Goal: Task Accomplishment & Management: Manage account settings

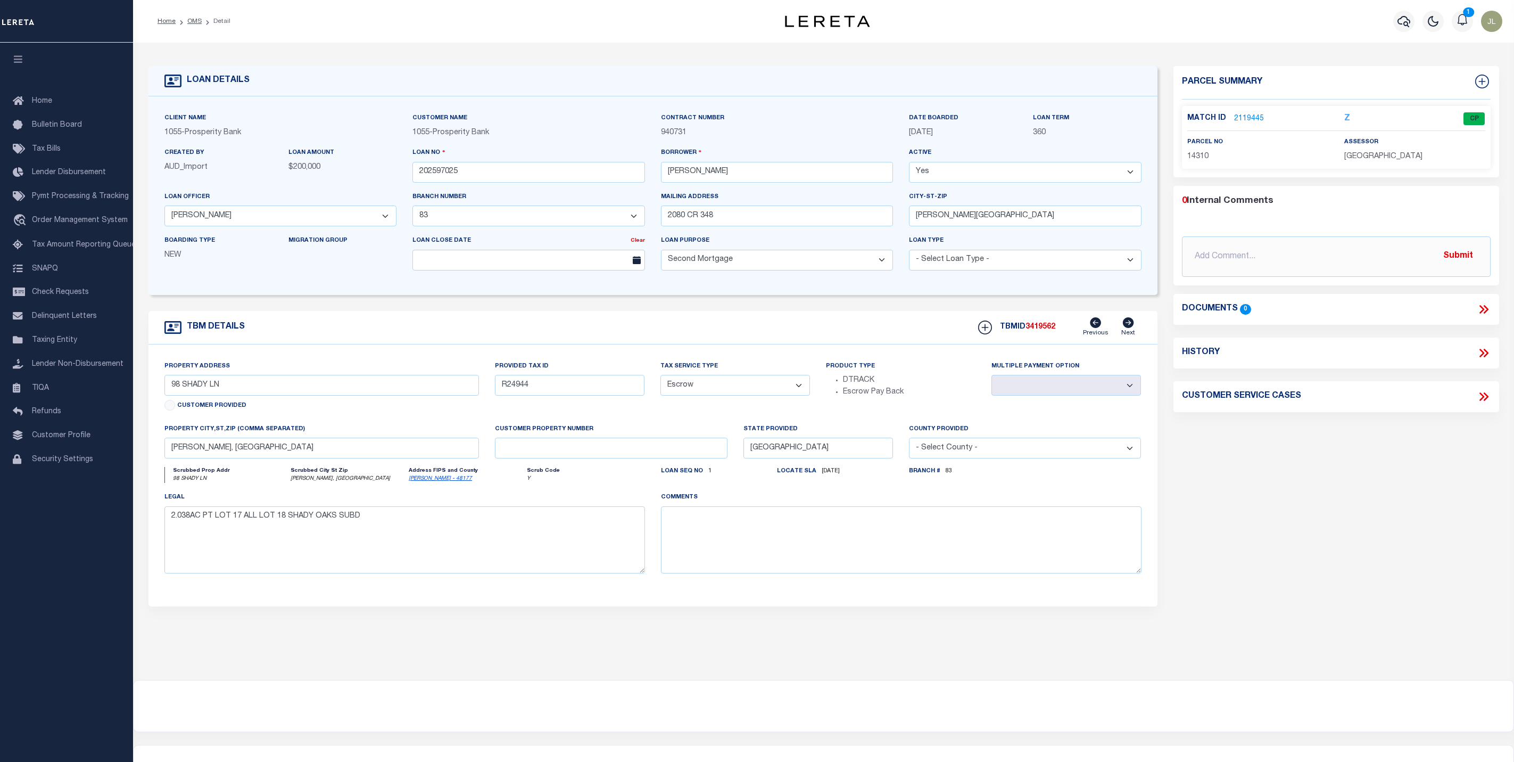
select select "10499"
select select "4032"
select select "100"
select select "Escrow"
click at [81, 198] on span "Pymt Processing & Tracking" at bounding box center [80, 196] width 97 height 7
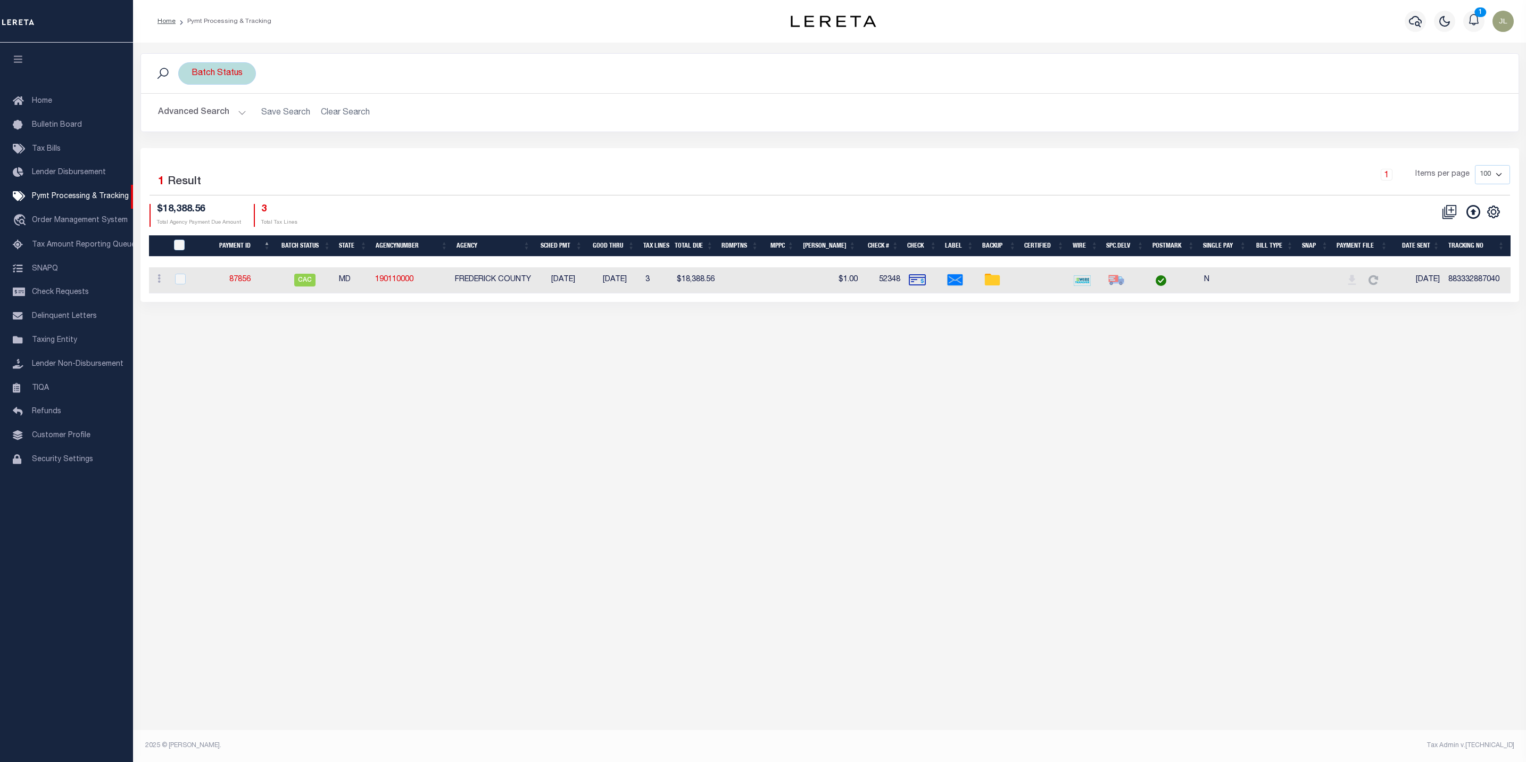
click at [222, 69] on div "Batch Status" at bounding box center [217, 73] width 78 height 22
click at [245, 128] on select "Awaiting Funds (AWF) Cleared and Complete (CAC) New Check Needed (NCN) Payment …" at bounding box center [270, 125] width 156 height 20
select select "RFR"
click at [192, 117] on select "Awaiting Funds (AWF) Cleared and Complete (CAC) New Check Needed (NCN) Payment …" at bounding box center [270, 125] width 156 height 20
click at [337, 149] on input "Apply" at bounding box center [332, 149] width 31 height 18
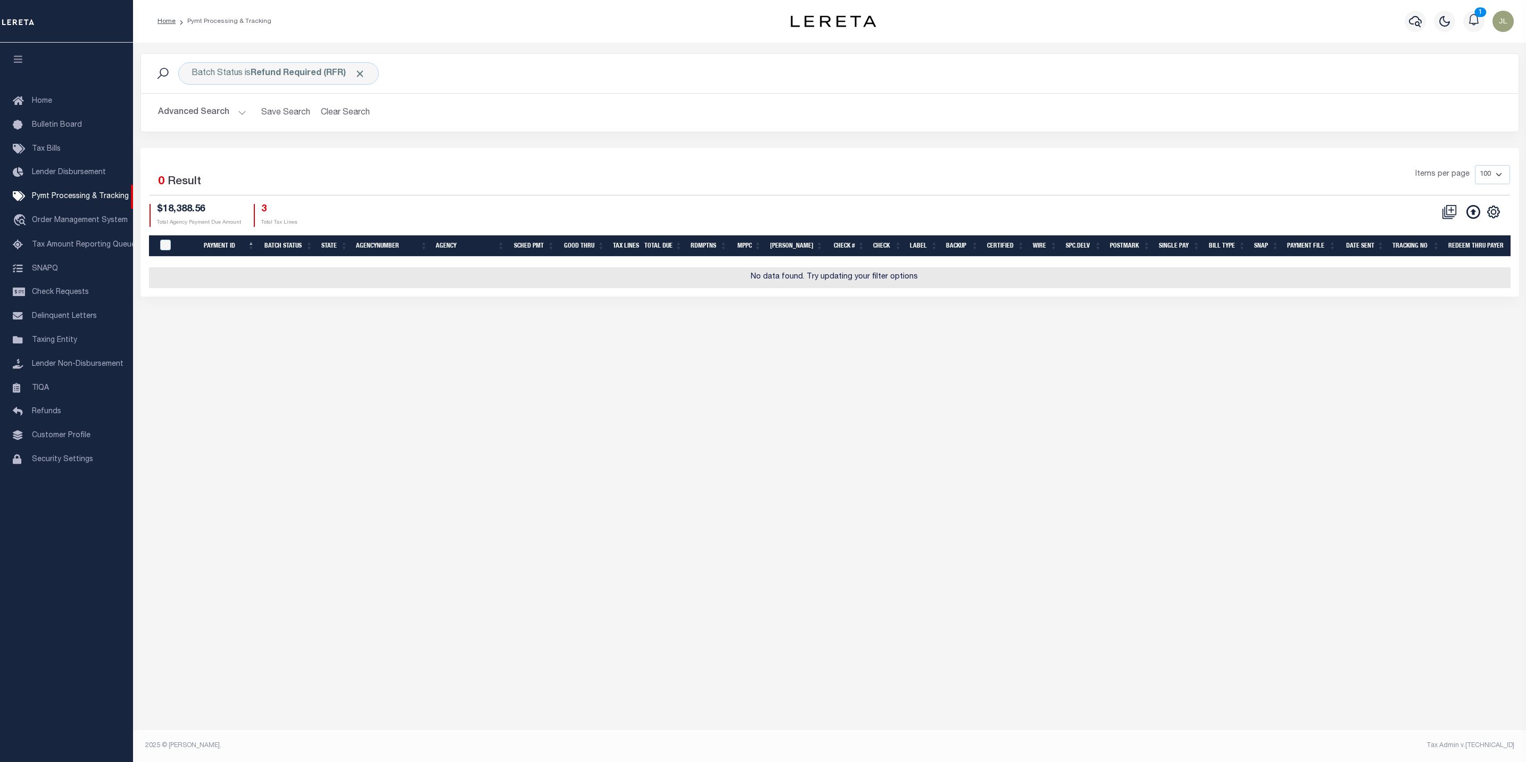
click at [190, 109] on button "Advanced Search" at bounding box center [202, 112] width 88 height 21
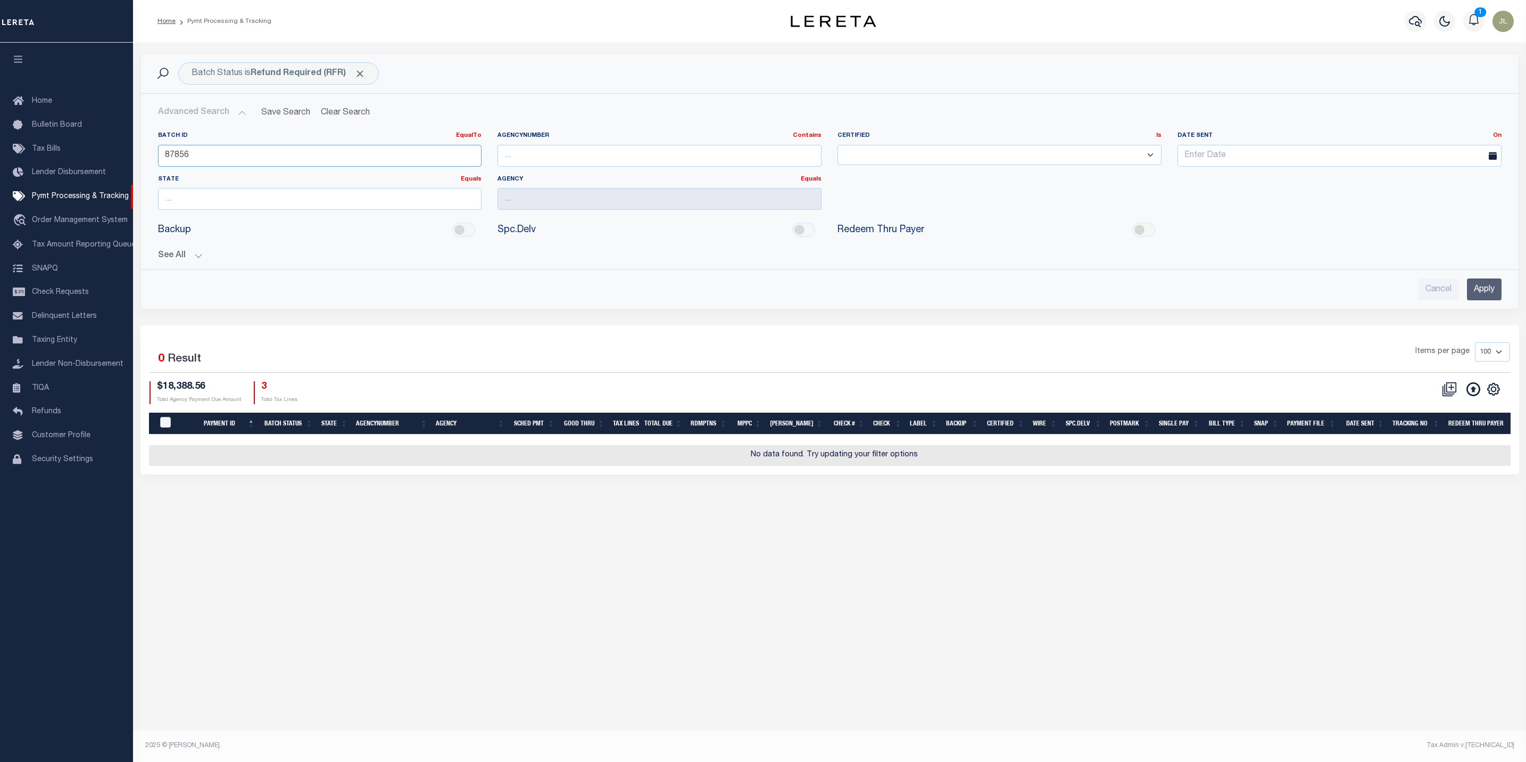
drag, startPoint x: 210, startPoint y: 161, endPoint x: 145, endPoint y: 164, distance: 64.5
click at [145, 164] on div "Batch ID EqualTo Equals Is Not Equal To Is Greater Than Is Less Than 87856 Agen…" at bounding box center [830, 192] width 1377 height 138
click at [168, 257] on button "See All" at bounding box center [830, 256] width 1344 height 10
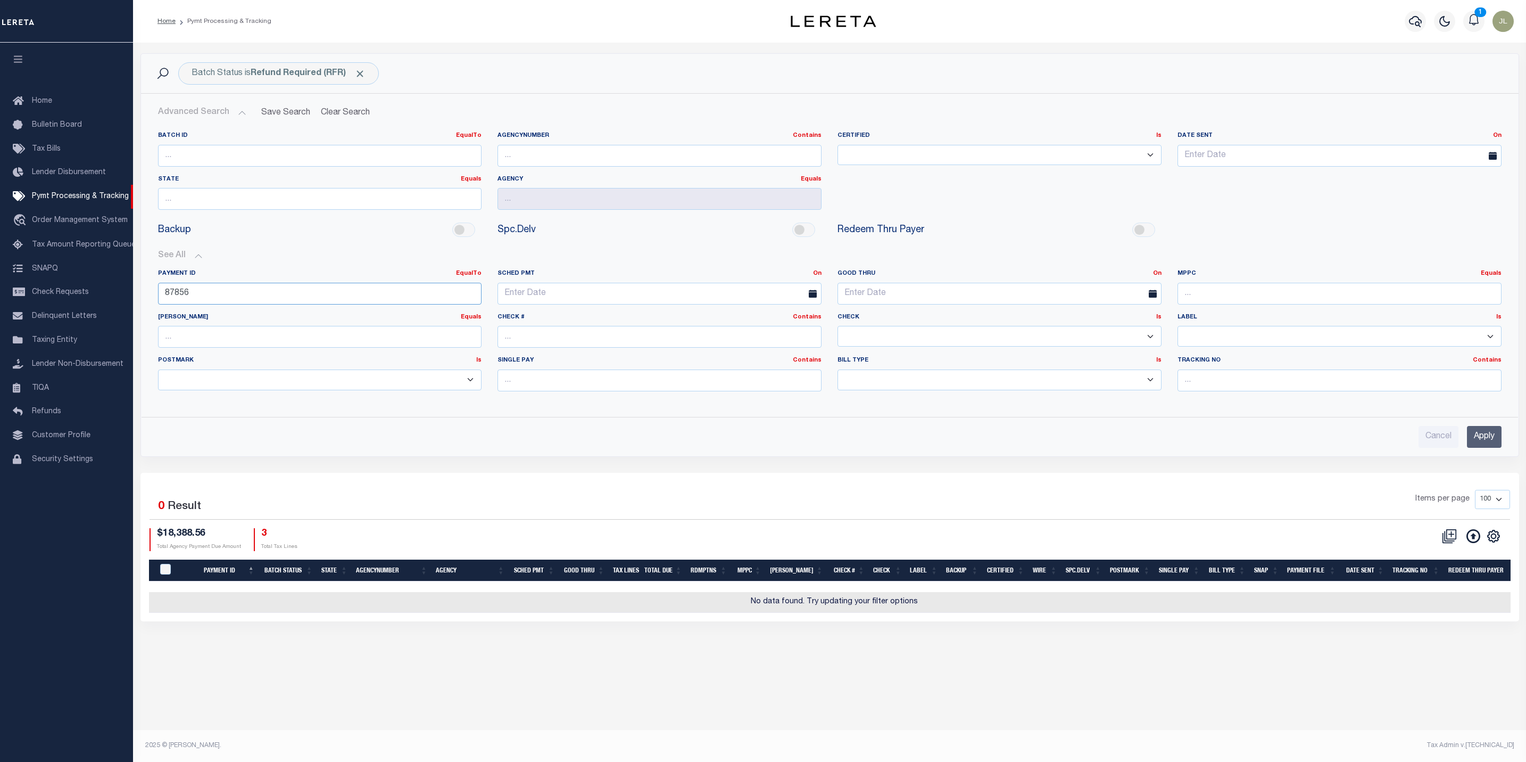
drag, startPoint x: 259, startPoint y: 299, endPoint x: 141, endPoint y: 295, distance: 118.2
click at [142, 295] on div "Batch ID EqualTo Equals Is Not Equal To Is Greater Than Is Less Than AgencyNumb…" at bounding box center [830, 265] width 1377 height 285
click at [1474, 441] on input "Apply" at bounding box center [1484, 437] width 35 height 22
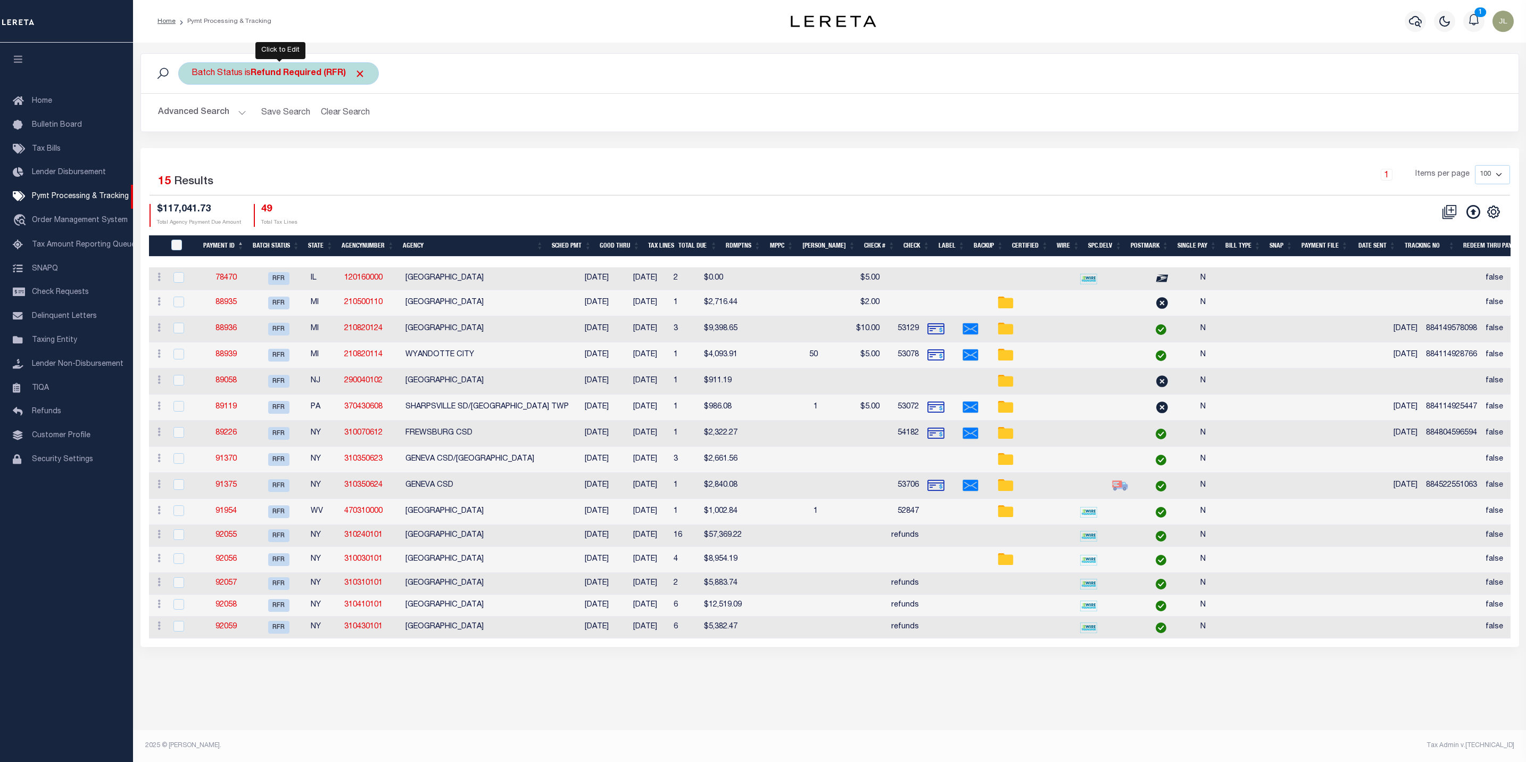
click at [290, 80] on div "Batch Status is Refund Required (RFR)" at bounding box center [278, 73] width 201 height 22
click at [270, 128] on select "Awaiting Funds (AWF) Cleared and Complete (CAC) New Check Needed (NCN) Payment …" at bounding box center [270, 125] width 156 height 20
select select "RFL"
click at [192, 117] on select "Awaiting Funds (AWF) Cleared and Complete (CAC) New Check Needed (NCN) Payment …" at bounding box center [270, 125] width 156 height 20
click at [333, 147] on input "Apply" at bounding box center [332, 149] width 31 height 18
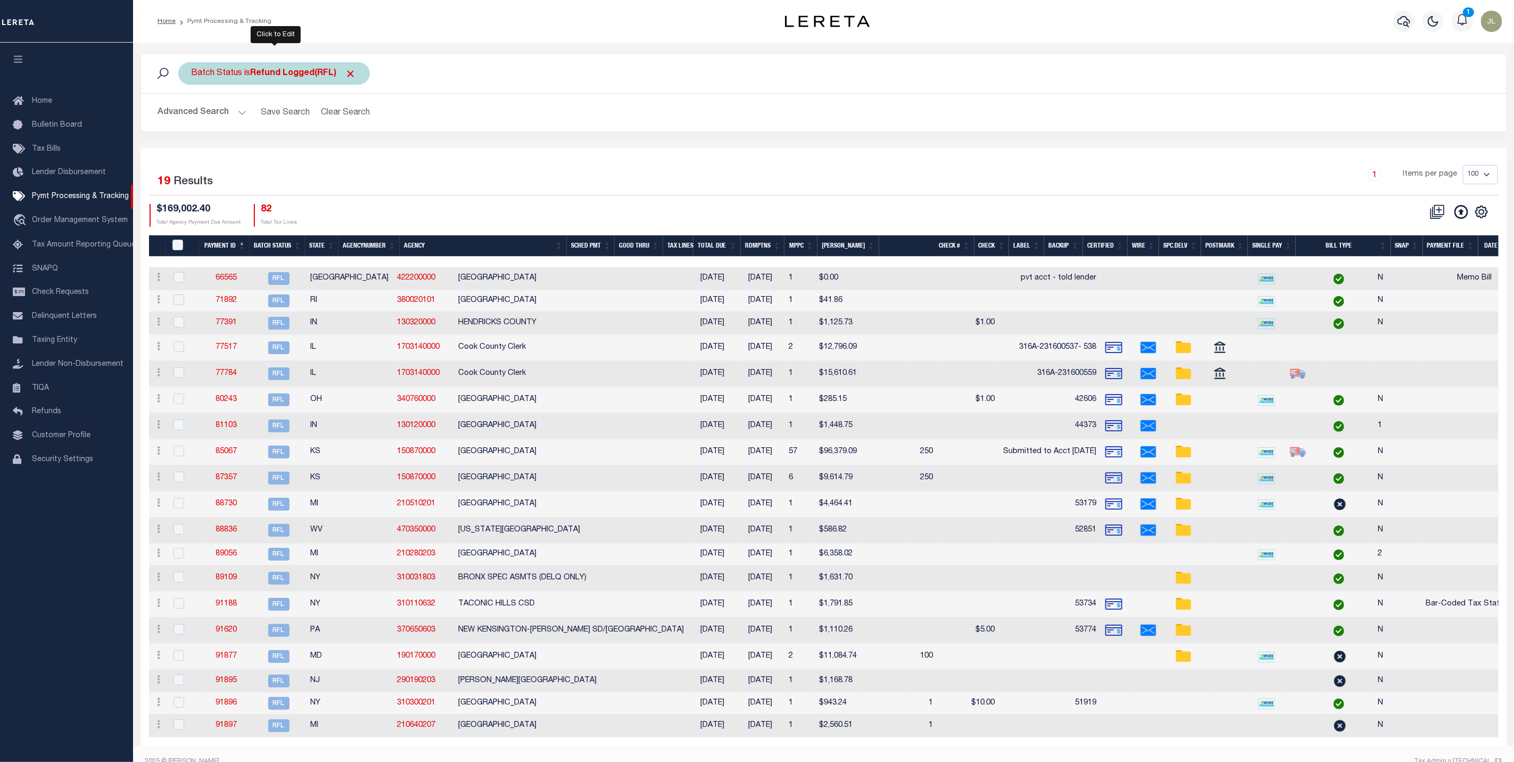
click at [283, 76] on b "Refund Logged(RFL)" at bounding box center [304, 73] width 106 height 9
select select "RFL"
click at [290, 128] on select "Awaiting Funds (AWF) Cleared and Complete (CAC) New Check Needed (NCN) Payment …" at bounding box center [270, 125] width 156 height 20
click at [192, 117] on select "Awaiting Funds (AWF) Cleared and Complete (CAC) New Check Needed (NCN) Payment …" at bounding box center [270, 125] width 156 height 20
click at [335, 149] on input "Apply" at bounding box center [332, 149] width 31 height 18
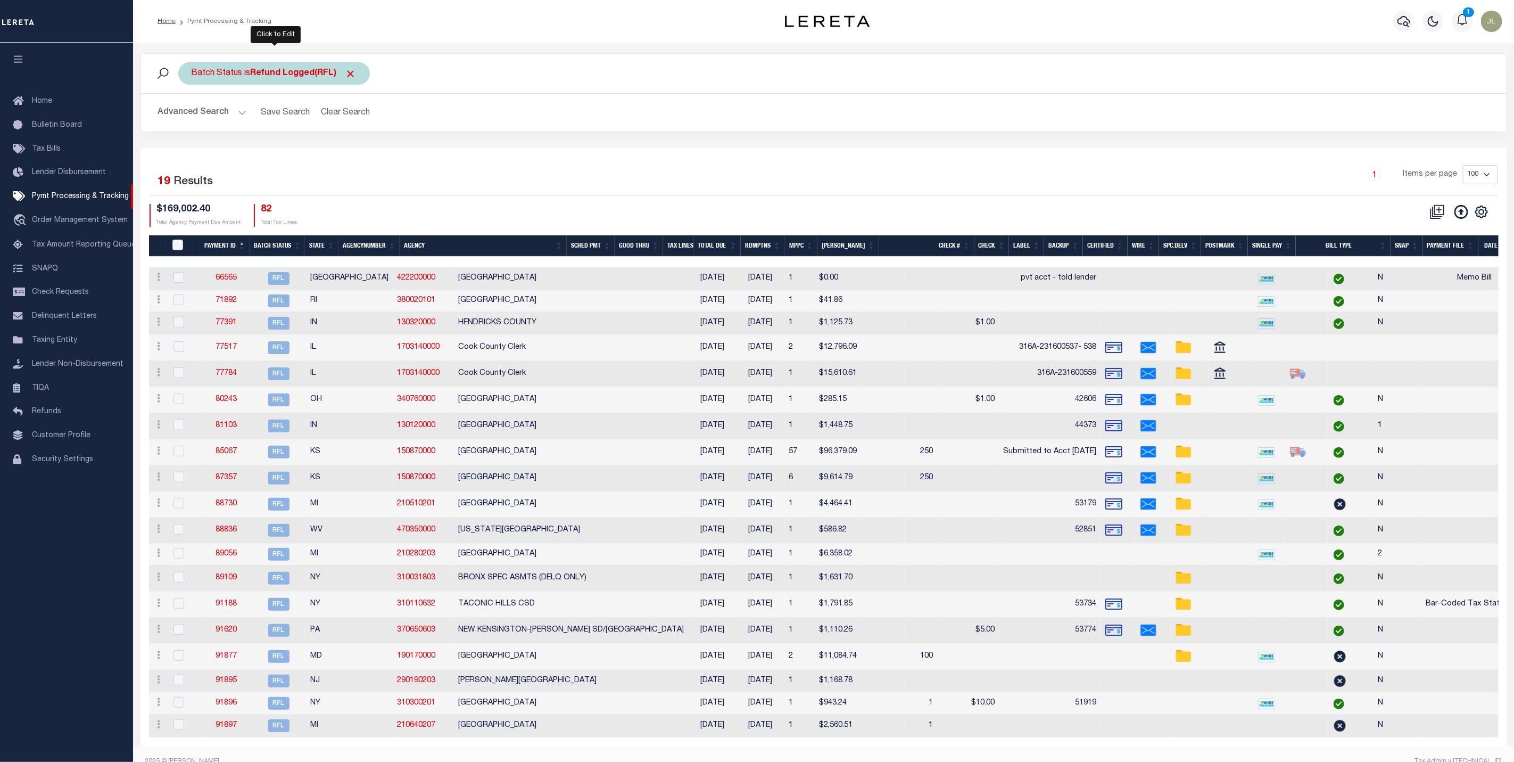
click at [271, 81] on div "Batch Status is Refund Logged(RFL)" at bounding box center [274, 73] width 192 height 22
click at [271, 130] on select "Awaiting Funds (AWF) Cleared and Complete (CAC) New Check Needed (NCN) Payment …" at bounding box center [270, 125] width 156 height 20
select select "RFD"
click at [192, 117] on select "Awaiting Funds (AWF) Cleared and Complete (CAC) New Check Needed (NCN) Payment …" at bounding box center [270, 125] width 156 height 20
click at [332, 147] on input "Apply" at bounding box center [332, 149] width 31 height 18
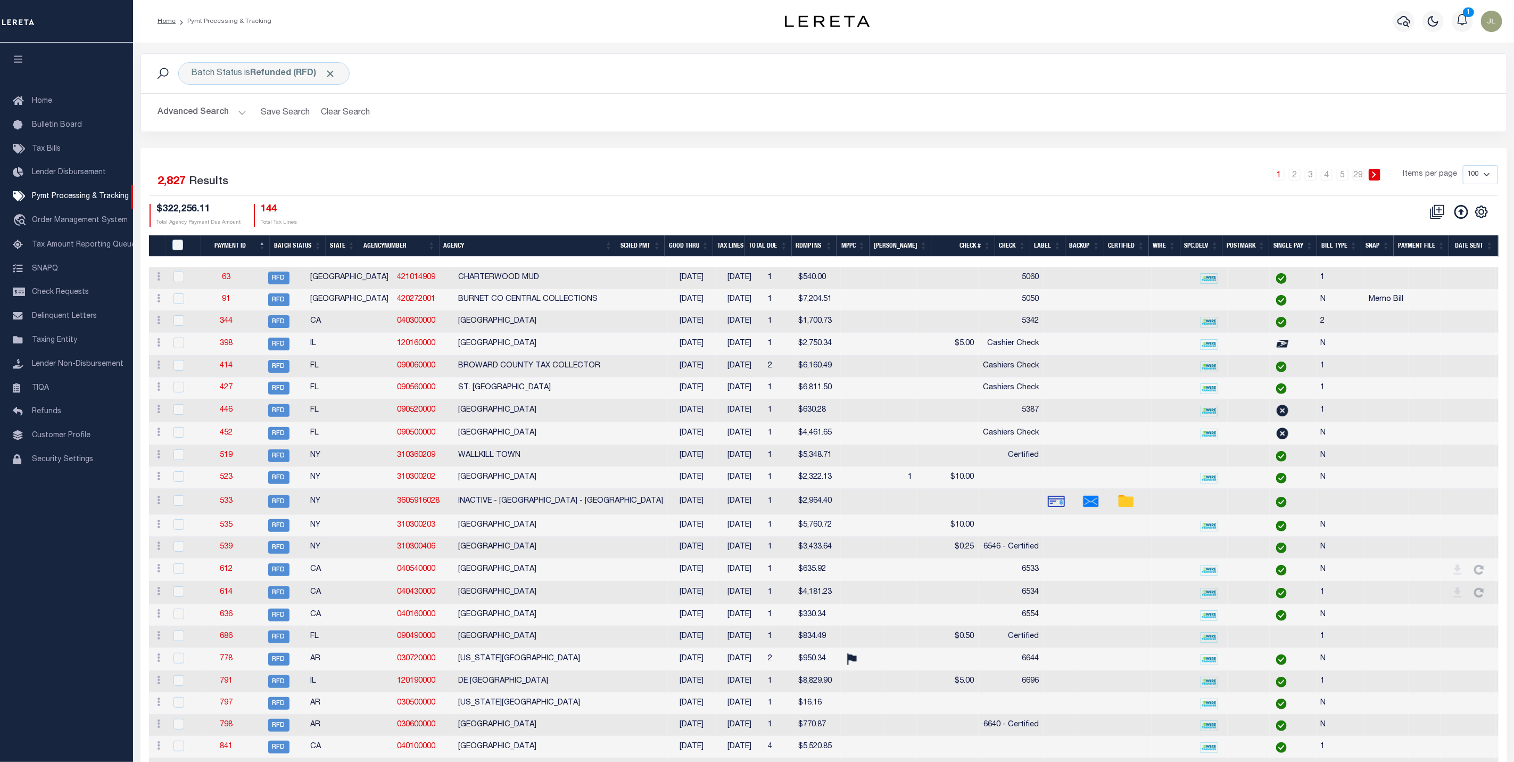
click at [198, 112] on button "Advanced Search" at bounding box center [202, 112] width 88 height 21
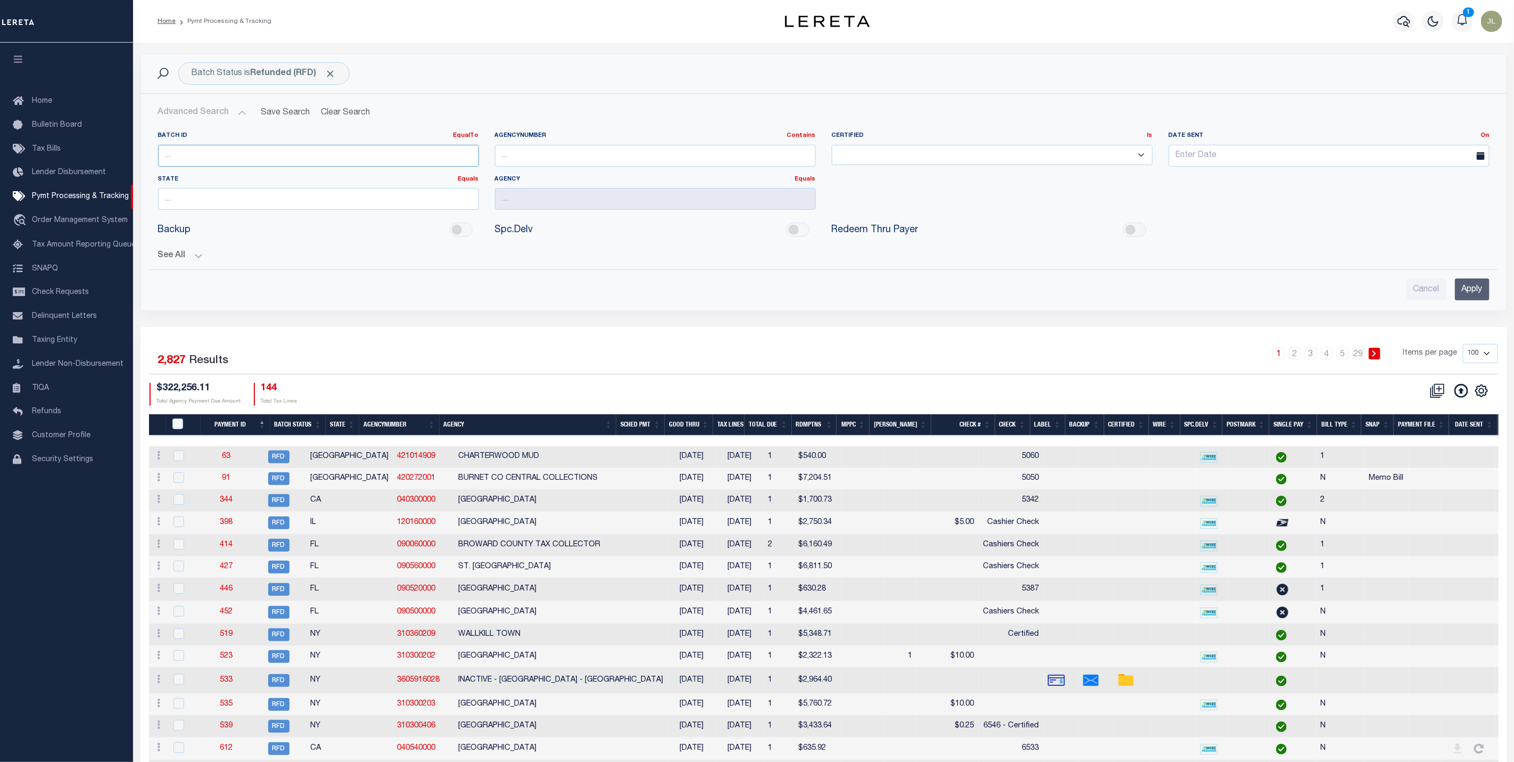
click at [234, 161] on input "number" at bounding box center [318, 156] width 321 height 22
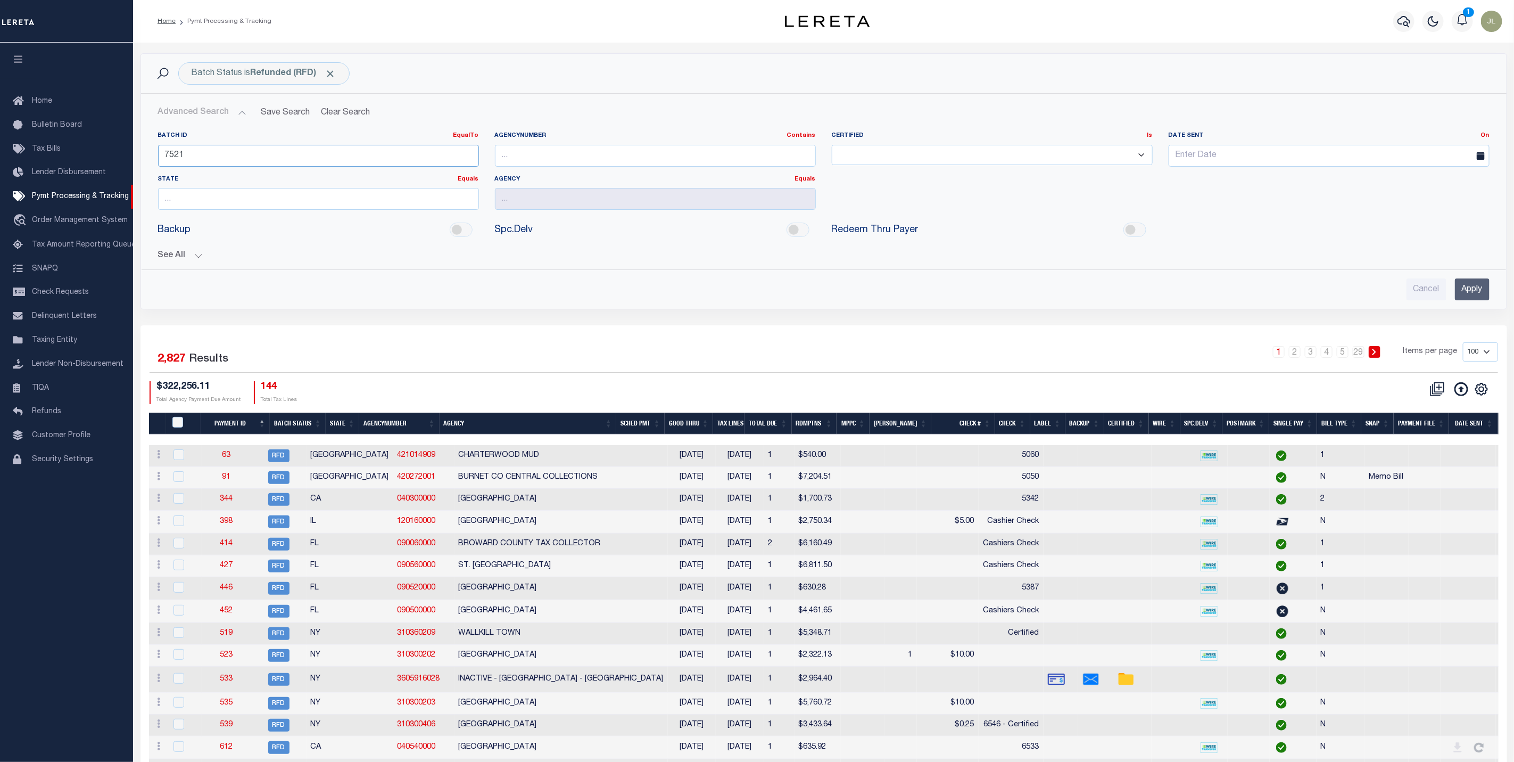
type input "7521"
click at [1463, 287] on input "Apply" at bounding box center [1472, 289] width 35 height 22
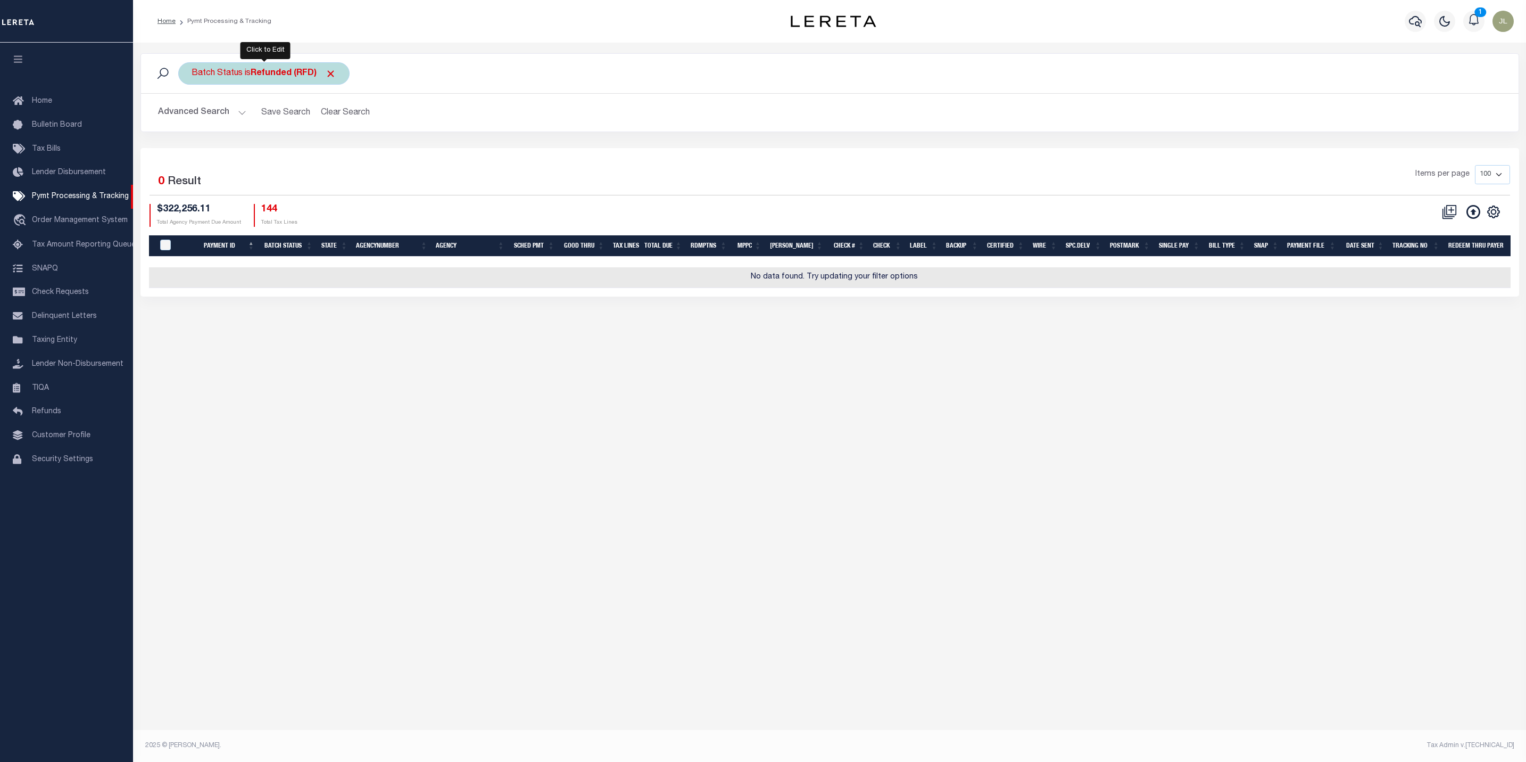
click at [336, 74] on span at bounding box center [330, 73] width 11 height 11
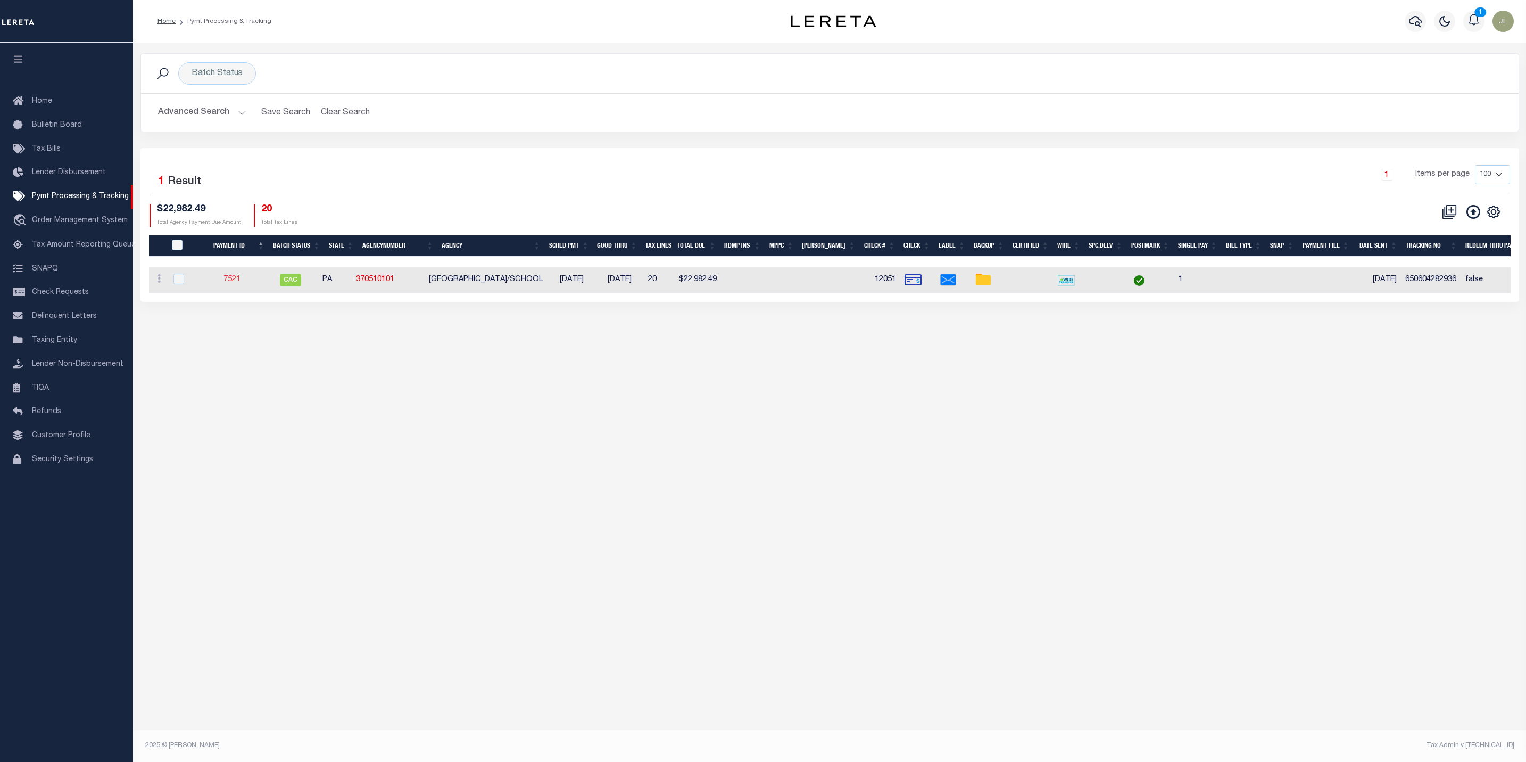
click at [238, 283] on link "7521" at bounding box center [232, 279] width 17 height 7
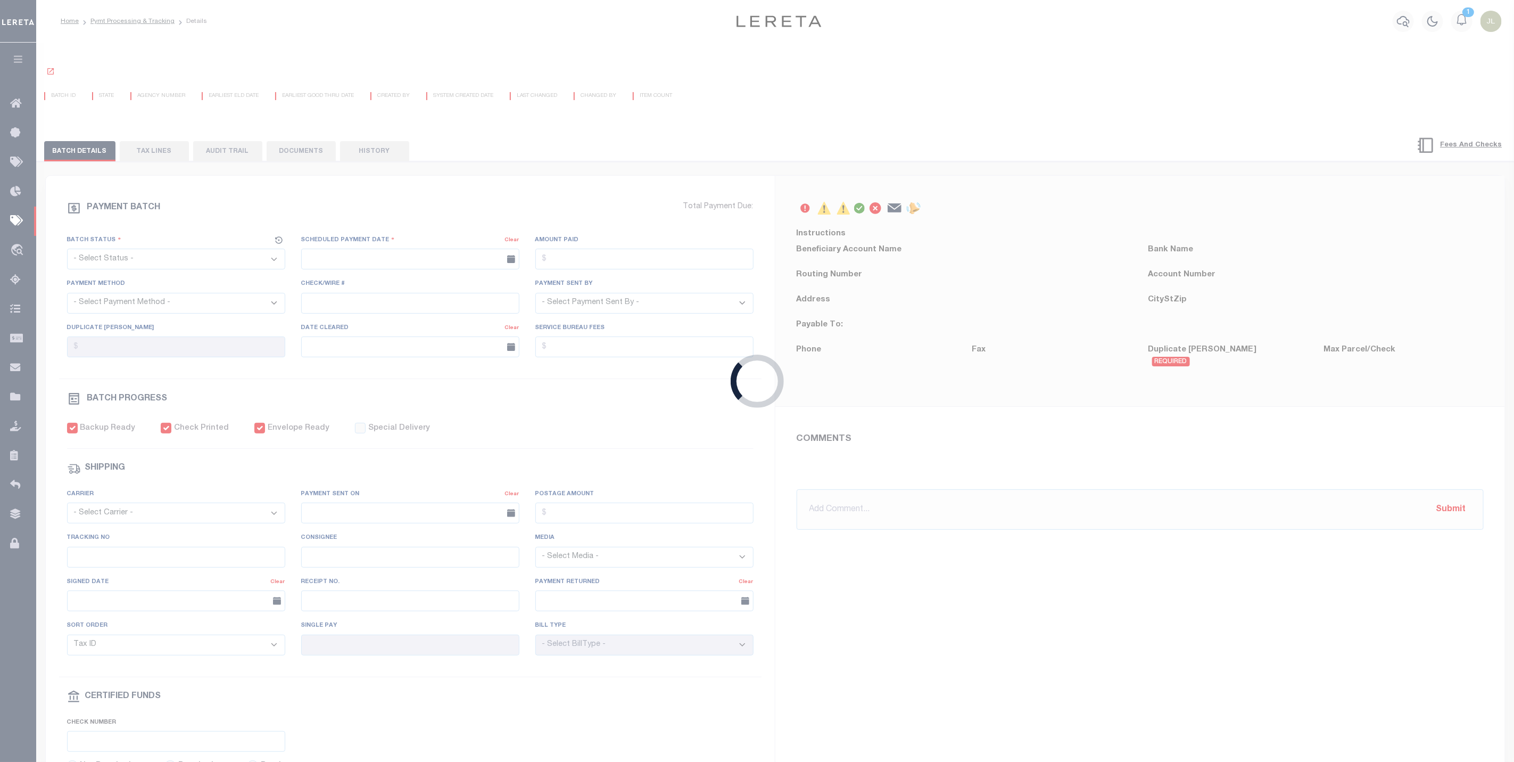
select select "CAC"
type input "02/18/2016"
type input "$22,982.49"
select select "CHK"
type input "12051"
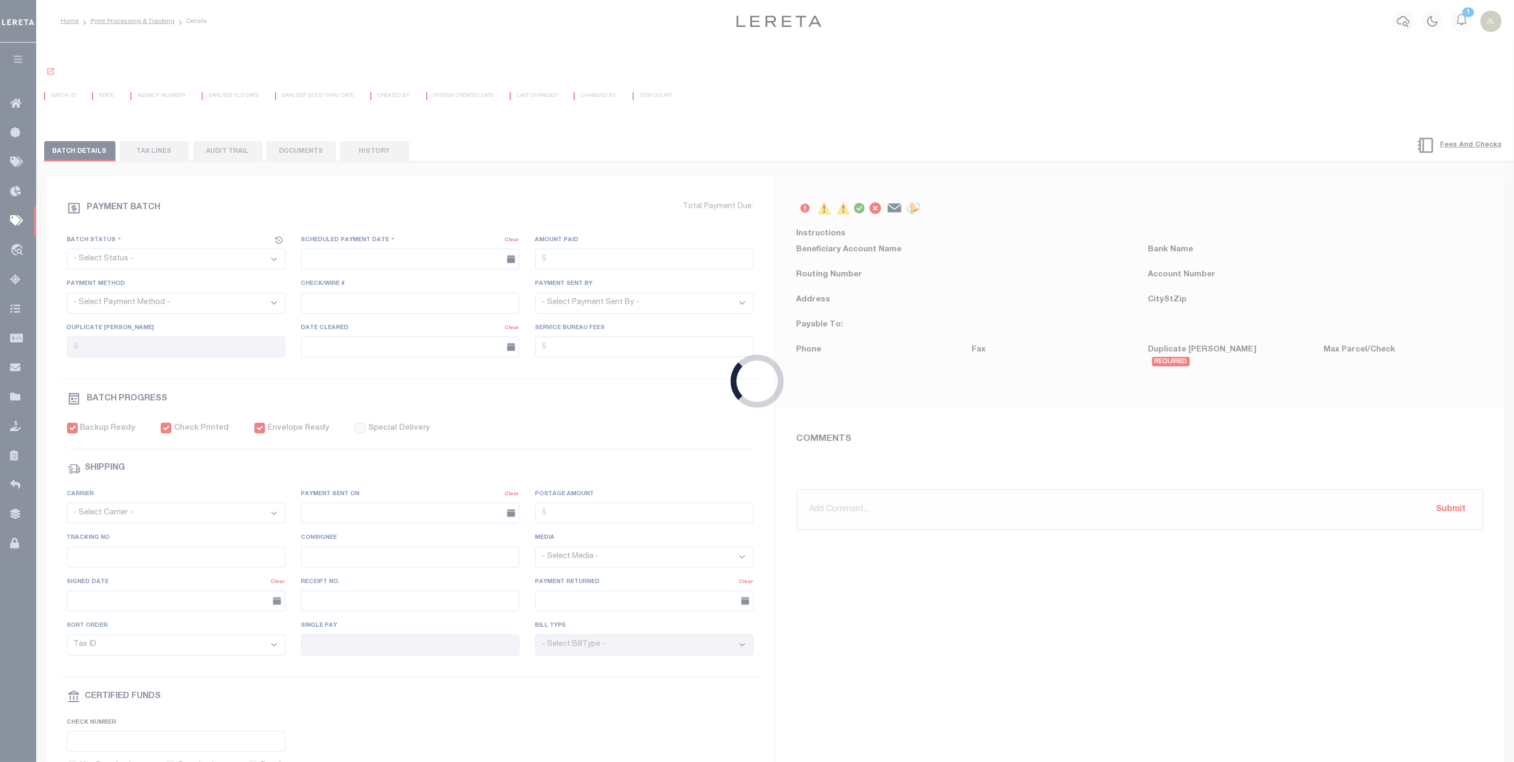
select select "Stacey Curtis"
checkbox input "true"
select select "FDX"
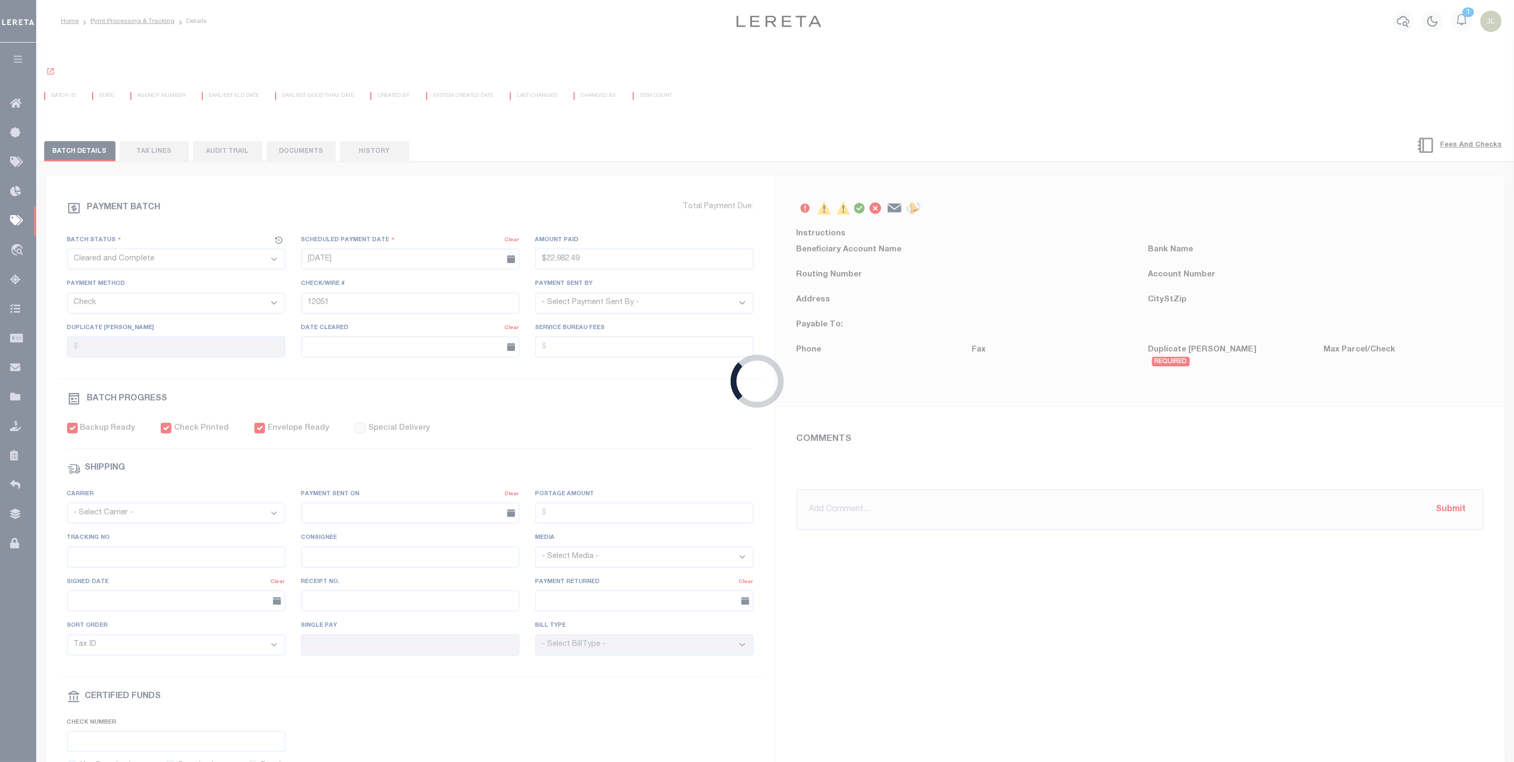
type input "02/17/2016"
type input "$12.97"
type input "650604282936"
type input "L.CHAPELLE"
select select "PAP"
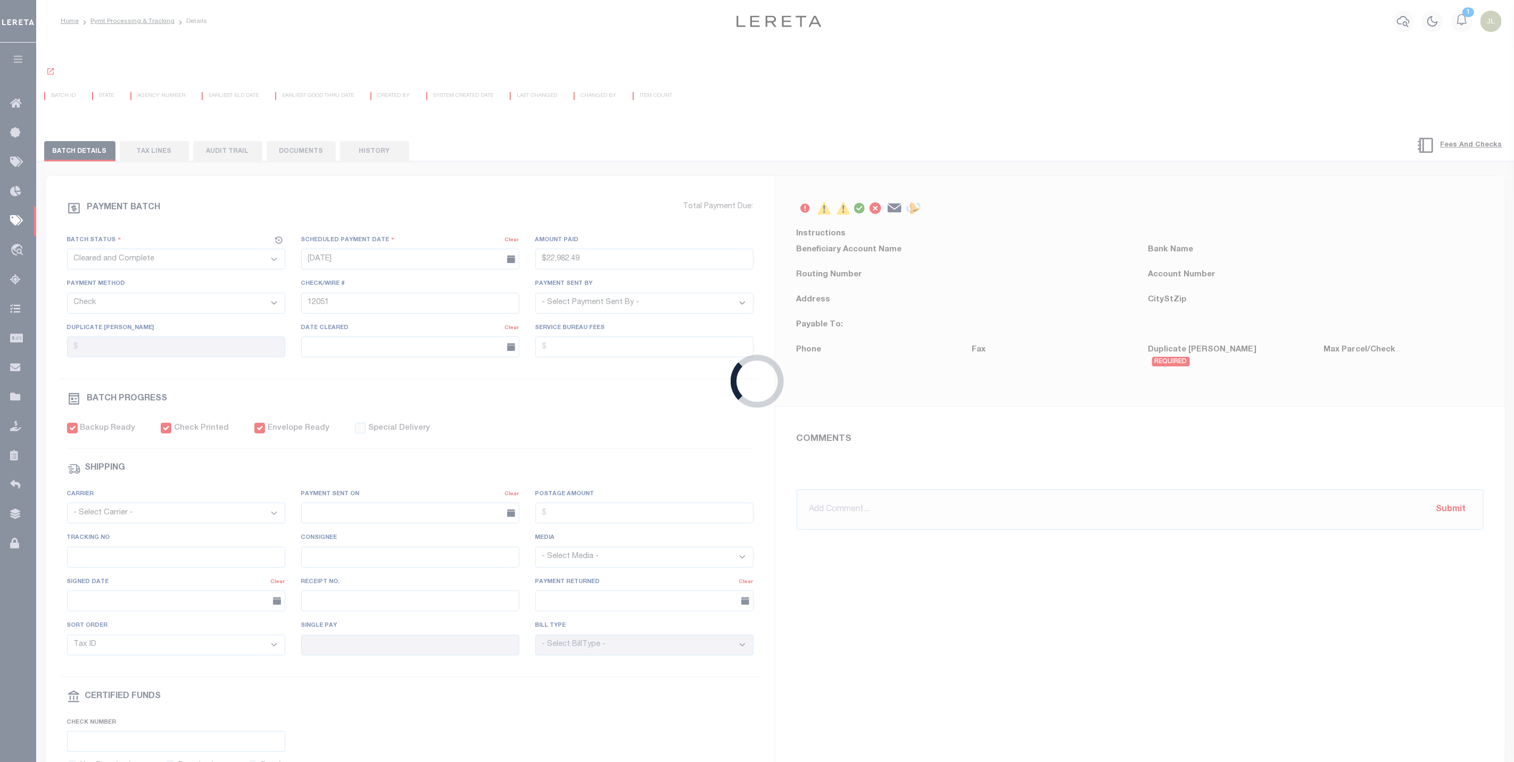
type input "02/17/2016"
type input "06/20/2016 RC"
type input "1"
radio input "true"
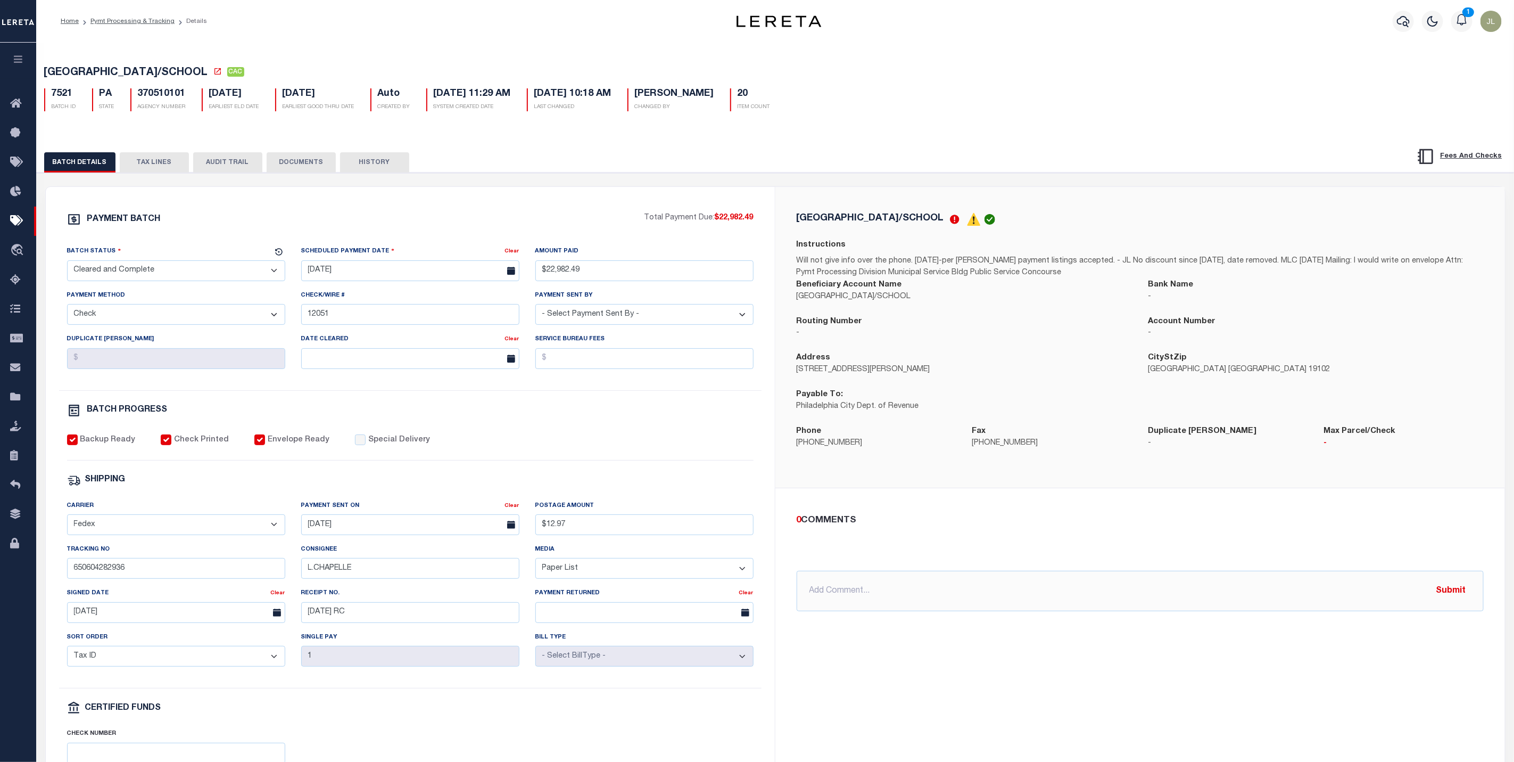
click at [160, 167] on button "TAX LINES" at bounding box center [154, 162] width 69 height 20
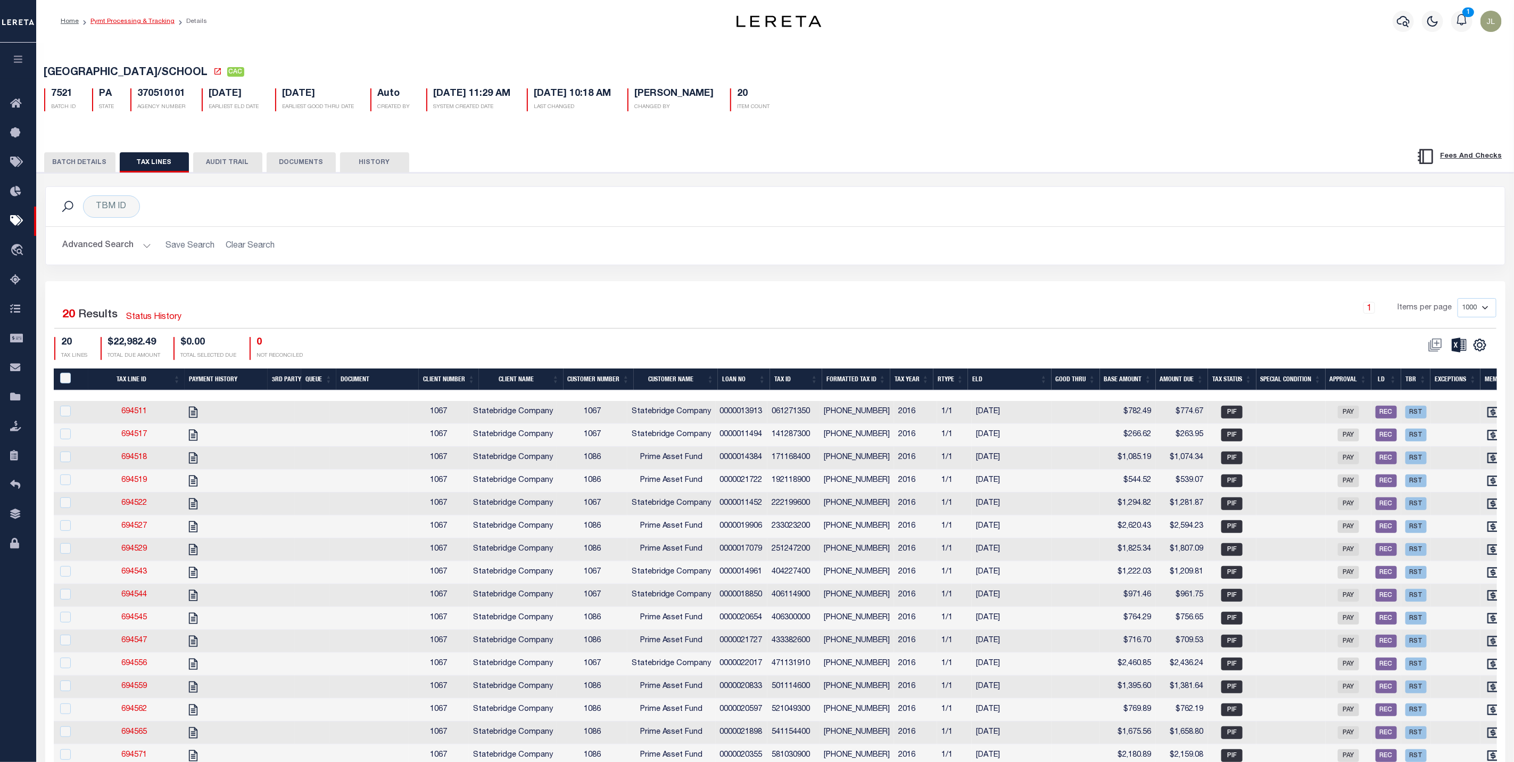
click at [109, 20] on link "Pymt Processing & Tracking" at bounding box center [132, 21] width 84 height 6
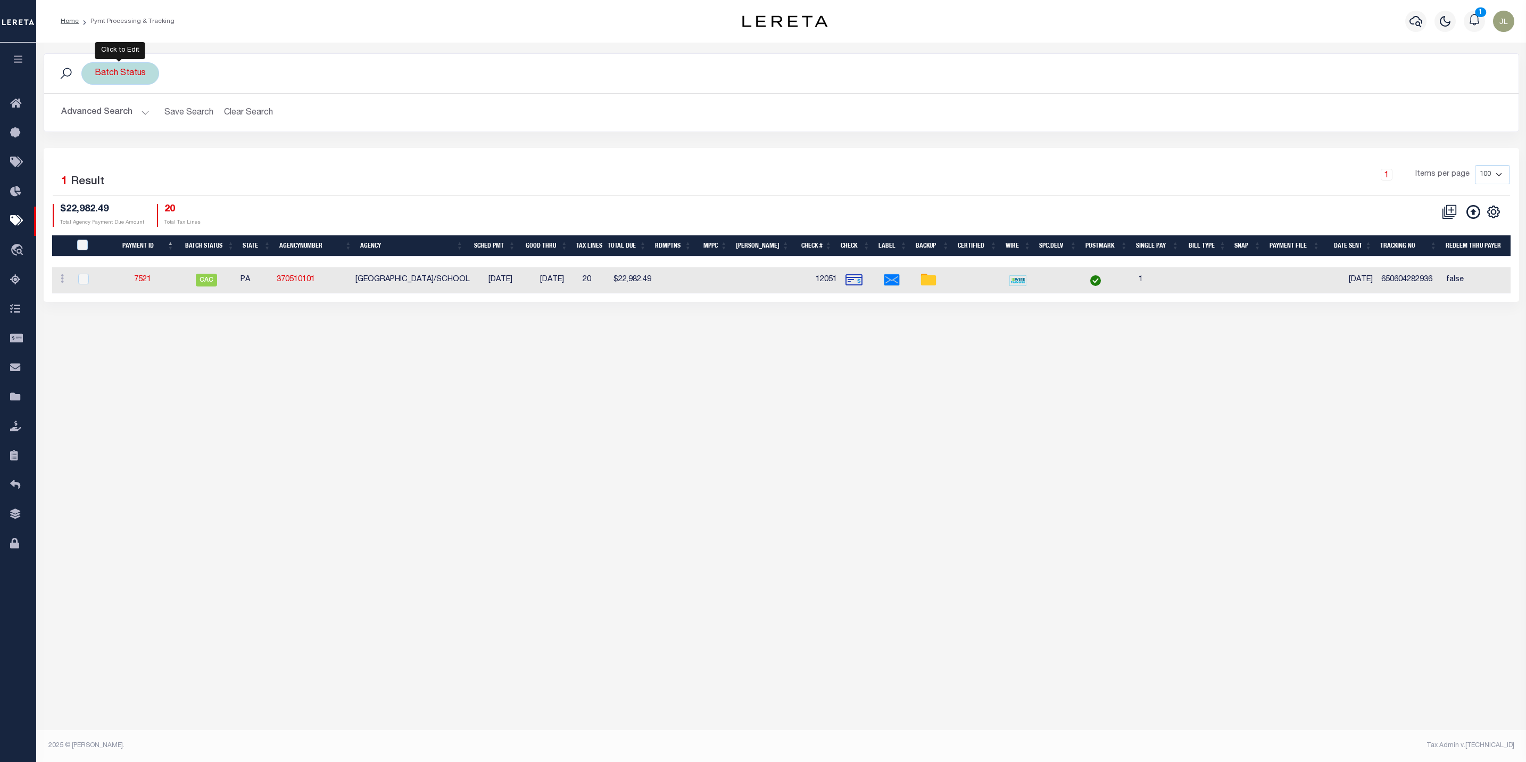
click at [138, 85] on div "Batch Status" at bounding box center [120, 73] width 78 height 22
click at [177, 127] on select "Awaiting Funds (AWF) Cleared and Complete (CAC) New Check Needed (NCN) Payment …" at bounding box center [173, 125] width 156 height 20
click at [660, 158] on div "1 Selected 1 Result 1 Items per page 100 200 500 1000 $22,982.49" at bounding box center [782, 225] width 1476 height 154
click at [113, 74] on div "Batch Status Is Contains Awaiting Funds (AWF) Cleared and Complete (CAC) New Ch…" at bounding box center [120, 73] width 78 height 22
click at [179, 127] on select "Awaiting Funds (AWF) Cleared and Complete (CAC) New Check Needed (NCN) Payment …" at bounding box center [173, 125] width 156 height 20
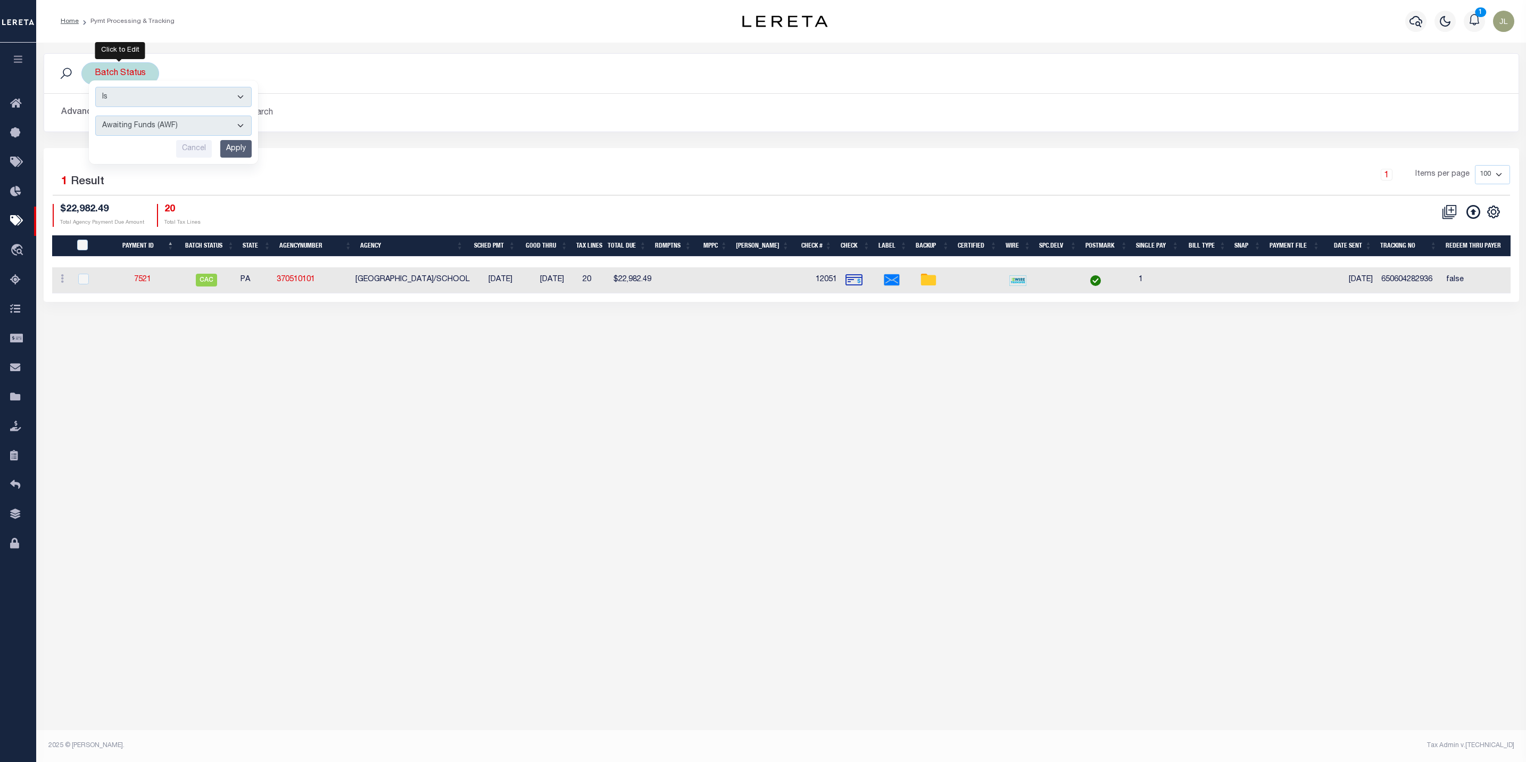
select select "RFR"
click at [95, 117] on select "Awaiting Funds (AWF) Cleared and Complete (CAC) New Check Needed (NCN) Payment …" at bounding box center [173, 125] width 156 height 20
click at [230, 152] on input "Apply" at bounding box center [235, 149] width 31 height 18
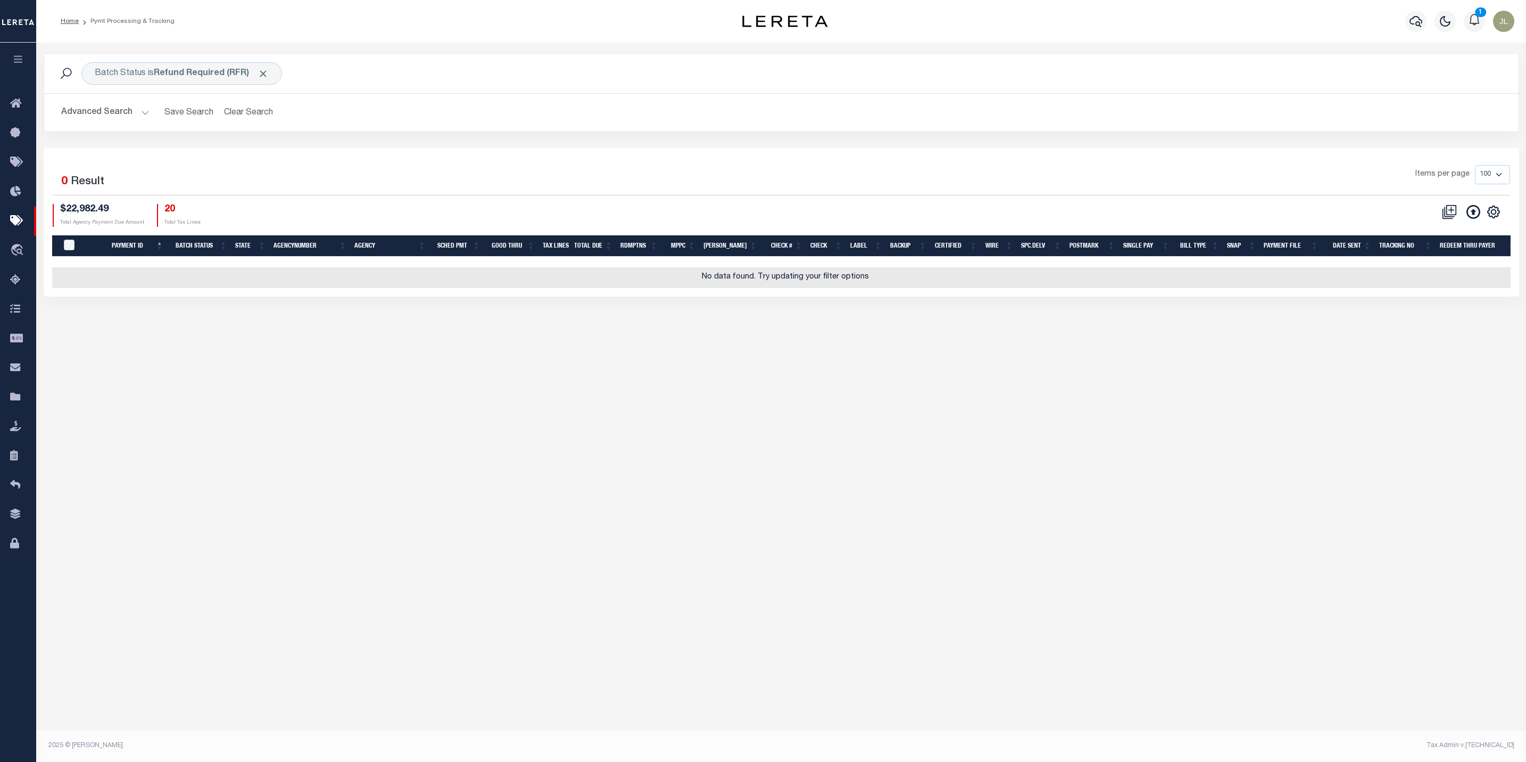
click at [109, 109] on button "Advanced Search" at bounding box center [105, 112] width 88 height 21
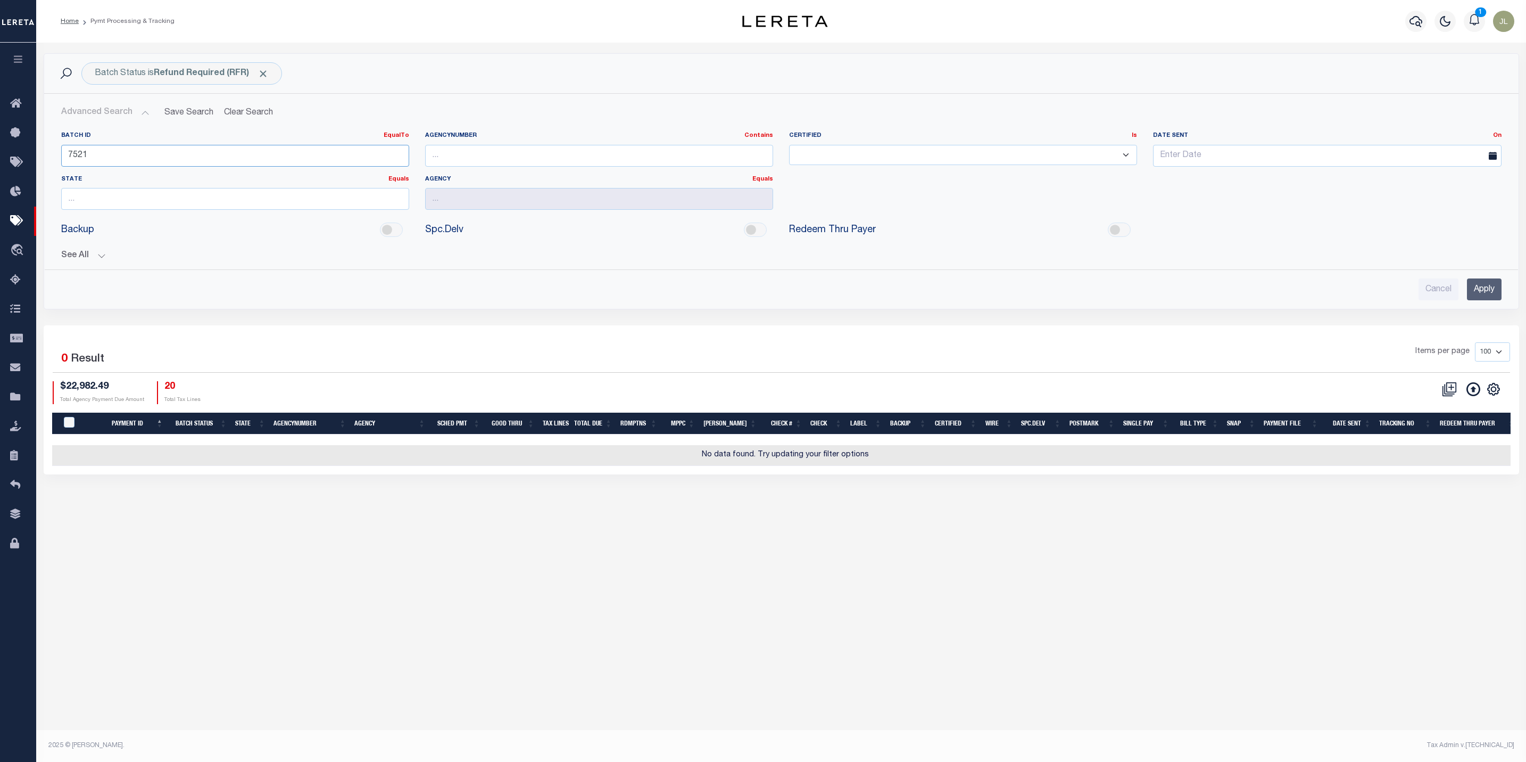
drag, startPoint x: 123, startPoint y: 151, endPoint x: 45, endPoint y: 147, distance: 78.3
click at [45, 147] on div "Batch ID EqualTo Equals Is Not Equal To Is Greater Than Is Less Than 7521 Agenc…" at bounding box center [782, 192] width 1474 height 138
click at [1481, 278] on div "Cancel Apply" at bounding box center [782, 285] width 1458 height 30
click at [1487, 291] on input "Apply" at bounding box center [1484, 289] width 35 height 22
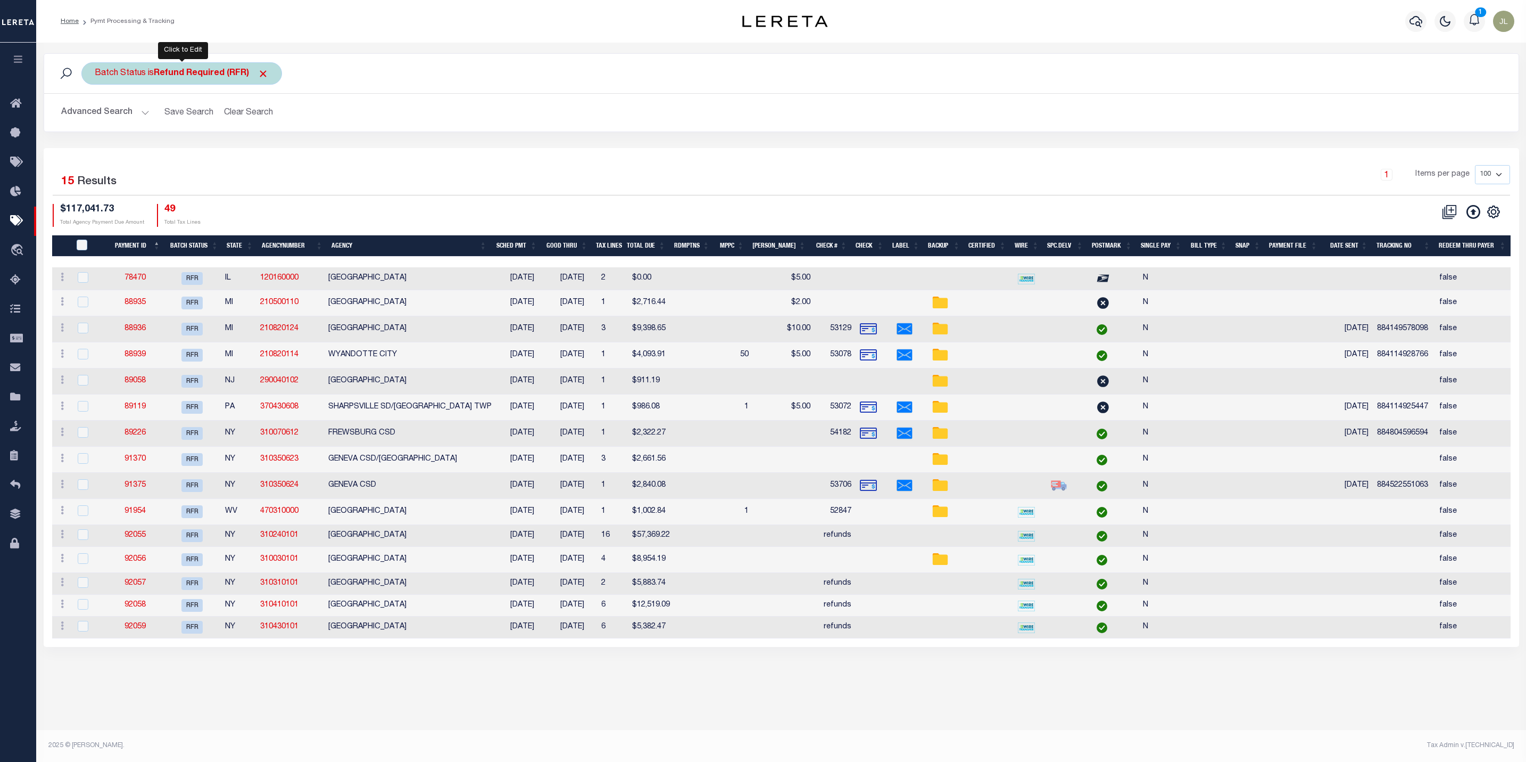
click at [227, 68] on div "Batch Status is Refund Required (RFR)" at bounding box center [181, 73] width 201 height 22
click at [171, 126] on select "Awaiting Funds (AWF) Cleared and Complete (CAC) New Check Needed (NCN) Payment …" at bounding box center [173, 125] width 156 height 20
select select "RFD"
click at [95, 117] on select "Awaiting Funds (AWF) Cleared and Complete (CAC) New Check Needed (NCN) Payment …" at bounding box center [173, 125] width 156 height 20
click at [239, 149] on input "Apply" at bounding box center [235, 149] width 31 height 18
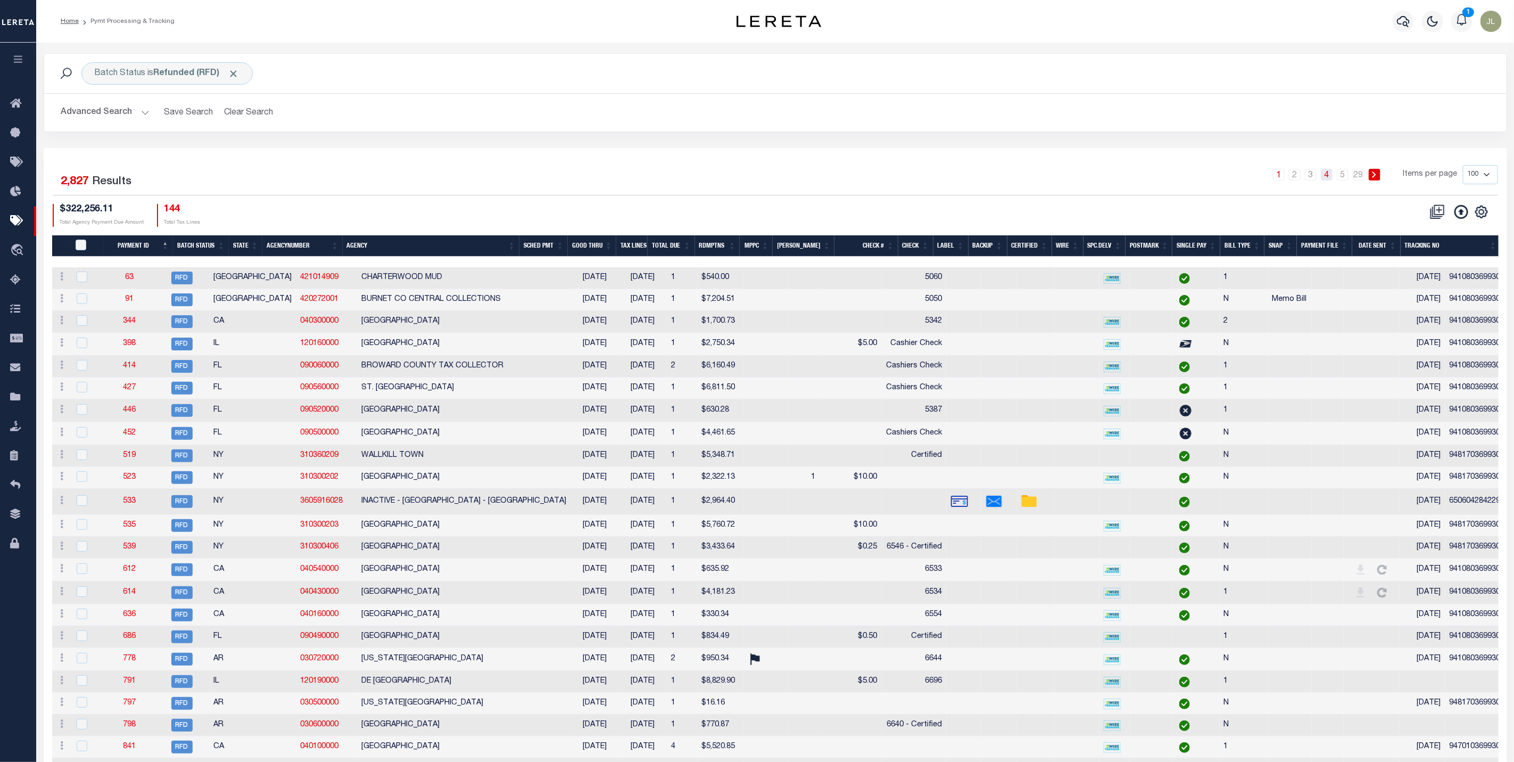
click at [1327, 176] on link "4" at bounding box center [1327, 175] width 12 height 12
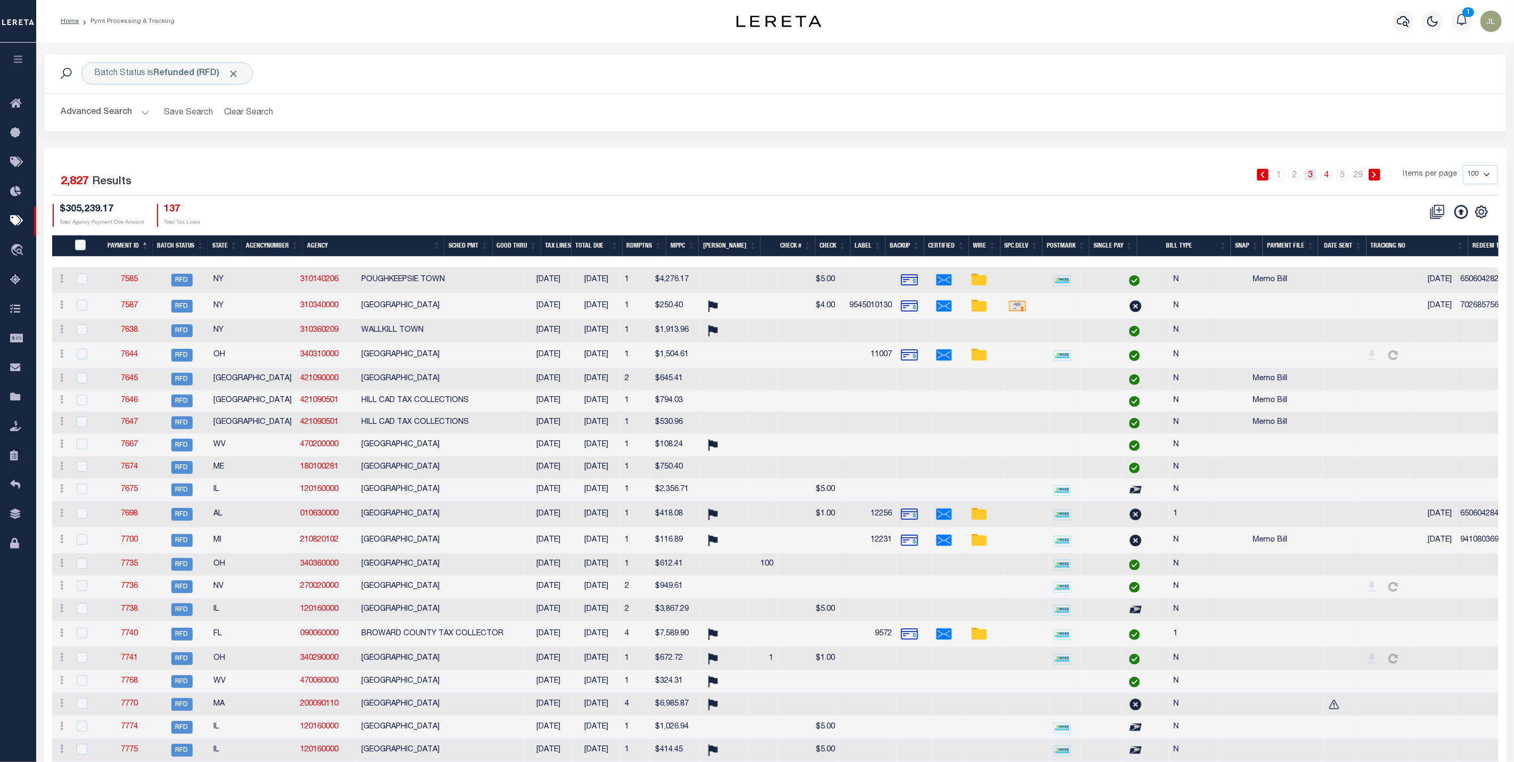
click at [1313, 176] on link "3" at bounding box center [1311, 175] width 12 height 12
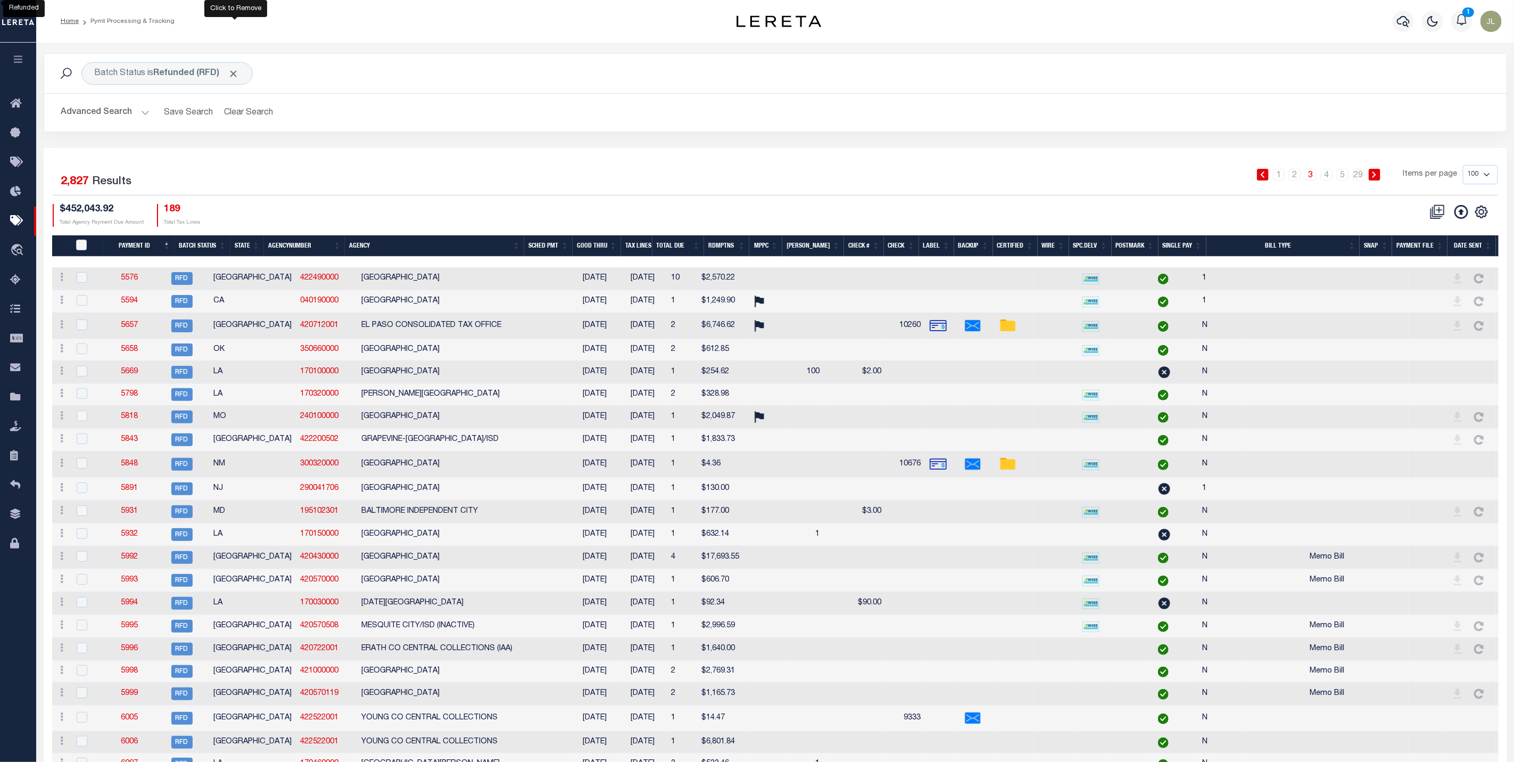
drag, startPoint x: 239, startPoint y: 71, endPoint x: 127, endPoint y: 117, distance: 121.8
click at [239, 71] on span "Click to Remove" at bounding box center [233, 73] width 11 height 11
click at [123, 115] on button "Advanced Search" at bounding box center [105, 112] width 88 height 21
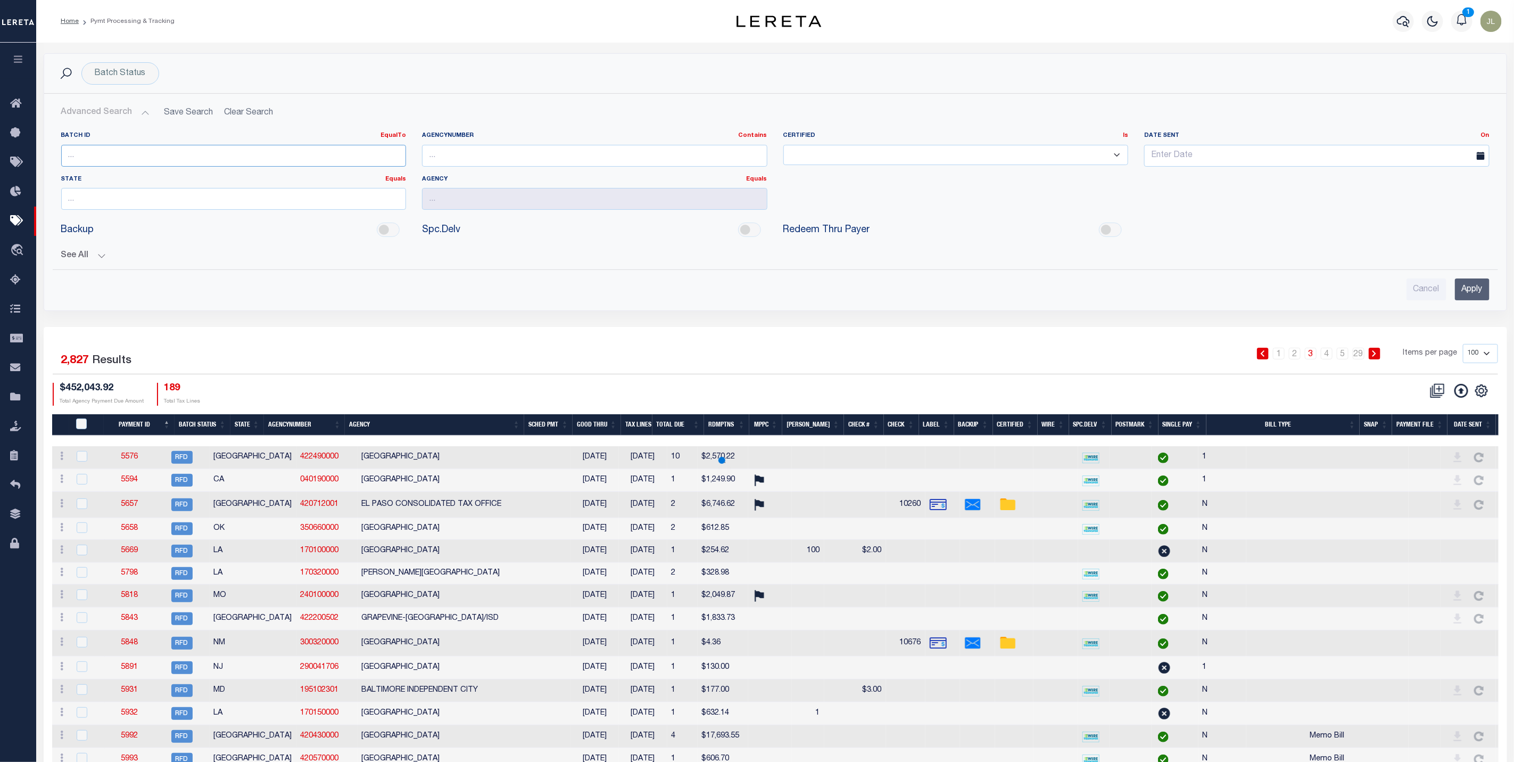
click at [118, 156] on input "number" at bounding box center [233, 156] width 345 height 22
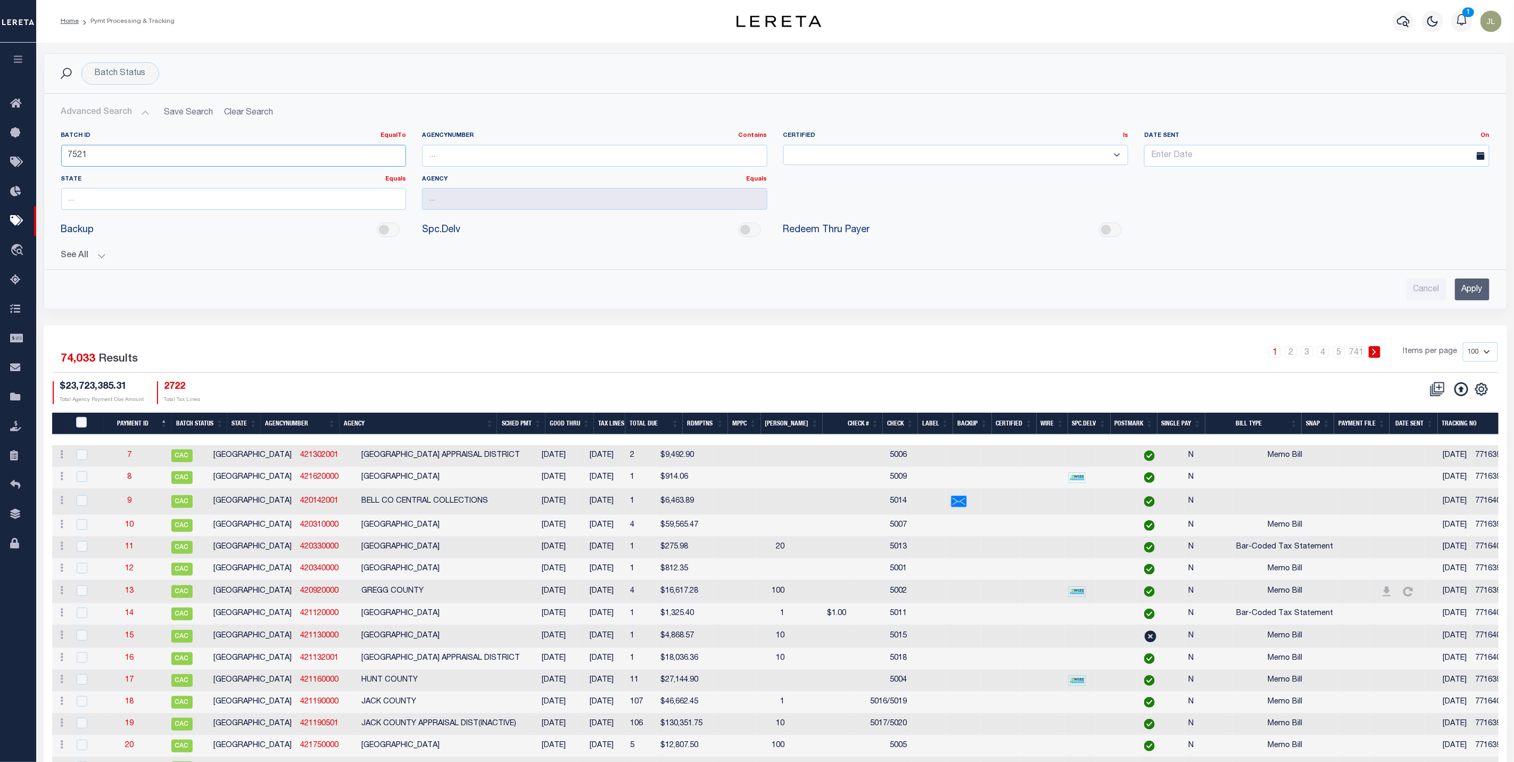
type input "7521"
click at [82, 264] on div "Batch ID EqualTo Equals Is Not Equal To Is Greater Than Is Less Than 7521 Agenc…" at bounding box center [776, 211] width 1446 height 177
click at [86, 257] on button "See All" at bounding box center [775, 256] width 1428 height 10
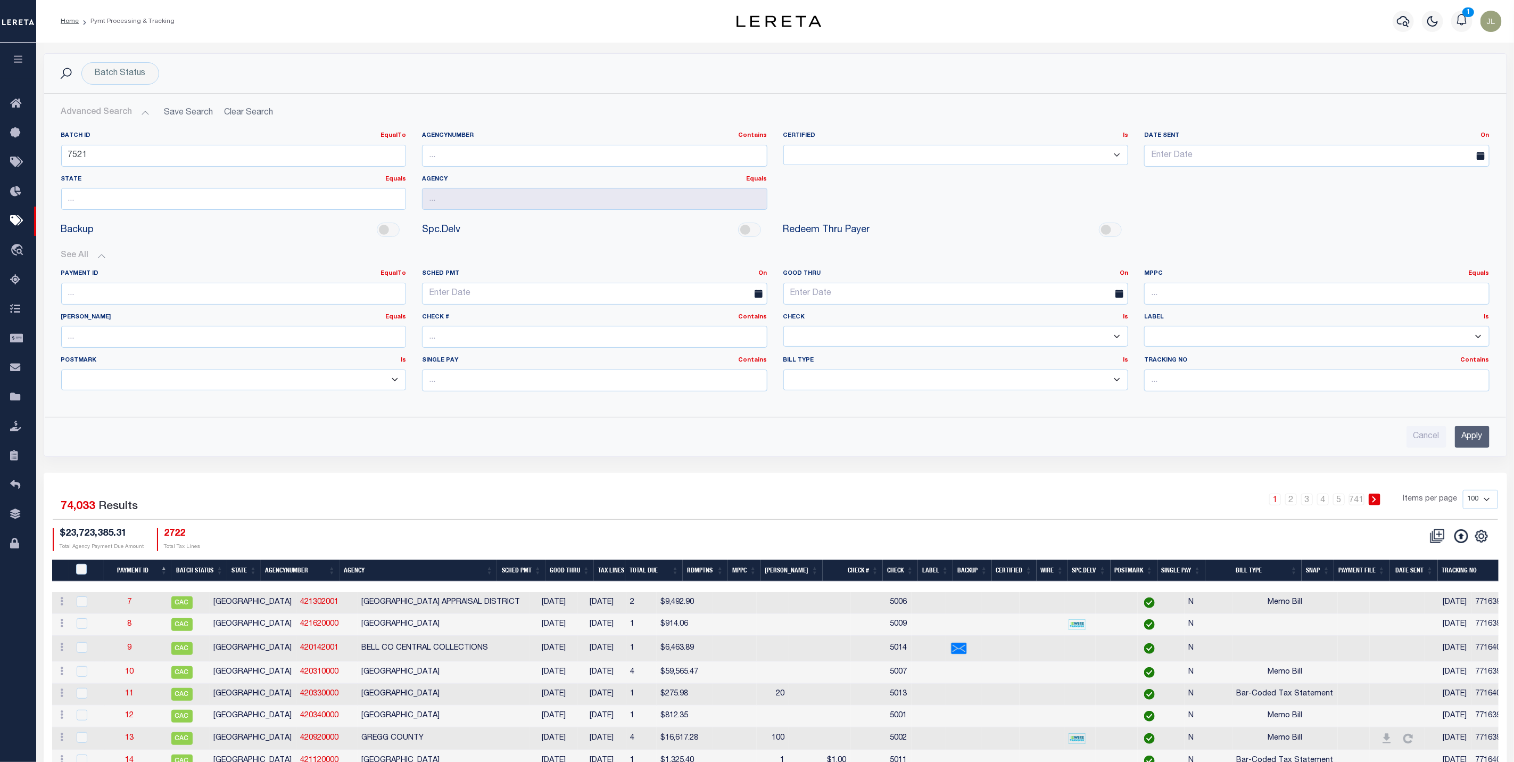
click at [1477, 436] on input "Apply" at bounding box center [1472, 437] width 35 height 22
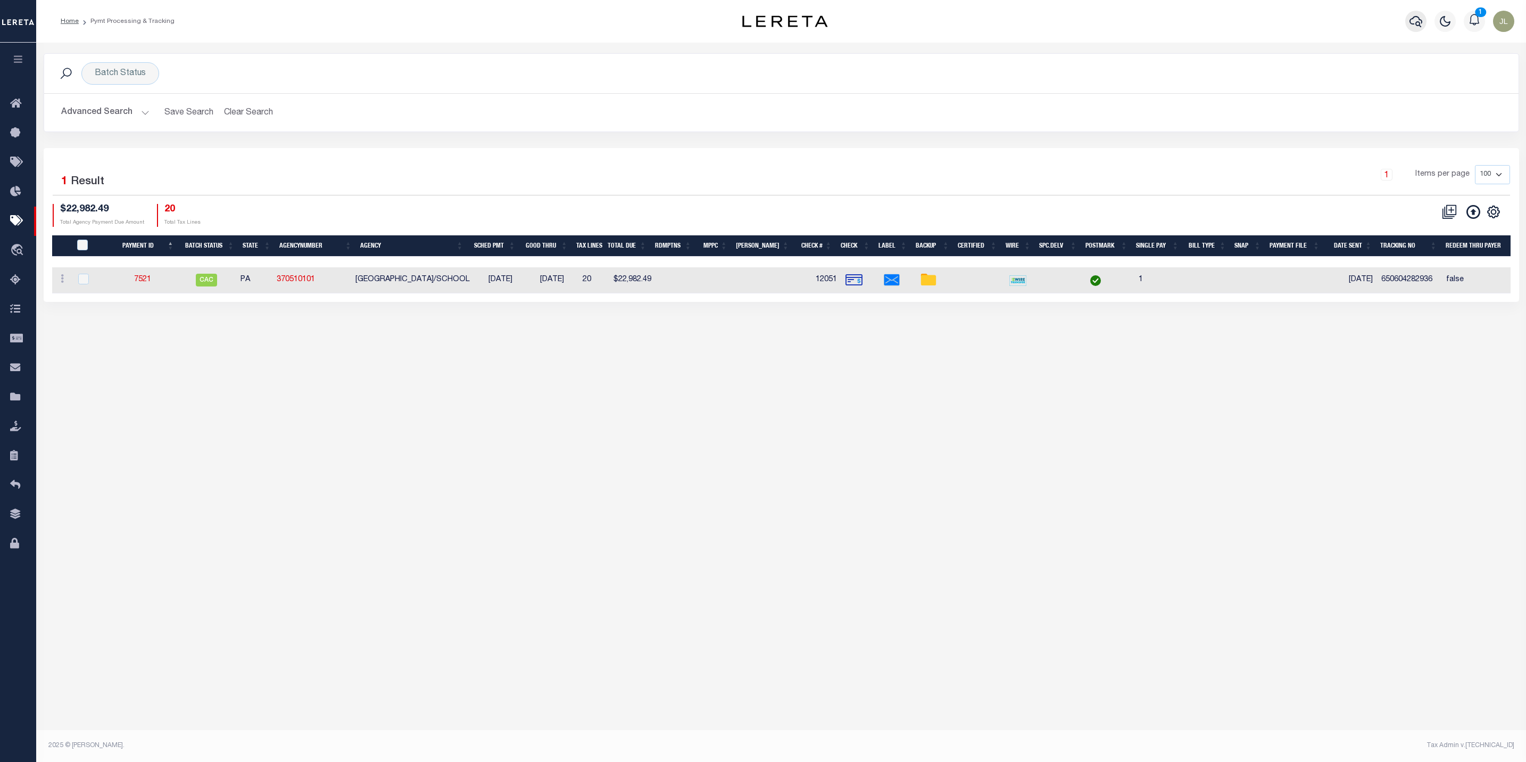
click at [1415, 23] on icon "button" at bounding box center [1416, 21] width 13 height 13
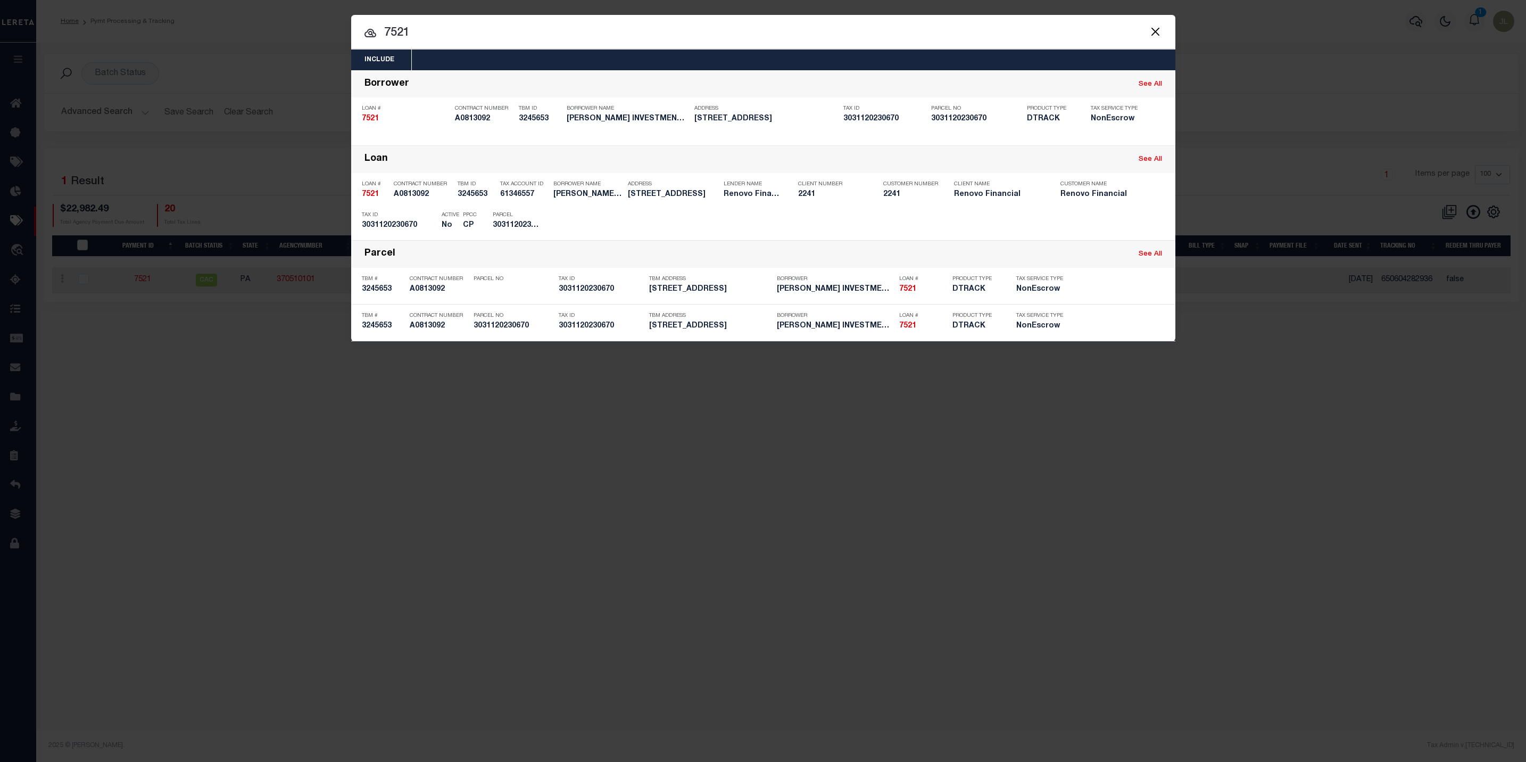
click at [584, 556] on div "Include Loans TBM Customers Borrowers Payments (Lender Non-Disb) Payments (Lend…" at bounding box center [763, 381] width 1526 height 762
click at [1157, 34] on button "Close" at bounding box center [1156, 31] width 14 height 14
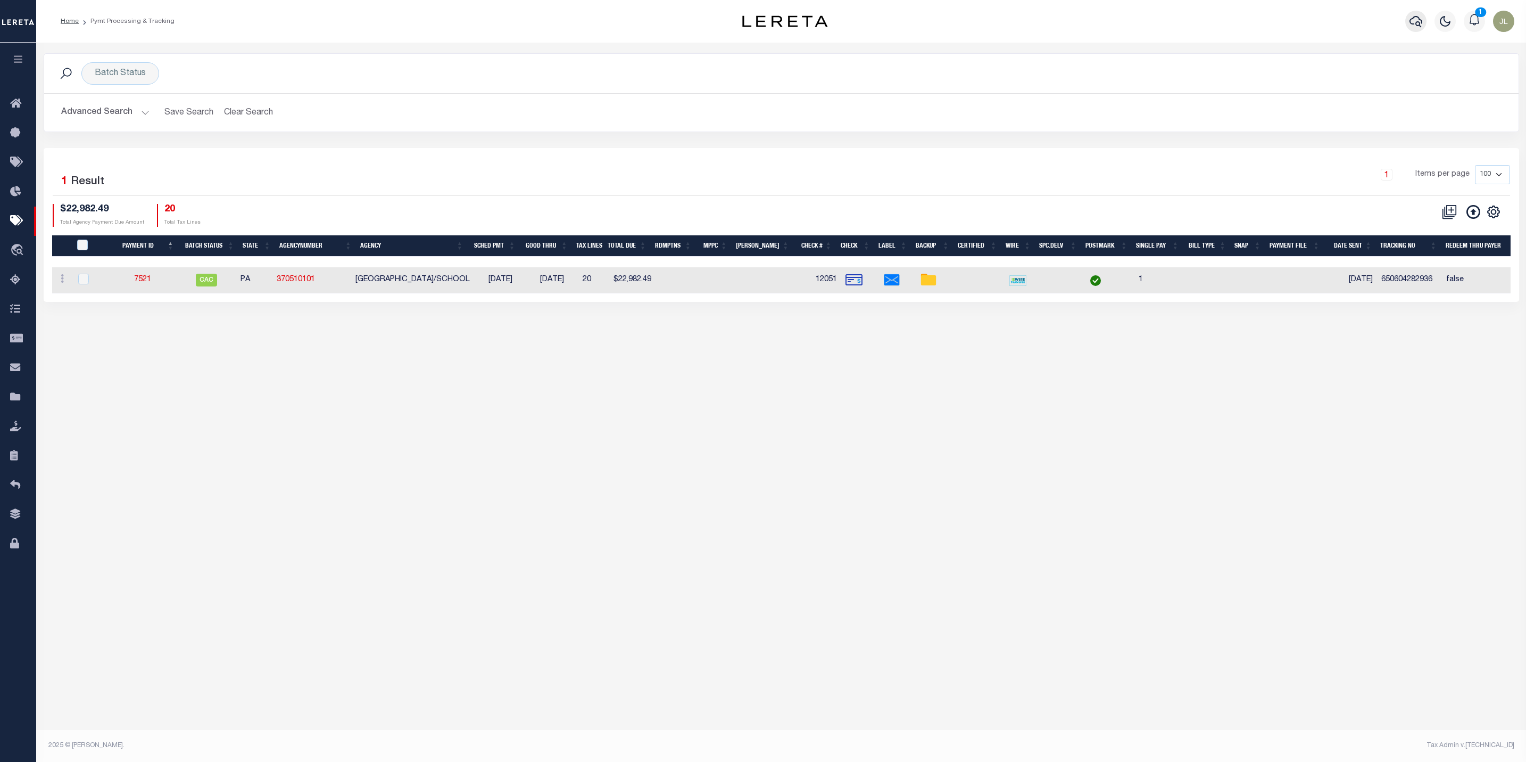
click at [1414, 24] on icon "button" at bounding box center [1416, 21] width 13 height 11
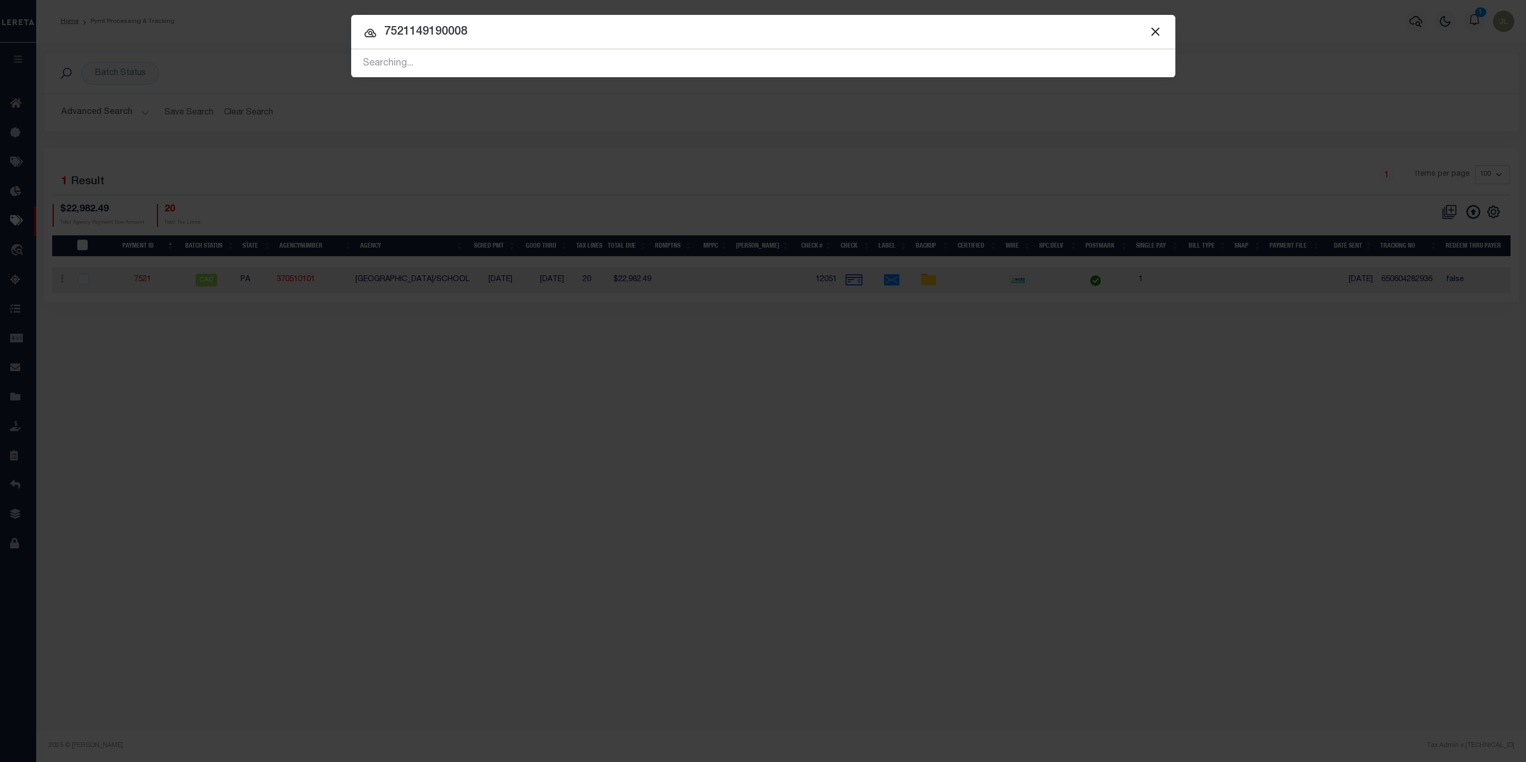
drag, startPoint x: 481, startPoint y: 34, endPoint x: 345, endPoint y: 26, distance: 135.9
click at [347, 26] on div "Include Loans TBM Customers Borrowers Payments (Lender Non-Disb) Payments (Lend…" at bounding box center [763, 381] width 1526 height 762
drag, startPoint x: 474, startPoint y: 29, endPoint x: 350, endPoint y: 24, distance: 124.1
click at [351, 24] on input "149190008" at bounding box center [763, 32] width 824 height 19
type input "10021669"
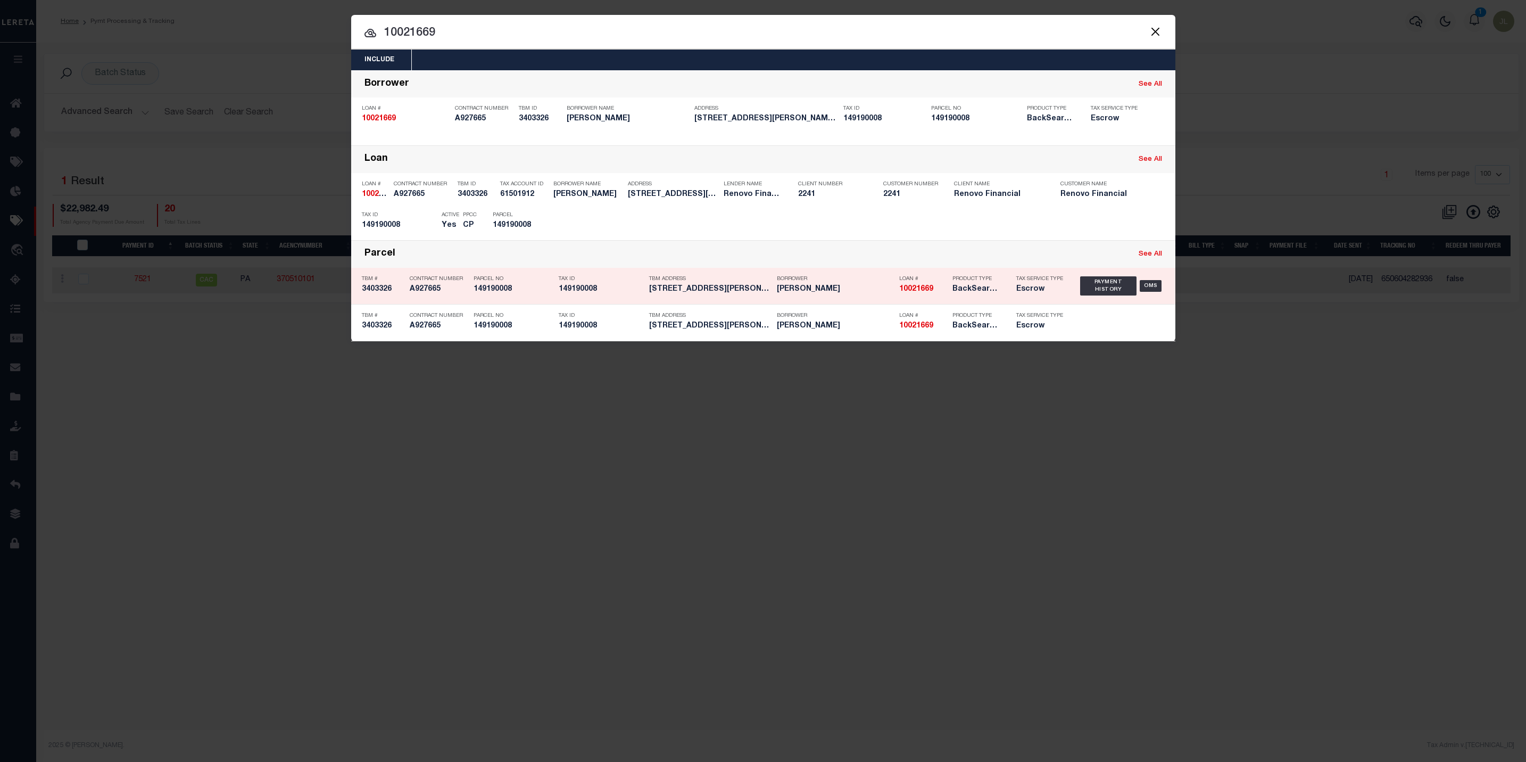
click at [802, 298] on div "Borrower EMMANUEL GAMBOA" at bounding box center [835, 285] width 117 height 31
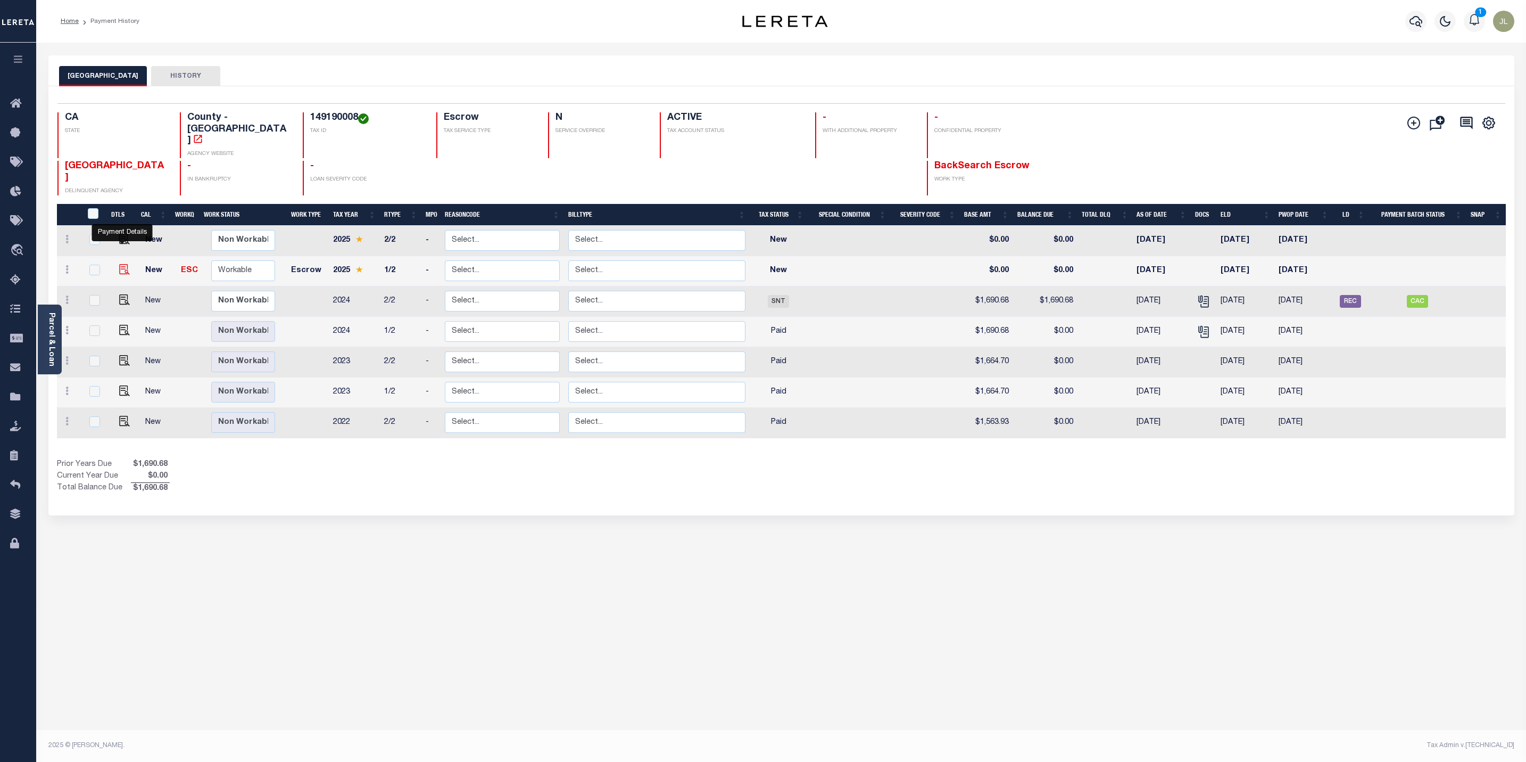
click at [123, 264] on img "" at bounding box center [124, 269] width 11 height 11
checkbox input "true"
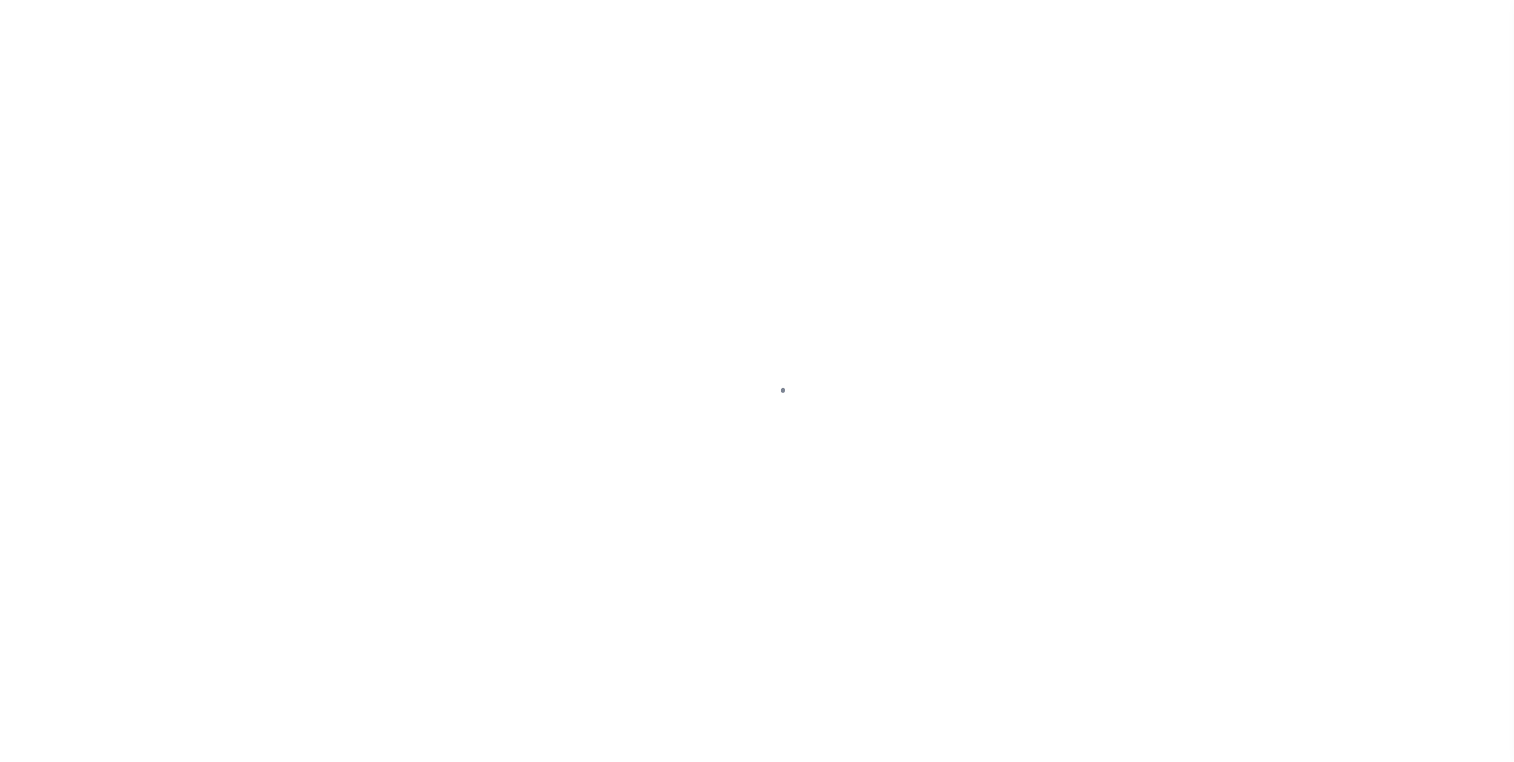
select select "NW2"
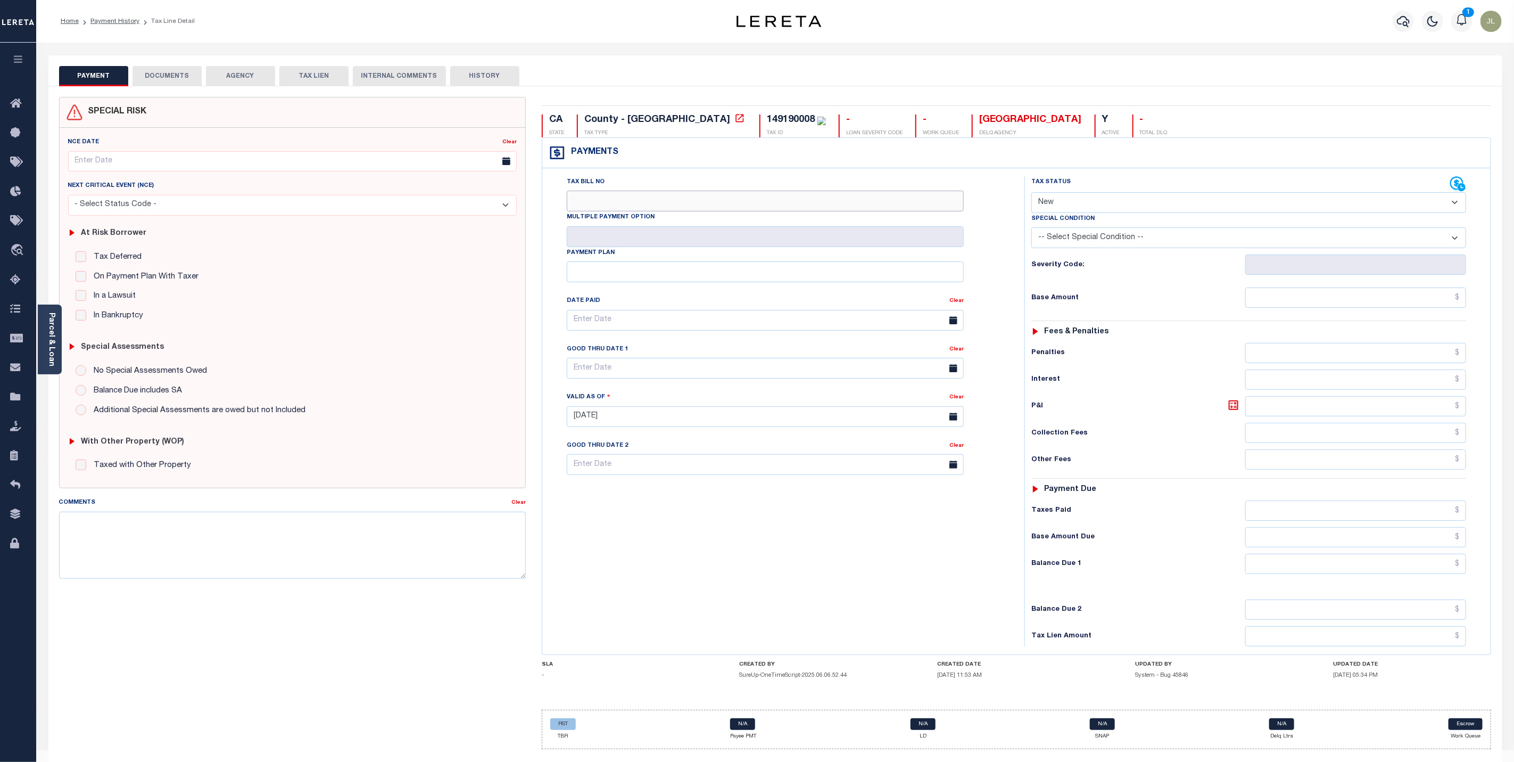
click at [671, 204] on input "Tax Bill No" at bounding box center [765, 201] width 397 height 21
type input "2024005744559"
type input "[DATE]"
click at [1106, 206] on select "- Select Status Code - Open Due/Unpaid Paid Incomplete No Tax Due Internal Refu…" at bounding box center [1248, 202] width 435 height 21
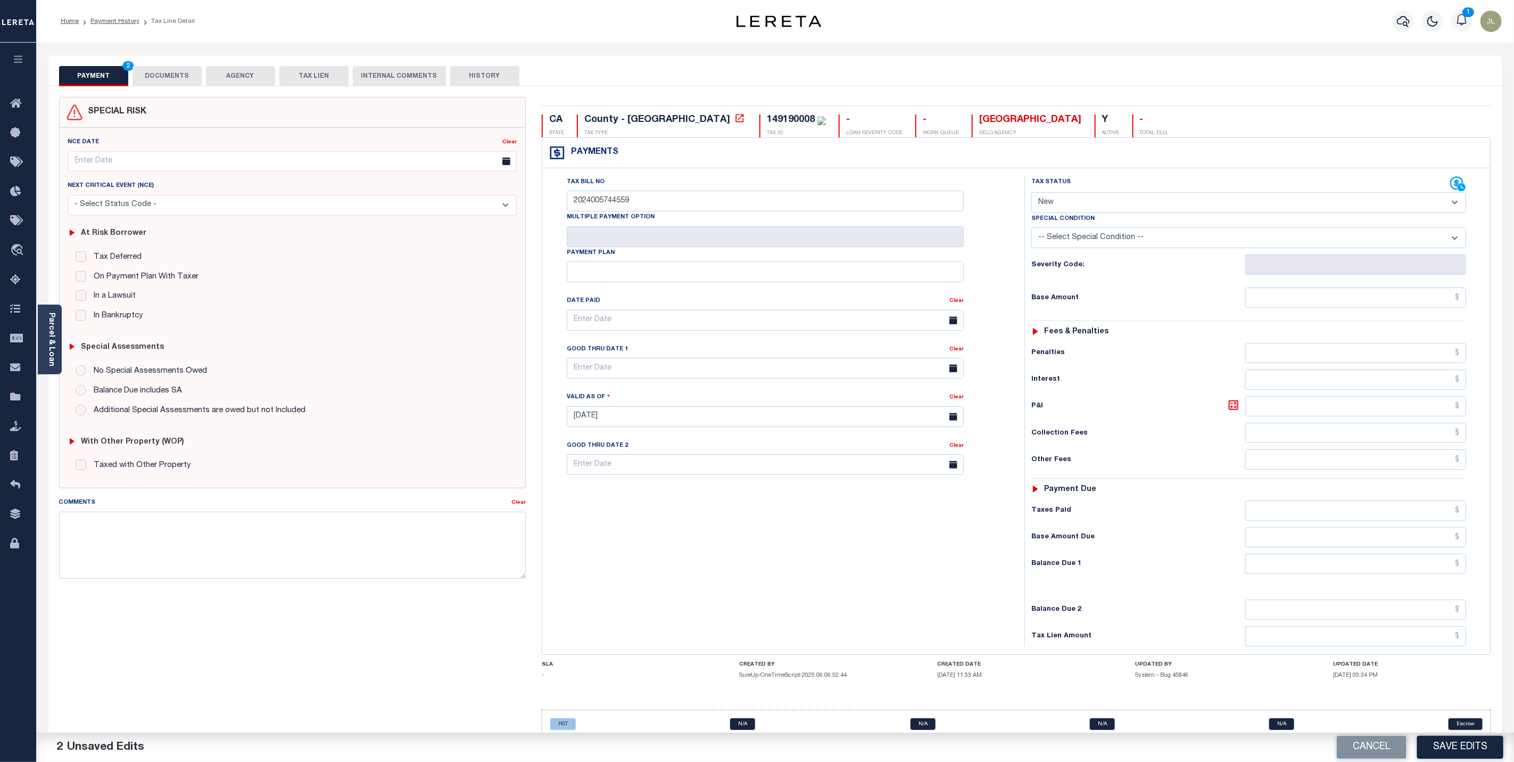
select select "DUE"
click at [1031, 193] on select "- Select Status Code - Open Due/Unpaid Paid Incomplete No Tax Due Internal Refu…" at bounding box center [1248, 202] width 435 height 21
click at [1320, 307] on input "text" at bounding box center [1355, 297] width 221 height 20
type input "$3,052.02"
click at [1359, 547] on input "text" at bounding box center [1355, 537] width 221 height 20
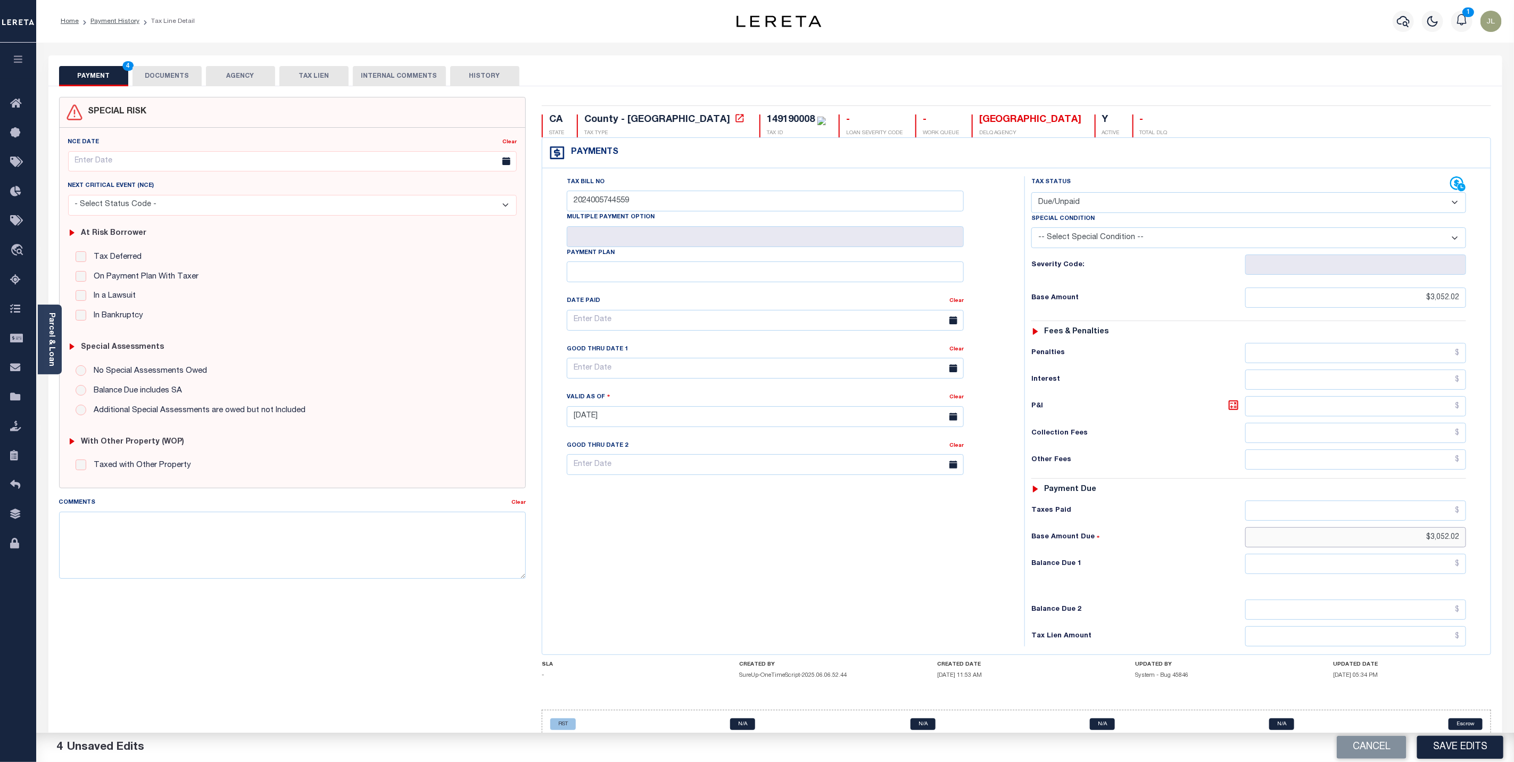
type input "$3,052.02"
click at [1481, 744] on button "Save Edits" at bounding box center [1460, 747] width 86 height 23
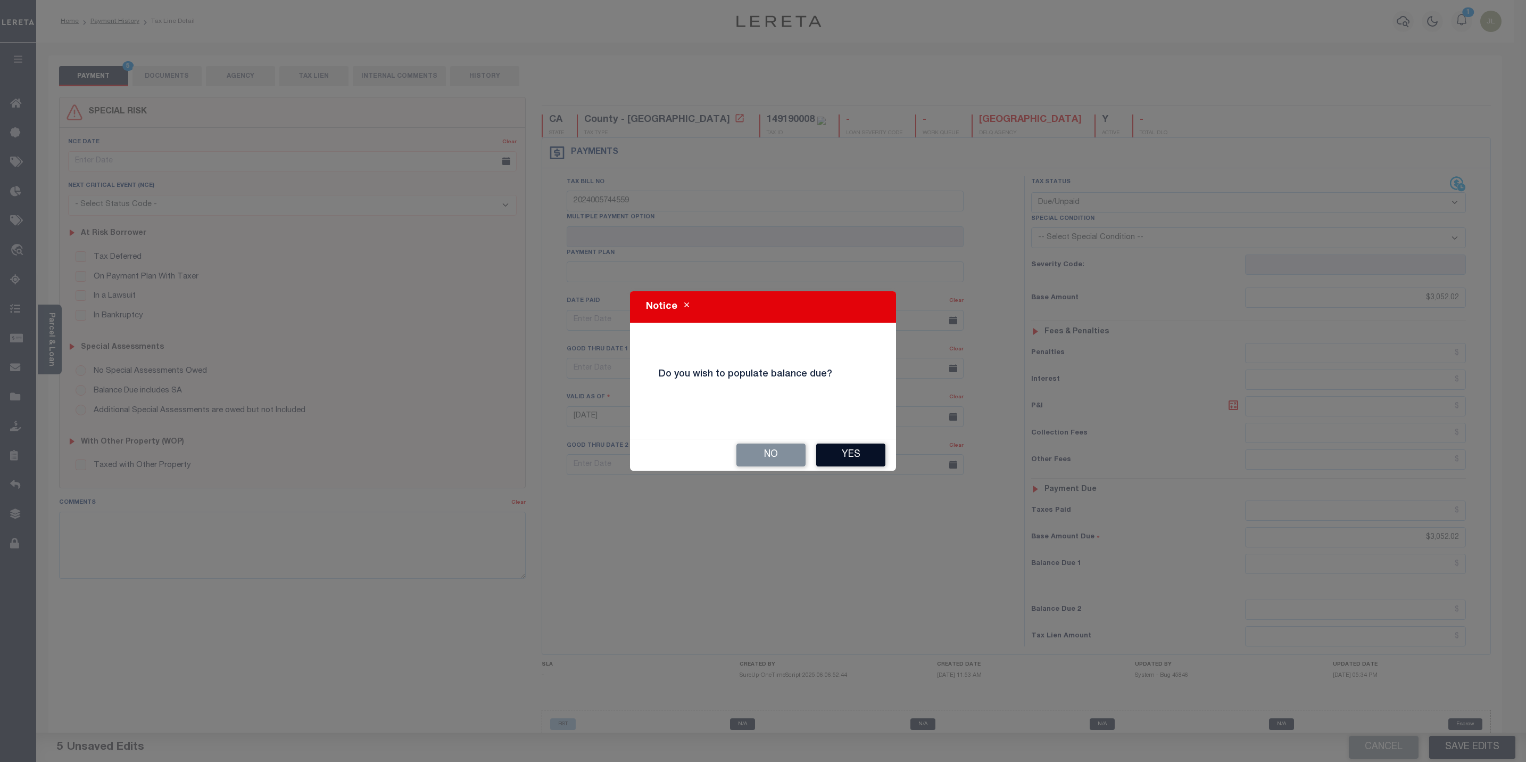
click at [857, 457] on button "Yes" at bounding box center [850, 454] width 69 height 23
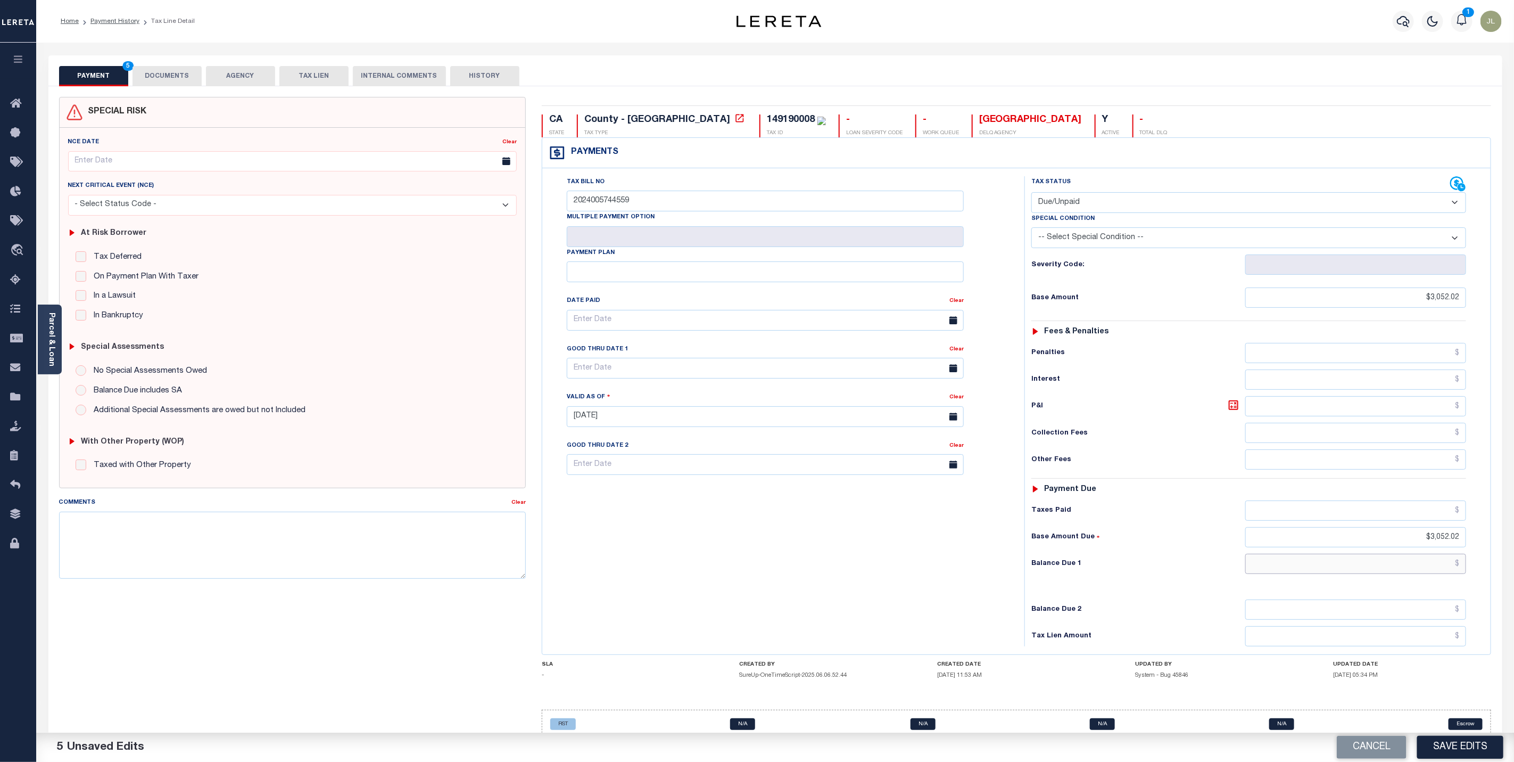
click at [1433, 570] on input "text" at bounding box center [1355, 564] width 221 height 20
type input "$3,052.02"
click at [312, 557] on textarea "Comments" at bounding box center [292, 544] width 467 height 67
drag, startPoint x: 440, startPoint y: 532, endPoint x: 43, endPoint y: 540, distance: 396.6
click at [43, 540] on div "PAYMENT 6 DOCUMENTS AGENCY DELINQUENT PAYEE" at bounding box center [775, 418] width 1470 height 726
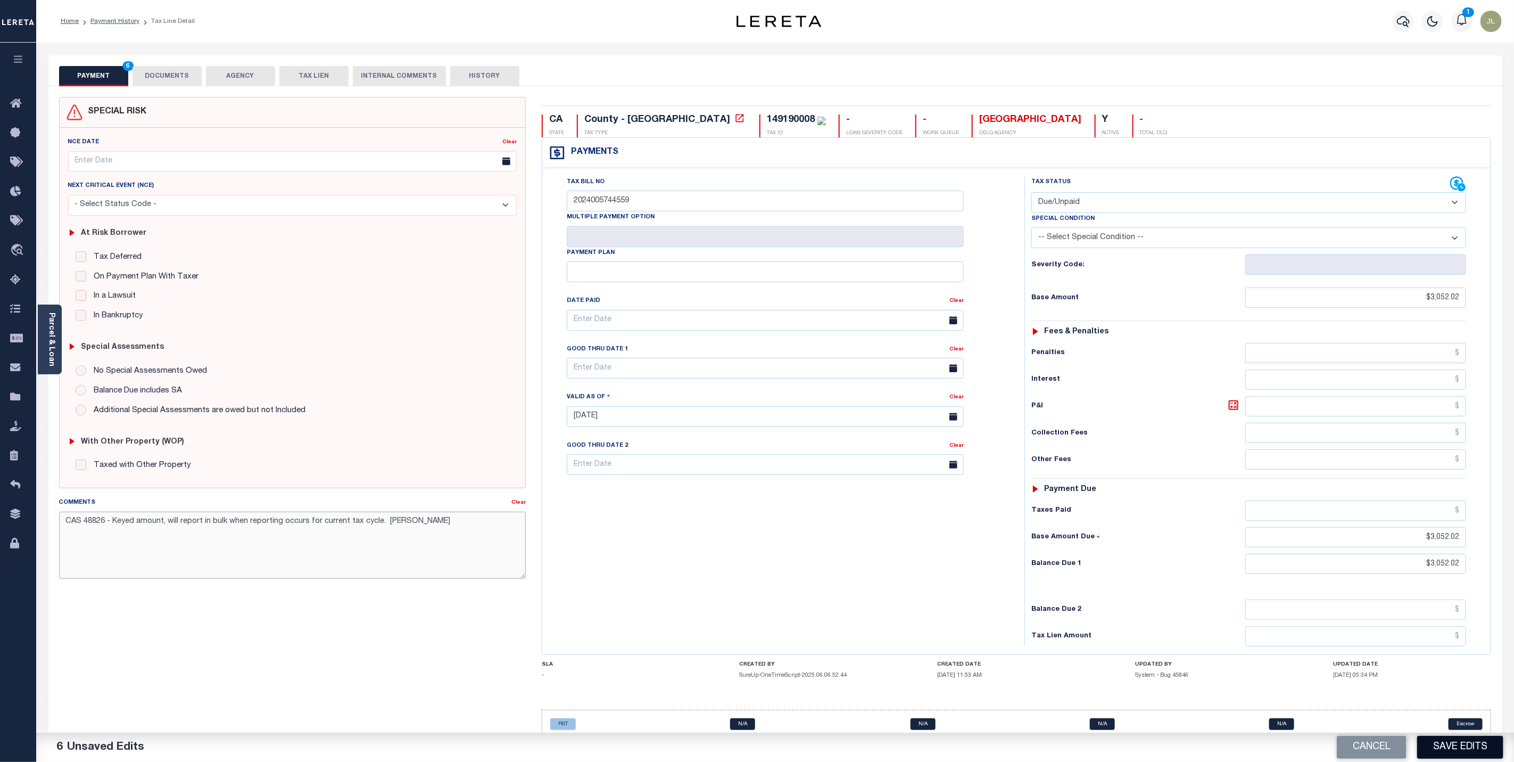
type textarea "CAS 48826 - Keyed amount, will report in bulk when reporting occurs for current…"
click at [1447, 749] on button "Save Edits" at bounding box center [1460, 747] width 86 height 23
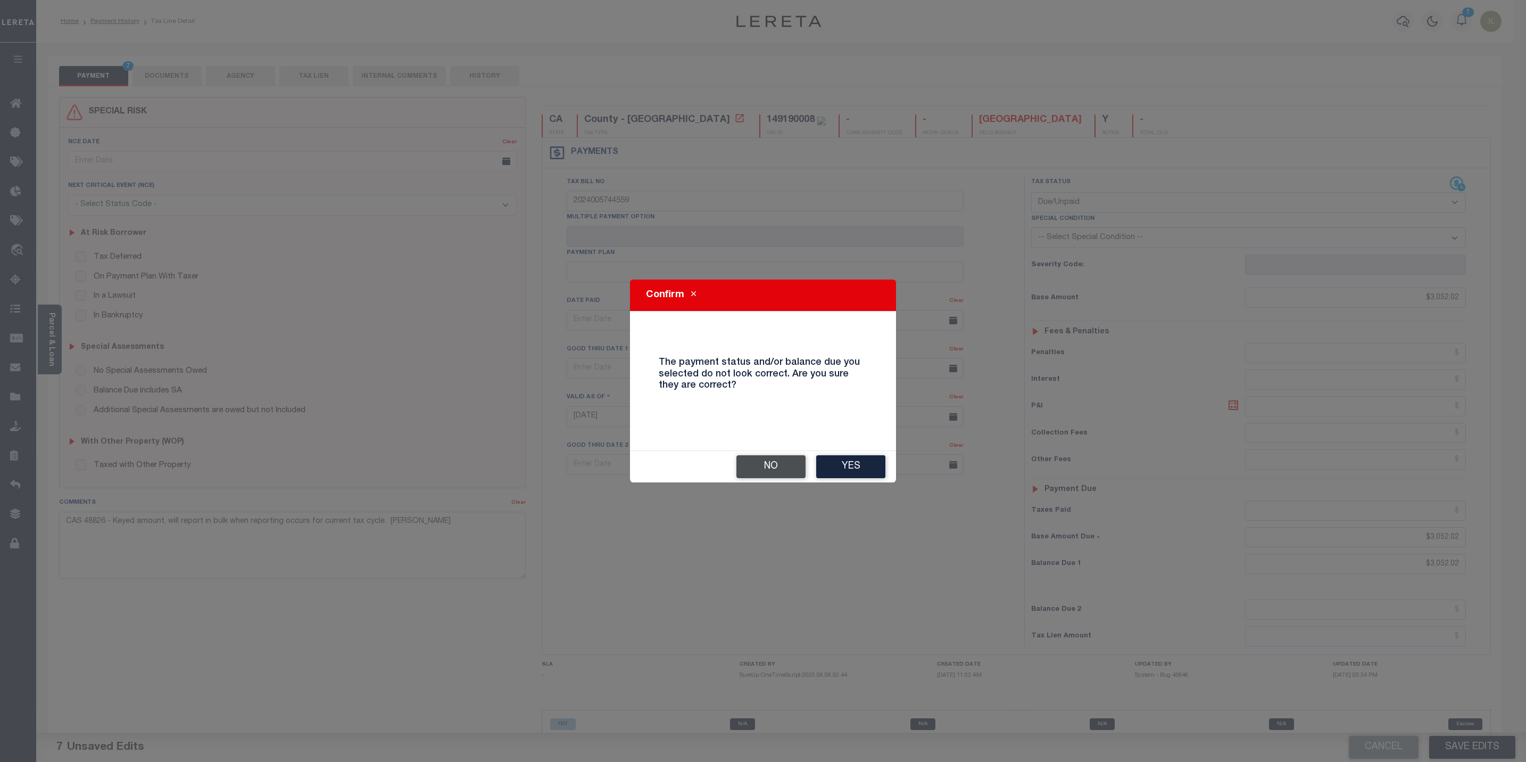
click at [779, 461] on button "No" at bounding box center [771, 466] width 69 height 23
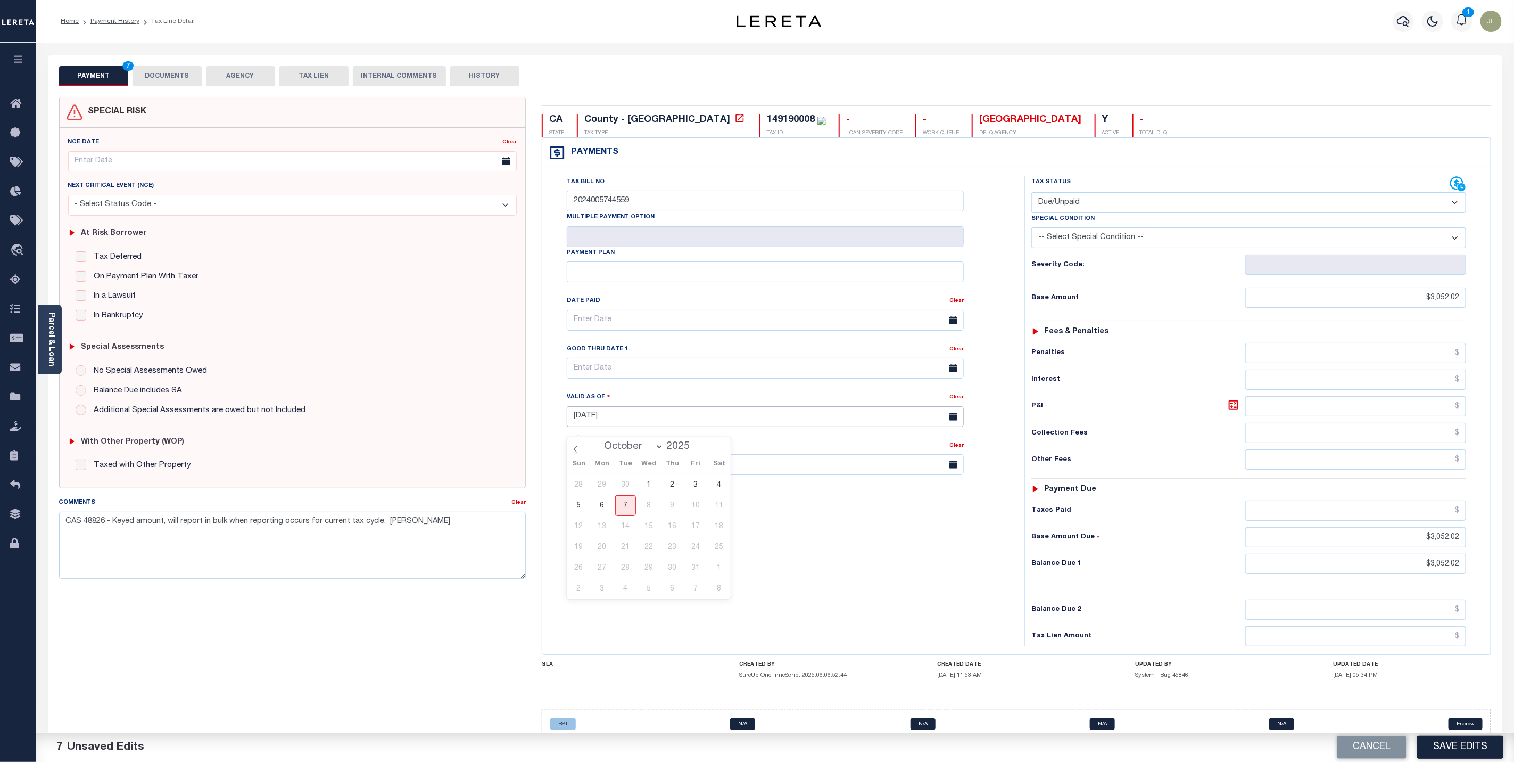
click at [636, 427] on input "10/07/2025" at bounding box center [765, 416] width 397 height 21
click at [888, 517] on div "Tax Bill No 2024005744559 Multiple Payment Option Payment Plan Clear" at bounding box center [781, 411] width 472 height 470
drag, startPoint x: 1426, startPoint y: 572, endPoint x: 1506, endPoint y: 575, distance: 80.4
click at [1506, 575] on div "PAYMENT 7 DOCUMENTS AGENCY DELINQUENT PAYEE" at bounding box center [775, 418] width 1470 height 726
drag, startPoint x: 1407, startPoint y: 303, endPoint x: 1494, endPoint y: 301, distance: 87.3
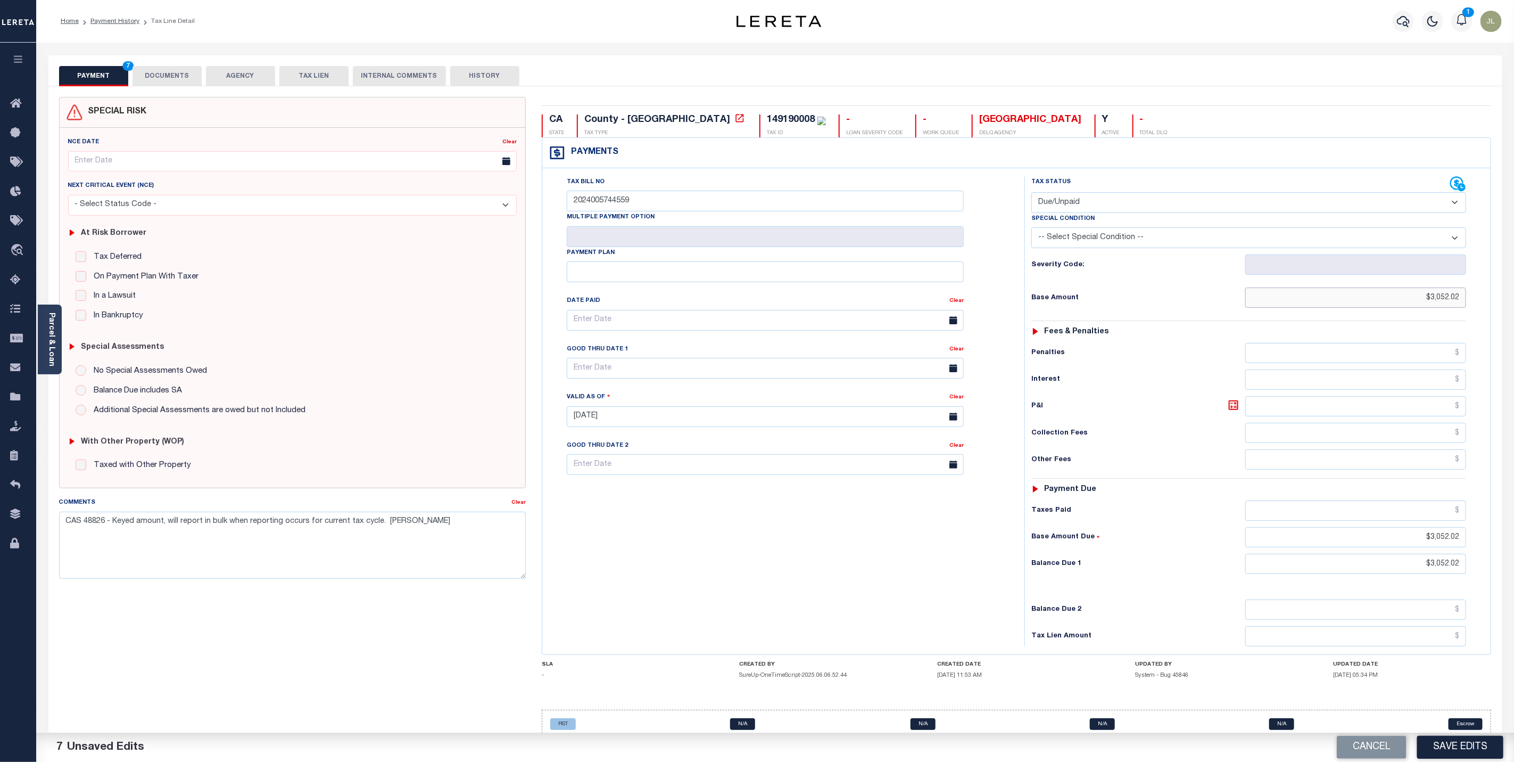
click at [1494, 301] on div "CA STATE County - CA TAX TYPE 149190008 TAX ID - LOAN SEVERITY CODE - WORK QUEU…" at bounding box center [1017, 427] width 966 height 660
click at [1456, 746] on button "Save Edits" at bounding box center [1460, 747] width 86 height 23
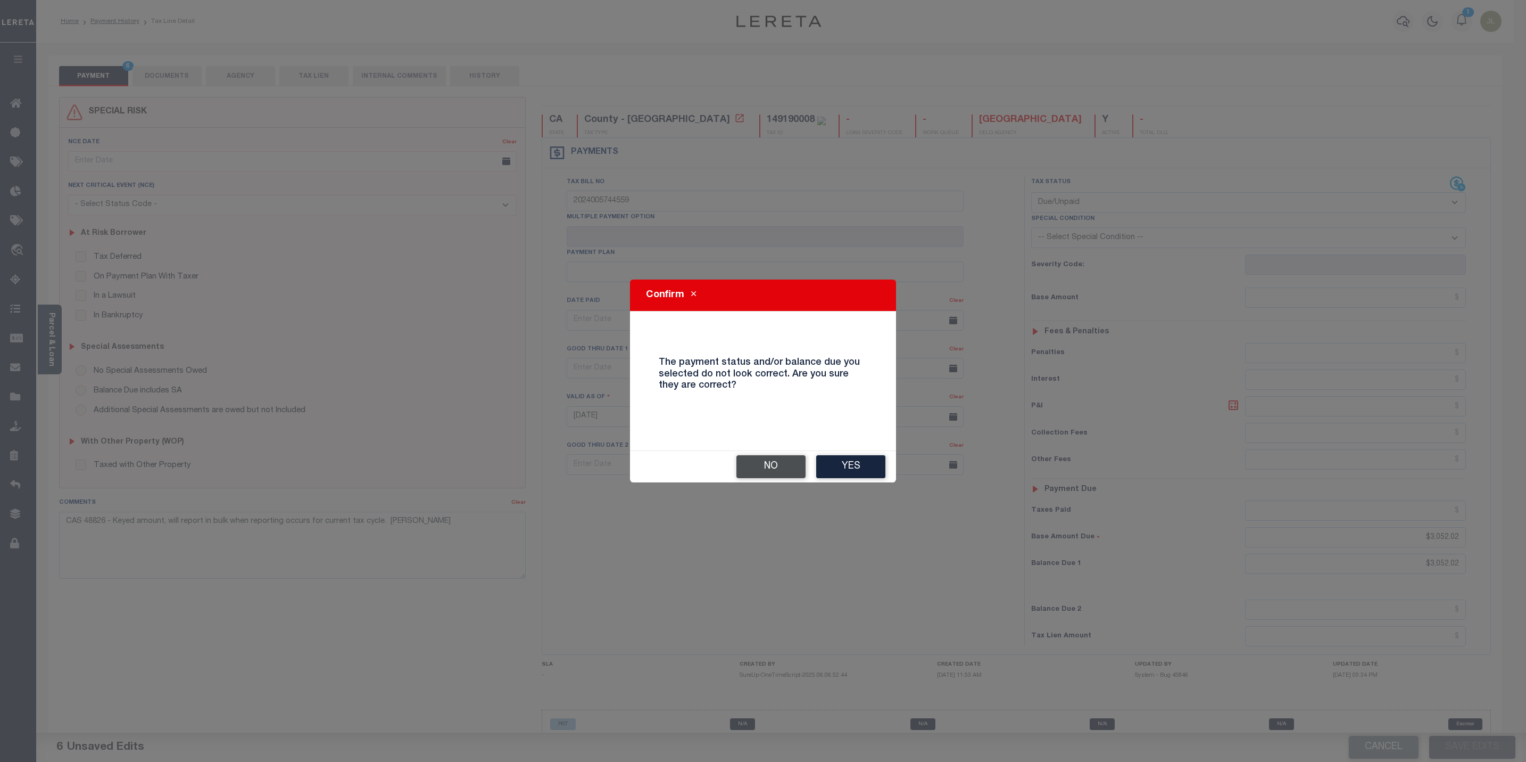
click at [778, 466] on button "No" at bounding box center [771, 466] width 69 height 23
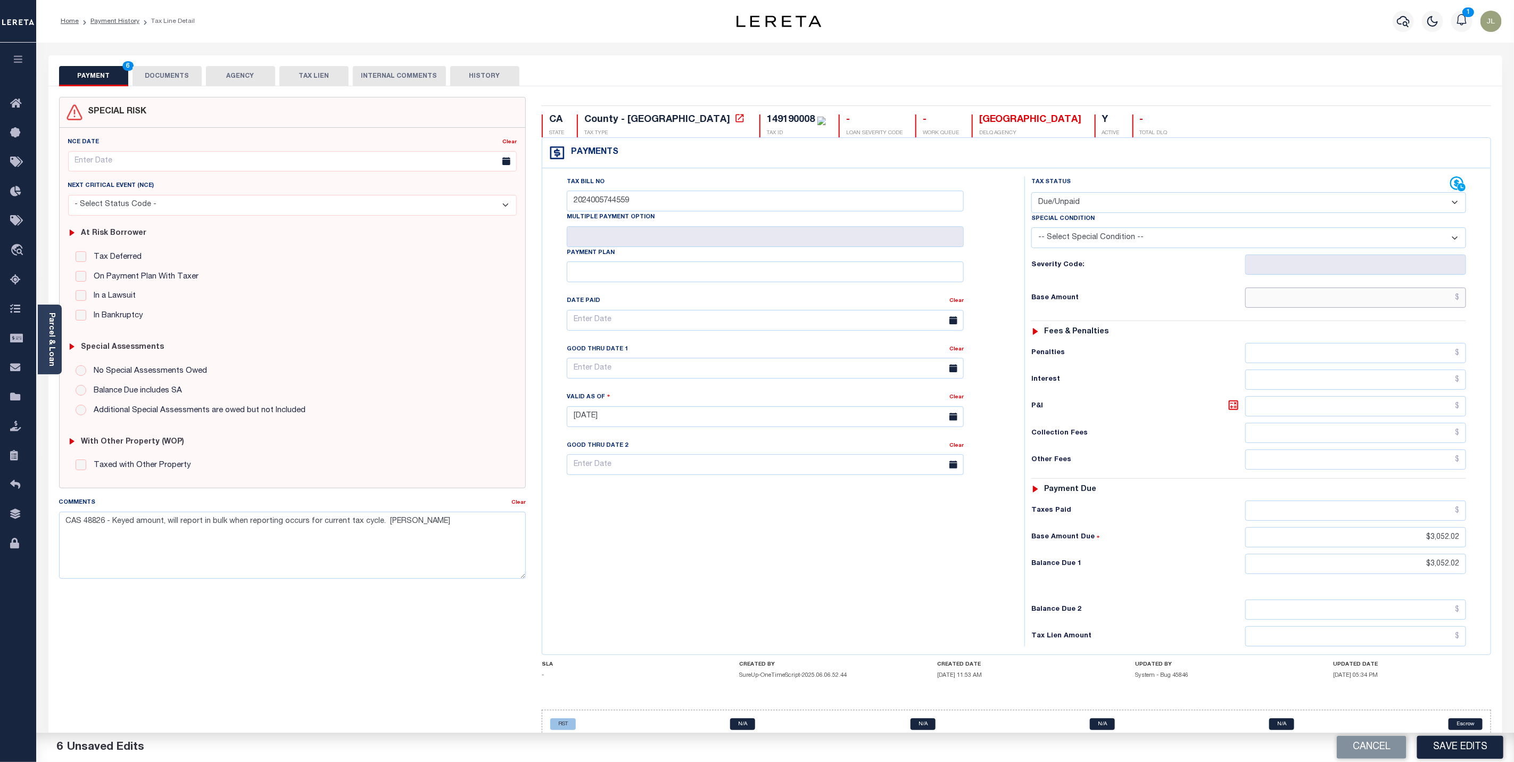
click at [1442, 305] on input "text" at bounding box center [1355, 297] width 221 height 20
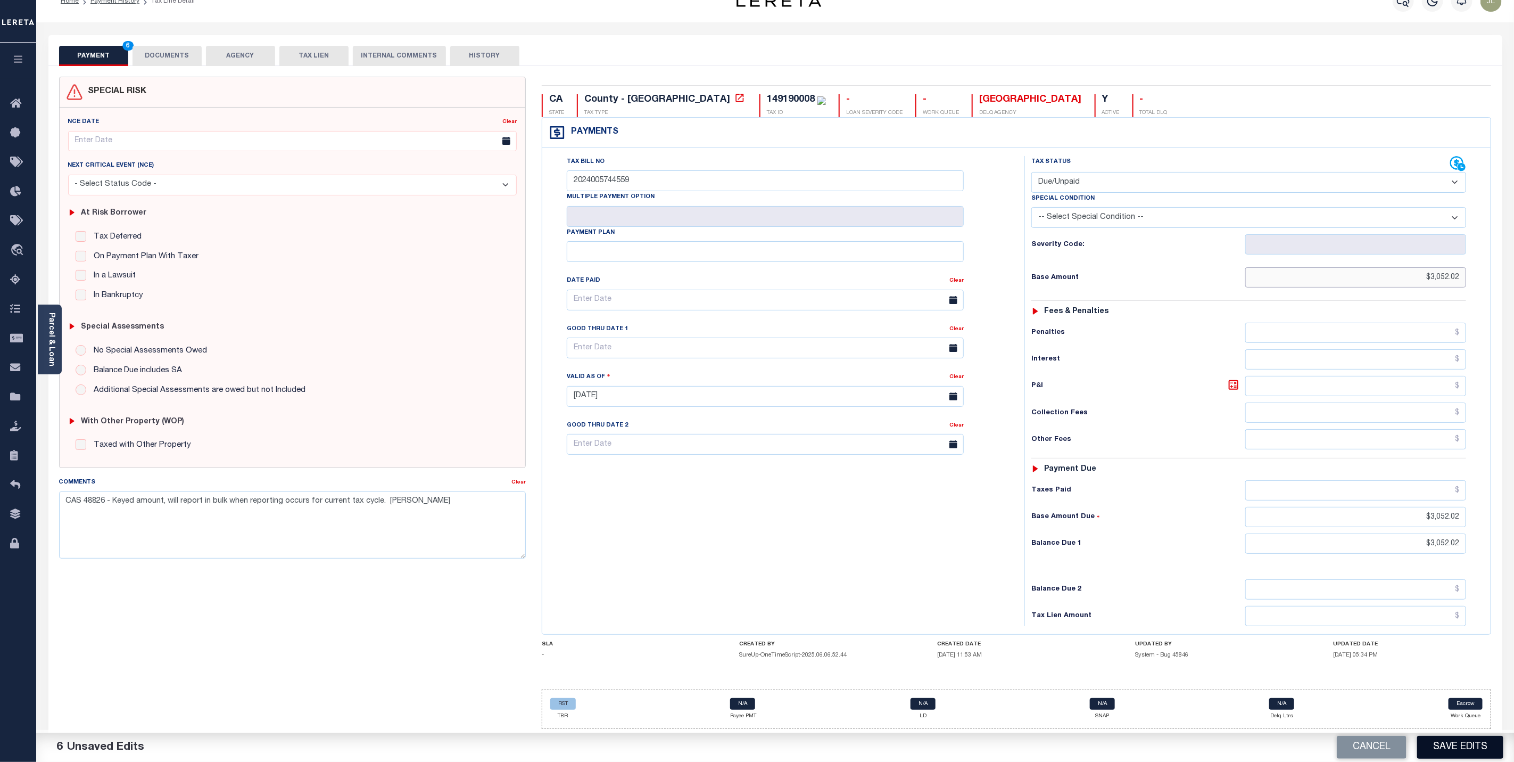
type input "$3,052.02"
click at [1469, 748] on button "Save Edits" at bounding box center [1460, 747] width 86 height 23
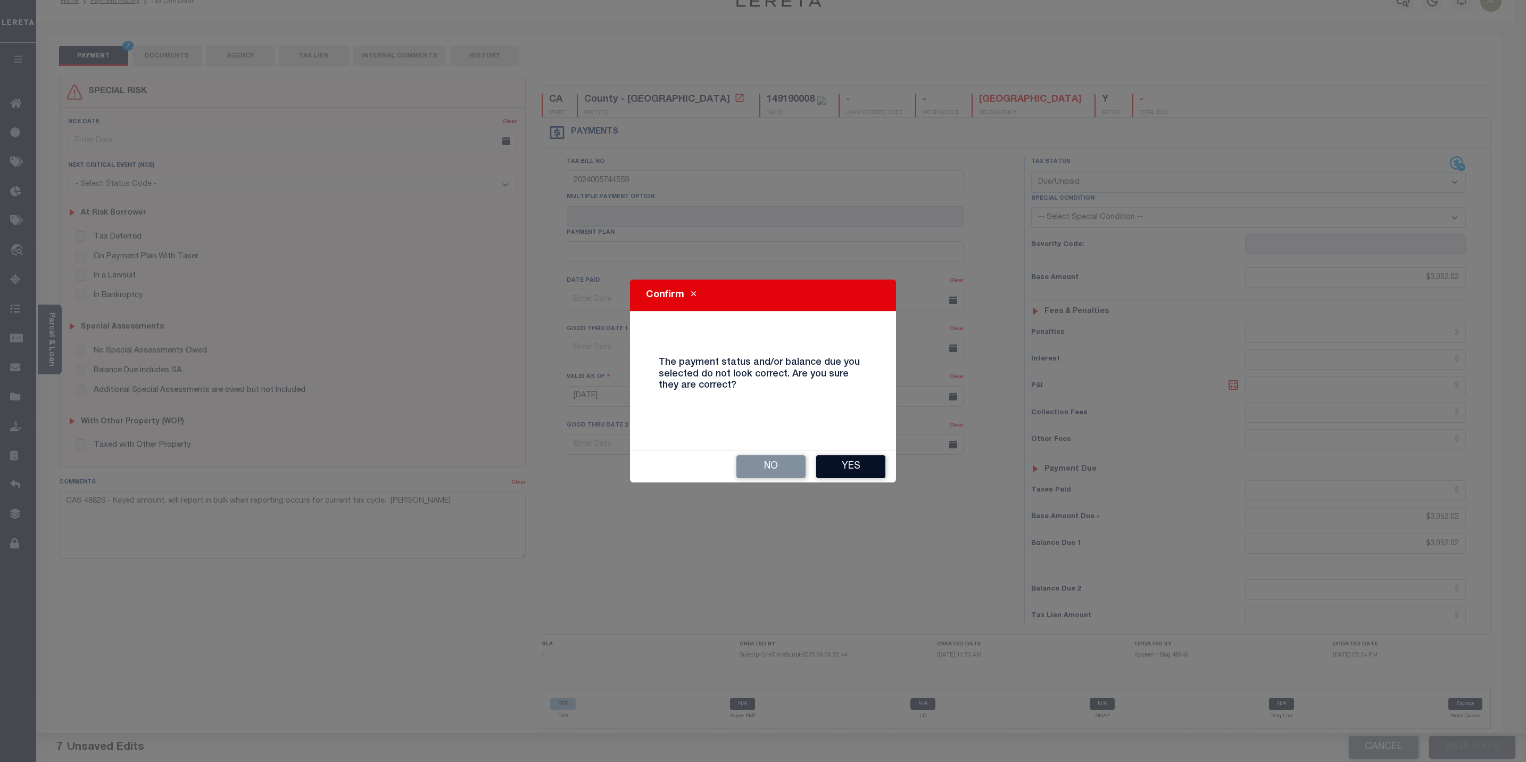
click at [845, 466] on button "Yes" at bounding box center [850, 466] width 69 height 23
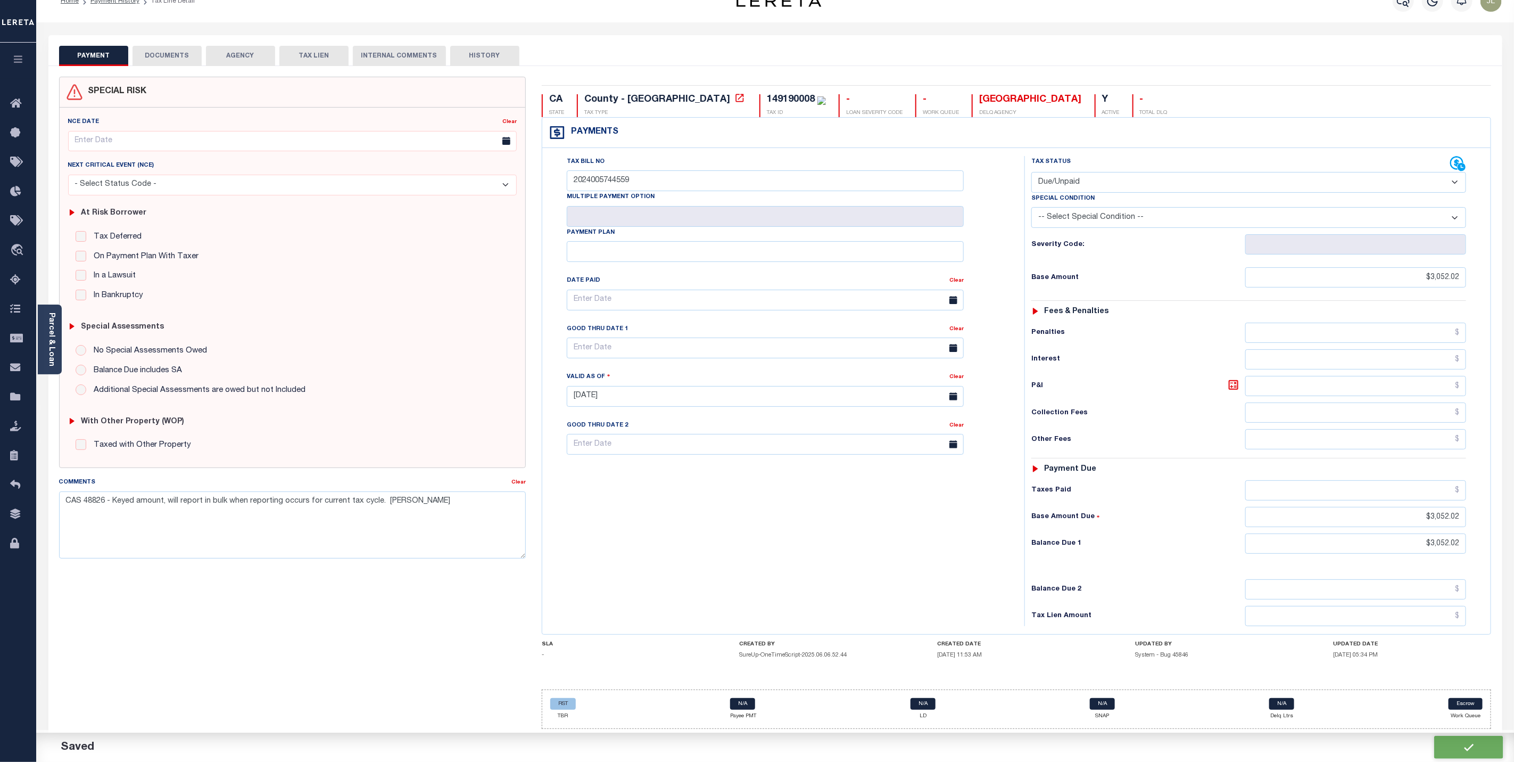
checkbox input "false"
type input "$3,052.02"
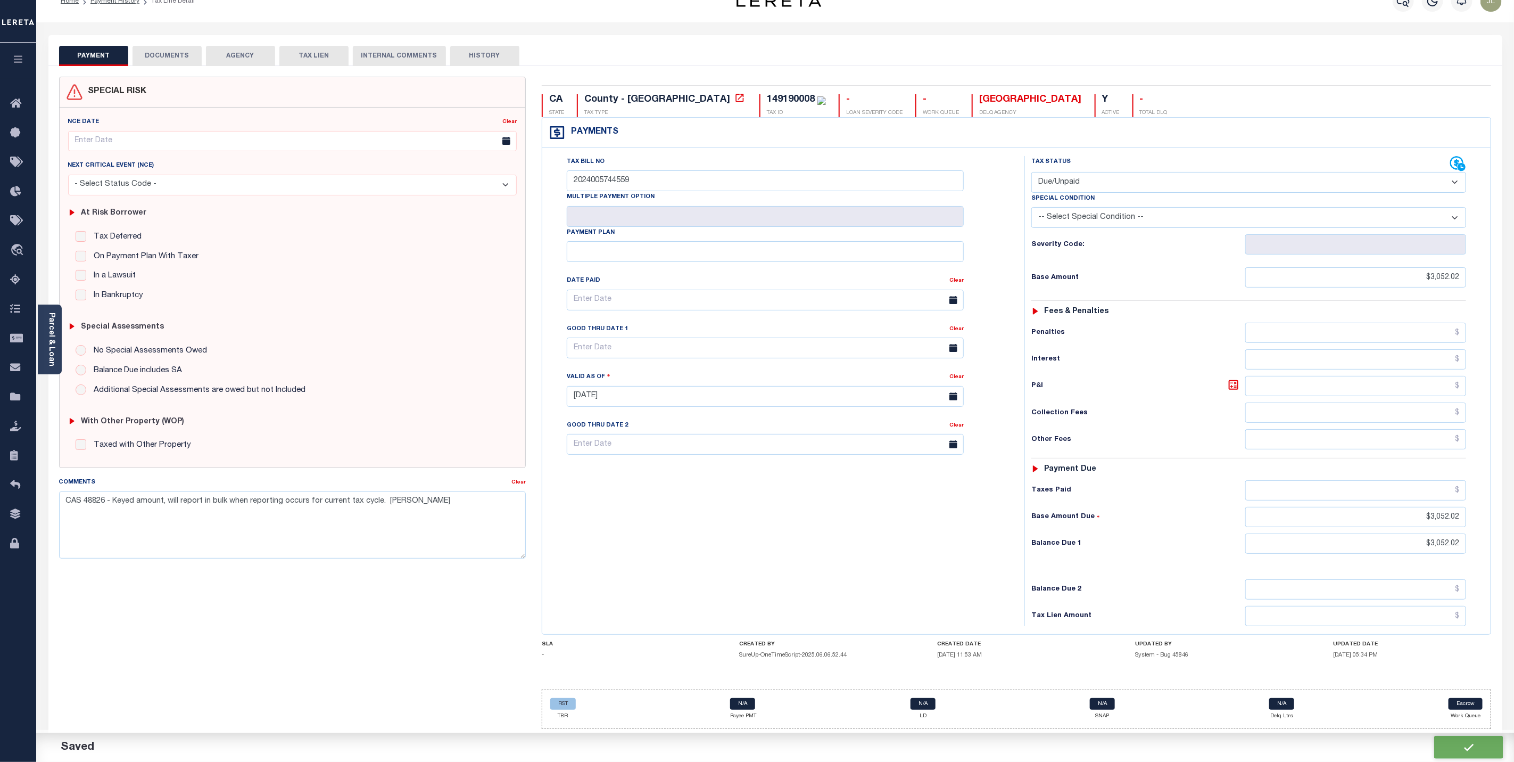
type input "$3,052.02"
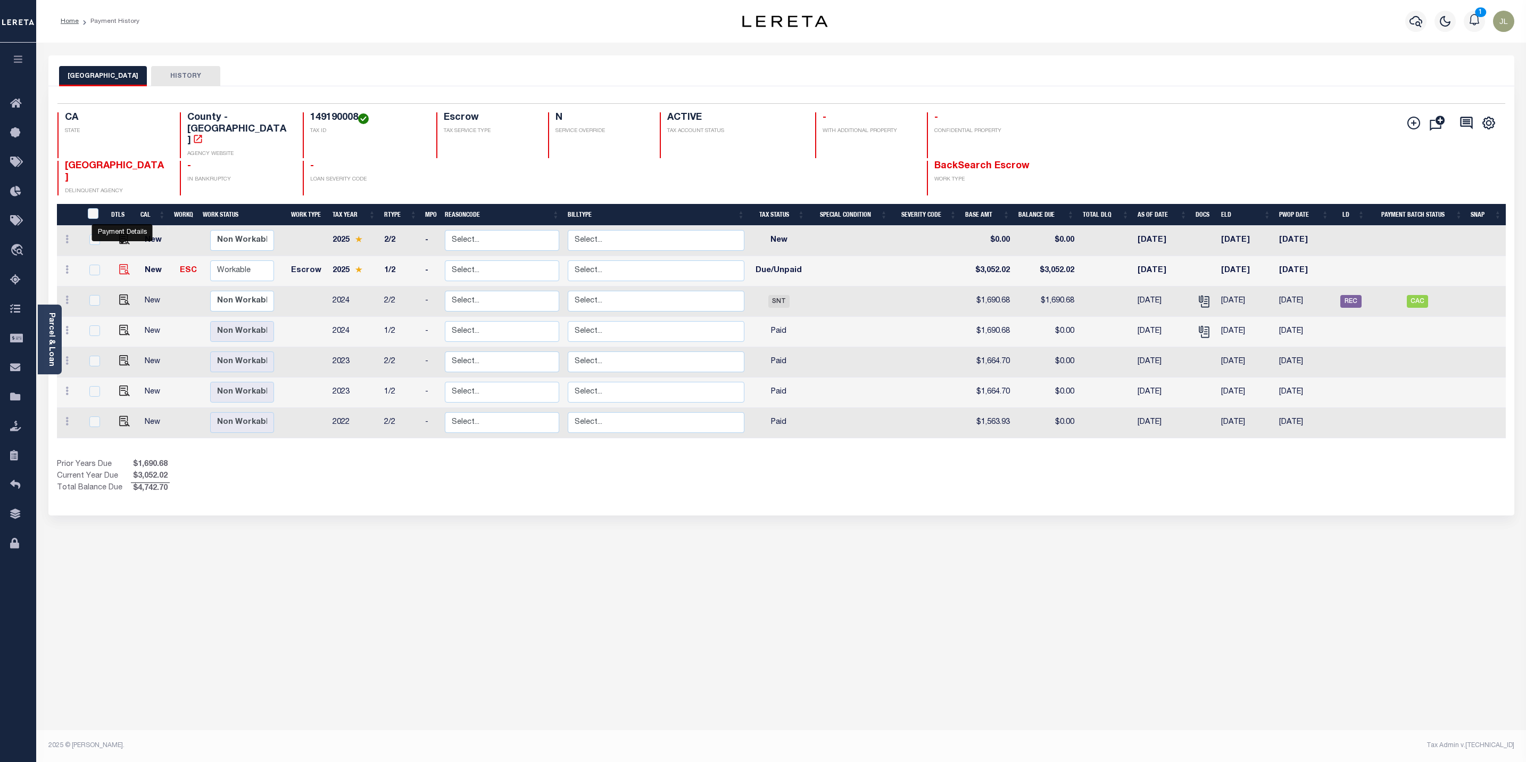
click at [119, 264] on img "" at bounding box center [124, 269] width 11 height 11
checkbox input "true"
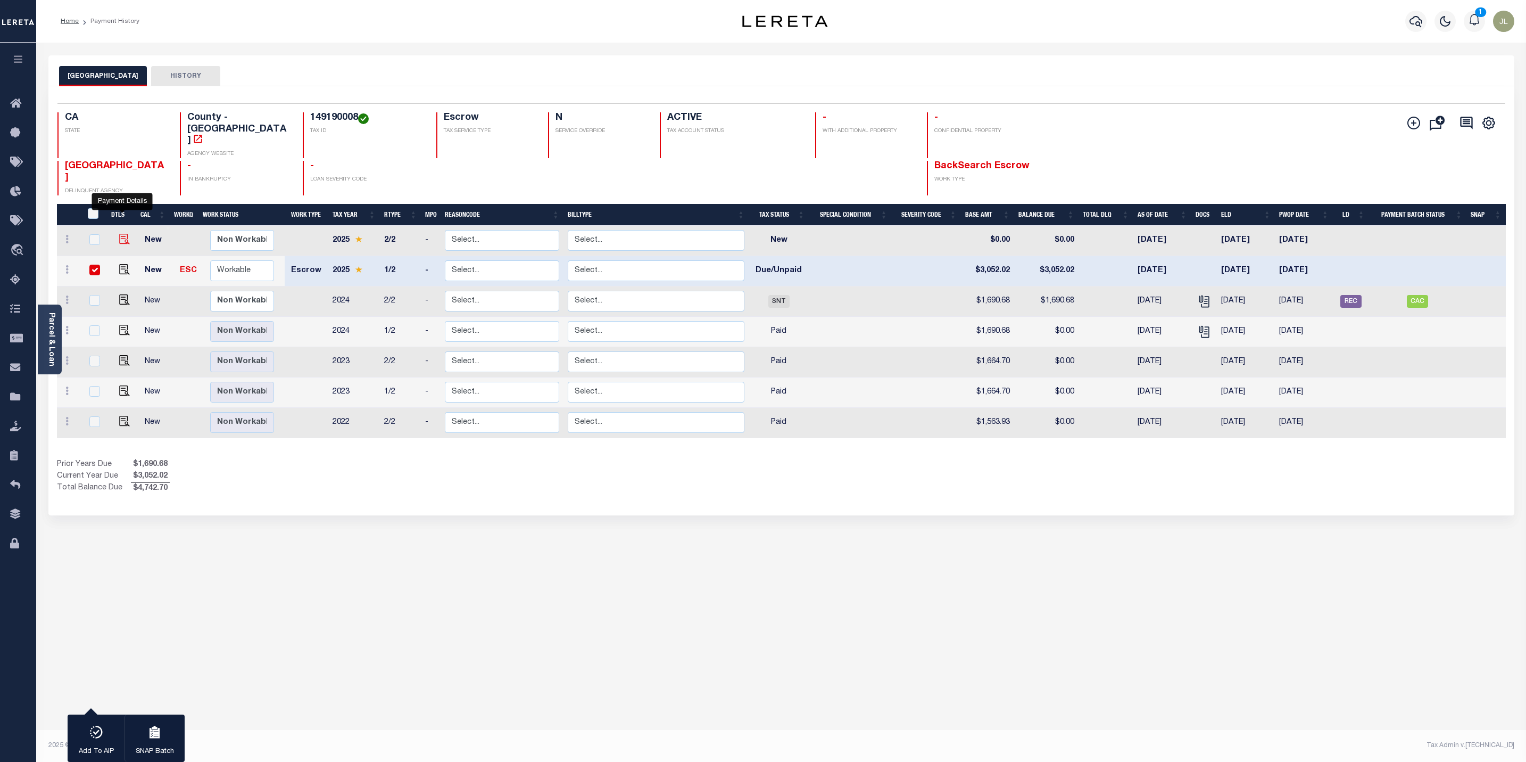
click at [119, 234] on img "" at bounding box center [124, 239] width 11 height 11
checkbox input "true"
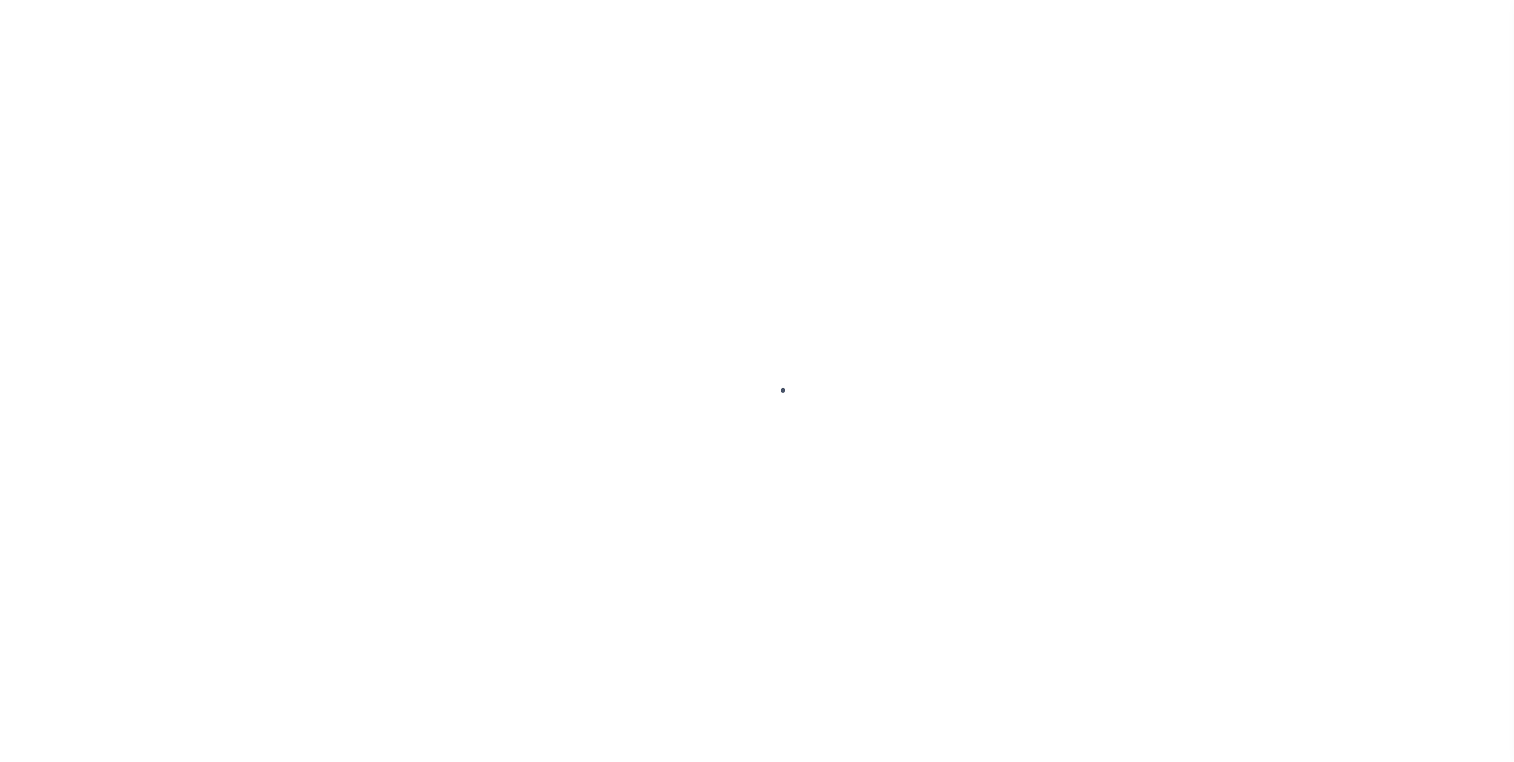
select select "DUE"
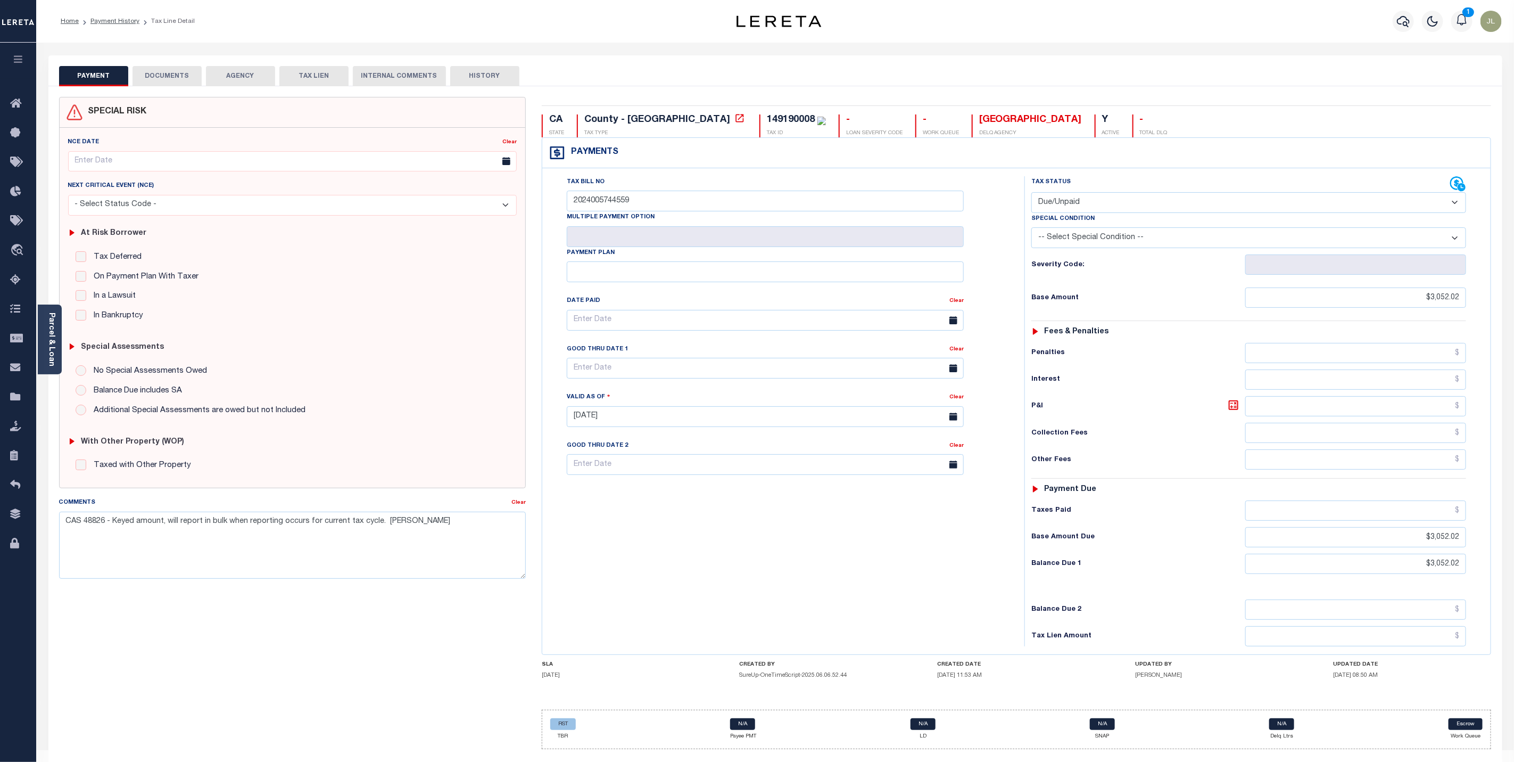
click at [171, 77] on button "DOCUMENTS" at bounding box center [167, 76] width 69 height 20
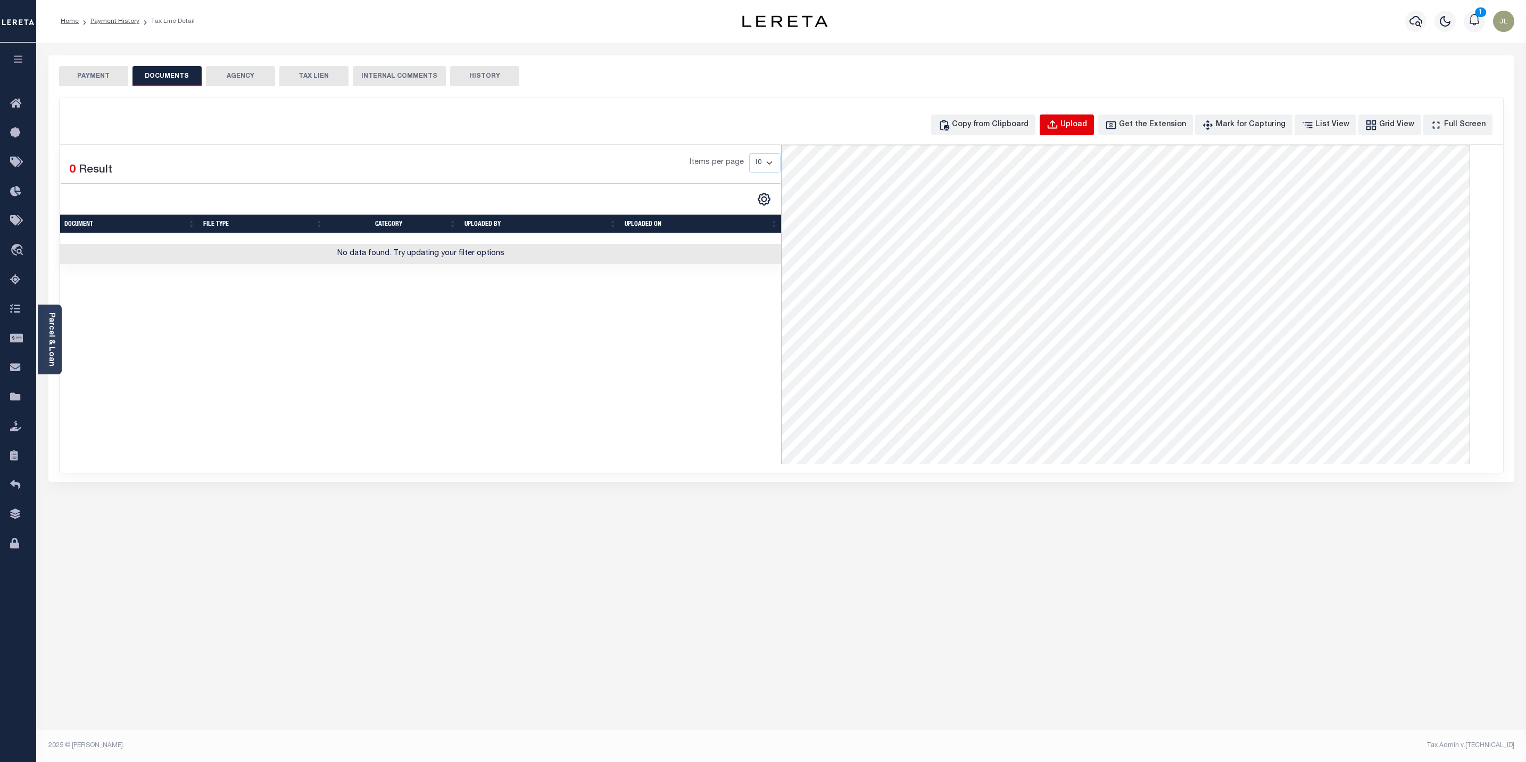
click at [1083, 128] on div "Upload" at bounding box center [1074, 125] width 27 height 12
select select "POP"
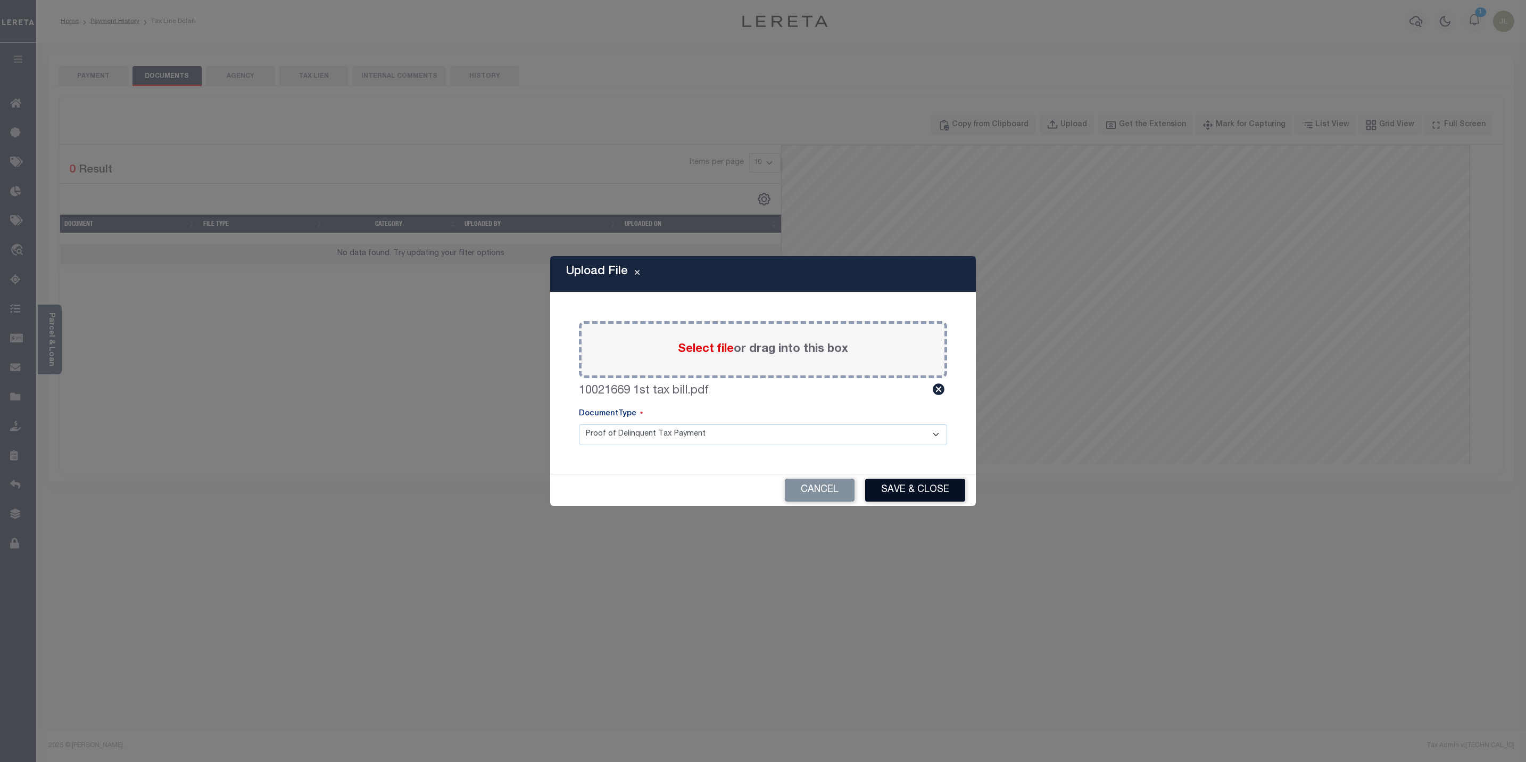
click at [933, 492] on button "Save & Close" at bounding box center [915, 489] width 100 height 23
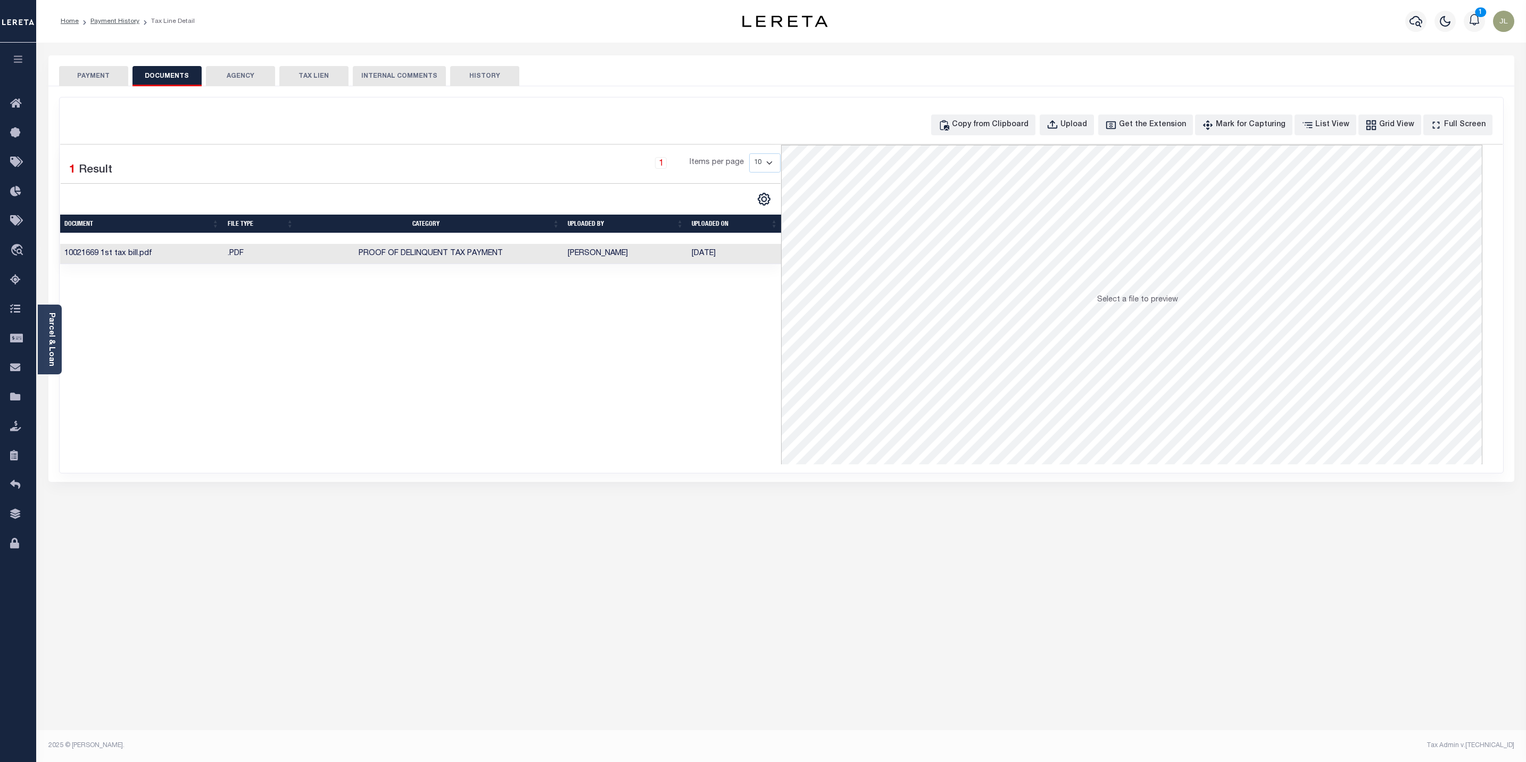
click at [102, 75] on button "PAYMENT" at bounding box center [93, 76] width 69 height 20
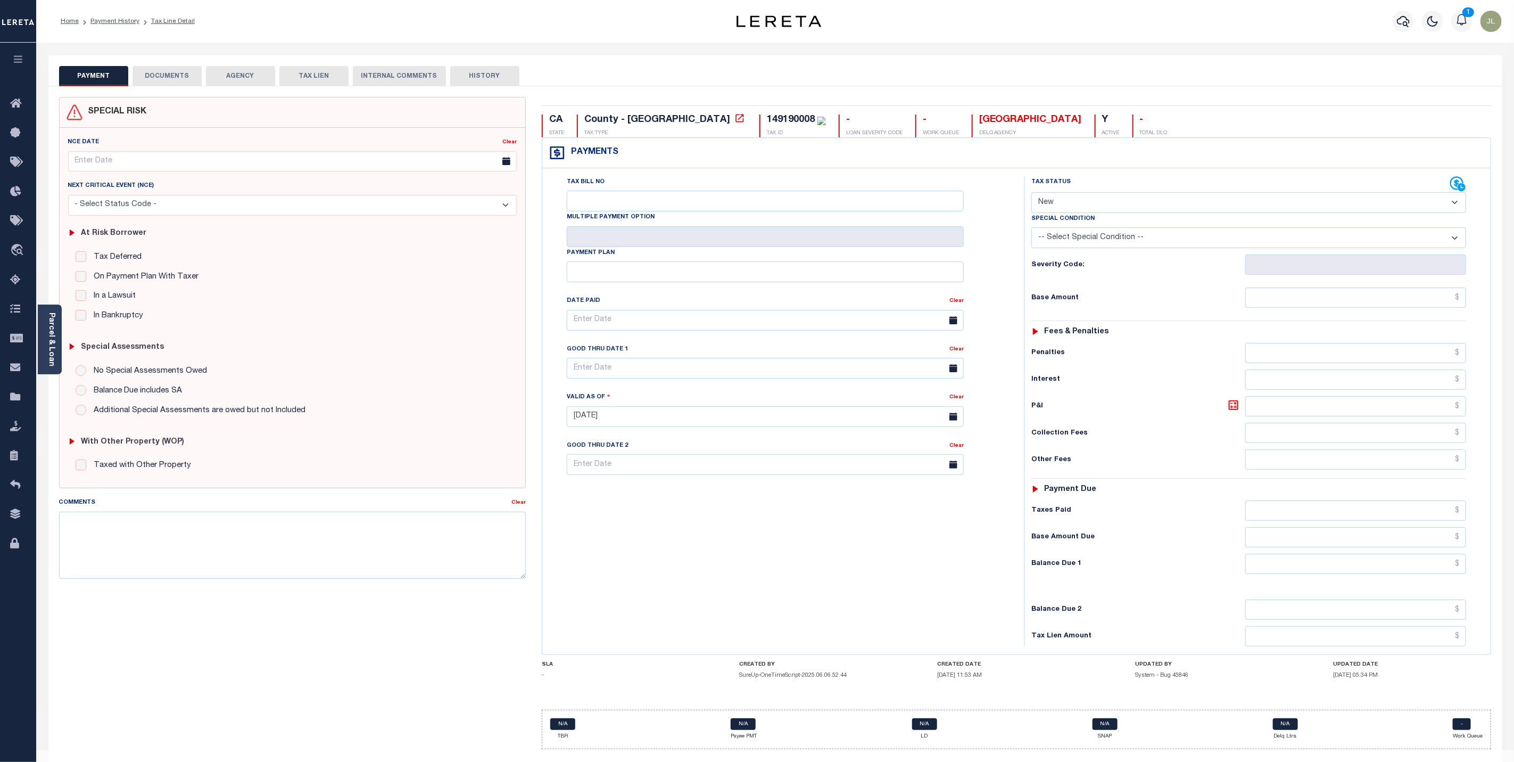
click at [1130, 201] on select "- Select Status Code - Open Due/Unpaid Paid Incomplete No Tax Due Internal Refu…" at bounding box center [1248, 202] width 435 height 21
select select "DUE"
click at [1031, 193] on select "- Select Status Code - Open Due/Unpaid Paid Incomplete No Tax Due Internal Refu…" at bounding box center [1248, 202] width 435 height 21
type input "[DATE]"
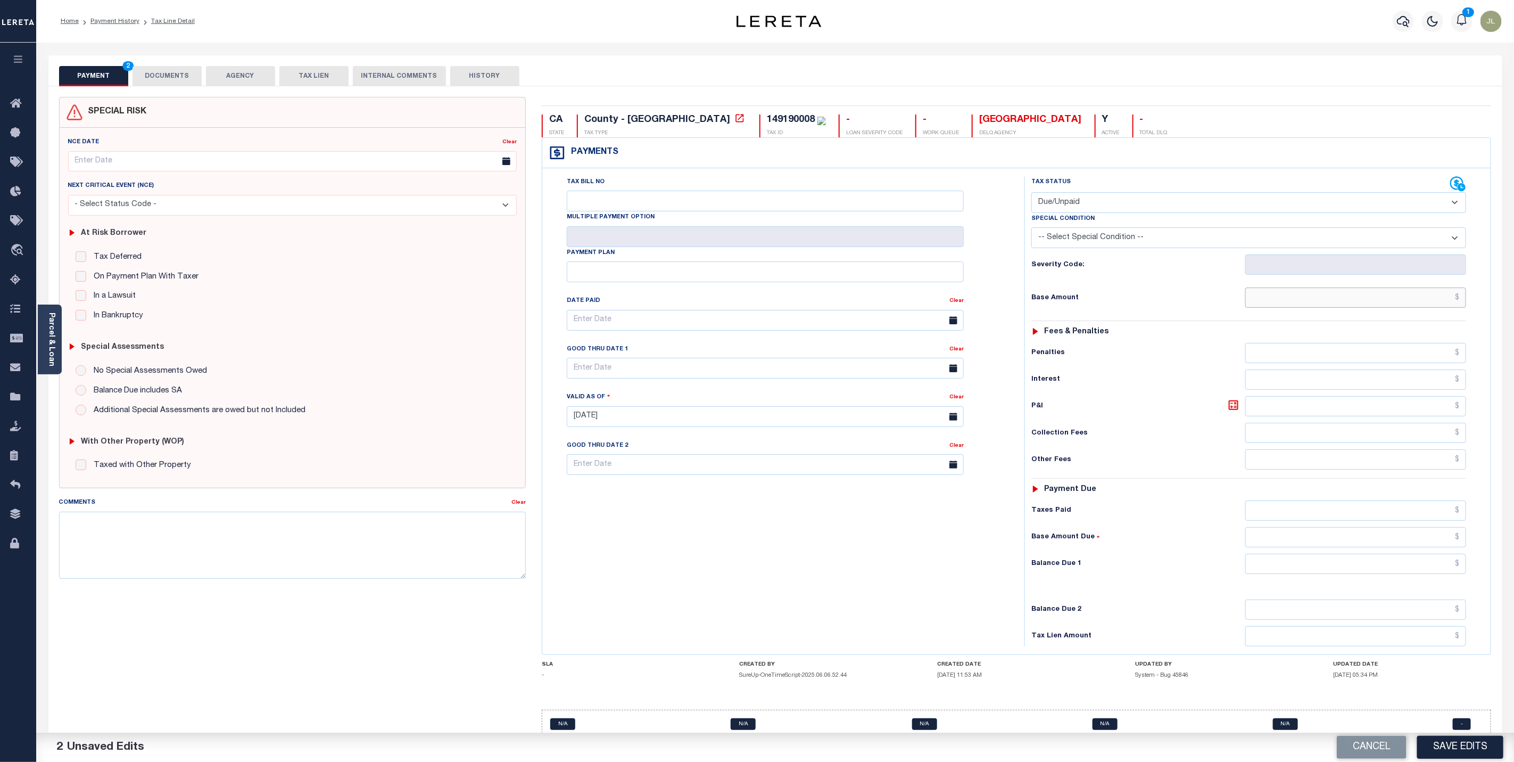
click at [1381, 302] on input "text" at bounding box center [1355, 297] width 221 height 20
click at [1416, 304] on input "text" at bounding box center [1355, 297] width 221 height 20
type input "$3,052.02"
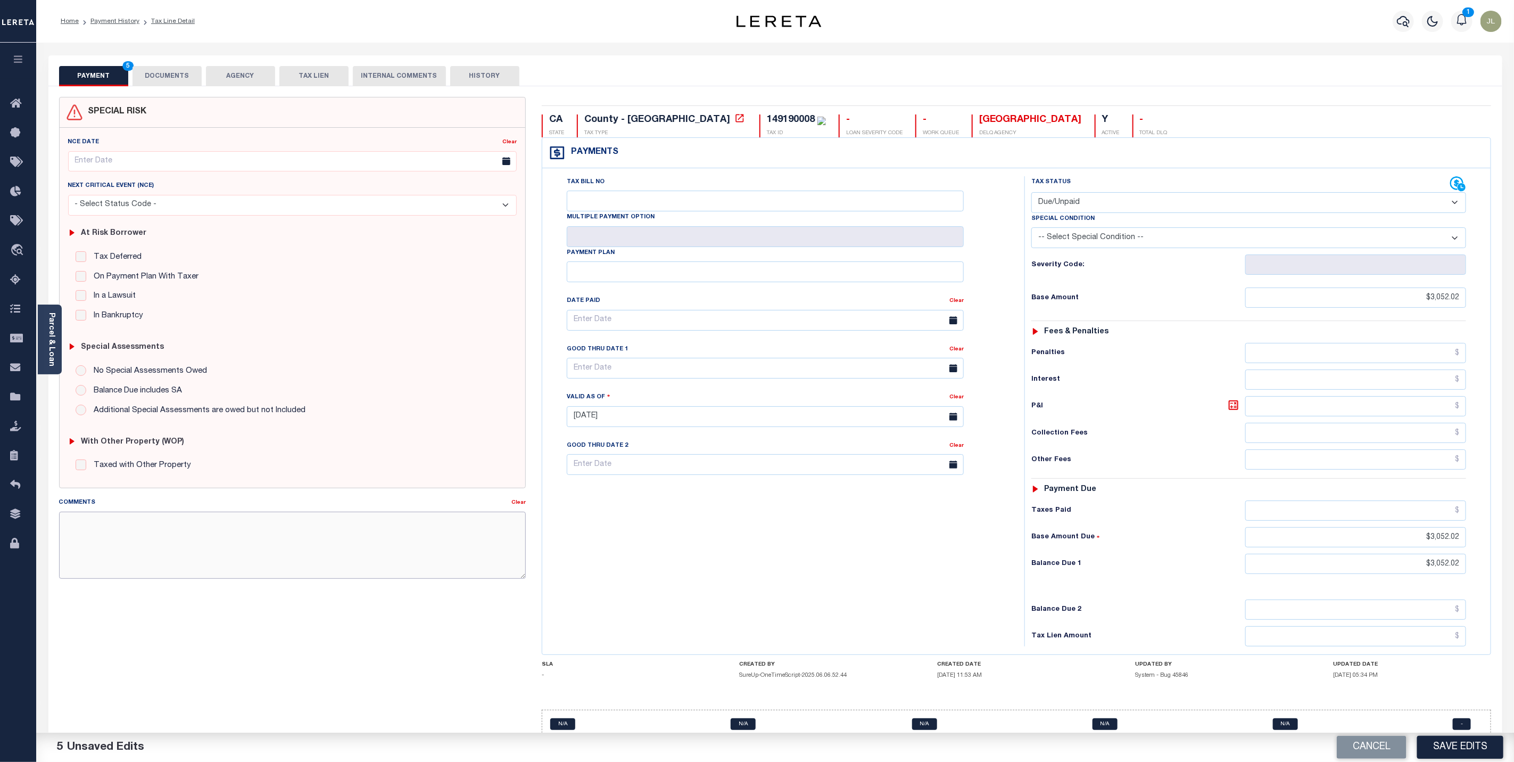
click at [197, 532] on textarea "Comments" at bounding box center [292, 544] width 467 height 67
paste textarea "CAS 48826 - Keyed amount, will report in bulk when reporting occurs for current…"
type textarea "CAS 48826 - Keyed amount, will report in bulk when reporting occurs for current…"
click at [182, 73] on button "DOCUMENTS" at bounding box center [167, 76] width 69 height 20
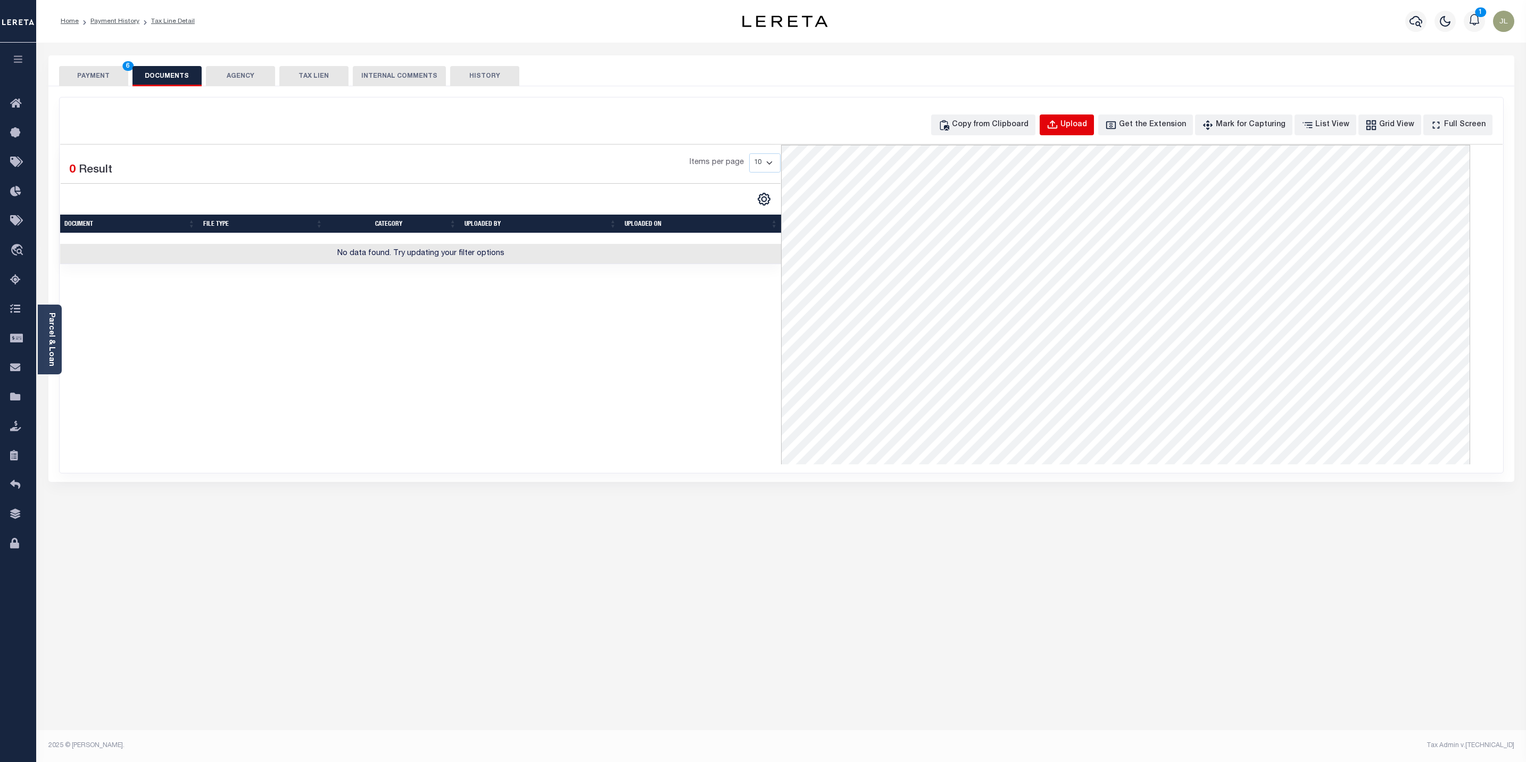
click at [1087, 129] on div "Upload" at bounding box center [1074, 125] width 27 height 12
select select "POP"
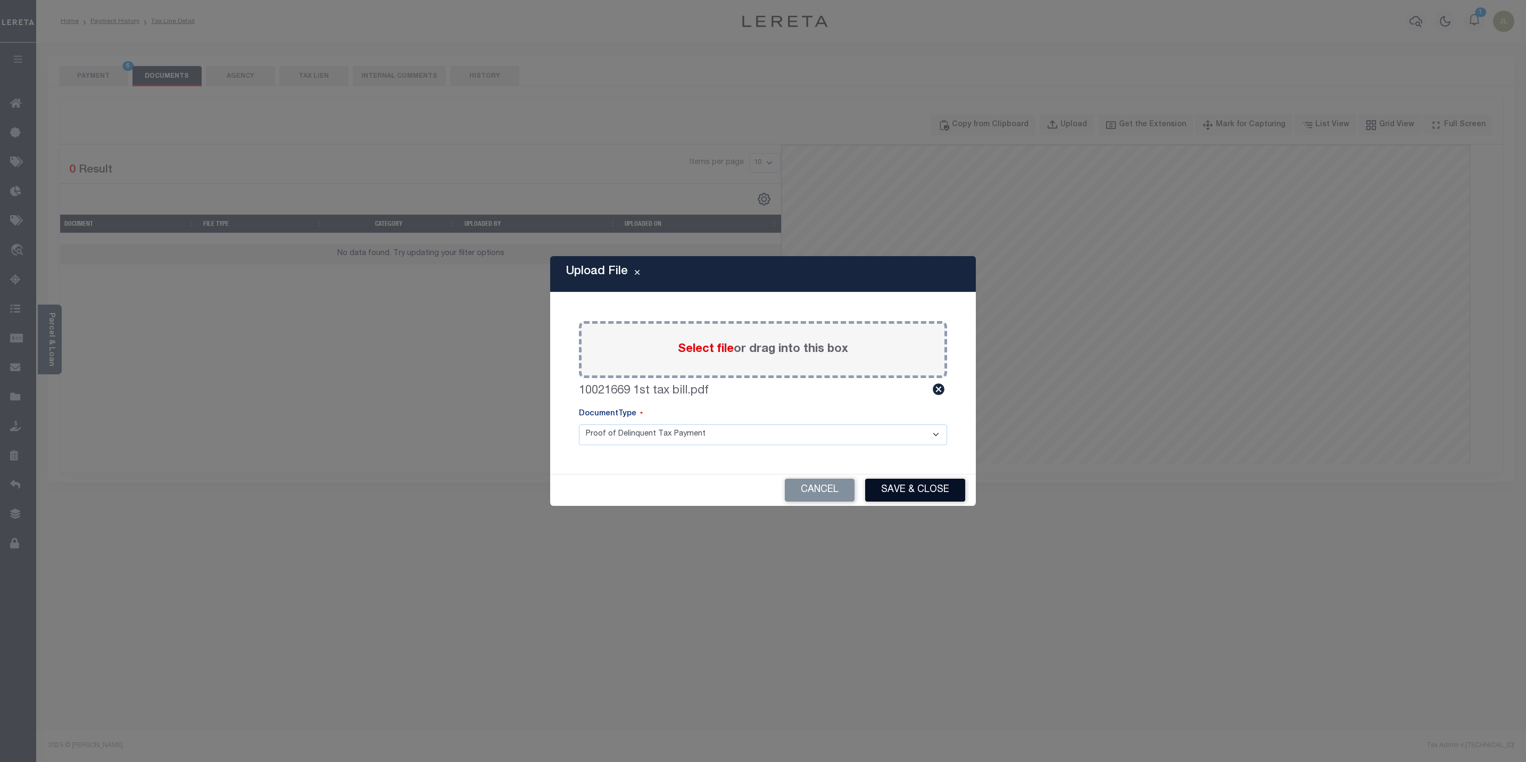
click at [922, 486] on button "Save & Close" at bounding box center [915, 489] width 100 height 23
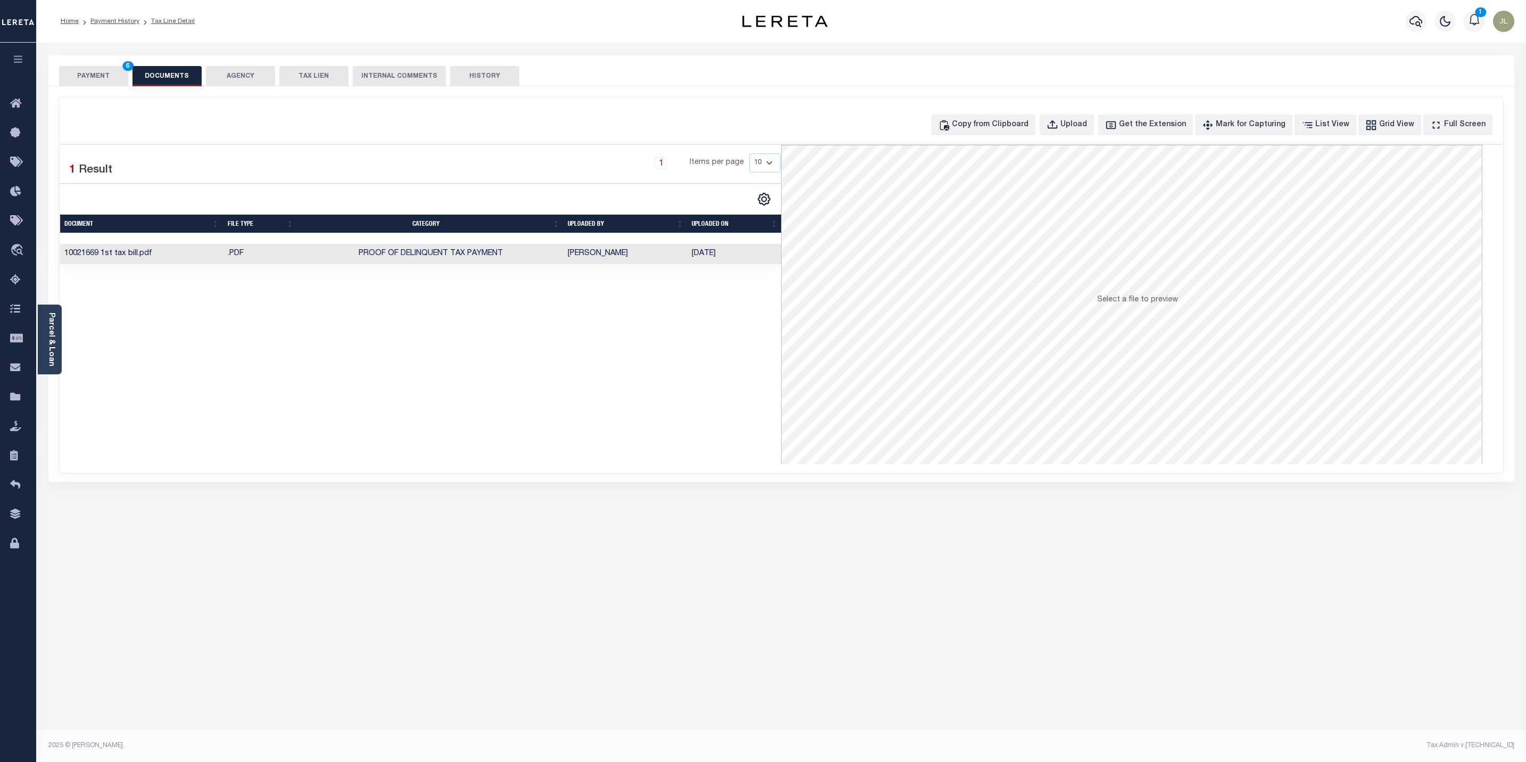
click at [102, 80] on button "PAYMENT 6" at bounding box center [93, 76] width 69 height 20
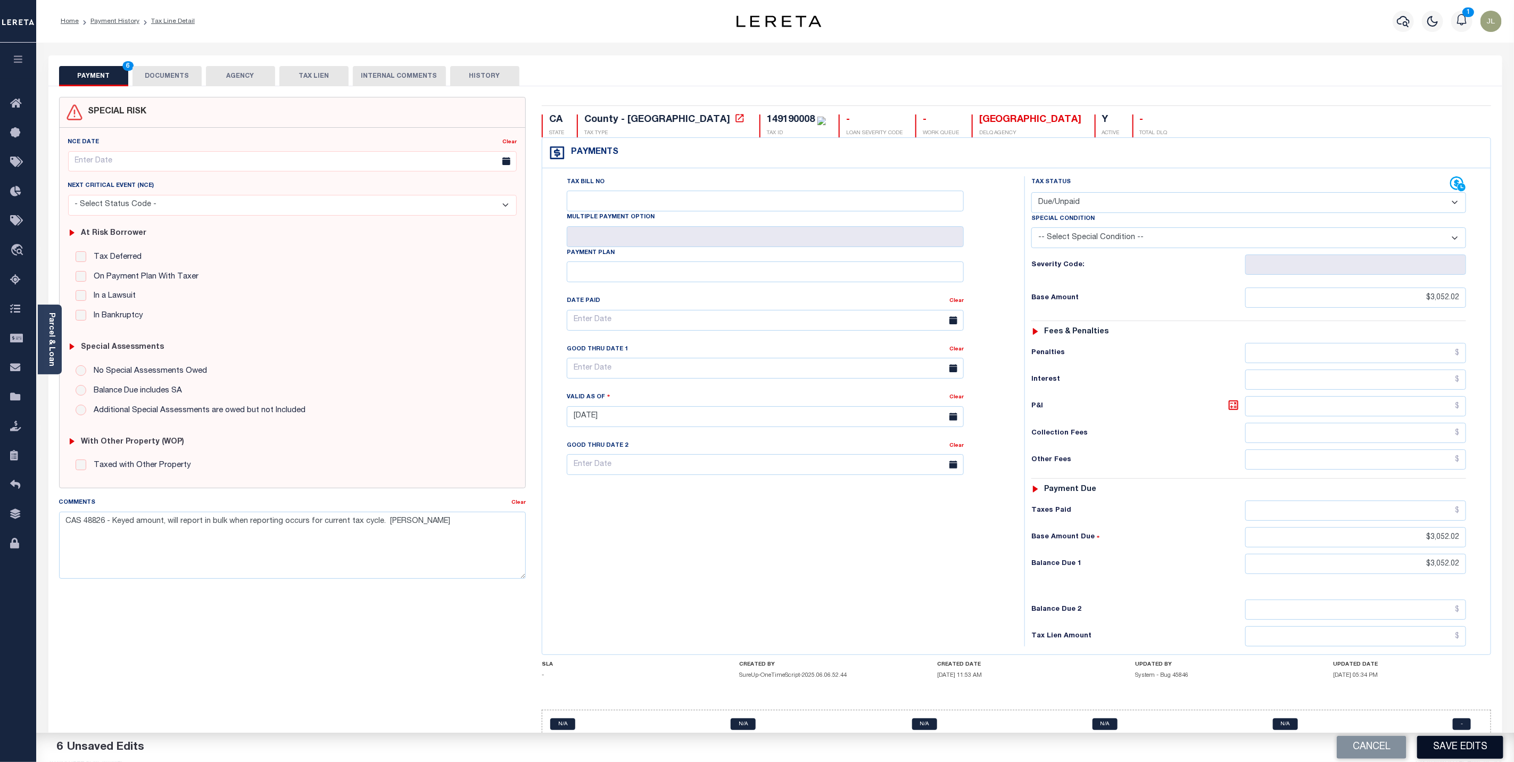
click at [1455, 742] on button "Save Edits" at bounding box center [1460, 747] width 86 height 23
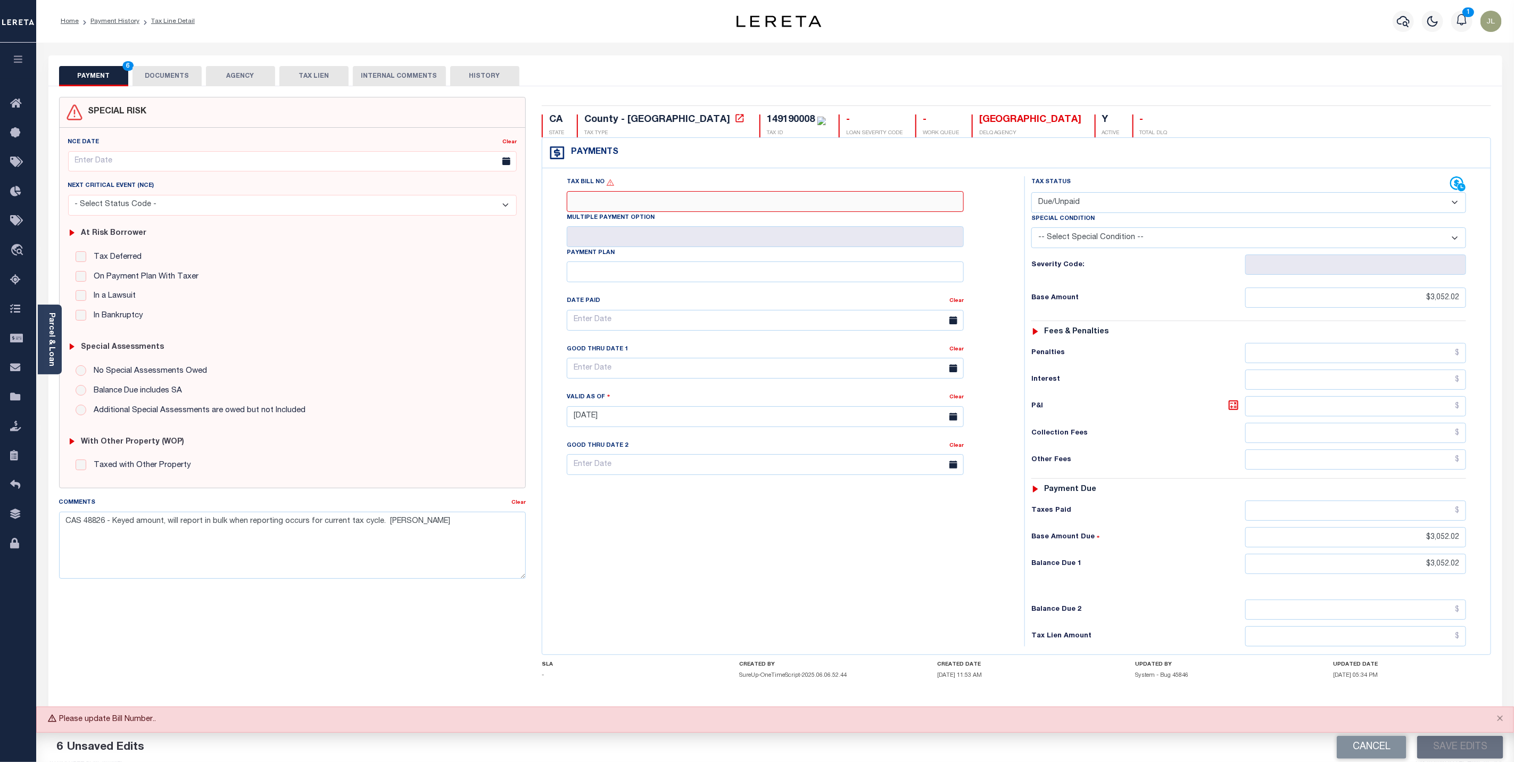
click at [642, 199] on input "Tax Bill No" at bounding box center [765, 201] width 397 height 21
click at [638, 197] on input "Tax Bill No" at bounding box center [765, 201] width 397 height 21
type input "2024005744559"
click at [1469, 744] on button "Save Edits" at bounding box center [1460, 747] width 86 height 23
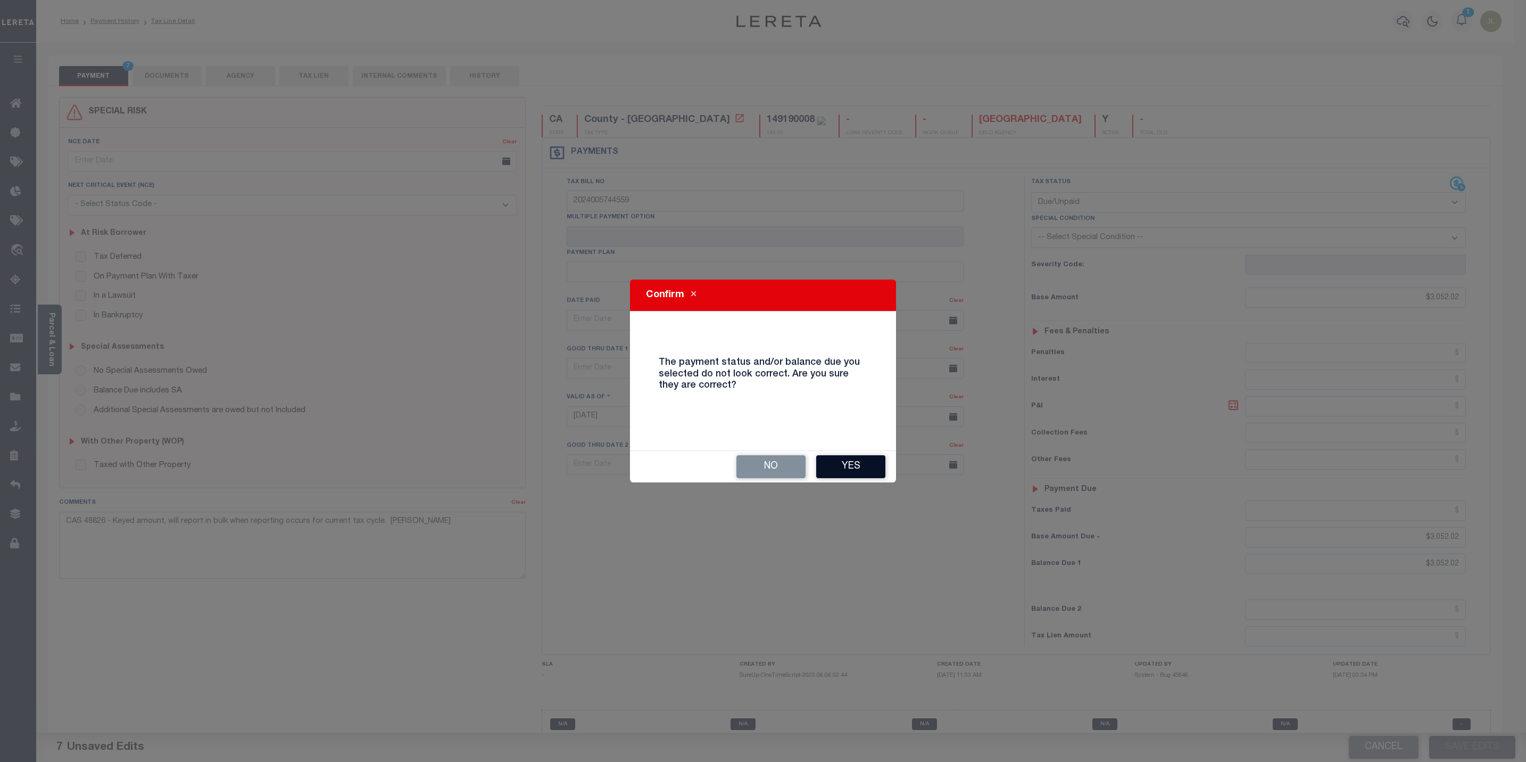
click at [849, 460] on button "Yes" at bounding box center [850, 466] width 69 height 23
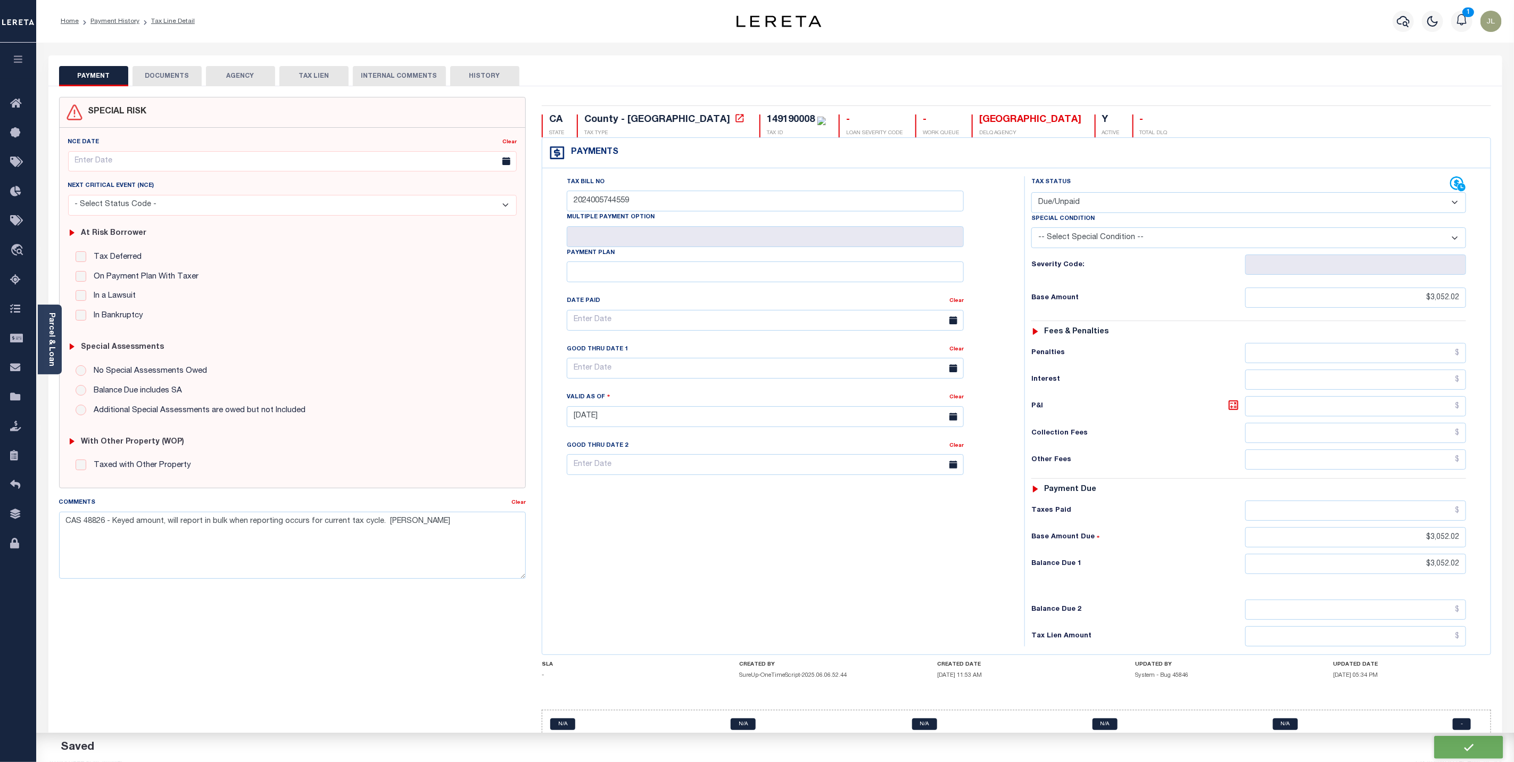
checkbox input "false"
type input "$3,052.02"
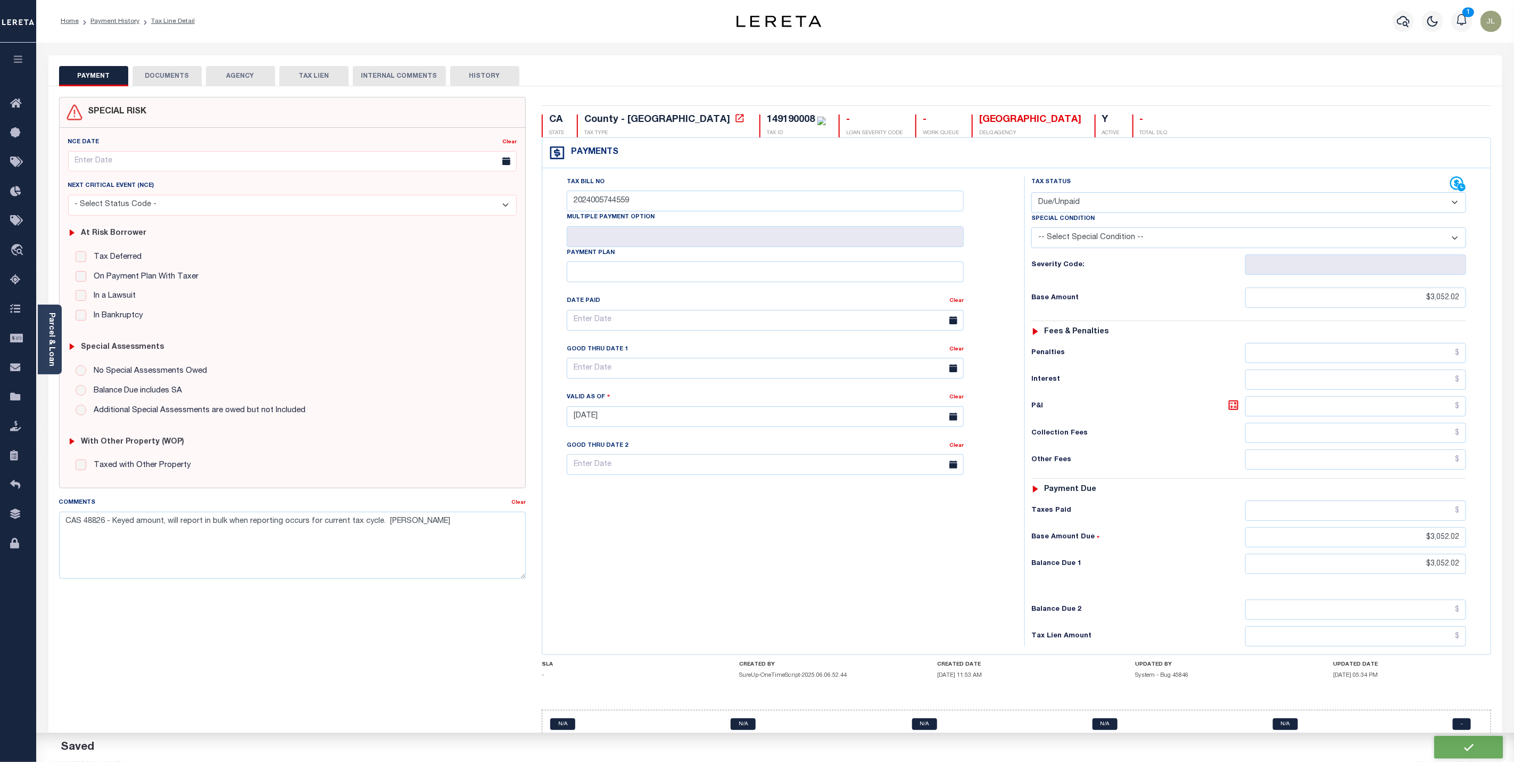
type input "$3,052.02"
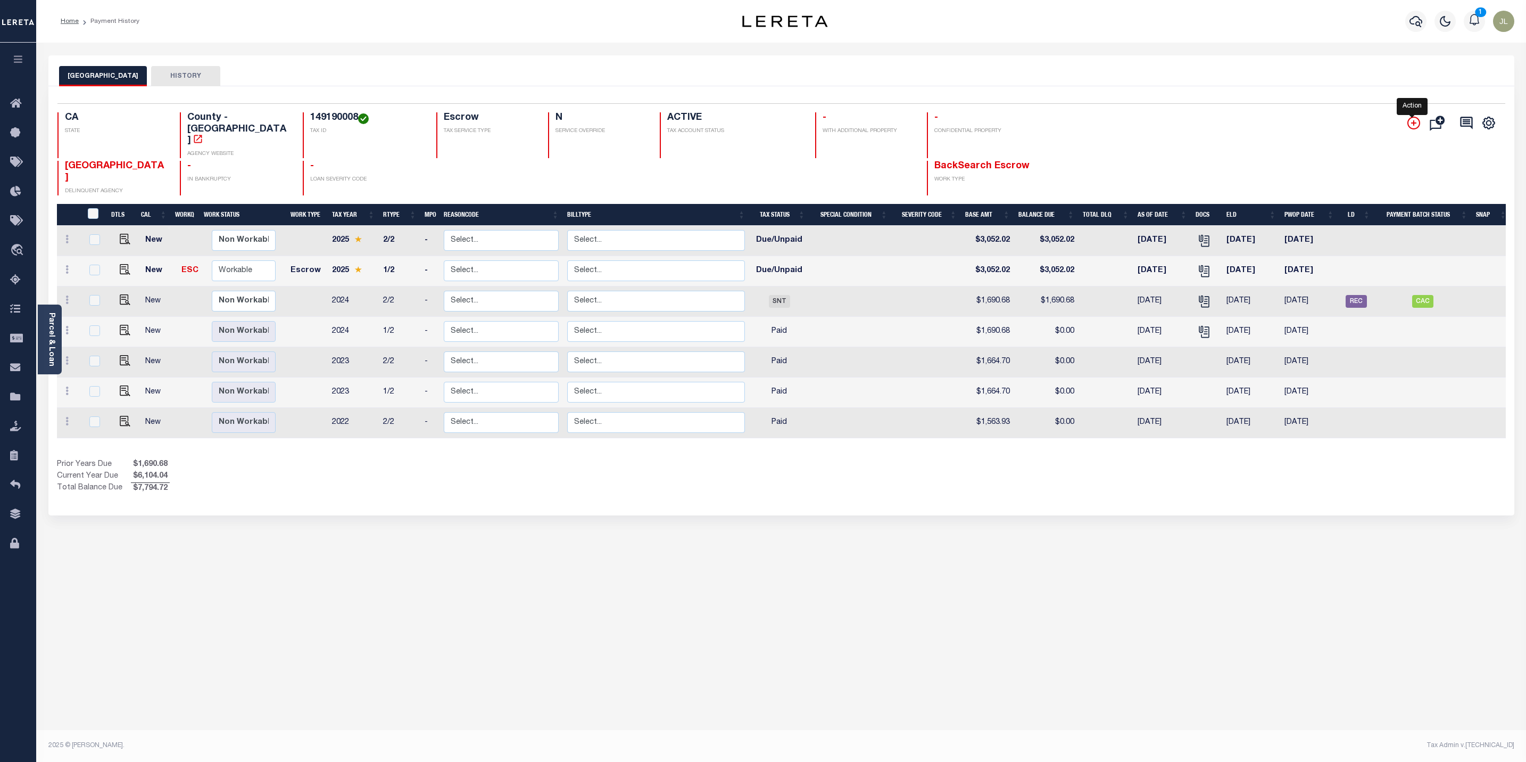
click at [1408, 123] on icon "" at bounding box center [1414, 123] width 13 height 13
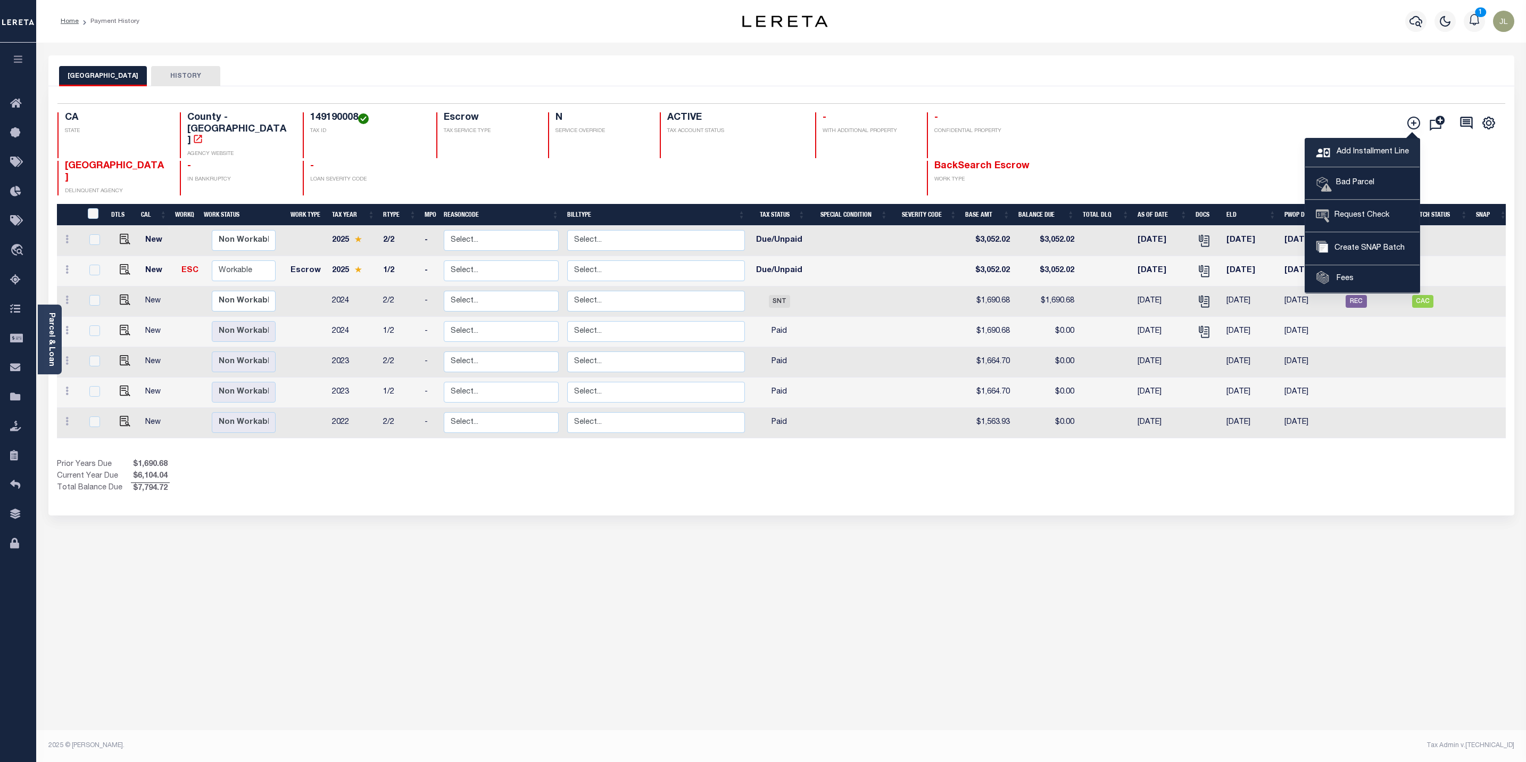
click at [1401, 155] on span "Add Installment Line" at bounding box center [1371, 152] width 75 height 12
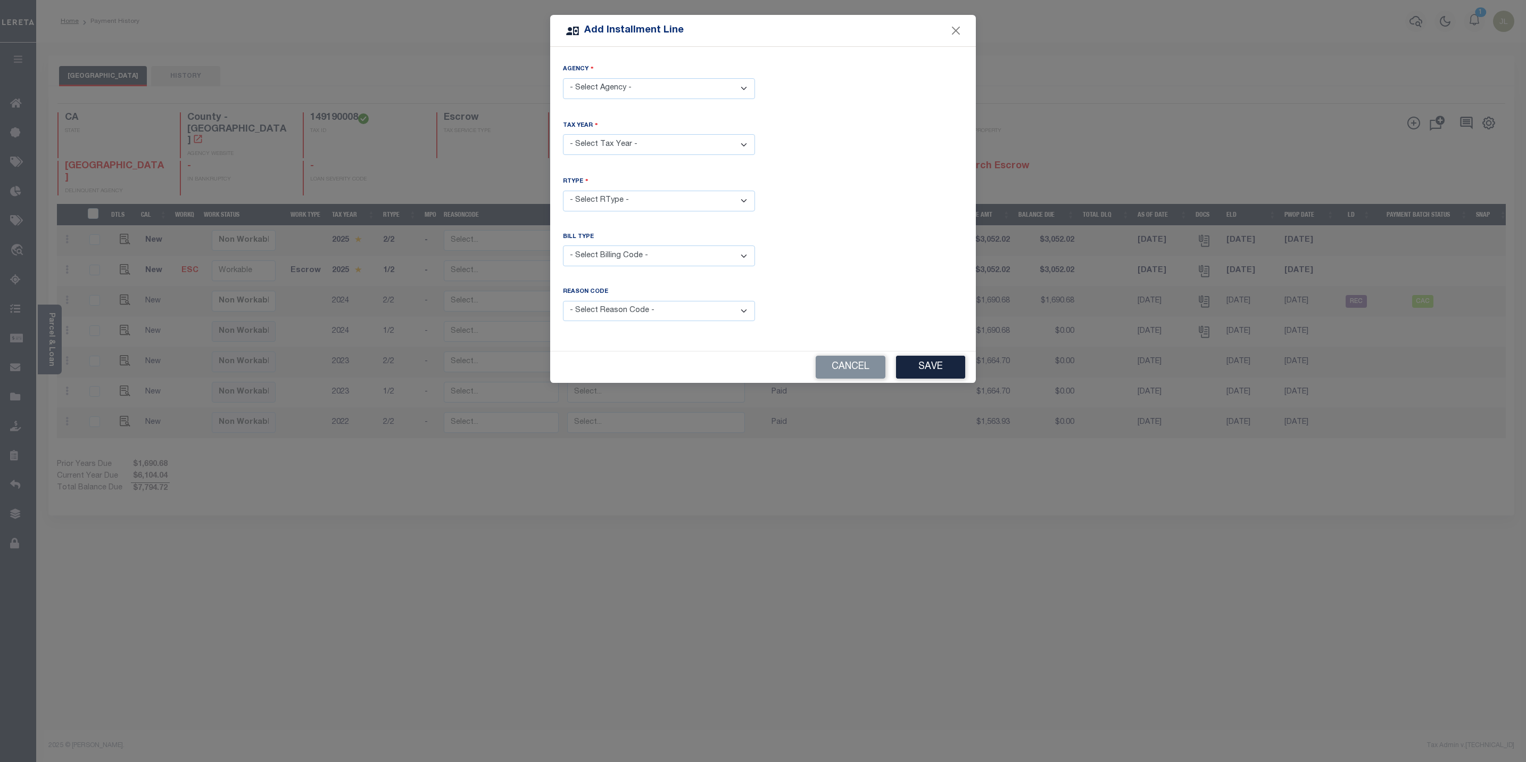
click at [637, 139] on select "- Select Tax Year -" at bounding box center [659, 144] width 192 height 21
drag, startPoint x: 650, startPoint y: 75, endPoint x: 647, endPoint y: 85, distance: 10.6
click at [650, 75] on div "Agency" at bounding box center [659, 71] width 192 height 14
click at [647, 88] on select "- Select Agency - [GEOGRAPHIC_DATA] - County" at bounding box center [659, 88] width 192 height 21
select select "606500000"
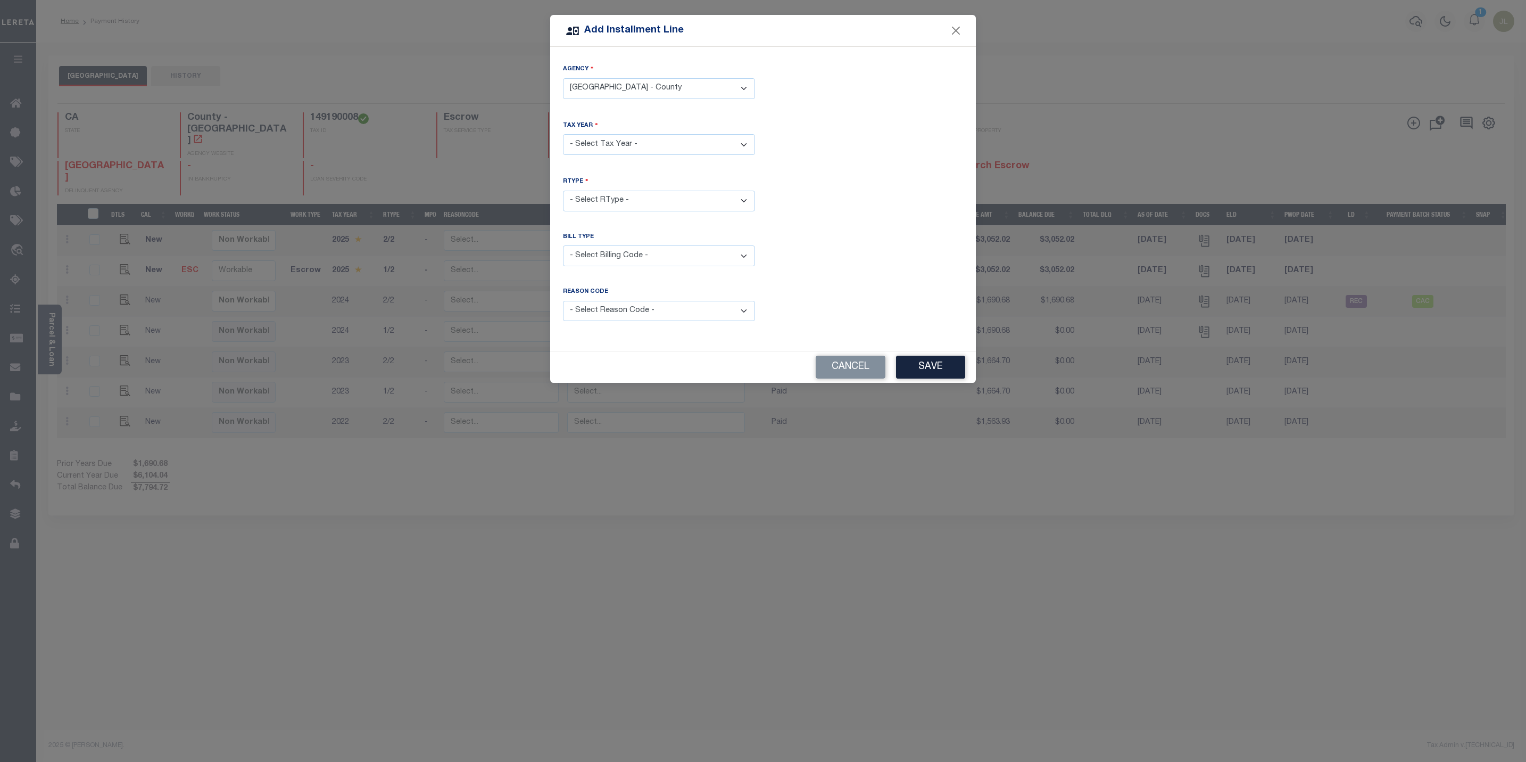
click at [563, 78] on select "- Select Agency - [GEOGRAPHIC_DATA] - County" at bounding box center [659, 88] width 192 height 21
click at [641, 137] on select "- Select Year - 2005 2006 2007 2008 2009 2010 2011 2012 2013 2014 2015 2016 201…" at bounding box center [659, 144] width 192 height 21
select select "2024"
click at [563, 134] on select "- Select Year - 2005 2006 2007 2008 2009 2010 2011 2012 2013 2014 2015 2016 201…" at bounding box center [659, 144] width 192 height 21
click at [705, 207] on select "- Select RType - 1/2 2/2" at bounding box center [659, 201] width 192 height 21
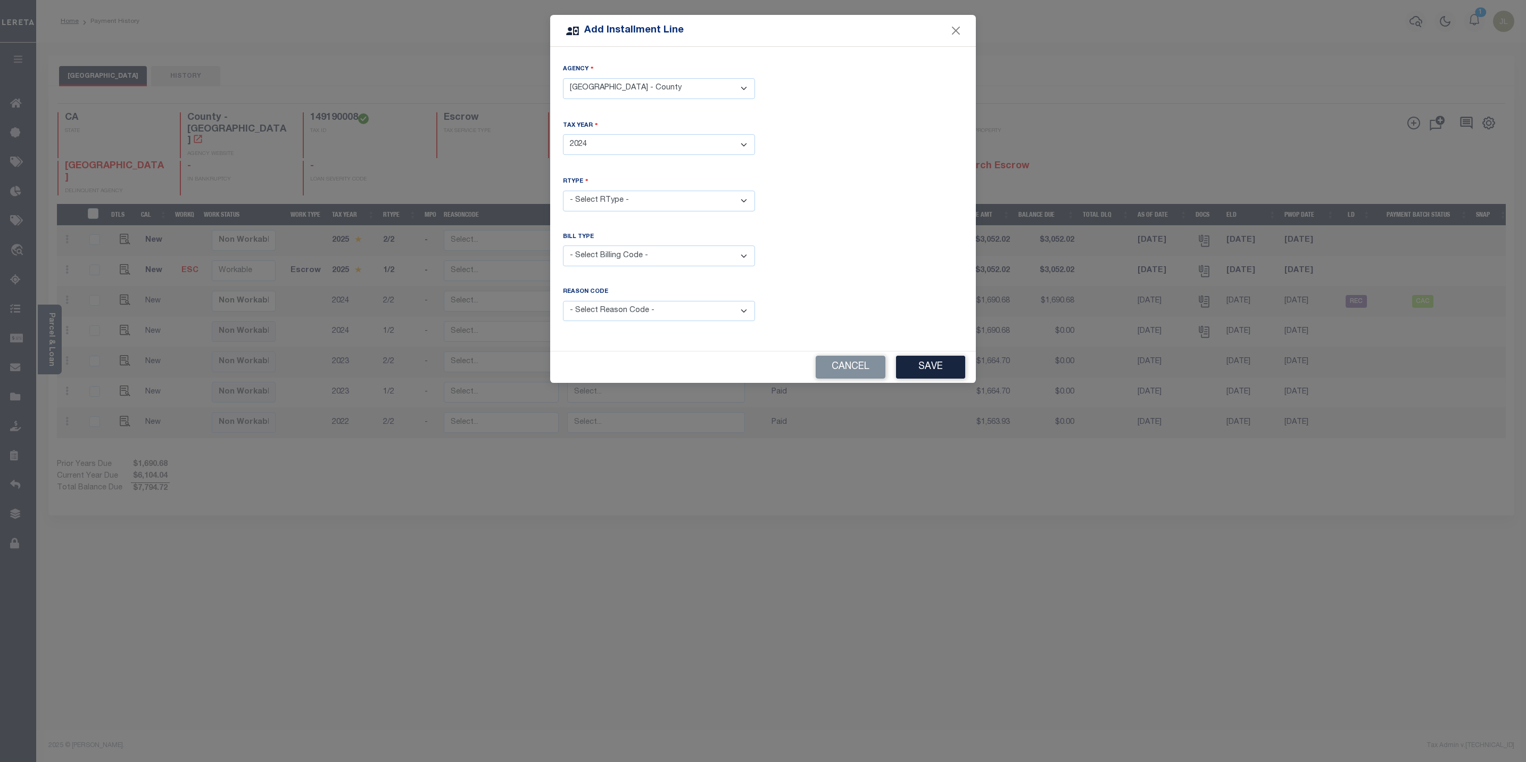
select select "0"
click at [563, 191] on select "- Select RType - 1/2 2/2" at bounding box center [659, 201] width 192 height 21
click at [695, 251] on select "- Select Billing Code - Regular Delinquent Supplemental Corrected/Adjusted Bill…" at bounding box center [659, 255] width 192 height 21
select select "3"
click at [563, 245] on select "- Select Billing Code - Regular Delinquent Supplemental Corrected/Adjusted Bill…" at bounding box center [659, 255] width 192 height 21
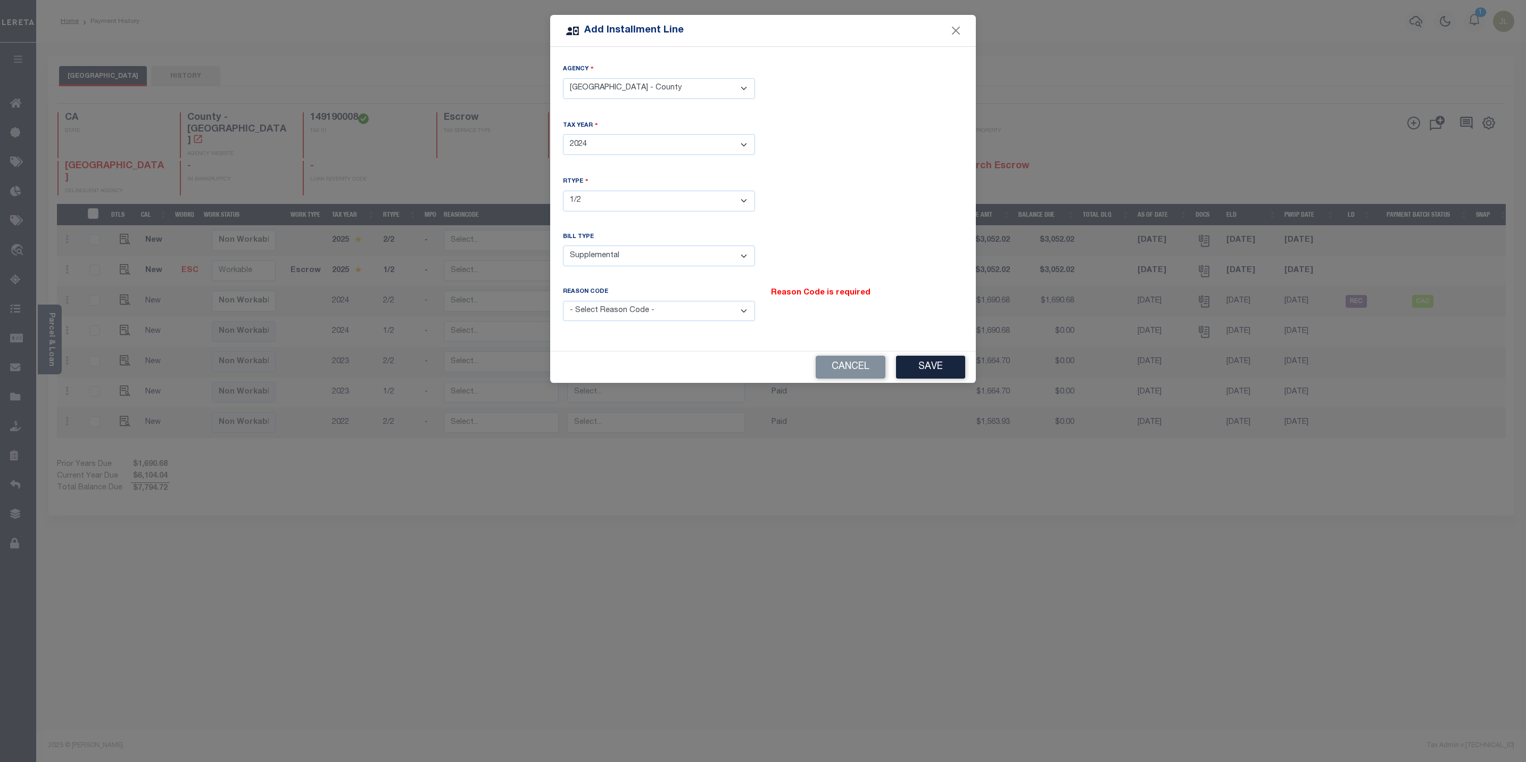
click at [656, 310] on select "- Select Reason Code - Payment Reversal Taxable Value Change Assessment Change …" at bounding box center [659, 311] width 192 height 21
click at [679, 319] on select "- Select Reason Code - Payment Reversal Taxable Value Change Assessment Change …" at bounding box center [659, 311] width 192 height 21
select select "3"
click at [563, 301] on select "- Select Reason Code - Payment Reversal Taxable Value Change Assessment Change …" at bounding box center [659, 311] width 192 height 21
click at [646, 141] on select "- Select Year - 2005 2006 2007 2008 2009 2010 2011 2012 2013 2014 2015 2016 201…" at bounding box center [659, 144] width 192 height 21
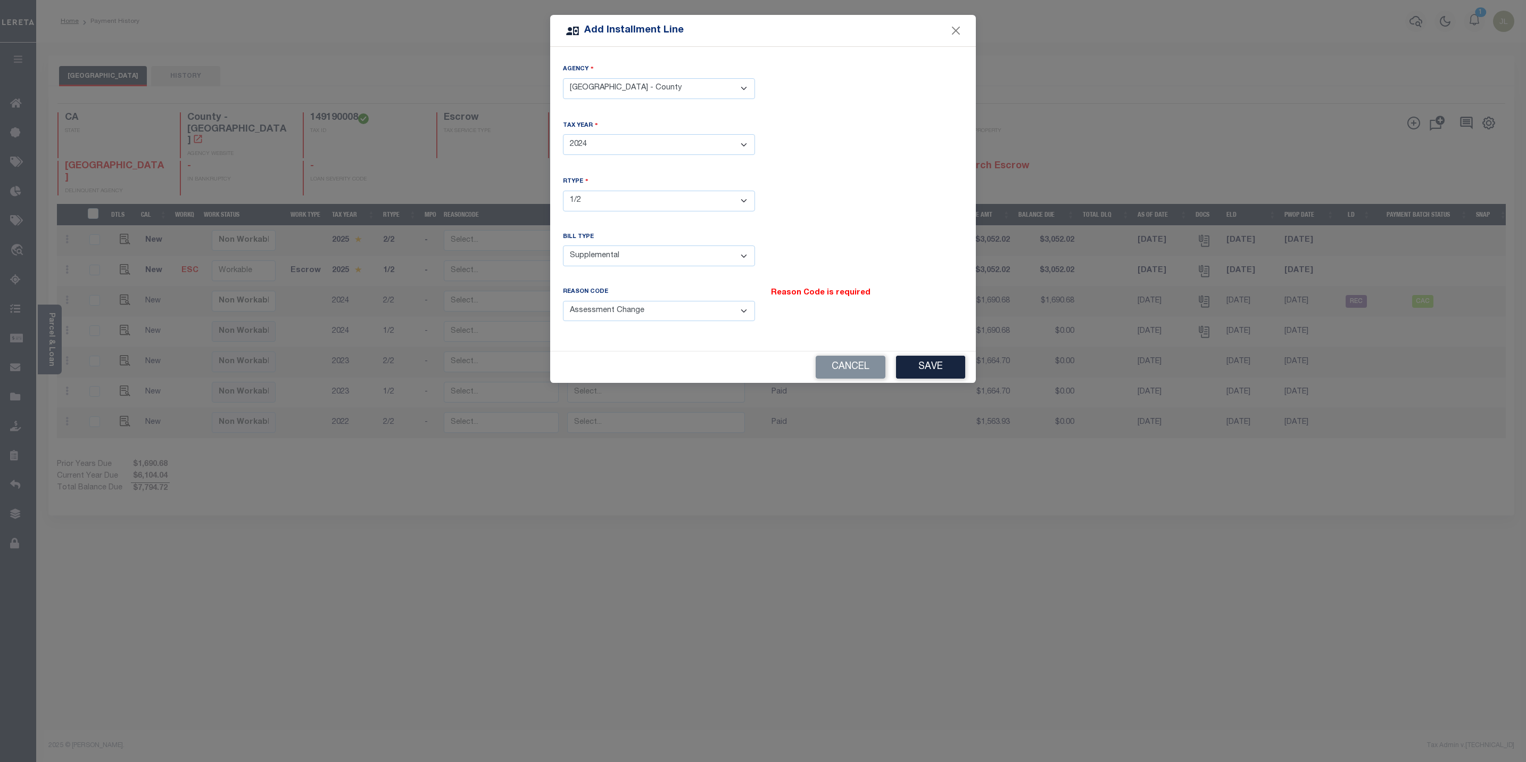
select select "2025"
click at [563, 134] on select "- Select Year - 2005 2006 2007 2008 2009 2010 2011 2012 2013 2014 2015 2016 201…" at bounding box center [659, 144] width 192 height 21
click at [946, 365] on button "Save" at bounding box center [930, 367] width 69 height 23
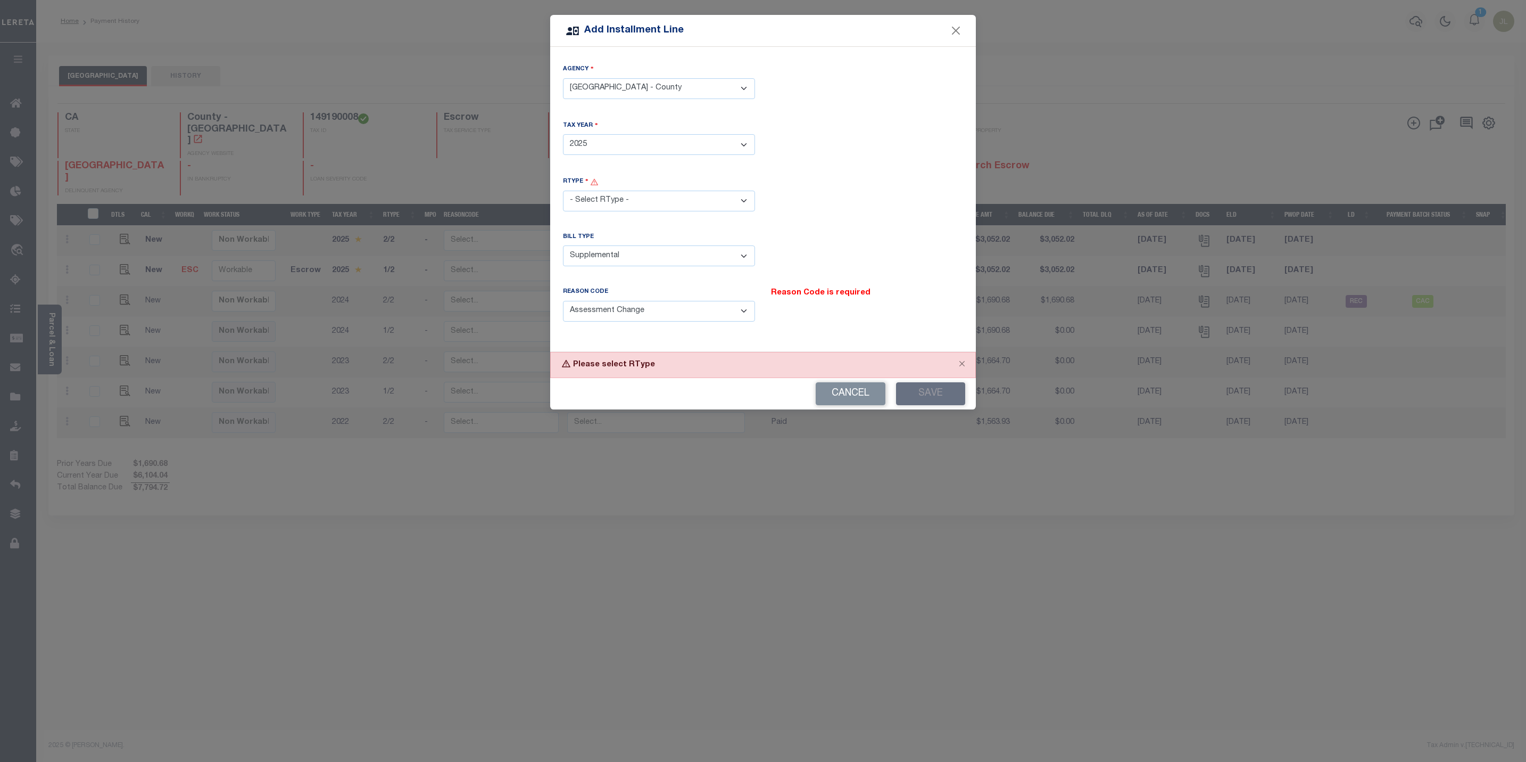
click at [634, 201] on select "- Select RType - 1/2 2/2" at bounding box center [659, 201] width 192 height 21
select select "0"
click at [563, 191] on select "- Select RType - 1/2 2/2" at bounding box center [659, 201] width 192 height 21
click at [933, 393] on button "Save" at bounding box center [930, 393] width 69 height 23
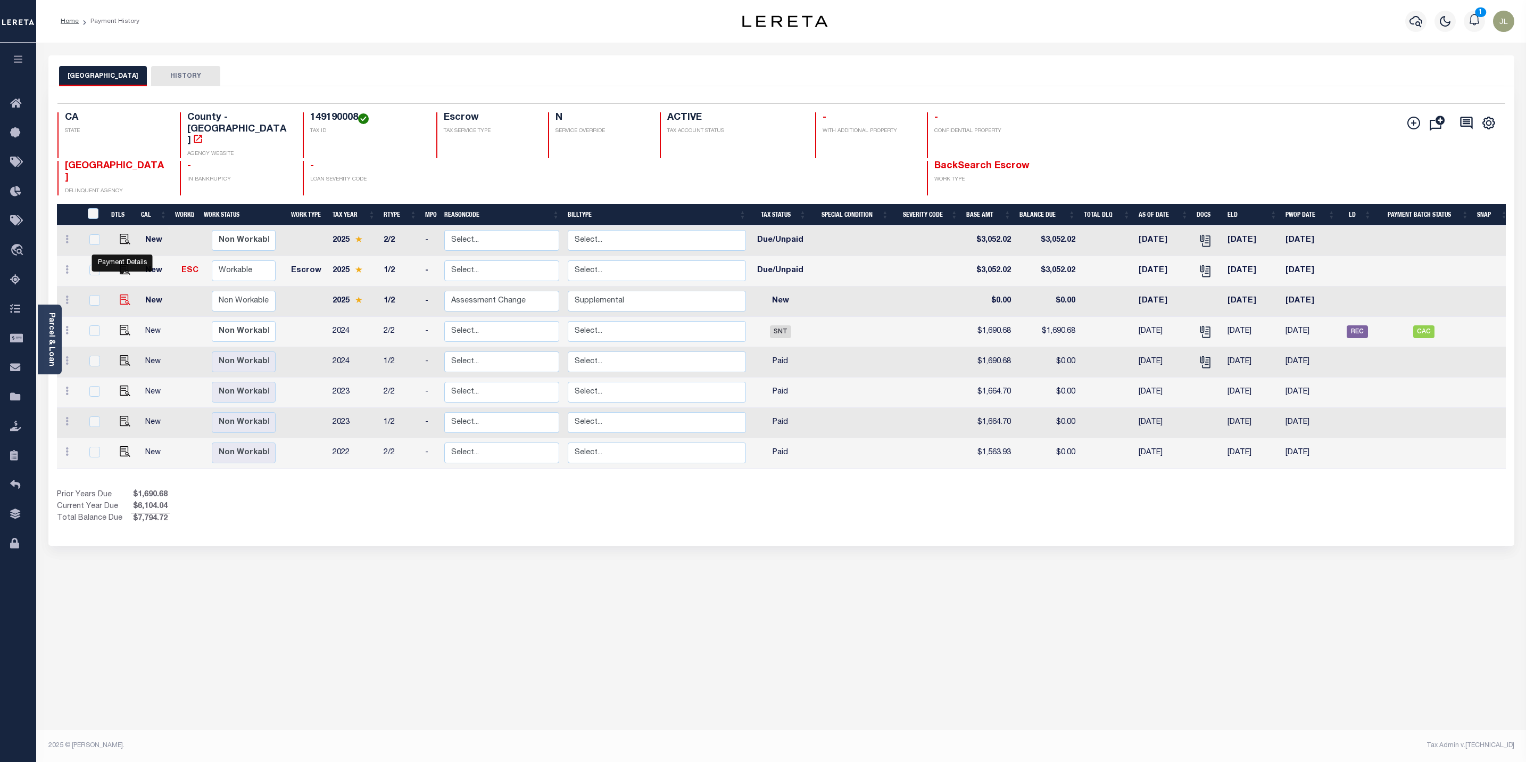
click at [125, 294] on img at bounding box center [125, 299] width 11 height 11
checkbox input "true"
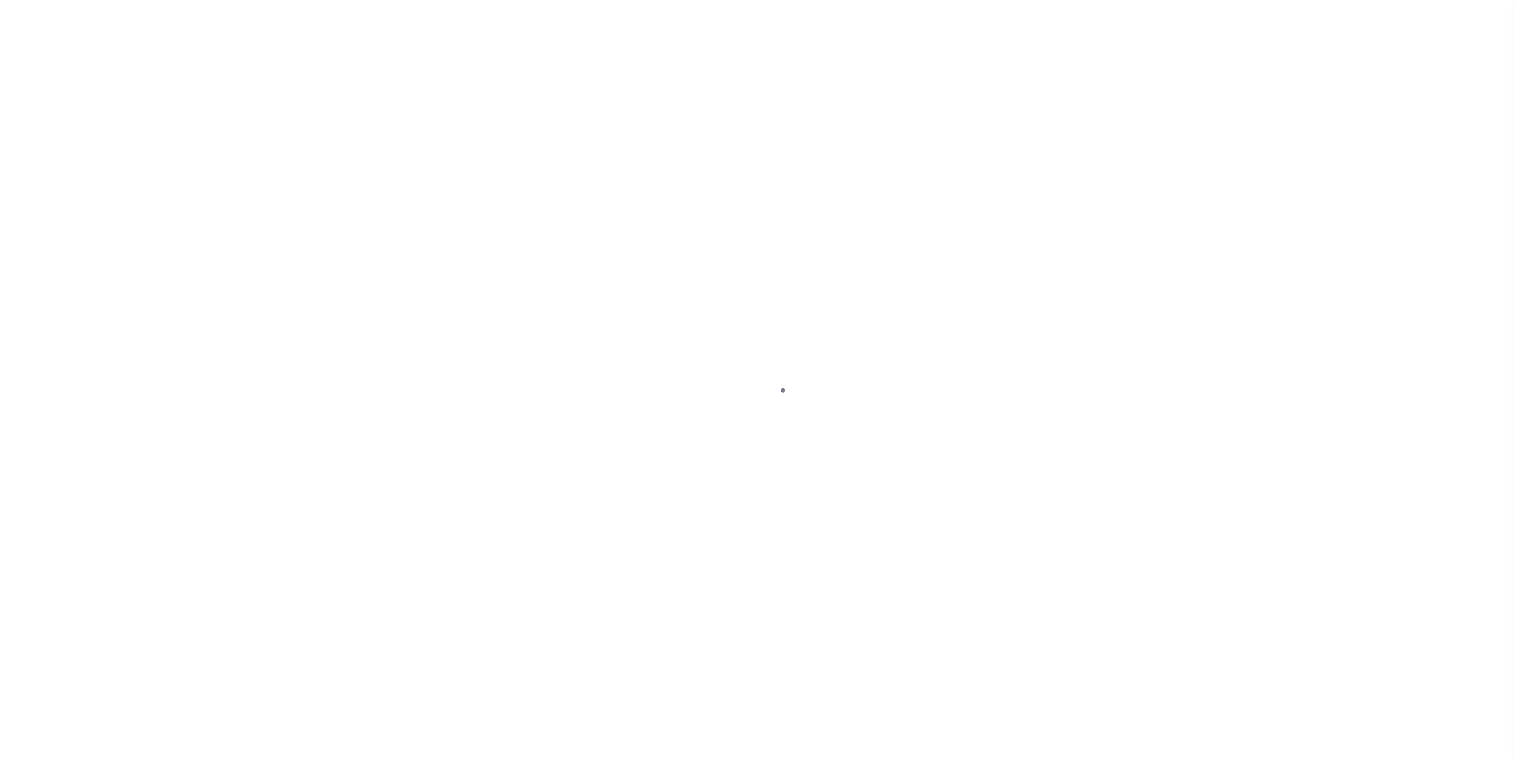
select select "NW2"
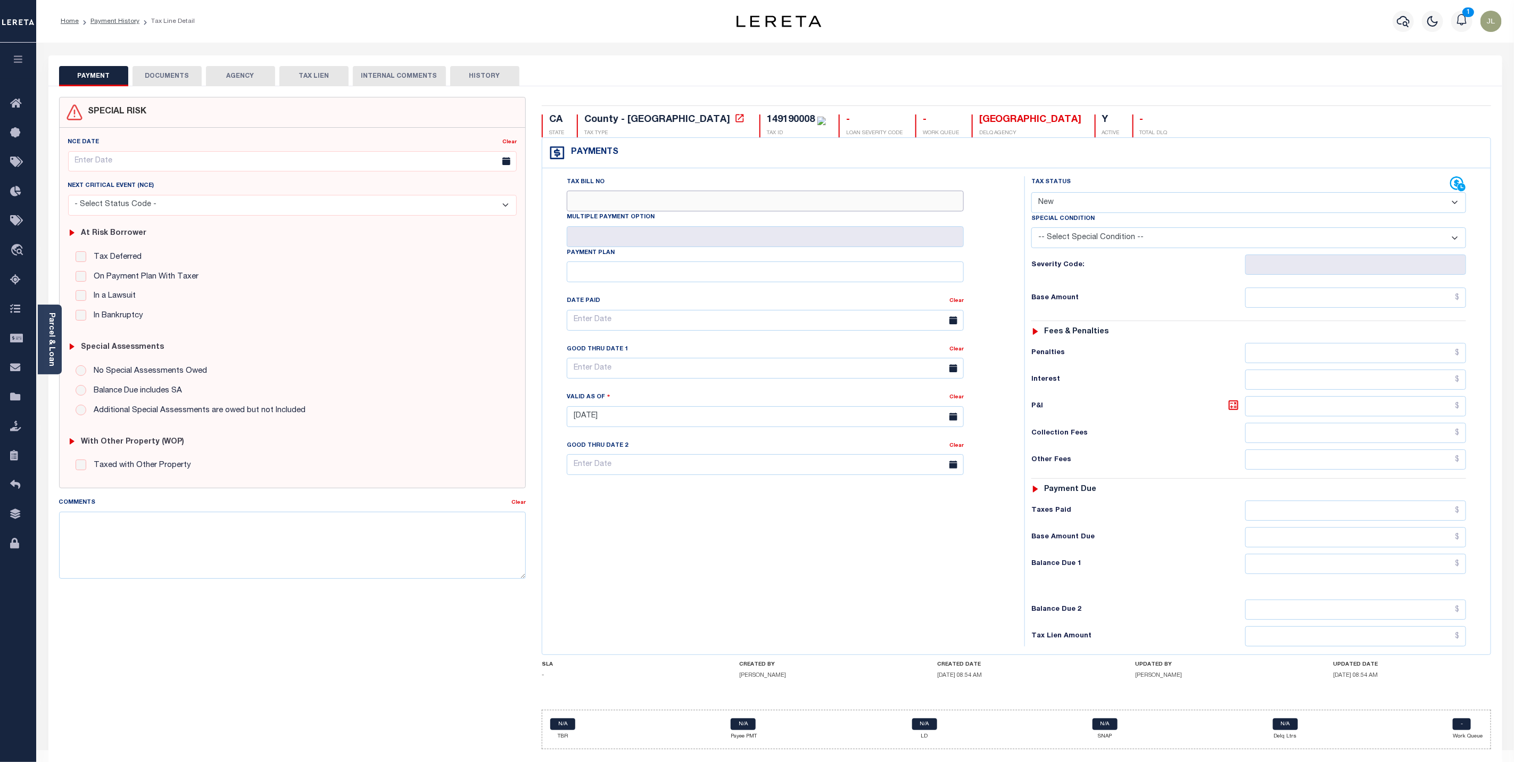
click at [666, 205] on input "Tax Bill No" at bounding box center [765, 201] width 397 height 21
type input "2023006000519"
click at [1190, 203] on select "- Select Status Code - Open Due/Unpaid Paid Incomplete No Tax Due Internal Refu…" at bounding box center [1248, 202] width 435 height 21
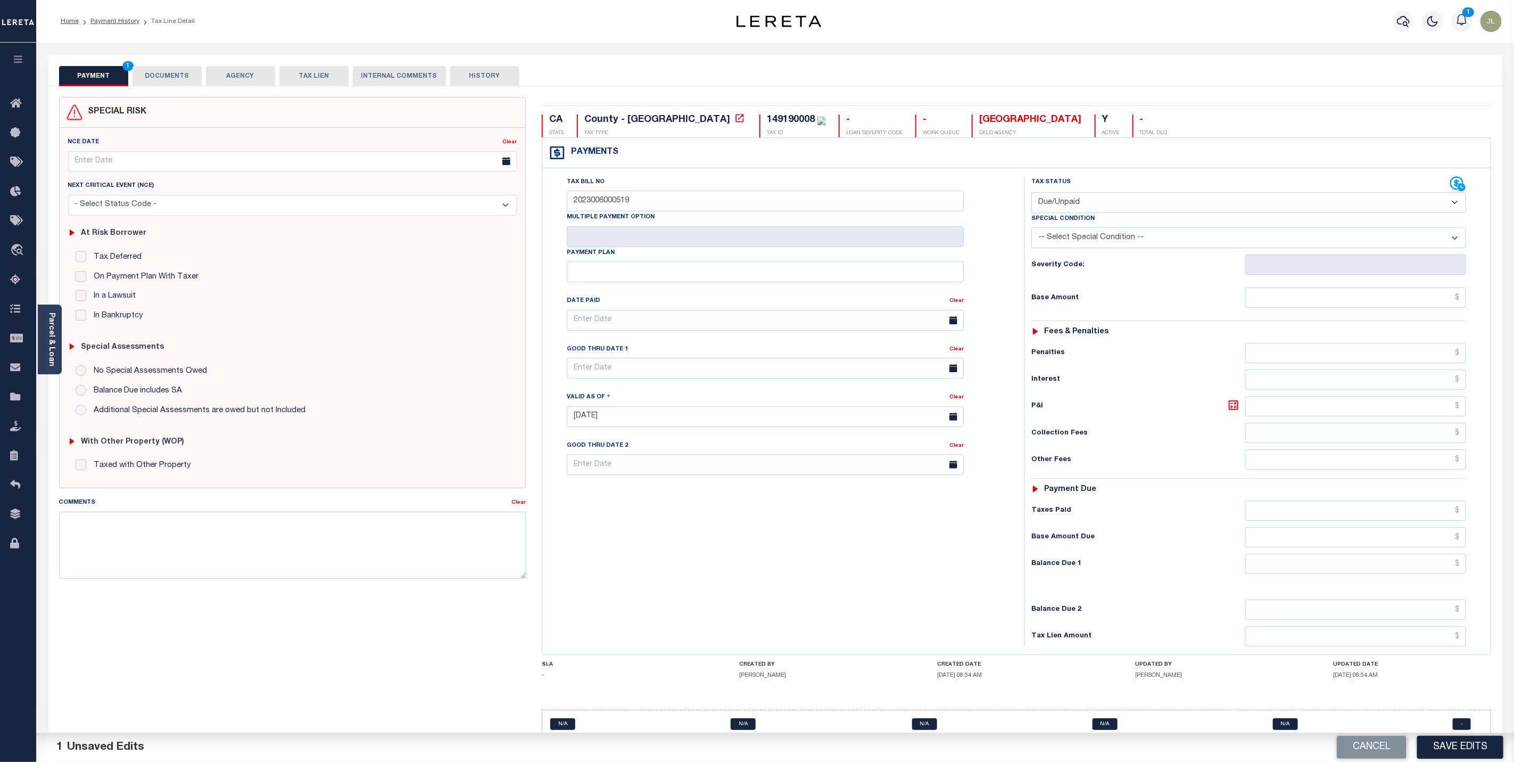
click at [1031, 193] on select "- Select Status Code - Open Due/Unpaid Paid Incomplete No Tax Due Internal Refu…" at bounding box center [1248, 202] width 435 height 21
click at [1143, 193] on select "- Select Status Code - Open Due/Unpaid Paid Incomplete No Tax Due Internal Refu…" at bounding box center [1248, 202] width 435 height 21
click at [1031, 193] on select "- Select Status Code - Open Due/Unpaid Paid Incomplete No Tax Due Internal Refu…" at bounding box center [1248, 202] width 435 height 21
click at [1128, 203] on select "- Select Status Code - Open Due/Unpaid Paid Incomplete No Tax Due Internal Refu…" at bounding box center [1248, 202] width 435 height 21
select select "OP2"
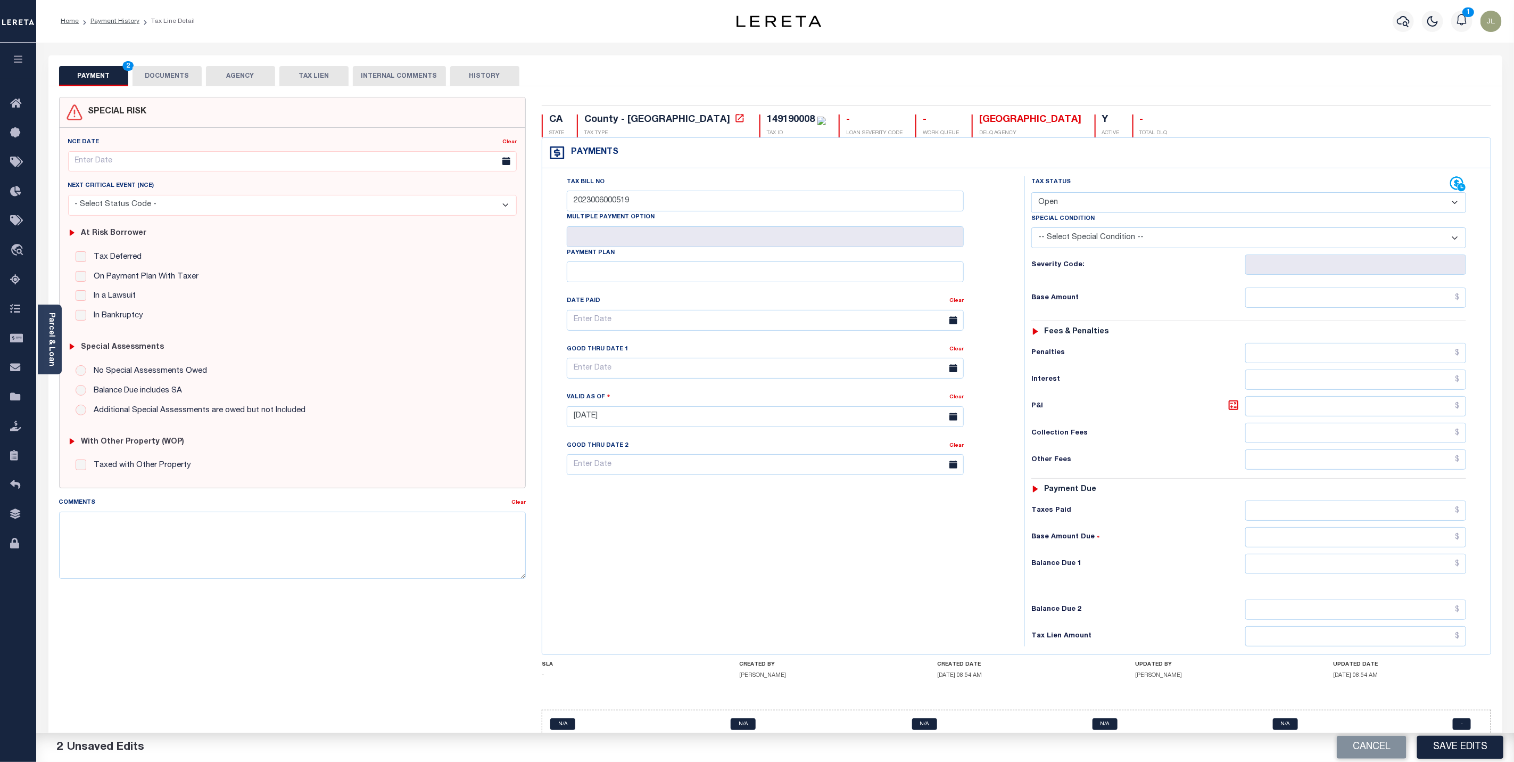
click at [1031, 193] on select "- Select Status Code - Open Due/Unpaid Paid Incomplete No Tax Due Internal Refu…" at bounding box center [1248, 202] width 435 height 21
click at [1340, 305] on input "text" at bounding box center [1355, 297] width 221 height 20
type input "$247.83"
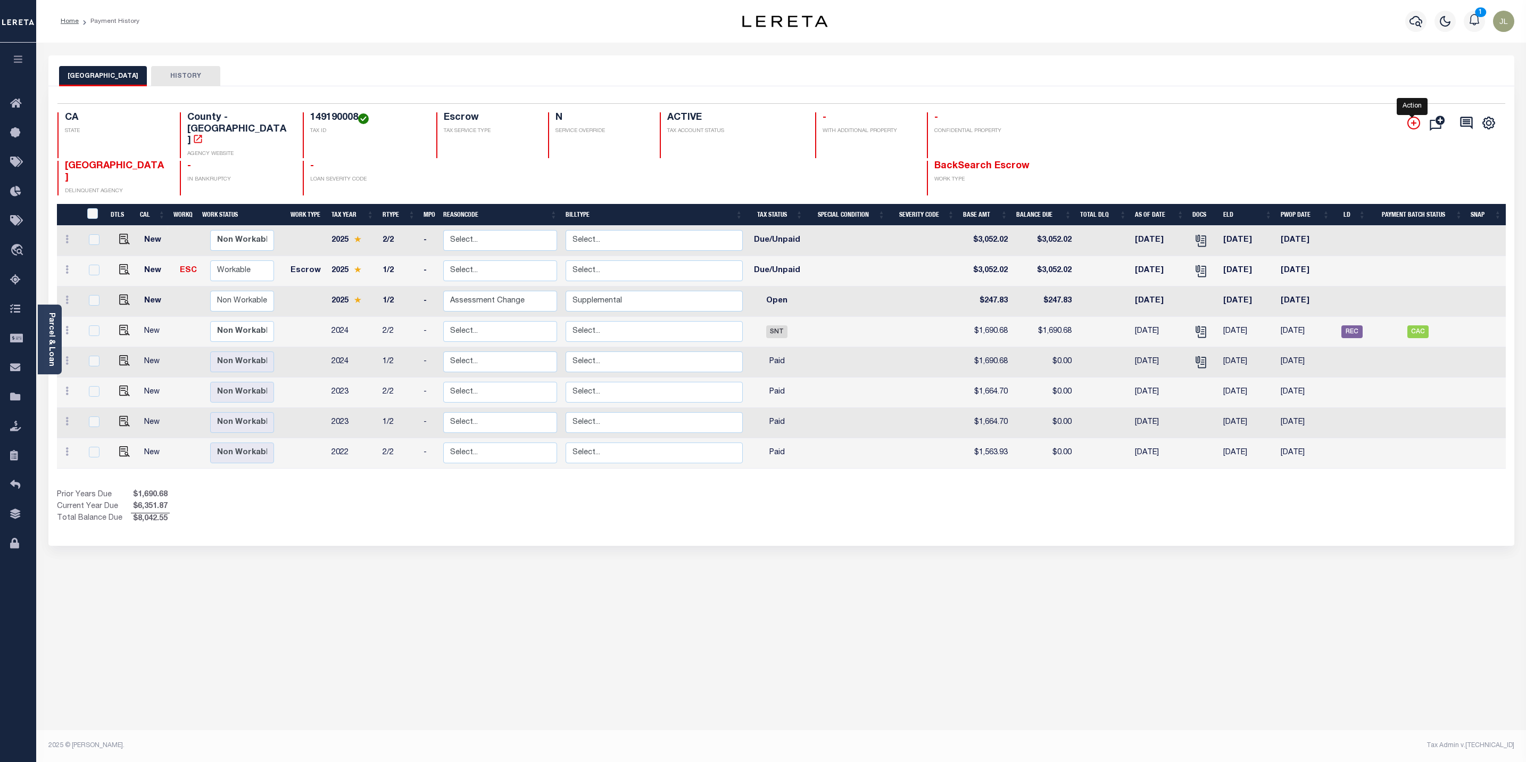
click at [1413, 126] on icon "" at bounding box center [1413, 122] width 5 height 5
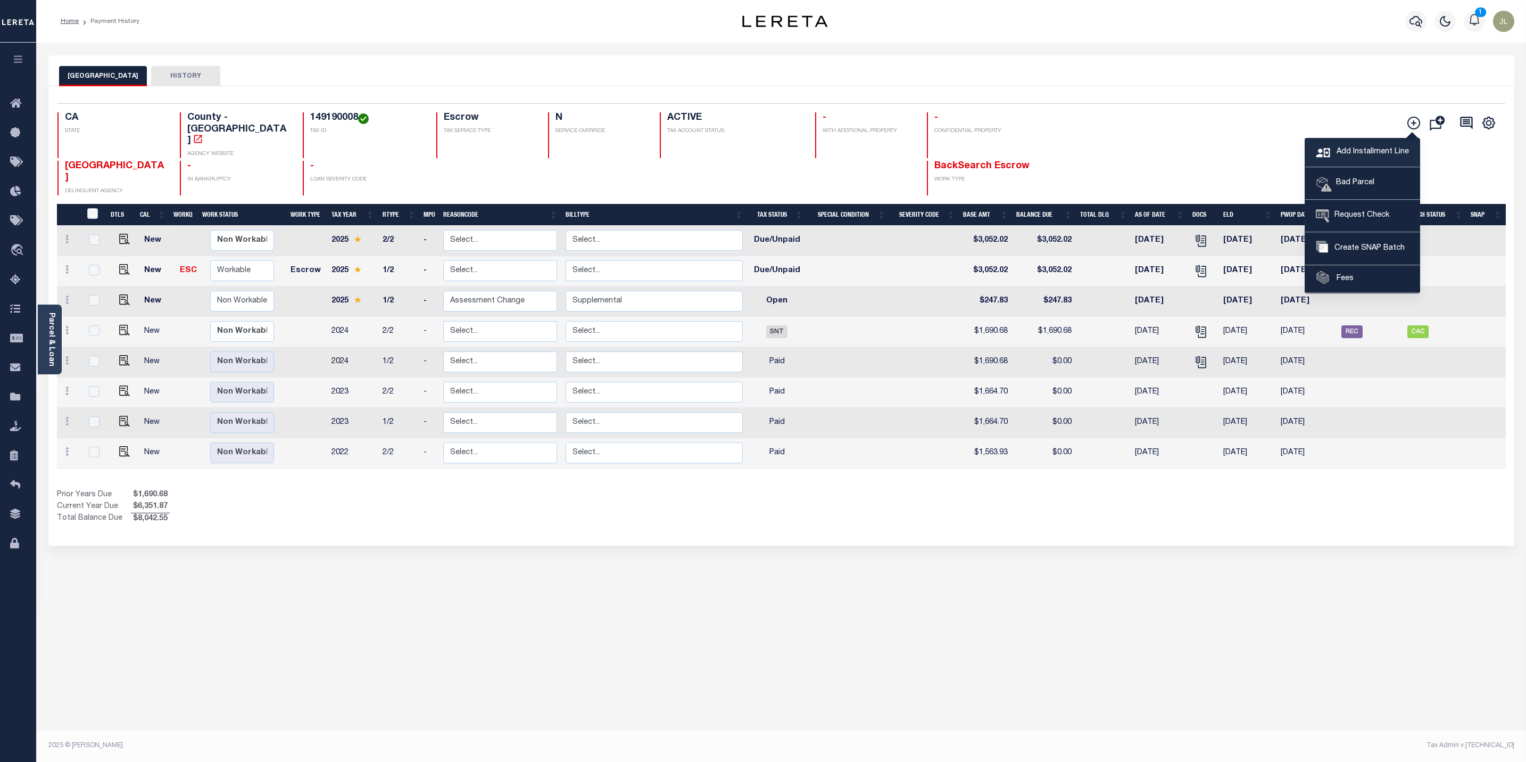
click at [1362, 158] on span "Add Installment Line" at bounding box center [1371, 152] width 75 height 12
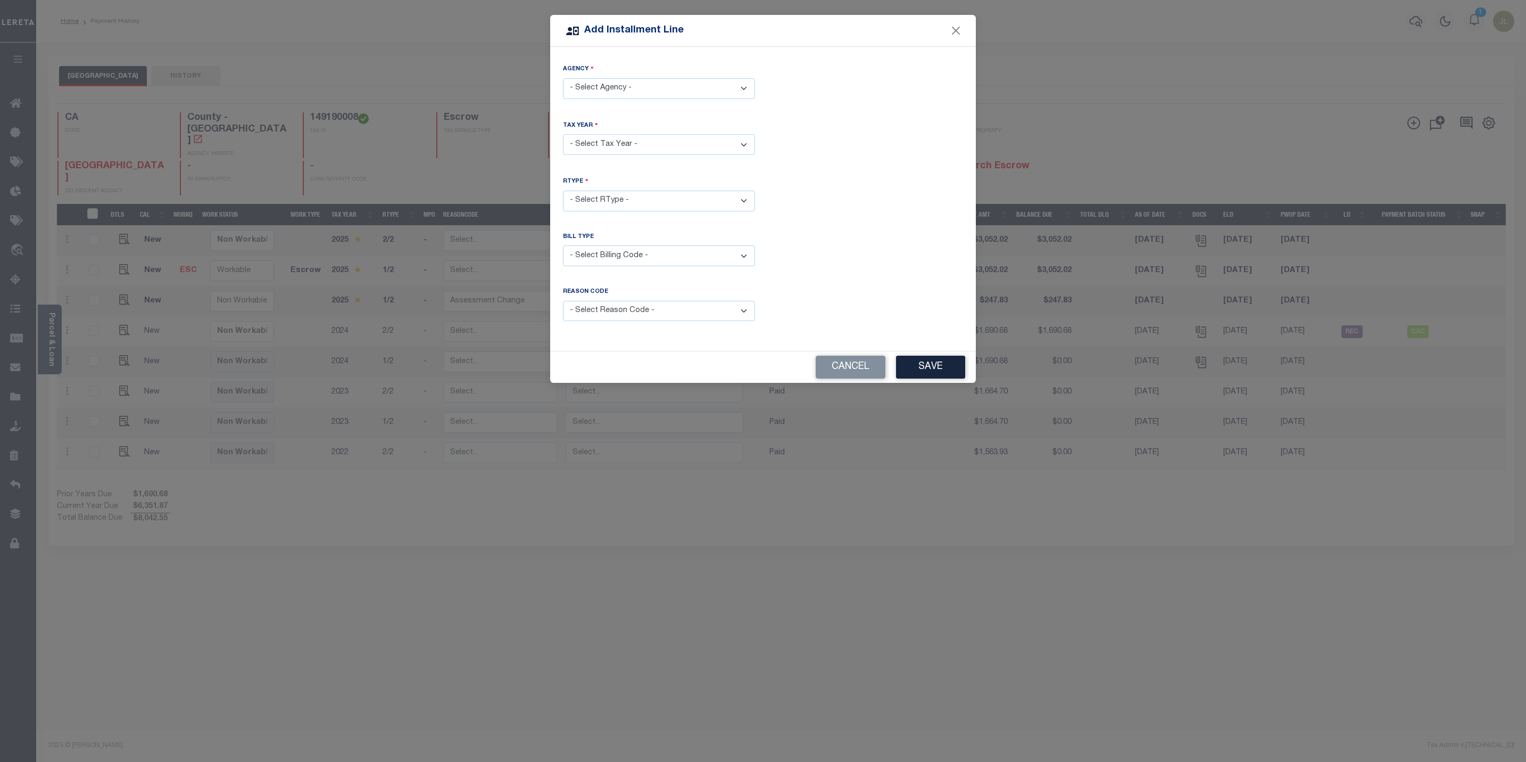
drag, startPoint x: 687, startPoint y: 85, endPoint x: 687, endPoint y: 91, distance: 5.9
click at [687, 85] on select "- Select Agency - [GEOGRAPHIC_DATA] - County" at bounding box center [659, 88] width 192 height 21
select select "606500000"
click at [563, 78] on select "- Select Agency - [GEOGRAPHIC_DATA] - County" at bounding box center [659, 88] width 192 height 21
click at [667, 141] on select "- Select Year - 2005 2006 2007 2008 2009 2010 2011 2012 2013 2014 2015 2016 201…" at bounding box center [659, 144] width 192 height 21
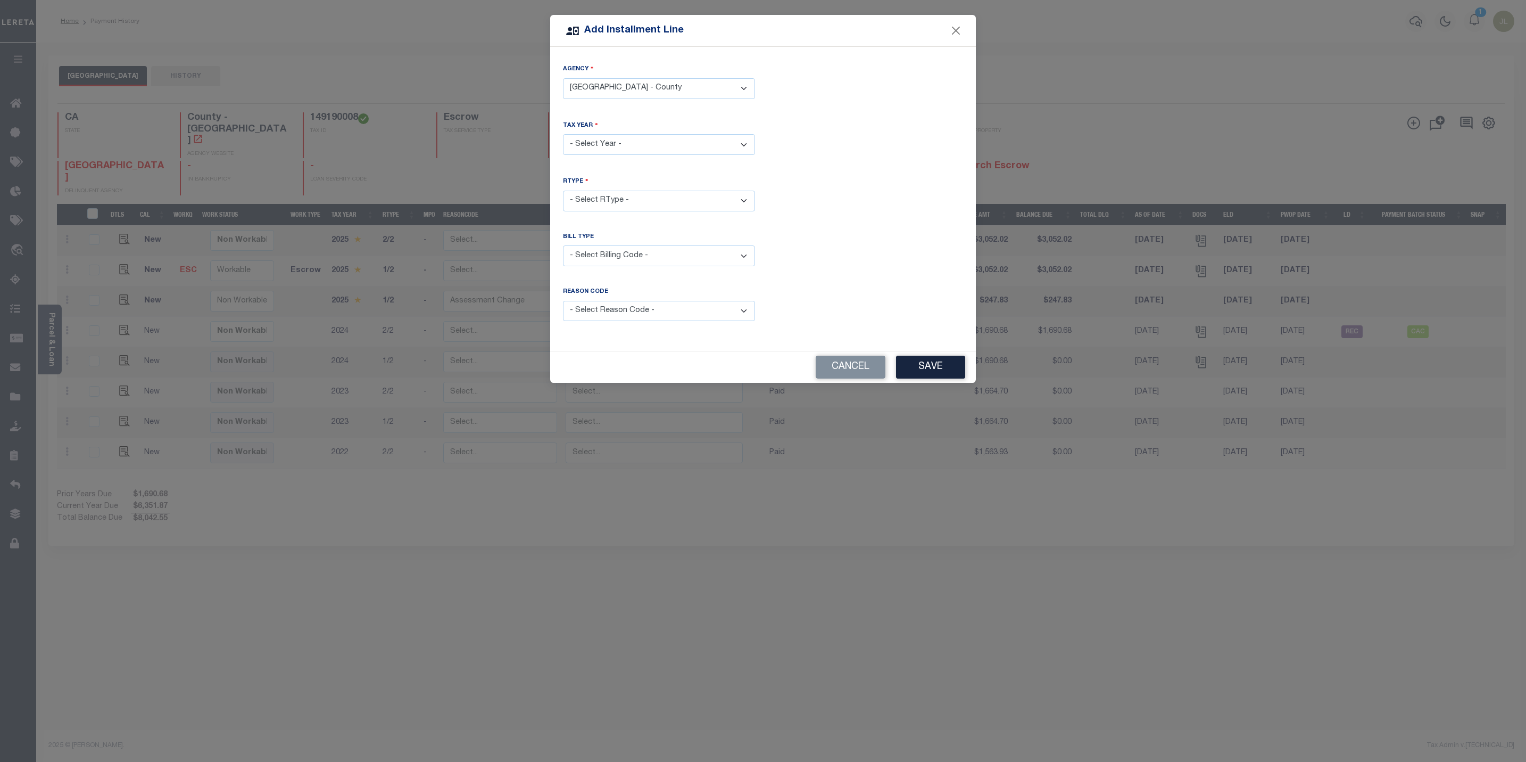
select select "2025"
click at [563, 134] on select "- Select Year - 2005 2006 2007 2008 2009 2010 2011 2012 2013 2014 2015 2016 201…" at bounding box center [659, 144] width 192 height 21
click at [647, 201] on select "- Select RType - 1/2 2/2" at bounding box center [659, 201] width 192 height 21
select select "1"
click at [563, 191] on select "- Select RType - 1/2 2/2" at bounding box center [659, 201] width 192 height 21
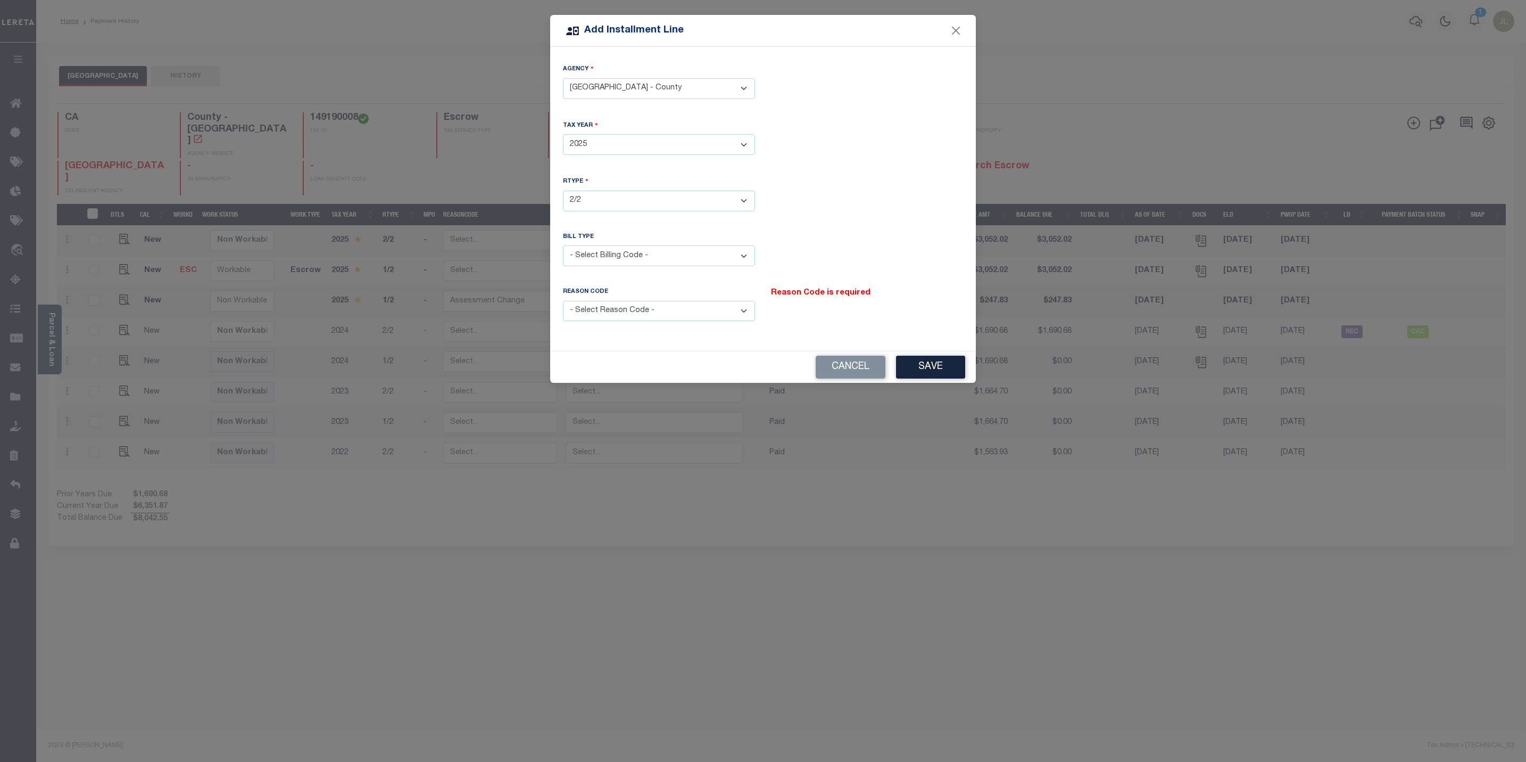
click at [644, 260] on select "- Select Billing Code - Regular Delinquent Supplemental Corrected/Adjusted Bill…" at bounding box center [659, 255] width 192 height 21
select select "3"
click at [563, 245] on select "- Select Billing Code - Regular Delinquent Supplemental Corrected/Adjusted Bill…" at bounding box center [659, 255] width 192 height 21
click at [652, 315] on select "- Select Reason Code - Payment Reversal Taxable Value Change Assessment Change …" at bounding box center [659, 311] width 192 height 21
select select "3"
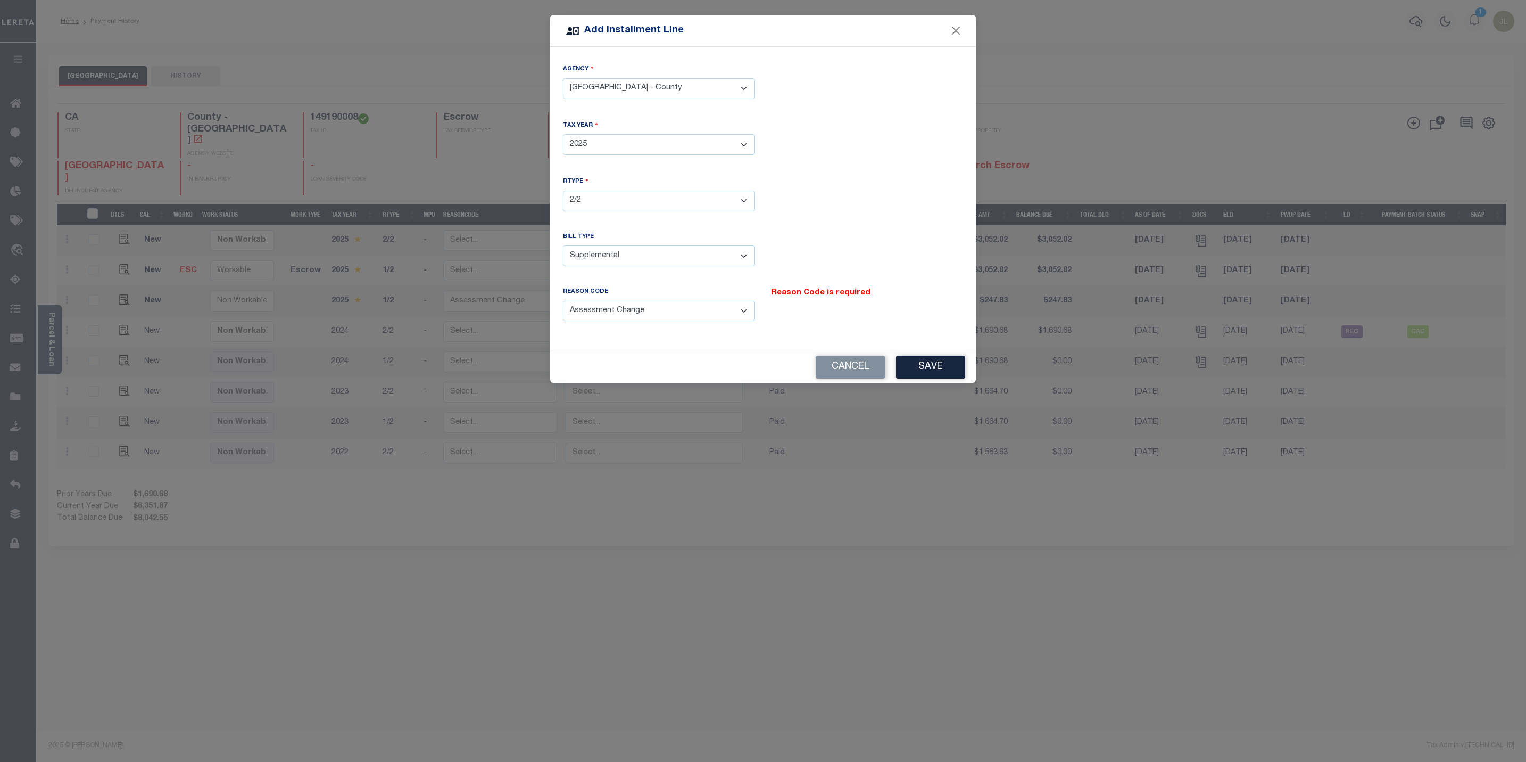
click at [563, 301] on select "- Select Reason Code - Payment Reversal Taxable Value Change Assessment Change …" at bounding box center [659, 311] width 192 height 21
click at [914, 373] on button "Save" at bounding box center [930, 367] width 69 height 23
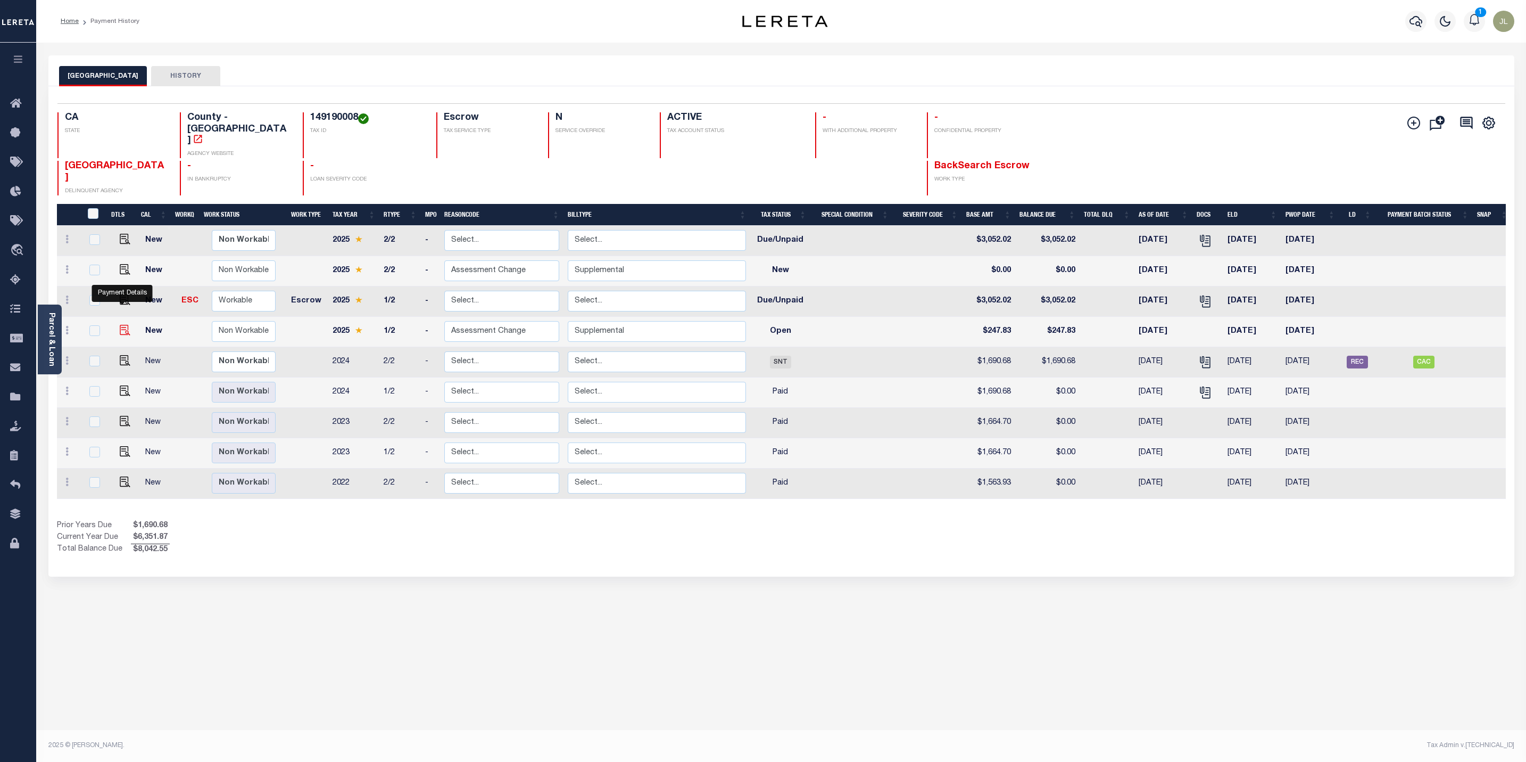
click at [121, 325] on img at bounding box center [125, 330] width 11 height 11
checkbox input "true"
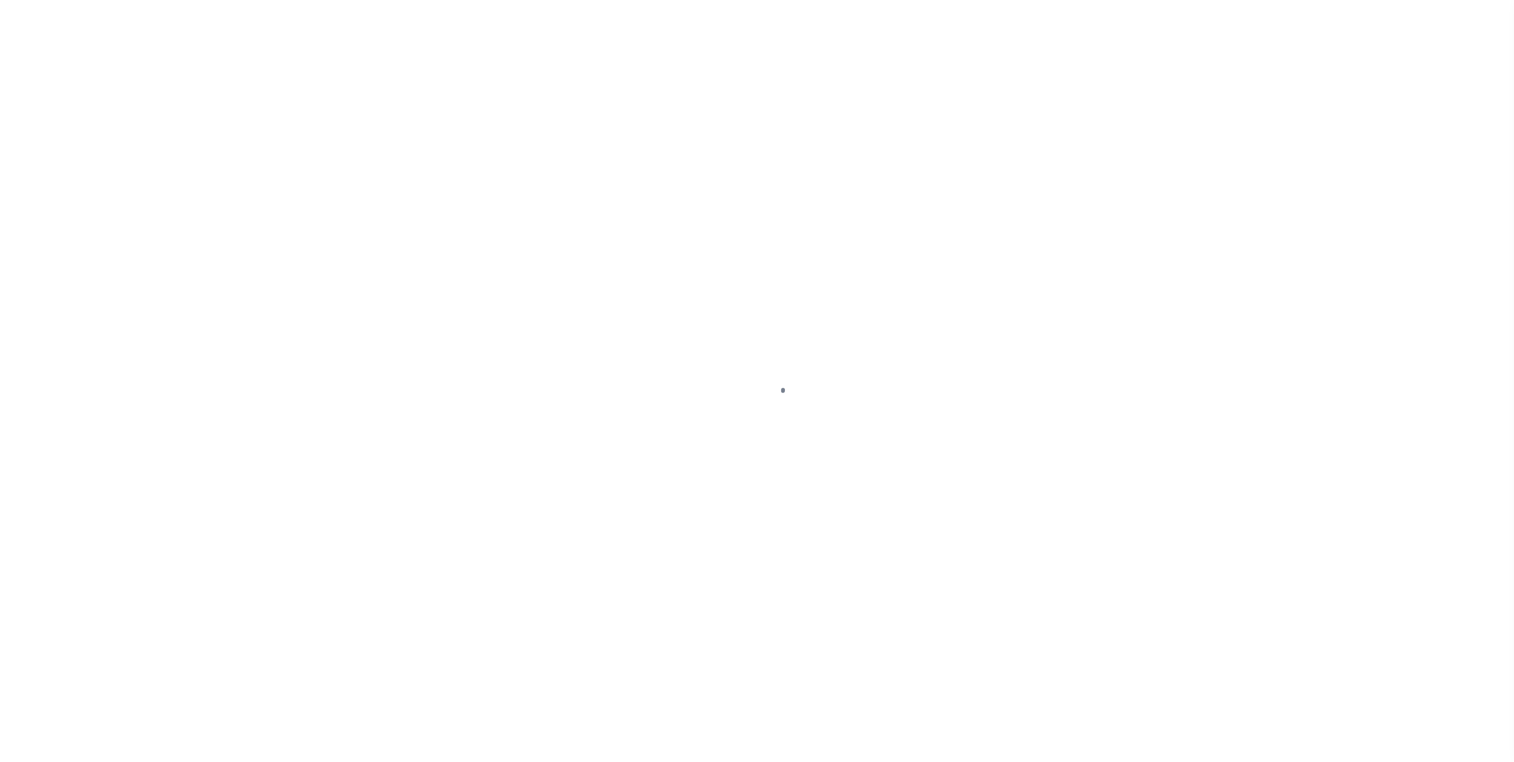
select select "OP2"
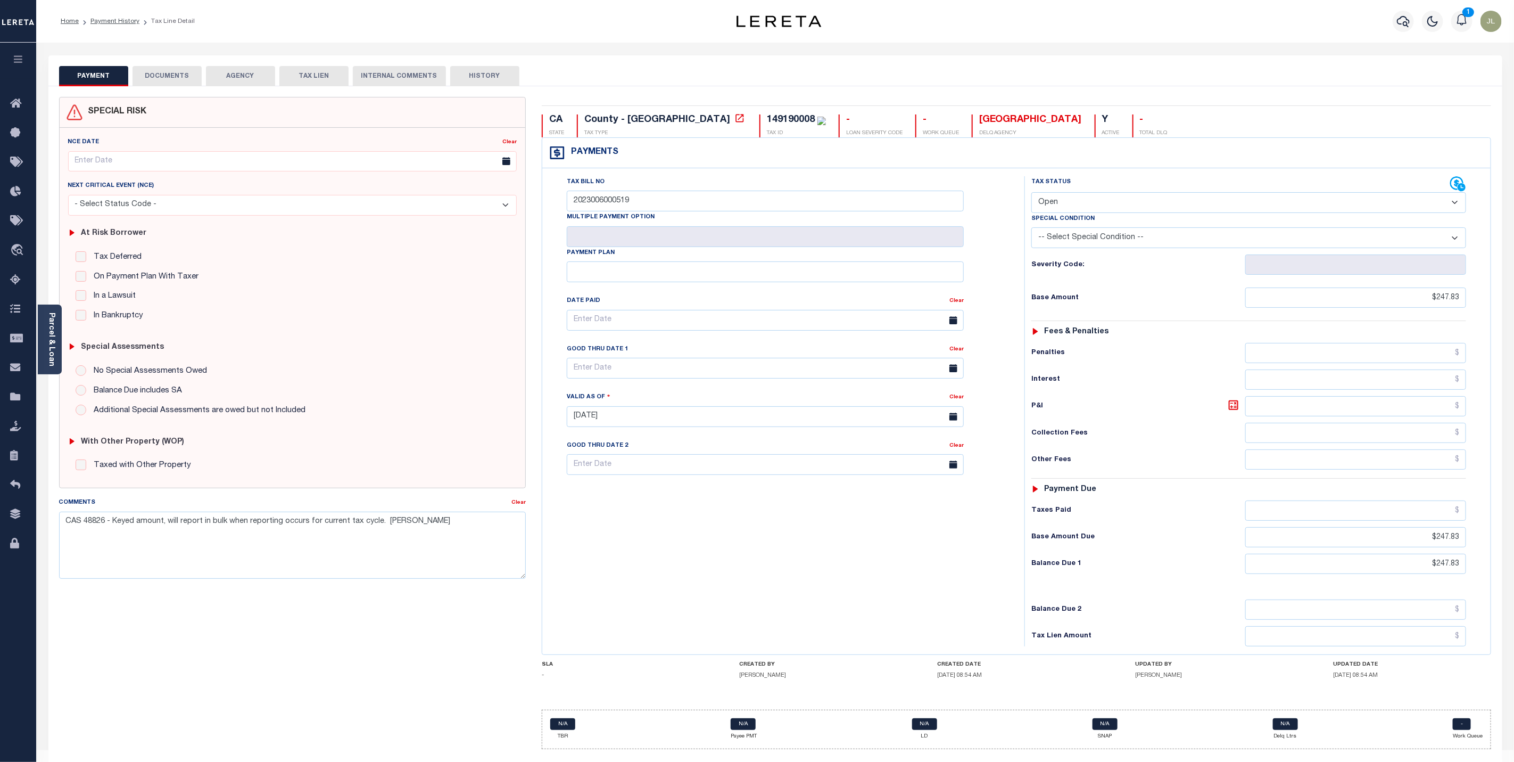
click at [184, 76] on button "DOCUMENTS" at bounding box center [167, 76] width 69 height 20
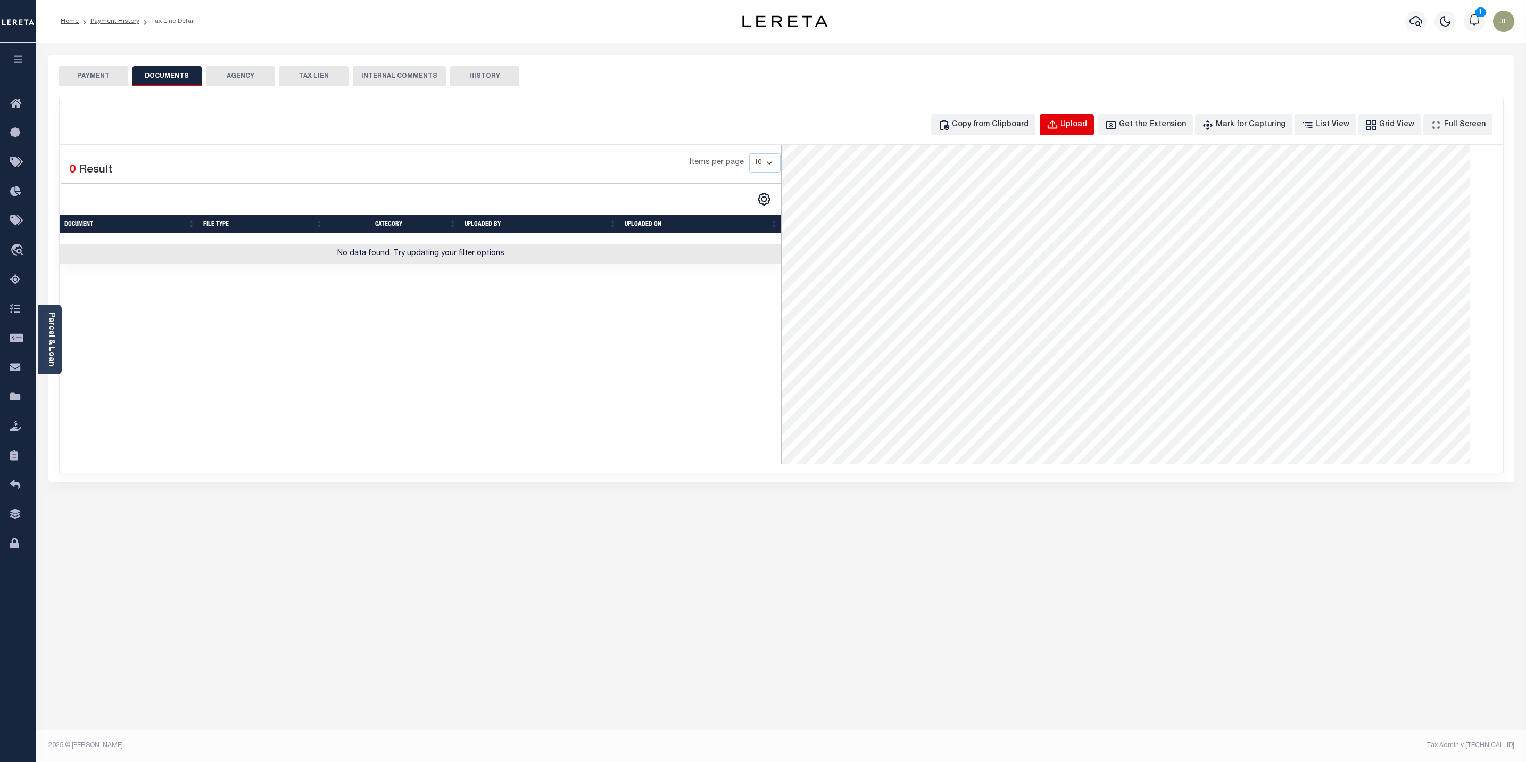
click at [1087, 128] on div "Upload" at bounding box center [1074, 125] width 27 height 12
select select "POP"
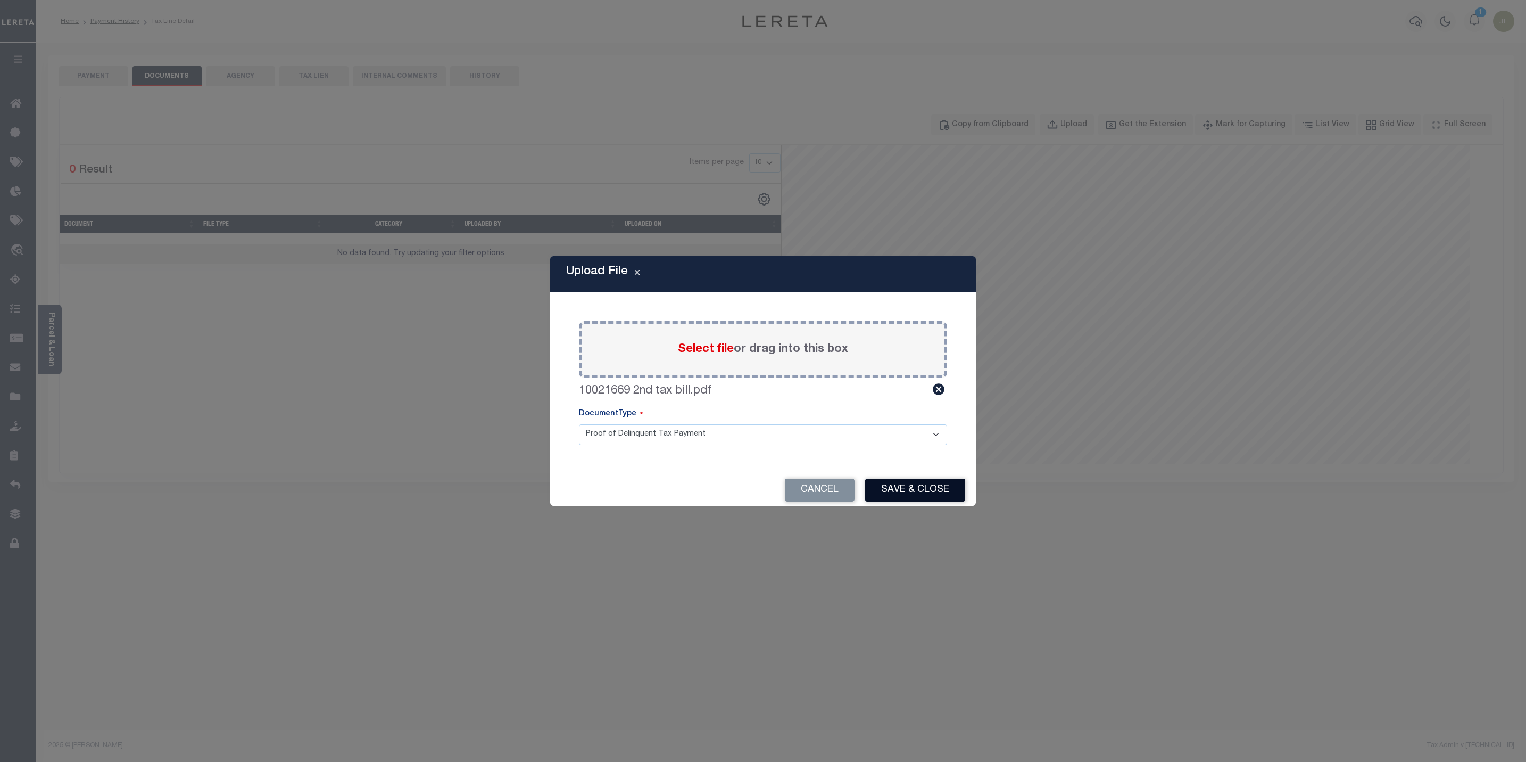
click at [927, 485] on button "Save & Close" at bounding box center [915, 489] width 100 height 23
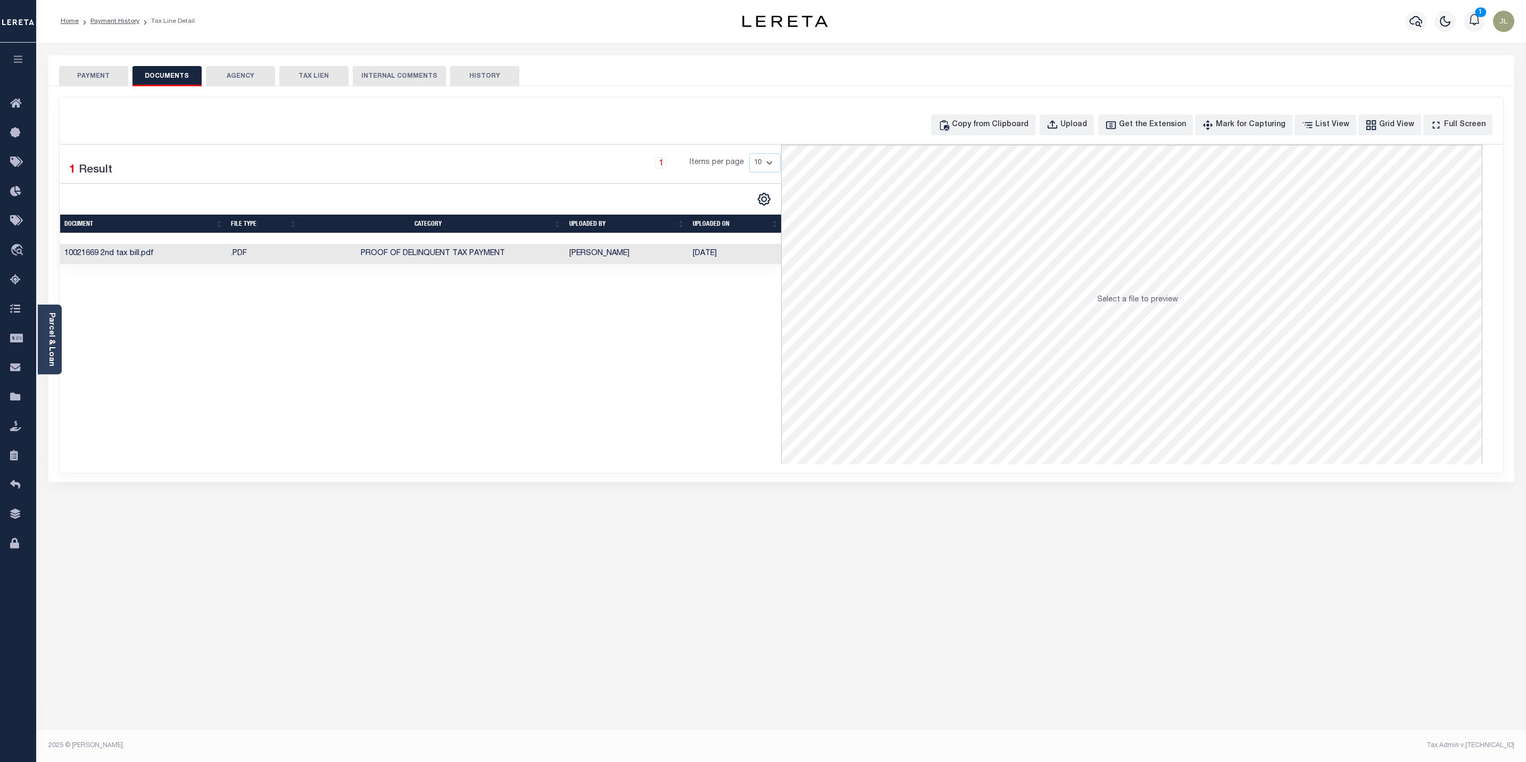
drag, startPoint x: 102, startPoint y: 75, endPoint x: 109, endPoint y: 83, distance: 10.6
click at [102, 75] on button "PAYMENT" at bounding box center [93, 76] width 69 height 20
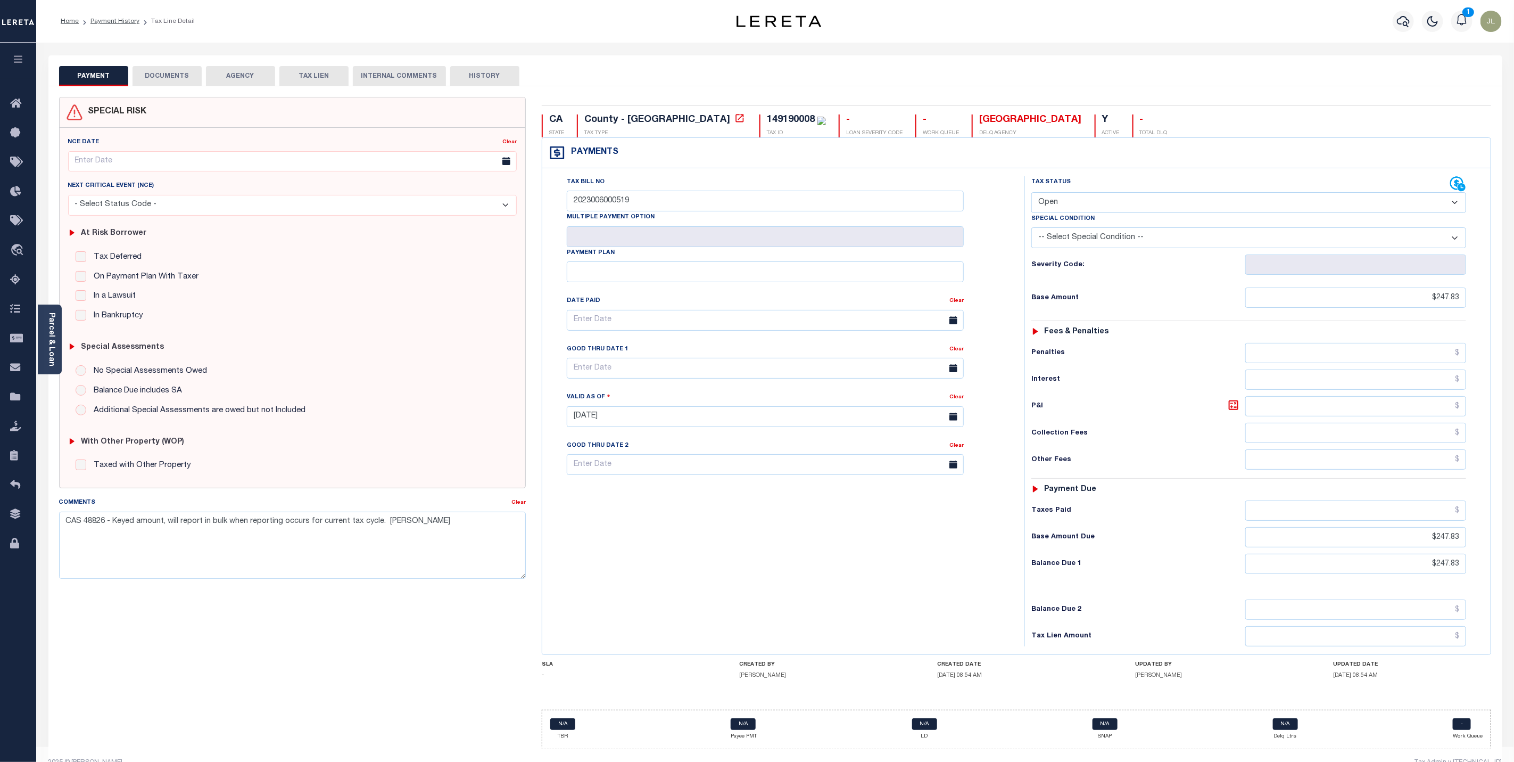
click at [175, 77] on button "DOCUMENTS" at bounding box center [167, 76] width 69 height 20
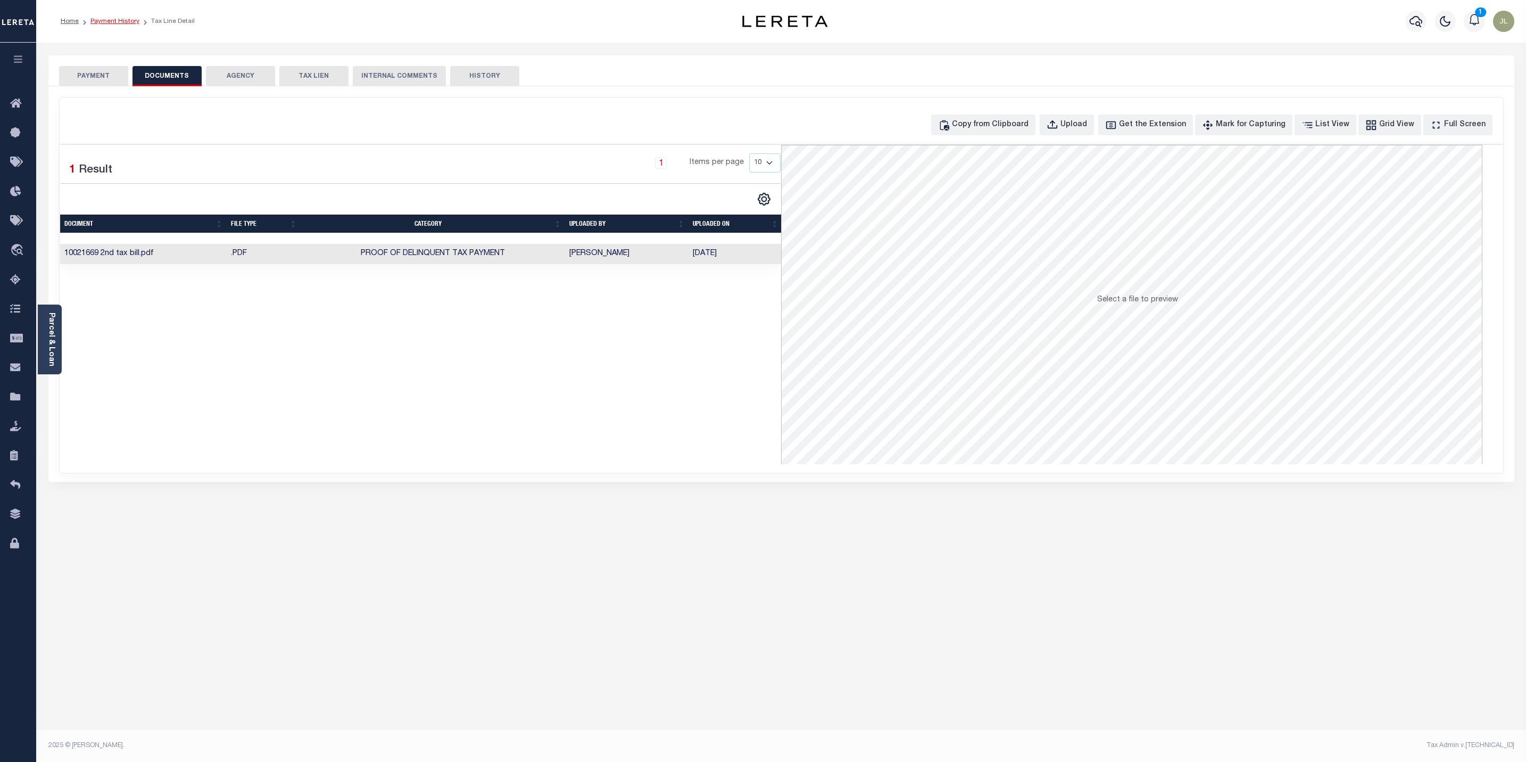
click at [104, 22] on link "Payment History" at bounding box center [114, 21] width 49 height 6
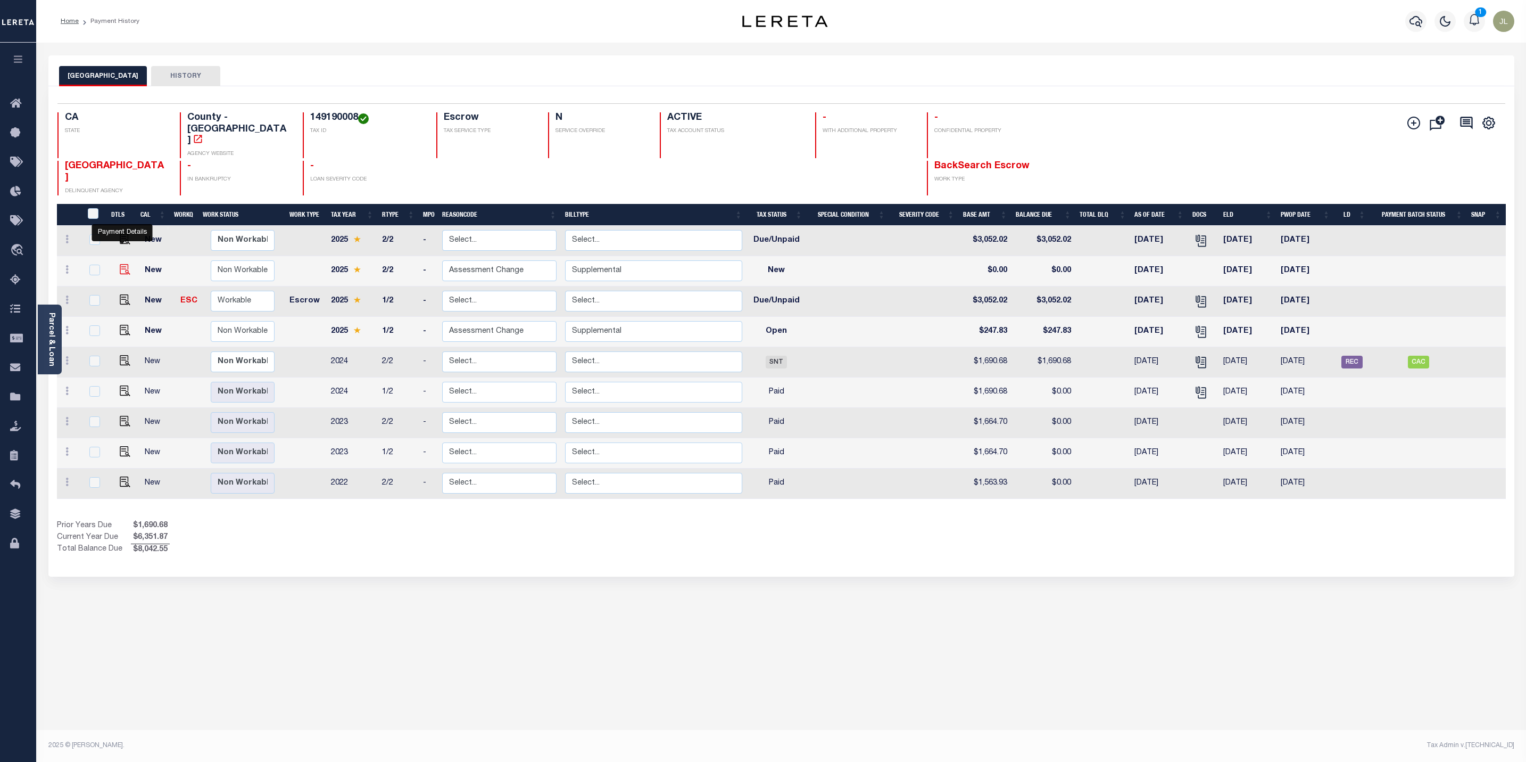
click at [120, 264] on img "" at bounding box center [125, 269] width 11 height 11
checkbox input "true"
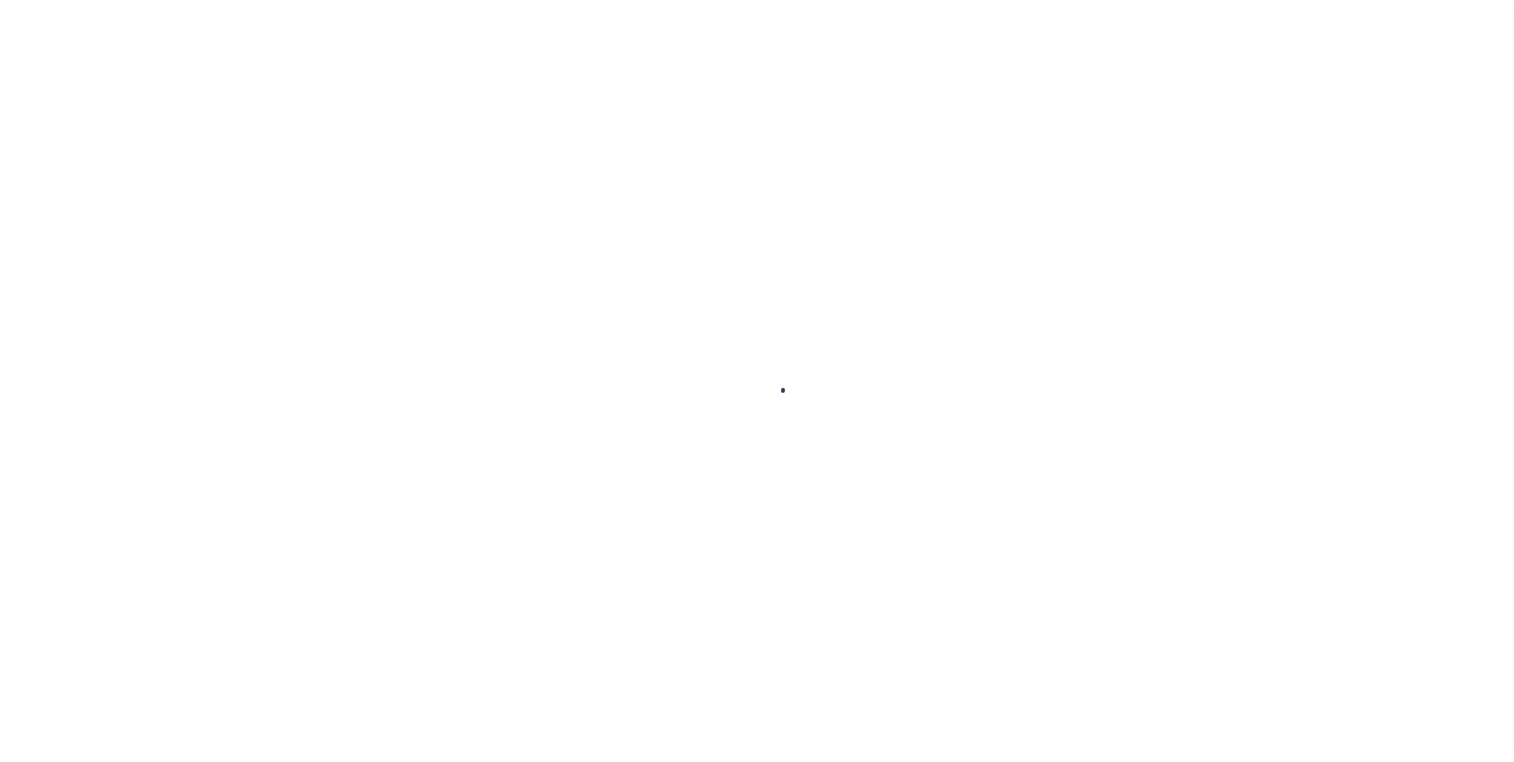
select select "NW2"
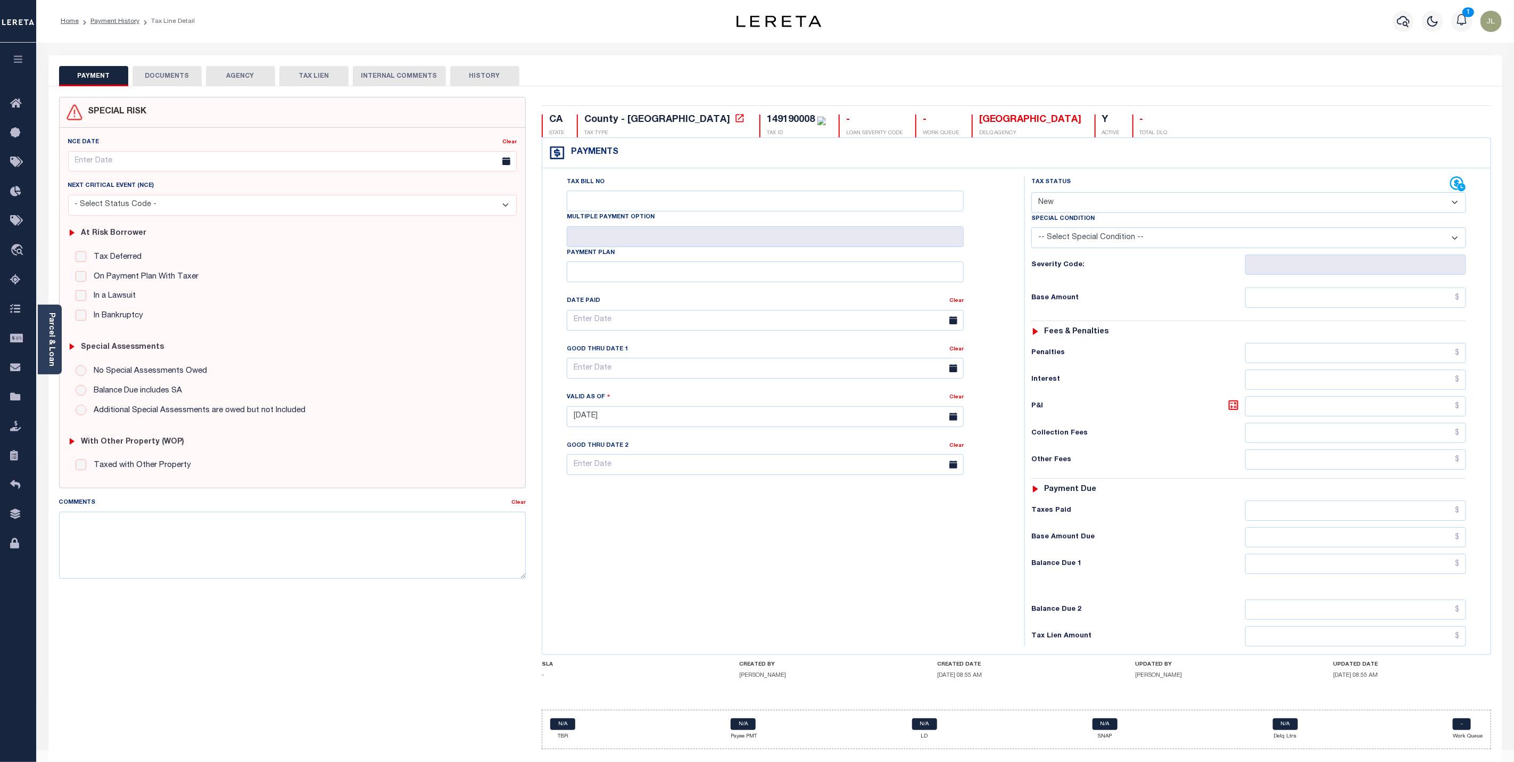
click at [152, 80] on button "DOCUMENTS" at bounding box center [167, 76] width 69 height 20
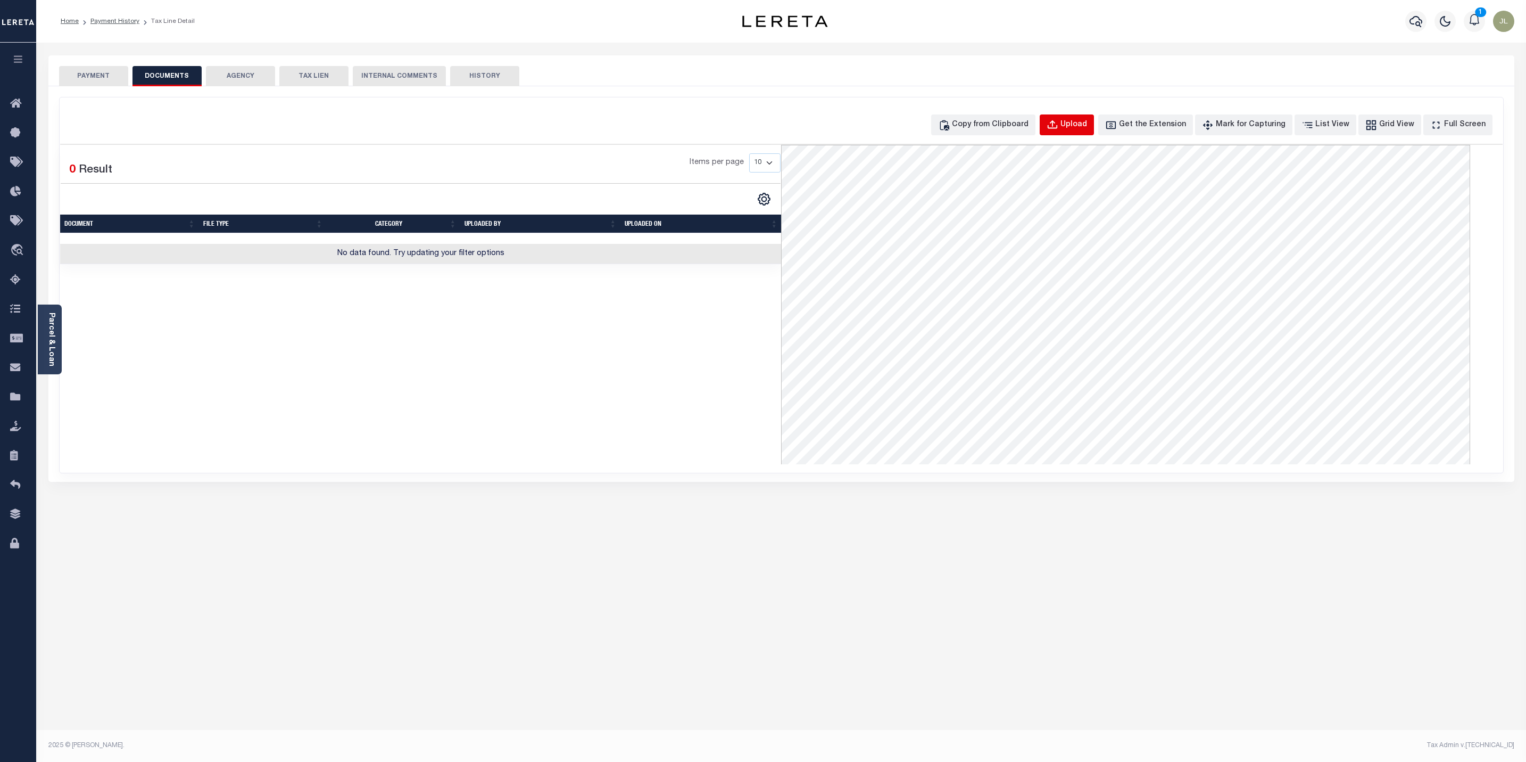
click at [1087, 123] on div "Upload" at bounding box center [1074, 125] width 27 height 12
select select "POP"
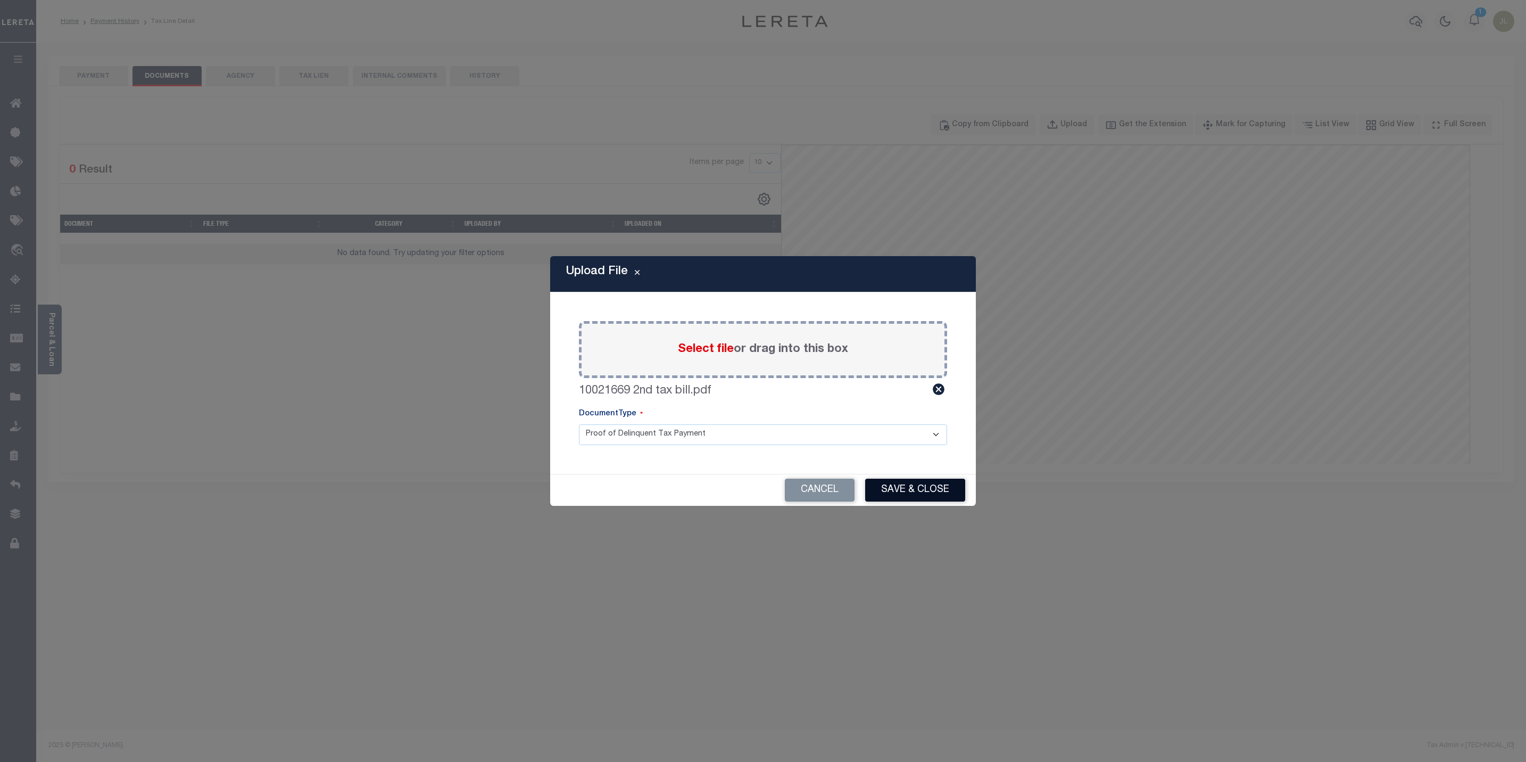
click at [912, 484] on button "Save & Close" at bounding box center [915, 489] width 100 height 23
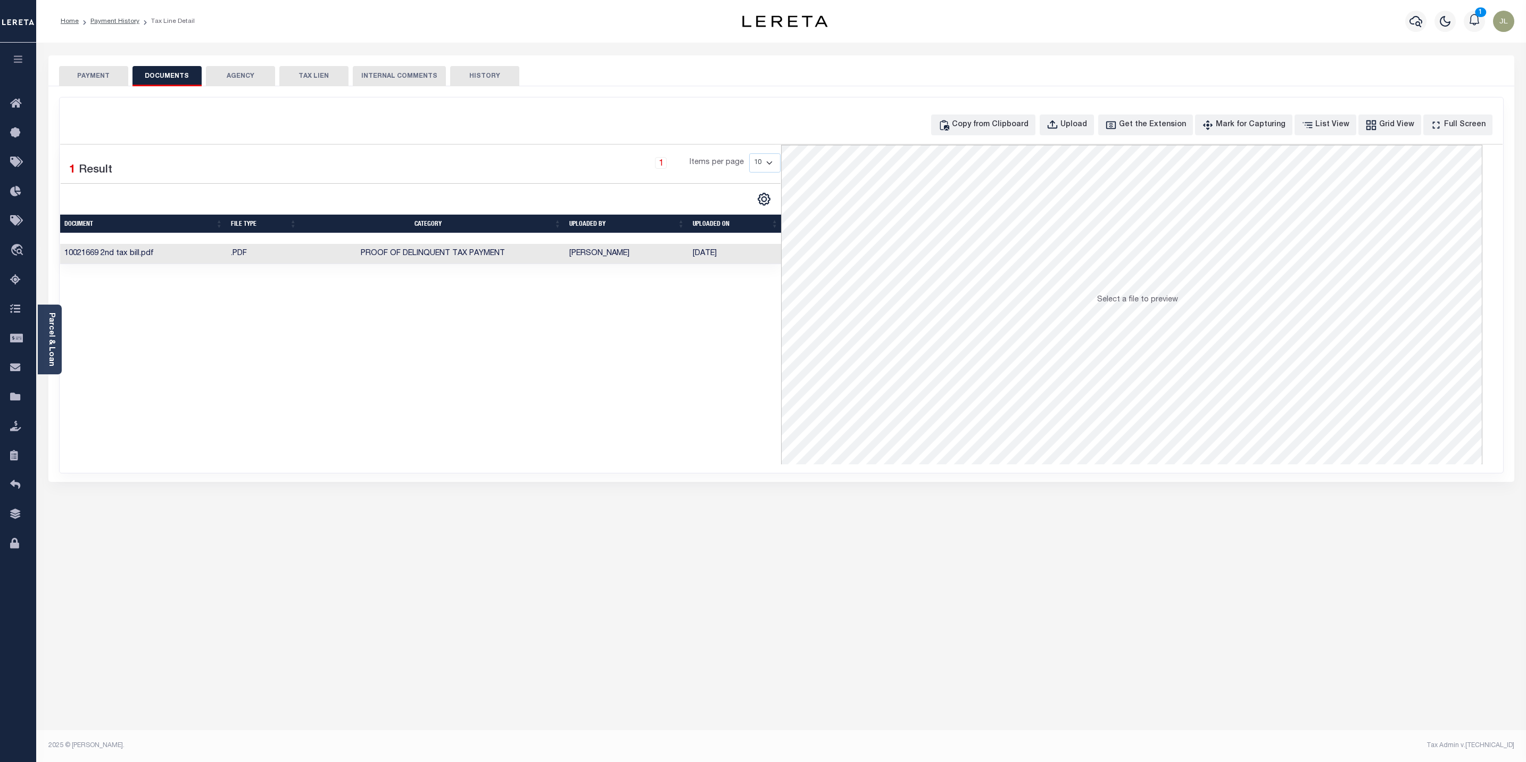
click at [84, 67] on button "PAYMENT" at bounding box center [93, 76] width 69 height 20
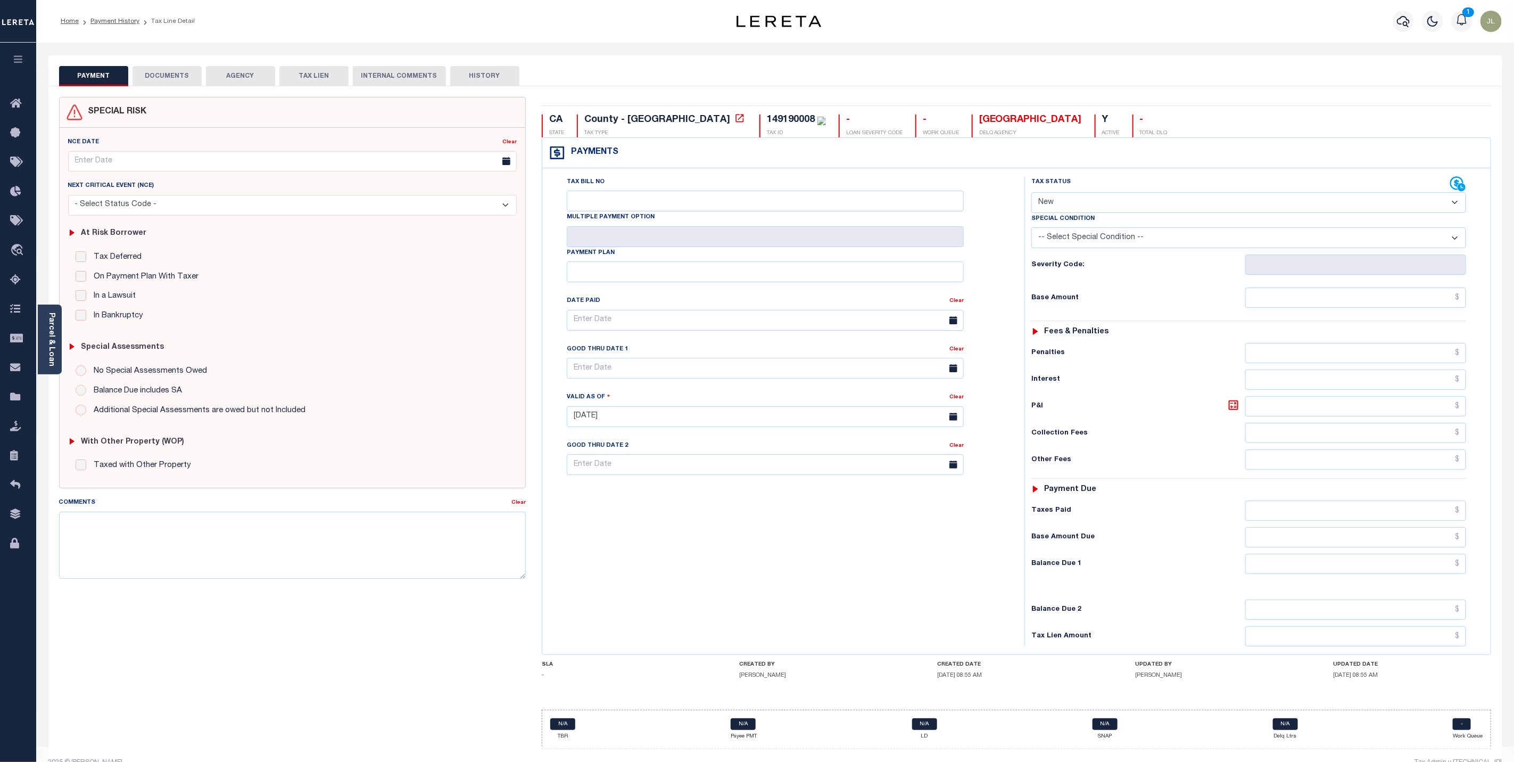
click at [1167, 200] on select "- Select Status Code - Open Due/Unpaid Paid Incomplete No Tax Due Internal Refu…" at bounding box center [1248, 202] width 435 height 21
select select "OP2"
click at [1031, 193] on select "- Select Status Code - Open Due/Unpaid Paid Incomplete No Tax Due Internal Refu…" at bounding box center [1248, 202] width 435 height 21
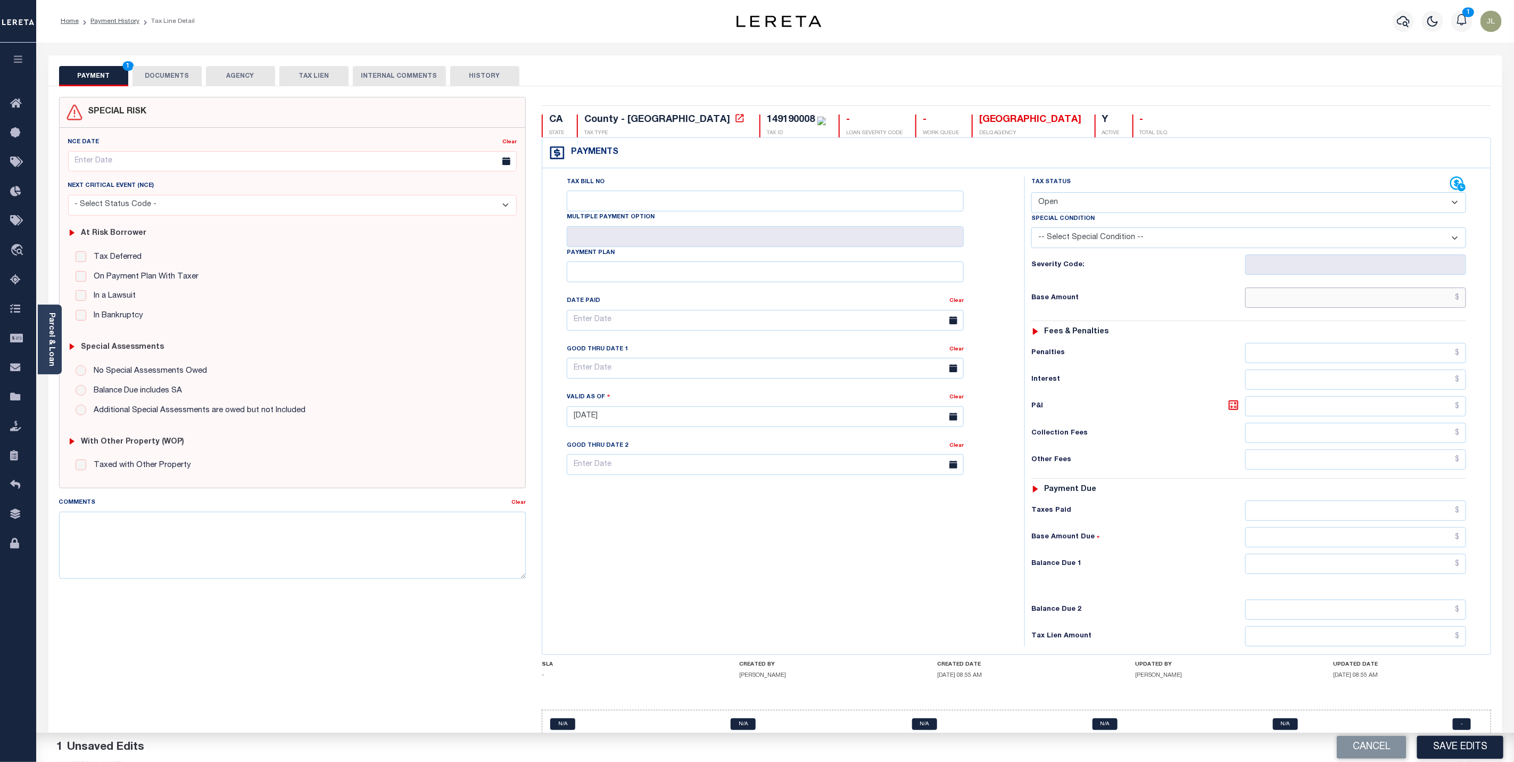
click at [1383, 308] on input "text" at bounding box center [1355, 297] width 221 height 20
type input "$247.43"
click at [307, 532] on textarea "Comments" at bounding box center [292, 544] width 467 height 67
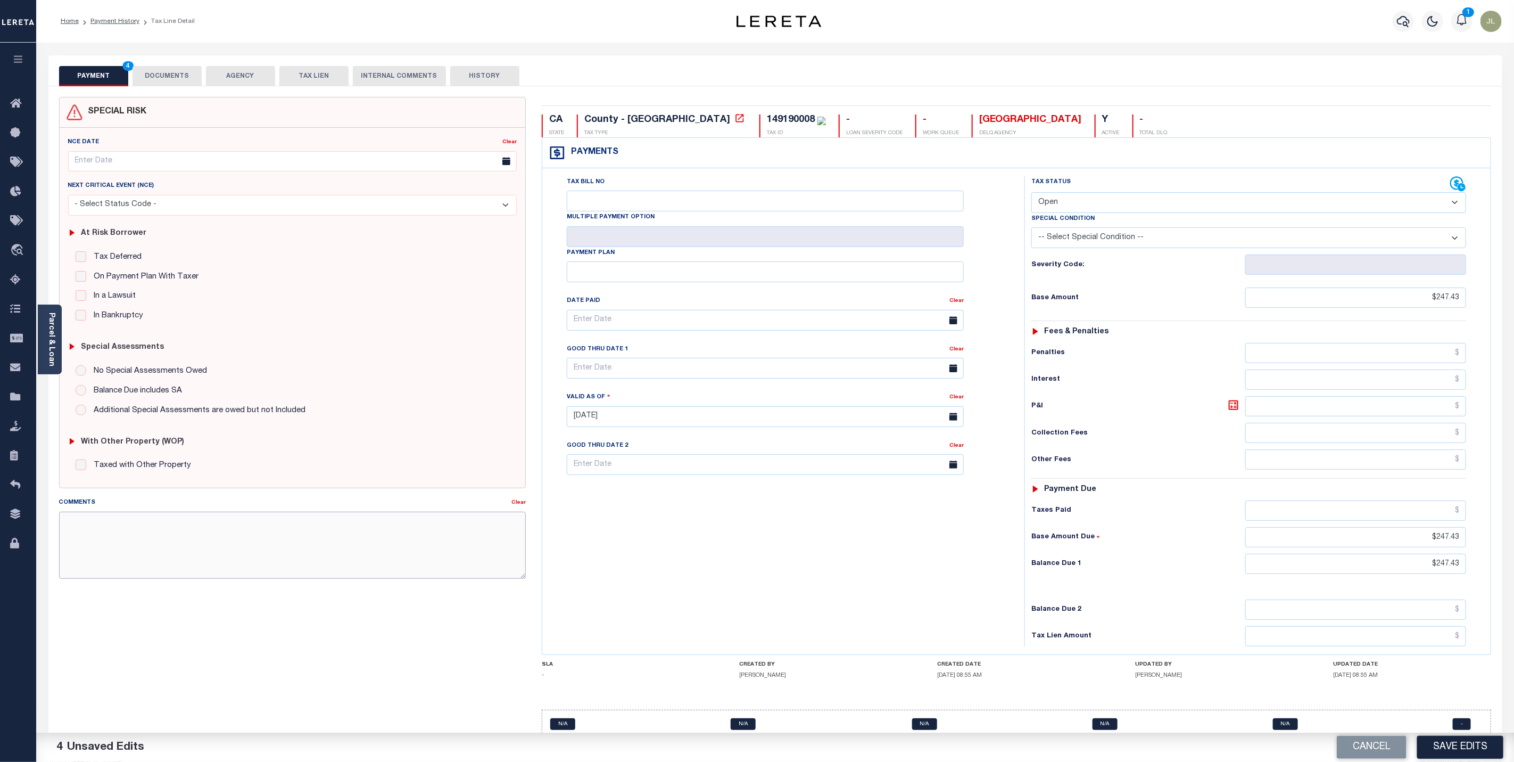
paste textarea "CAS 48826 - Keyed amount, will report in bulk when reporting occurs for current…"
type textarea "CAS 48826 - Keyed amount, will report in bulk when reporting occurs for current…"
click at [1455, 746] on button "Save Edits" at bounding box center [1460, 747] width 86 height 23
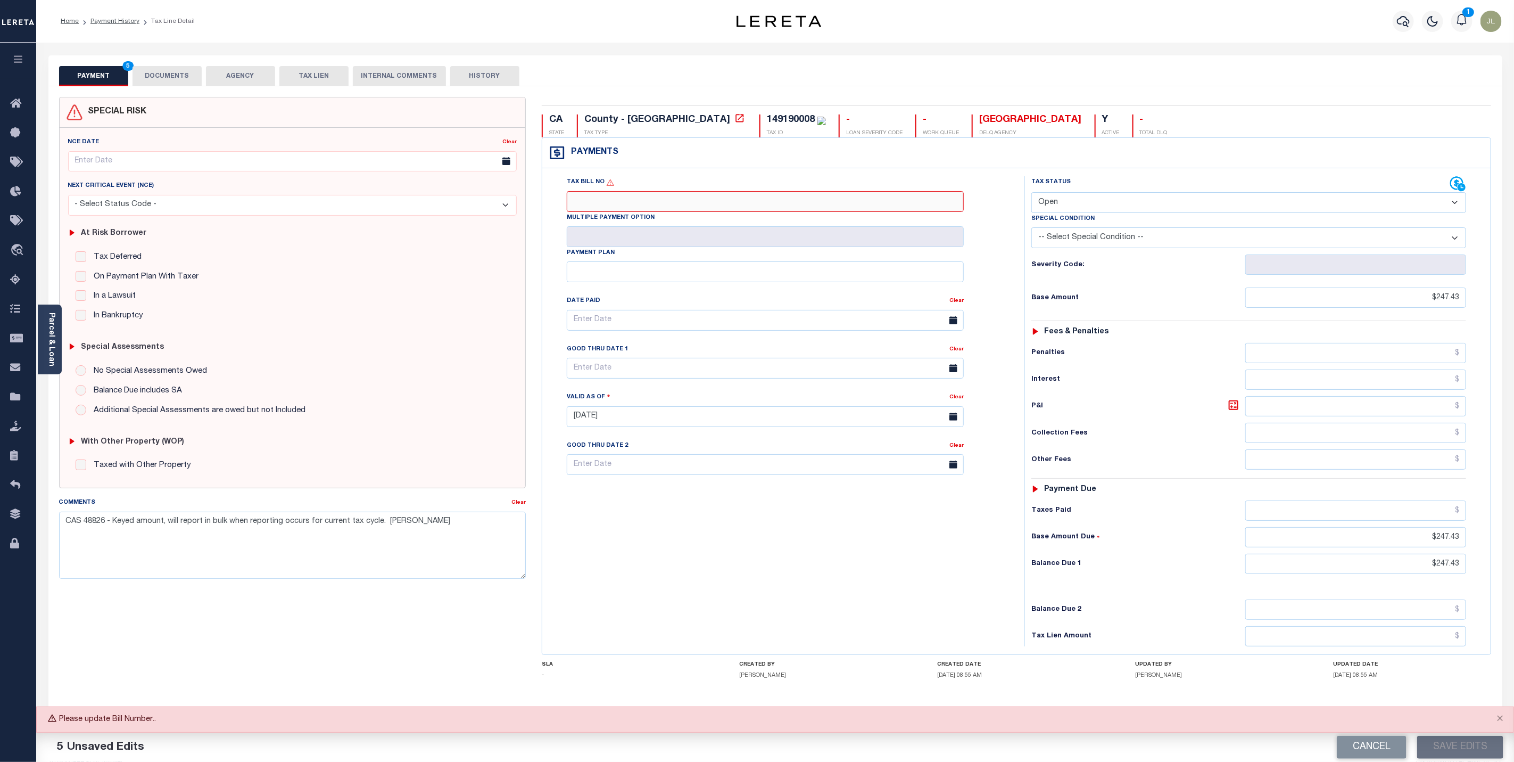
click at [701, 206] on input "Tax Bill No" at bounding box center [765, 201] width 397 height 21
click at [602, 204] on input "Tax Bill No" at bounding box center [765, 201] width 397 height 21
click at [784, 209] on input "Tax Bill No" at bounding box center [765, 201] width 397 height 21
type input "2023006000519"
click at [1447, 746] on button "Save Edits" at bounding box center [1460, 747] width 86 height 23
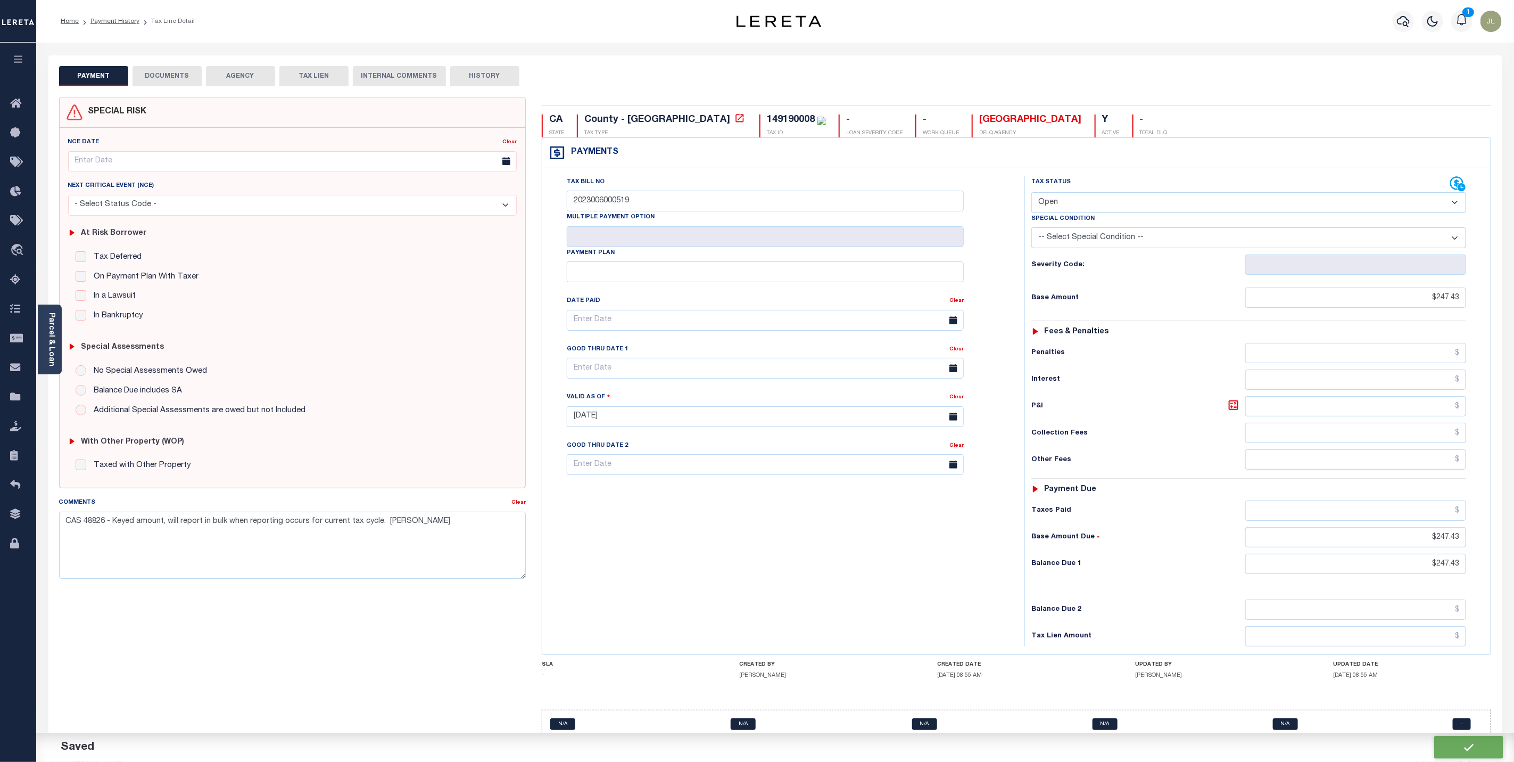
checkbox input "false"
type input "$247.43"
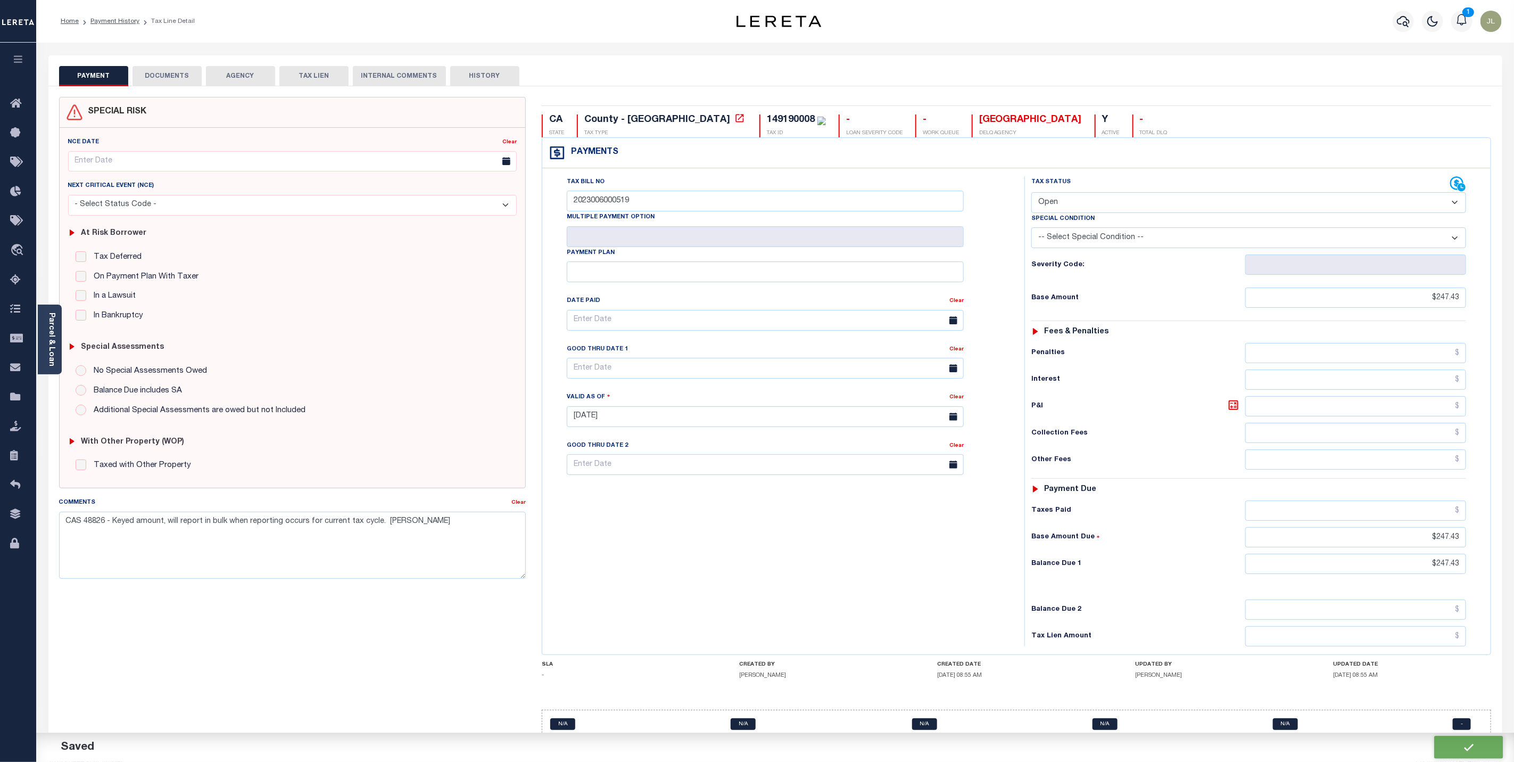
type input "$247.43"
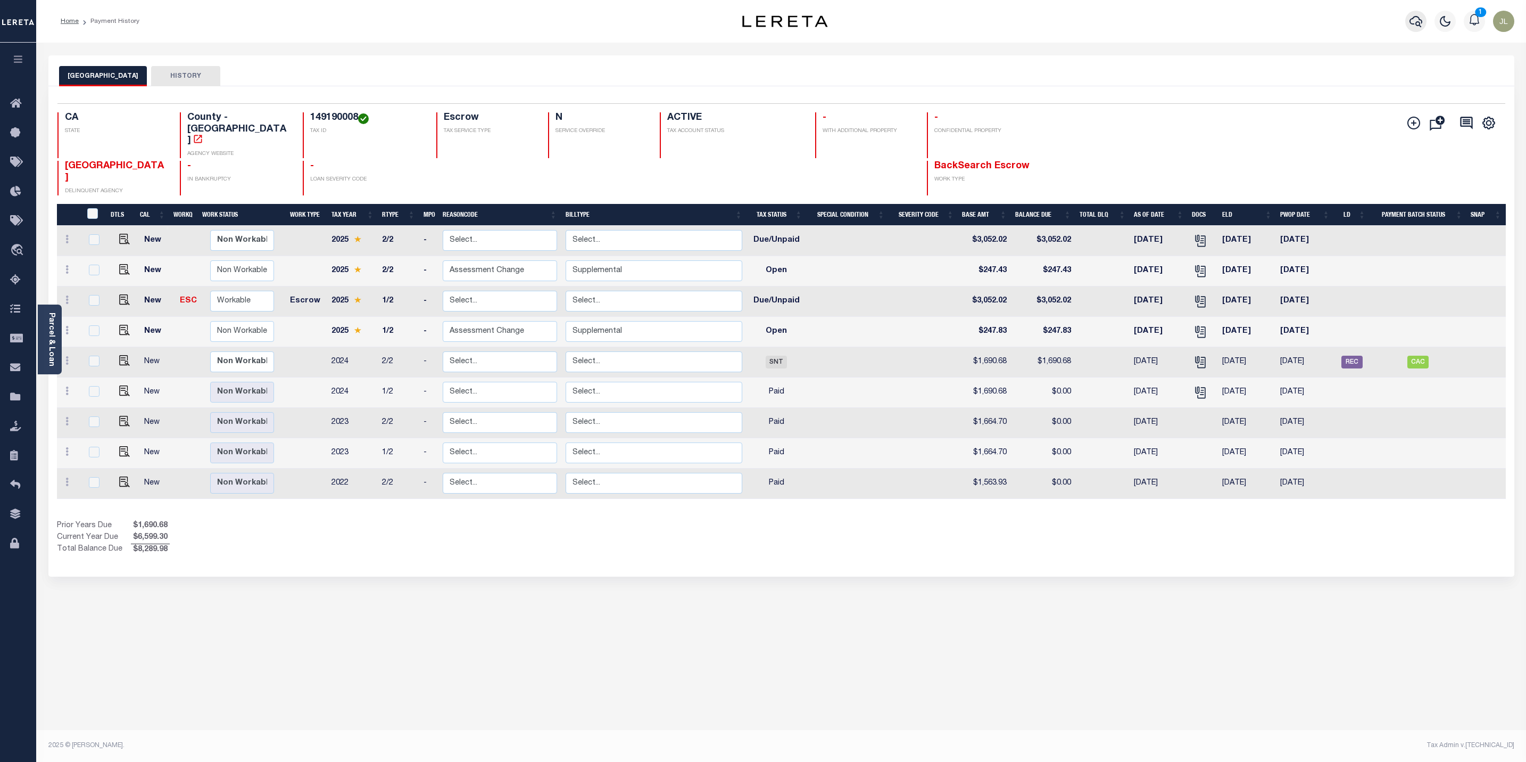
click at [1415, 22] on icon "button" at bounding box center [1416, 21] width 13 height 13
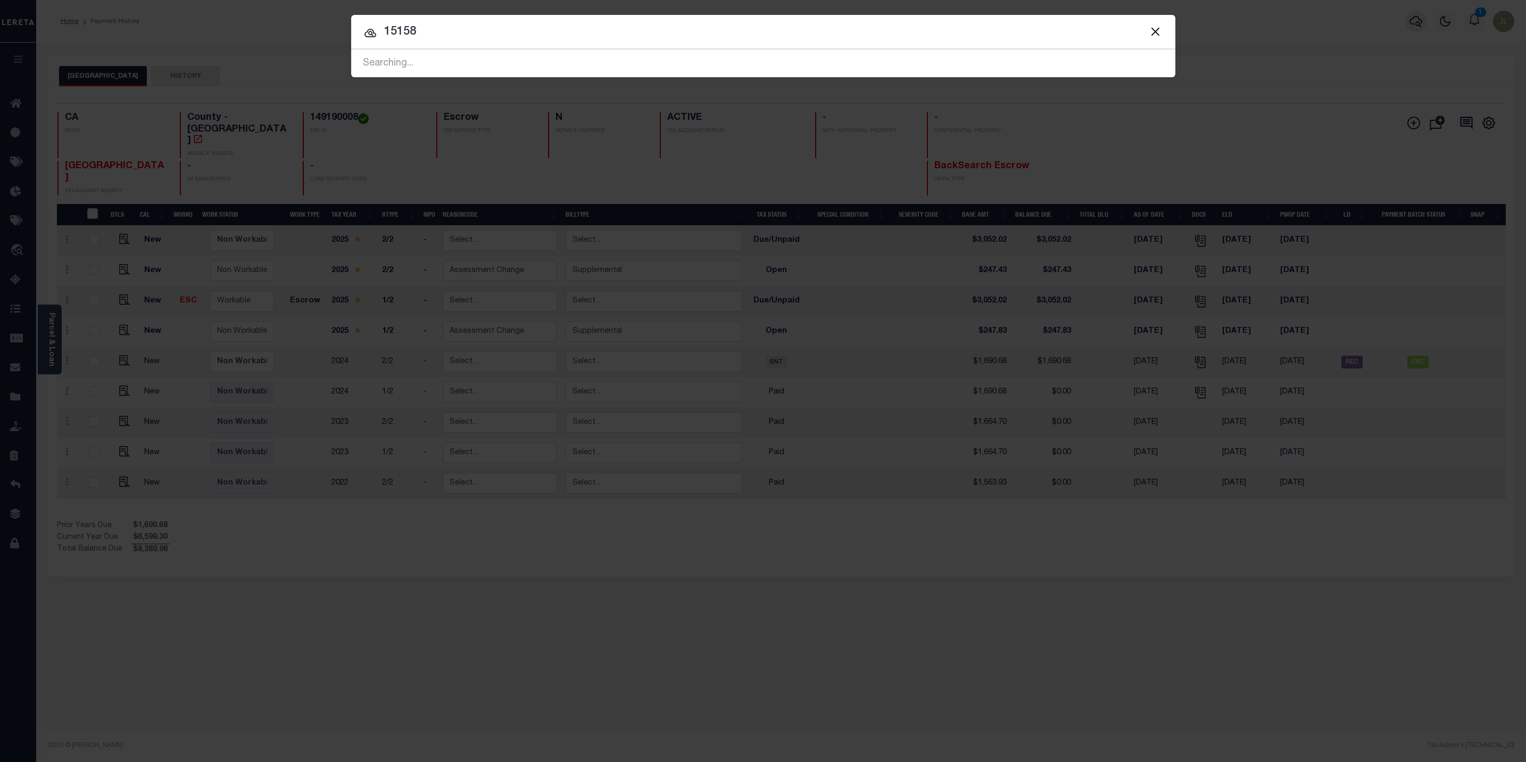
type input "15158"
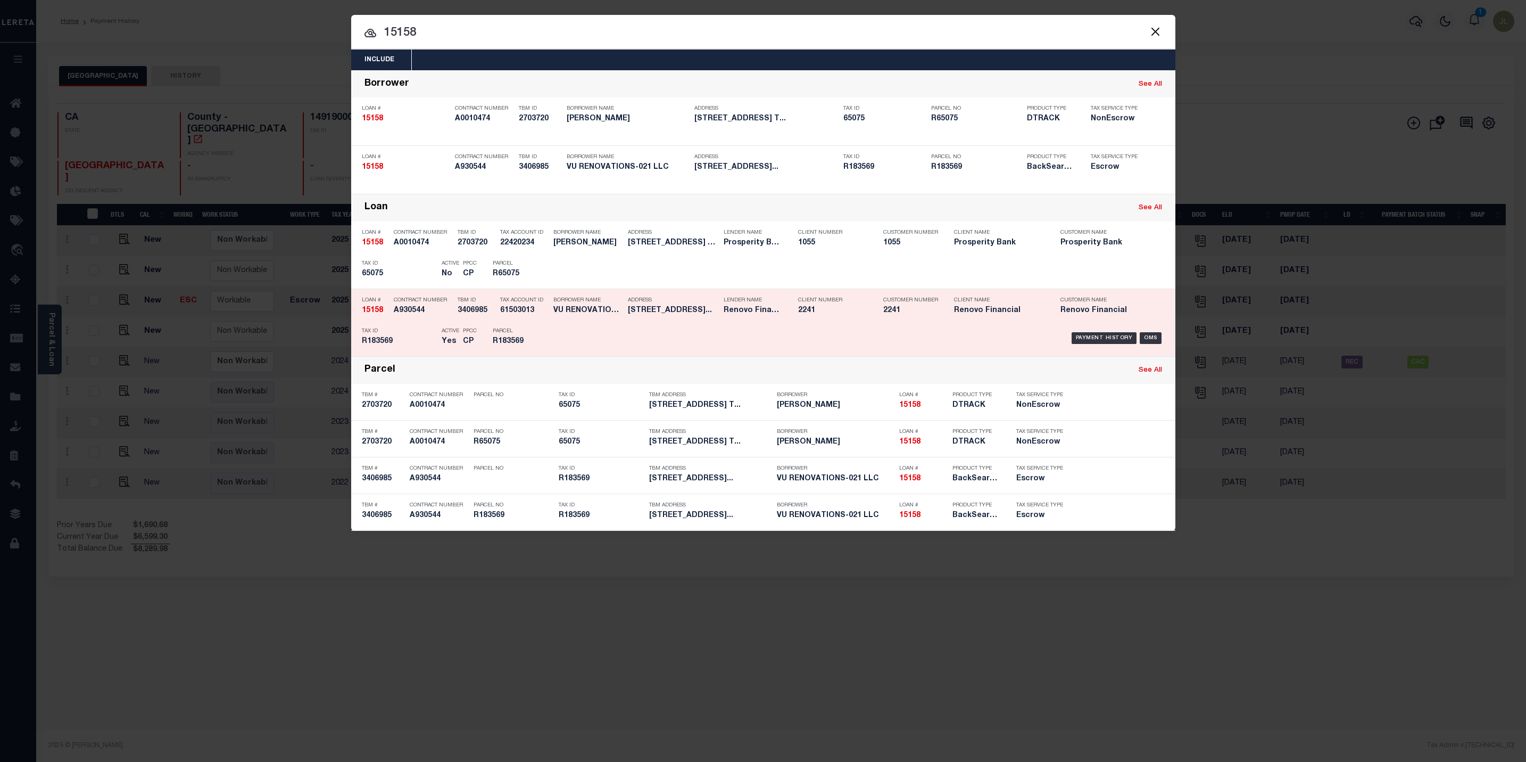
click at [602, 326] on div "Payment History OMS" at bounding box center [861, 338] width 608 height 31
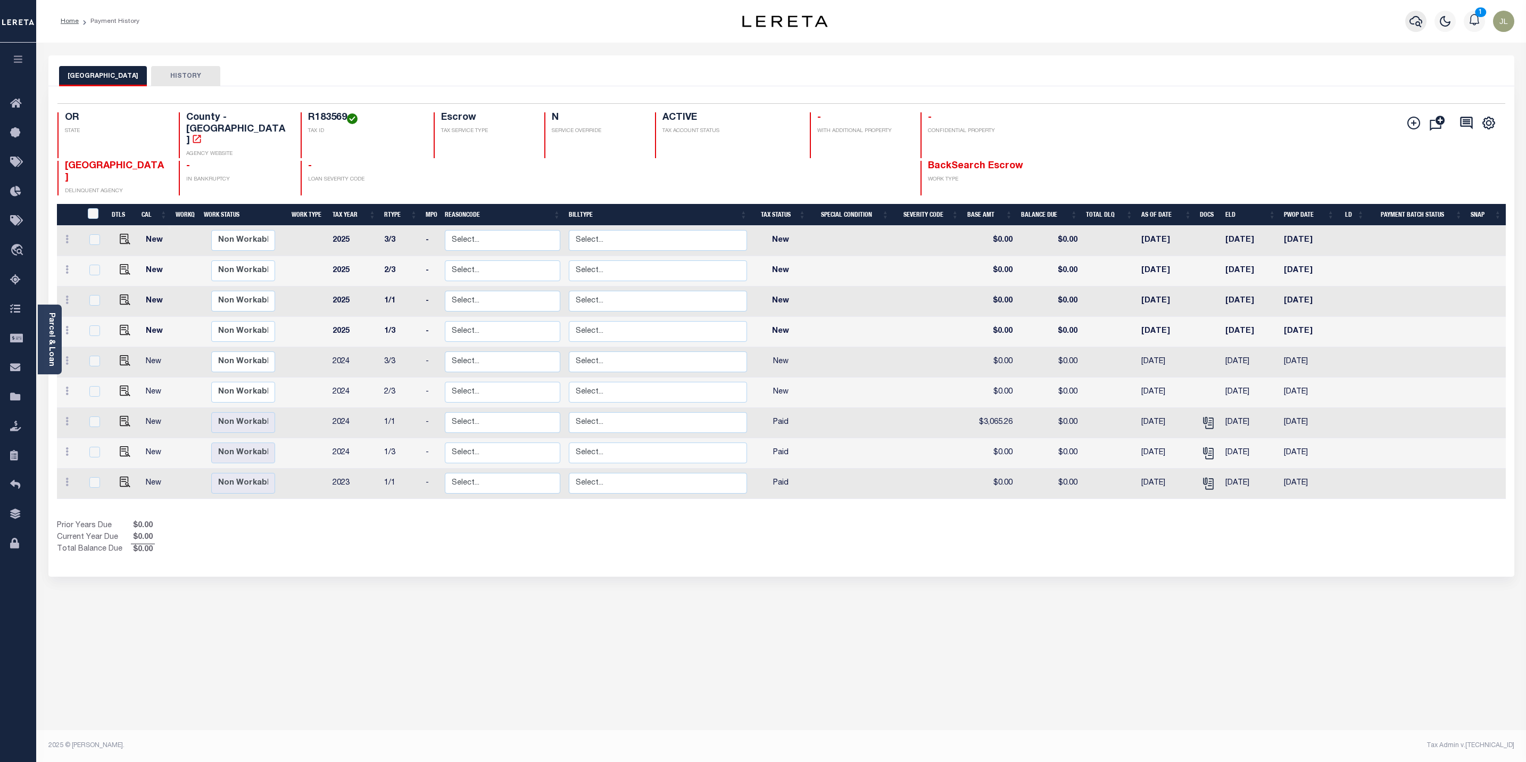
click at [1420, 24] on icon "button" at bounding box center [1416, 21] width 13 height 13
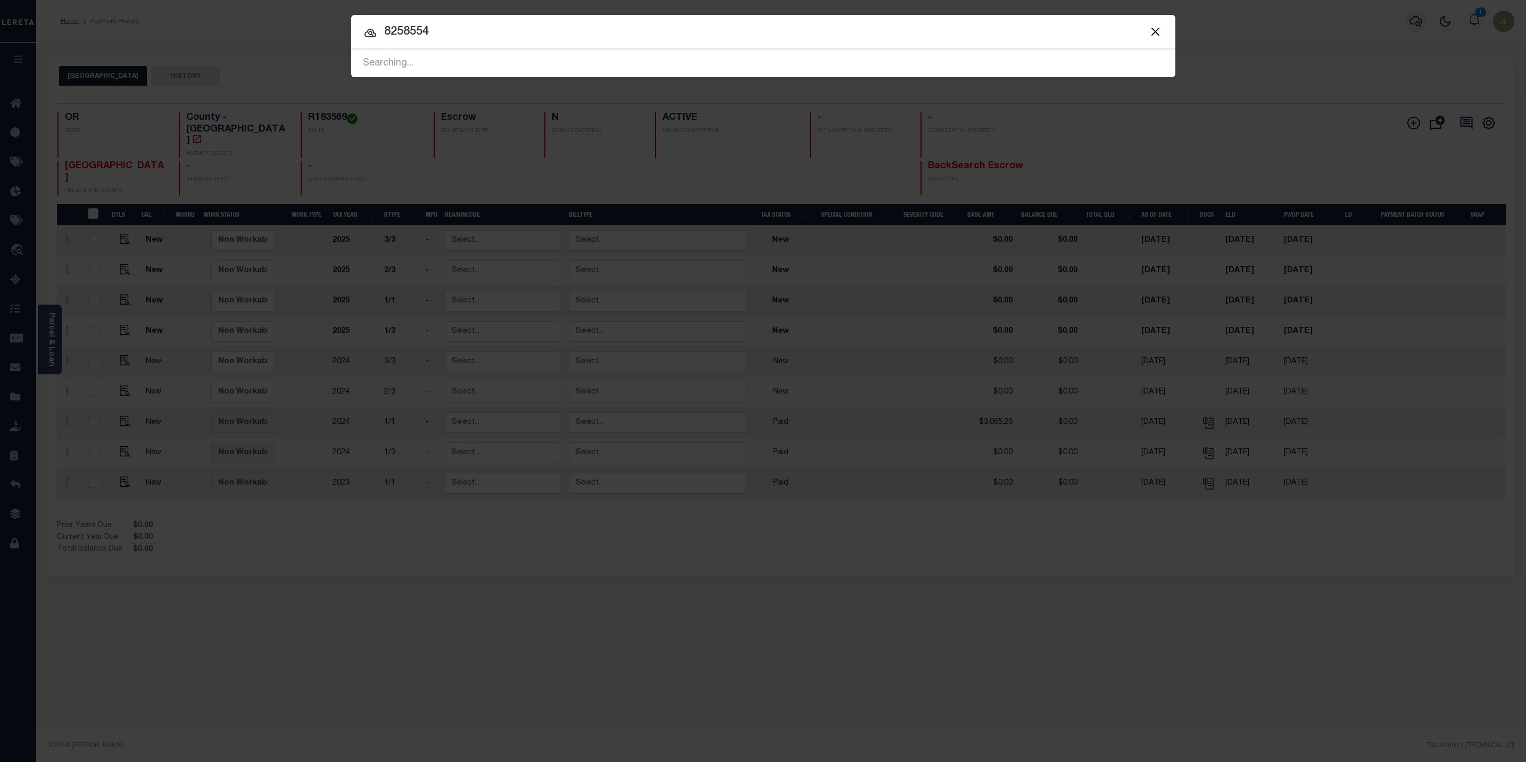
type input "8258554"
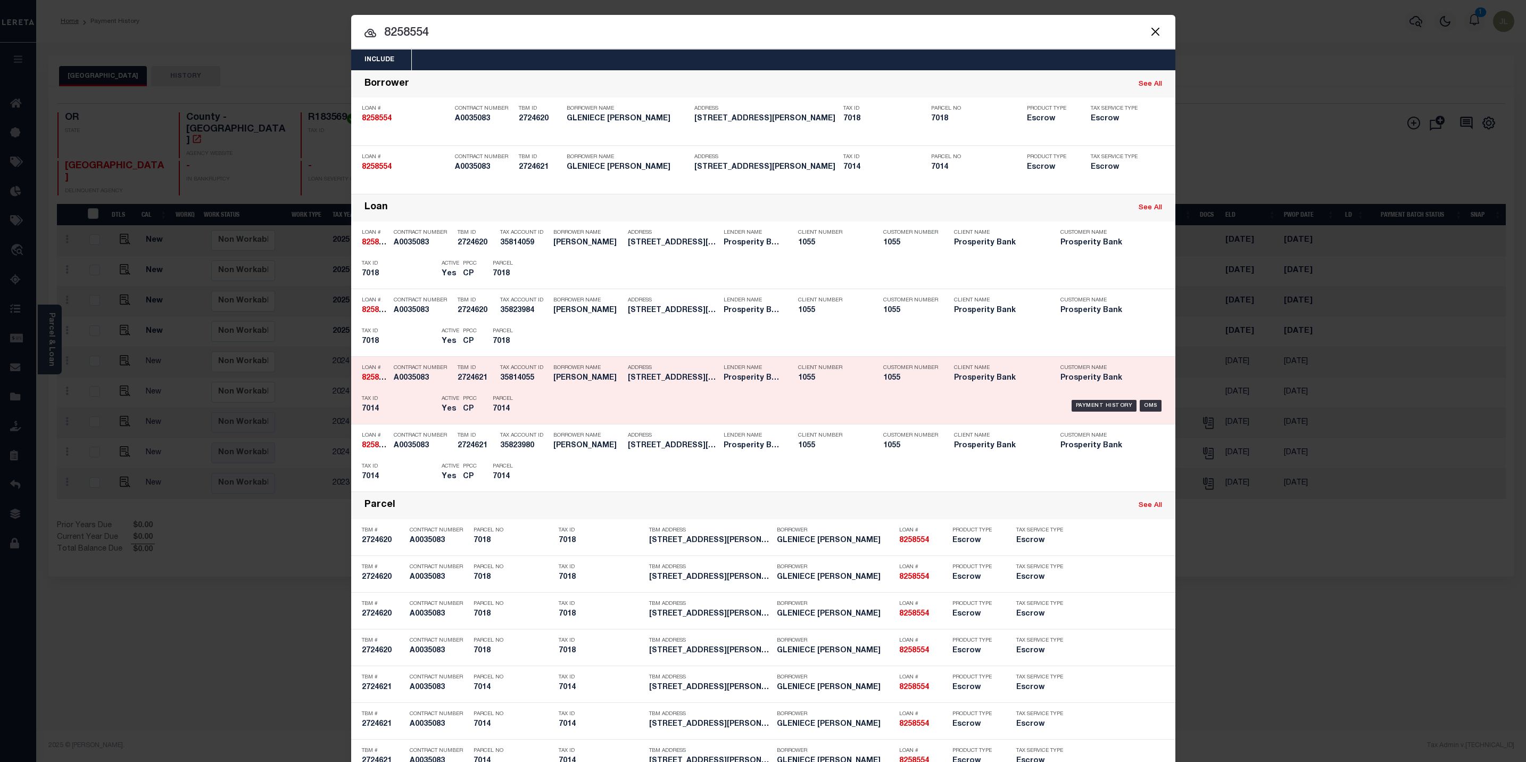
click at [631, 387] on div "Address [STREET_ADDRESS][PERSON_NAME]" at bounding box center [673, 374] width 90 height 31
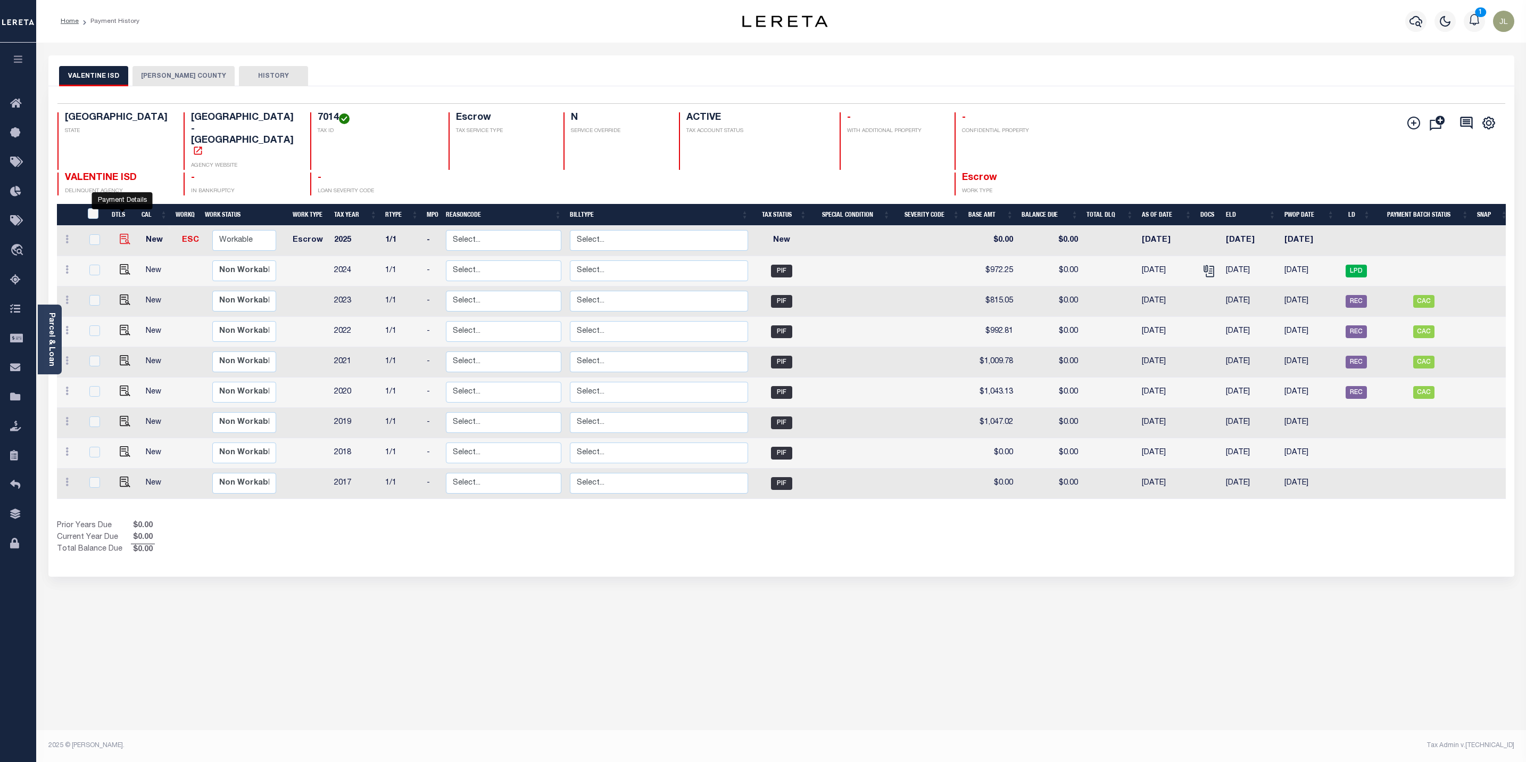
click at [122, 234] on img "" at bounding box center [125, 239] width 11 height 11
checkbox input "true"
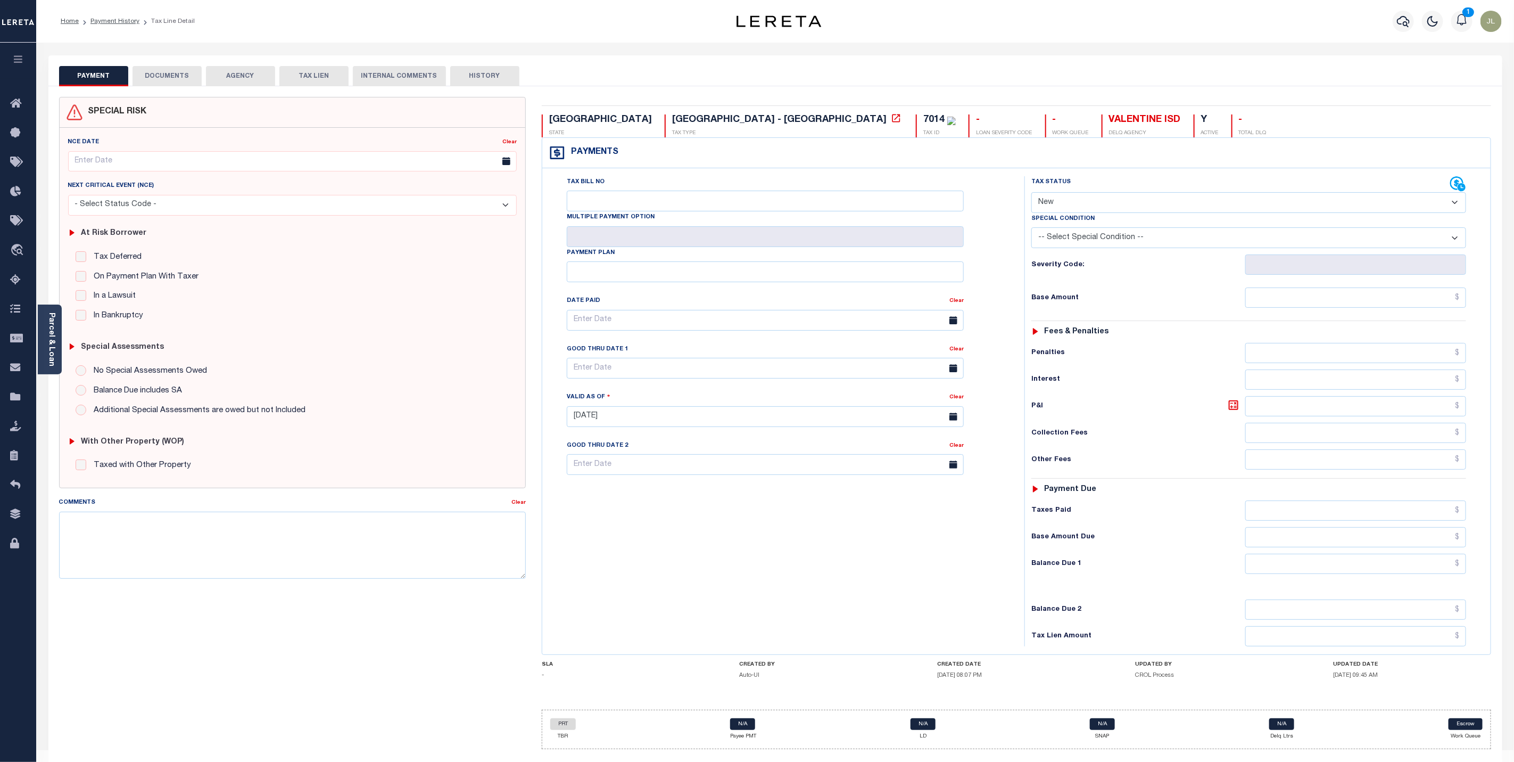
click at [1133, 211] on select "- Select Status Code - Open Due/Unpaid Paid Incomplete No Tax Due Internal Refu…" at bounding box center [1248, 202] width 435 height 21
select select "OP2"
click at [1031, 193] on select "- Select Status Code - Open Due/Unpaid Paid Incomplete No Tax Due Internal Refu…" at bounding box center [1248, 202] width 435 height 21
type input "[DATE]"
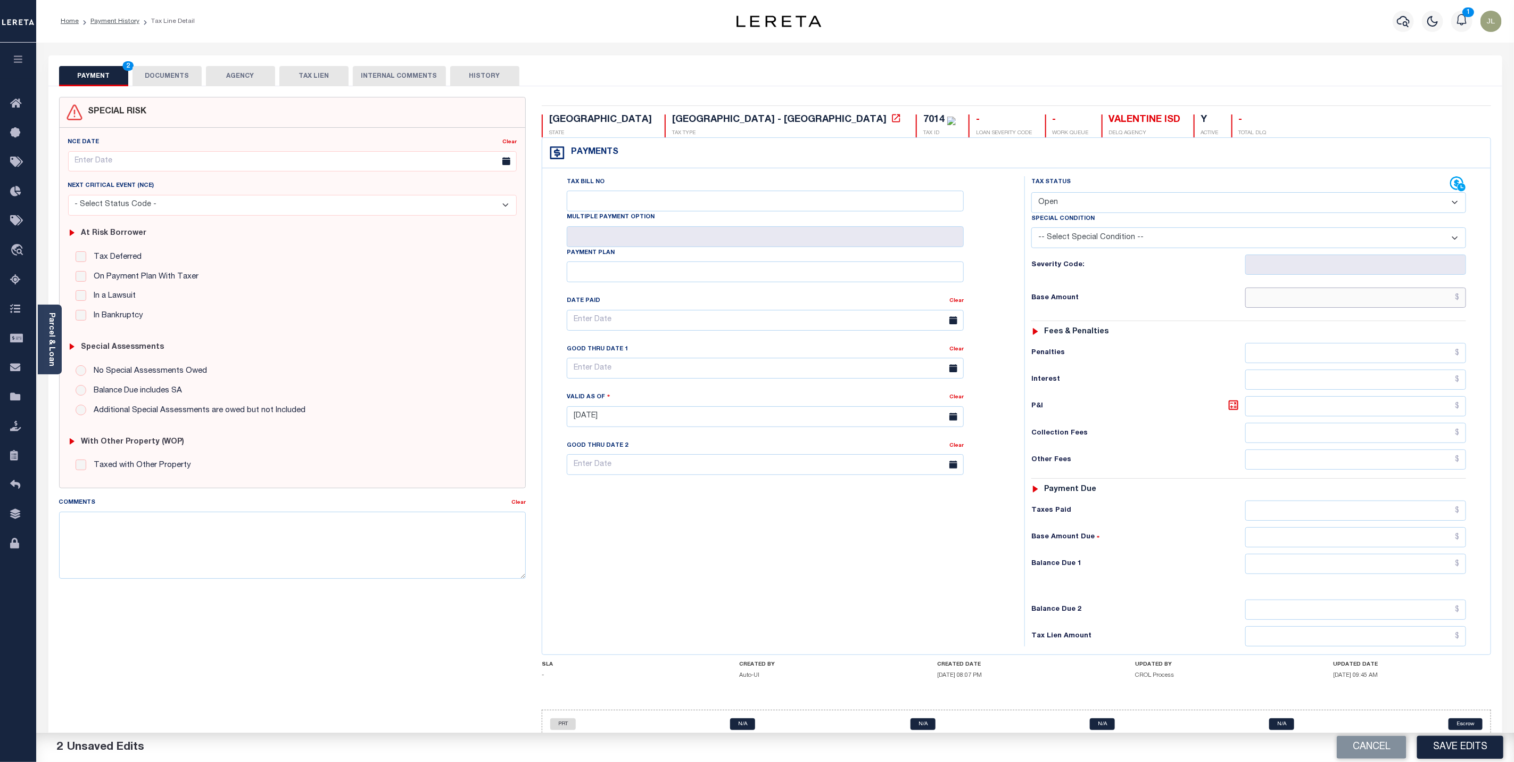
click at [1348, 305] on input "text" at bounding box center [1355, 297] width 221 height 20
type input "$1,100.53"
drag, startPoint x: 1437, startPoint y: 543, endPoint x: 1459, endPoint y: 545, distance: 22.5
click at [1437, 543] on input "text" at bounding box center [1355, 537] width 221 height 20
type input "$1,100.53"
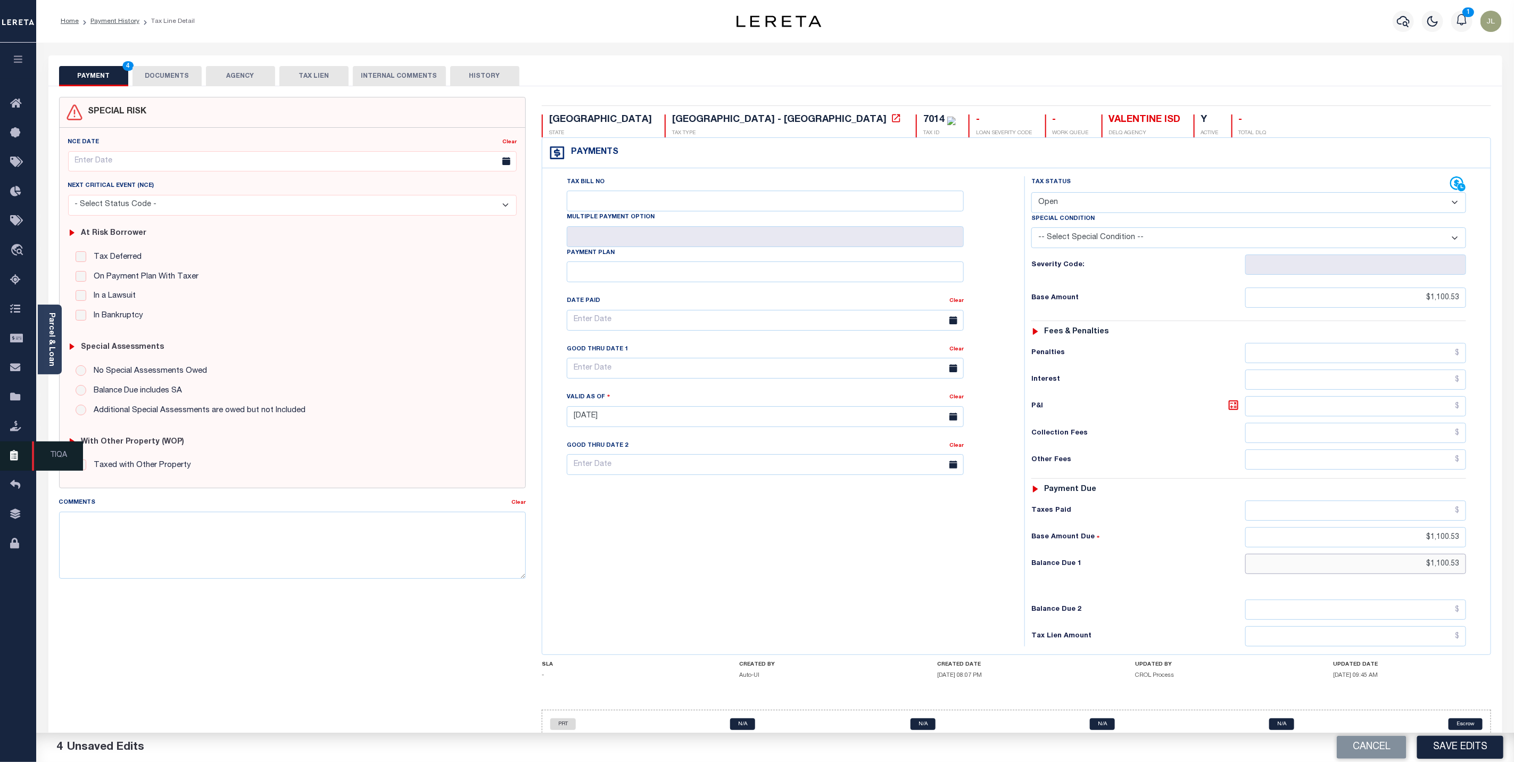
type input "$1,100.53"
click at [366, 563] on textarea "Comments" at bounding box center [292, 544] width 467 height 67
paste textarea "Verified with Gabriela with Valentine ISD the below. Please key and batch. • Pa…"
drag, startPoint x: 351, startPoint y: 525, endPoint x: 246, endPoint y: 522, distance: 105.4
click at [246, 522] on textarea "Verified with Gabriela with Valentine ISD the below. Please key and batch. • Pa…" at bounding box center [292, 544] width 467 height 67
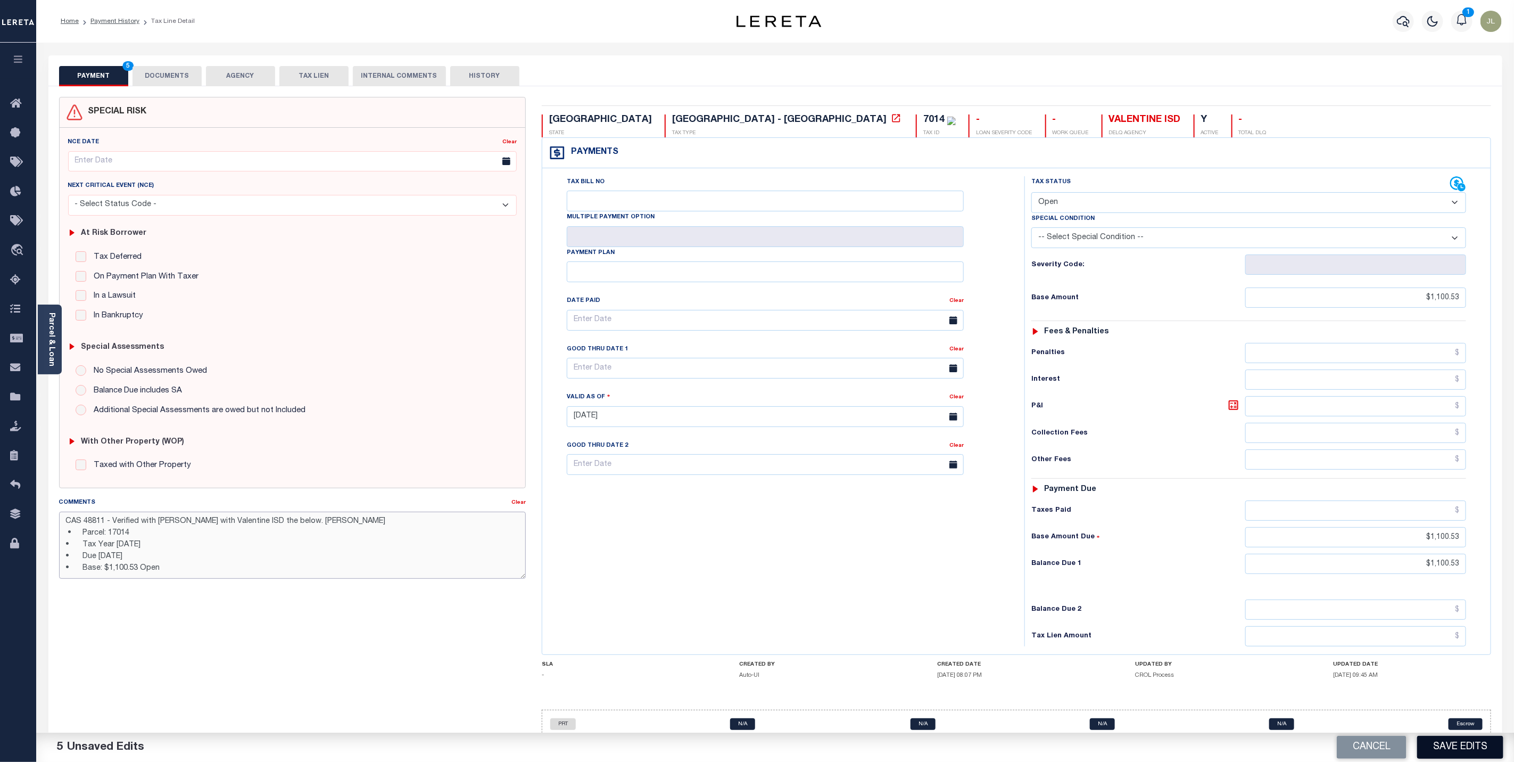
type textarea "CAS 48811 - Verified with Gabriela with Valentine ISD the below. B.Sanchez • Pa…"
click at [1463, 742] on button "Save Edits" at bounding box center [1460, 747] width 86 height 23
checkbox input "false"
type textarea "CAS 48811 - Verified with Gabriela with Valentine ISD the below. B.Sanchez • Pa…"
type input "$1,100.53"
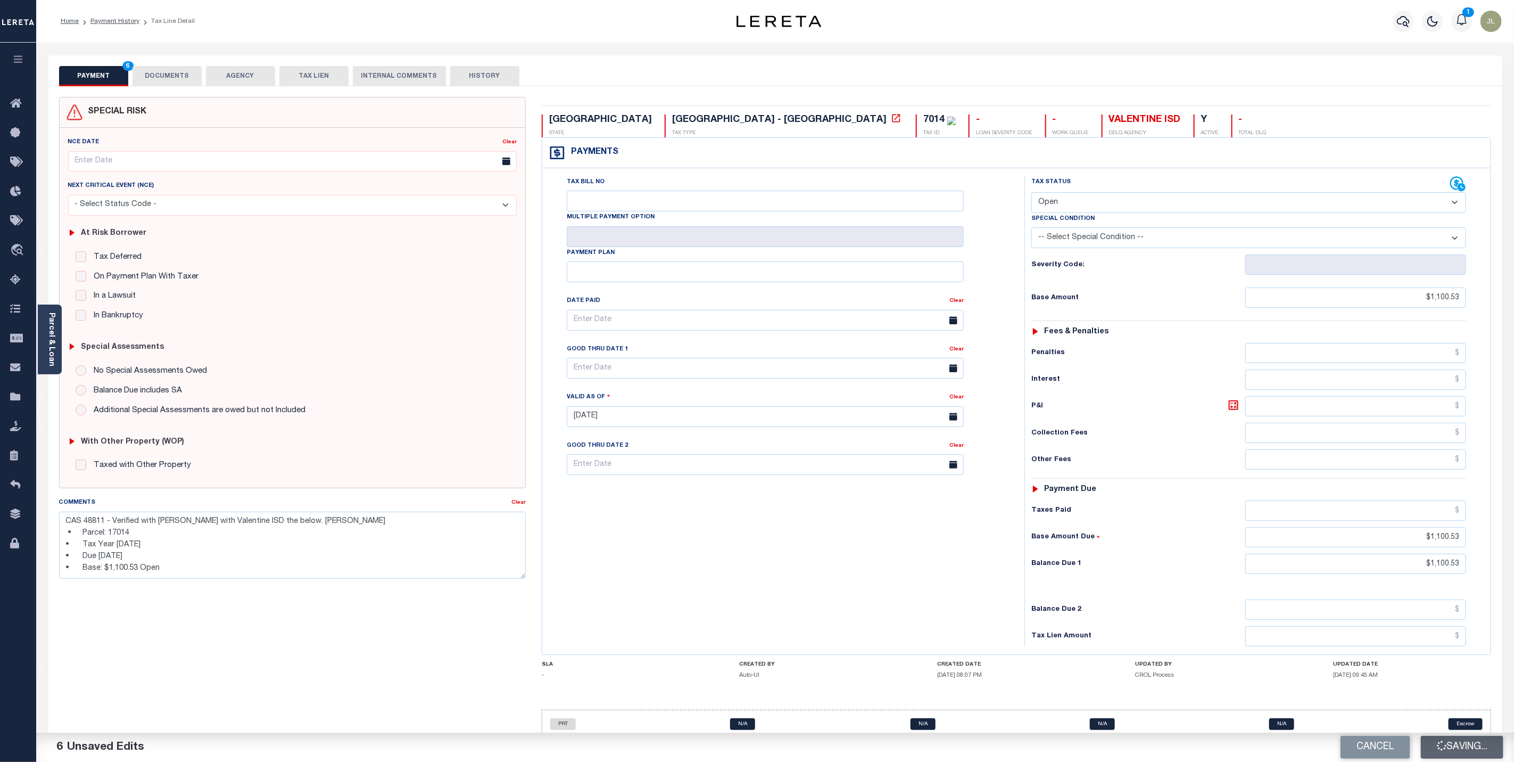
type input "$1,100.53"
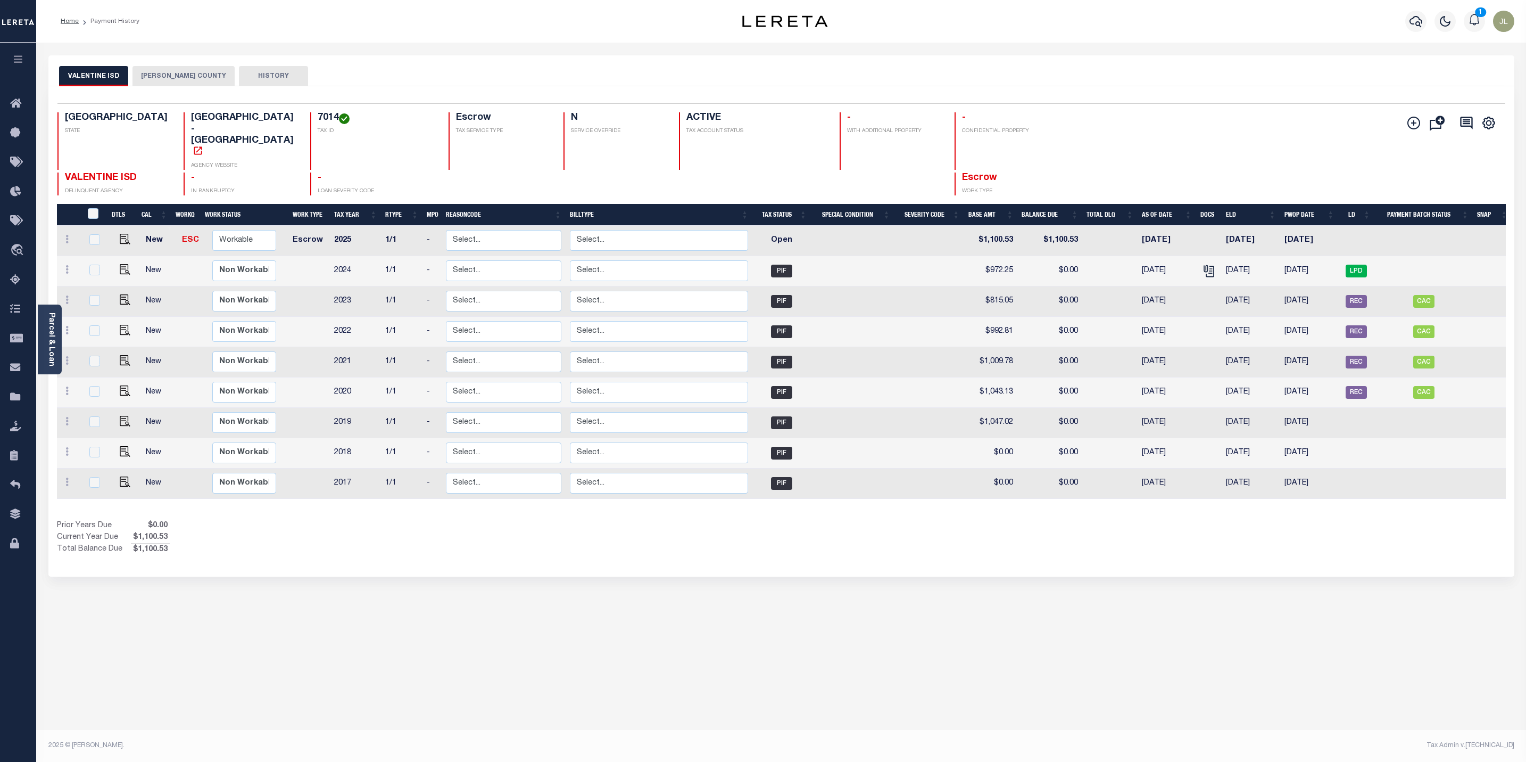
click at [184, 81] on button "[PERSON_NAME] COUNTY" at bounding box center [184, 76] width 102 height 20
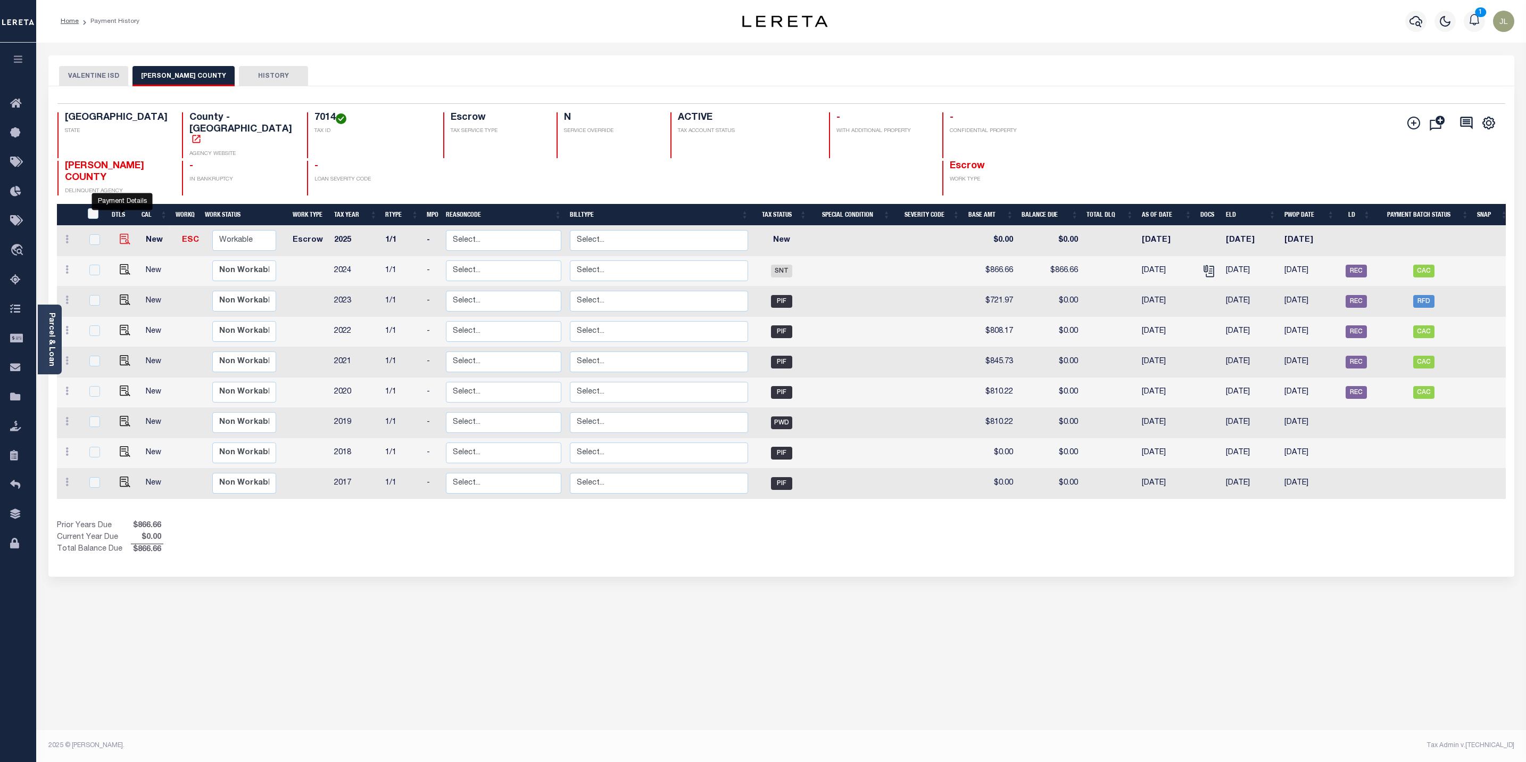
click at [120, 234] on img "" at bounding box center [125, 239] width 11 height 11
checkbox input "true"
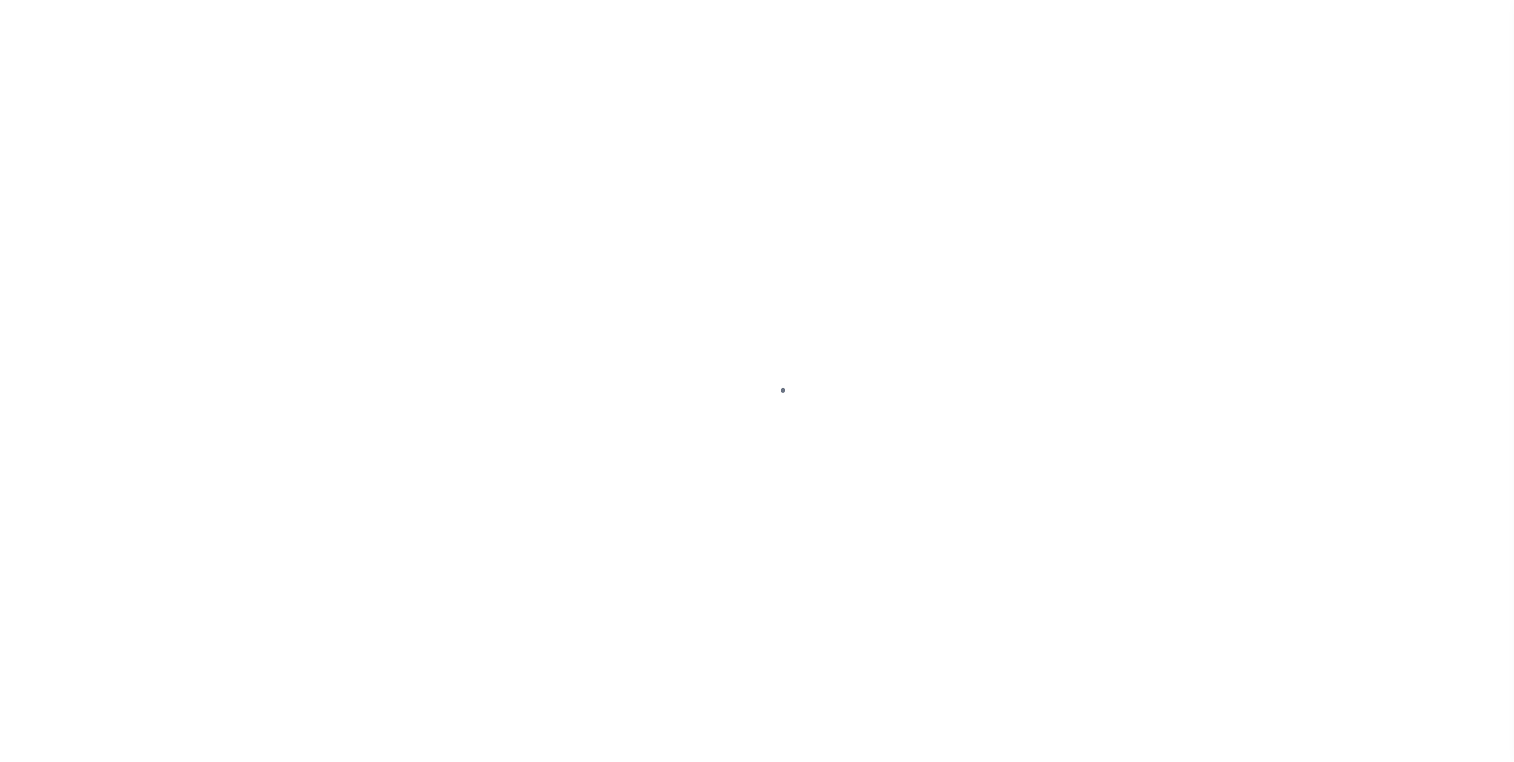
select select "NW2"
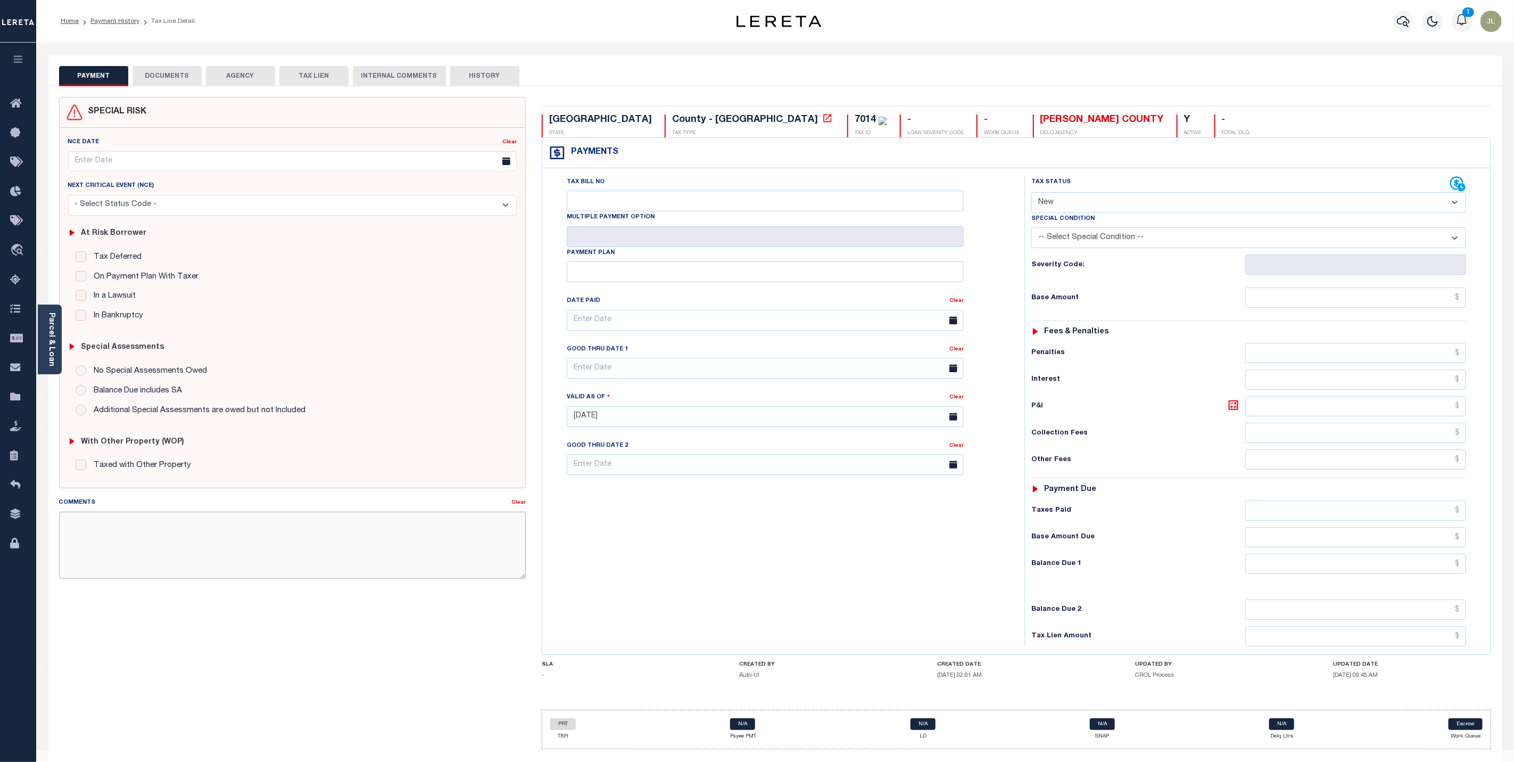
click at [150, 536] on textarea "Comments" at bounding box center [292, 544] width 467 height 67
paste textarea "Verified with [PERSON_NAME] with [PERSON_NAME] County the below. Please key and…"
click at [107, 526] on textarea "Verified with Niomi with Jeff Davis County the below. Please key and batch. • P…" at bounding box center [292, 544] width 467 height 67
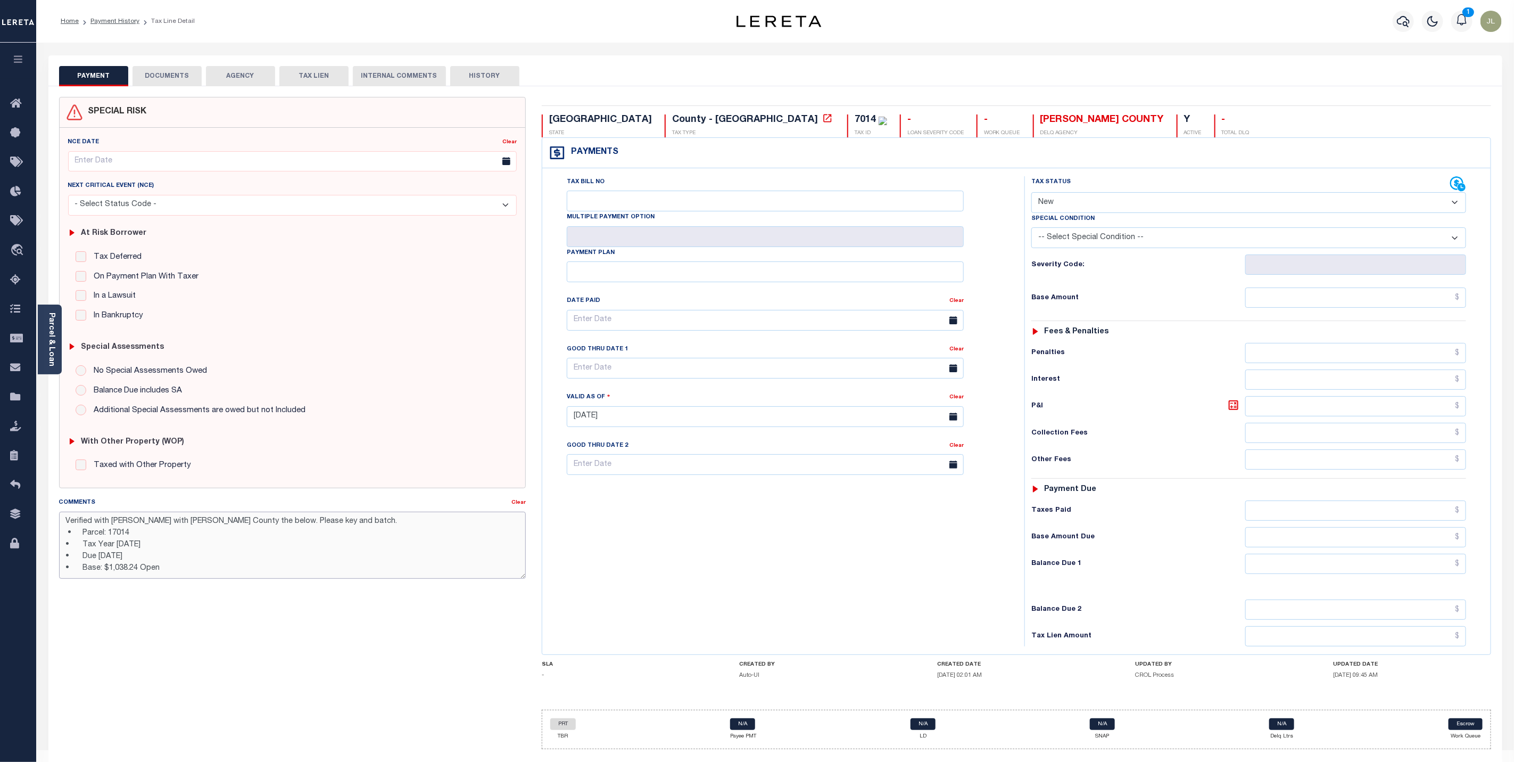
drag, startPoint x: 337, startPoint y: 528, endPoint x: 252, endPoint y: 524, distance: 84.8
click at [252, 524] on textarea "Verified with Niomi with Jeff Davis County the below. Please key and batch. • P…" at bounding box center [292, 544] width 467 height 67
type textarea "Verified with Niomi with Jeff Davis County the below. B.Sanchez • Parcel: 17014…"
type input "[DATE]"
drag, startPoint x: 1136, startPoint y: 202, endPoint x: 1134, endPoint y: 210, distance: 8.3
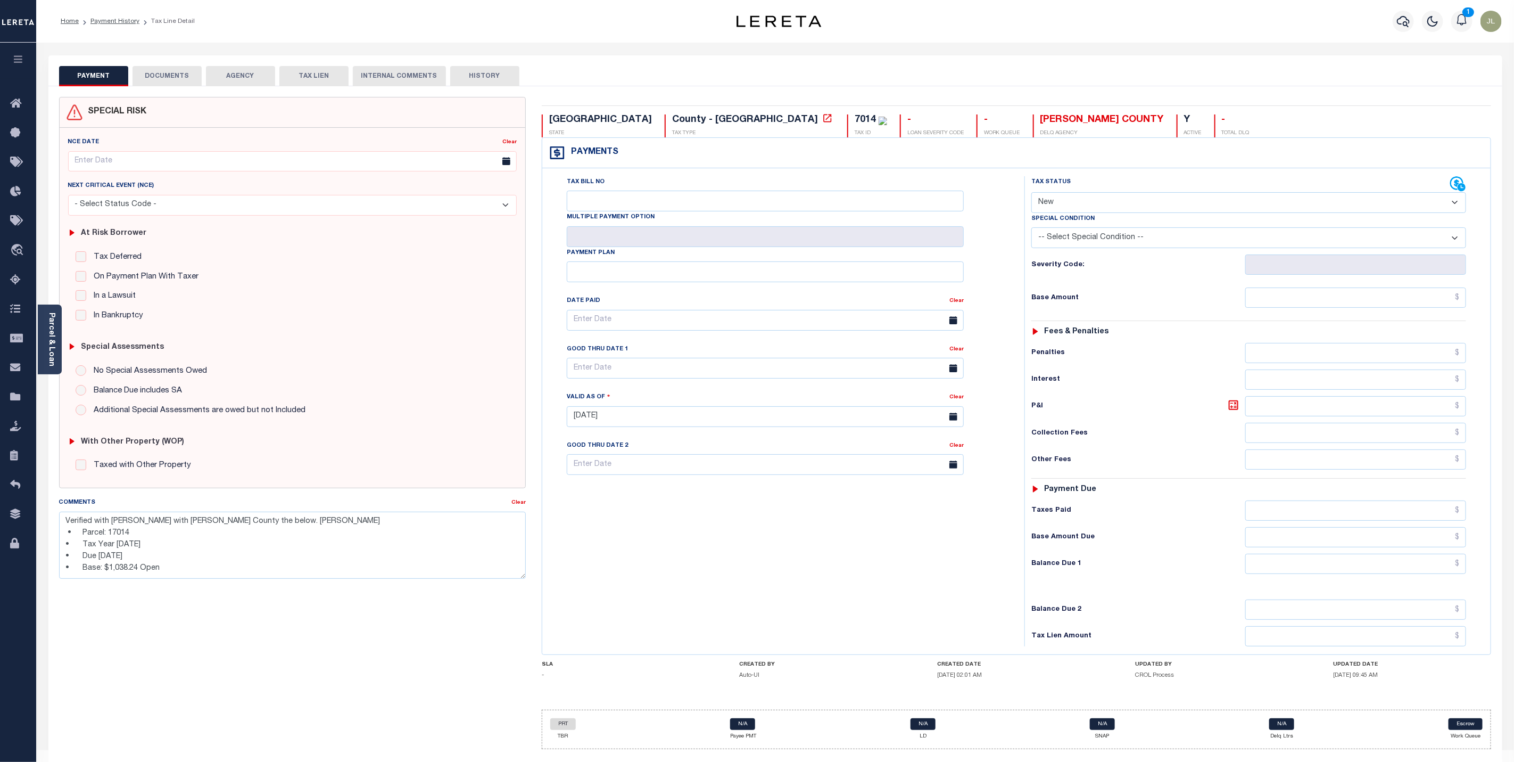
click at [1136, 202] on select "- Select Status Code - Open Due/Unpaid Paid Incomplete No Tax Due Internal Refu…" at bounding box center [1248, 202] width 435 height 21
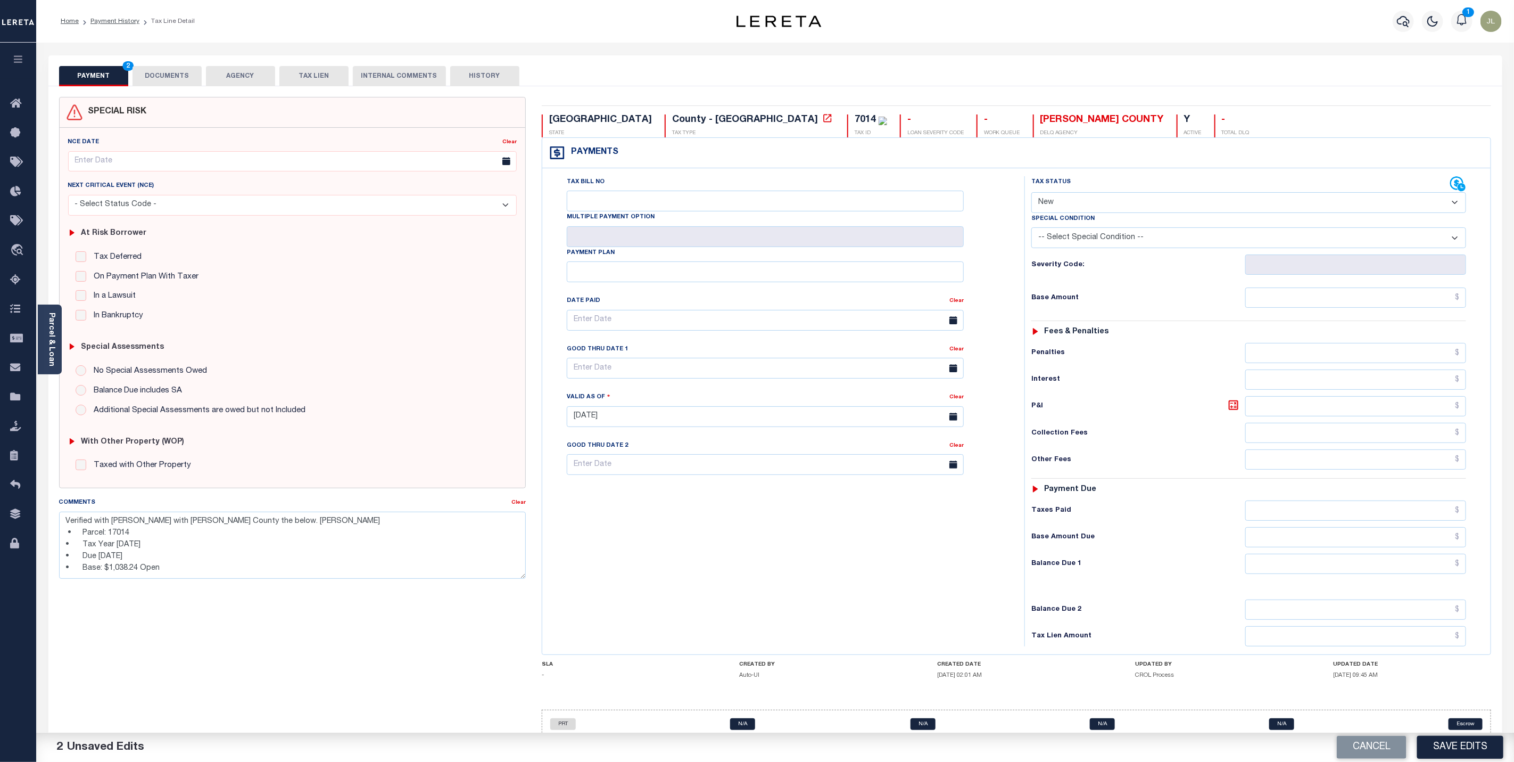
select select "OP2"
click at [1031, 193] on select "- Select Status Code - Open Due/Unpaid Paid Incomplete No Tax Due Internal Refu…" at bounding box center [1248, 202] width 435 height 21
click at [1380, 307] on input "text" at bounding box center [1355, 297] width 221 height 20
type input "$1,038.24"
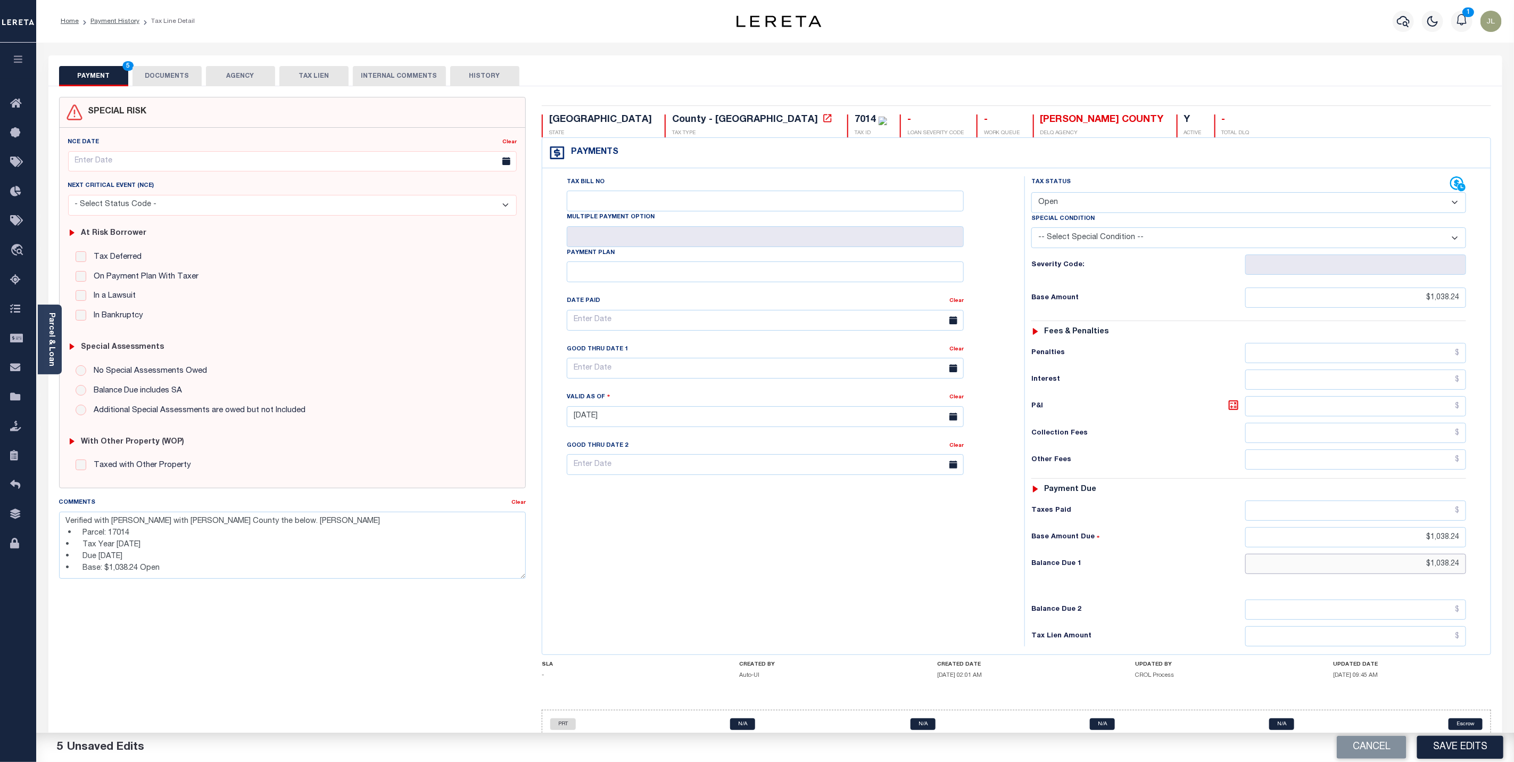
type input "$1,038.24"
drag, startPoint x: 1417, startPoint y: 572, endPoint x: 1493, endPoint y: 571, distance: 76.6
click at [1493, 571] on div "TX STATE County - TX TAX TYPE 7014 TAX ID - LOAN SEVERITY CODE - WORK QUEUE JEF…" at bounding box center [1017, 427] width 966 height 660
click at [1484, 746] on button "Save Edits" at bounding box center [1460, 747] width 86 height 23
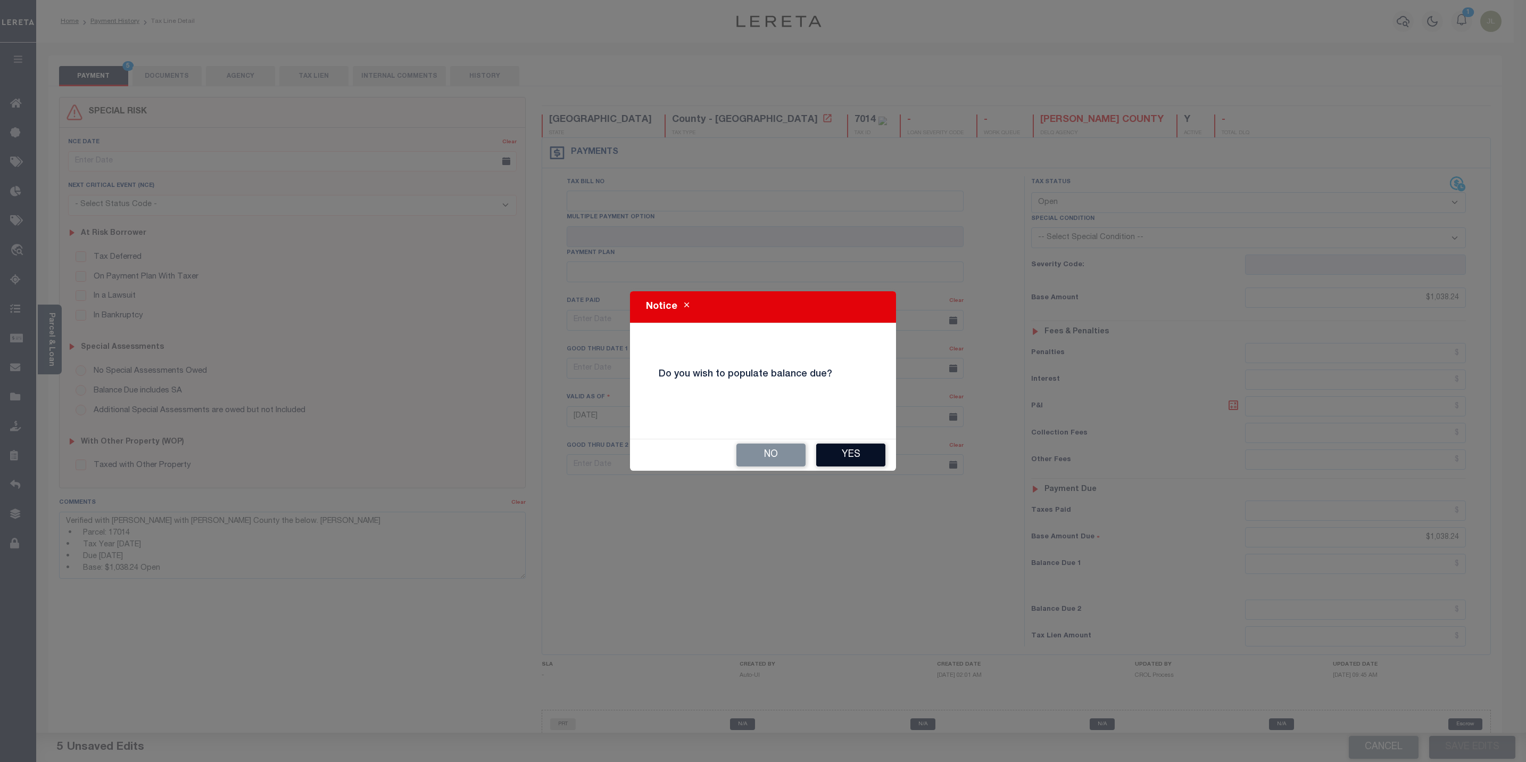
click at [867, 454] on button "Yes" at bounding box center [850, 454] width 69 height 23
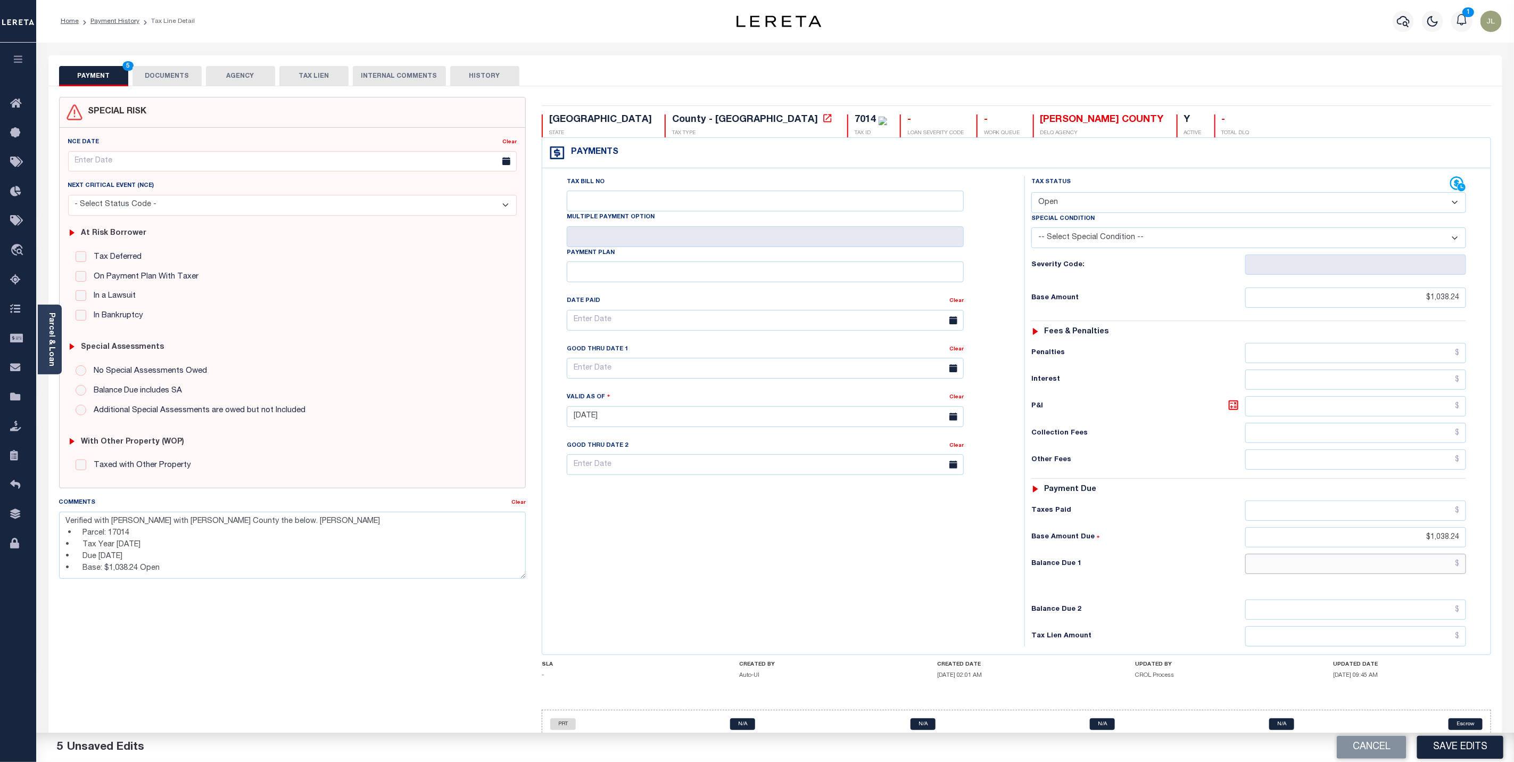
click at [1440, 574] on input "text" at bounding box center [1355, 564] width 221 height 20
type input "$1,038.24"
click at [1471, 742] on button "Save Edits" at bounding box center [1460, 747] width 86 height 23
checkbox input "false"
type textarea "Verified with Niomi with Jeff Davis County the below. B.Sanchez • Parcel: 17014…"
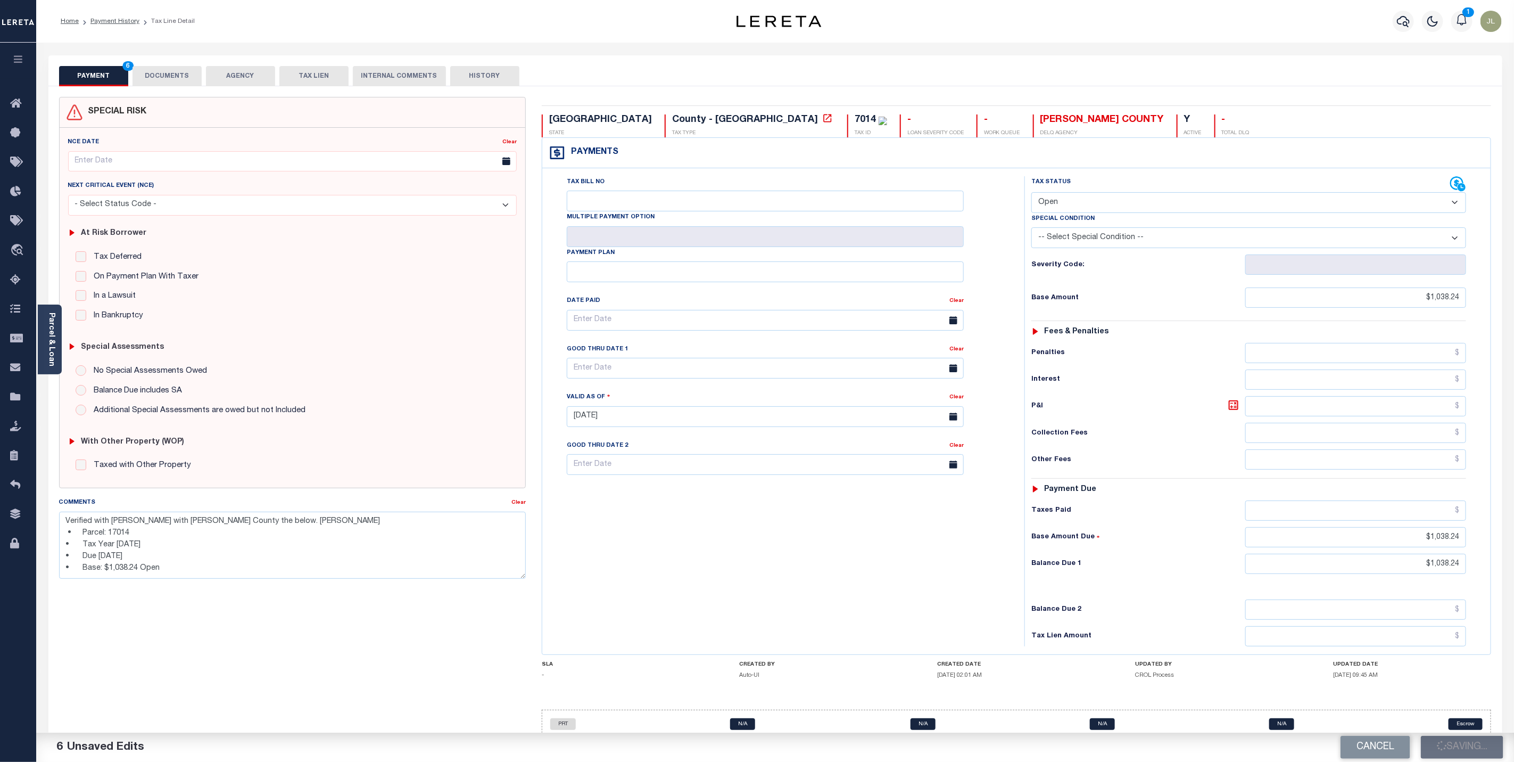
type input "$1,038.24"
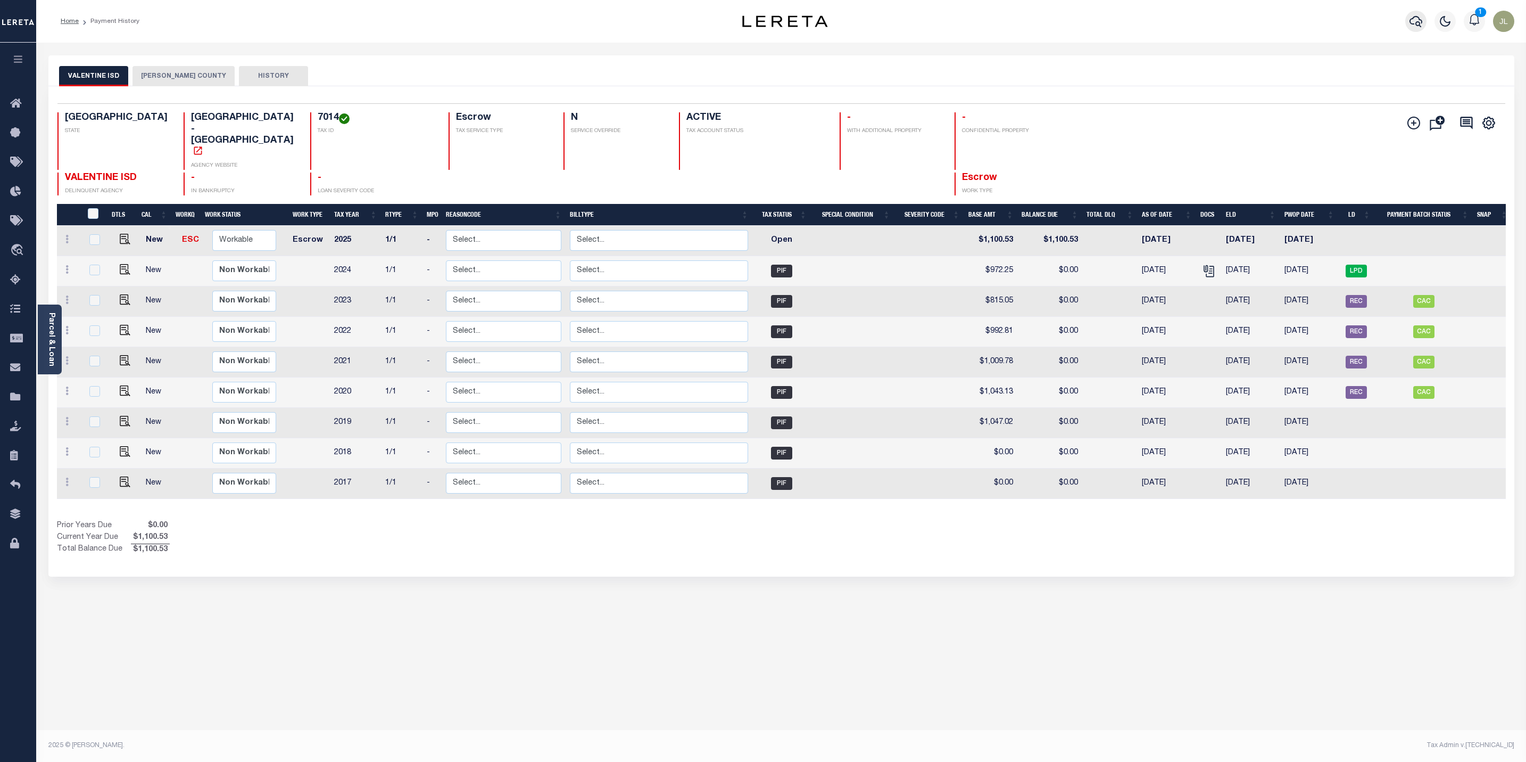
click at [1415, 21] on icon "button" at bounding box center [1416, 21] width 13 height 13
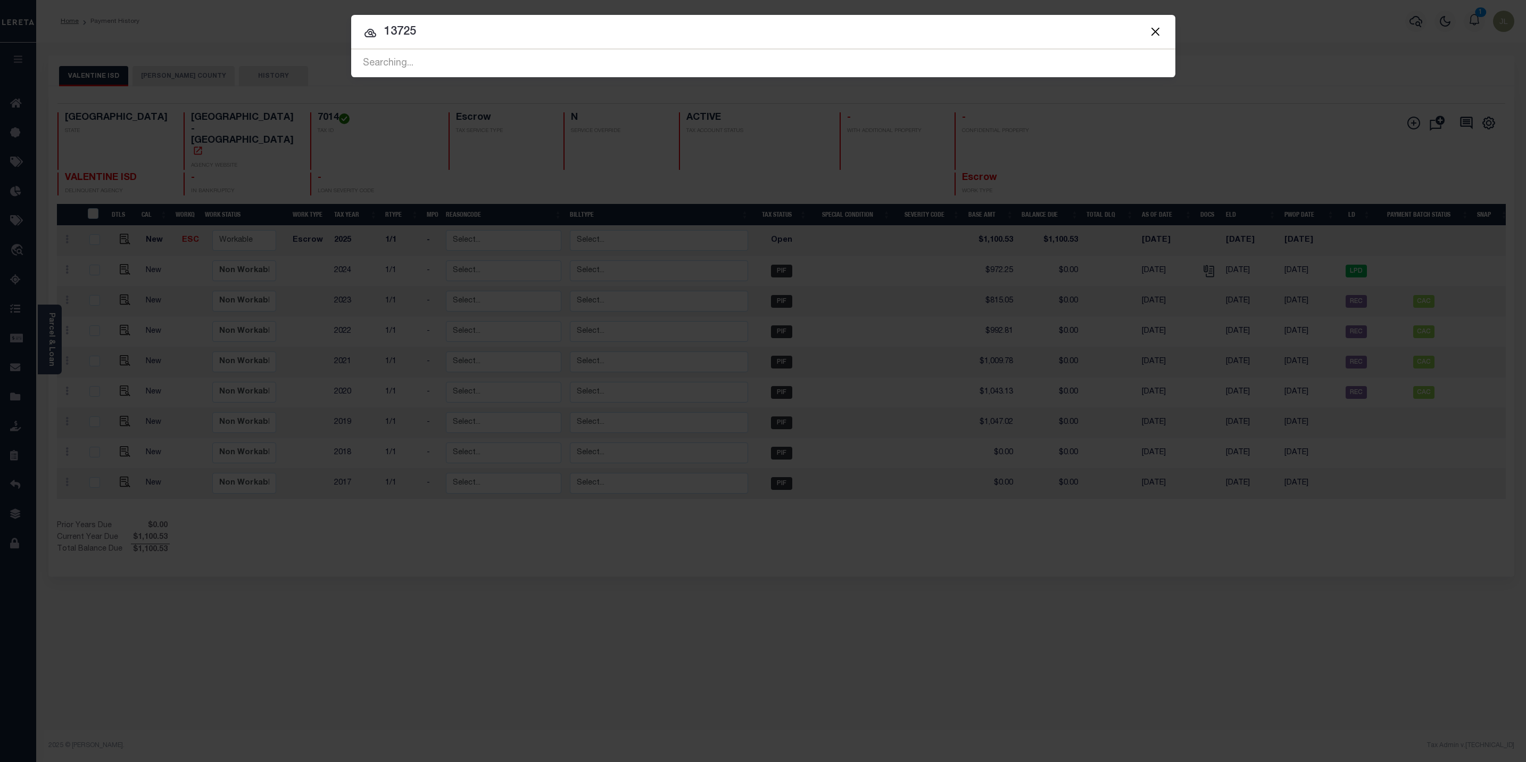
type input "13725"
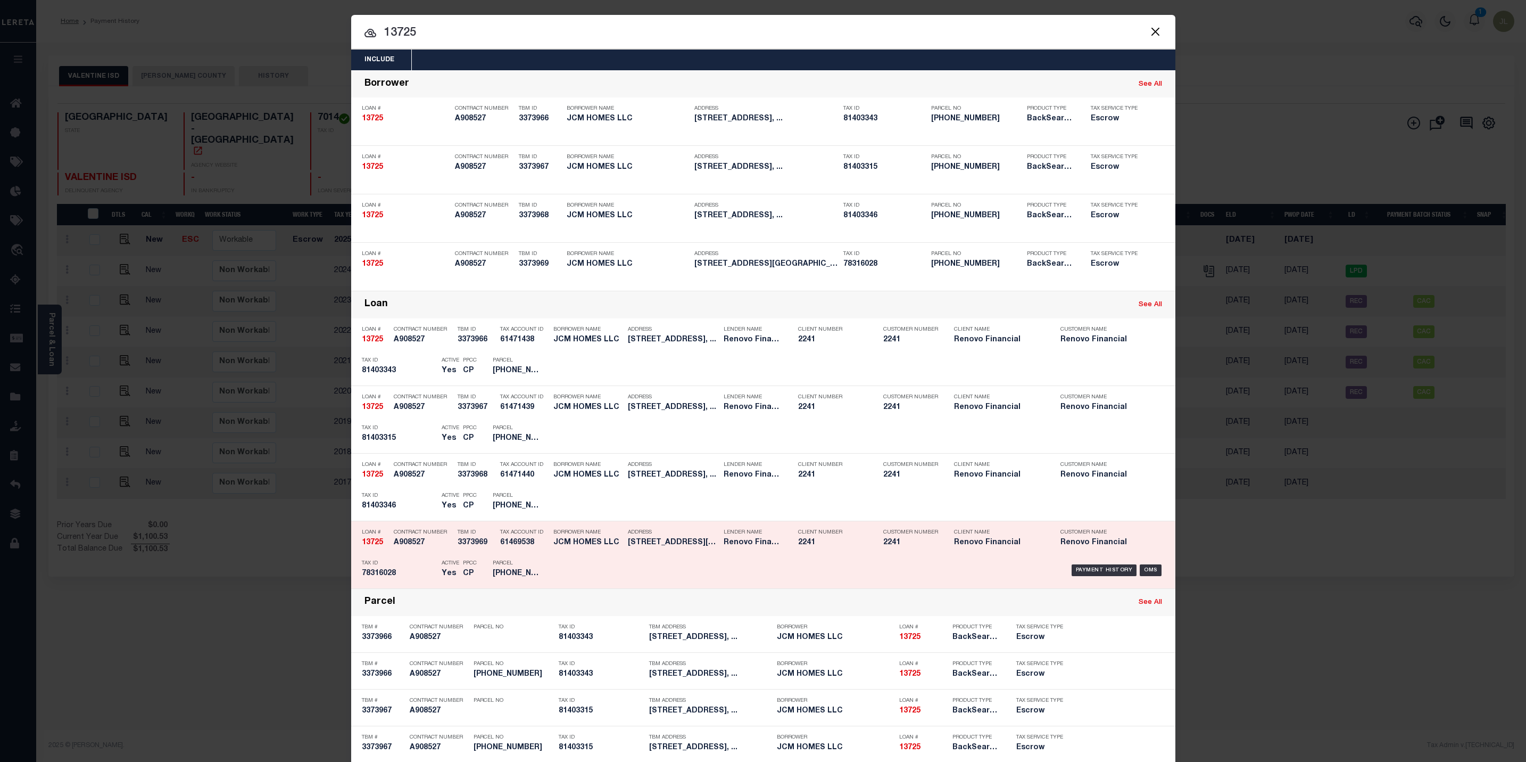
click at [676, 552] on div "Address [STREET_ADDRESS]..." at bounding box center [673, 539] width 90 height 31
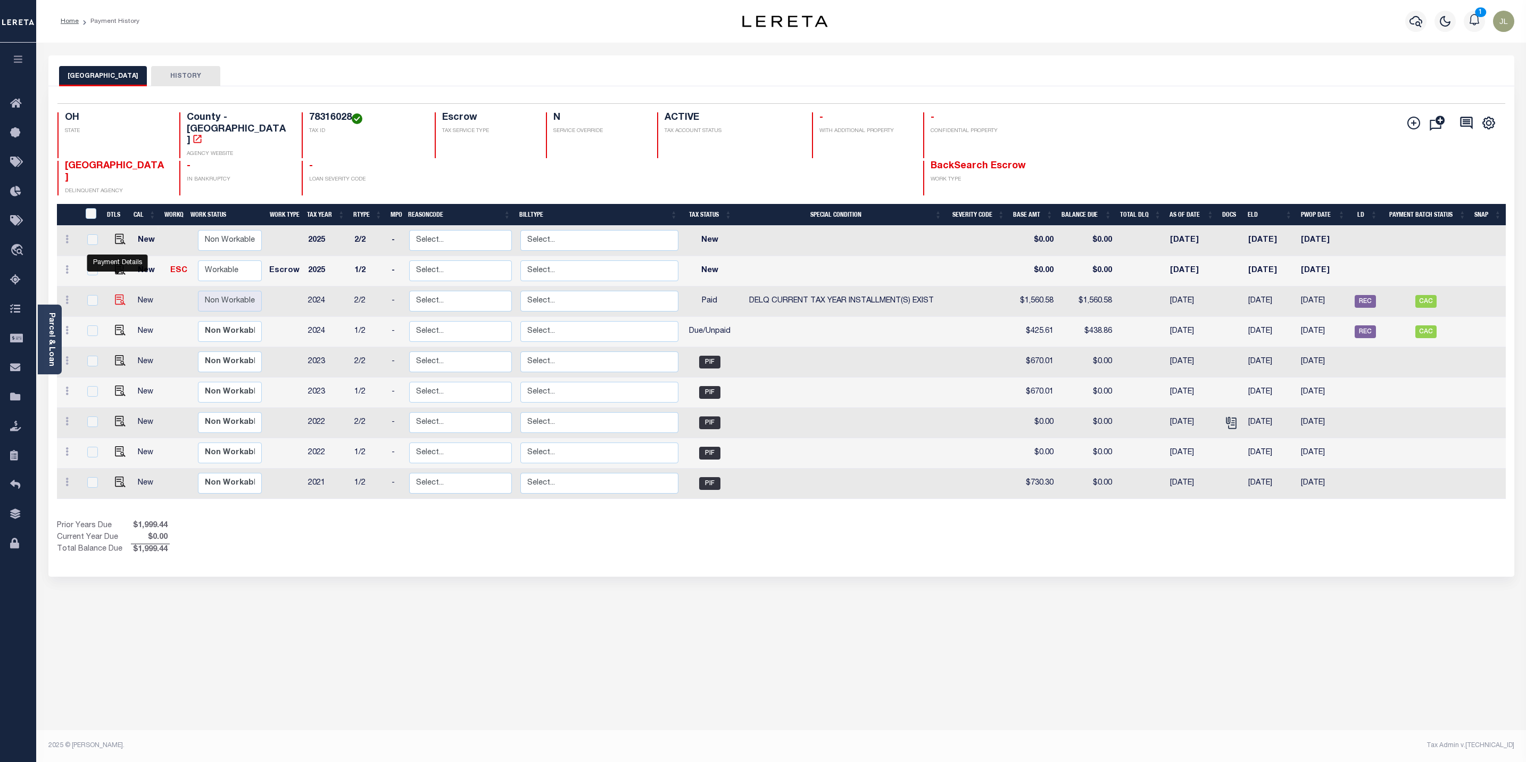
click at [117, 294] on img "" at bounding box center [120, 299] width 11 height 11
checkbox input "true"
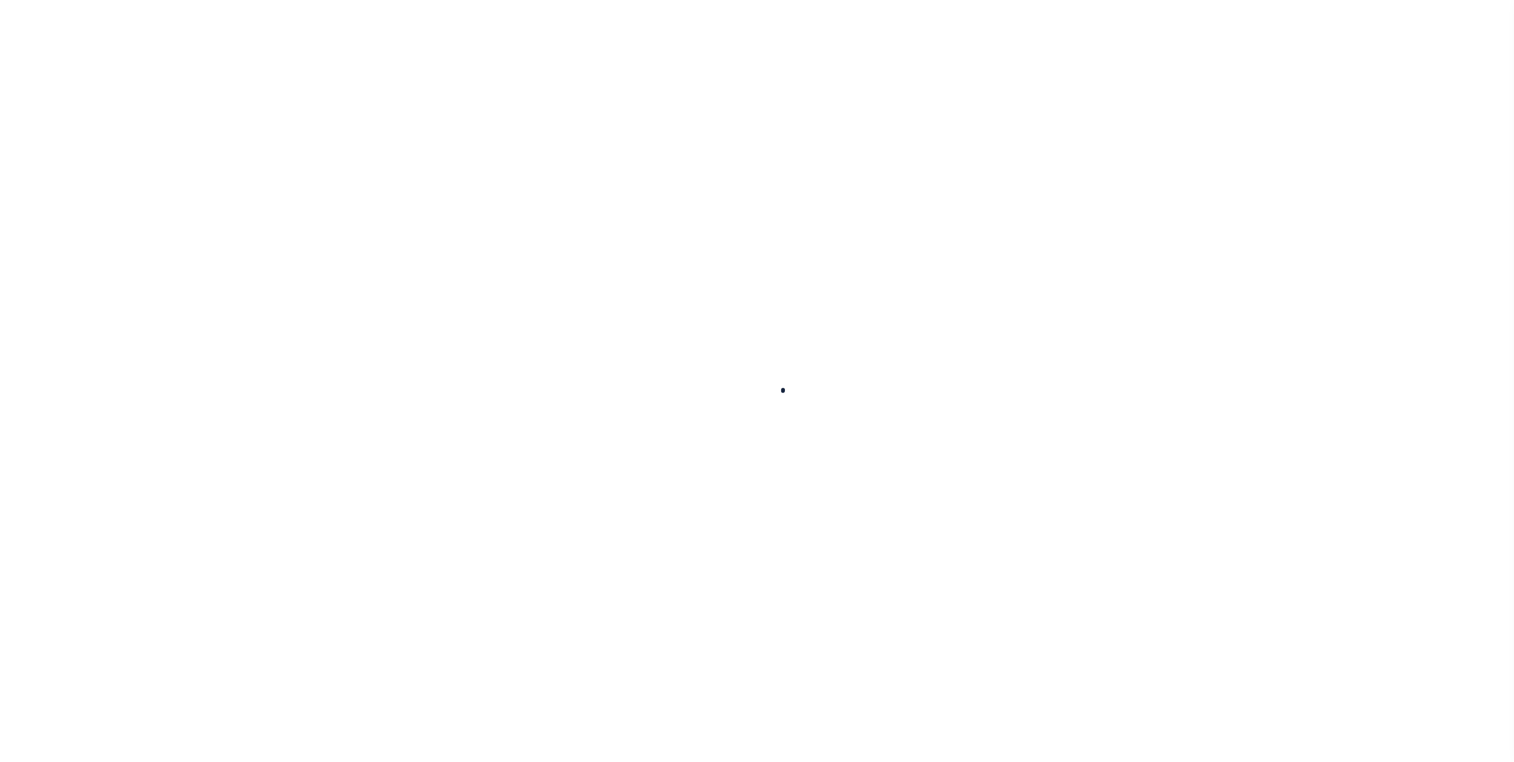
select select "PYD"
select select "17"
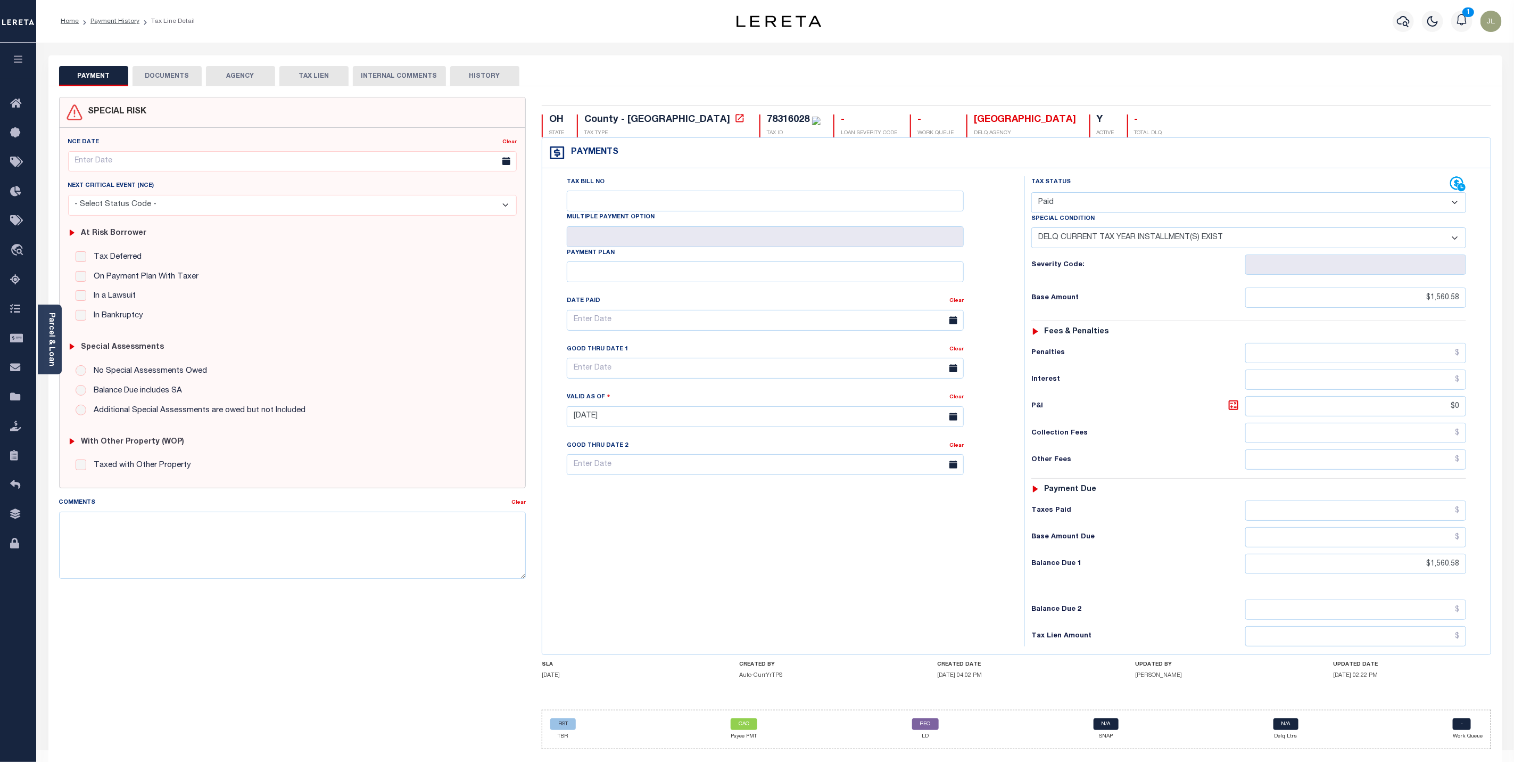
click at [187, 77] on button "DOCUMENTS" at bounding box center [167, 76] width 69 height 20
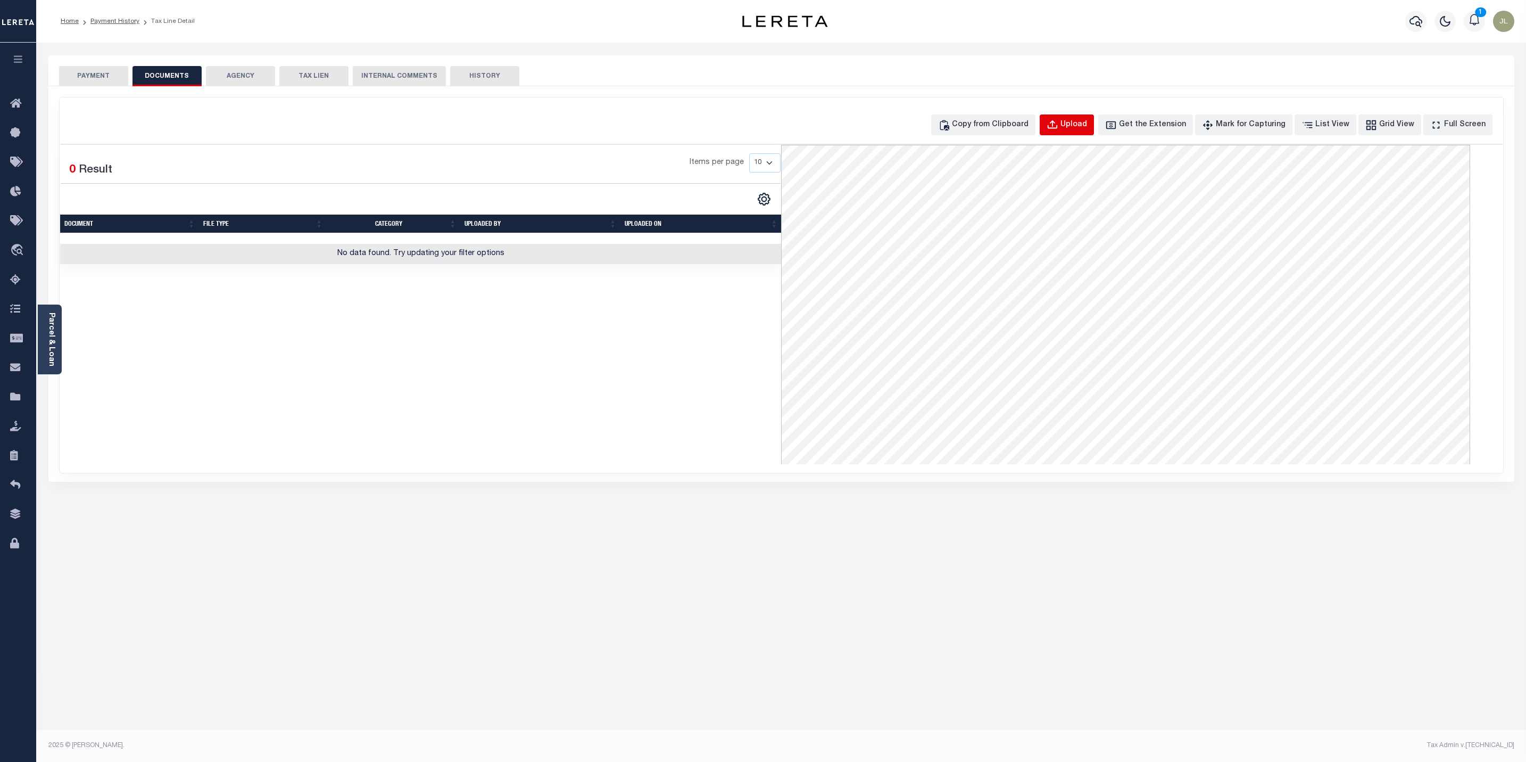
click at [1080, 127] on div "Upload" at bounding box center [1074, 125] width 27 height 12
select select "POP"
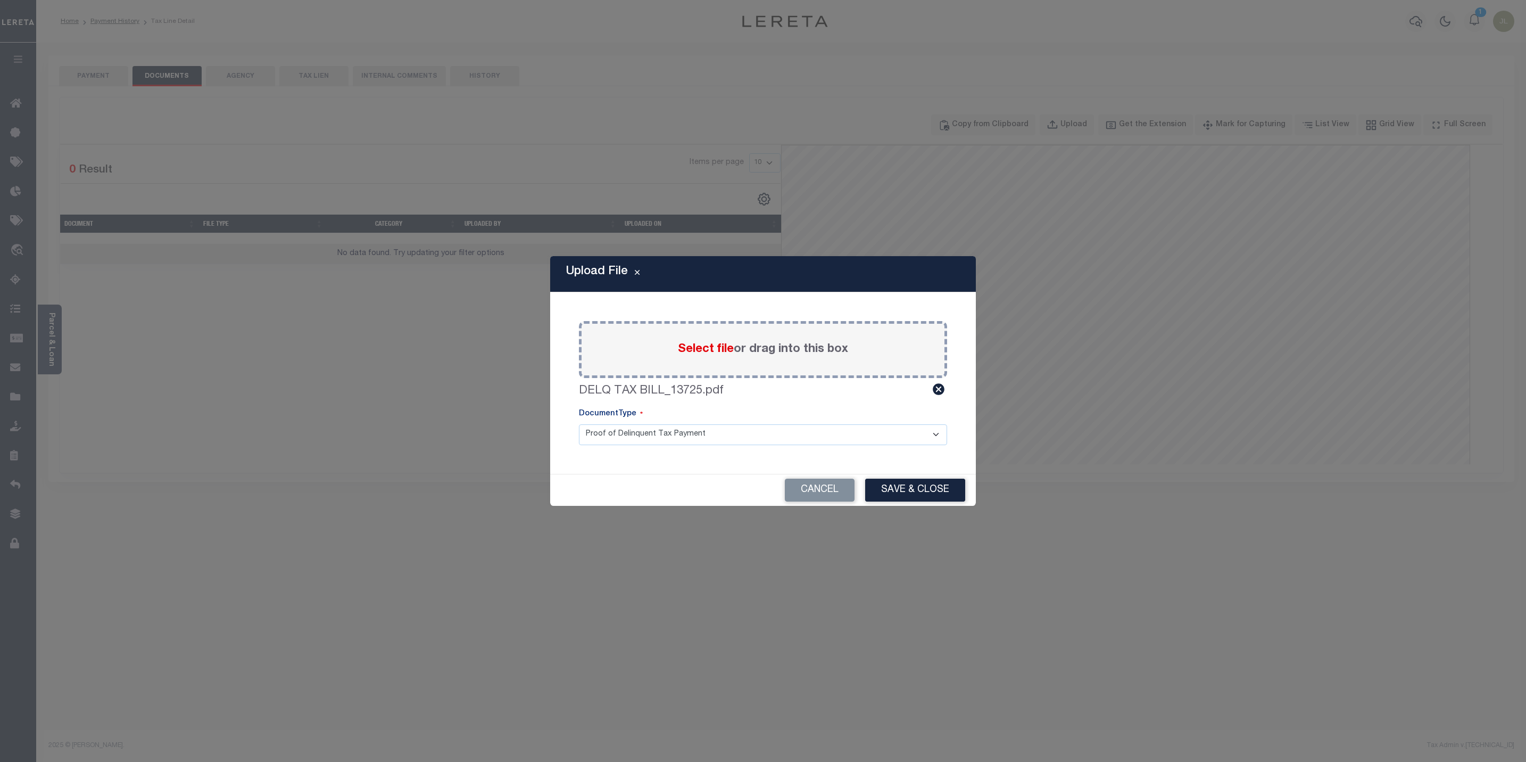
click at [844, 430] on select "Proof of Delinquent Tax Payment" at bounding box center [763, 434] width 368 height 21
click at [911, 493] on button "Save & Close" at bounding box center [915, 489] width 100 height 23
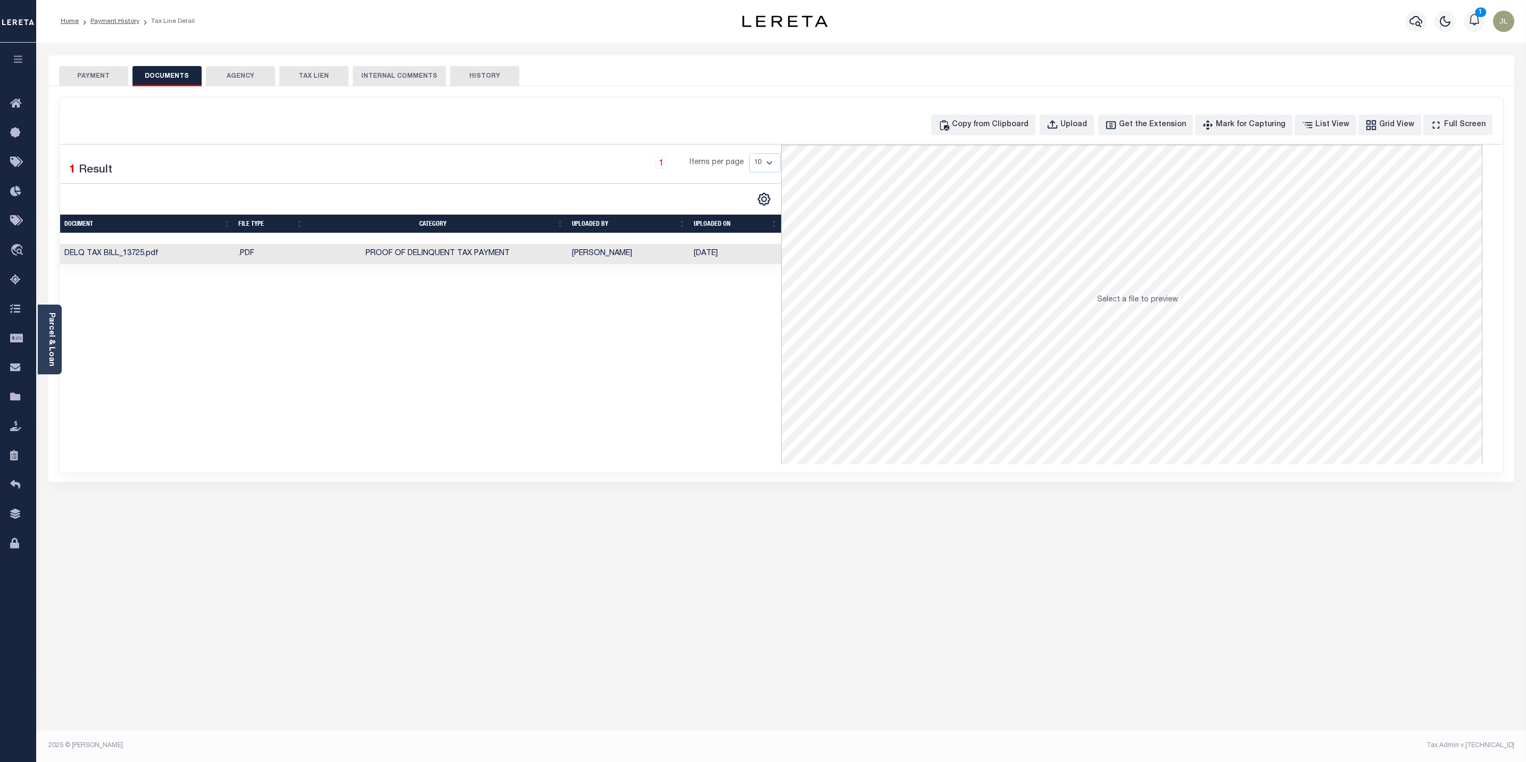
click at [103, 73] on button "PAYMENT" at bounding box center [93, 76] width 69 height 20
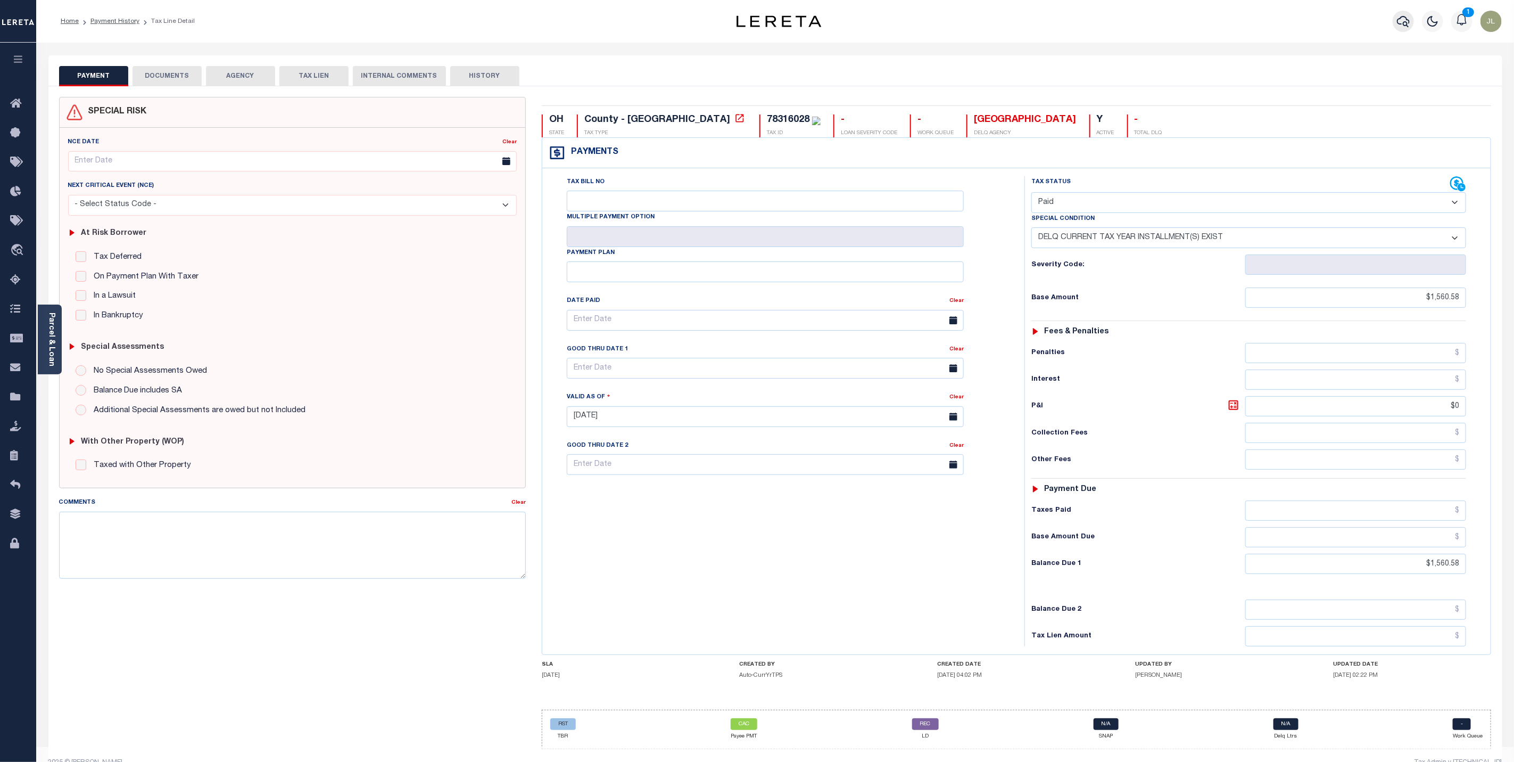
click at [1401, 23] on icon "button" at bounding box center [1403, 21] width 13 height 13
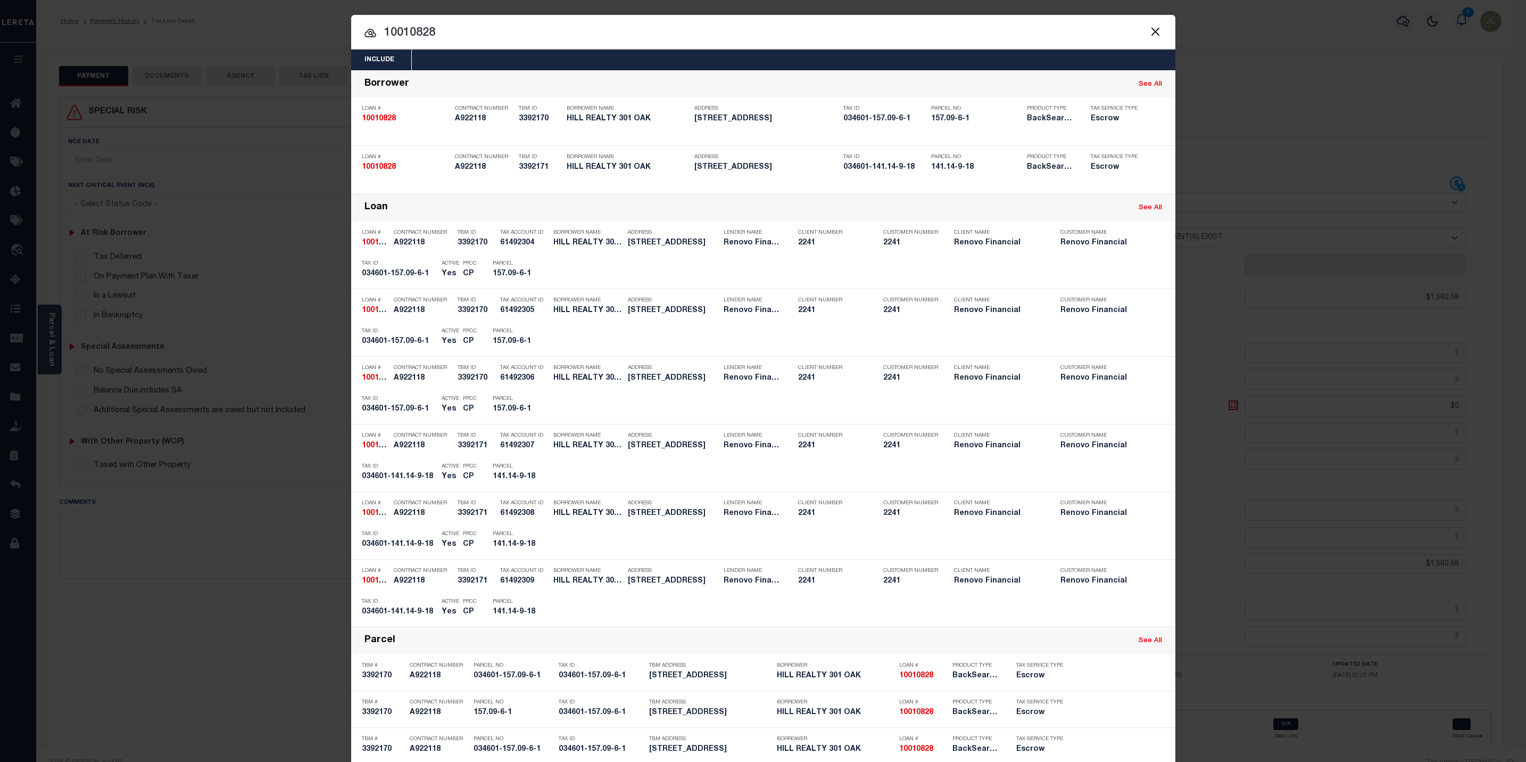
drag, startPoint x: 499, startPoint y: 36, endPoint x: 335, endPoint y: 29, distance: 163.5
click at [335, 29] on div "Include Loans TBM Customers Borrowers Payments (Lender Non-Disb) Payments (Lend…" at bounding box center [763, 381] width 1526 height 762
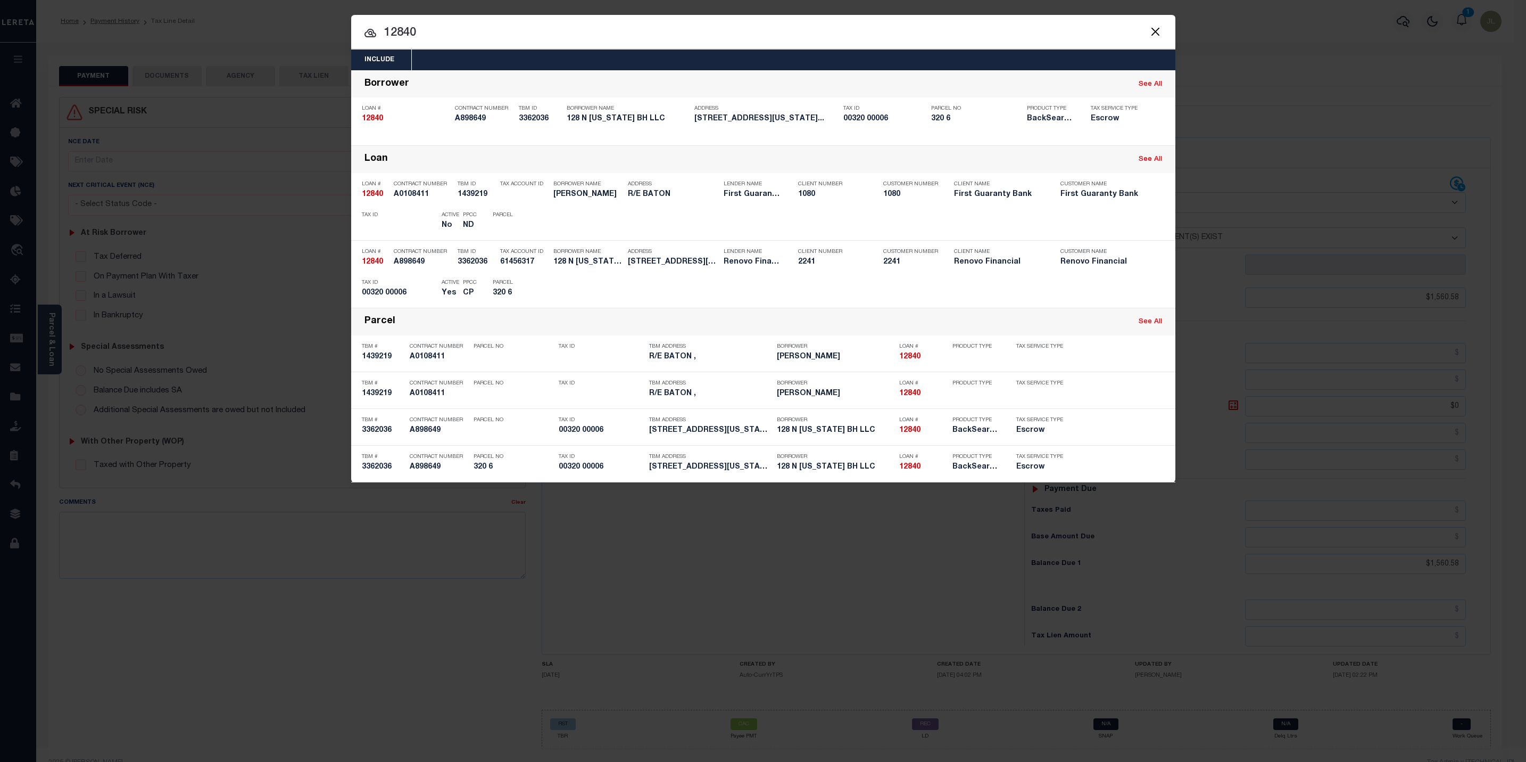
drag, startPoint x: 454, startPoint y: 37, endPoint x: 333, endPoint y: 31, distance: 121.5
click at [333, 31] on div "Include Loans TBM Customers Borrowers Payments (Lender Non-Disb) Payments (Lend…" at bounding box center [763, 381] width 1526 height 762
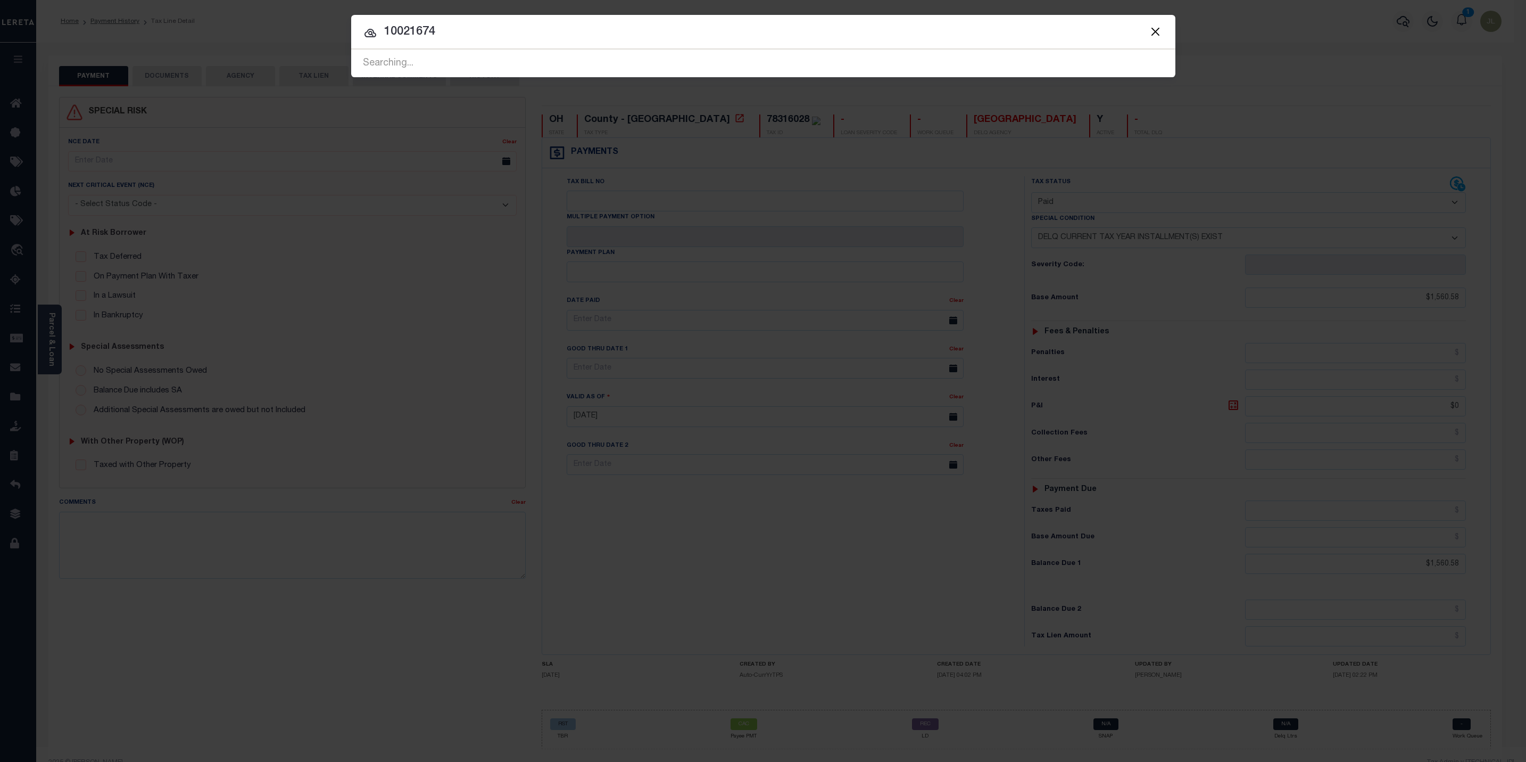
type input "10021674"
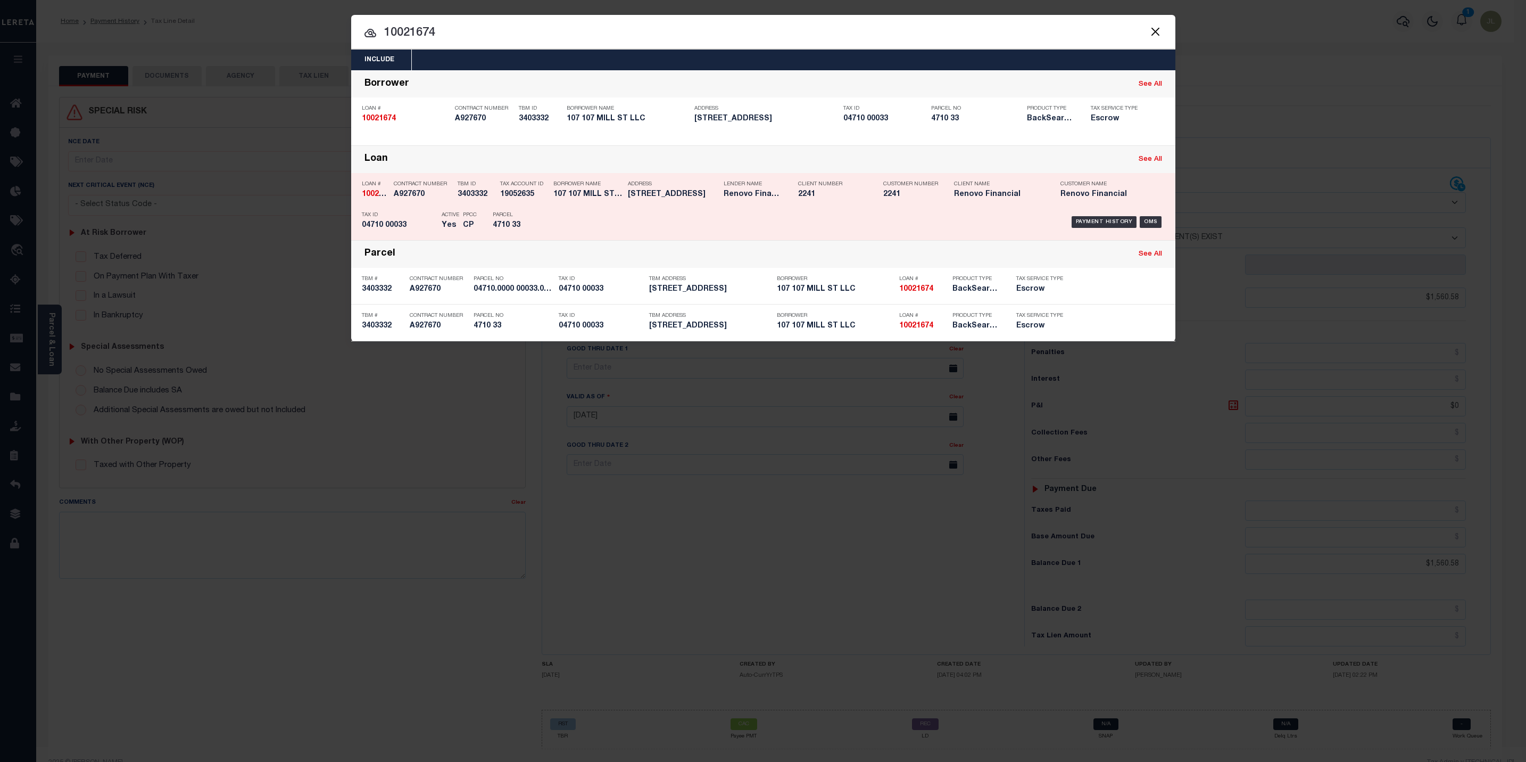
click at [666, 225] on div "Payment History OMS" at bounding box center [861, 222] width 608 height 31
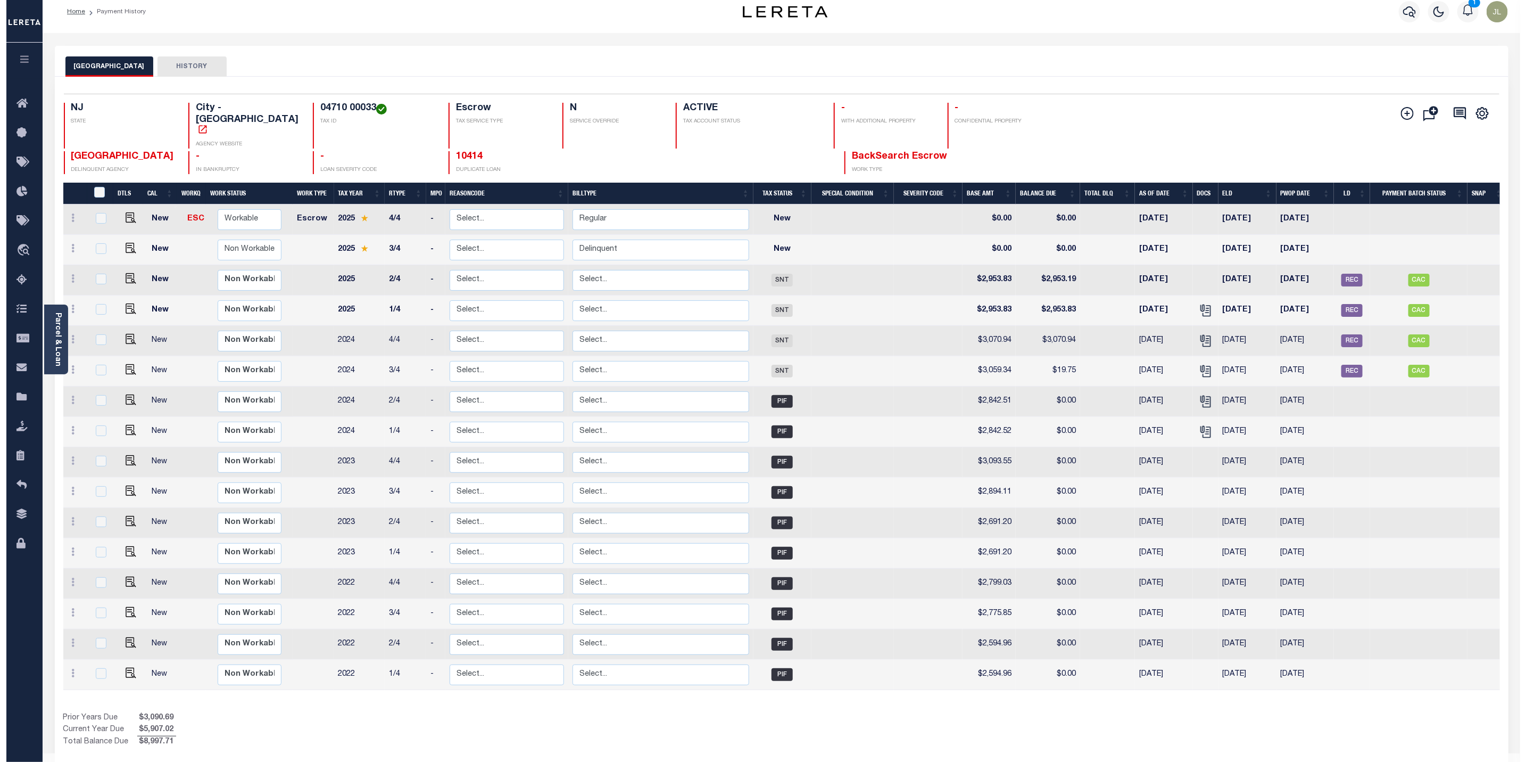
scroll to position [12, 0]
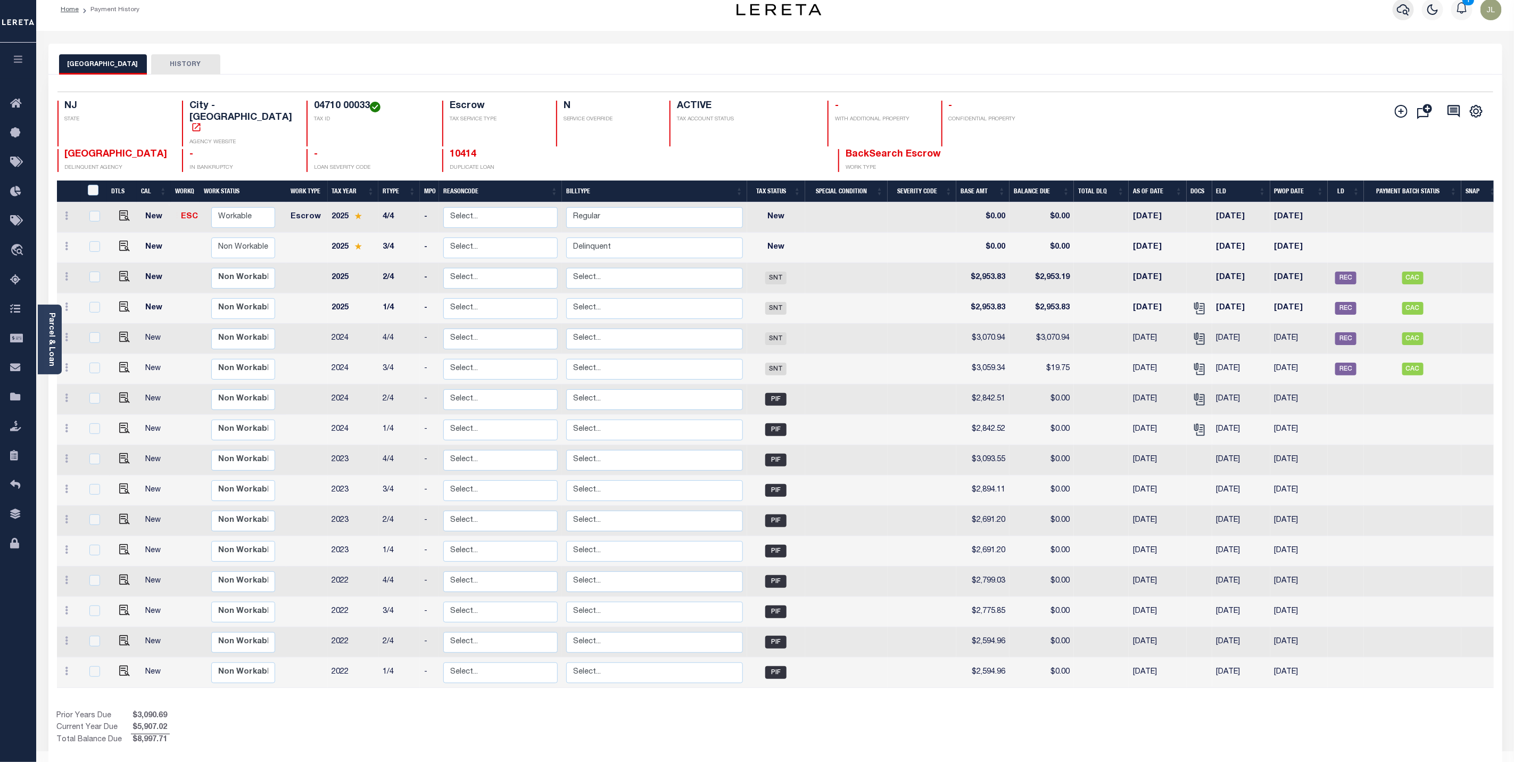
click at [1406, 10] on icon "button" at bounding box center [1403, 9] width 13 height 13
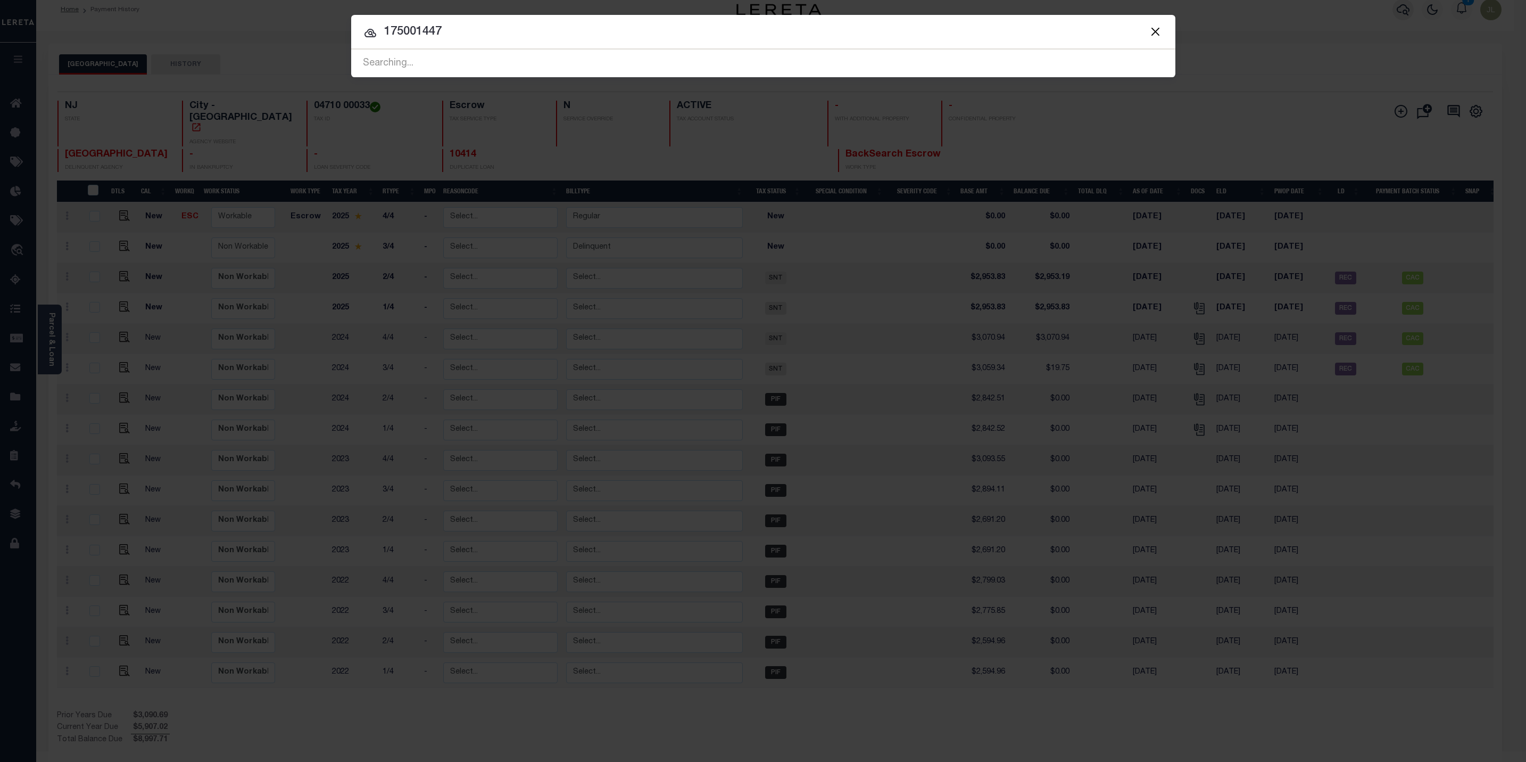
type input "175001447"
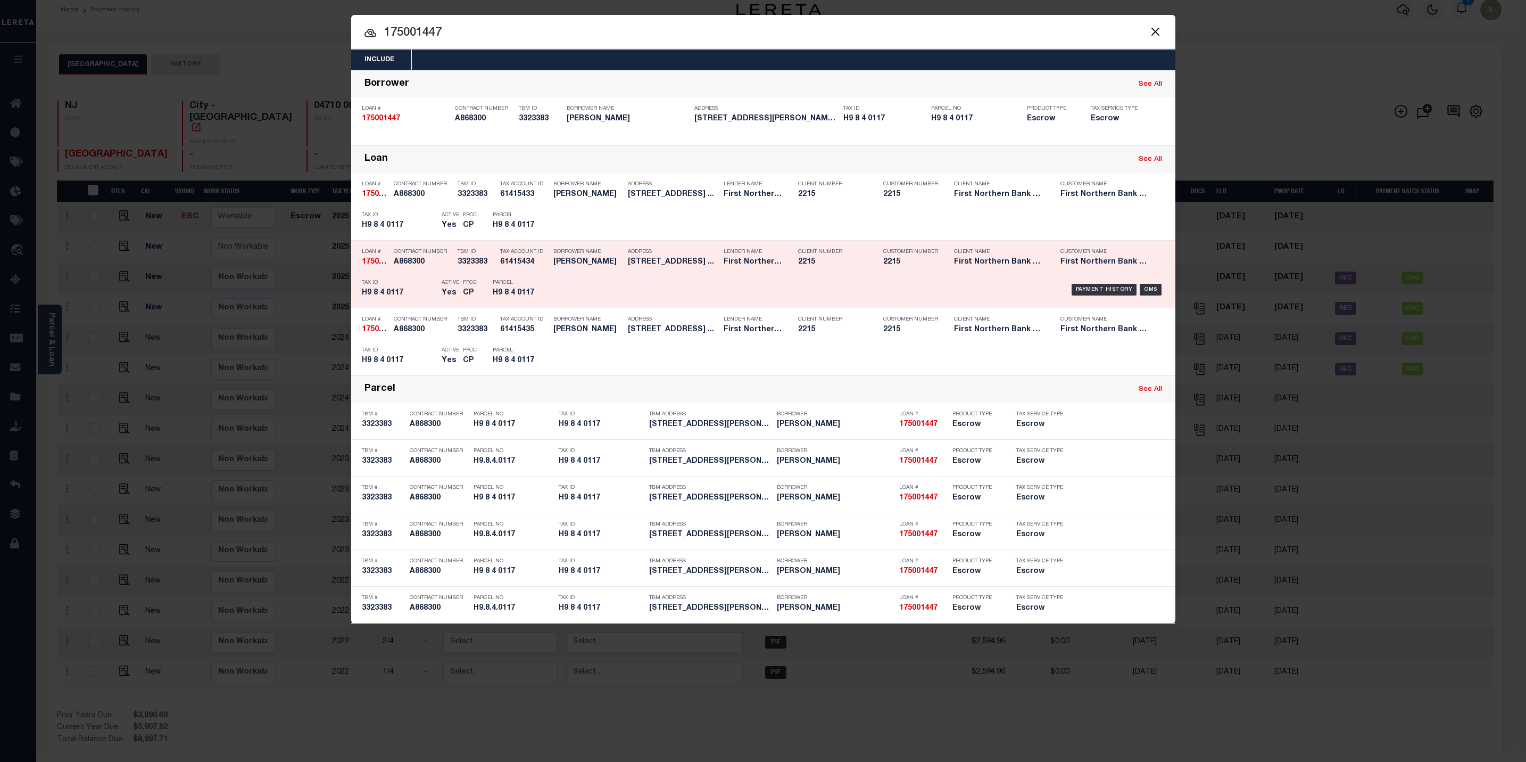
click at [752, 294] on div "Payment History OMS" at bounding box center [861, 289] width 608 height 31
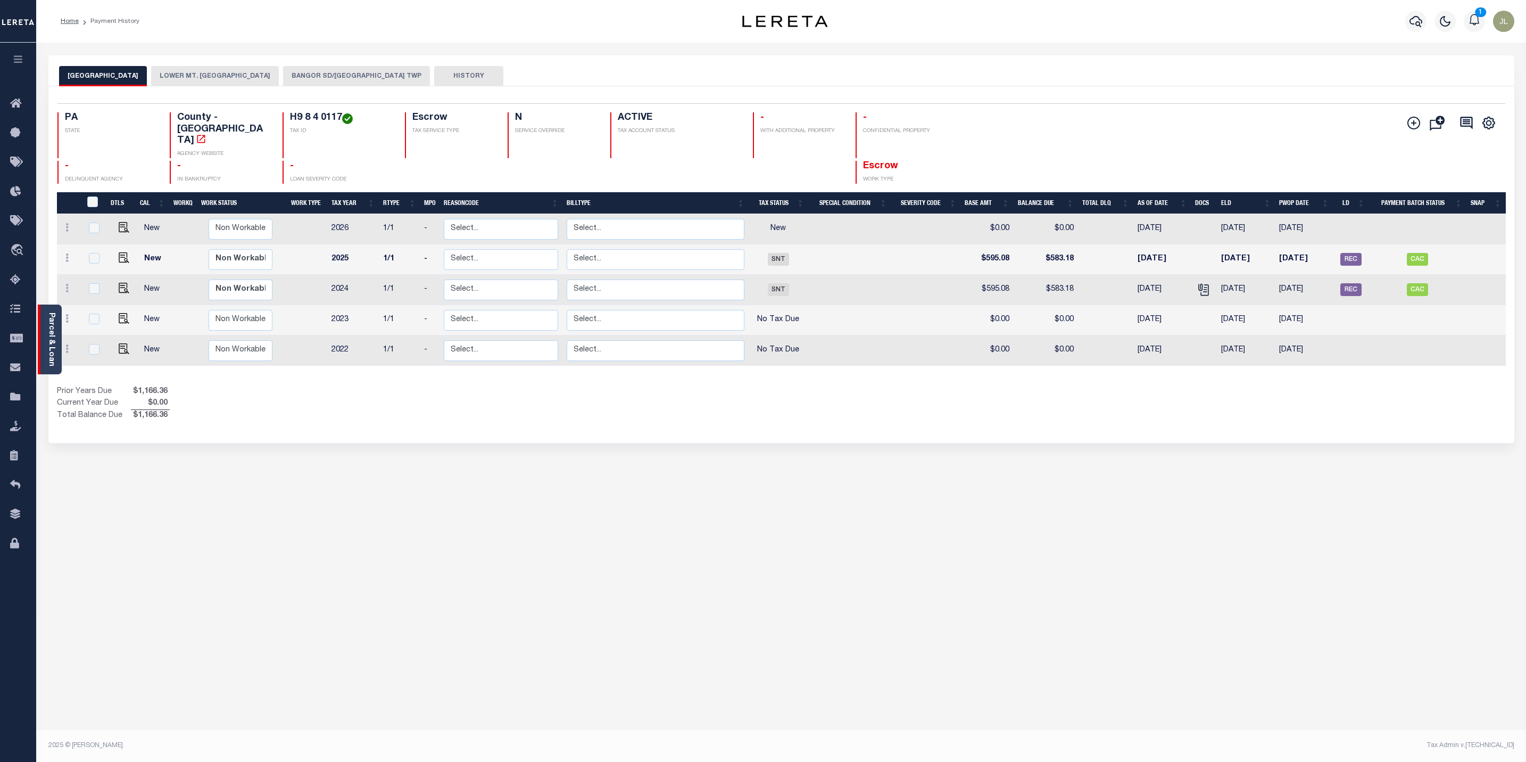
click at [49, 331] on link "Parcel & Loan" at bounding box center [50, 339] width 7 height 54
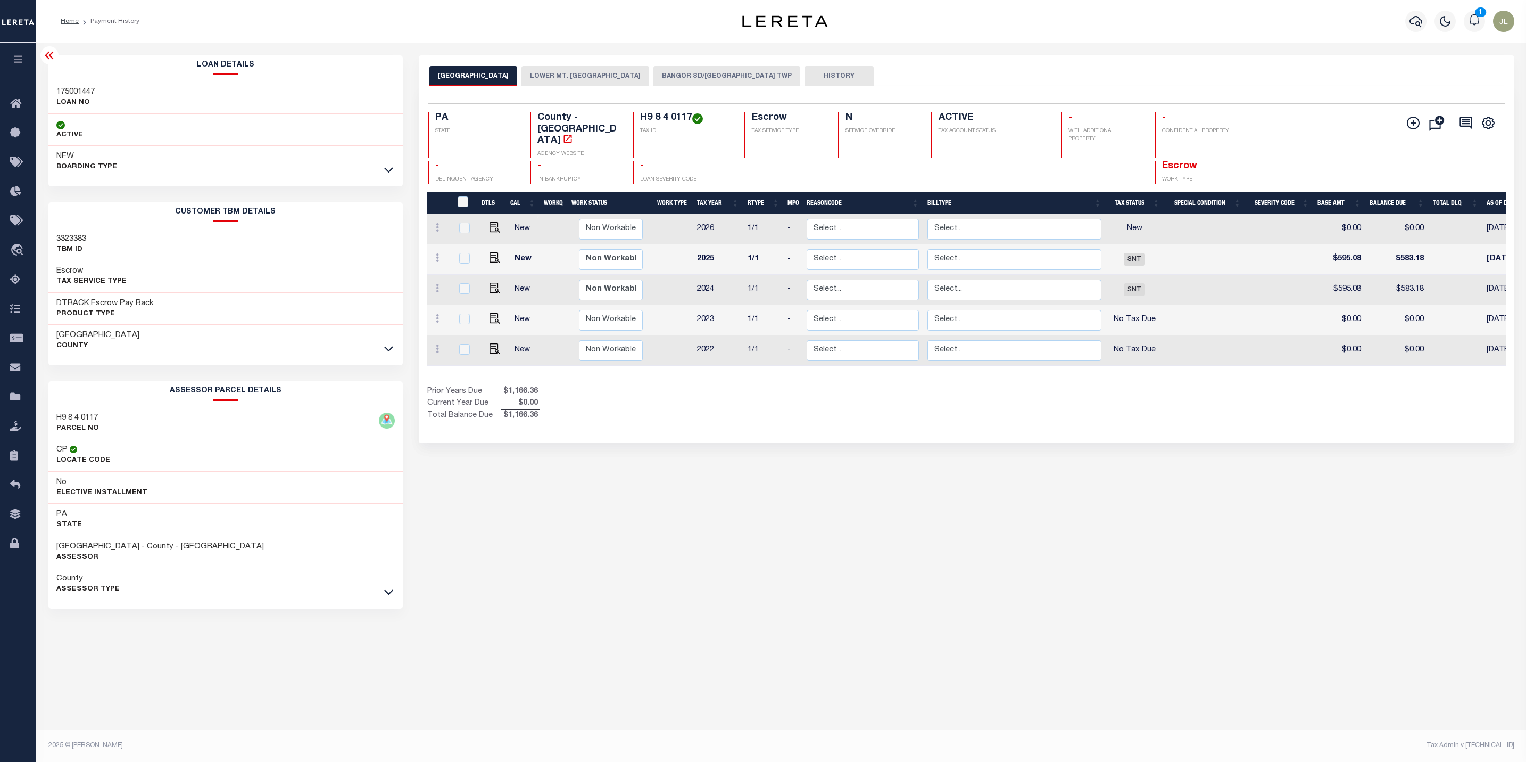
click at [49, 56] on icon at bounding box center [49, 55] width 9 height 7
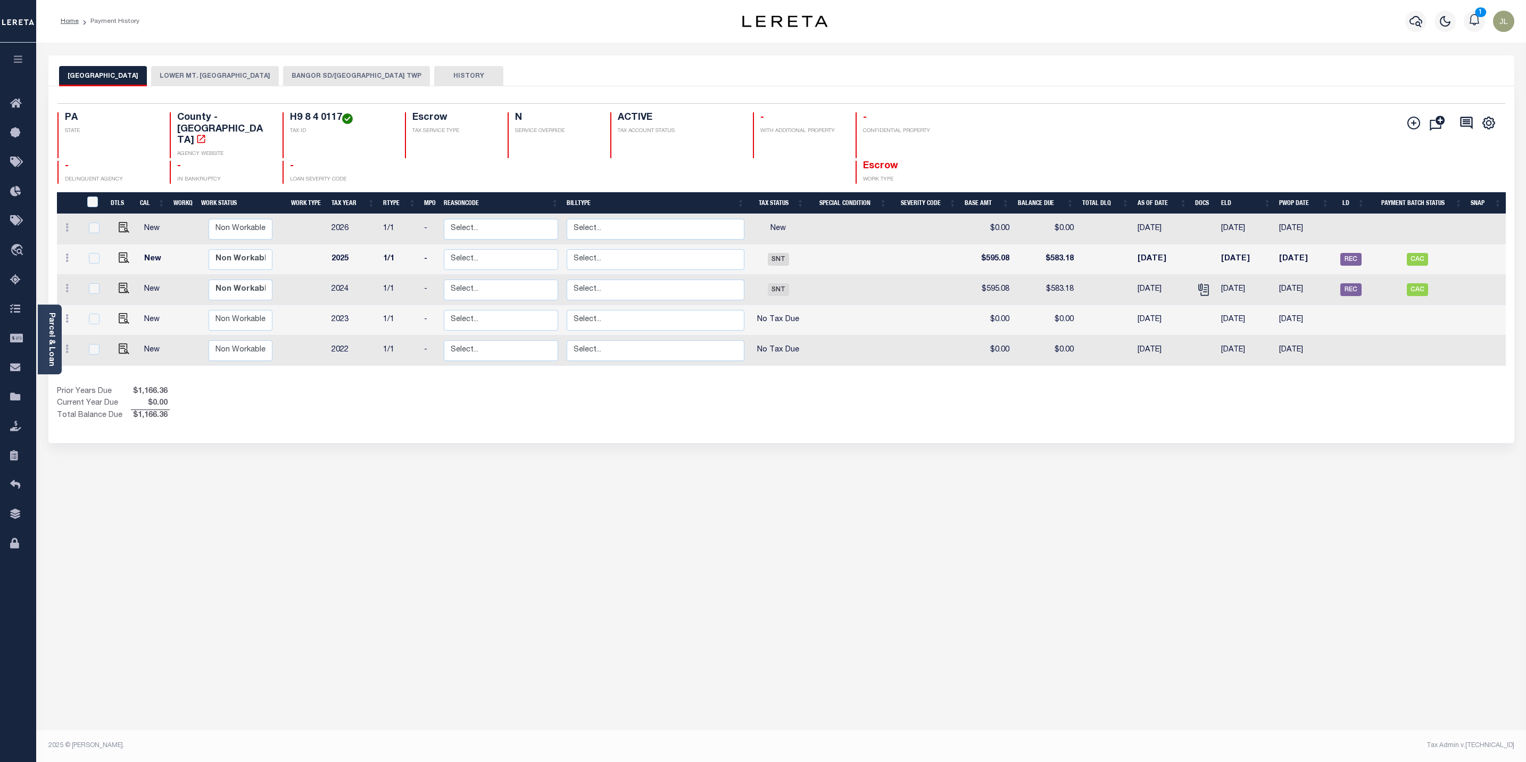
click at [240, 77] on button "LOWER MT. BETHEL TOWNSHIP" at bounding box center [215, 76] width 128 height 20
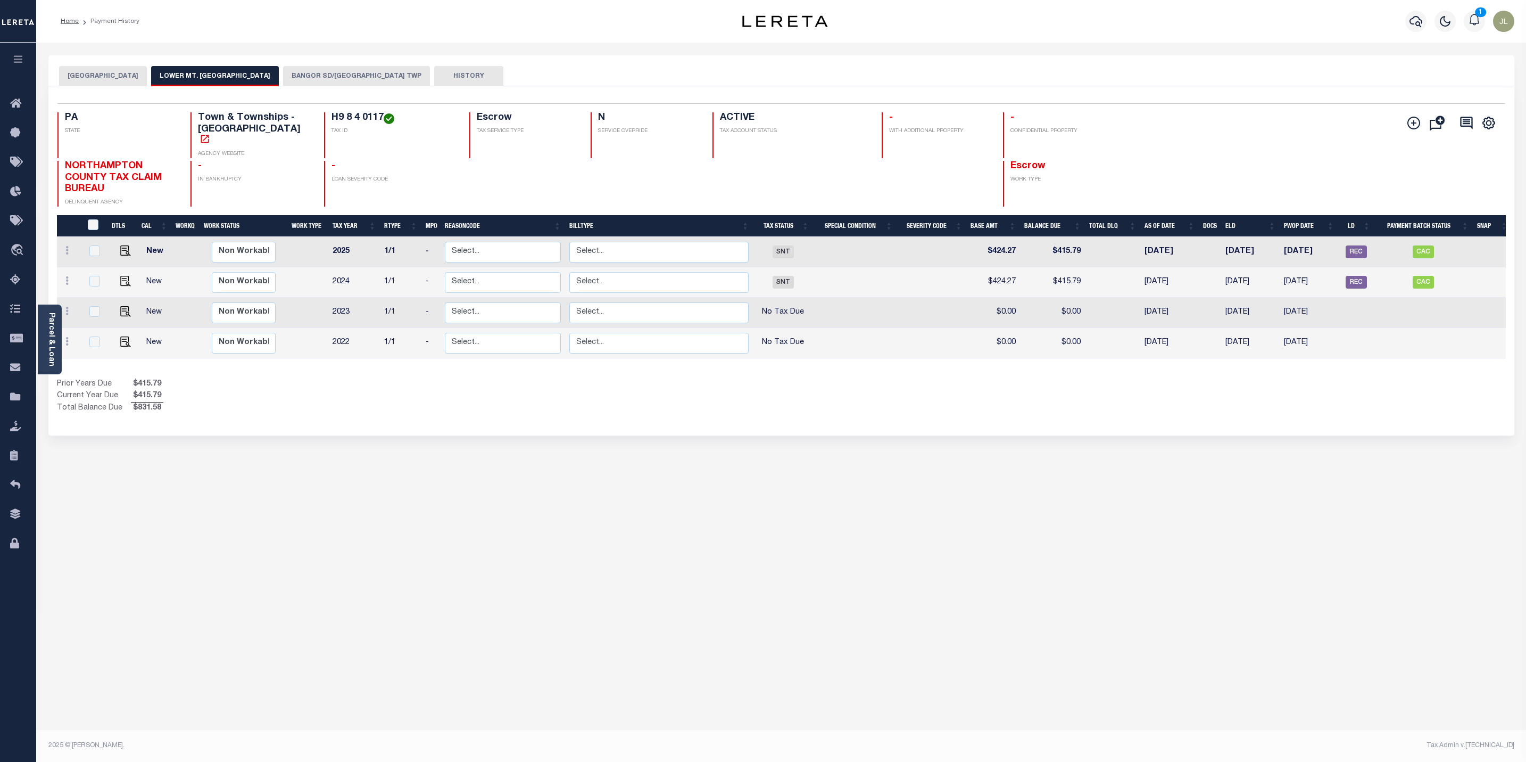
click at [326, 78] on button "BANGOR SD/LOWER MT BETHEL TWP" at bounding box center [356, 76] width 147 height 20
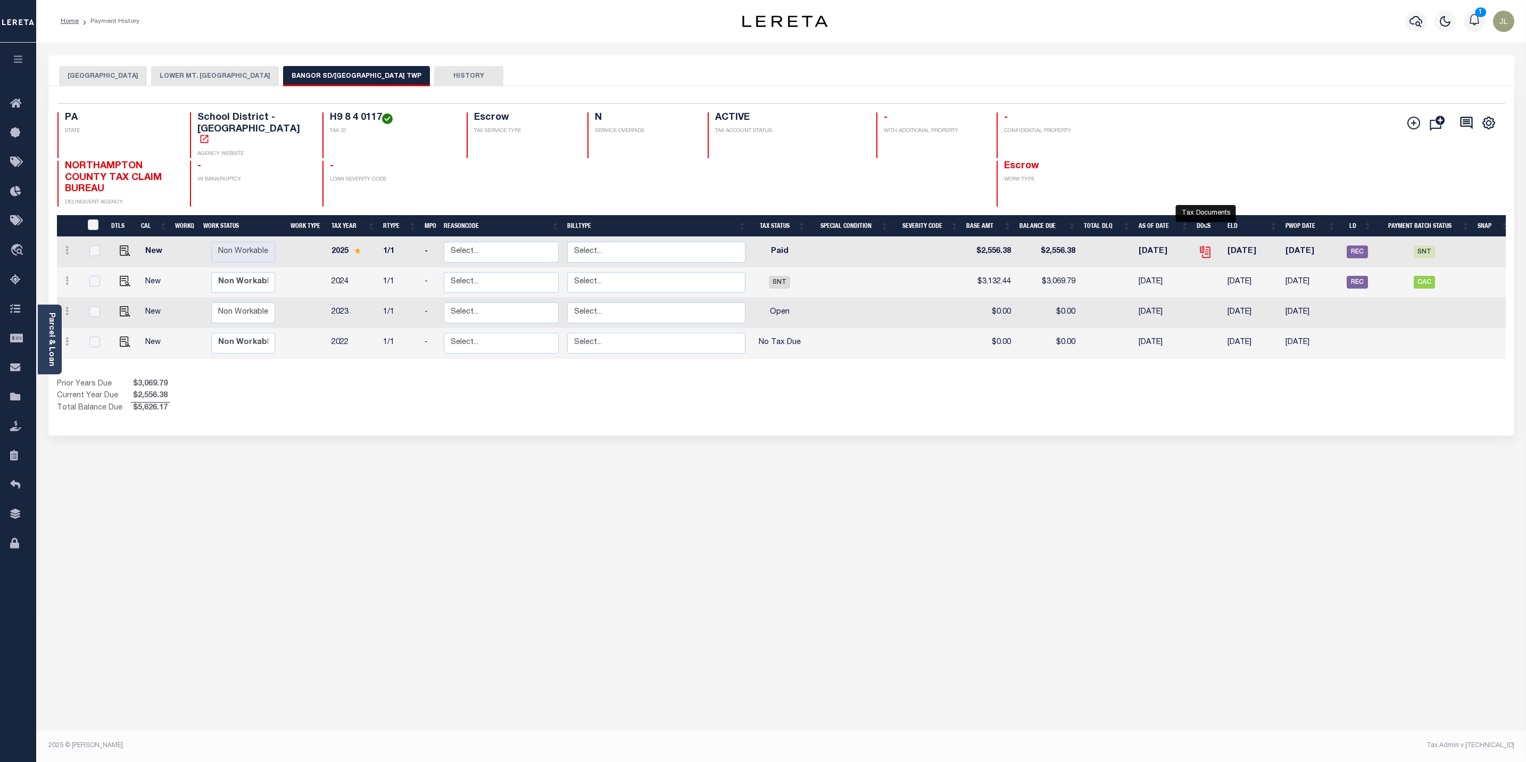
click at [1208, 245] on icon "" at bounding box center [1206, 252] width 14 height 14
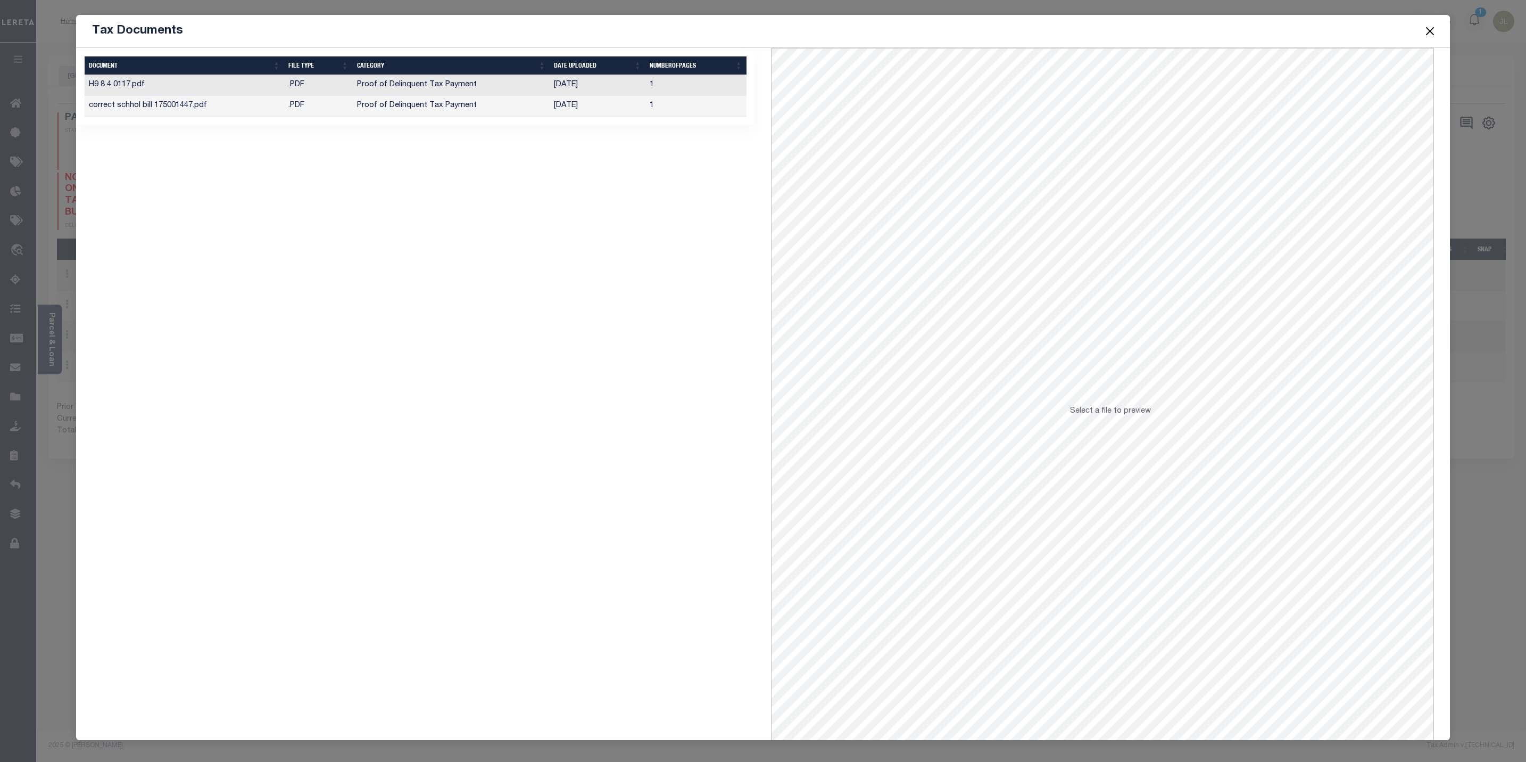
click at [301, 93] on td ".PDF" at bounding box center [318, 85] width 69 height 21
click at [294, 84] on td ".PDF" at bounding box center [318, 85] width 69 height 21
click at [305, 109] on td ".PDF" at bounding box center [318, 106] width 69 height 21
click at [1438, 32] on span at bounding box center [1430, 31] width 40 height 30
click at [1430, 32] on button "Close" at bounding box center [1430, 31] width 14 height 14
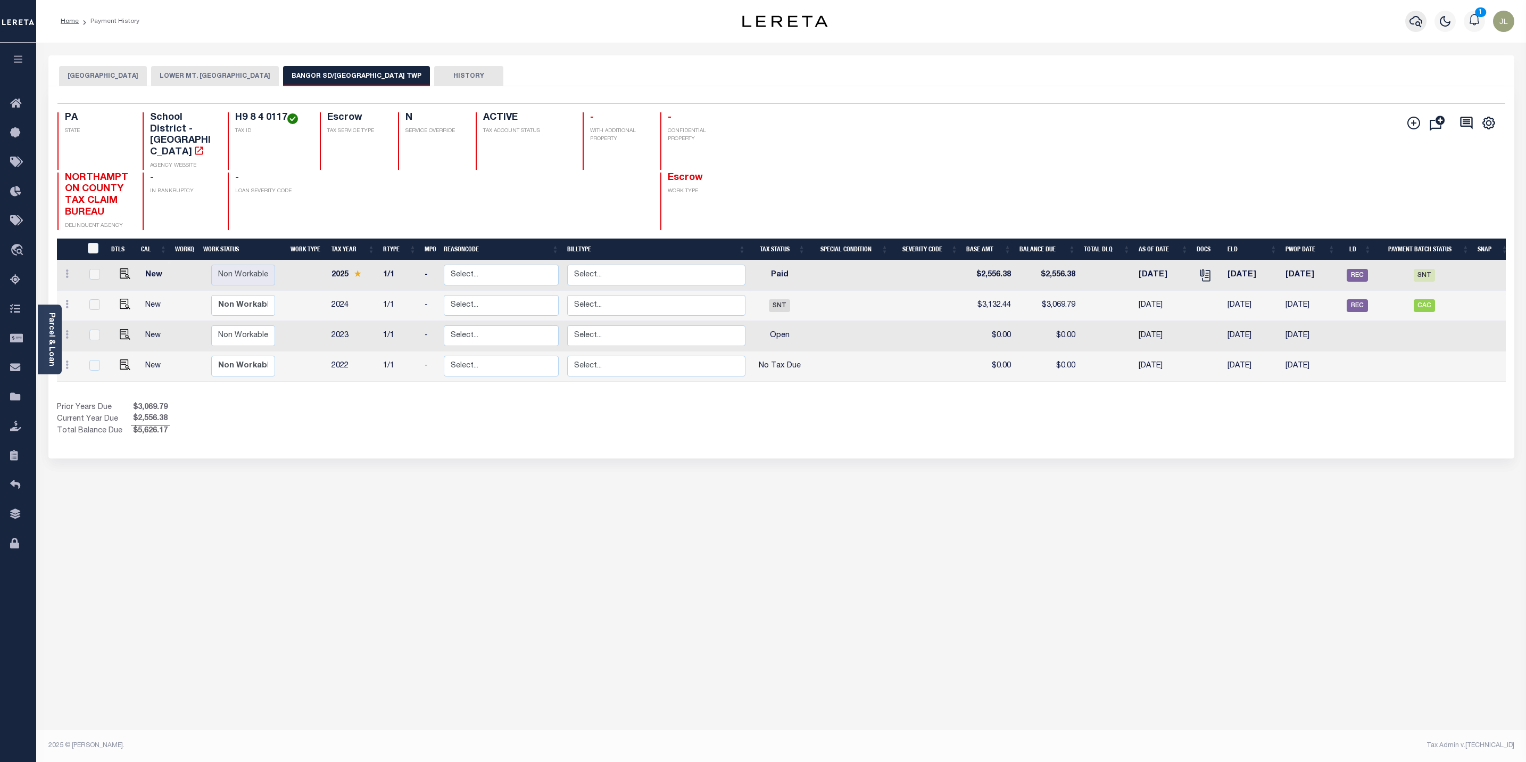
click at [1415, 18] on icon "button" at bounding box center [1416, 21] width 13 height 13
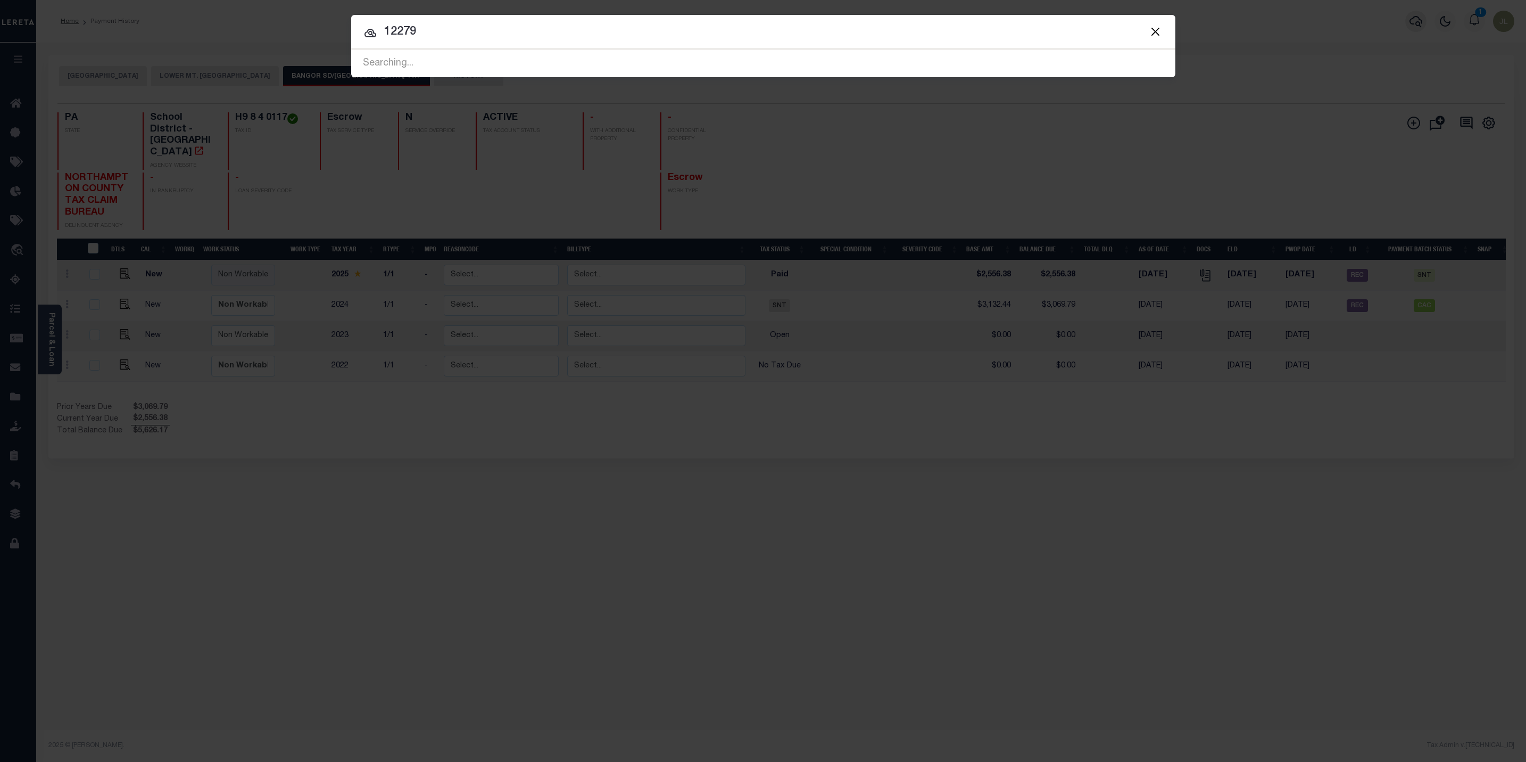
type input "12279"
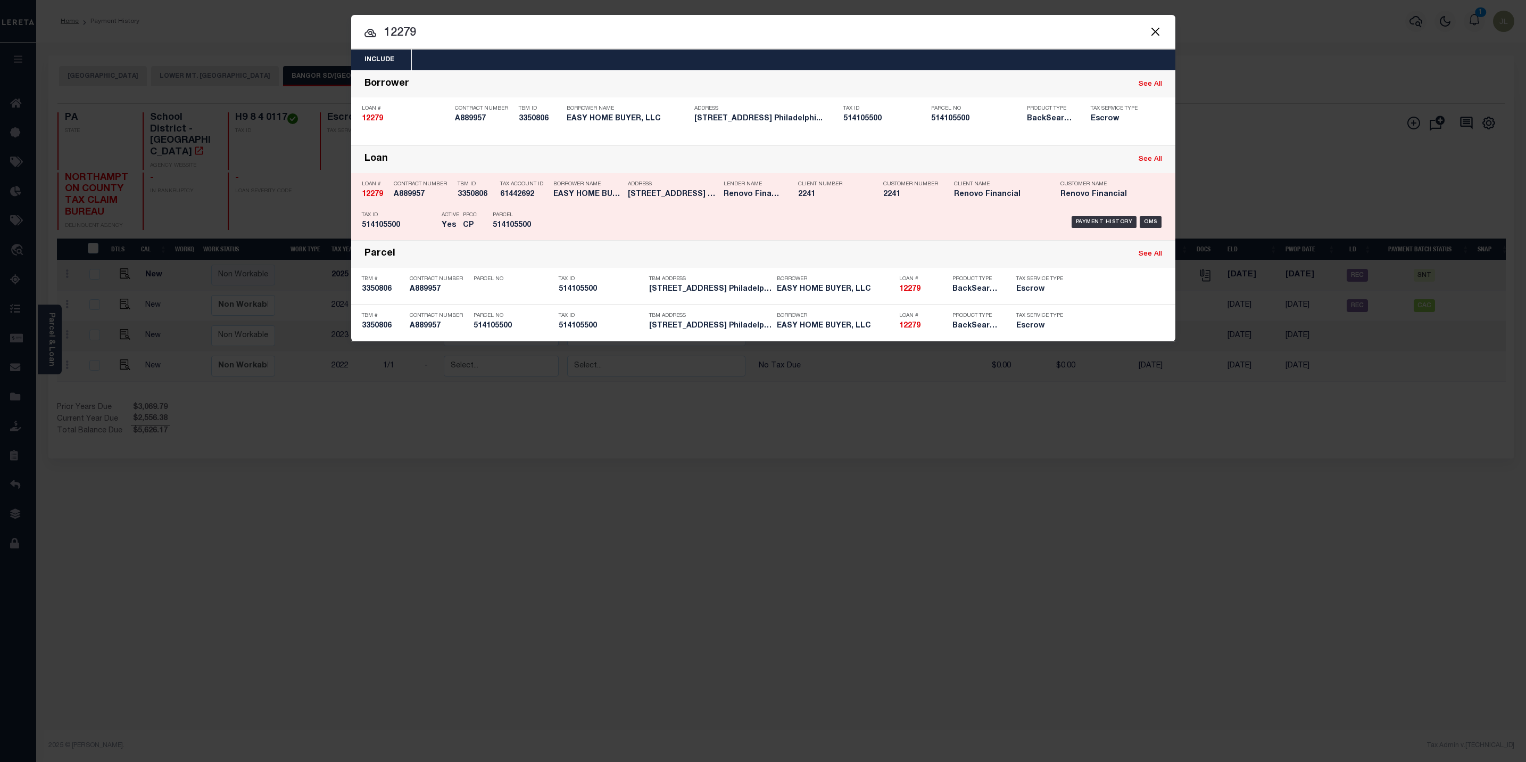
click at [588, 193] on h5 "EASY HOME BUYER, LLC" at bounding box center [588, 194] width 69 height 9
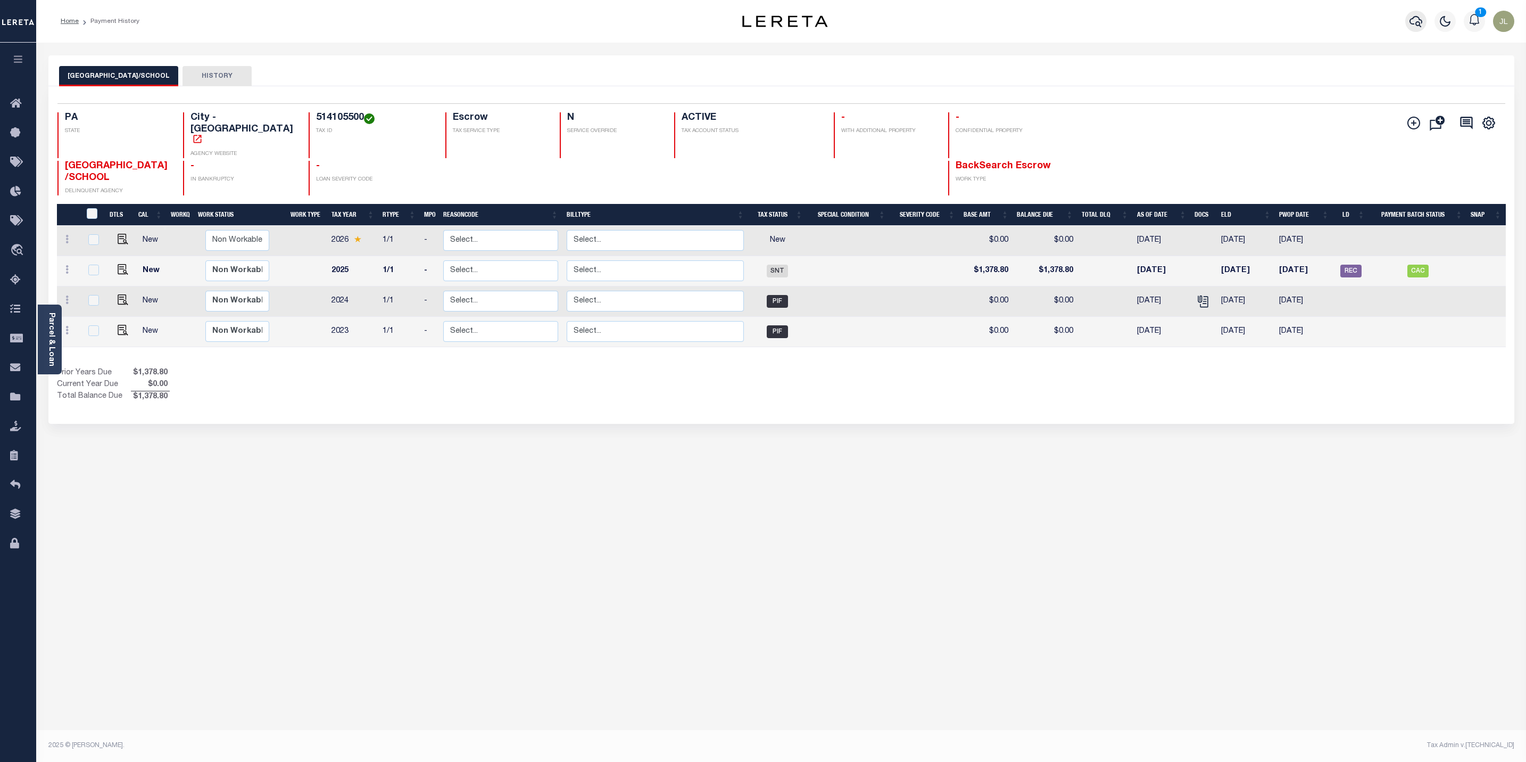
click at [1414, 21] on icon "button" at bounding box center [1416, 21] width 13 height 13
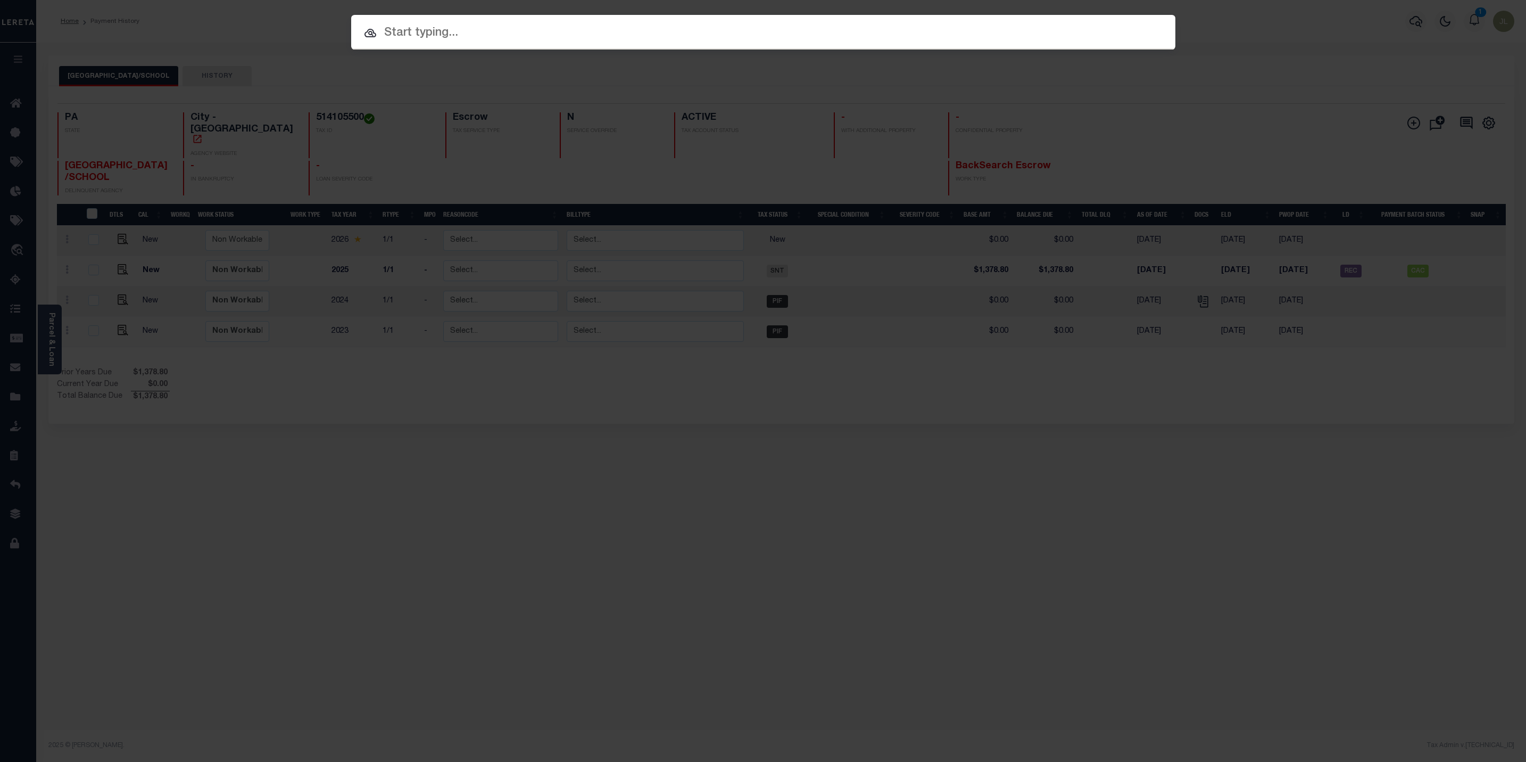
drag, startPoint x: 765, startPoint y: 34, endPoint x: 762, endPoint y: 40, distance: 6.9
click at [765, 34] on input "text" at bounding box center [763, 33] width 824 height 19
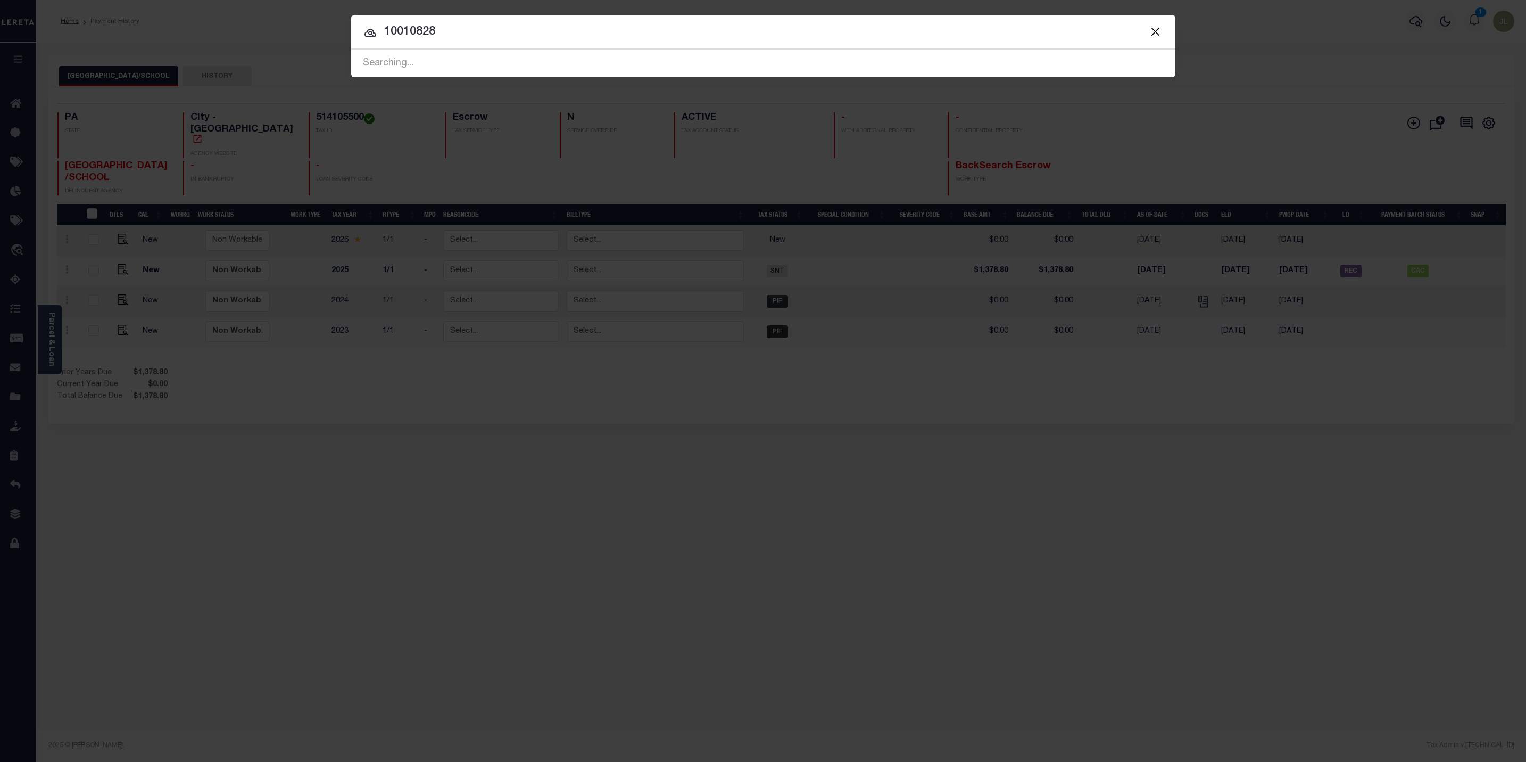
type input "10010828"
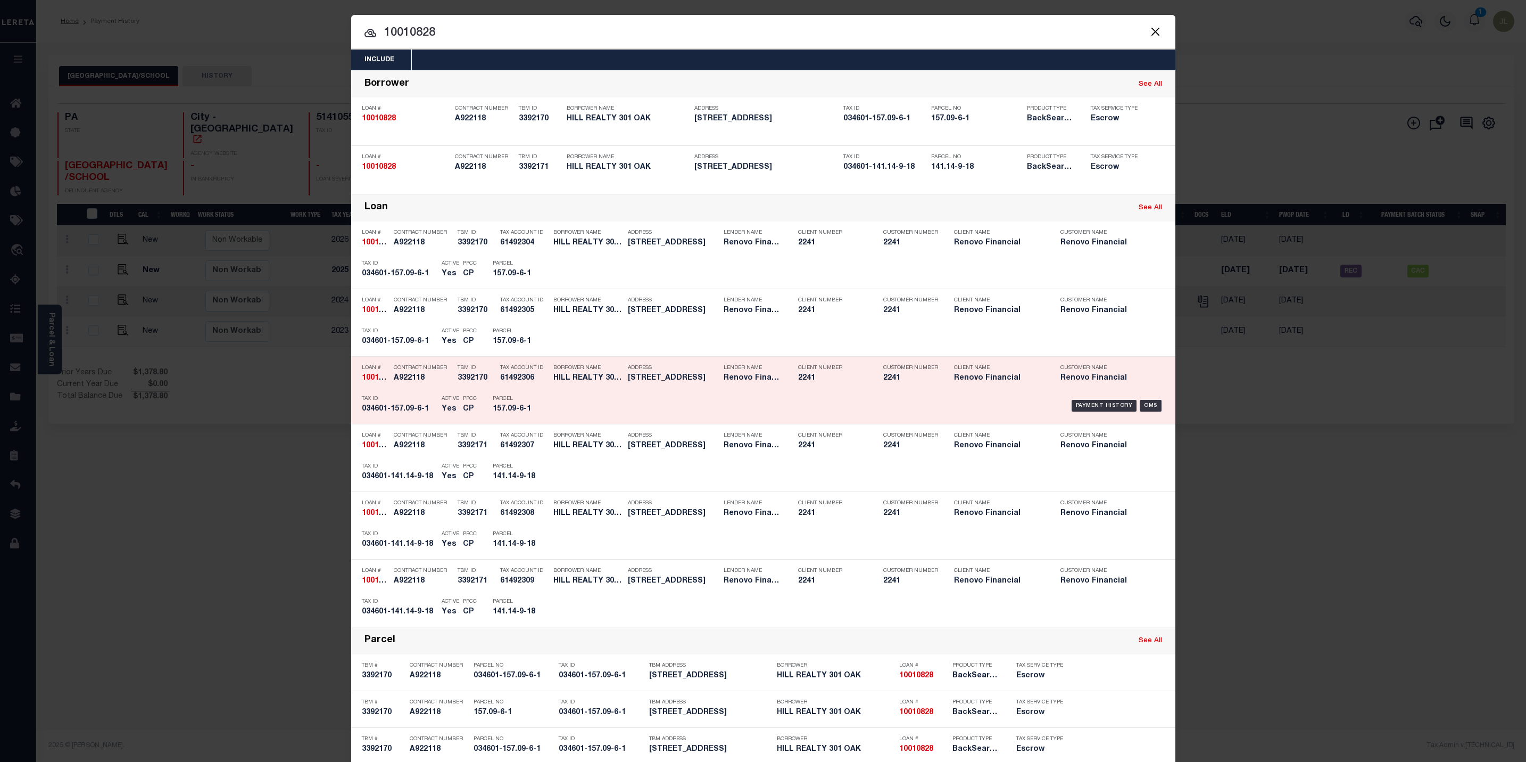
click at [617, 403] on div "Payment History OMS" at bounding box center [861, 405] width 608 height 31
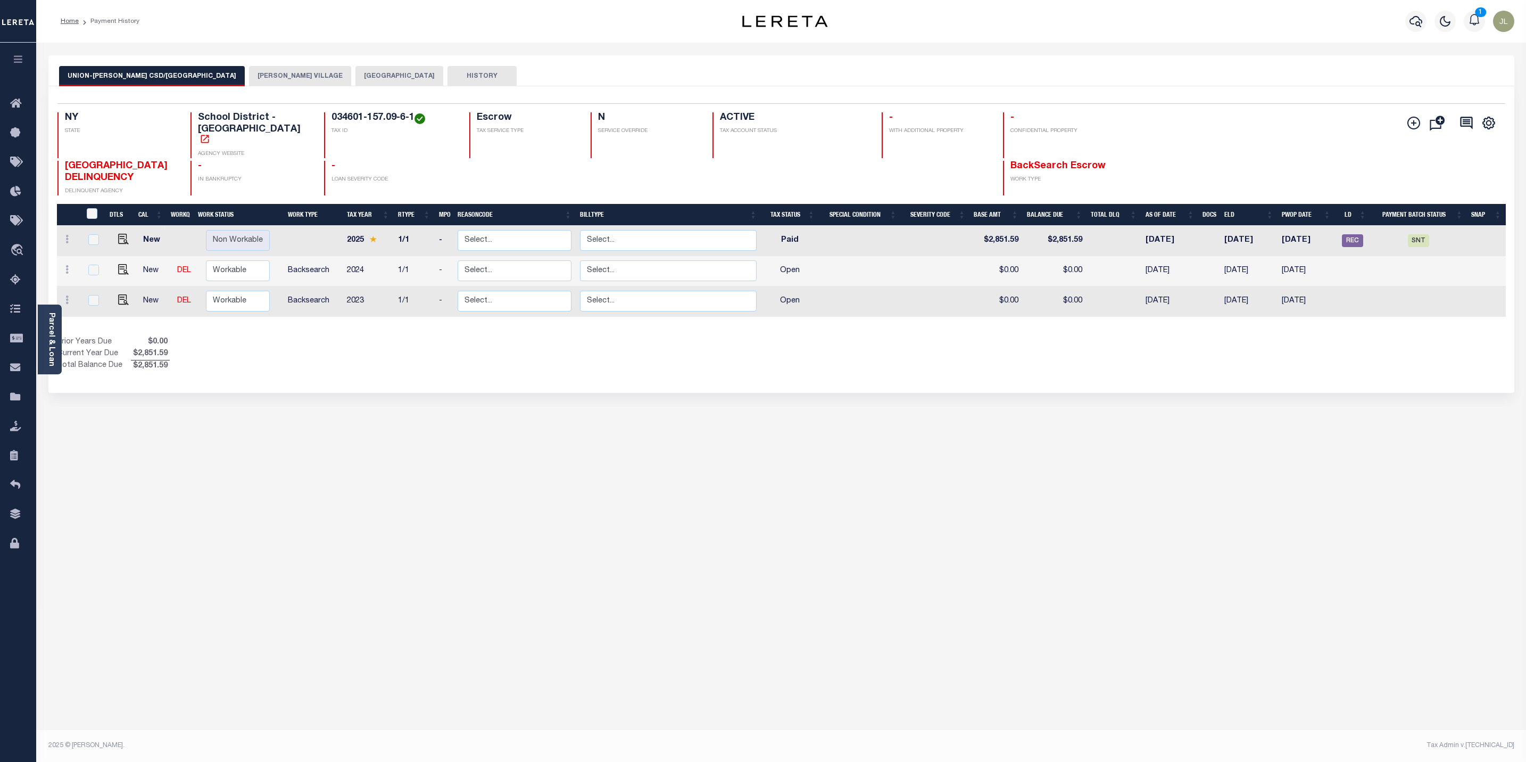
click at [249, 79] on button "[PERSON_NAME] VILLAGE" at bounding box center [300, 76] width 102 height 20
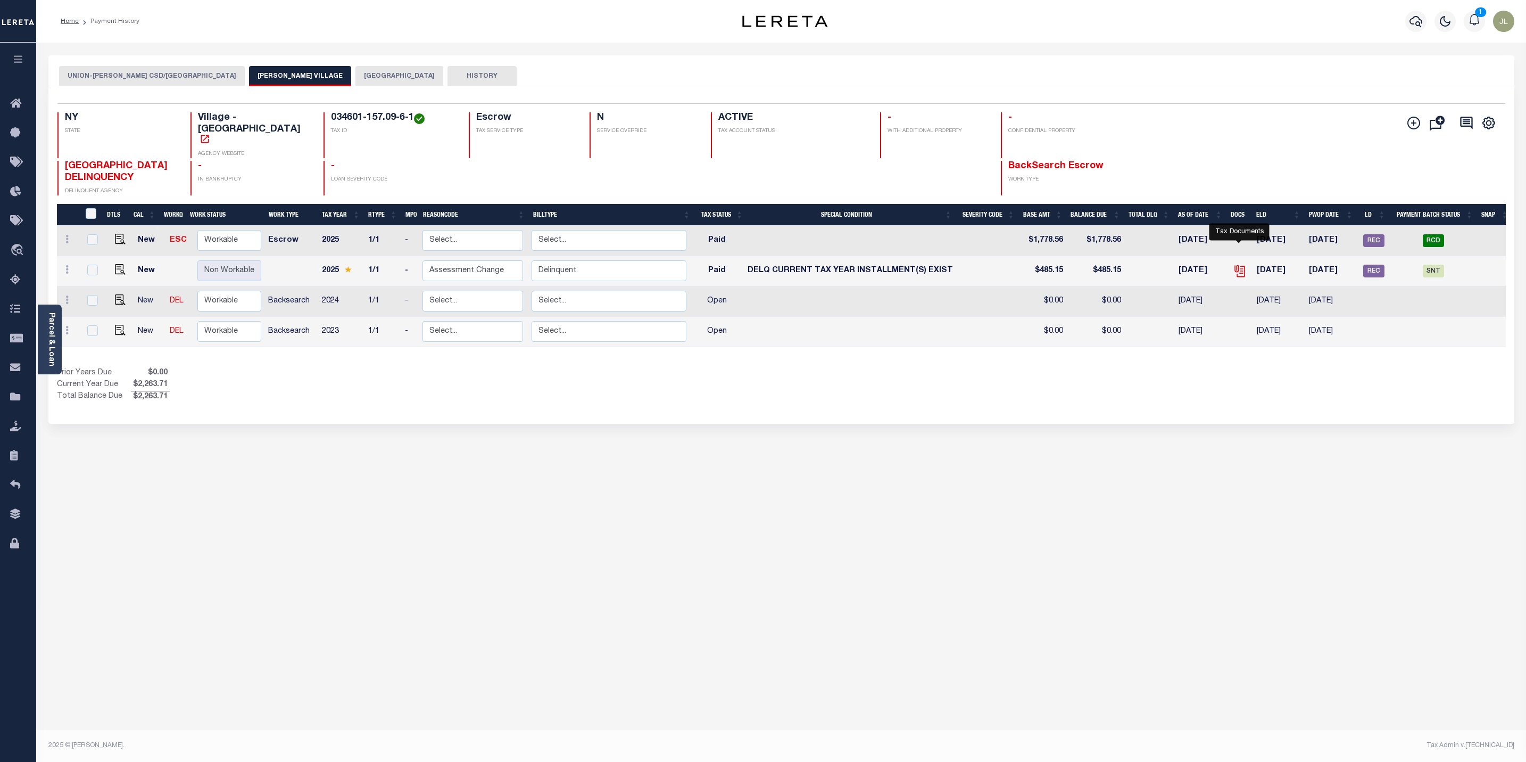
click at [1241, 264] on icon "" at bounding box center [1240, 271] width 14 height 14
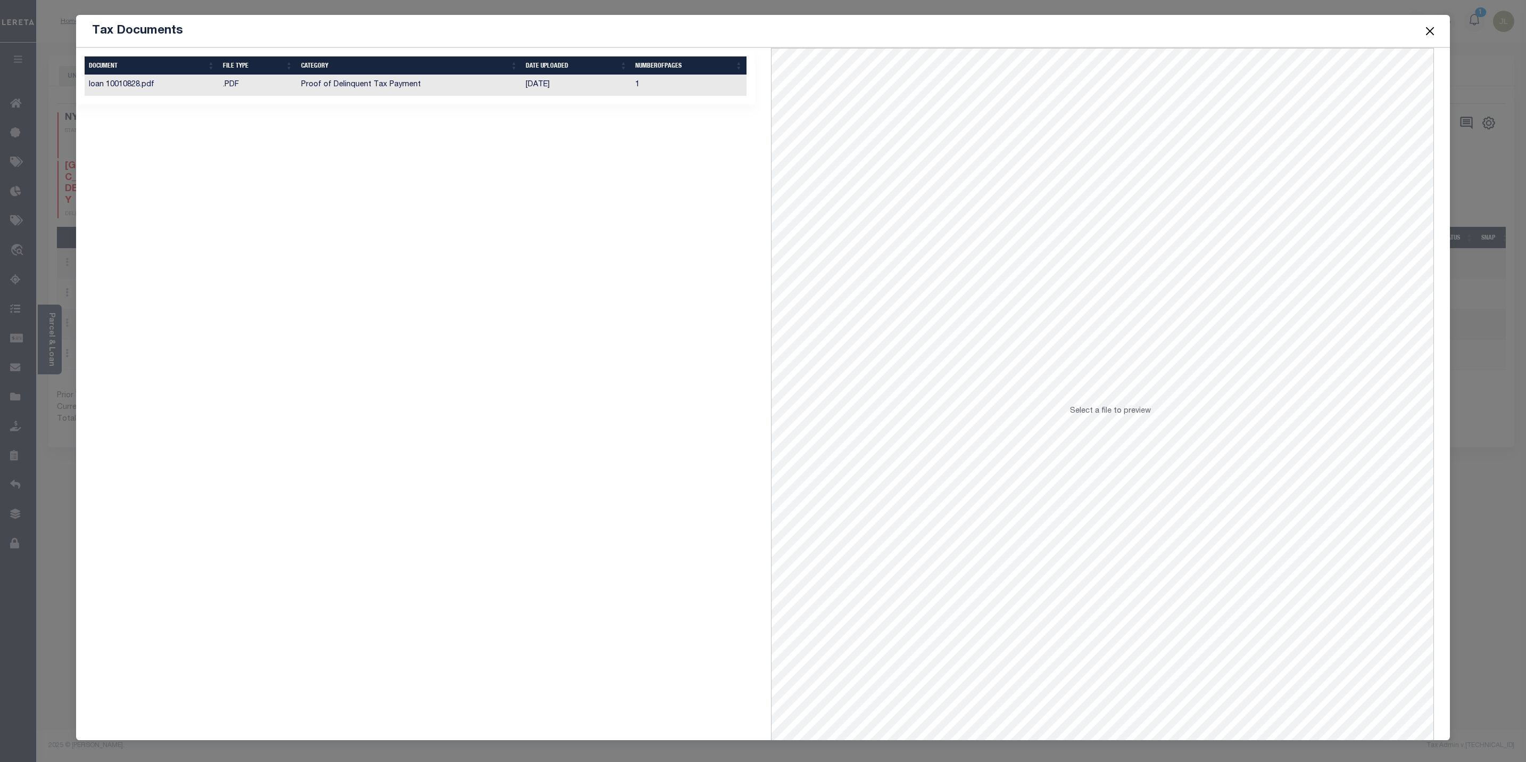
click at [367, 87] on td "Proof of Delinquent Tax Payment" at bounding box center [409, 85] width 225 height 21
click at [1431, 34] on button "Close" at bounding box center [1430, 31] width 14 height 14
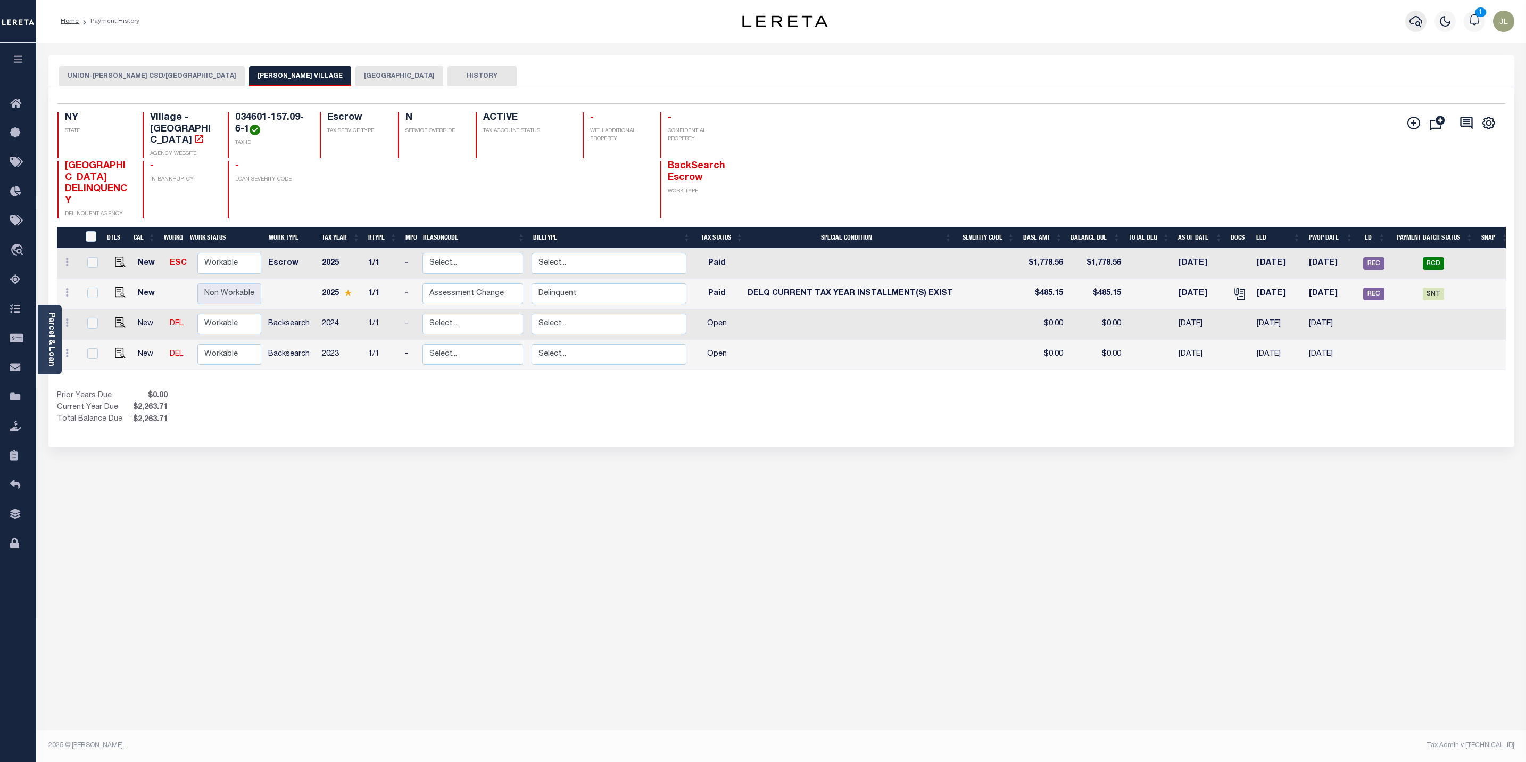
click at [1422, 22] on icon "button" at bounding box center [1416, 21] width 13 height 11
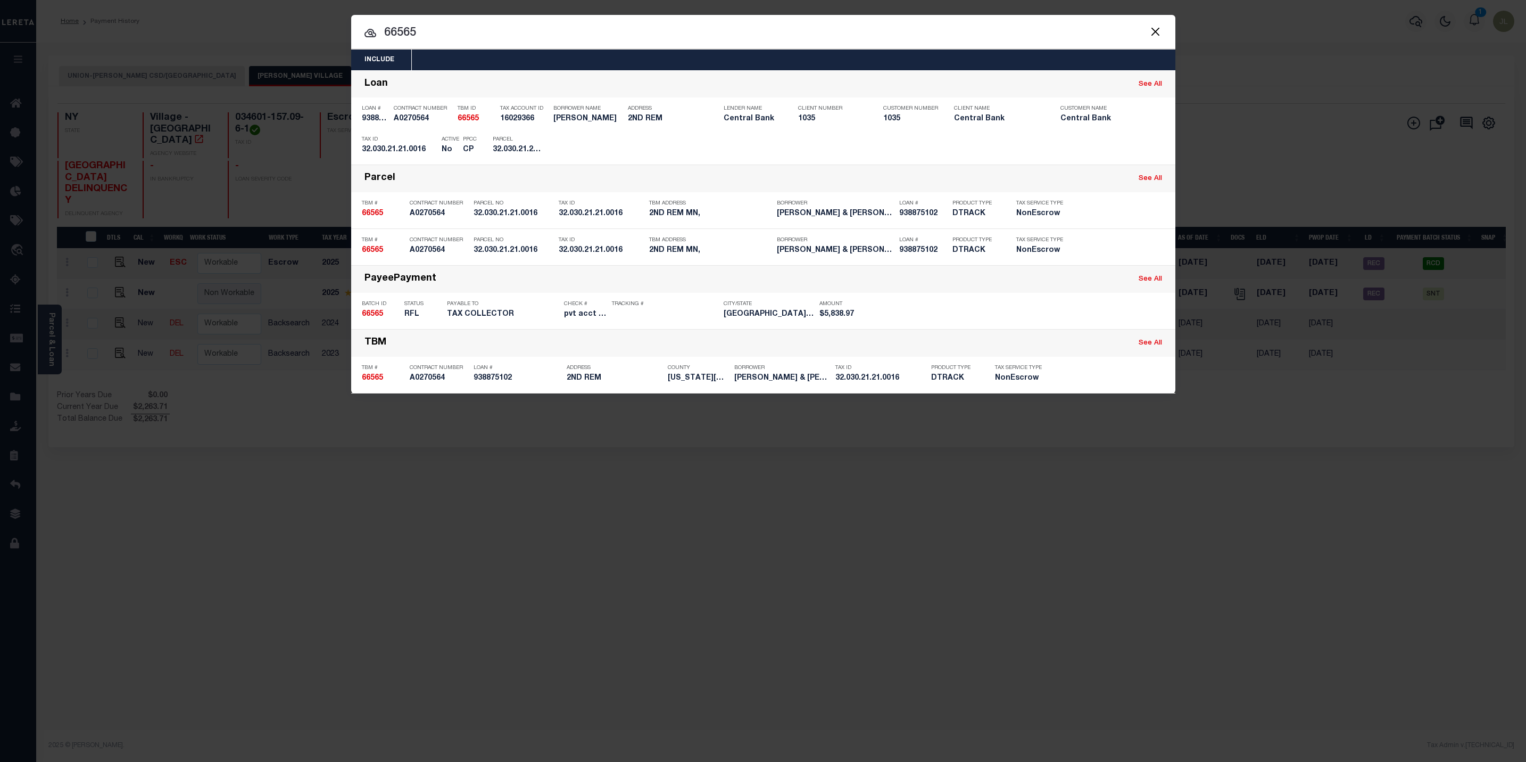
drag, startPoint x: 422, startPoint y: 32, endPoint x: 375, endPoint y: 32, distance: 46.3
click at [375, 70] on div "66565 66565 Loan See All Loan # 938875102 Contract Number A0270564 TBM ID 66565…" at bounding box center [763, 231] width 824 height 323
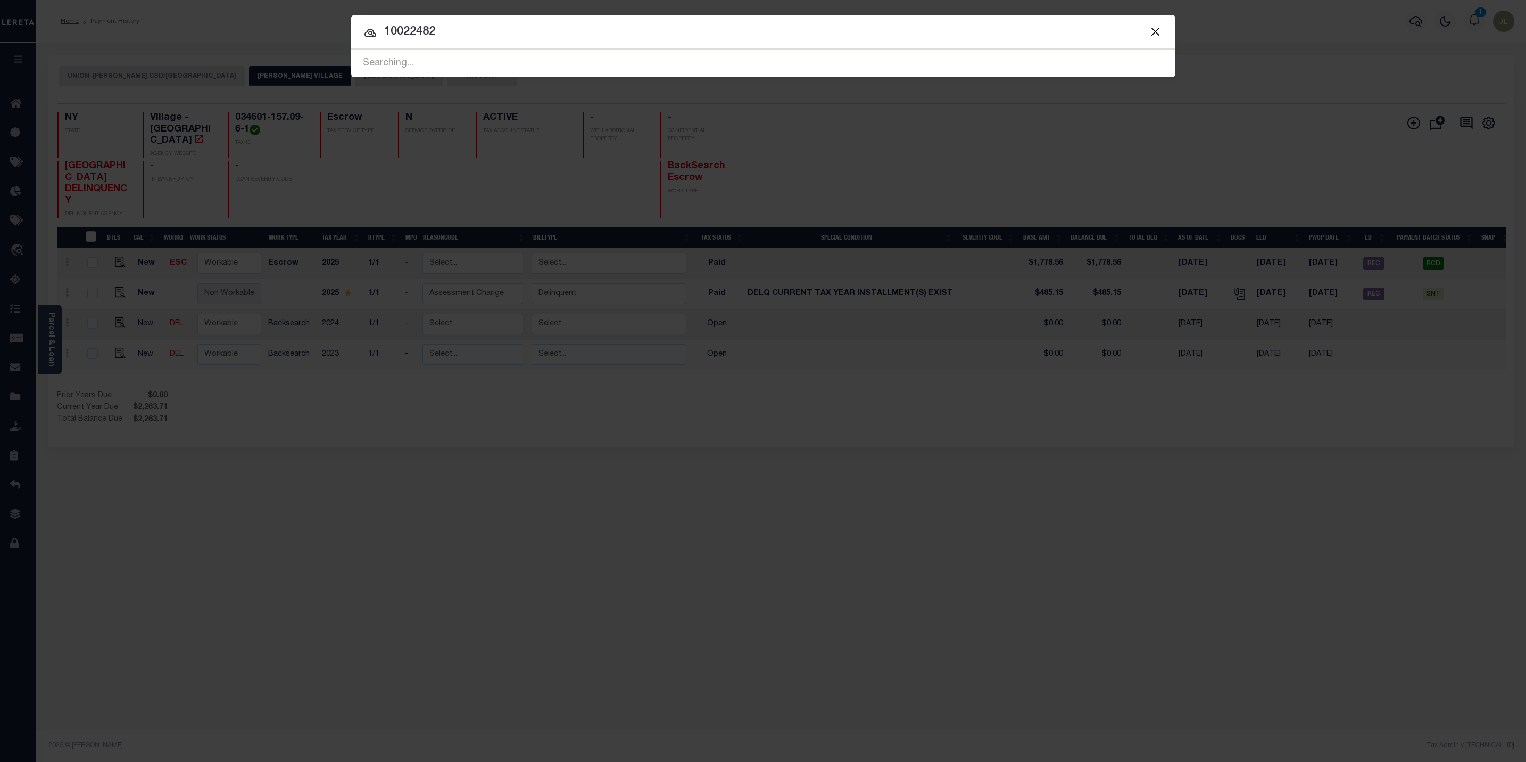
type input "10022482"
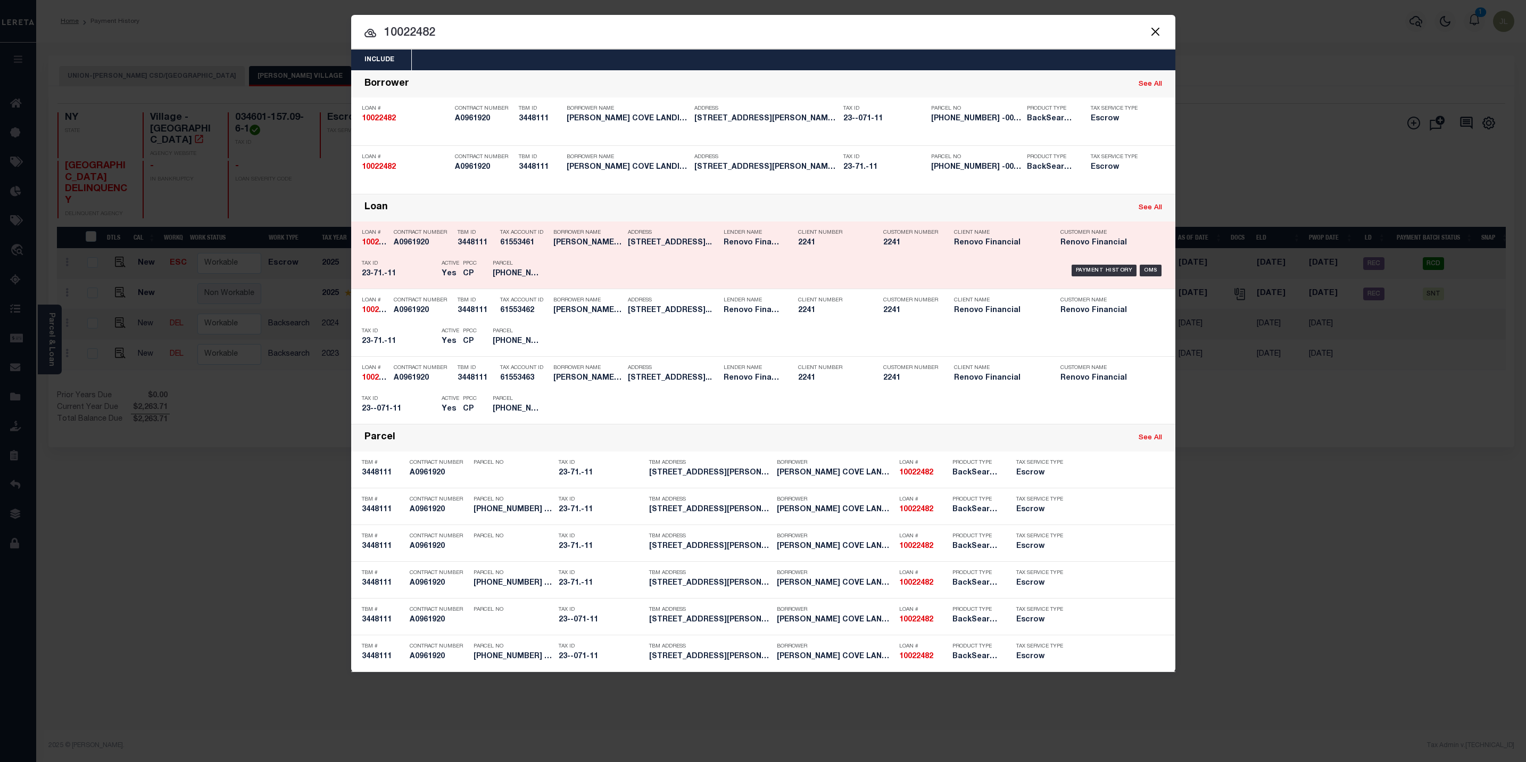
click at [572, 253] on div "Borrower Name GLEN COVE LANDING LLC A NEW YOR..." at bounding box center [588, 239] width 69 height 31
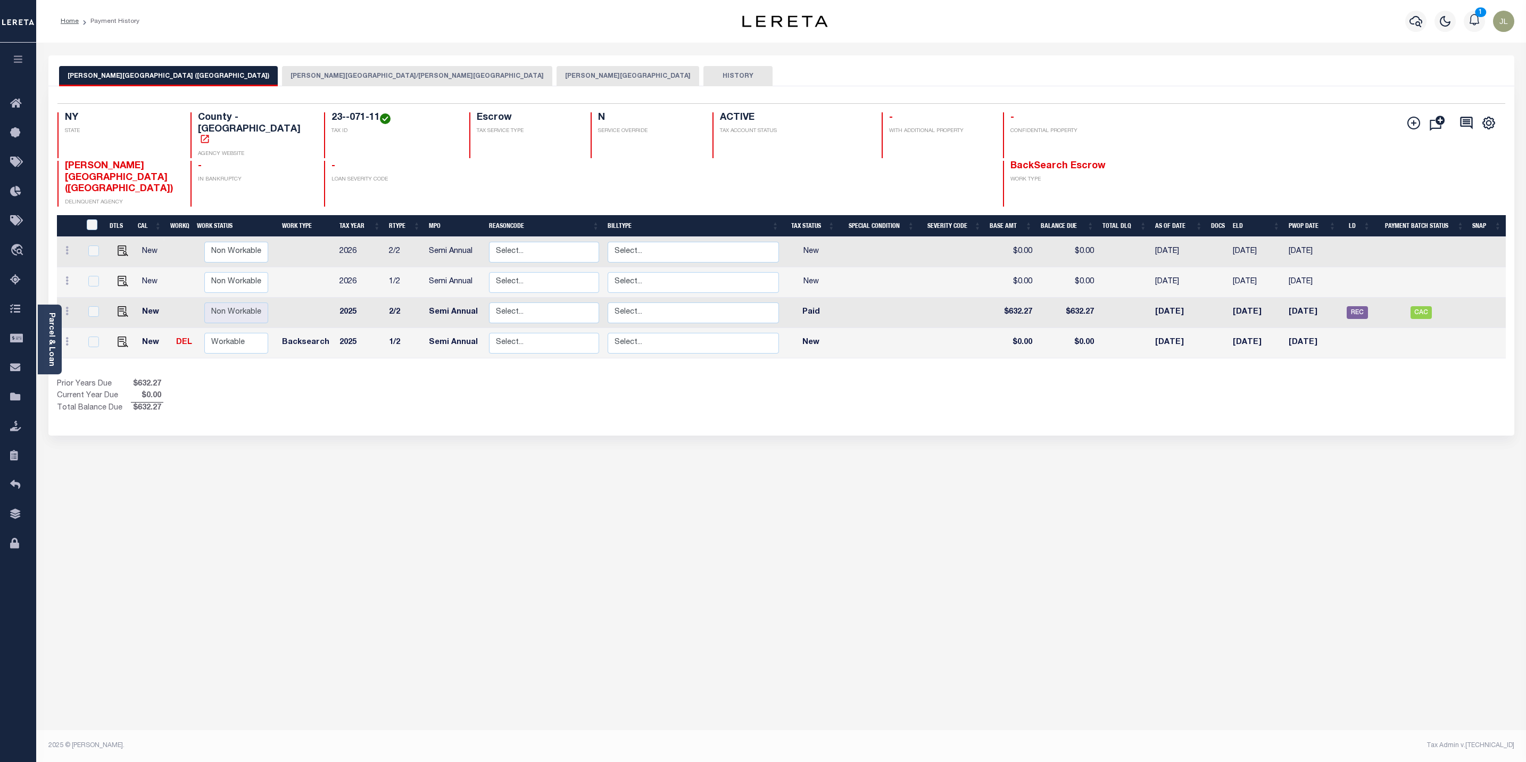
click at [282, 79] on button "[PERSON_NAME][GEOGRAPHIC_DATA]/[PERSON_NAME][GEOGRAPHIC_DATA]" at bounding box center [417, 76] width 270 height 20
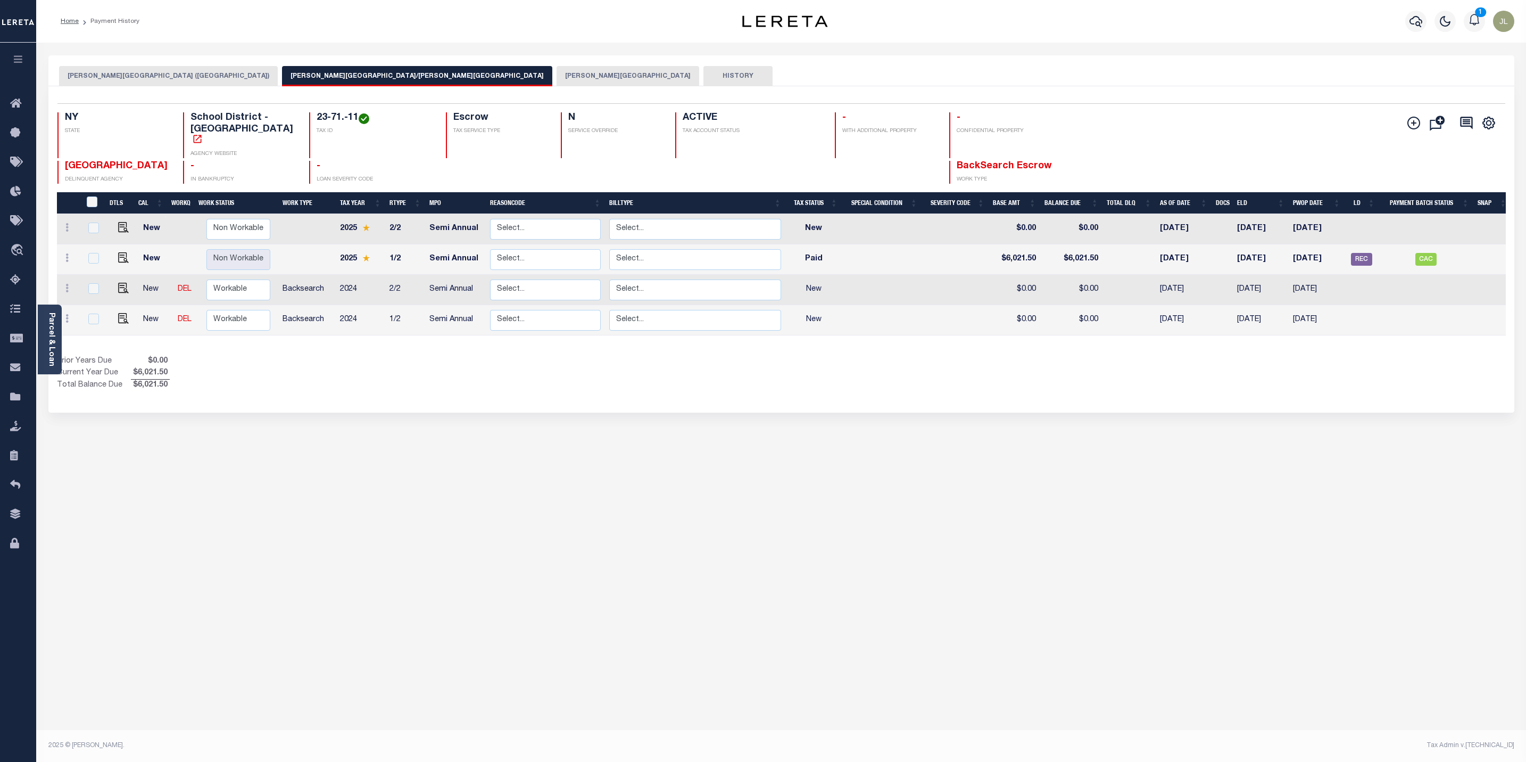
click at [557, 78] on button "[PERSON_NAME][GEOGRAPHIC_DATA]" at bounding box center [628, 76] width 143 height 20
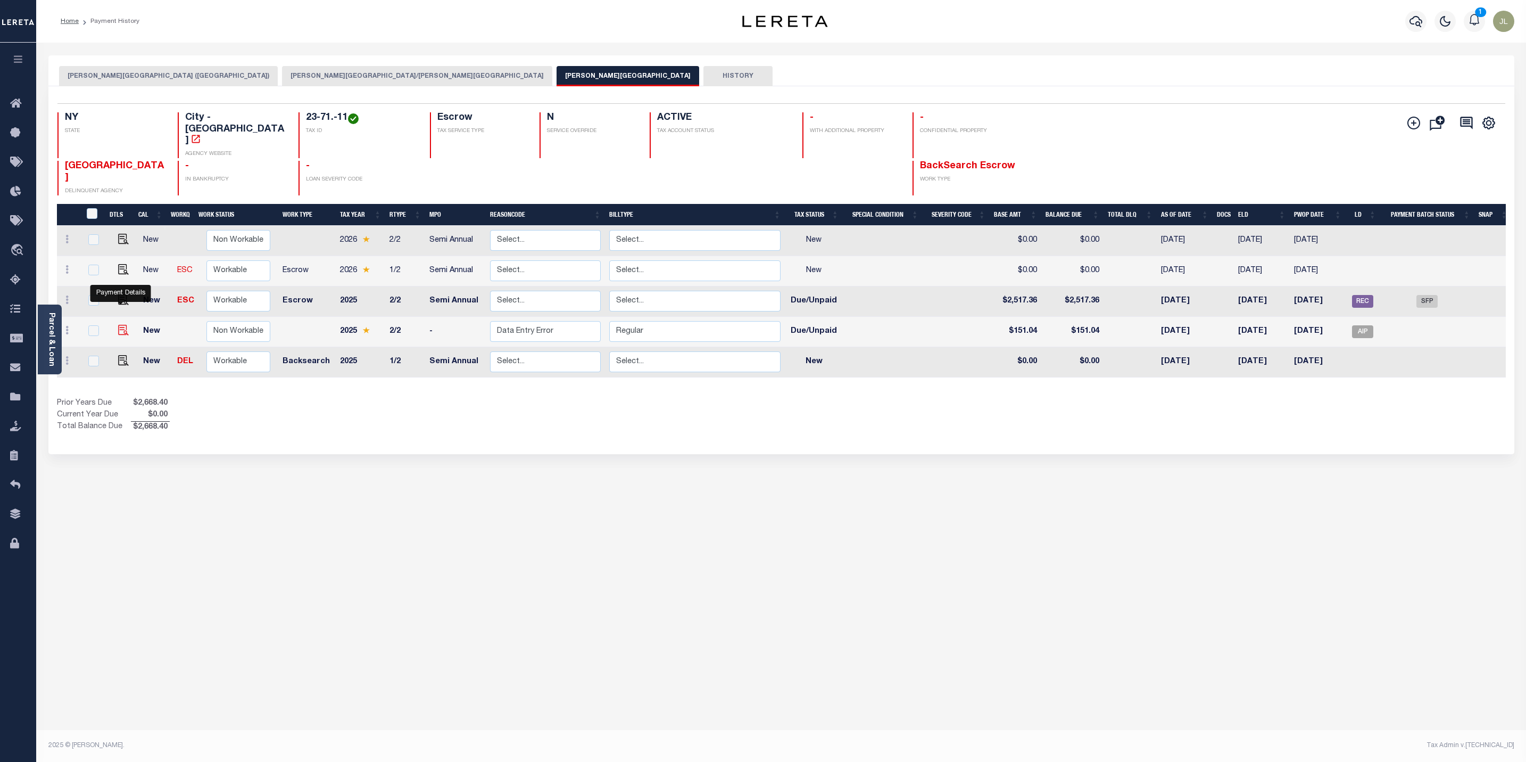
click at [120, 325] on img "" at bounding box center [123, 330] width 11 height 11
checkbox input "true"
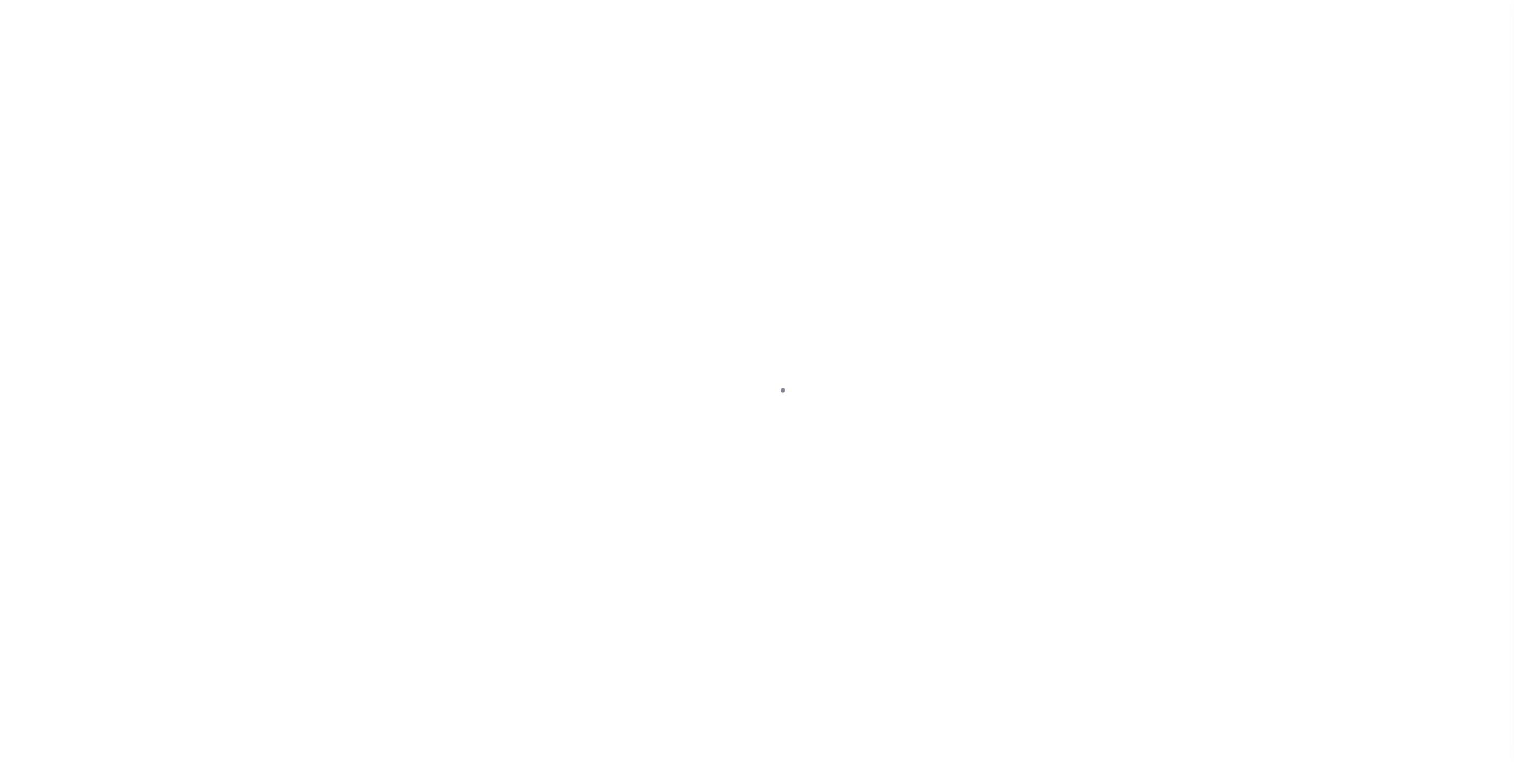
select select "DUE"
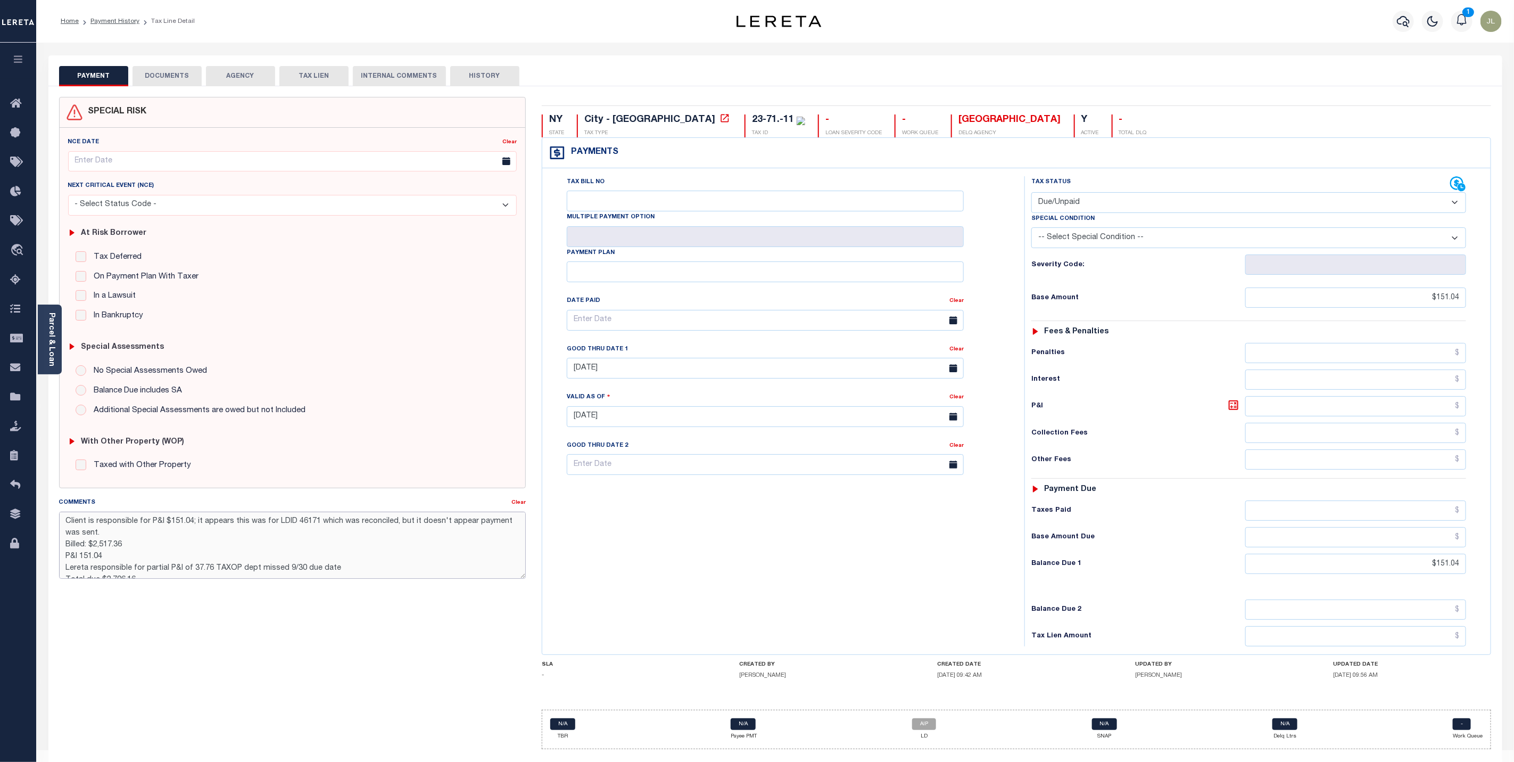
click at [230, 527] on textarea "Client is responsible for P&I $151.04; it appears this was for LDID 46171 which…" at bounding box center [292, 544] width 467 height 67
type textarea "CAS # UKN - Client is responsible for P&I $151.04; it appears this was for LDID…"
click at [749, 582] on div "Tax Bill No Multiple Payment Option Payment Plan Clear" at bounding box center [781, 411] width 472 height 470
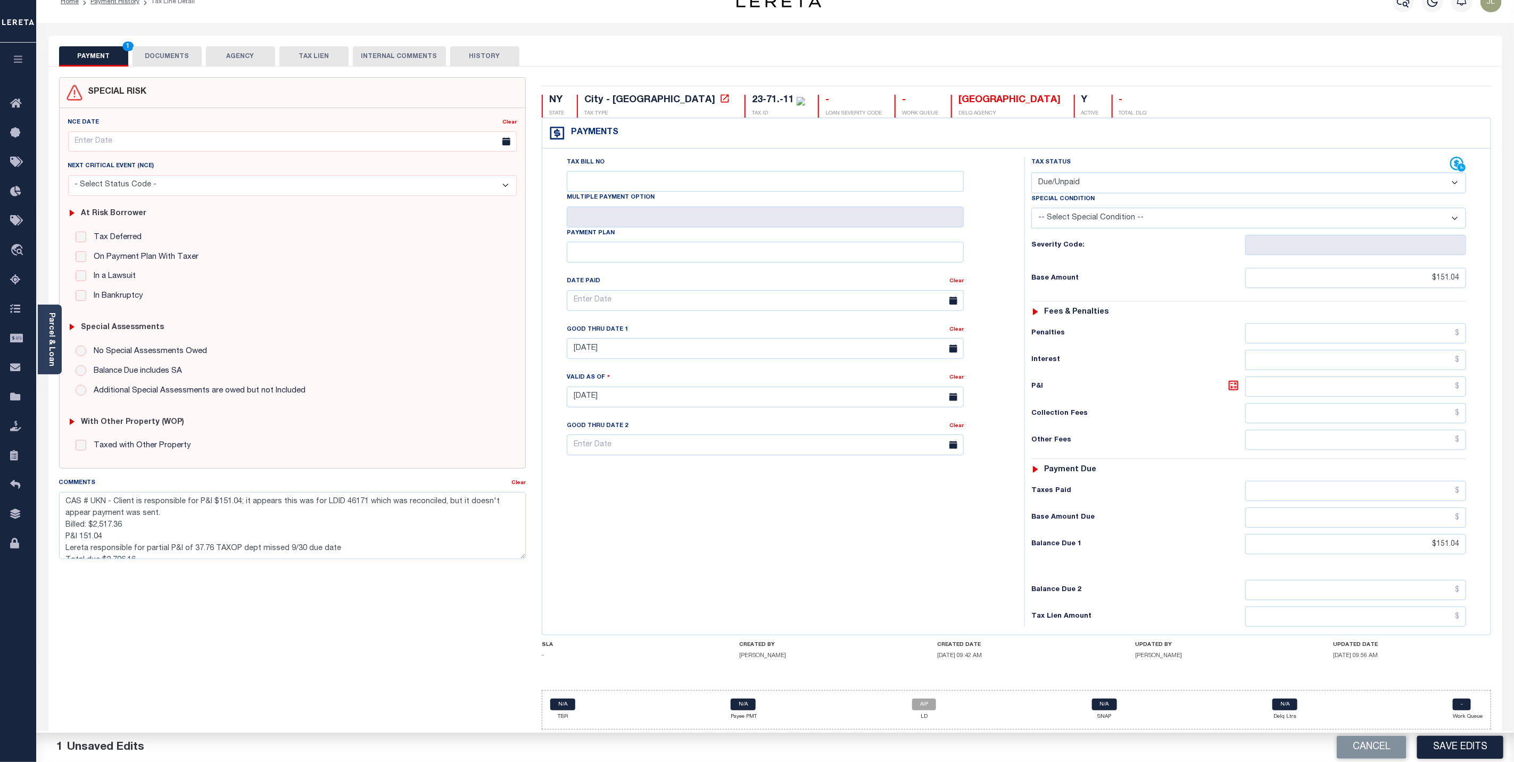
scroll to position [30, 0]
click at [1468, 745] on button "Save Edits" at bounding box center [1460, 747] width 86 height 23
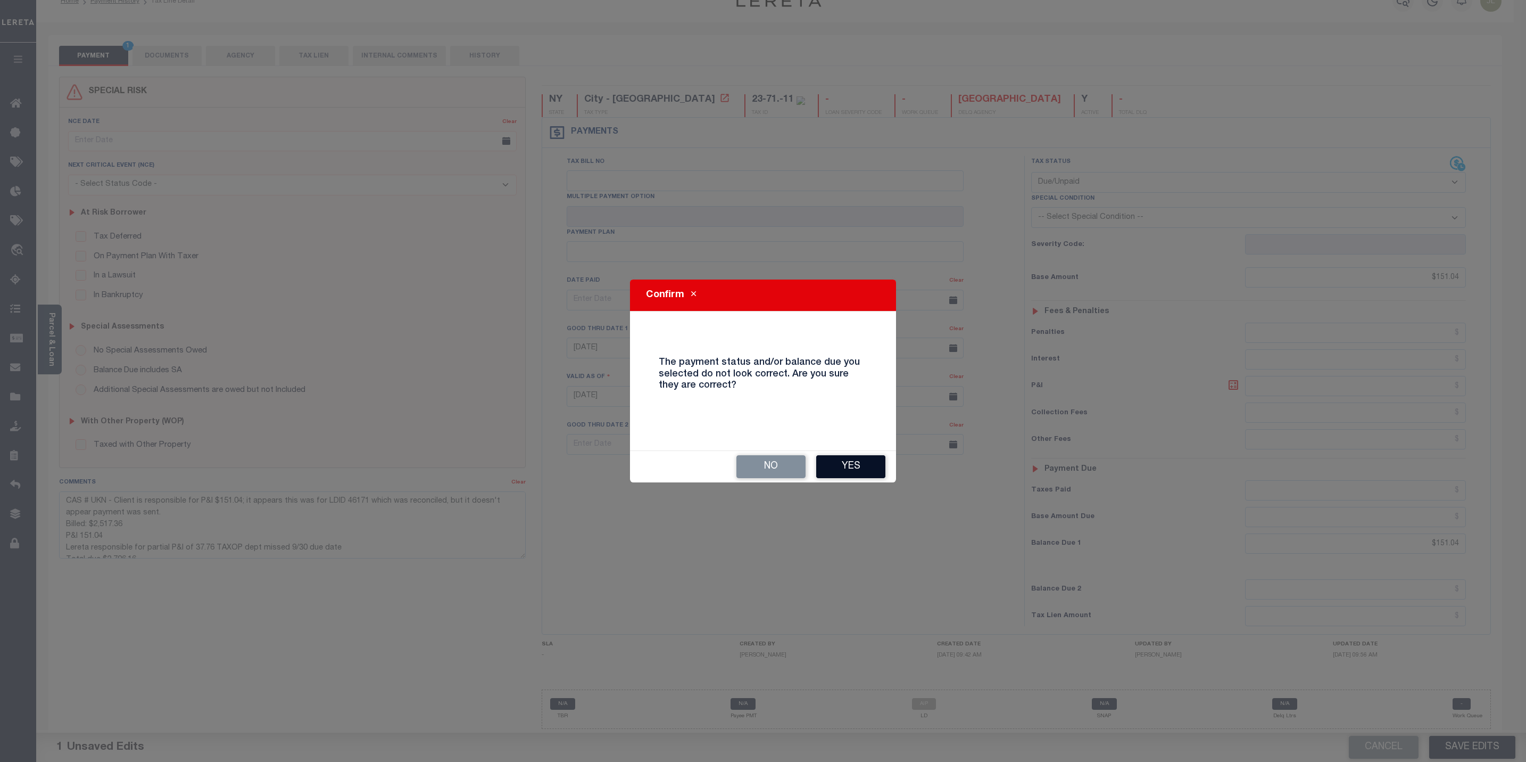
click at [861, 463] on button "Yes" at bounding box center [850, 466] width 69 height 23
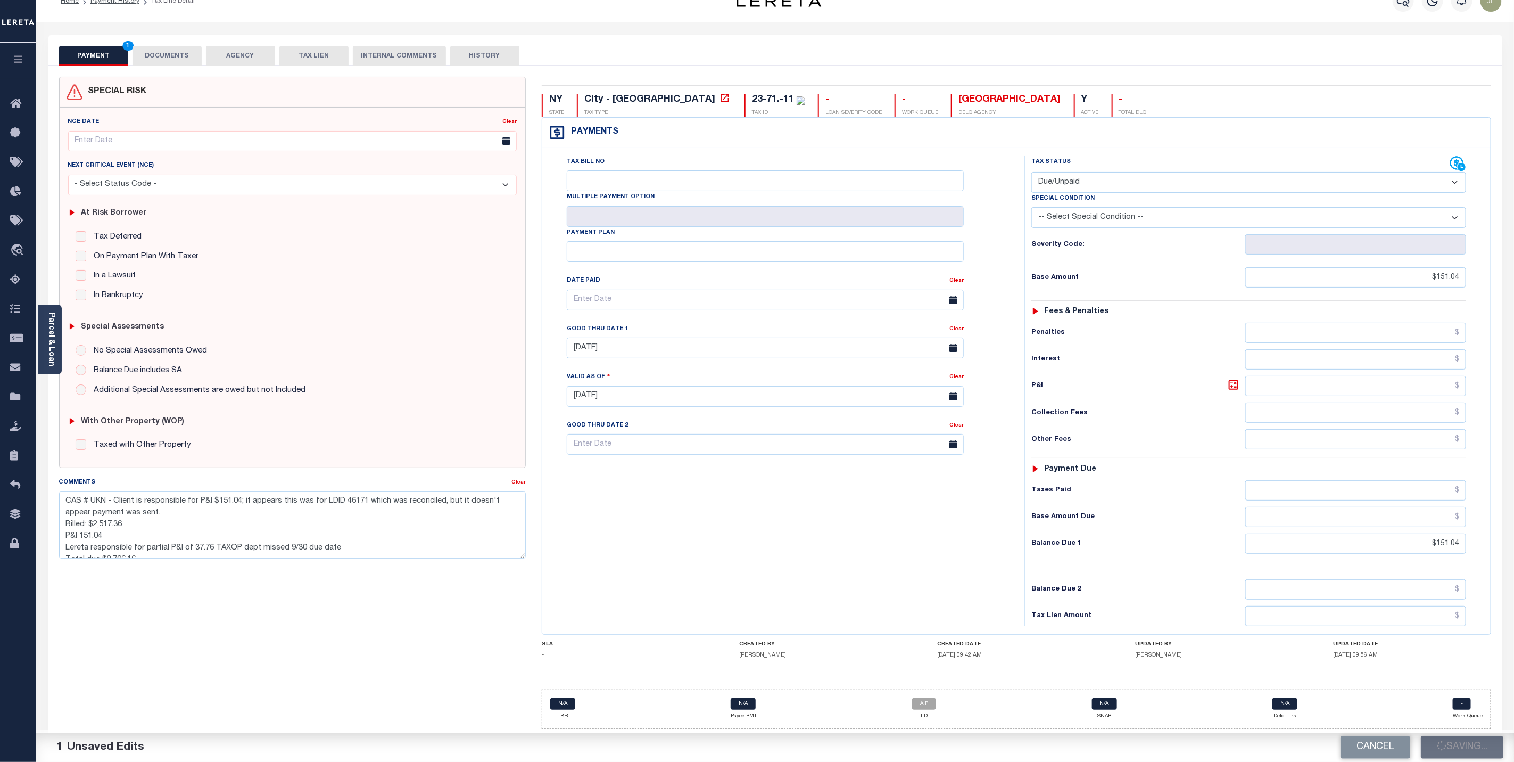
checkbox input "false"
type textarea "CAS # UKN - Client is responsible for P&I $151.04; it appears this was for LDID…"
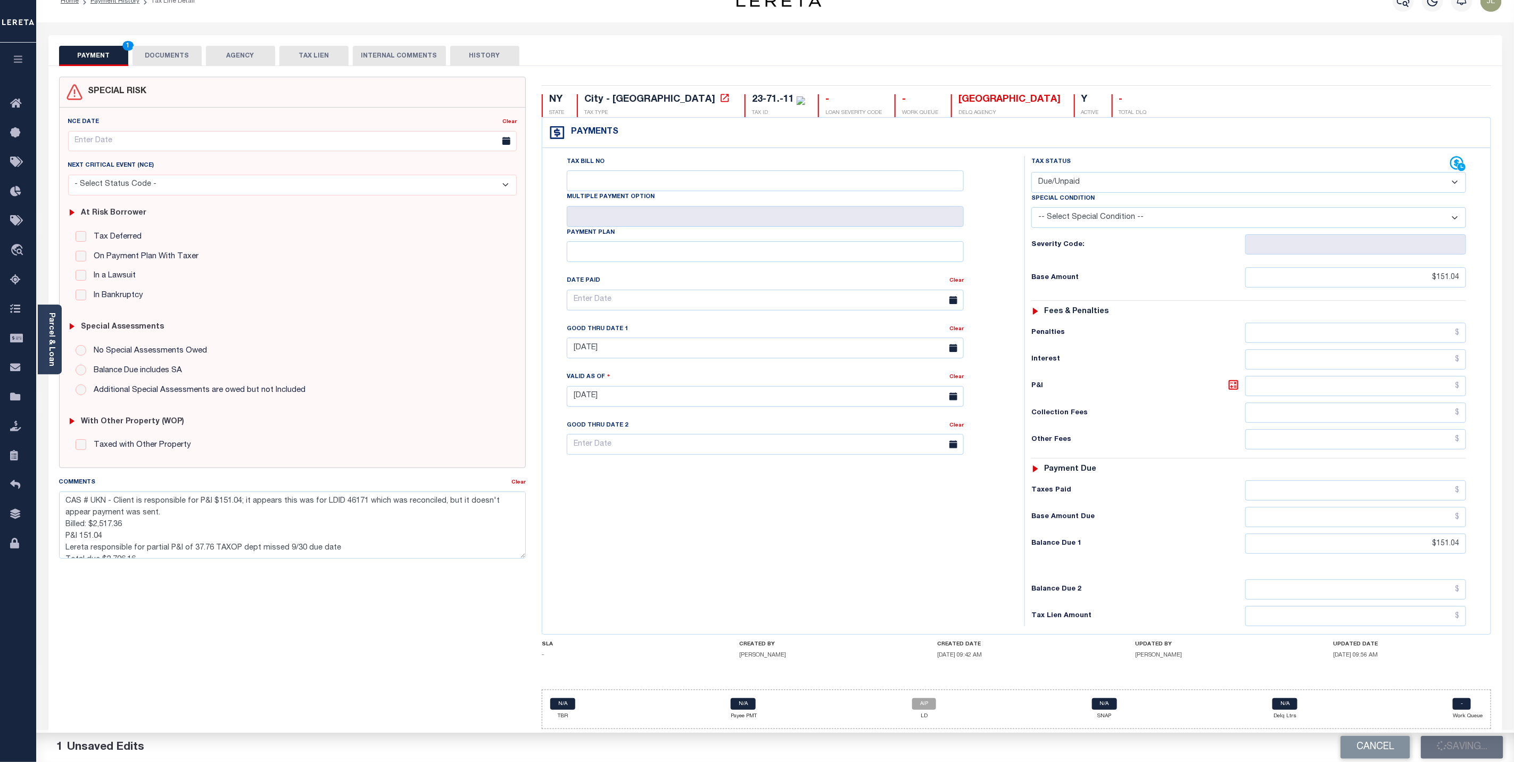
type input "$151.04"
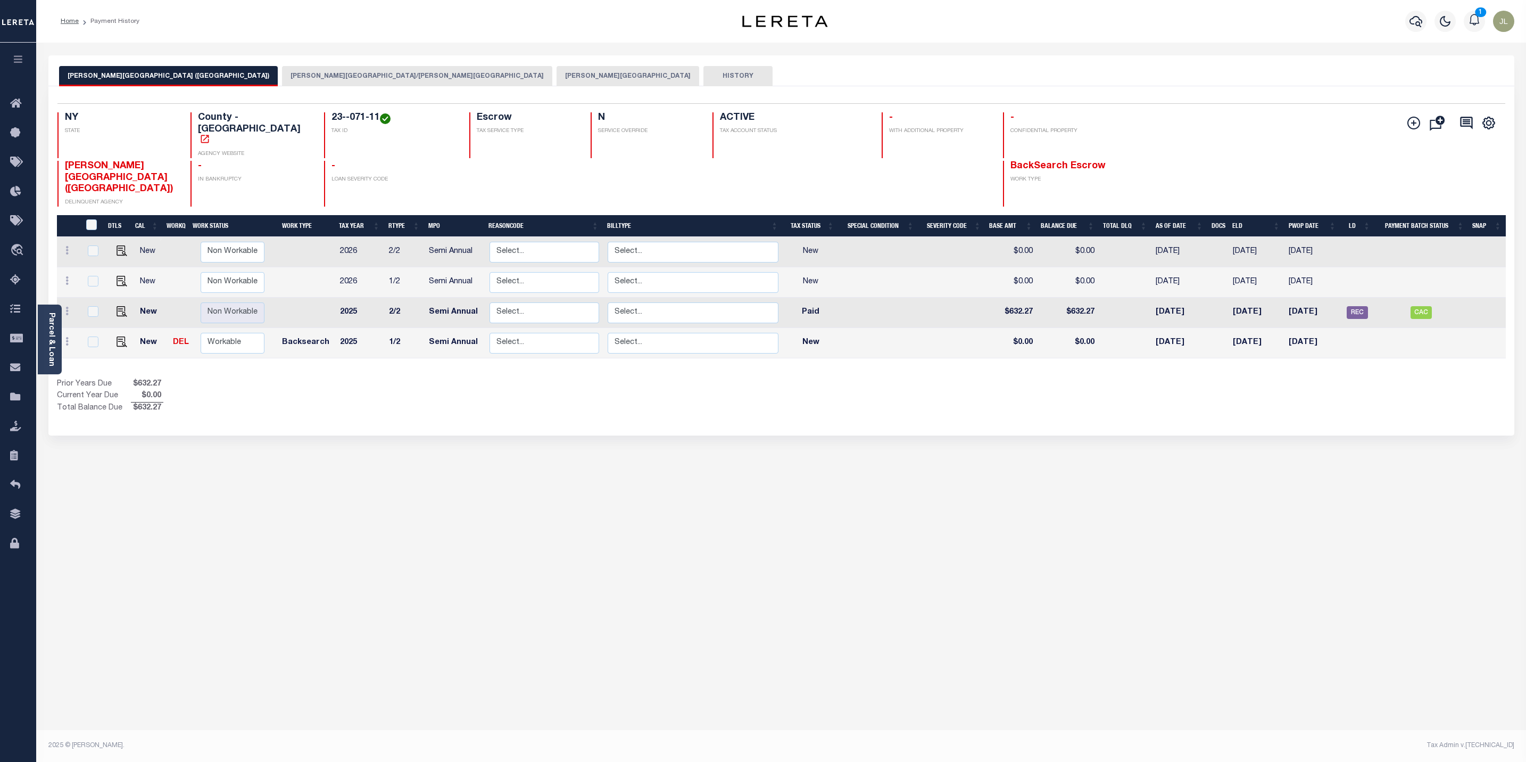
click at [557, 72] on button "[PERSON_NAME][GEOGRAPHIC_DATA]" at bounding box center [628, 76] width 143 height 20
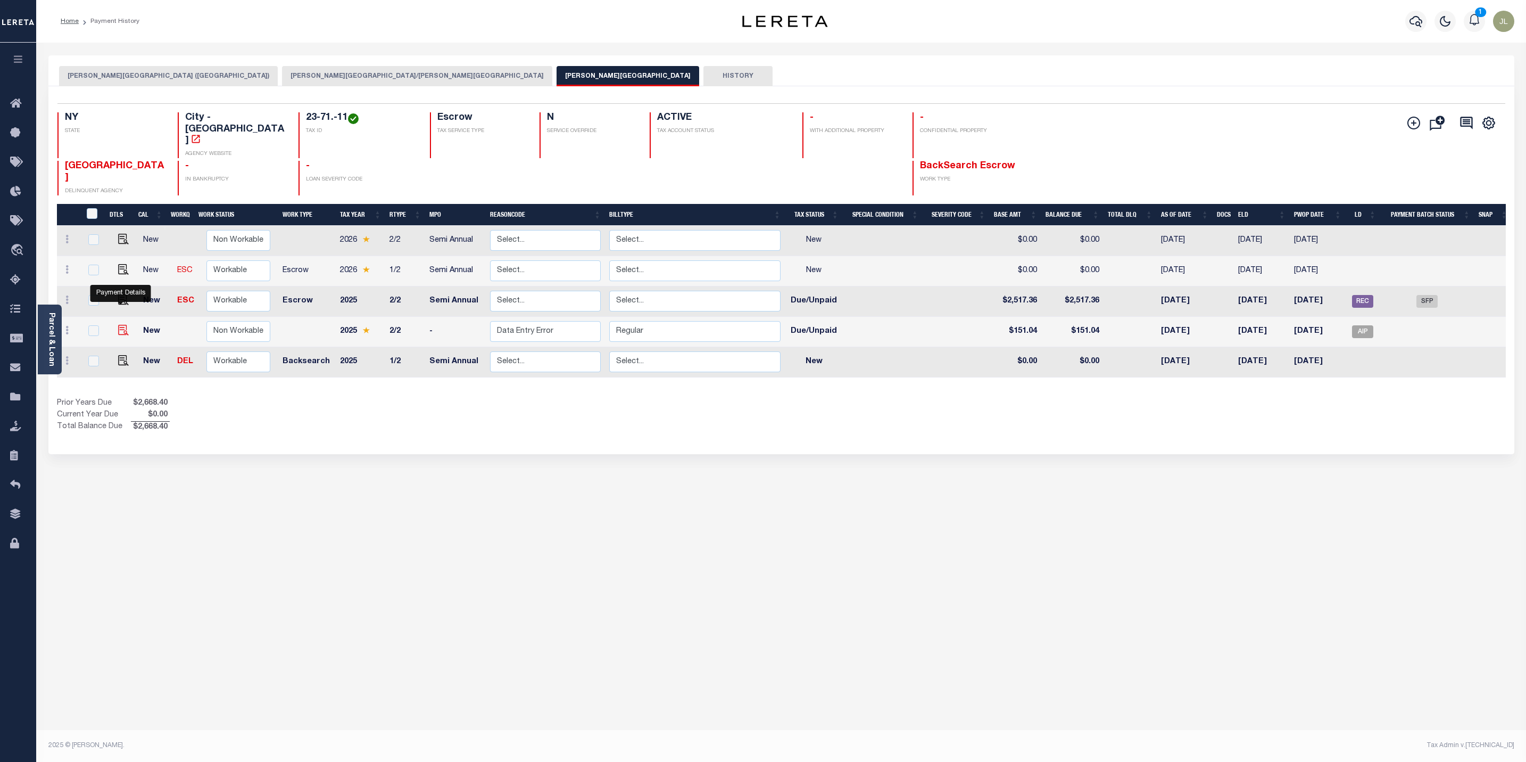
click at [123, 325] on img "" at bounding box center [123, 330] width 11 height 11
checkbox input "true"
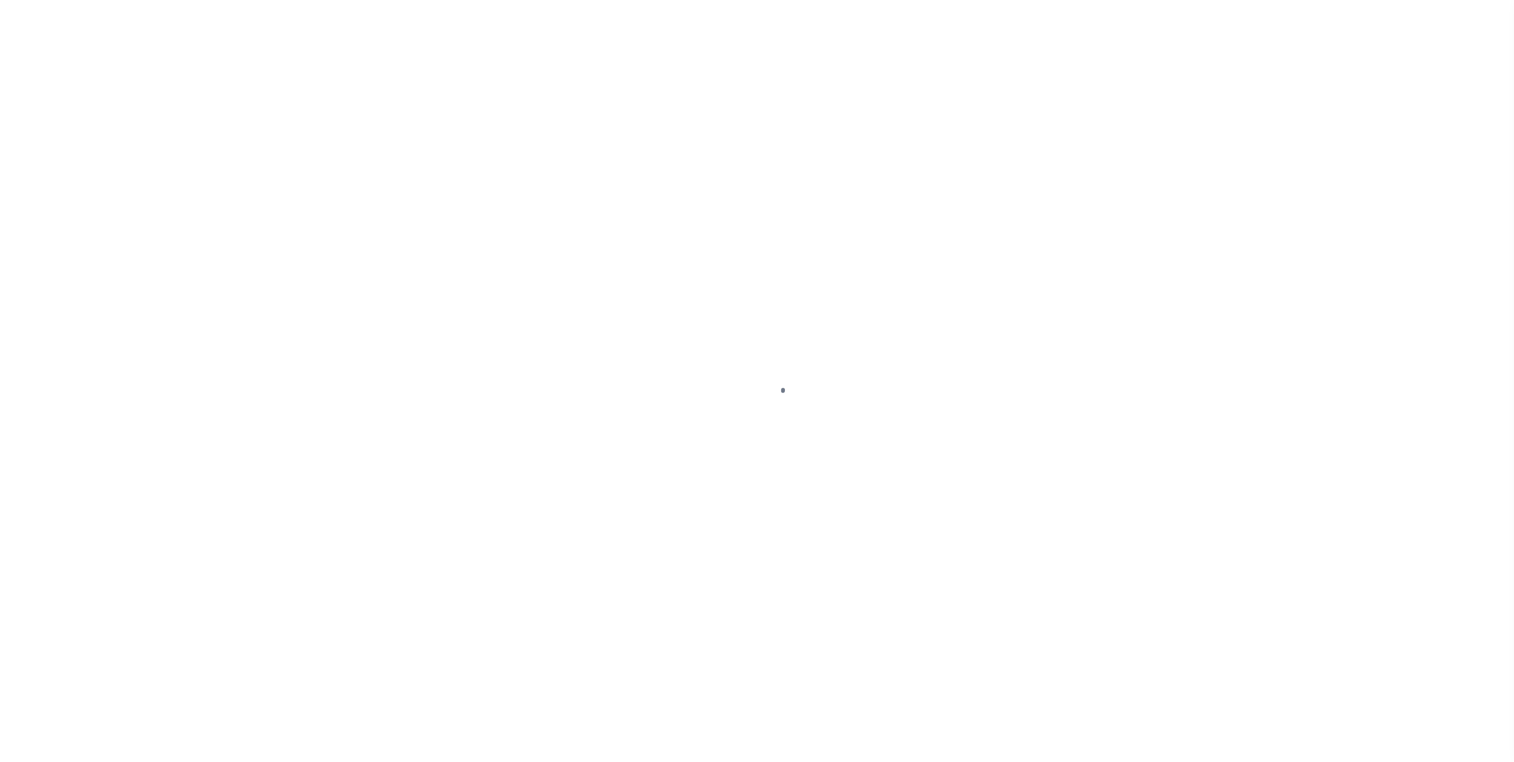
select select "DUE"
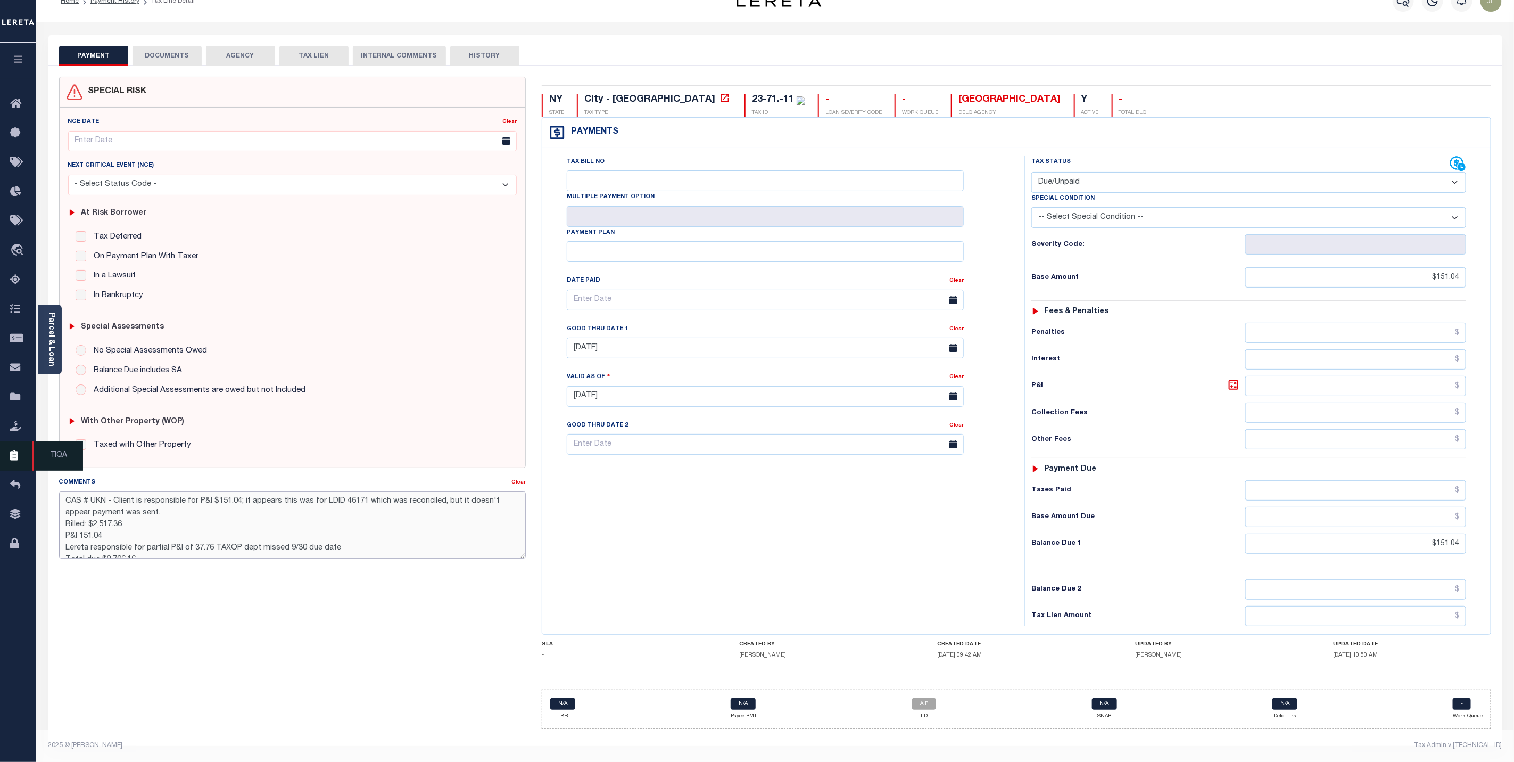
drag, startPoint x: 130, startPoint y: 540, endPoint x: 27, endPoint y: 460, distance: 130.1
click at [27, 460] on div "Home Payment History Tax Line Detail 1 Profile" at bounding box center [757, 371] width 1514 height 782
click at [133, 529] on textarea "CAS # UKN - Client is responsible for P&I $151.04; it appears this was for LDID…" at bounding box center [292, 524] width 467 height 67
click at [122, 522] on textarea "CAS # UKN - Client is responsible for P&I $151.04; it appears this was for LDID…" at bounding box center [292, 524] width 467 height 67
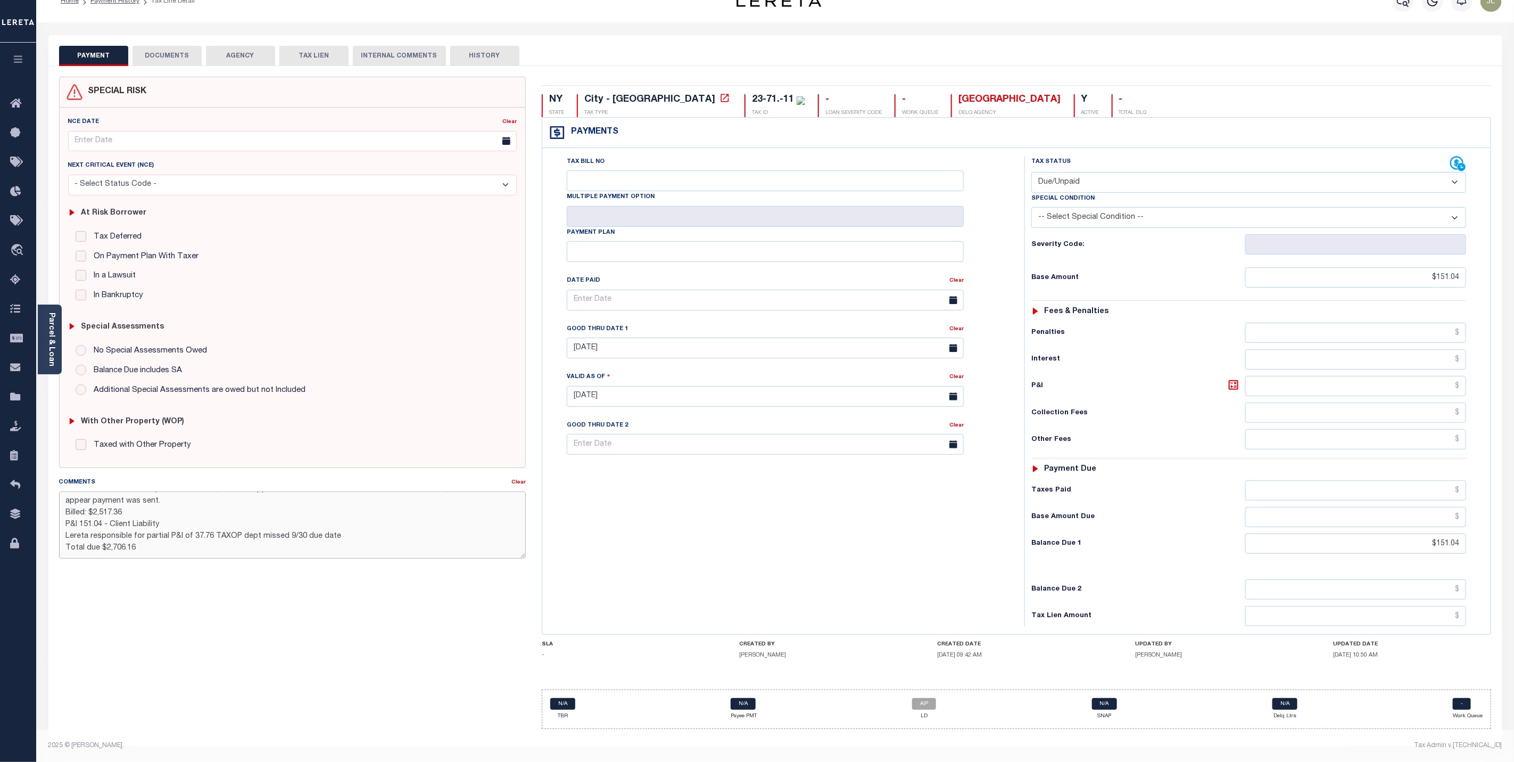
scroll to position [0, 0]
drag, startPoint x: 152, startPoint y: 543, endPoint x: 34, endPoint y: 454, distance: 147.7
click at [34, 454] on div "Home Payment History Tax Line Detail 1 Profile" at bounding box center [757, 371] width 1514 height 782
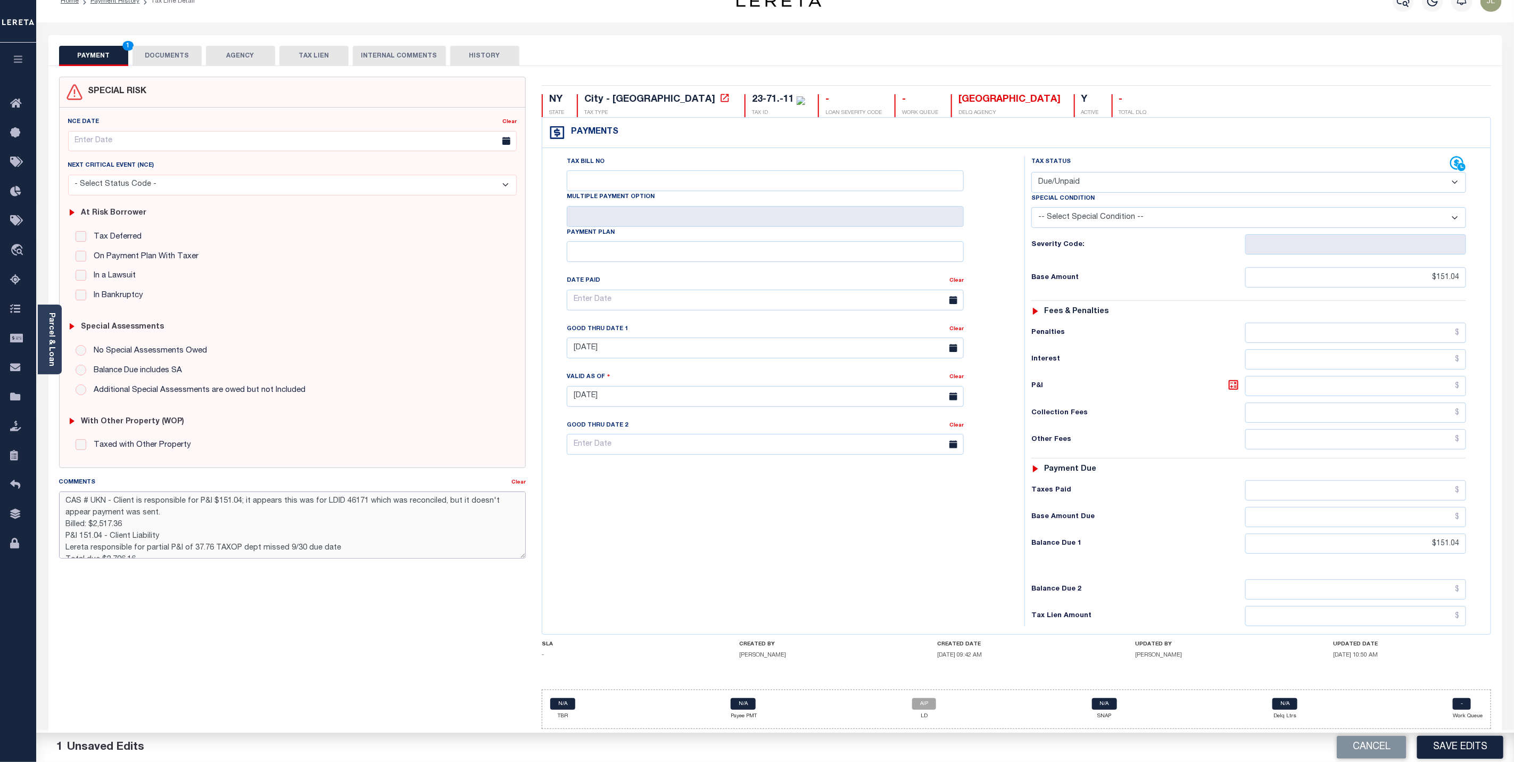
click at [278, 538] on textarea "CAS # UKN - Client is responsible for P&I $151.04; it appears this was for LDID…" at bounding box center [292, 524] width 467 height 67
click at [145, 544] on textarea "CAS # UKN - Client is responsible for P&I $151.04; it appears this was for LDID…" at bounding box center [292, 524] width 467 height 67
type textarea "CAS # UKN - Client is responsible for P&I $151.04; it appears this was for LDID…"
click at [1461, 743] on button "Save Edits" at bounding box center [1460, 747] width 86 height 23
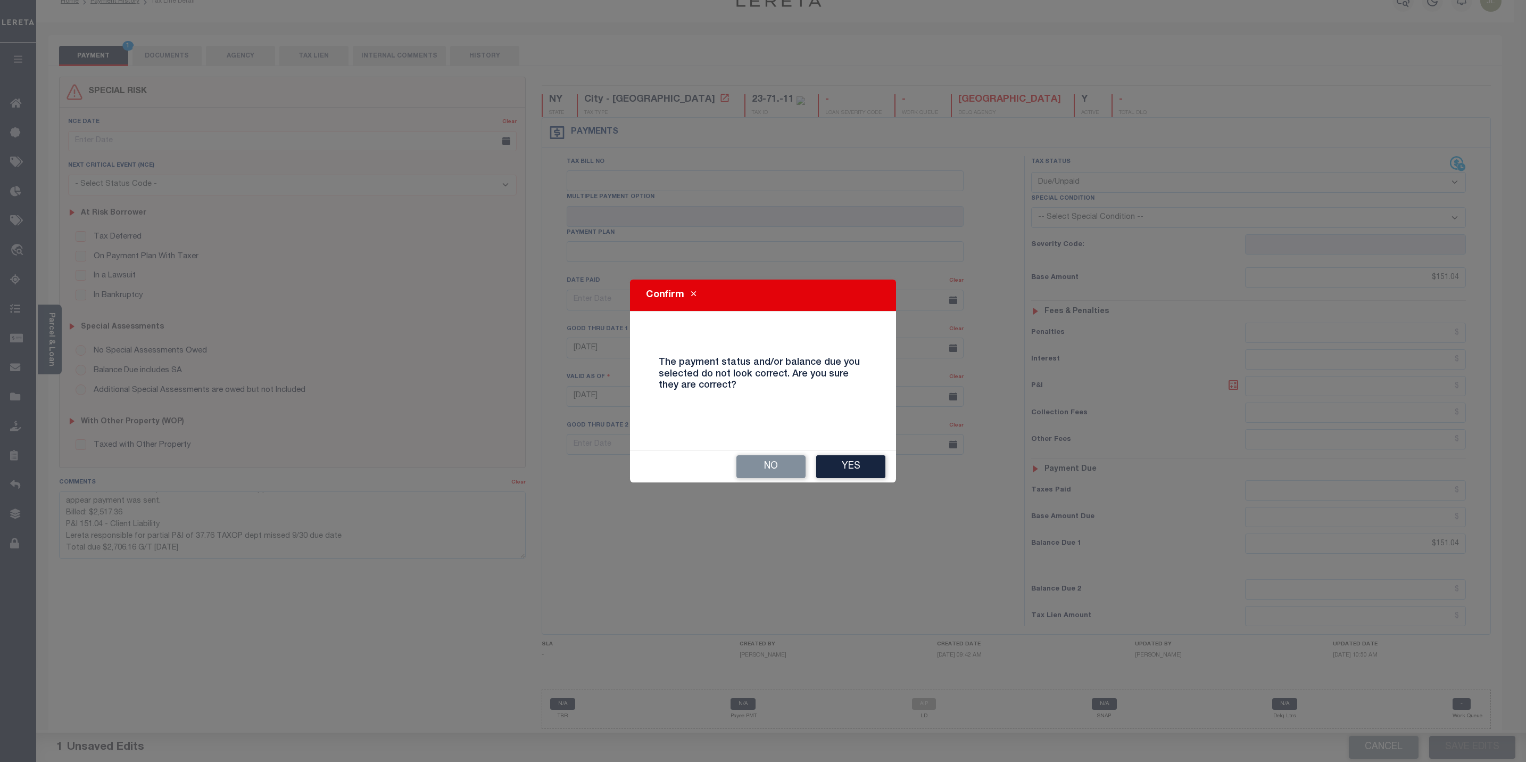
drag, startPoint x: 875, startPoint y: 470, endPoint x: 860, endPoint y: 471, distance: 16.0
click at [875, 470] on button "Yes" at bounding box center [850, 466] width 69 height 23
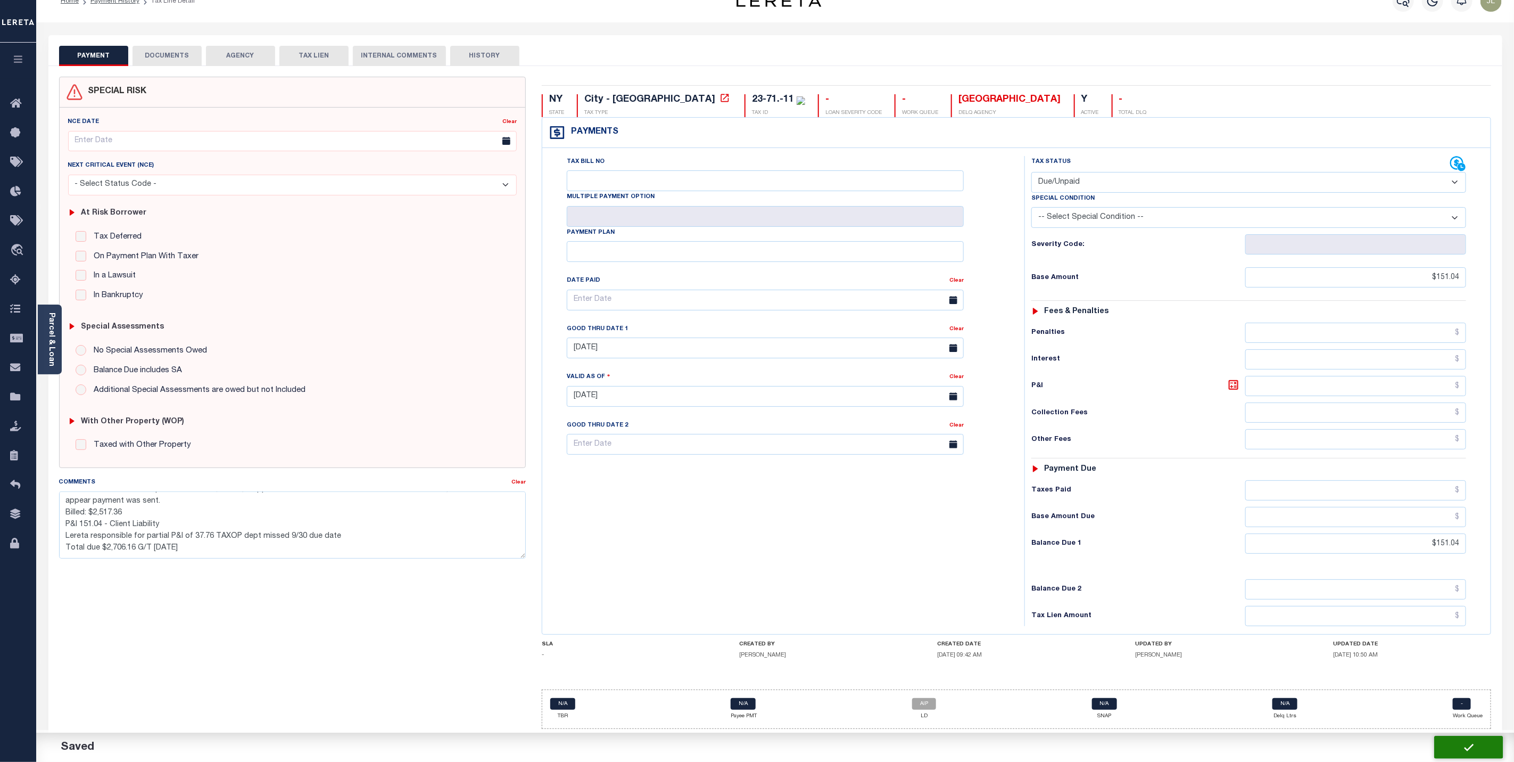
checkbox input "false"
type textarea "CAS # UKN - Client is responsible for P&I $151.04; it appears this was for LDID…"
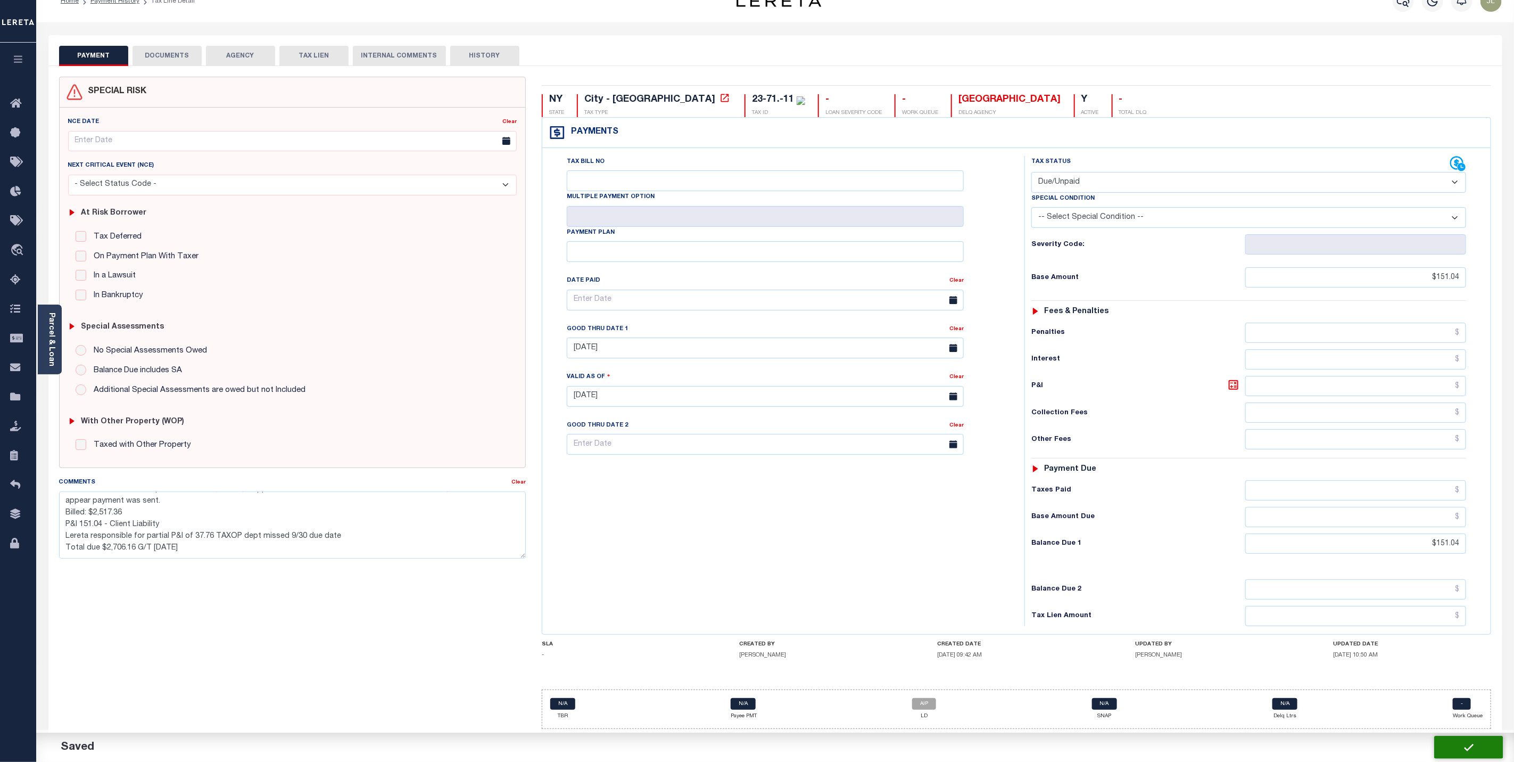
type input "$151.04"
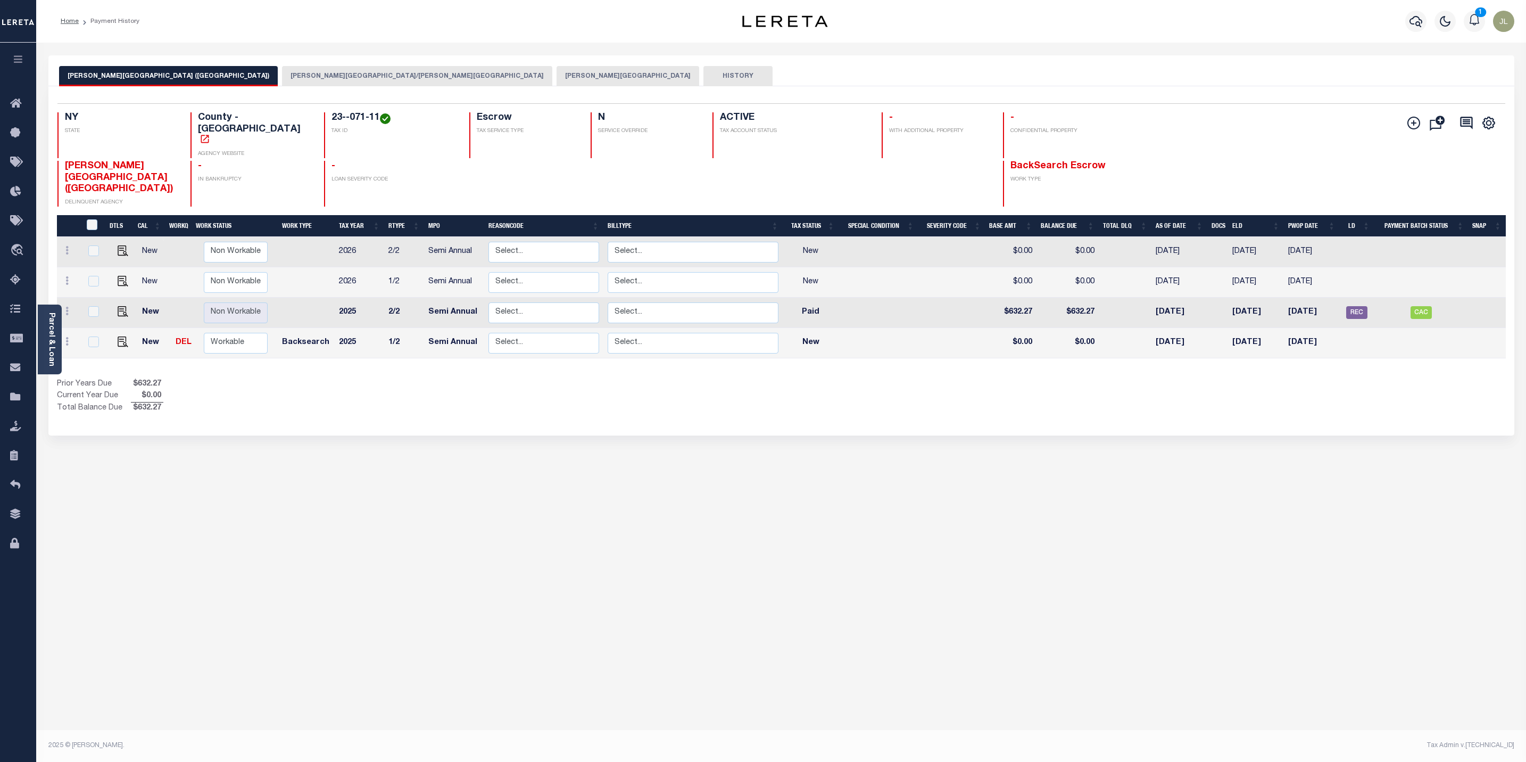
click at [557, 82] on button "[PERSON_NAME][GEOGRAPHIC_DATA]" at bounding box center [628, 76] width 143 height 20
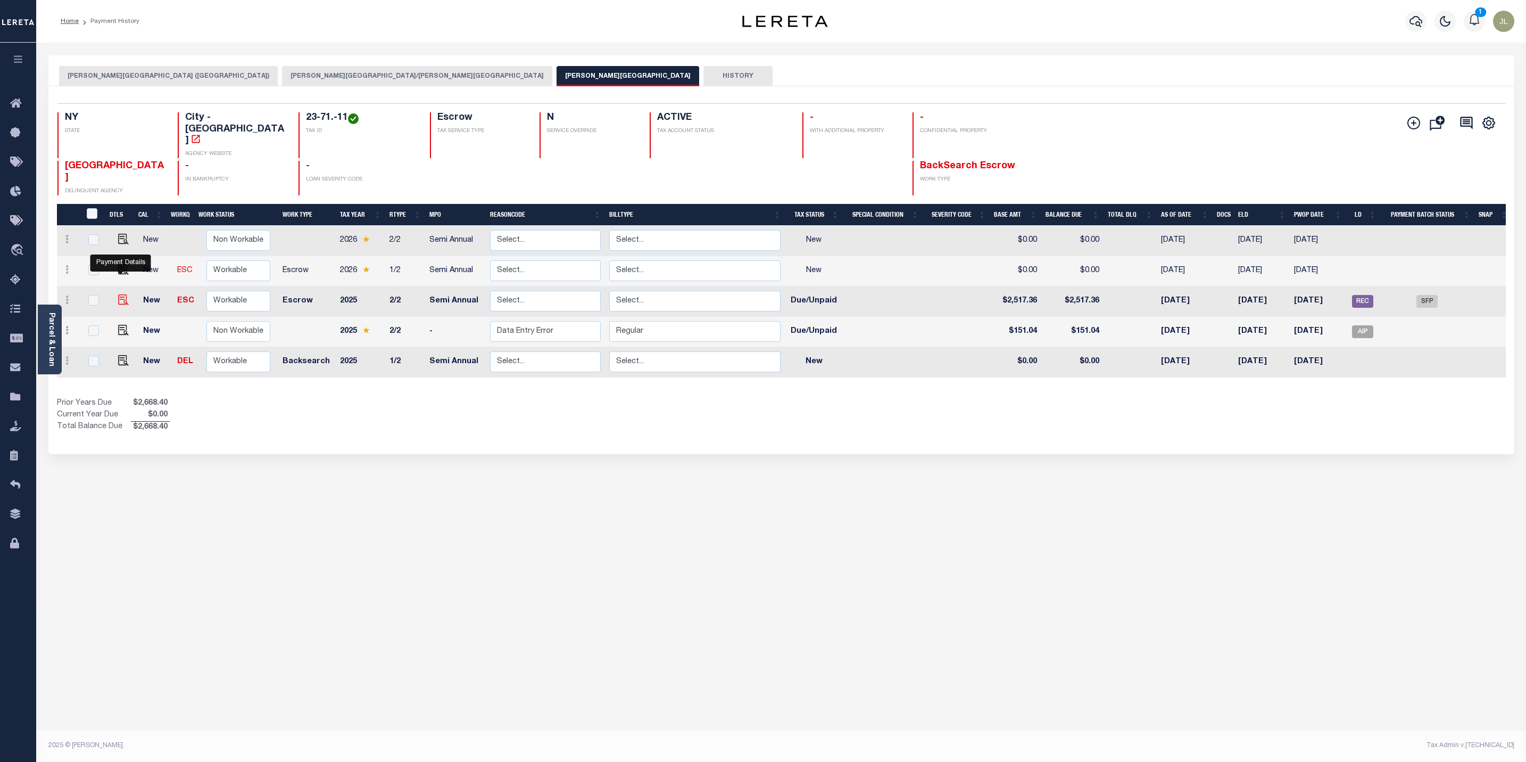
click at [121, 294] on img "" at bounding box center [123, 299] width 11 height 11
checkbox input "true"
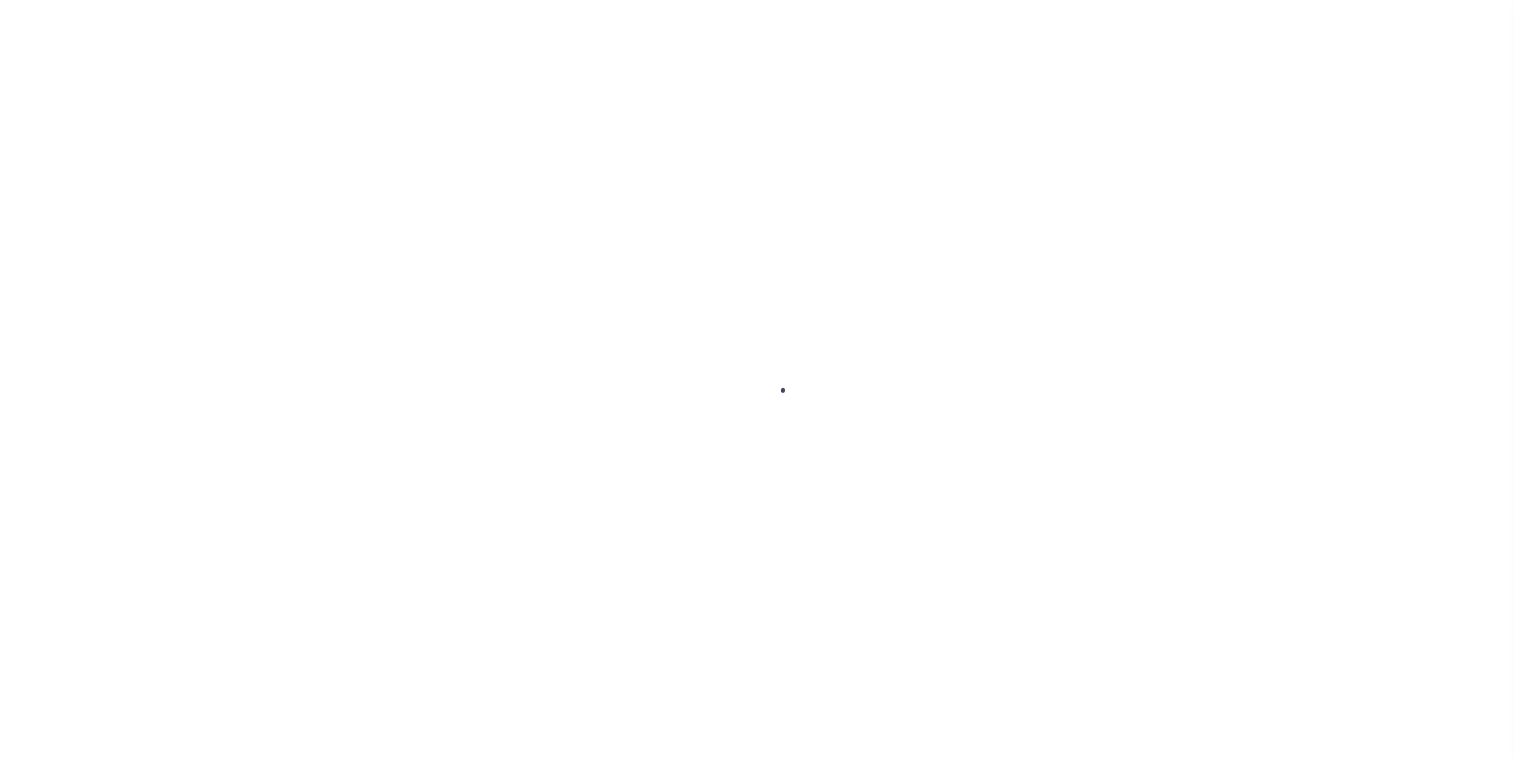
select select "DUE"
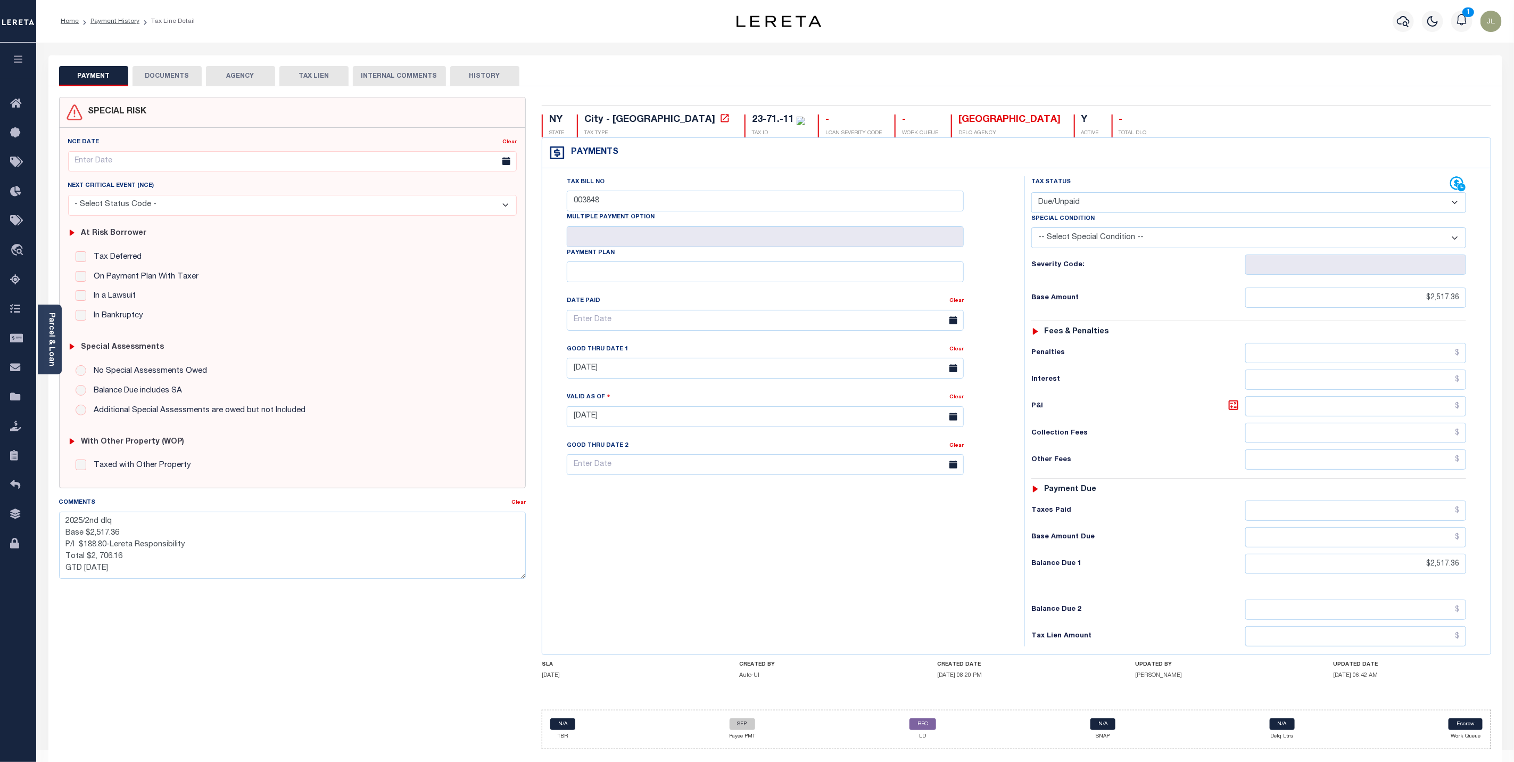
click at [169, 80] on button "DOCUMENTS" at bounding box center [167, 76] width 69 height 20
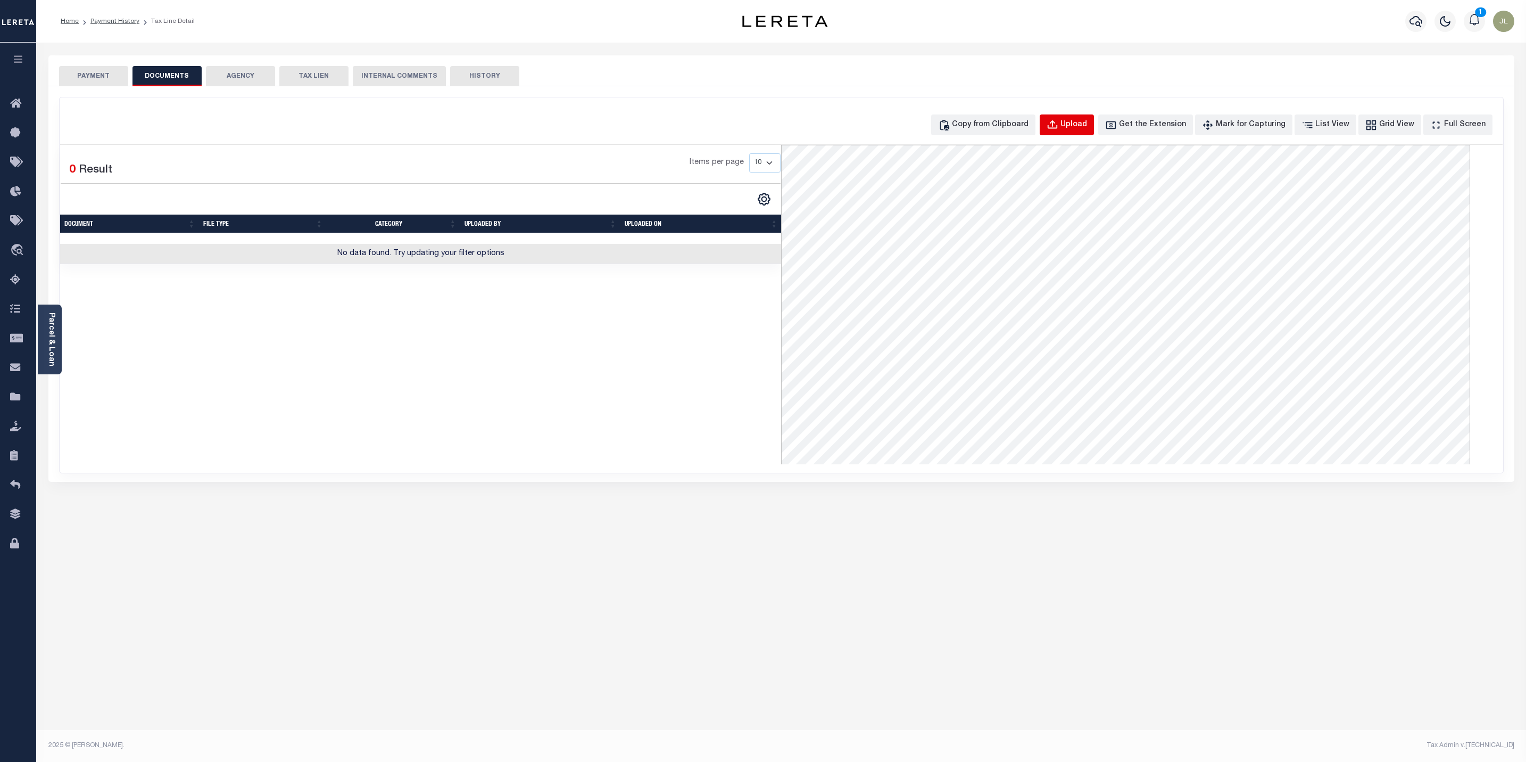
click at [1085, 123] on div "Upload" at bounding box center [1074, 125] width 27 height 12
select select "POP"
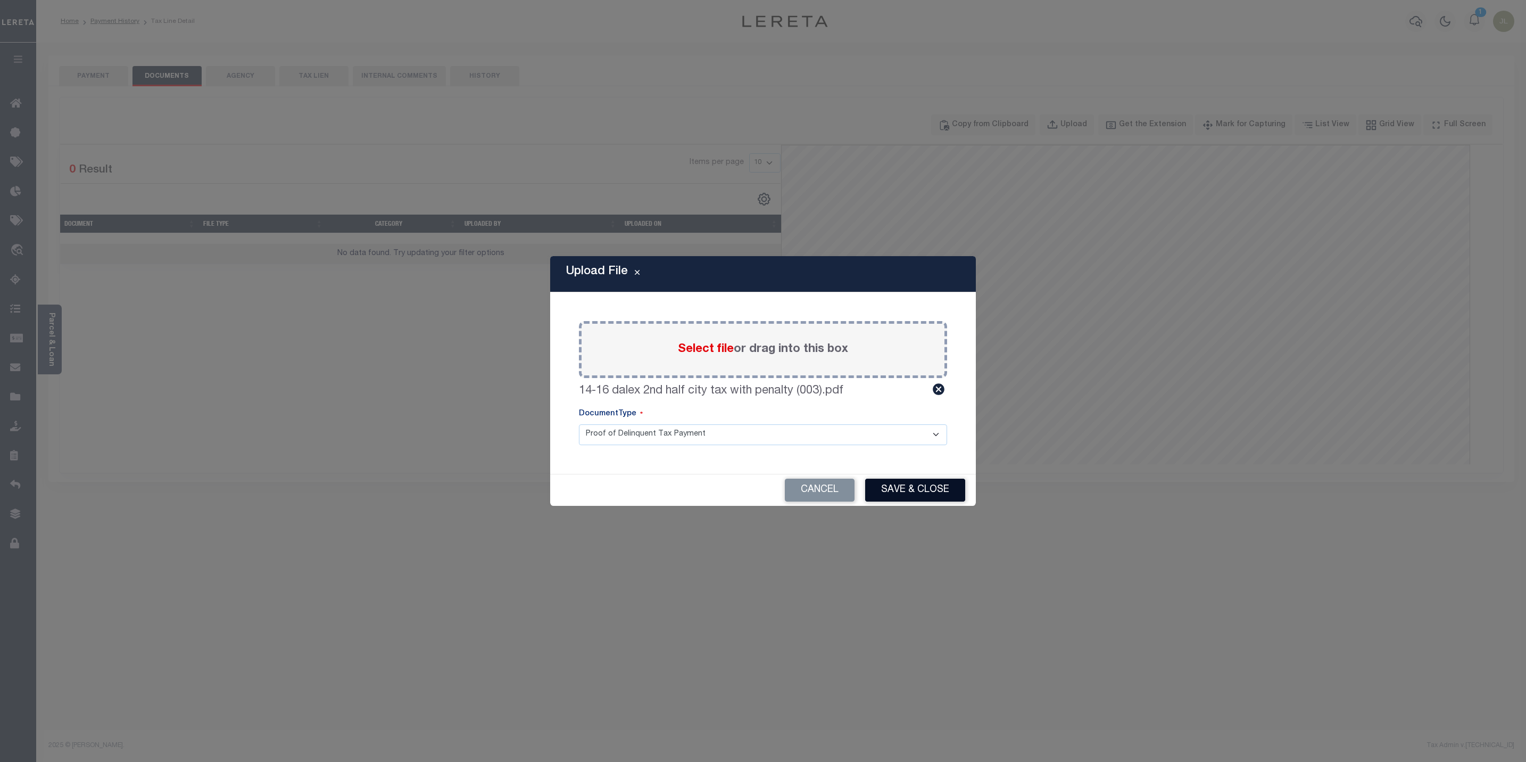
click at [939, 495] on button "Save & Close" at bounding box center [915, 489] width 100 height 23
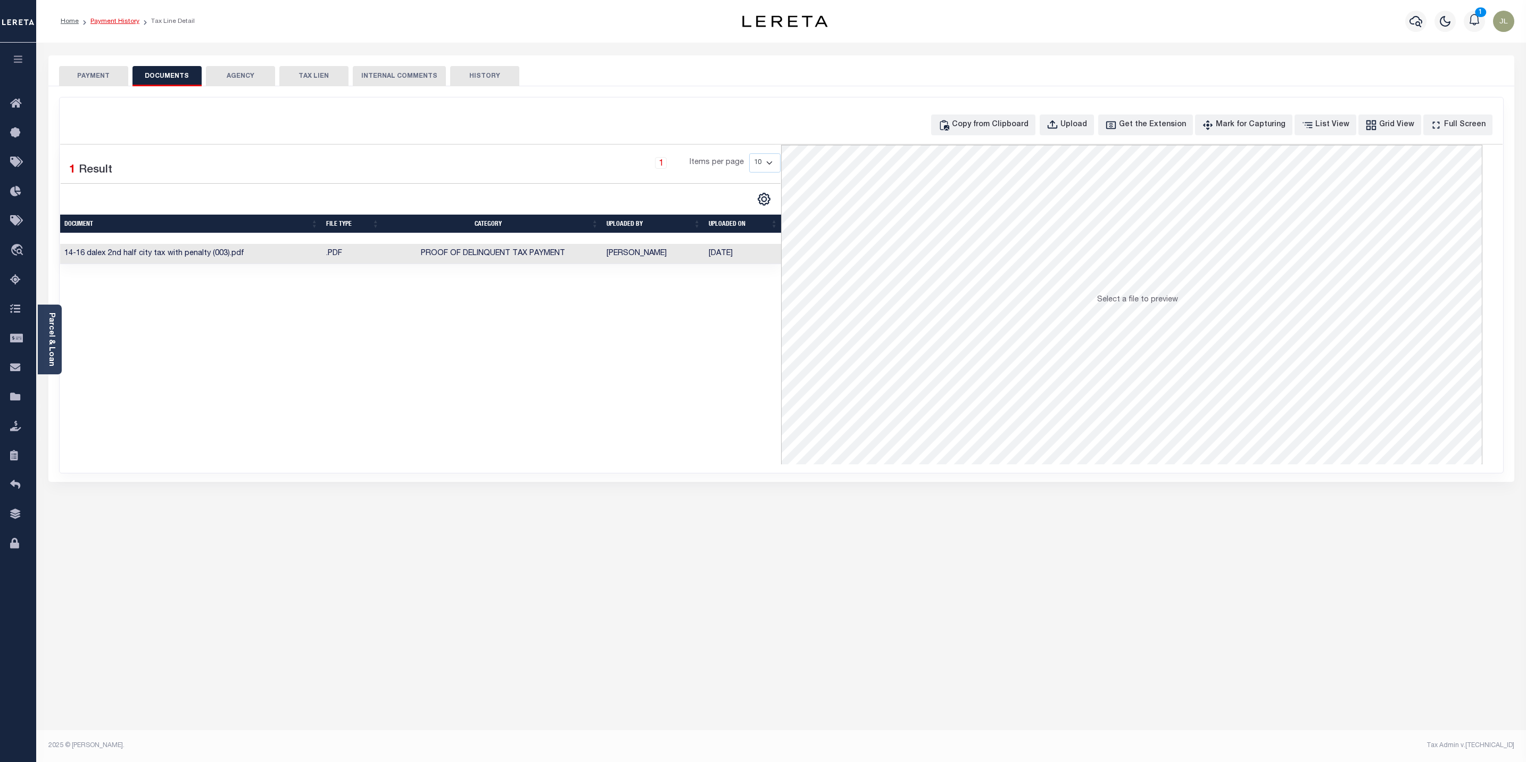
click at [101, 18] on link "Payment History" at bounding box center [114, 21] width 49 height 6
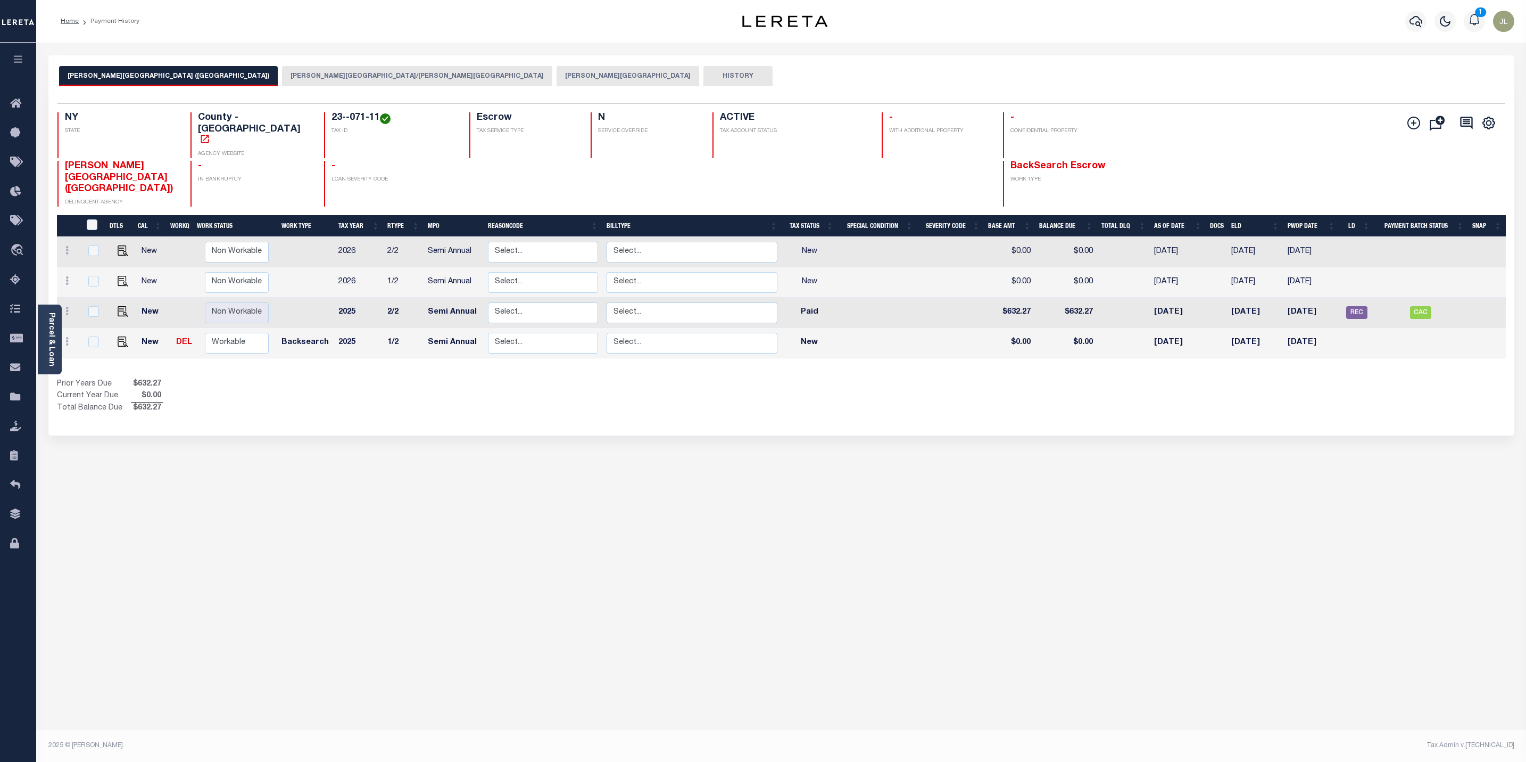
click at [557, 75] on button "[PERSON_NAME][GEOGRAPHIC_DATA]" at bounding box center [628, 76] width 143 height 20
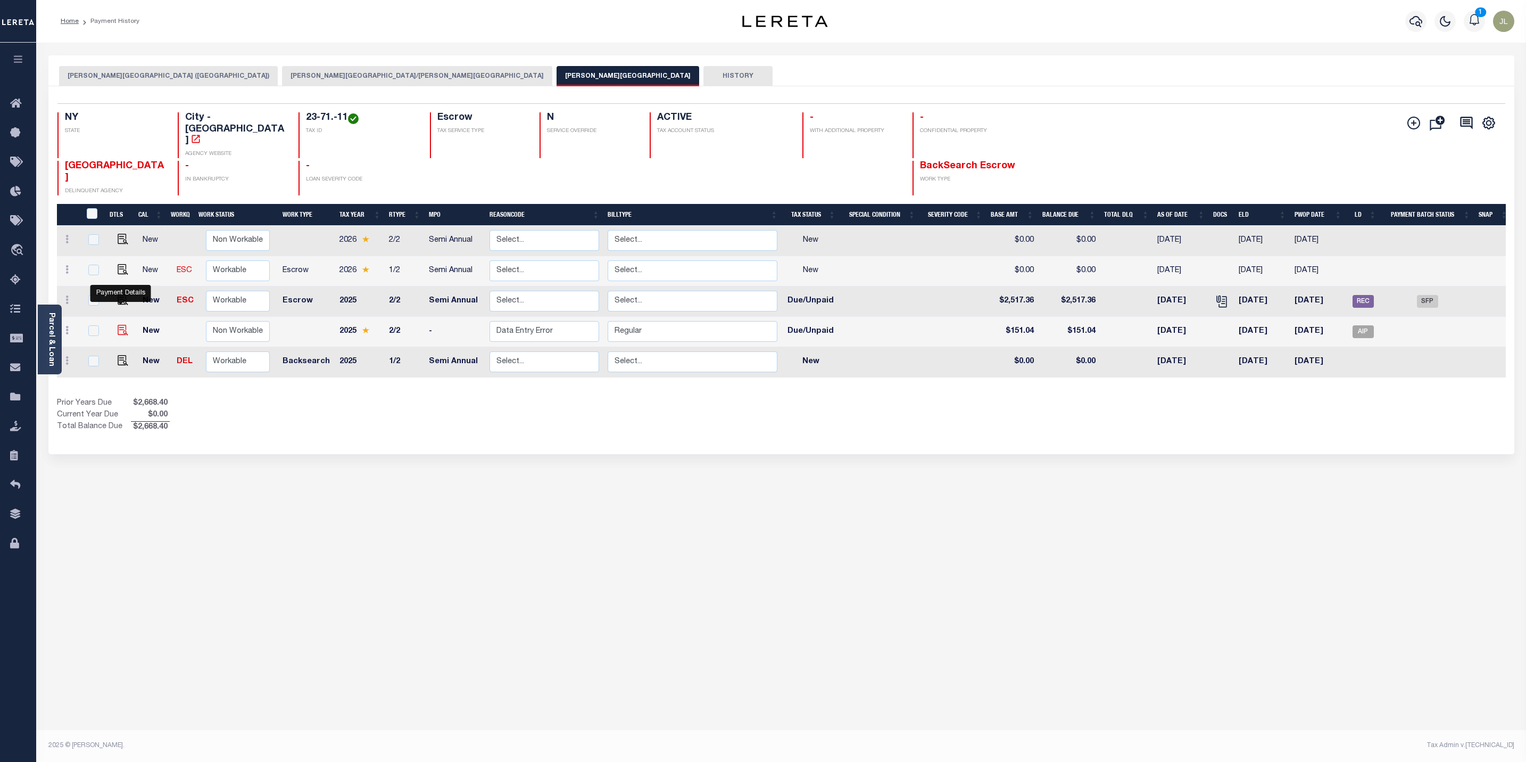
click at [125, 325] on img "" at bounding box center [123, 330] width 11 height 11
checkbox input "true"
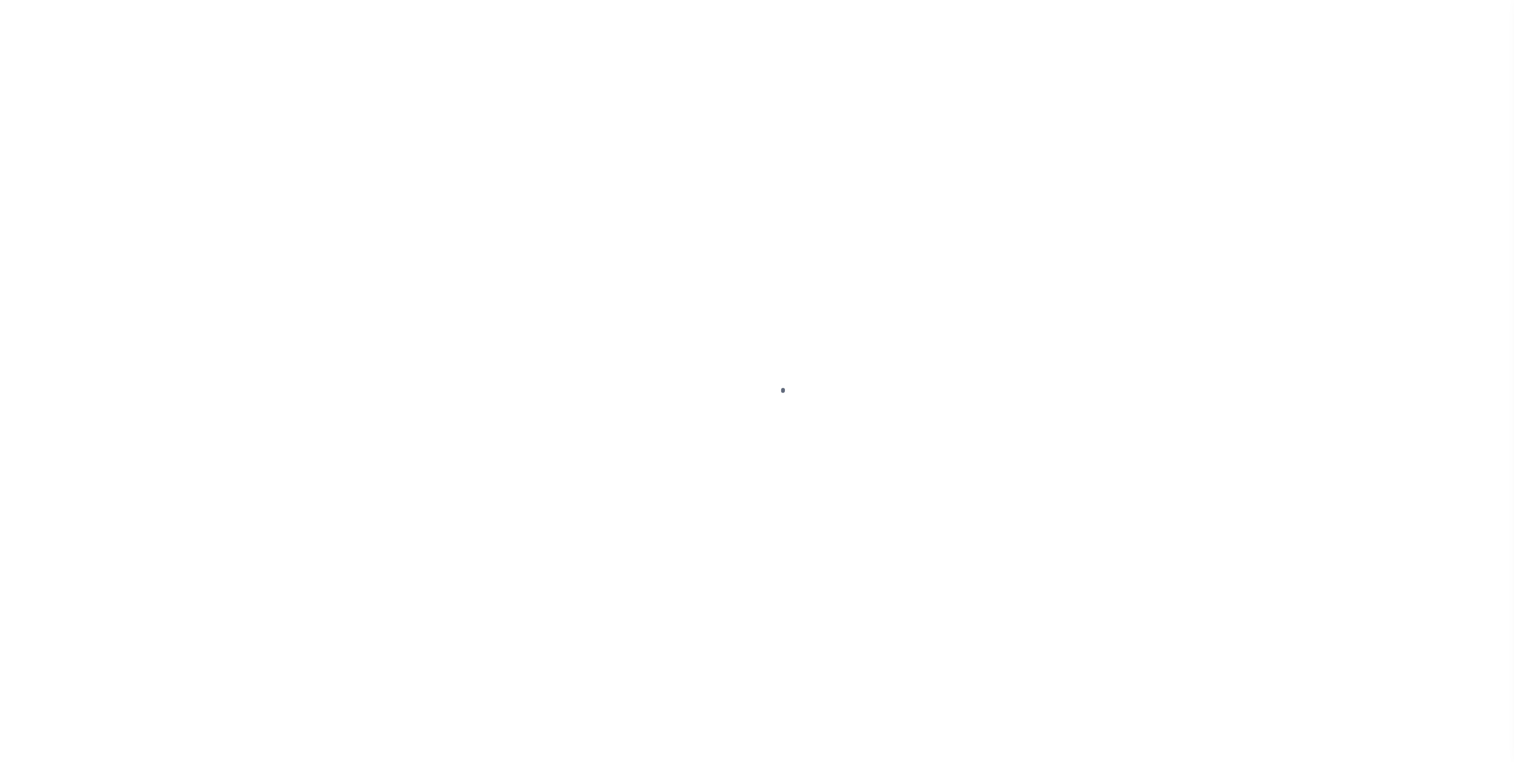
select select "DUE"
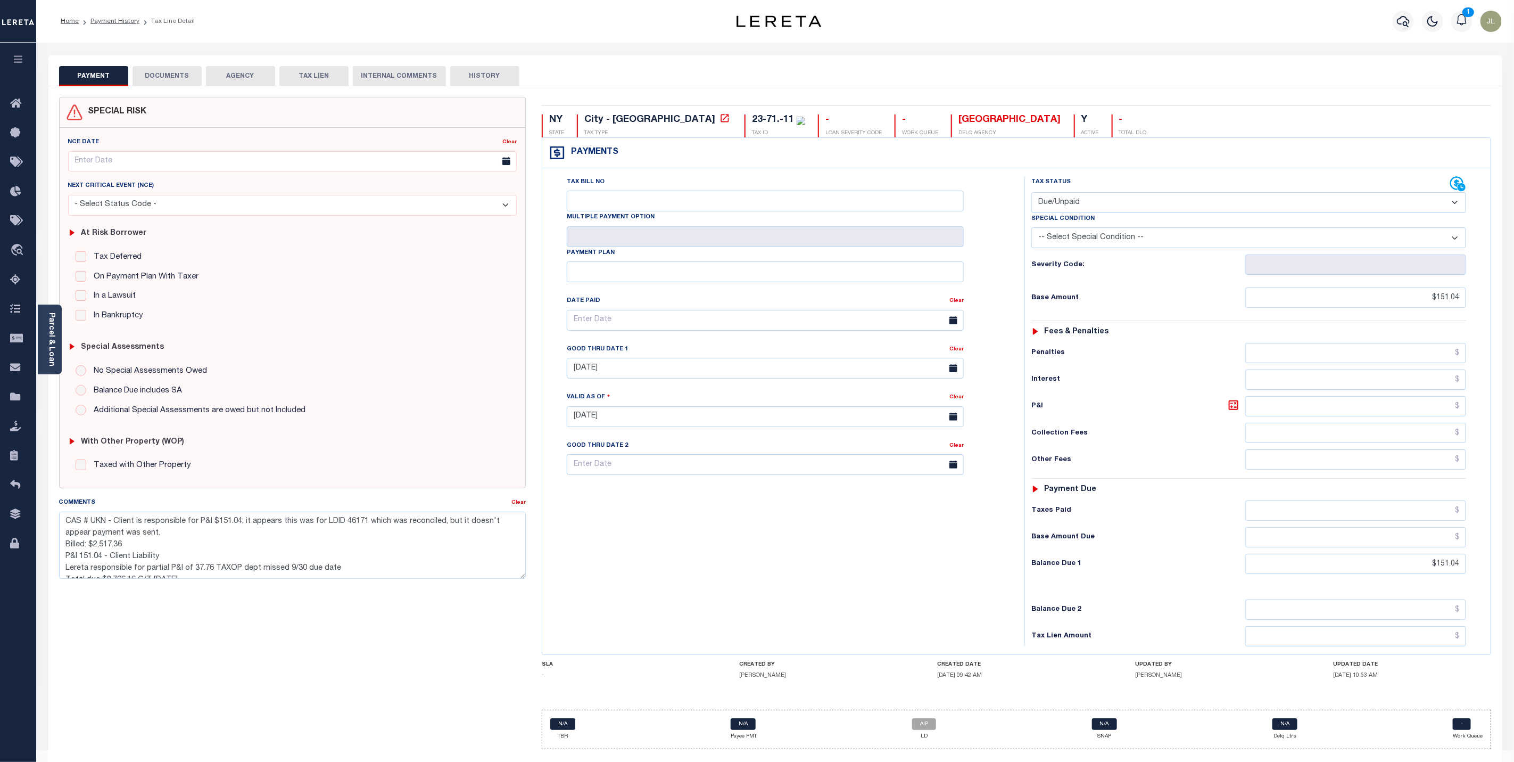
click at [179, 76] on button "DOCUMENTS" at bounding box center [167, 76] width 69 height 20
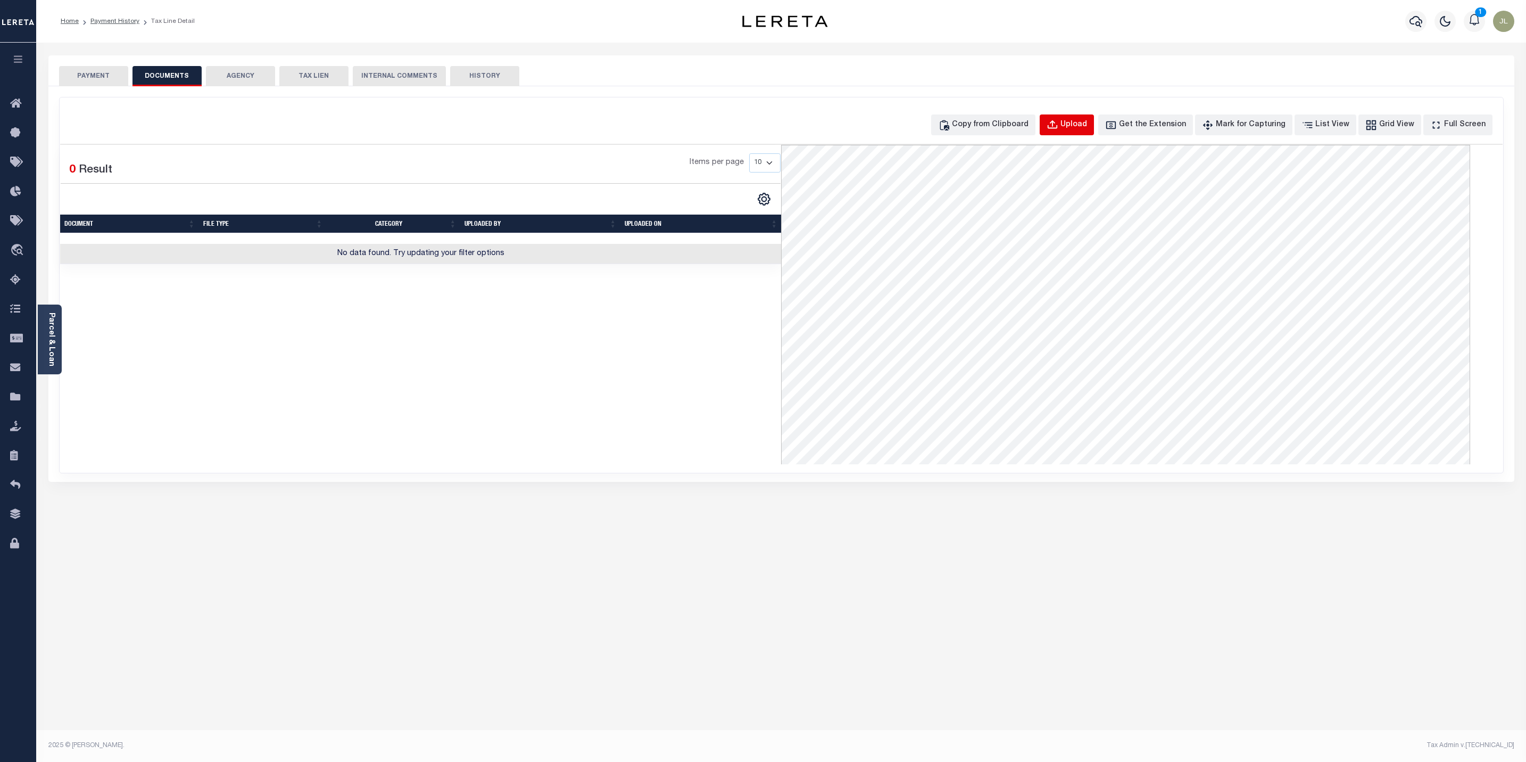
click at [1094, 118] on button "Upload" at bounding box center [1067, 124] width 54 height 21
select select "POP"
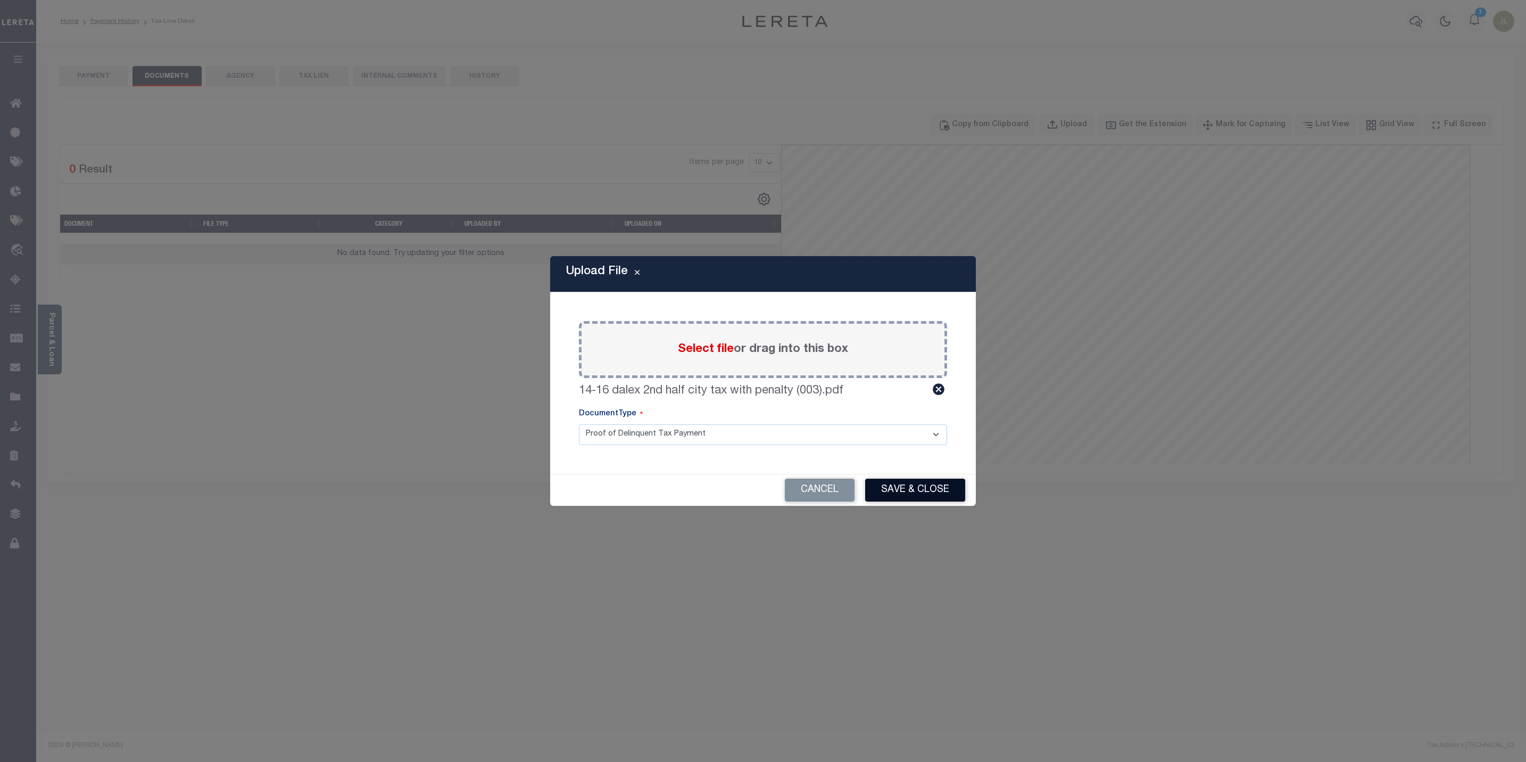
click at [931, 499] on button "Save & Close" at bounding box center [915, 489] width 100 height 23
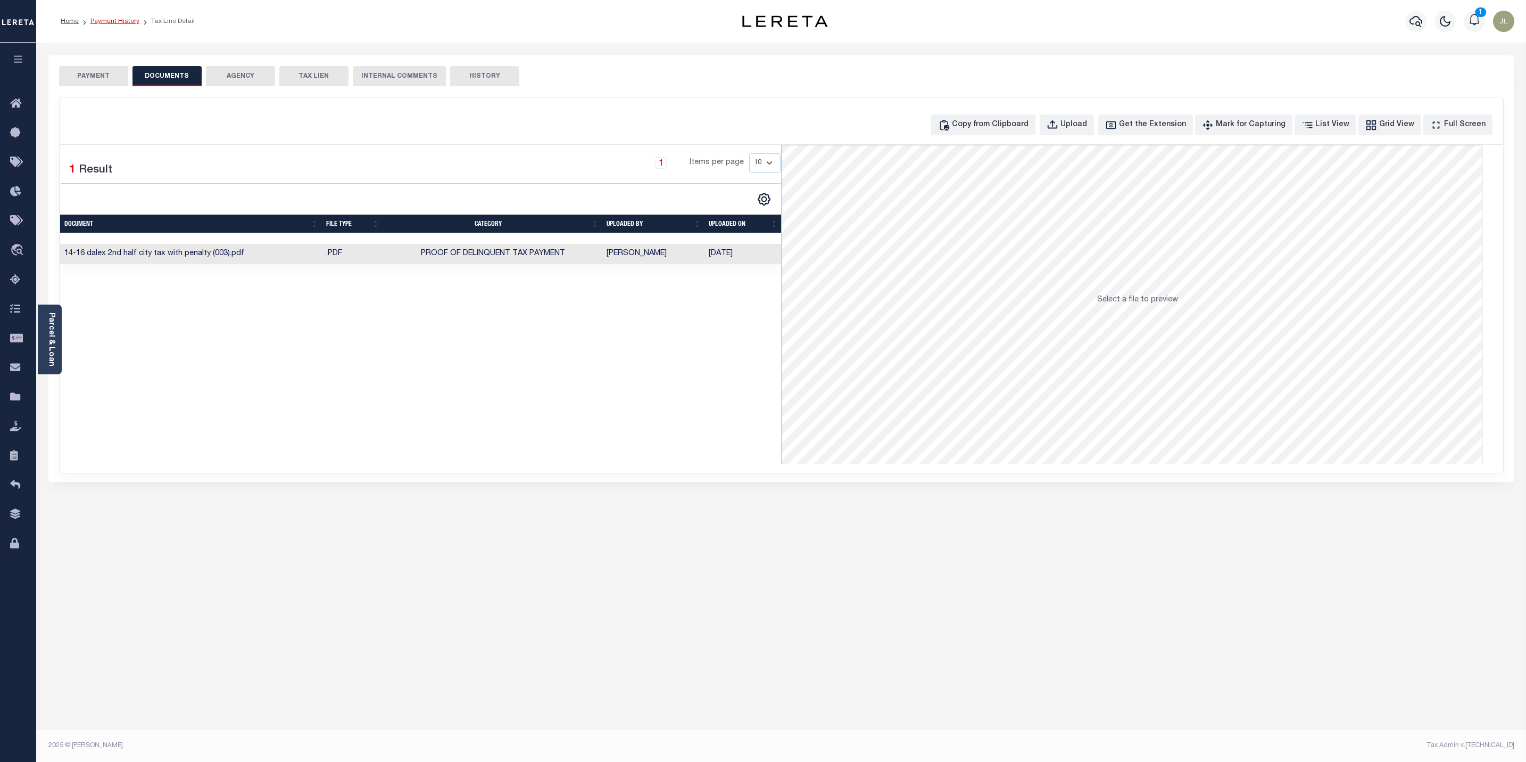
click at [109, 21] on link "Payment History" at bounding box center [114, 21] width 49 height 6
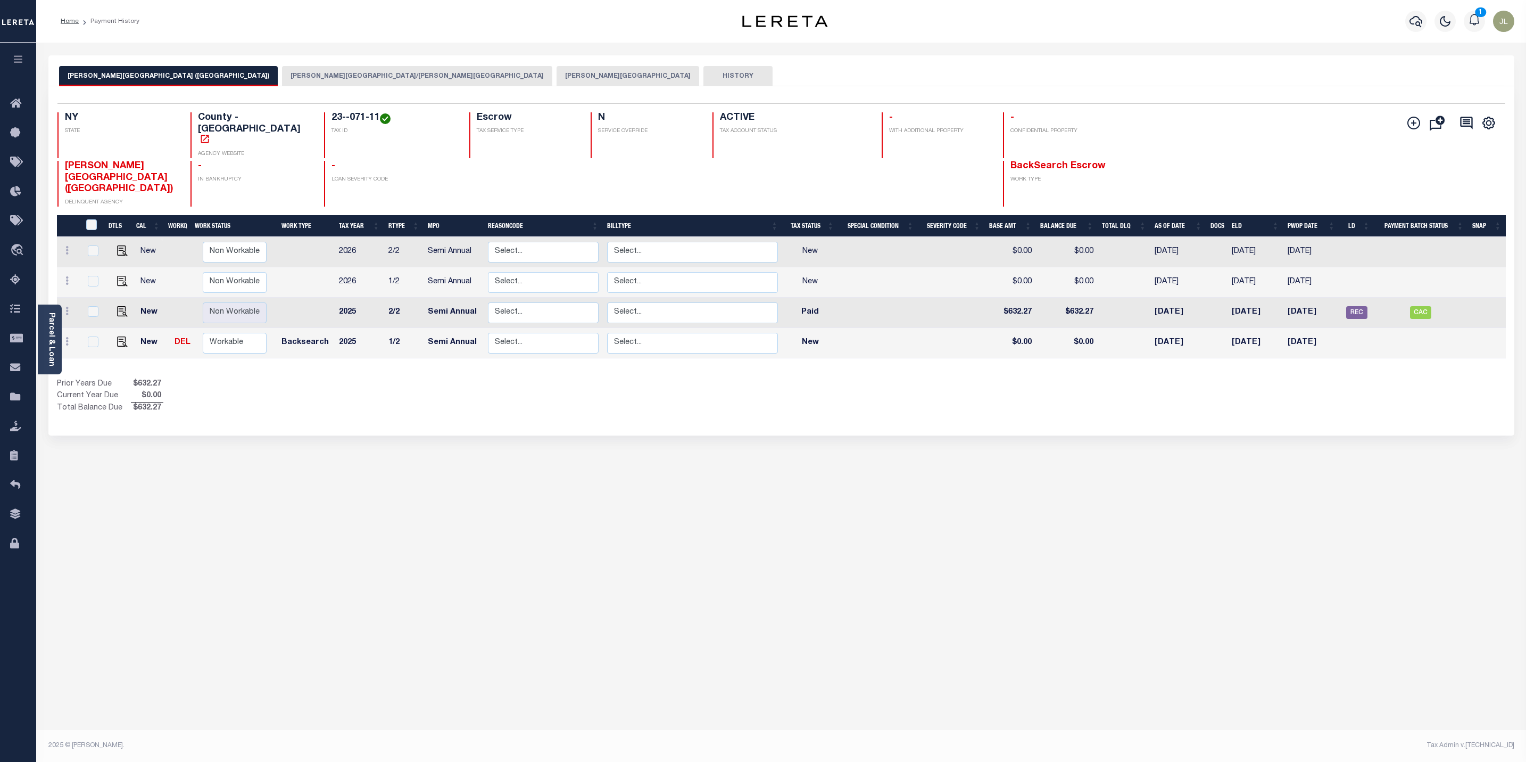
drag, startPoint x: 229, startPoint y: 500, endPoint x: 216, endPoint y: 500, distance: 12.8
click at [226, 500] on div "GLEN COVE CITY (NASSAU COUNTY) GLEN COVE CSD/GLEN COVE CITY GLEN COVE CITY HIST…" at bounding box center [781, 355] width 1482 height 601
click at [1415, 21] on icon "button" at bounding box center [1416, 21] width 13 height 13
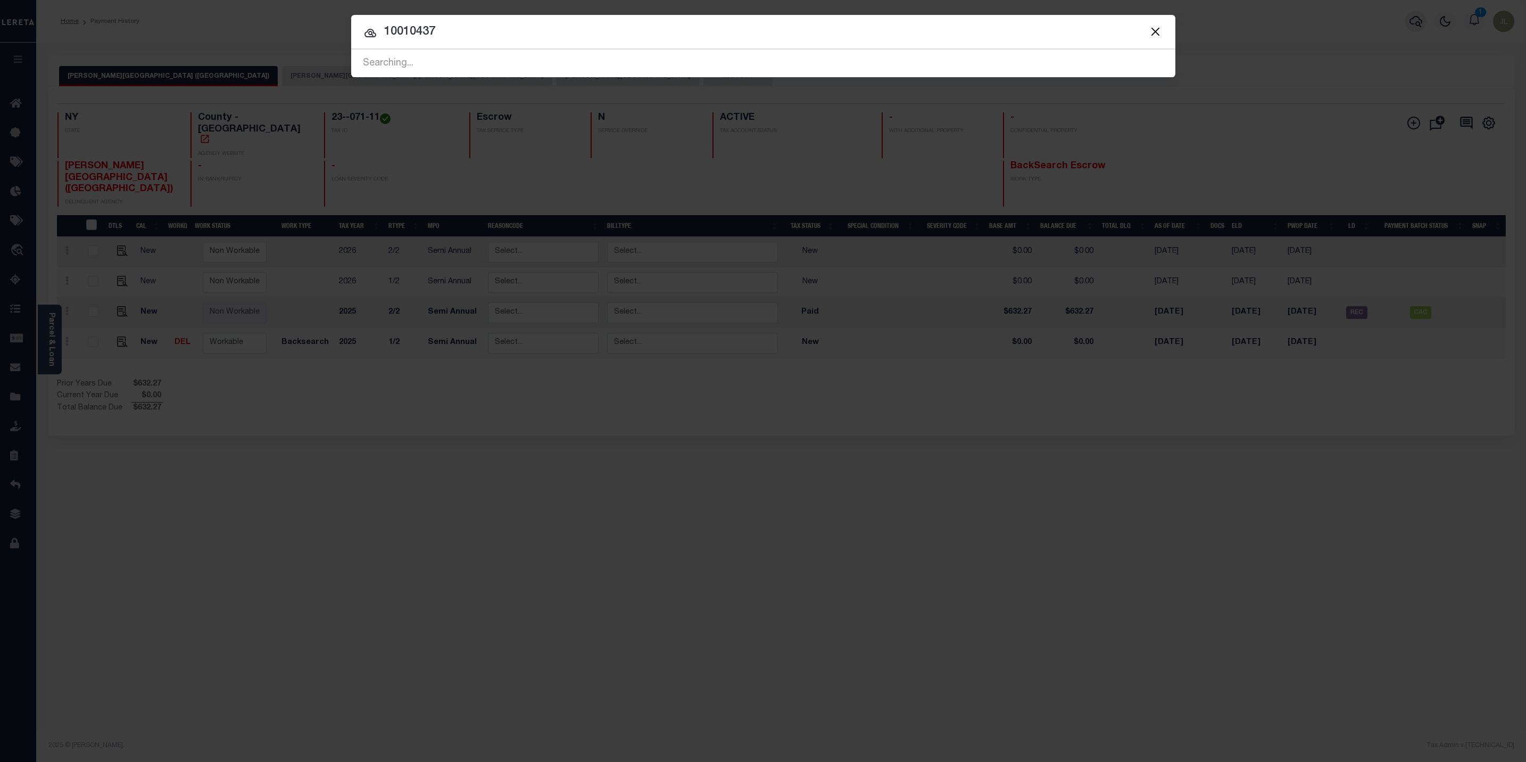
type input "10010437"
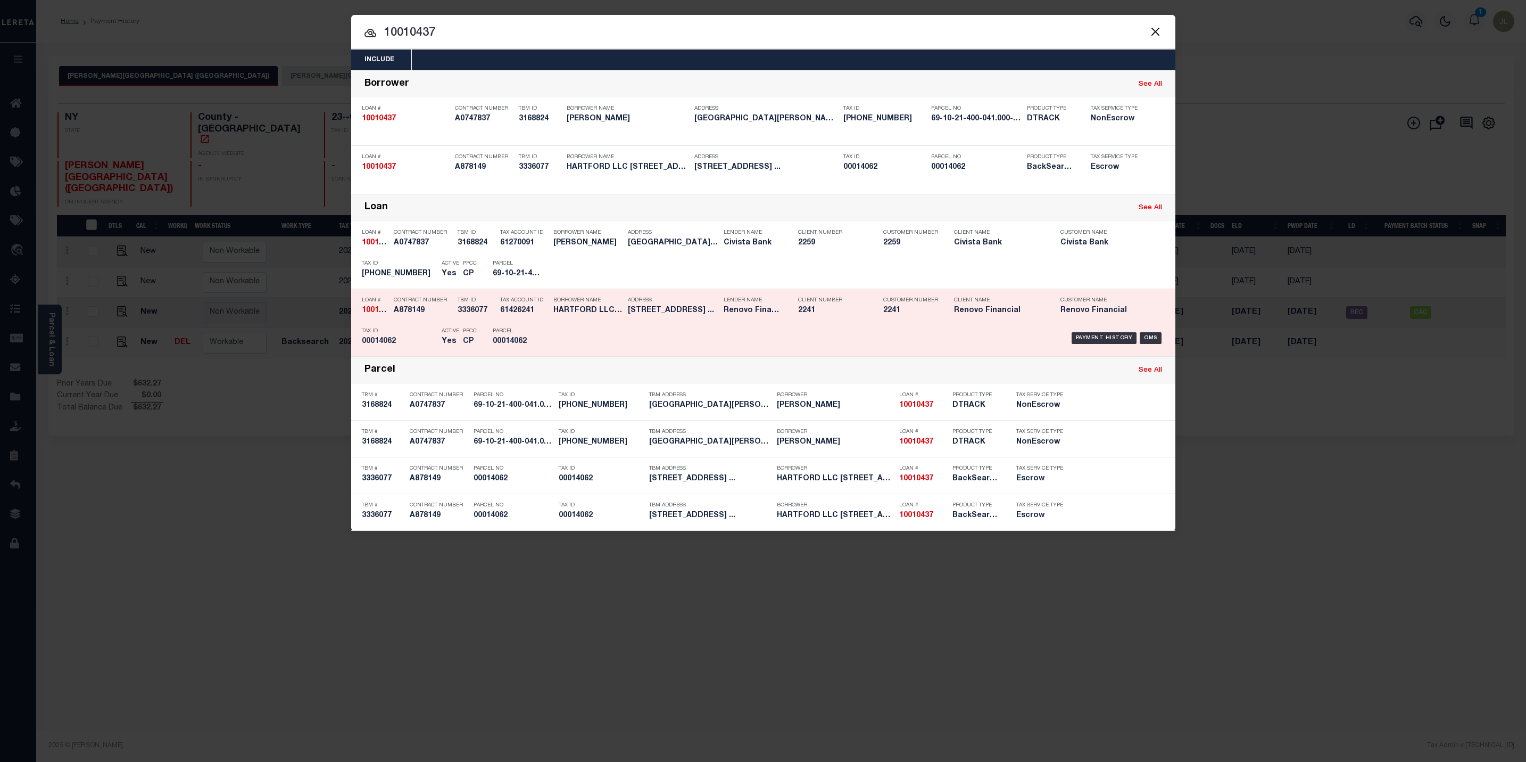
click at [509, 315] on h5 "61426241" at bounding box center [524, 310] width 48 height 9
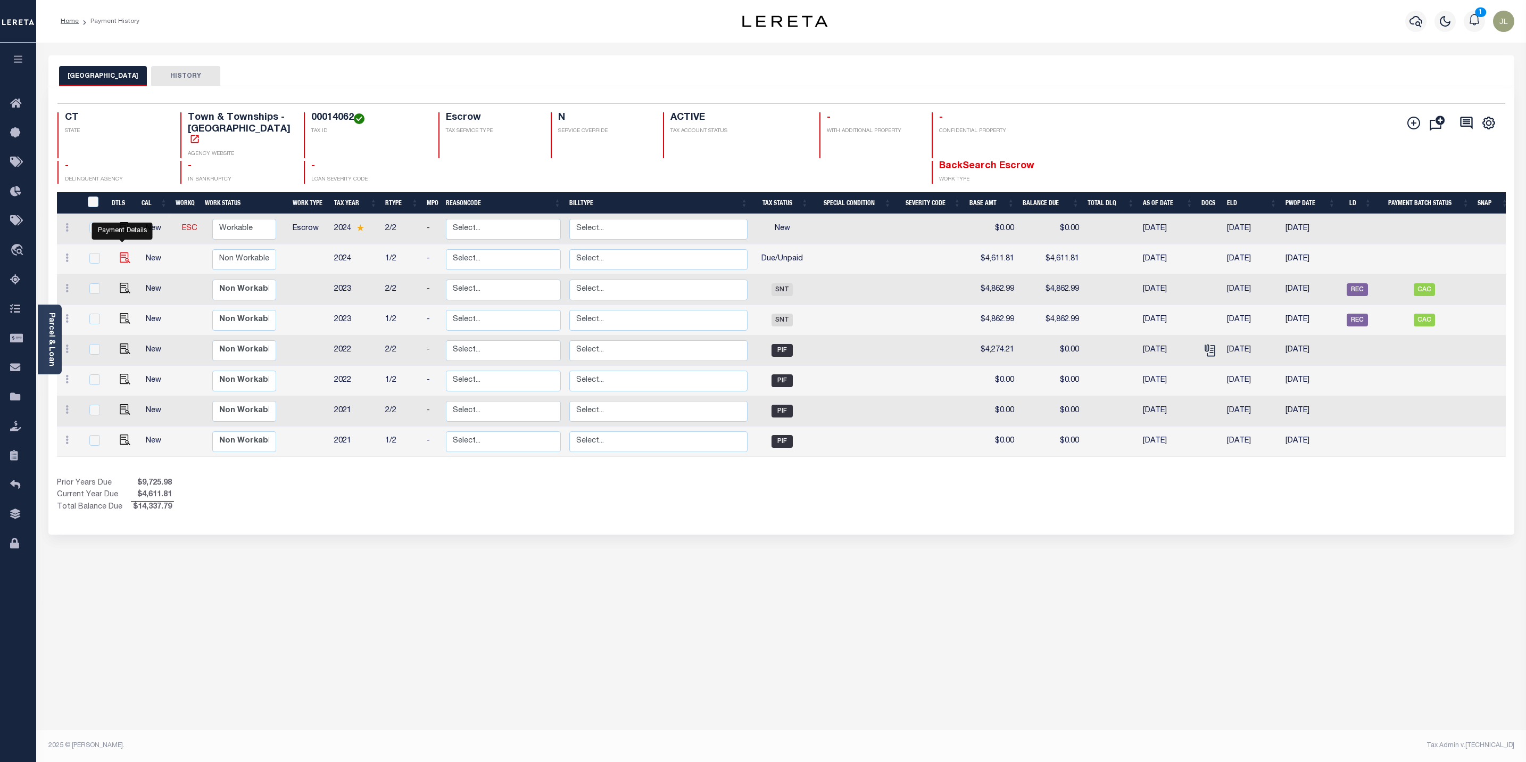
click at [125, 252] on img "" at bounding box center [125, 257] width 11 height 11
checkbox input "true"
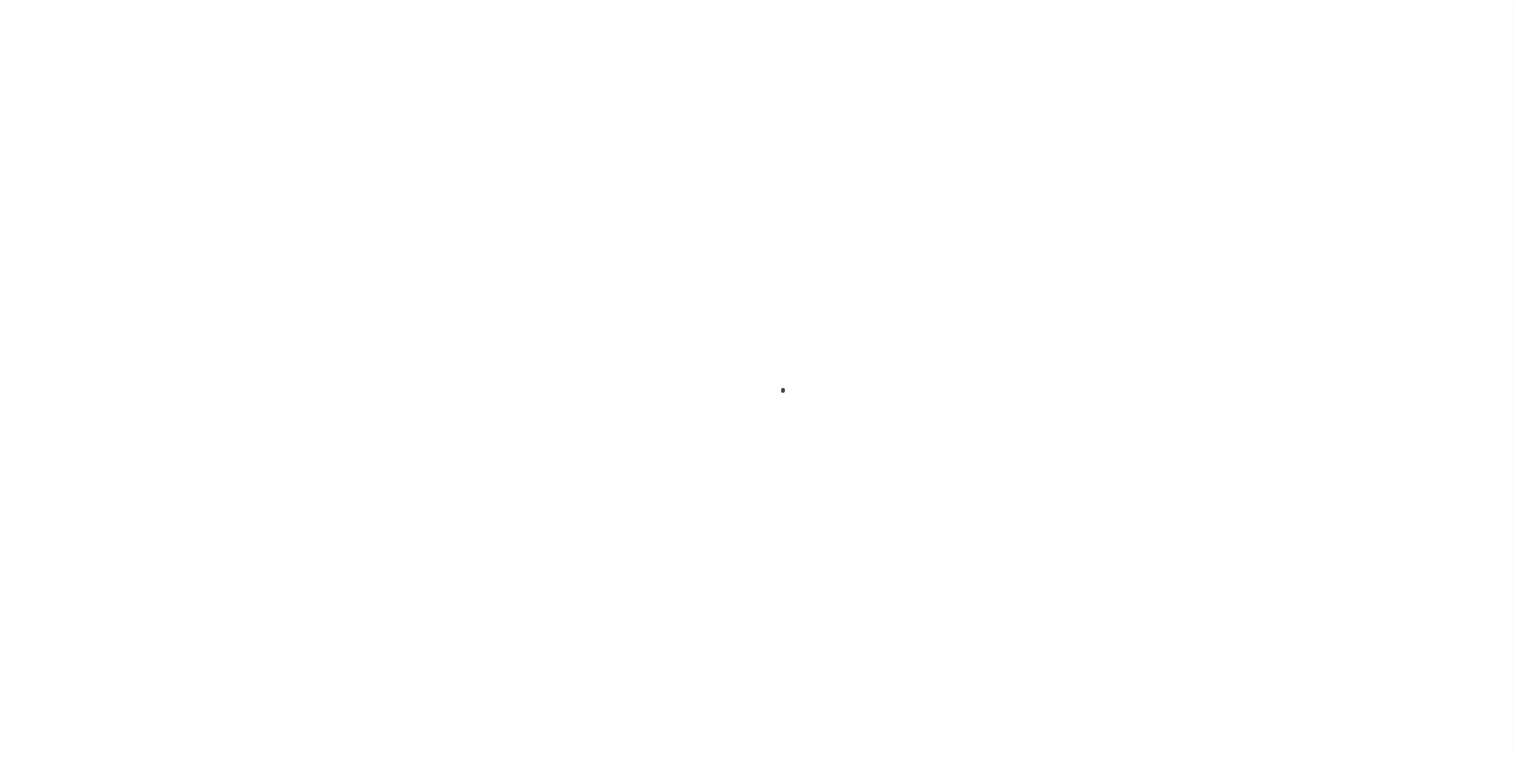
select select "DUE"
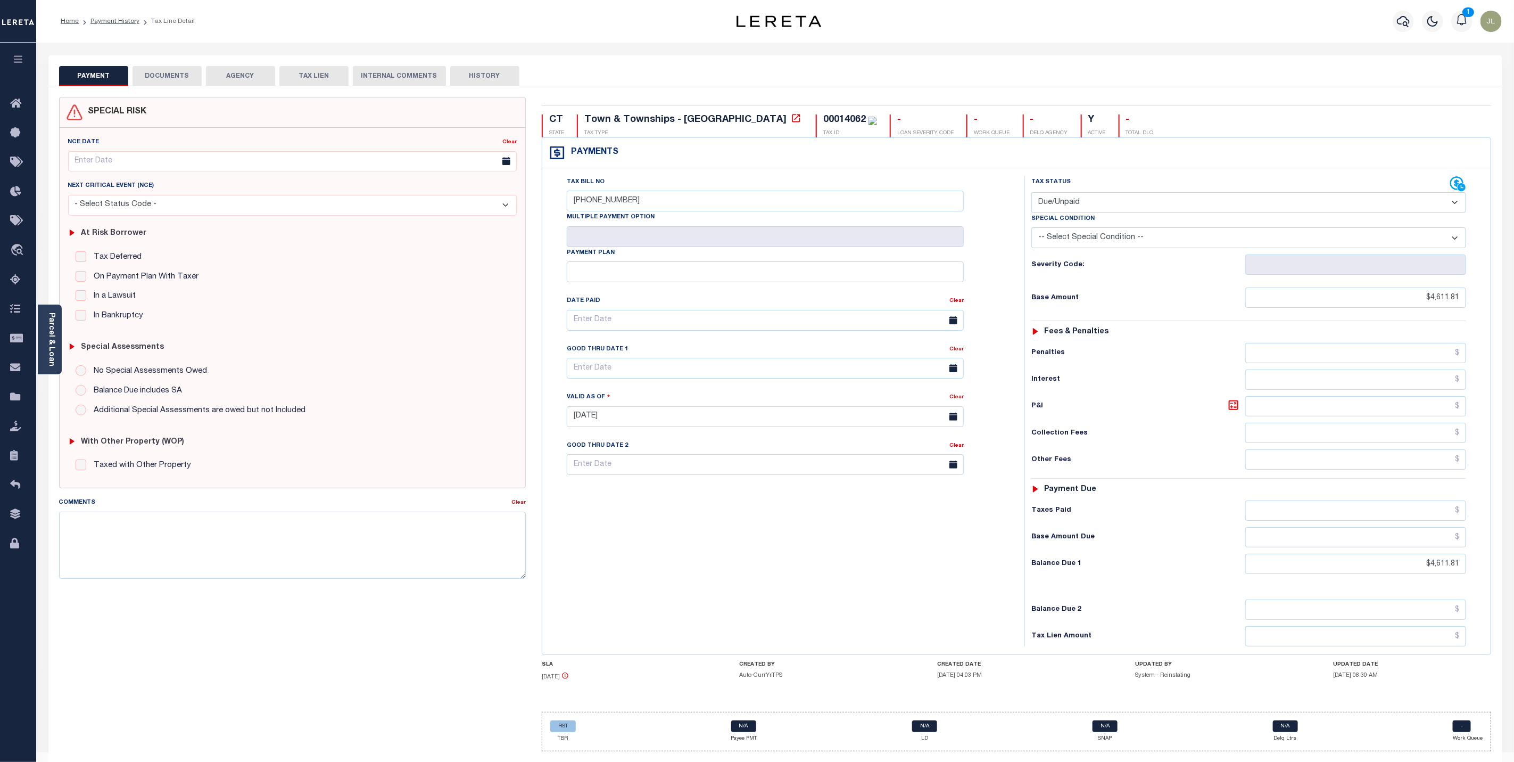
click at [172, 77] on button "DOCUMENTS" at bounding box center [167, 76] width 69 height 20
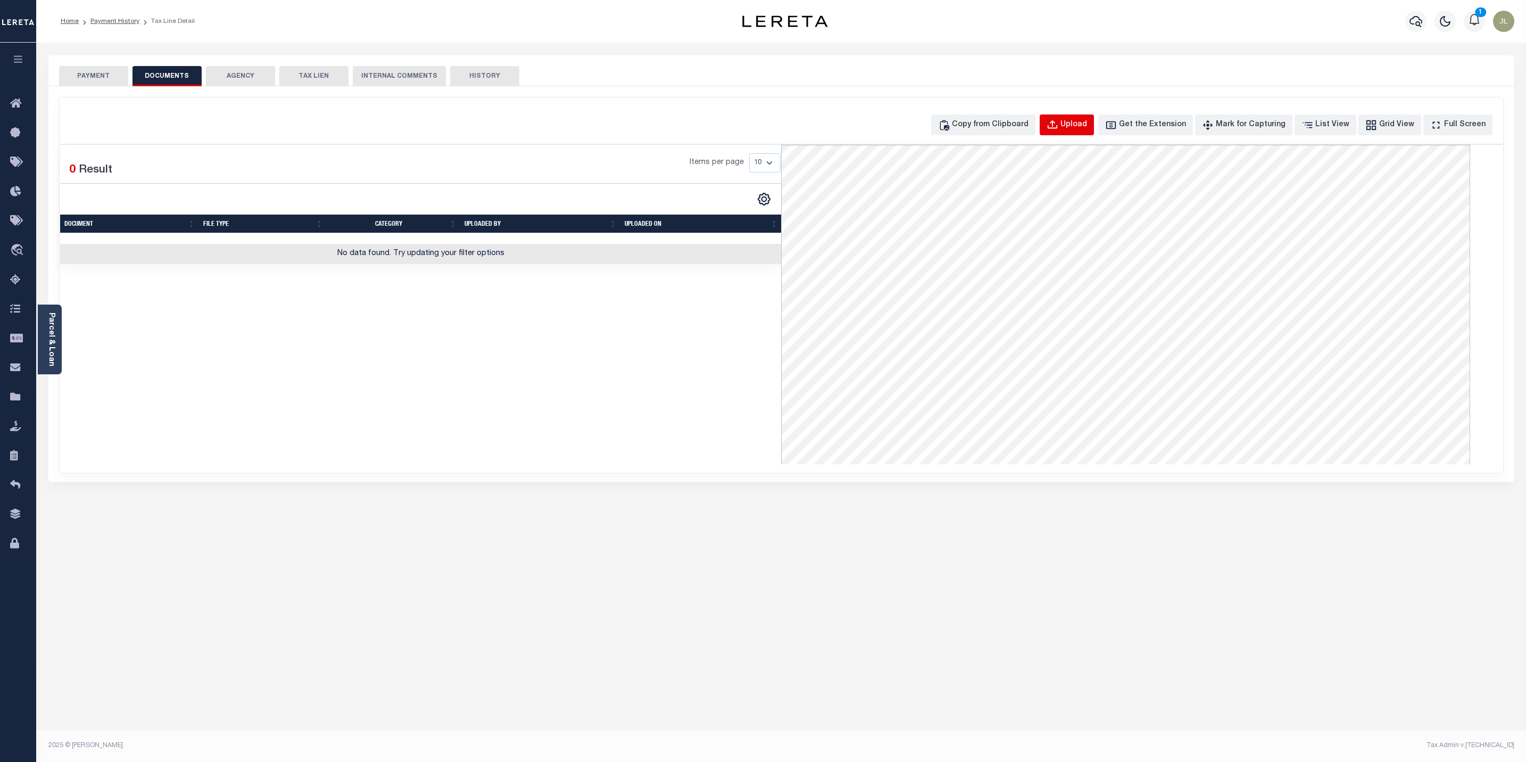
click at [1087, 123] on div "Upload" at bounding box center [1074, 125] width 27 height 12
select select "POP"
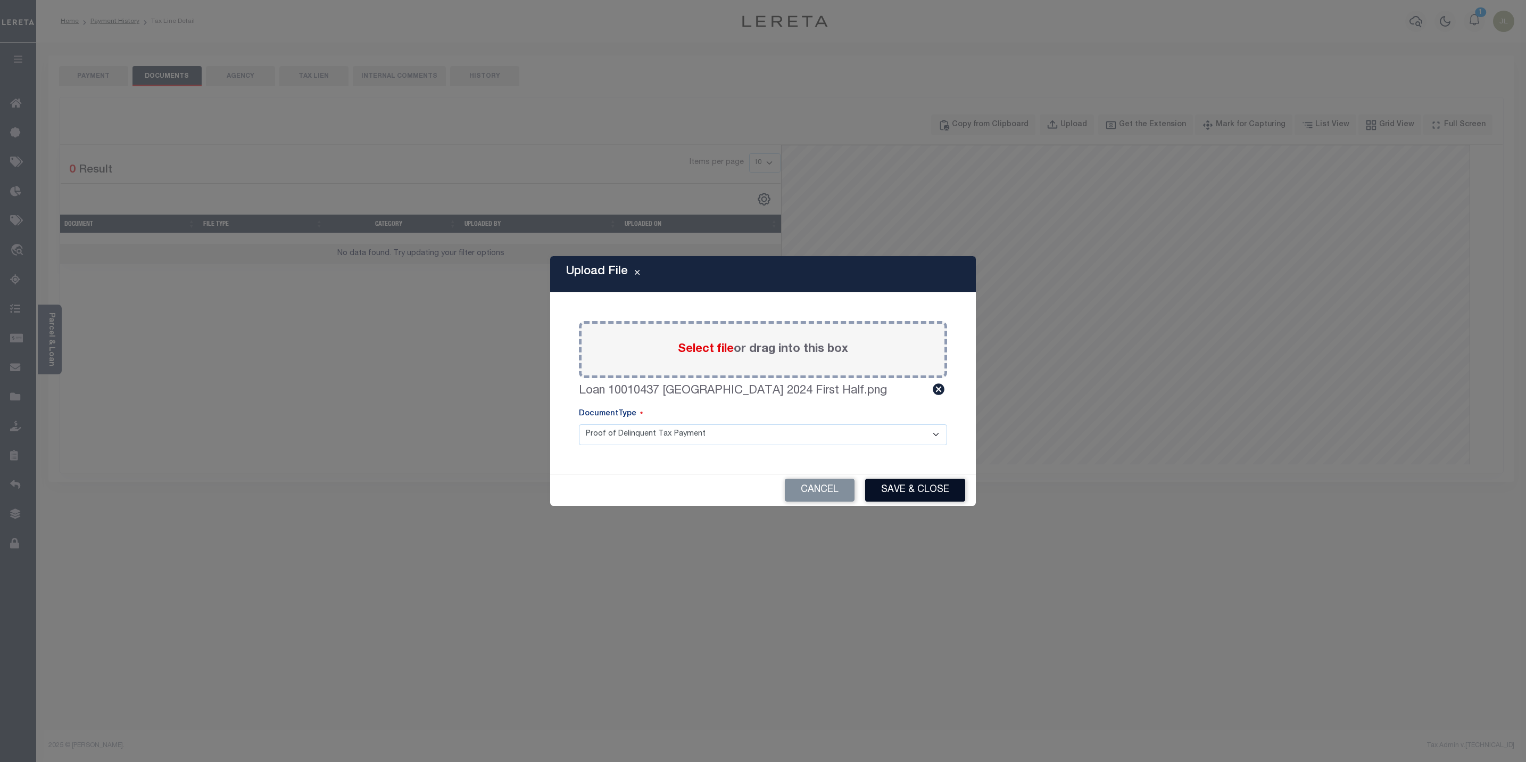
click at [922, 484] on button "Save & Close" at bounding box center [915, 489] width 100 height 23
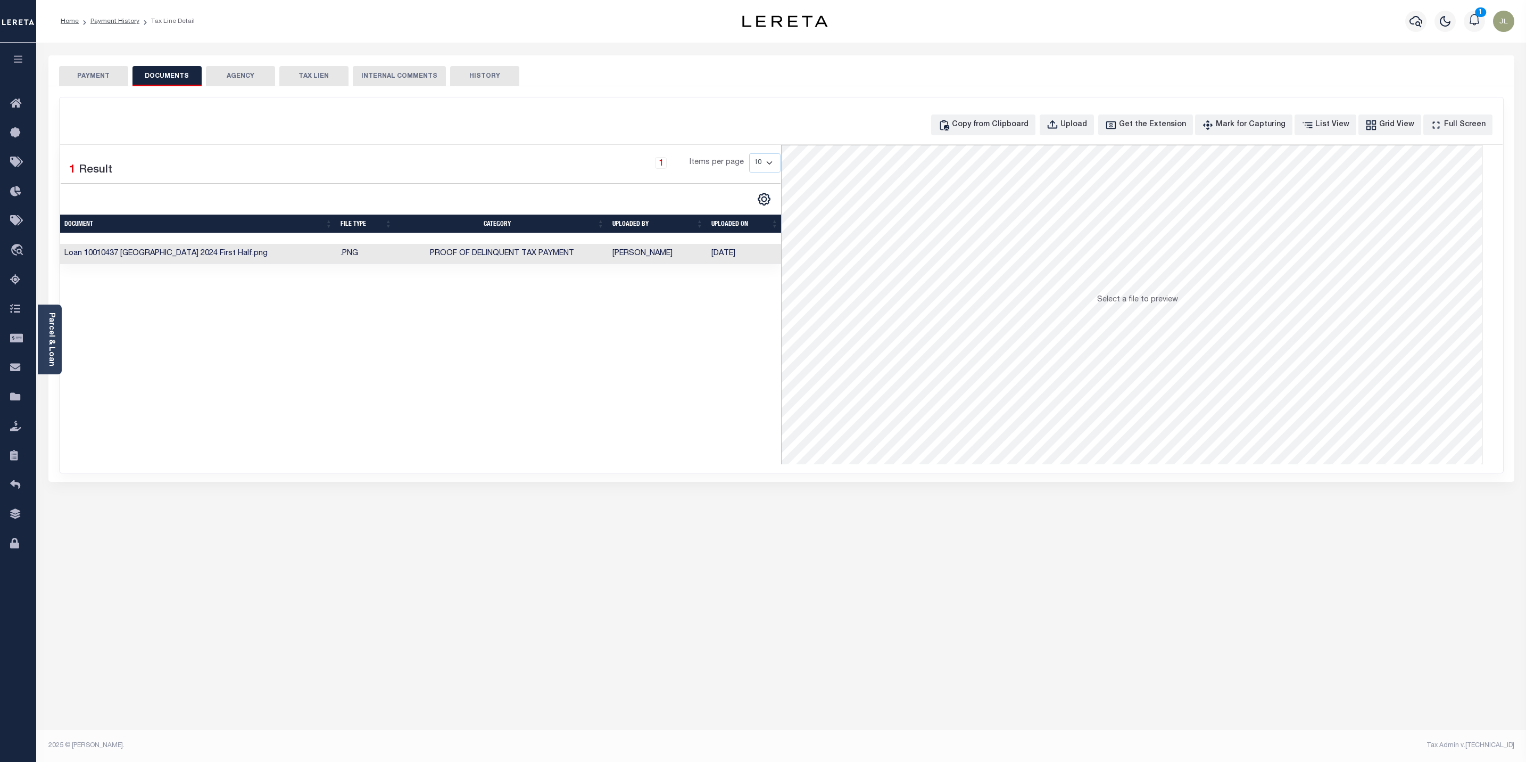
click at [77, 80] on button "PAYMENT" at bounding box center [93, 76] width 69 height 20
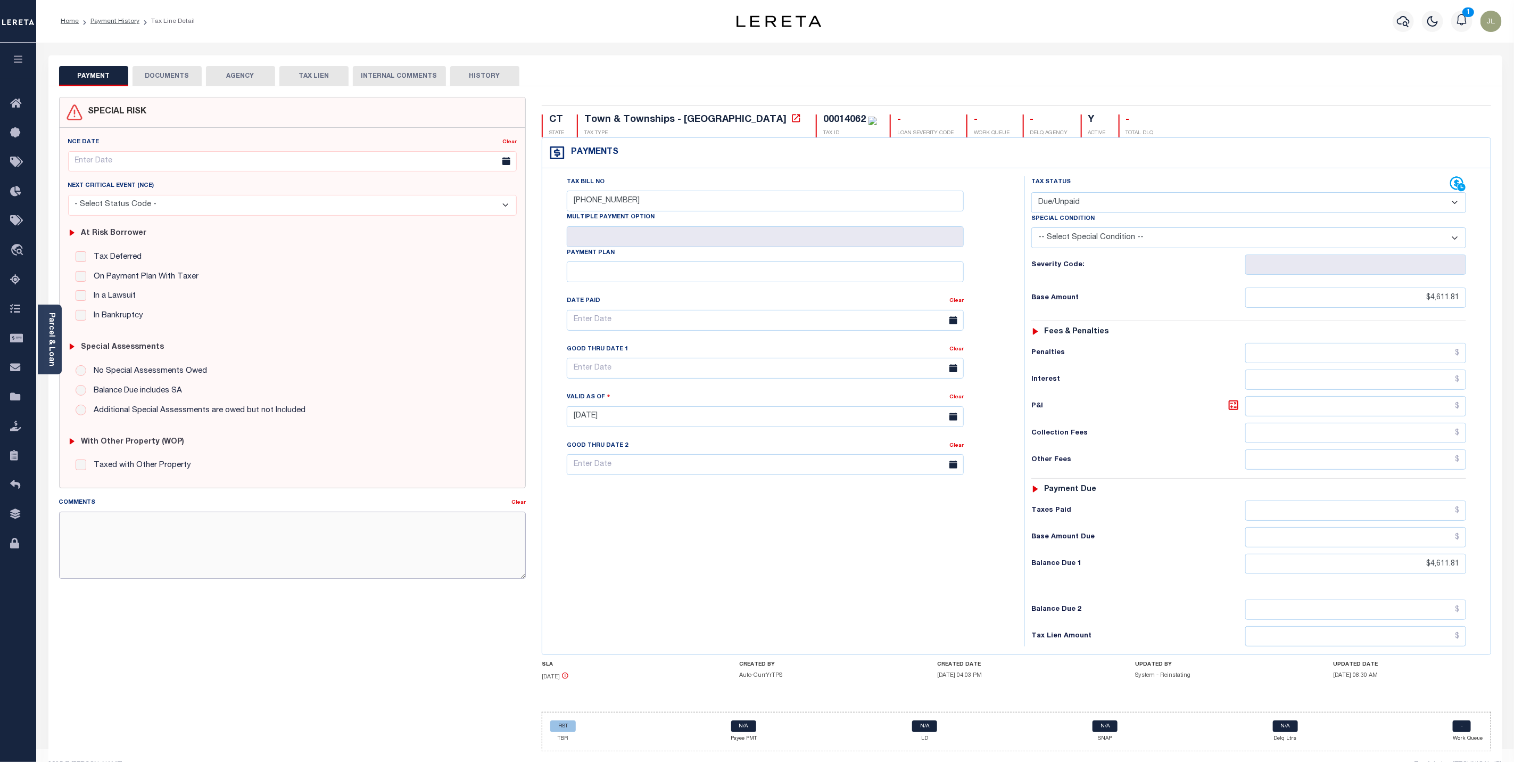
click at [151, 543] on textarea "Comments" at bounding box center [292, 544] width 467 height 67
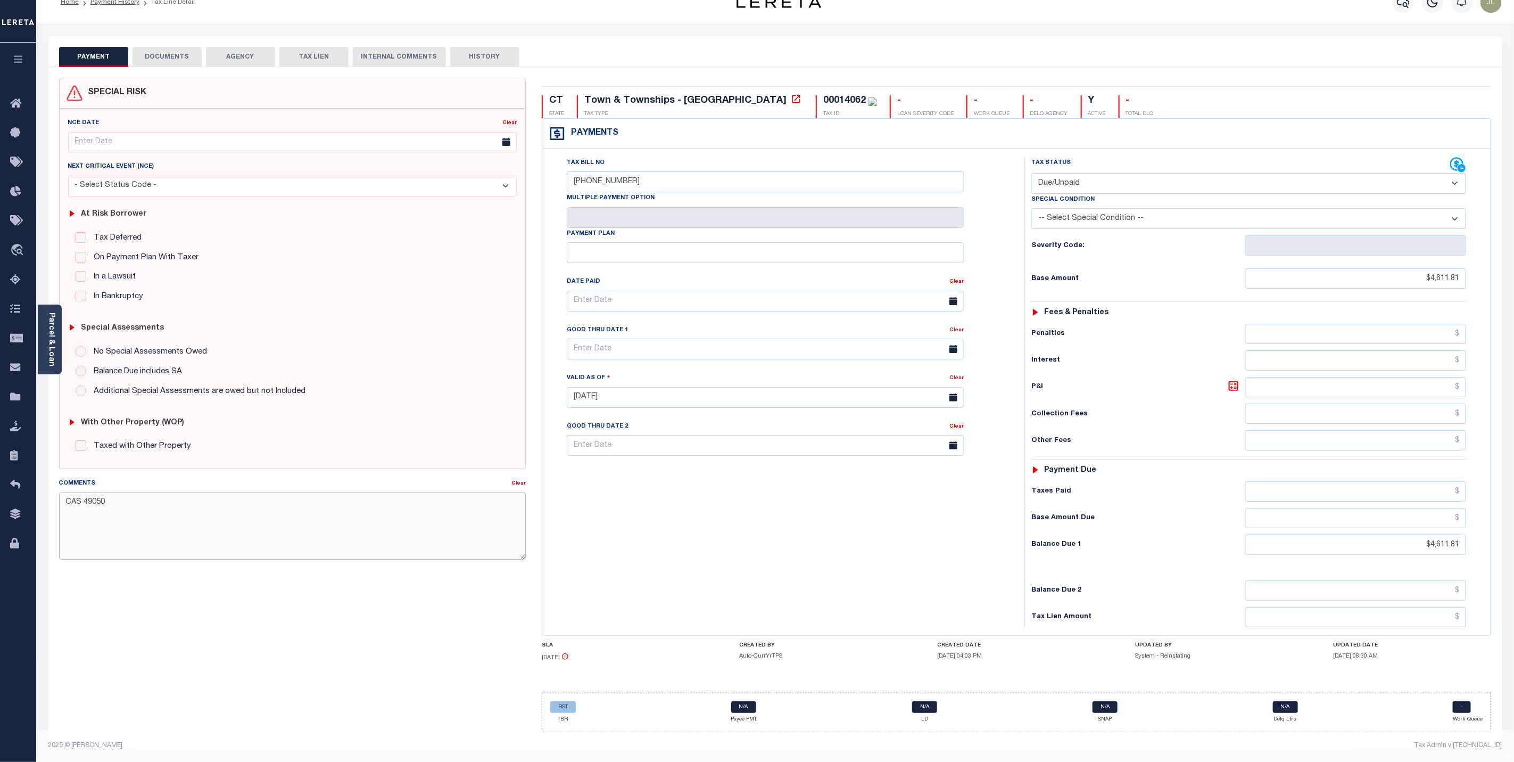
scroll to position [29, 0]
click at [243, 518] on textarea "CAS 49050" at bounding box center [292, 525] width 467 height 67
type textarea "CAS 49050"
type input "[DATE]"
click at [912, 557] on div "Tax Bill No [PHONE_NUMBER] Multiple Payment Option Payment Plan Clear" at bounding box center [781, 392] width 472 height 470
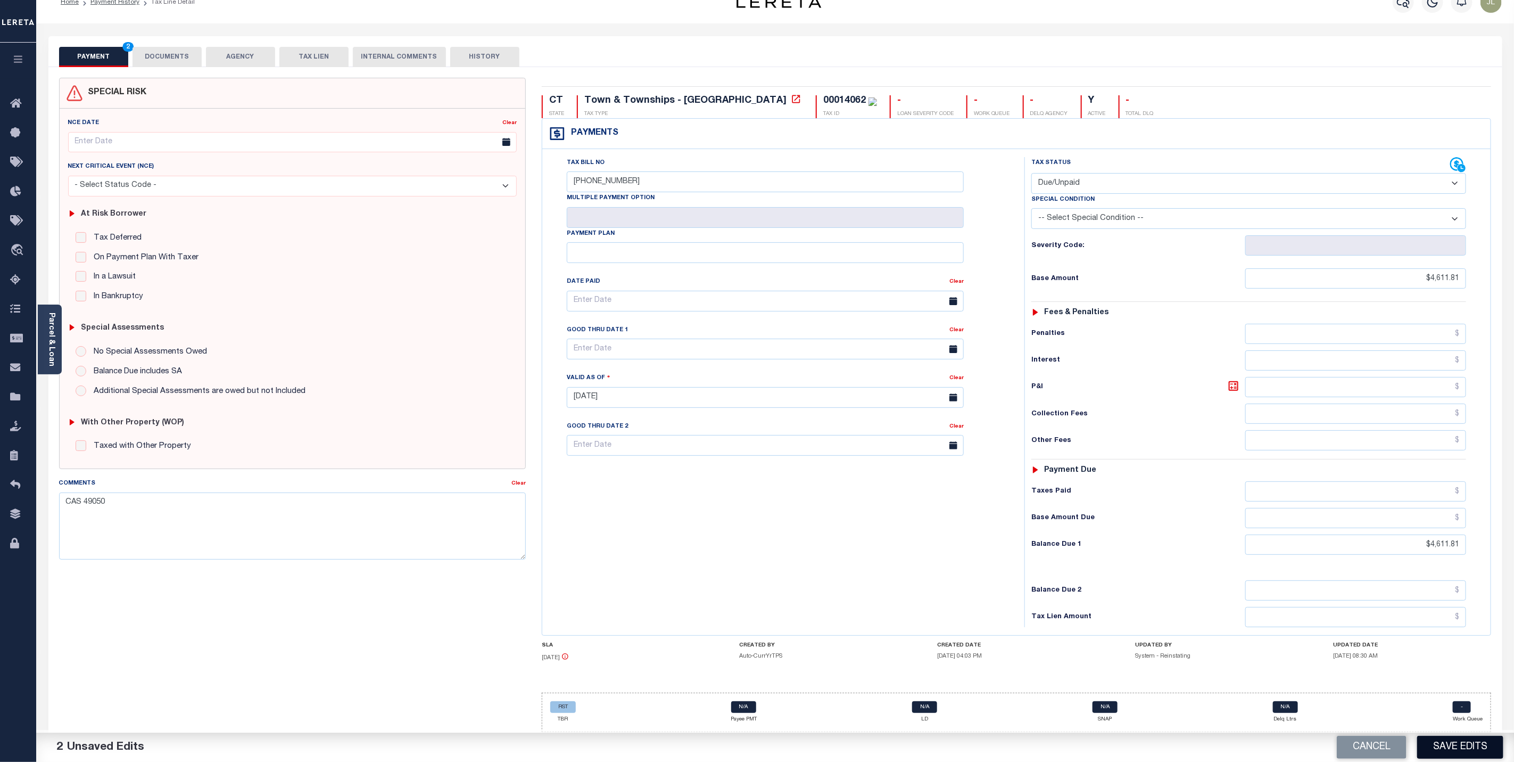
click at [1466, 751] on button "Save Edits" at bounding box center [1460, 747] width 86 height 23
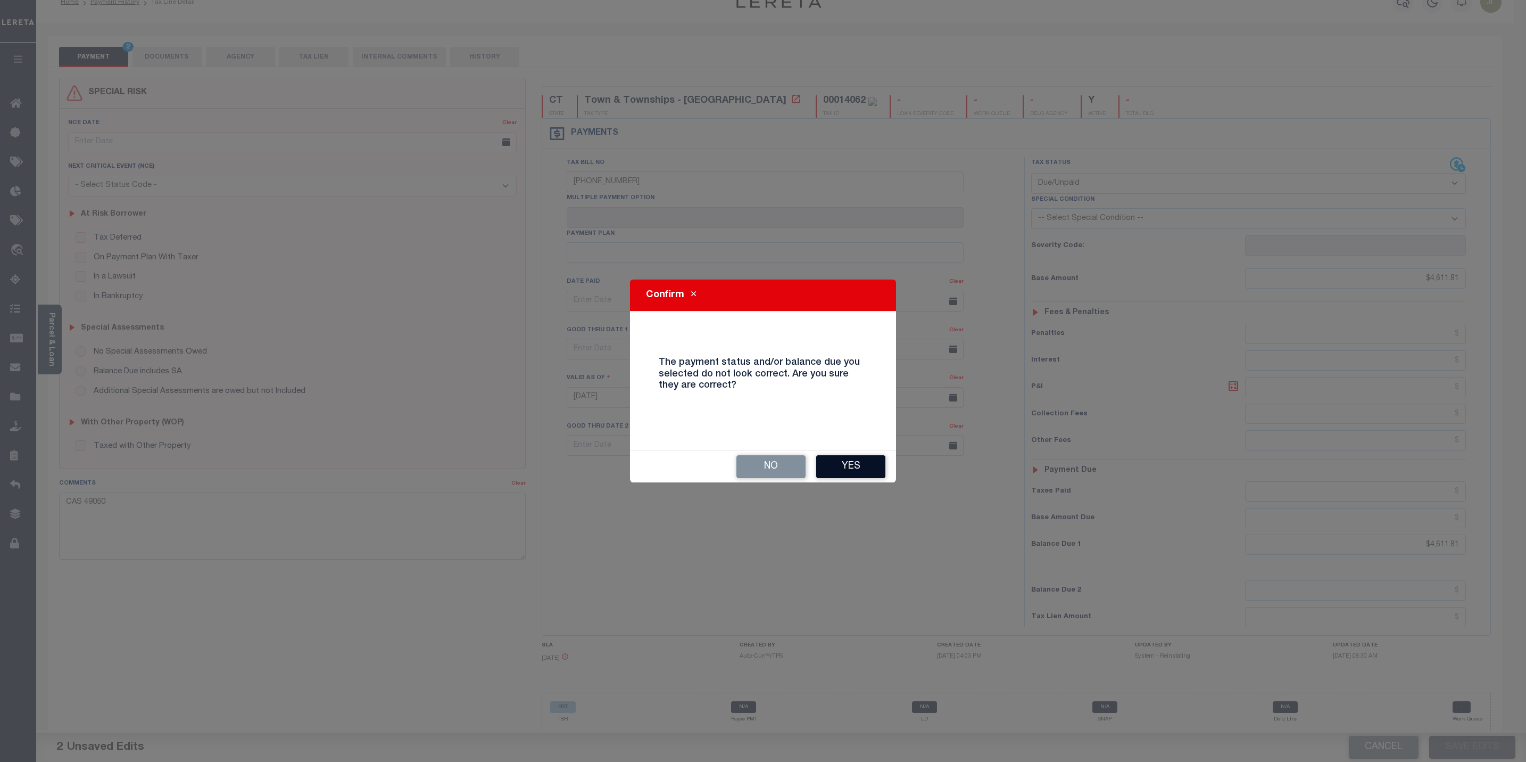
click at [836, 465] on button "Yes" at bounding box center [850, 466] width 69 height 23
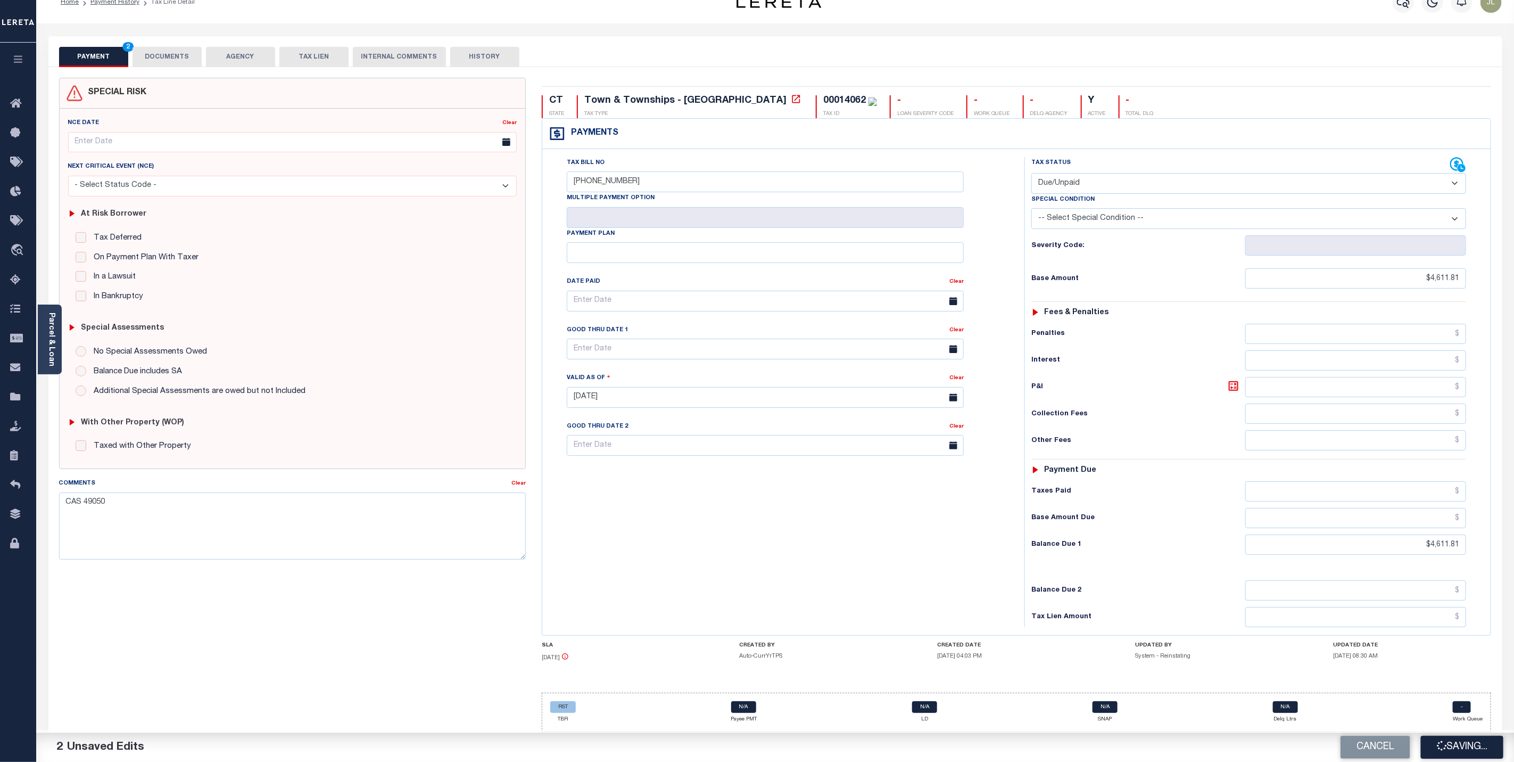
checkbox input "false"
type input "$4,611.81"
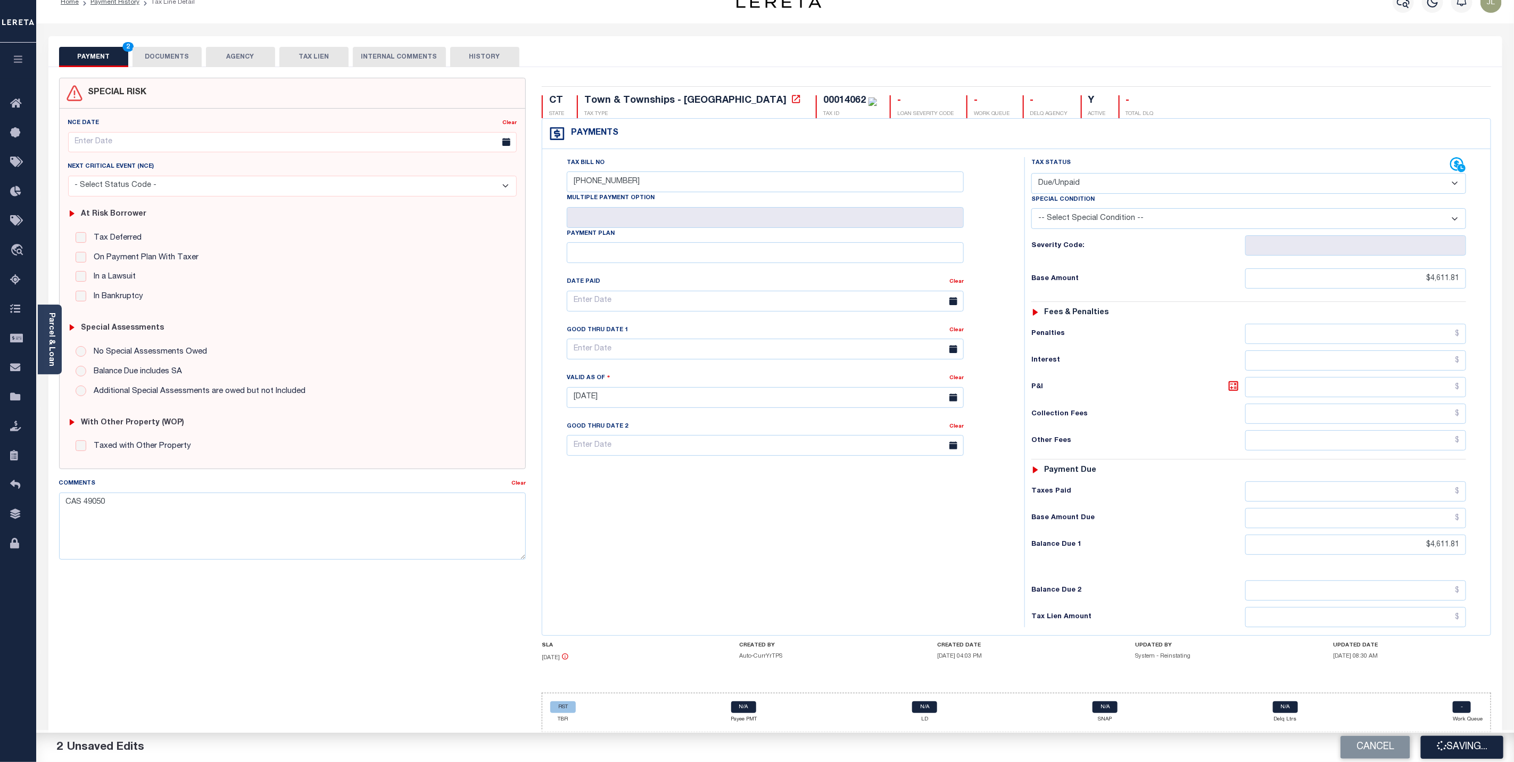
type input "$4,611.81"
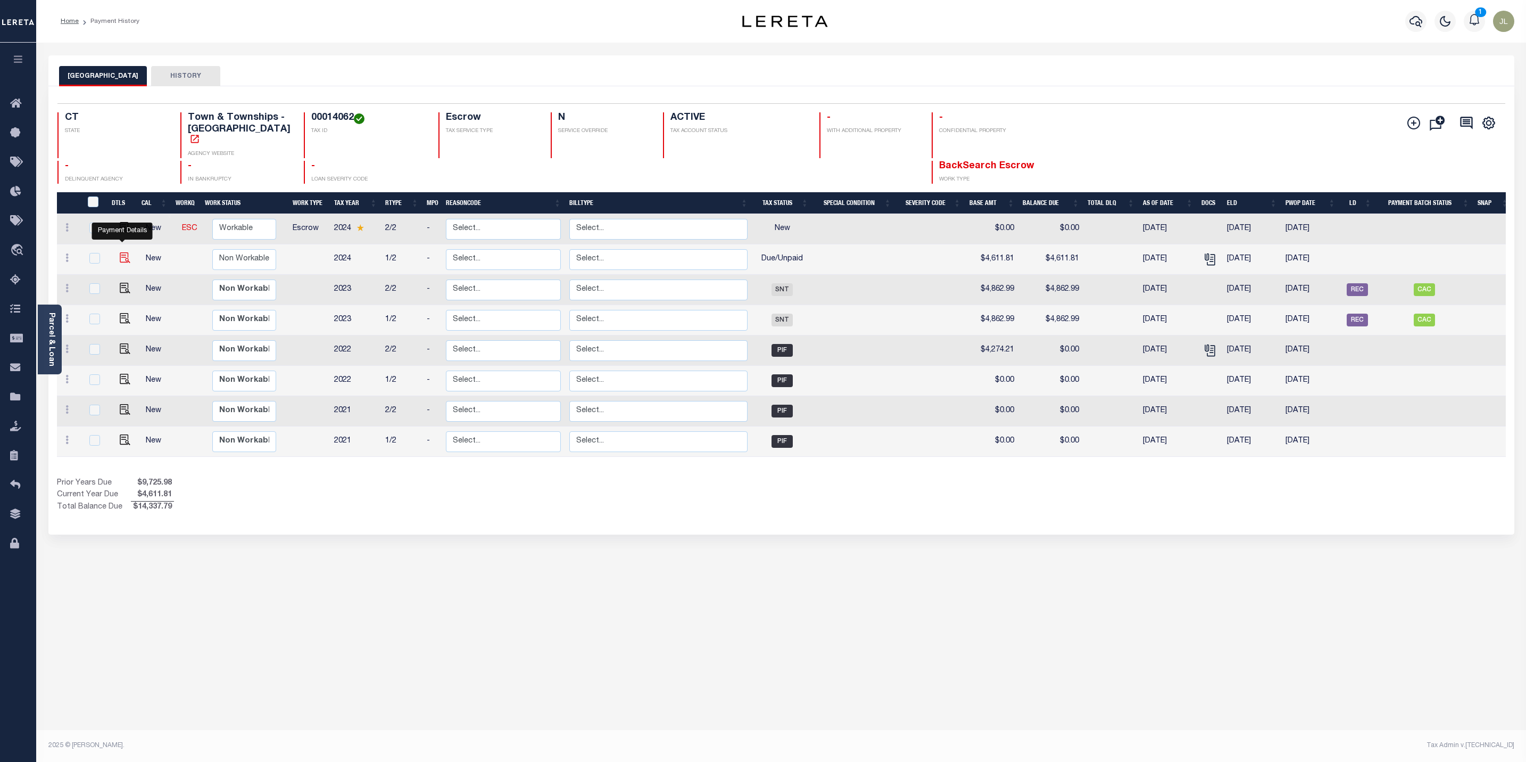
click at [120, 252] on img "" at bounding box center [125, 257] width 11 height 11
checkbox input "true"
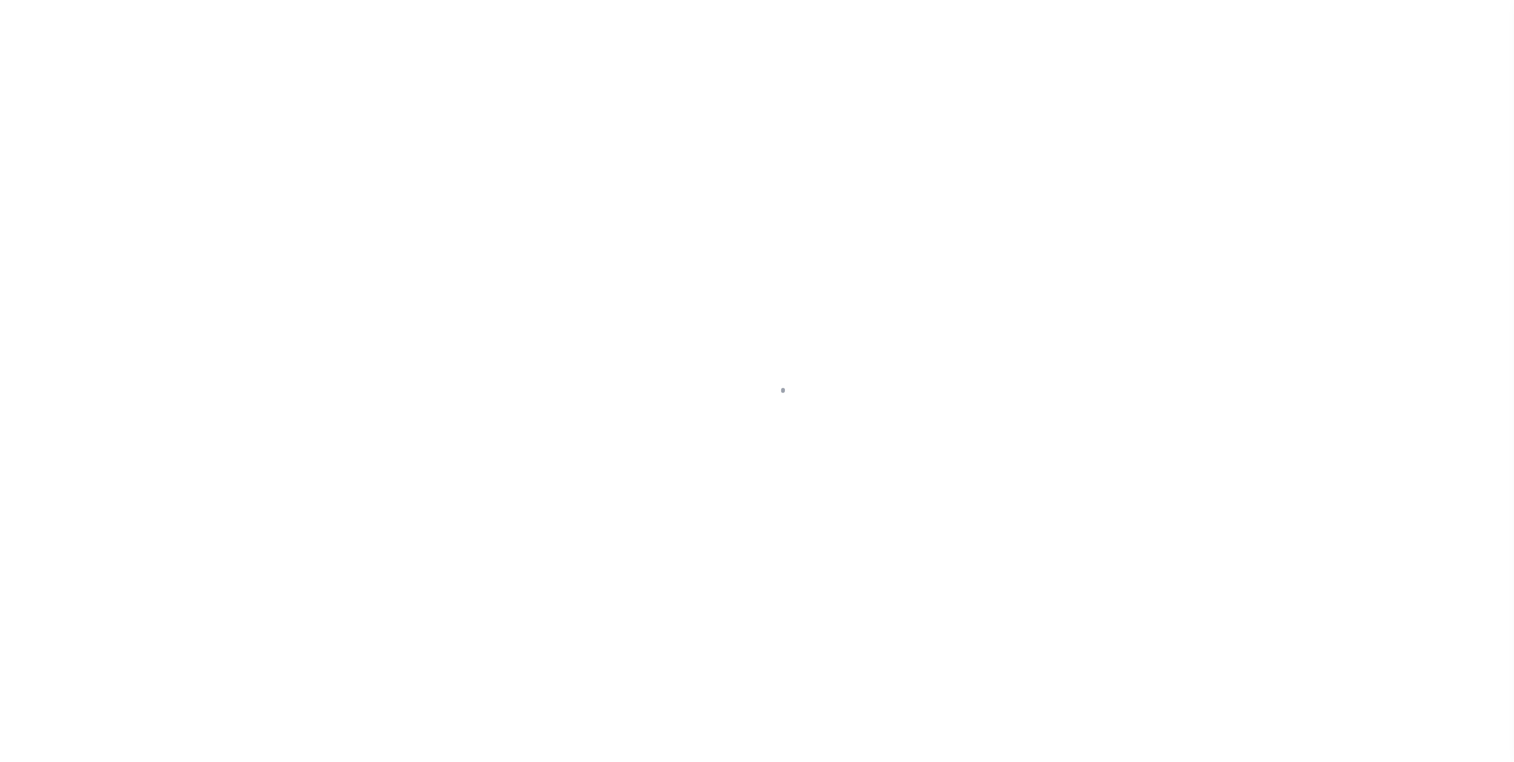
select select "DUE"
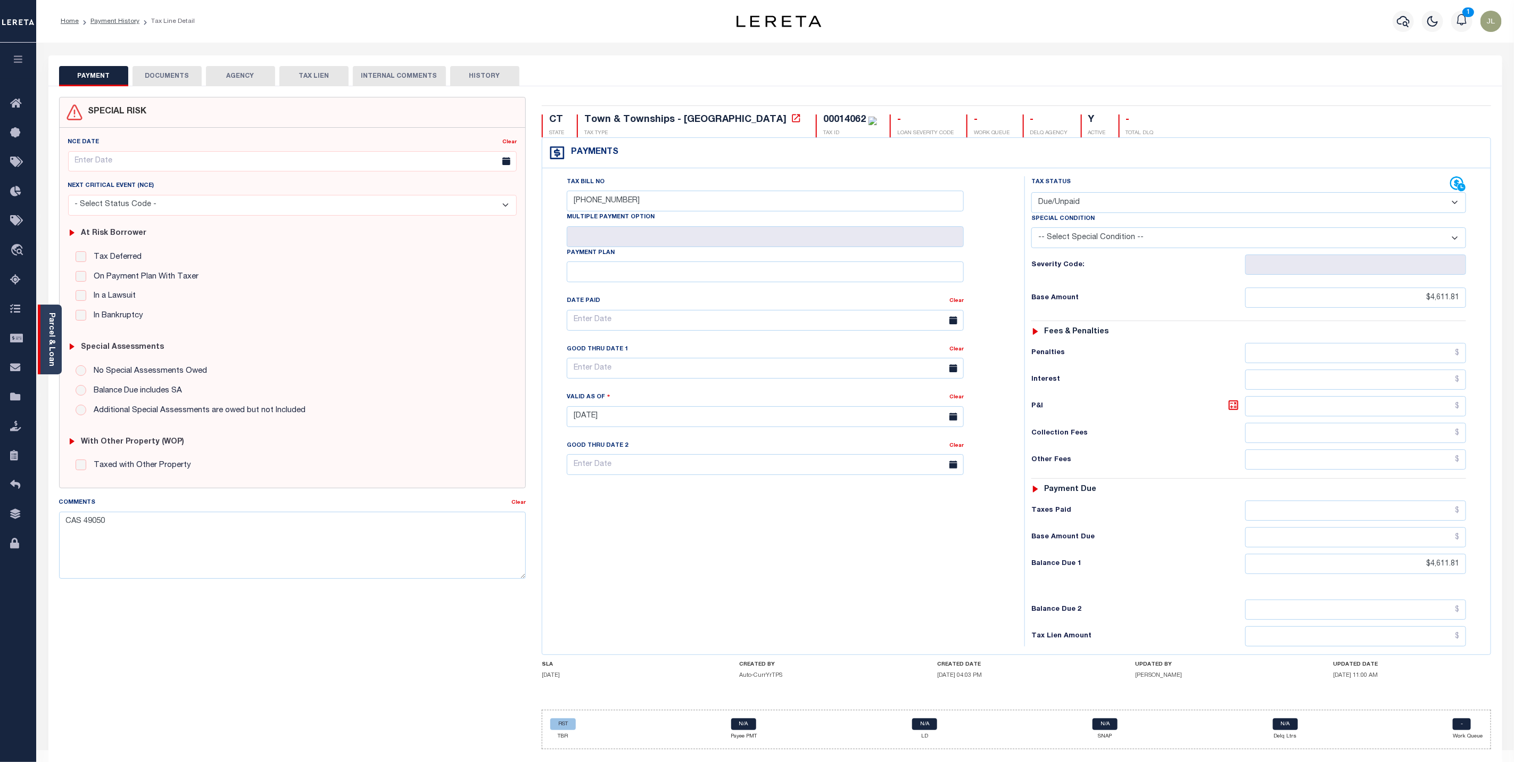
click at [48, 339] on link "Parcel & Loan" at bounding box center [50, 339] width 7 height 54
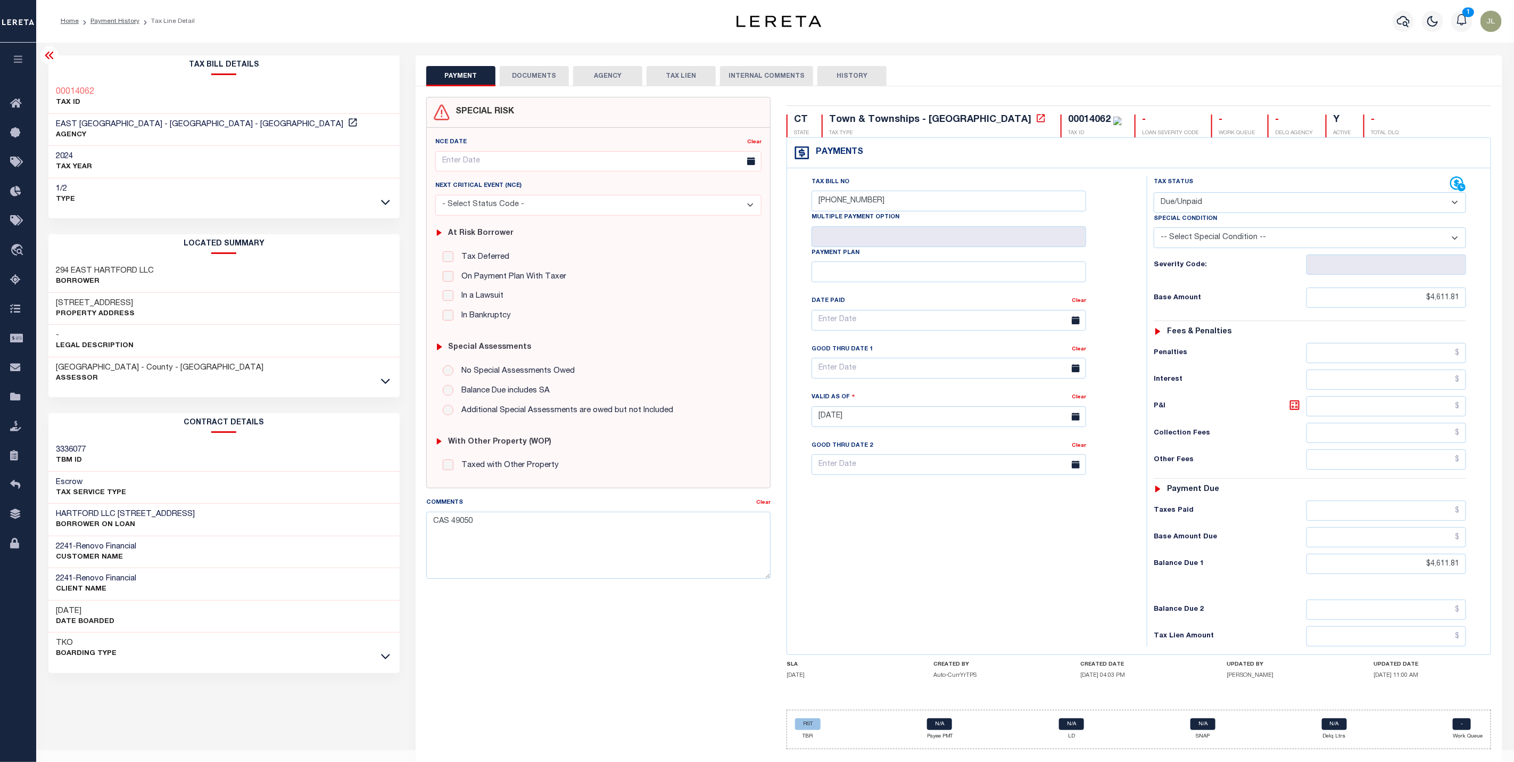
click at [856, 79] on button "HISTORY" at bounding box center [851, 76] width 69 height 20
select select "50"
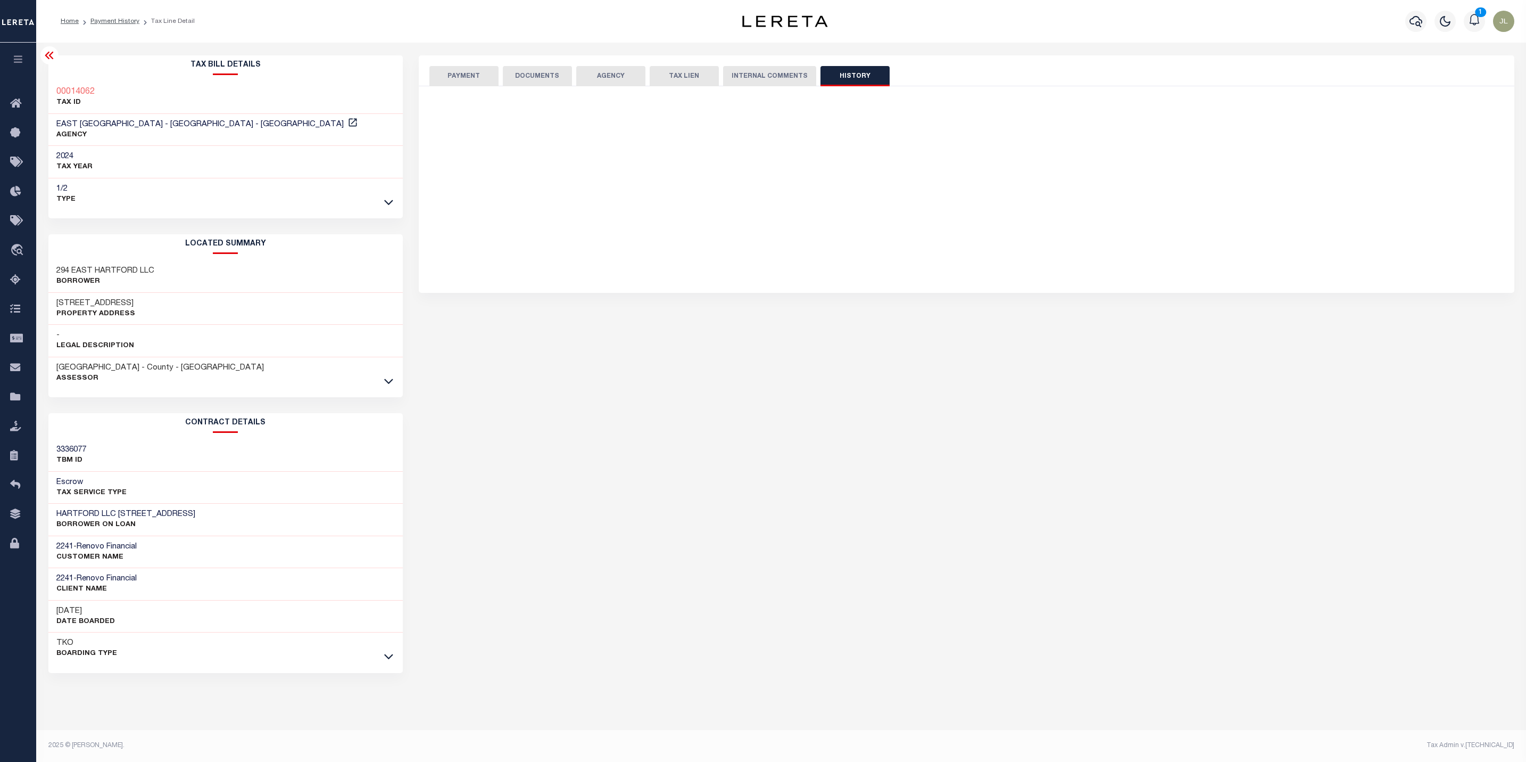
select select "50"
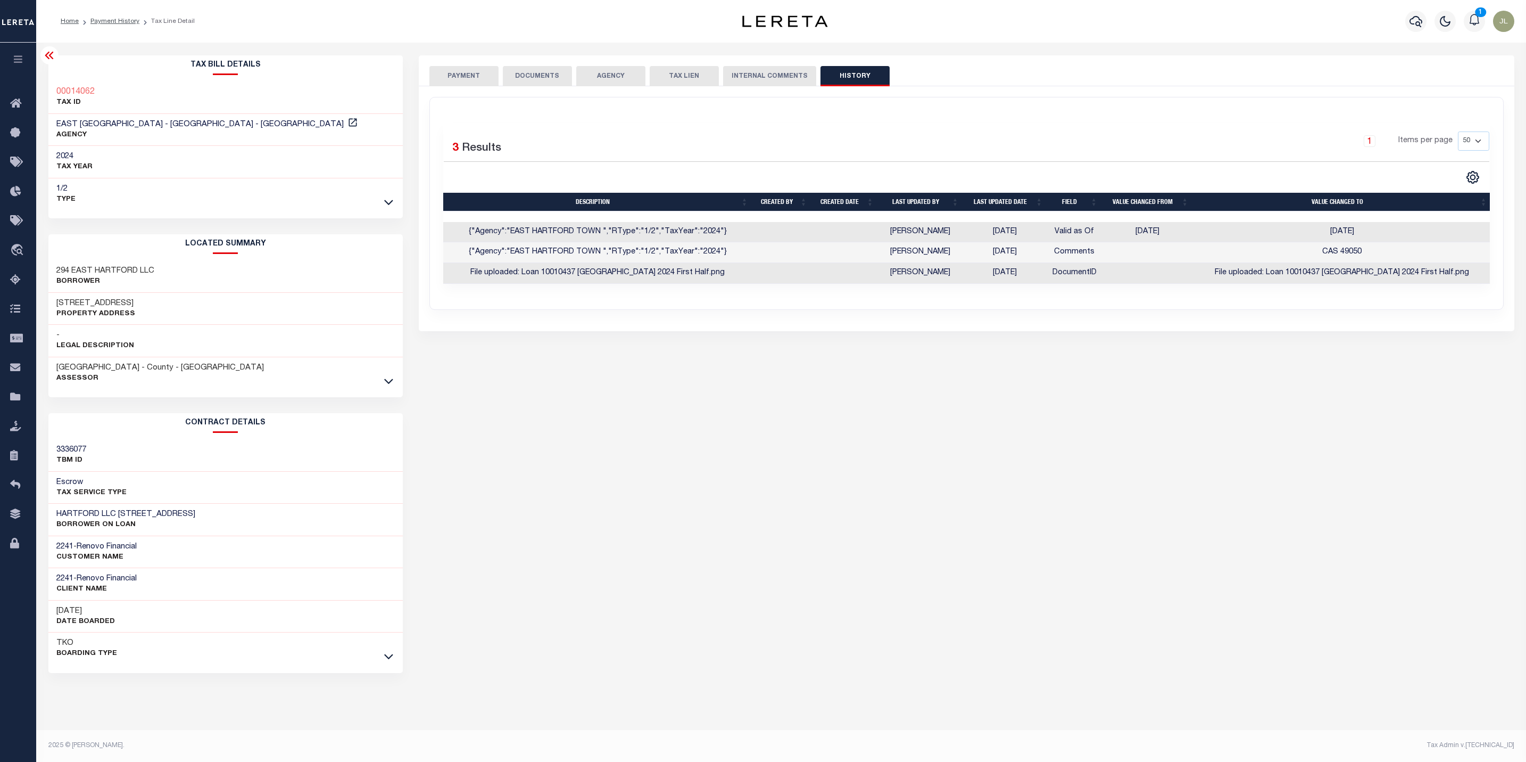
click at [990, 296] on div "Selected 3 Results 1 Items per page 10 25 50 100" at bounding box center [966, 203] width 1073 height 212
drag, startPoint x: 990, startPoint y: 296, endPoint x: 1040, endPoint y: 294, distance: 49.5
click at [1040, 294] on div "Selected 3 Results 1 Items per page 10 25 50 100" at bounding box center [966, 203] width 1073 height 212
drag, startPoint x: 1038, startPoint y: 293, endPoint x: 1111, endPoint y: 294, distance: 73.5
click at [1111, 294] on div "Selected 3 Results 1 Items per page 10 25 50 100" at bounding box center [966, 203] width 1073 height 212
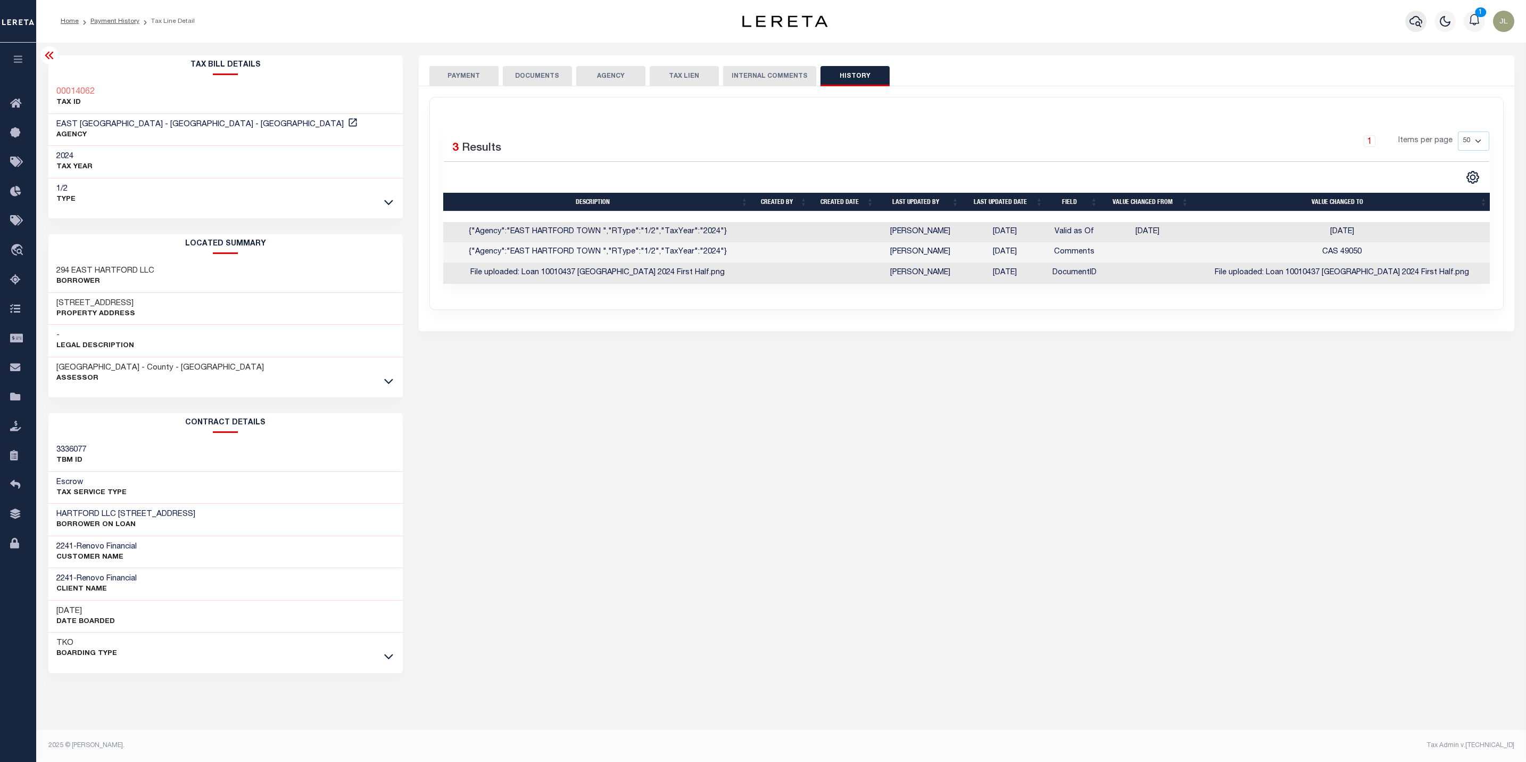
click at [1419, 21] on icon "button" at bounding box center [1416, 21] width 13 height 13
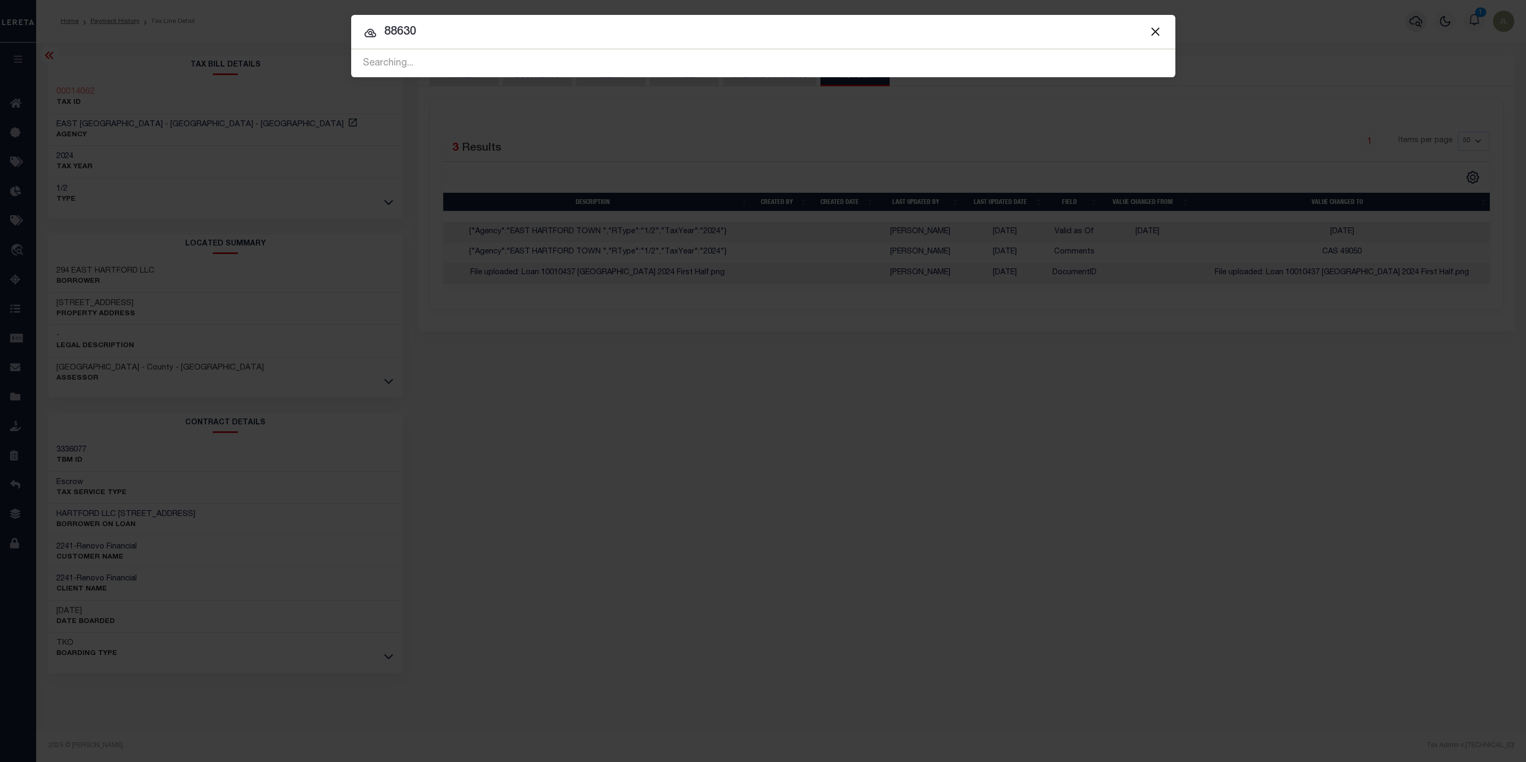
type input "88630"
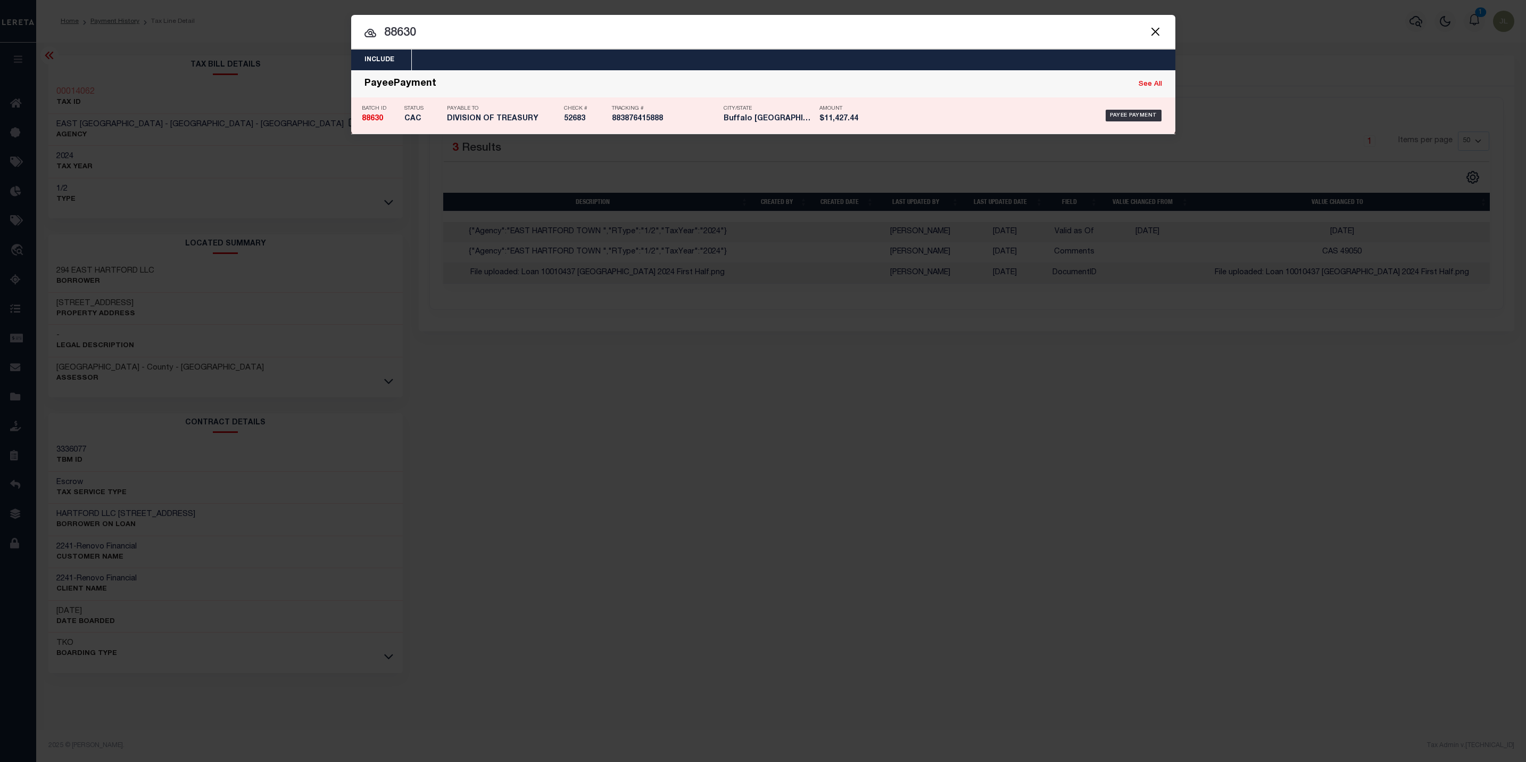
click at [521, 117] on h5 "DIVISION OF TREASURY" at bounding box center [503, 118] width 112 height 9
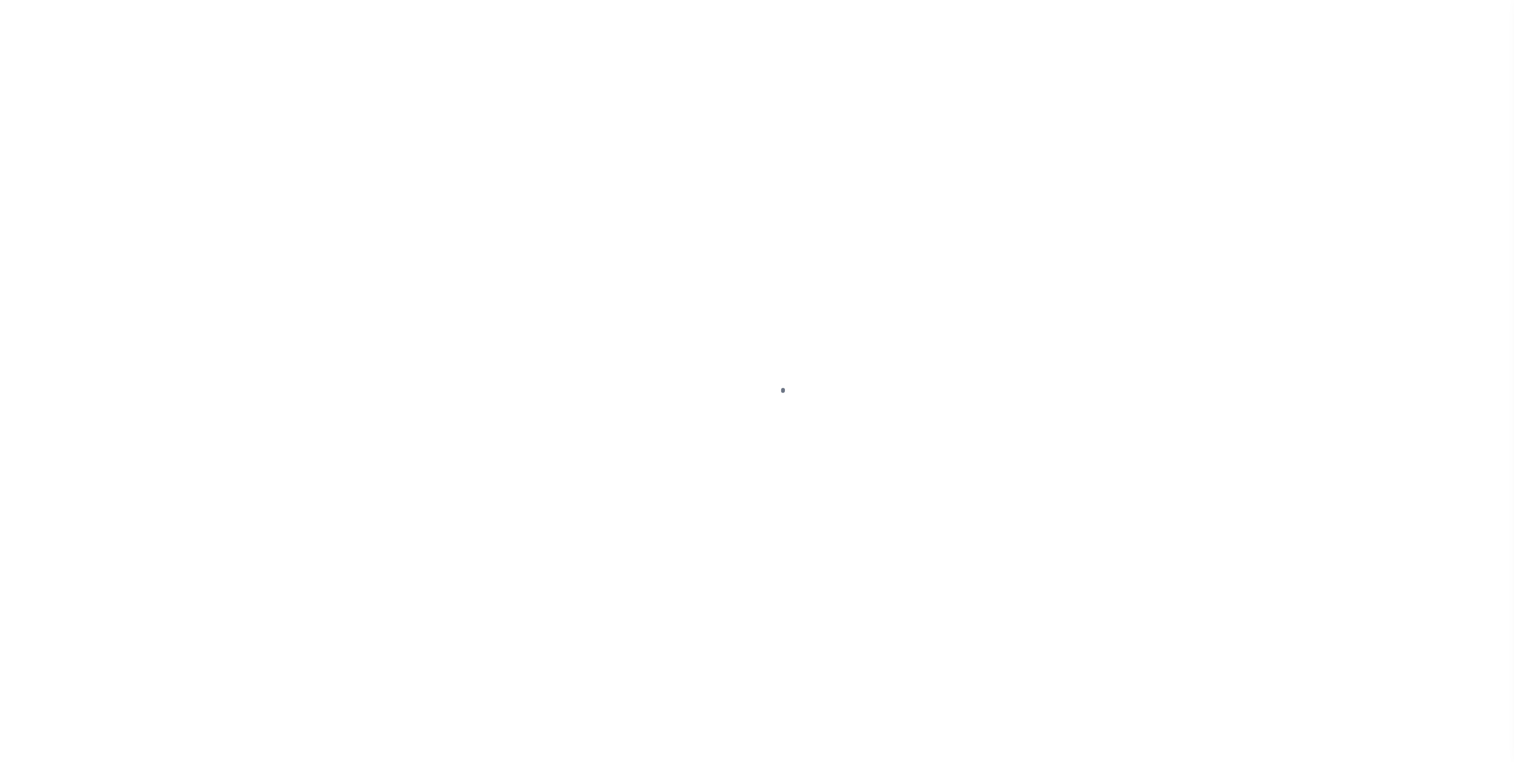
select select "CAC"
select select "CHK"
select select "[PERSON_NAME]"
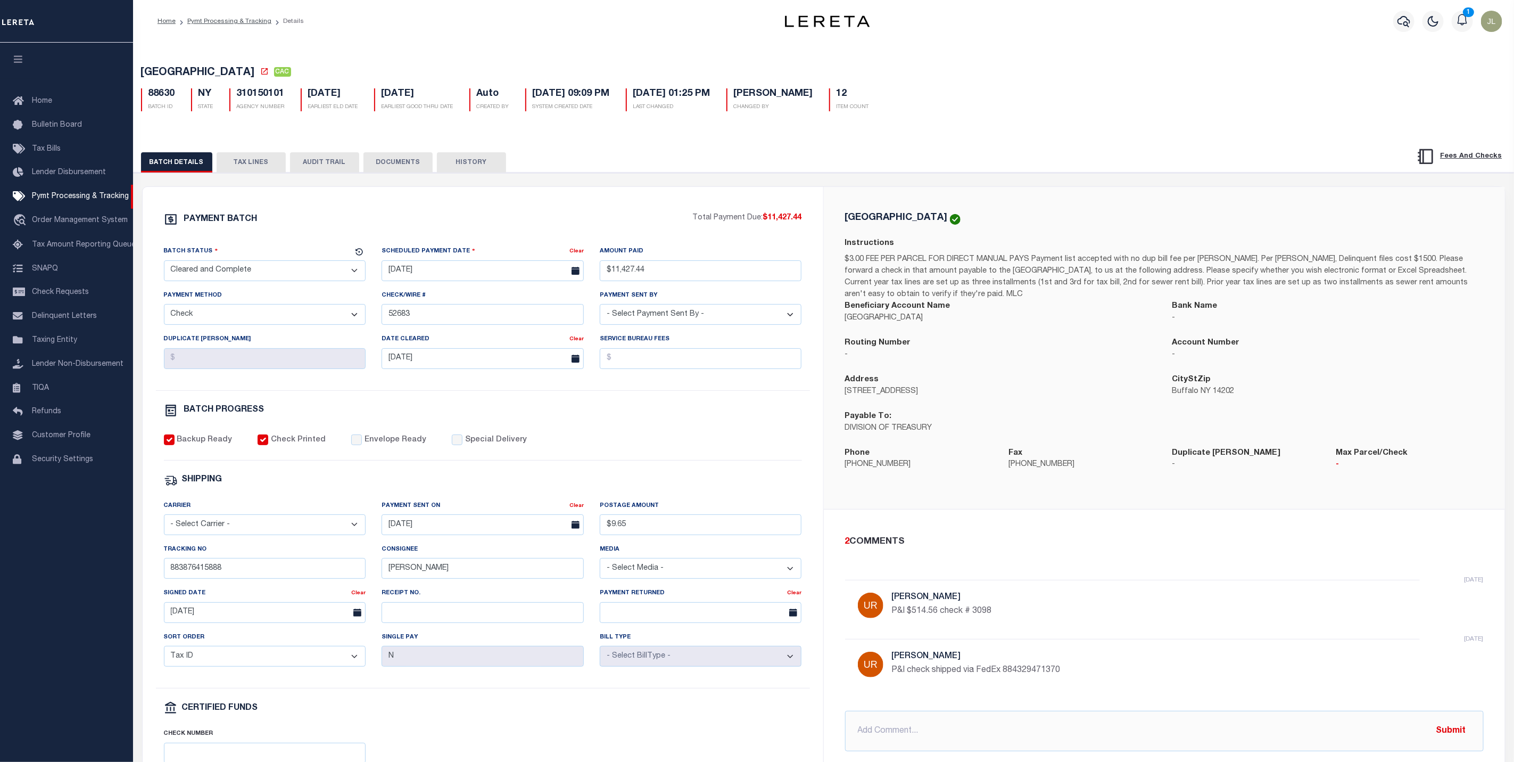
click at [1011, 617] on p "P&I $514.56 check # 3098" at bounding box center [1051, 611] width 319 height 13
click at [1399, 16] on icon "button" at bounding box center [1404, 21] width 13 height 13
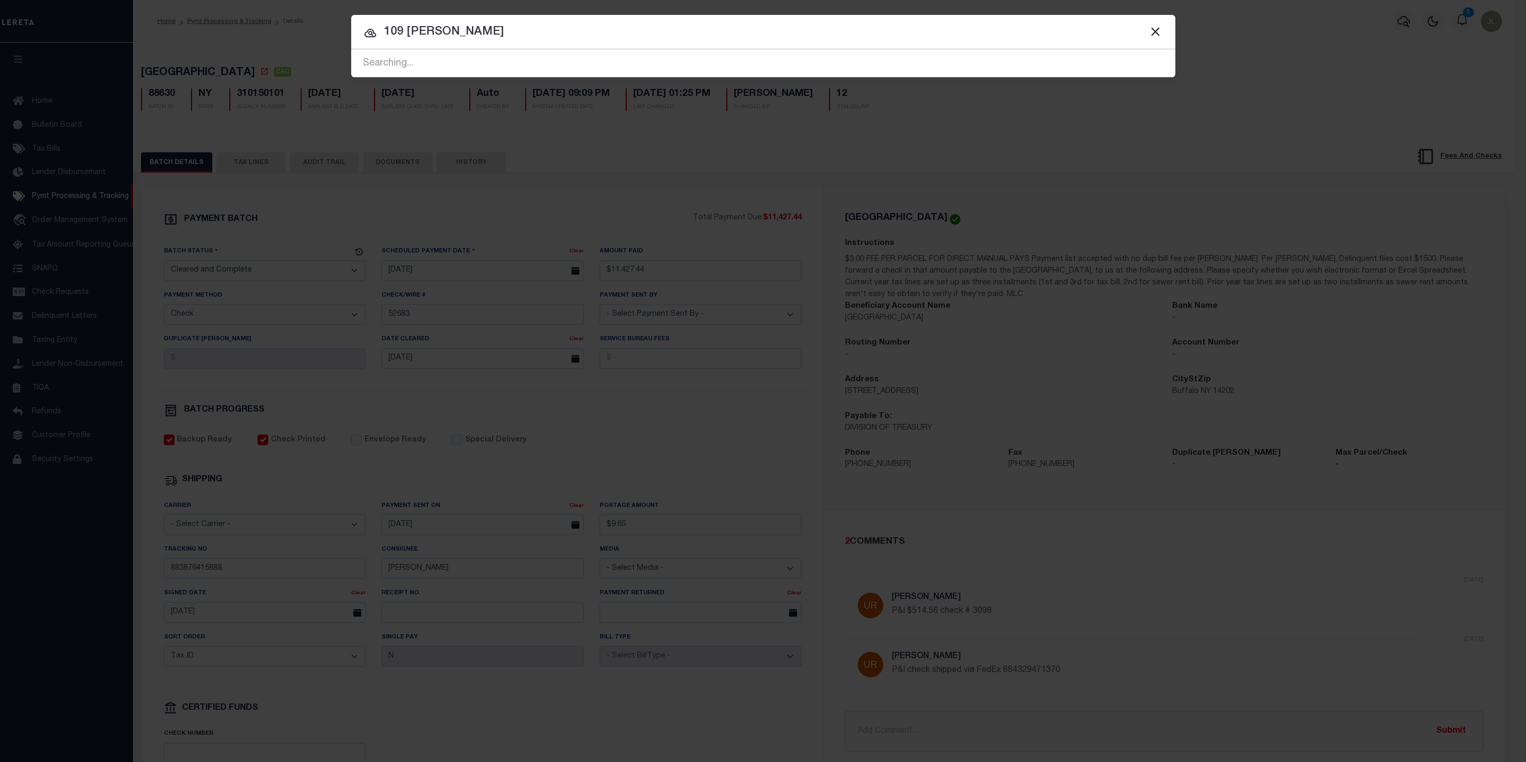
type input "109 bowman ln"
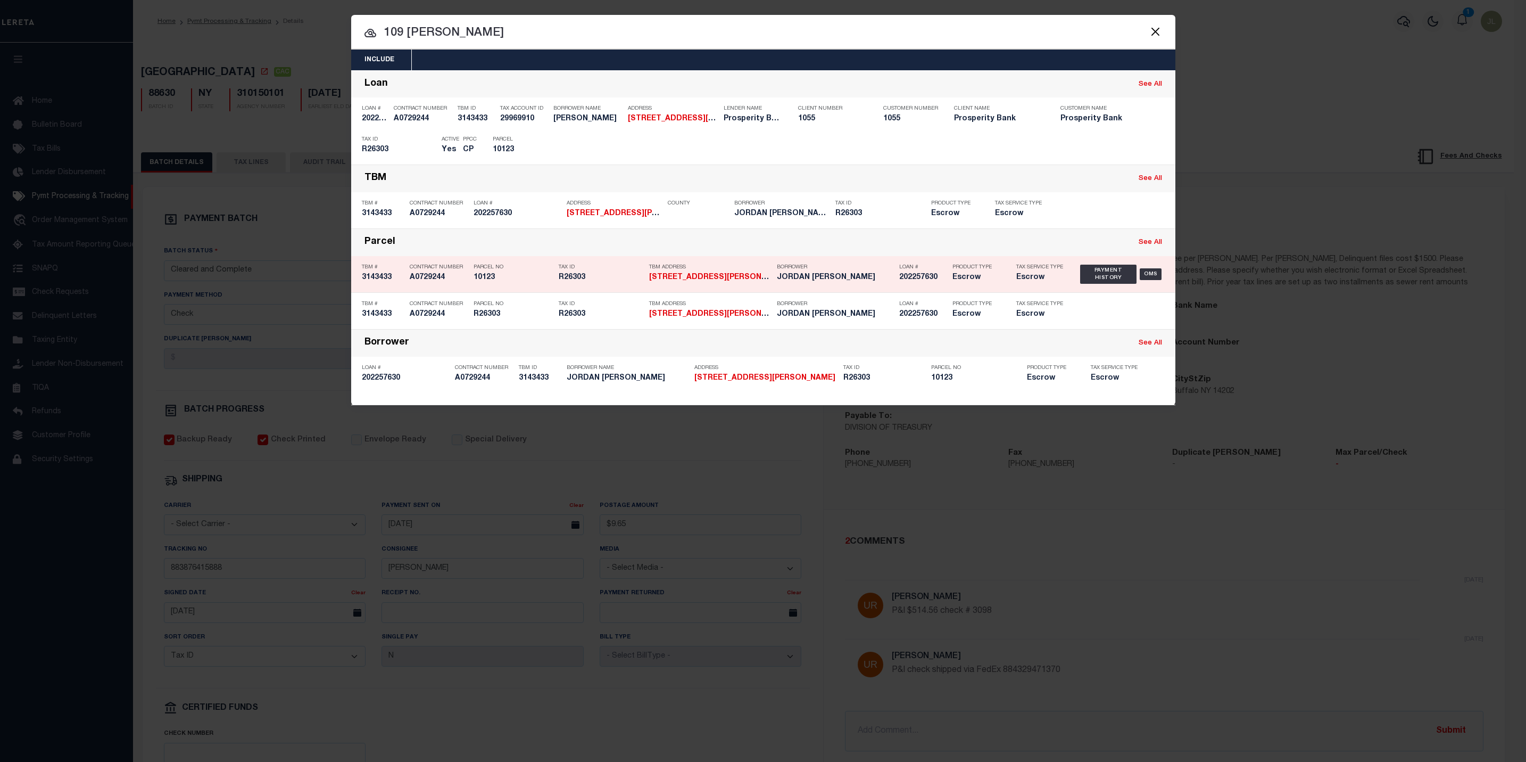
click at [813, 270] on p "Borrower" at bounding box center [835, 267] width 117 height 6
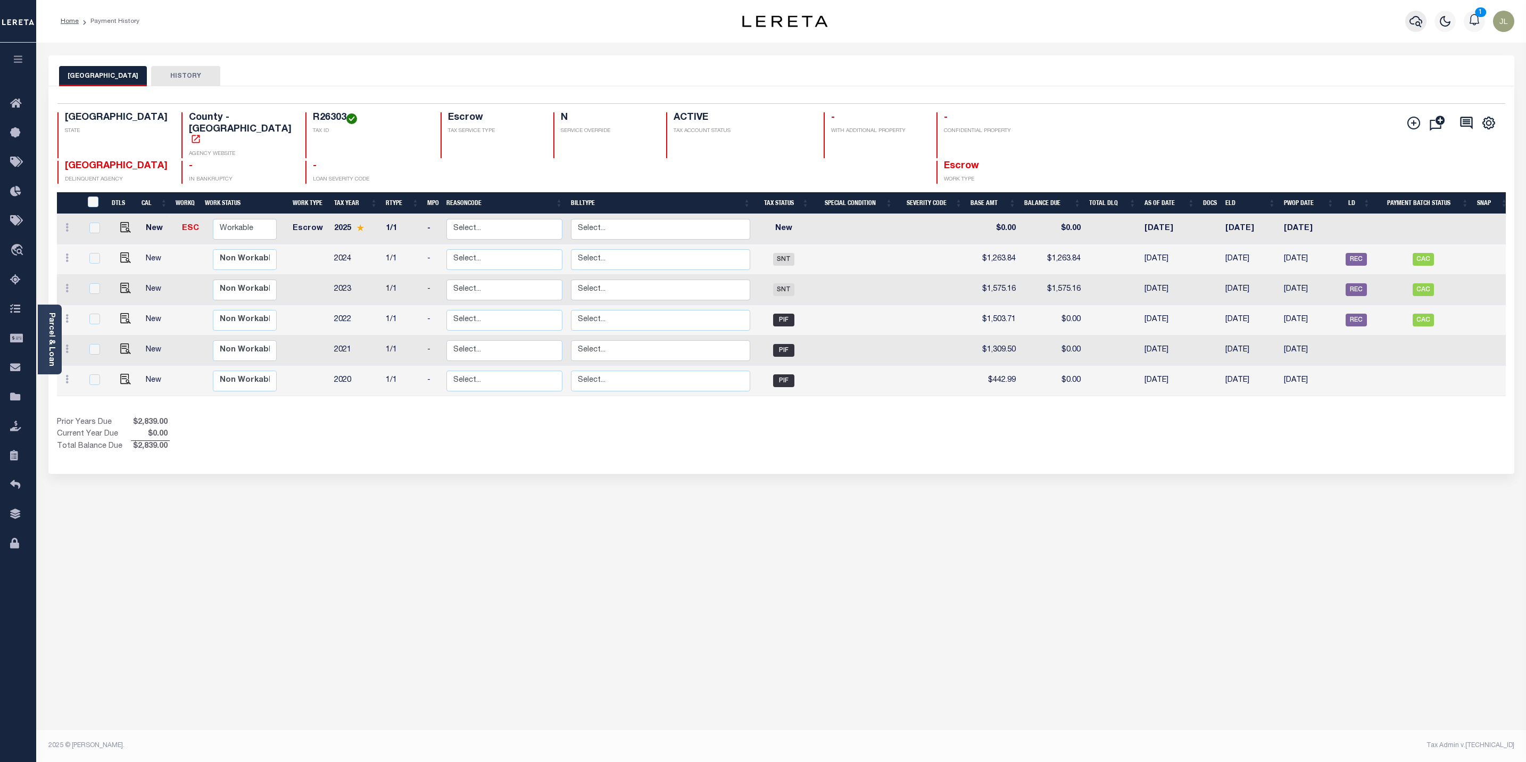
click at [1410, 18] on icon "button" at bounding box center [1416, 21] width 13 height 13
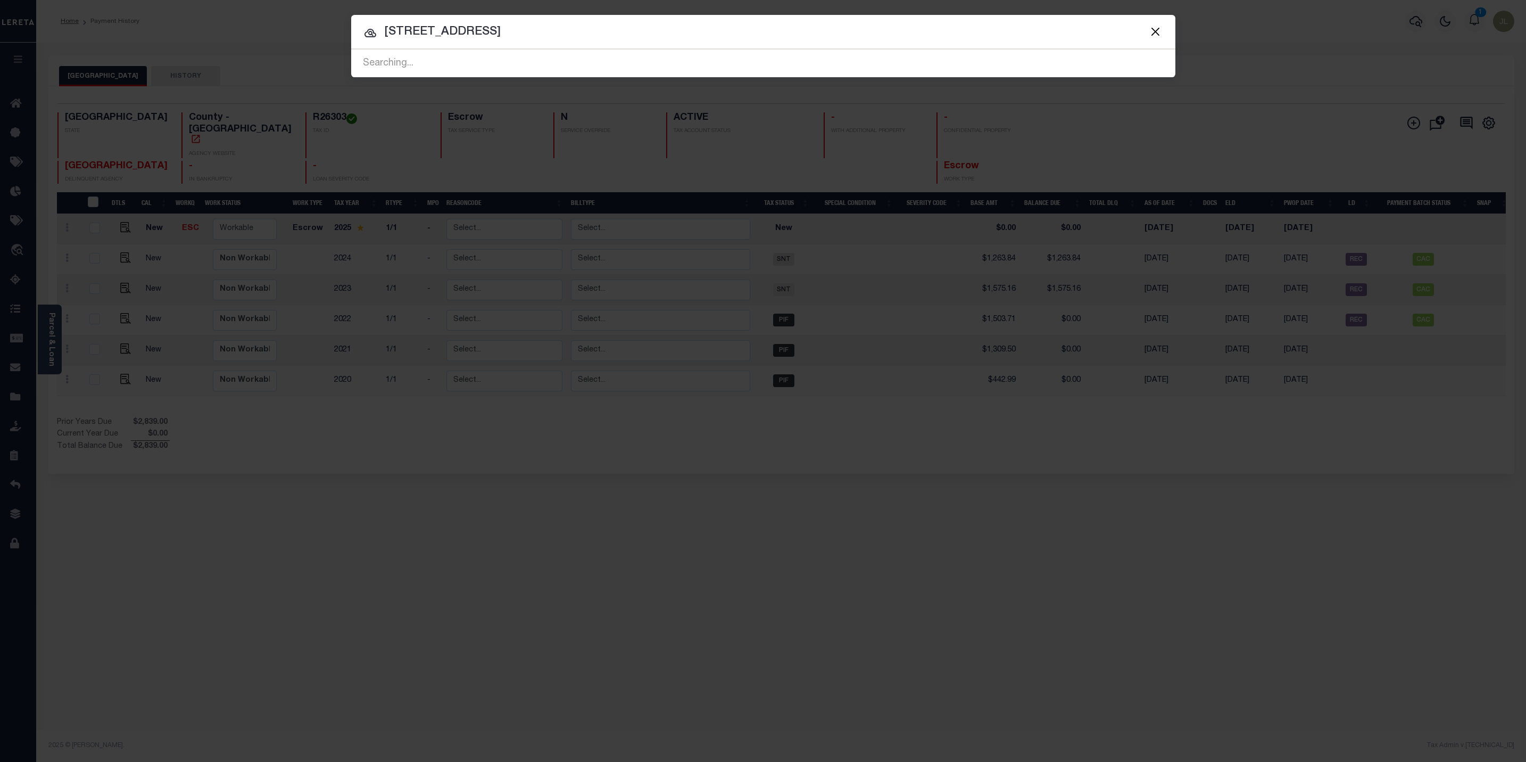
type input "403 north ave c"
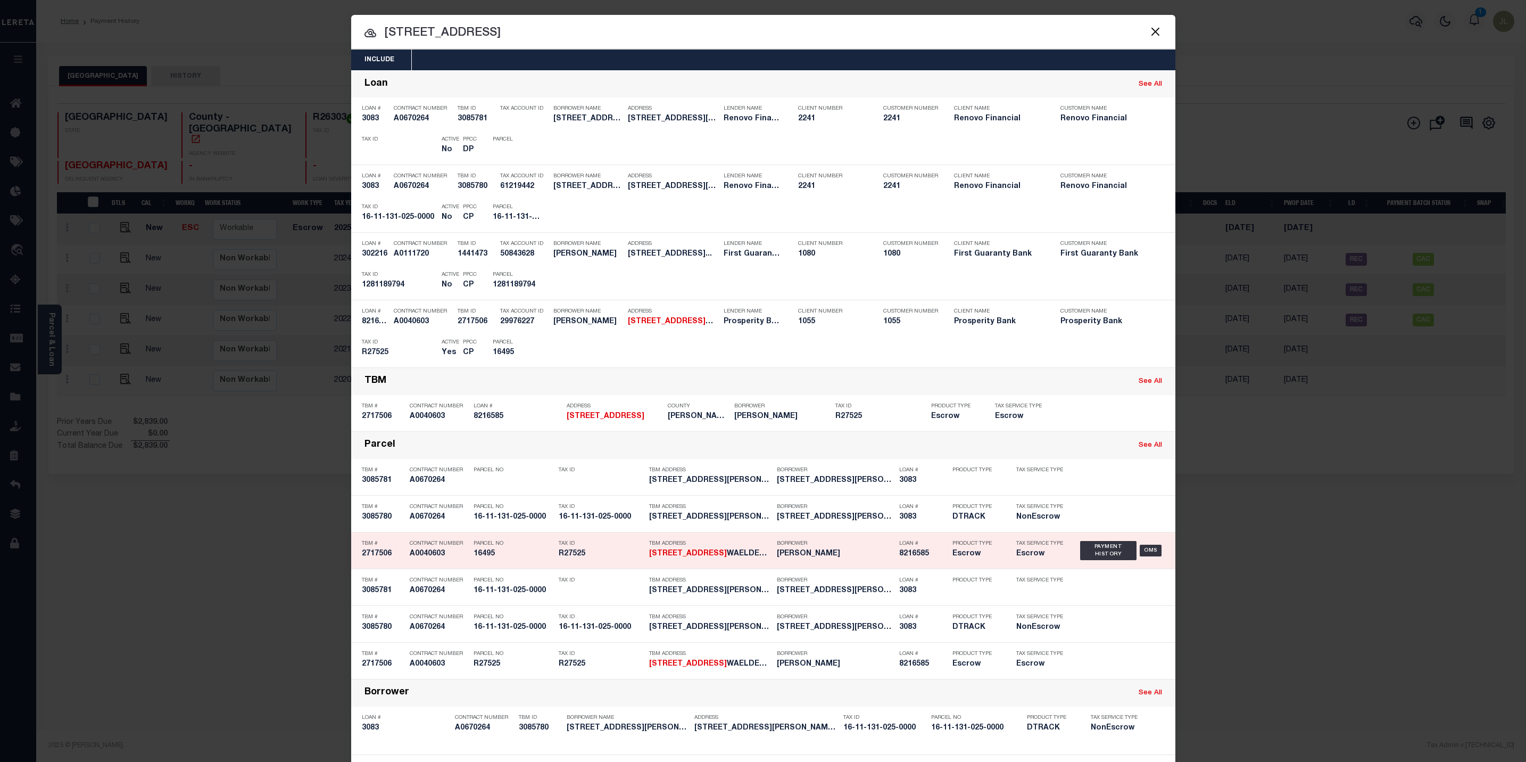
click at [838, 566] on div "Borrower IGNACIO PUENTE III" at bounding box center [835, 550] width 117 height 31
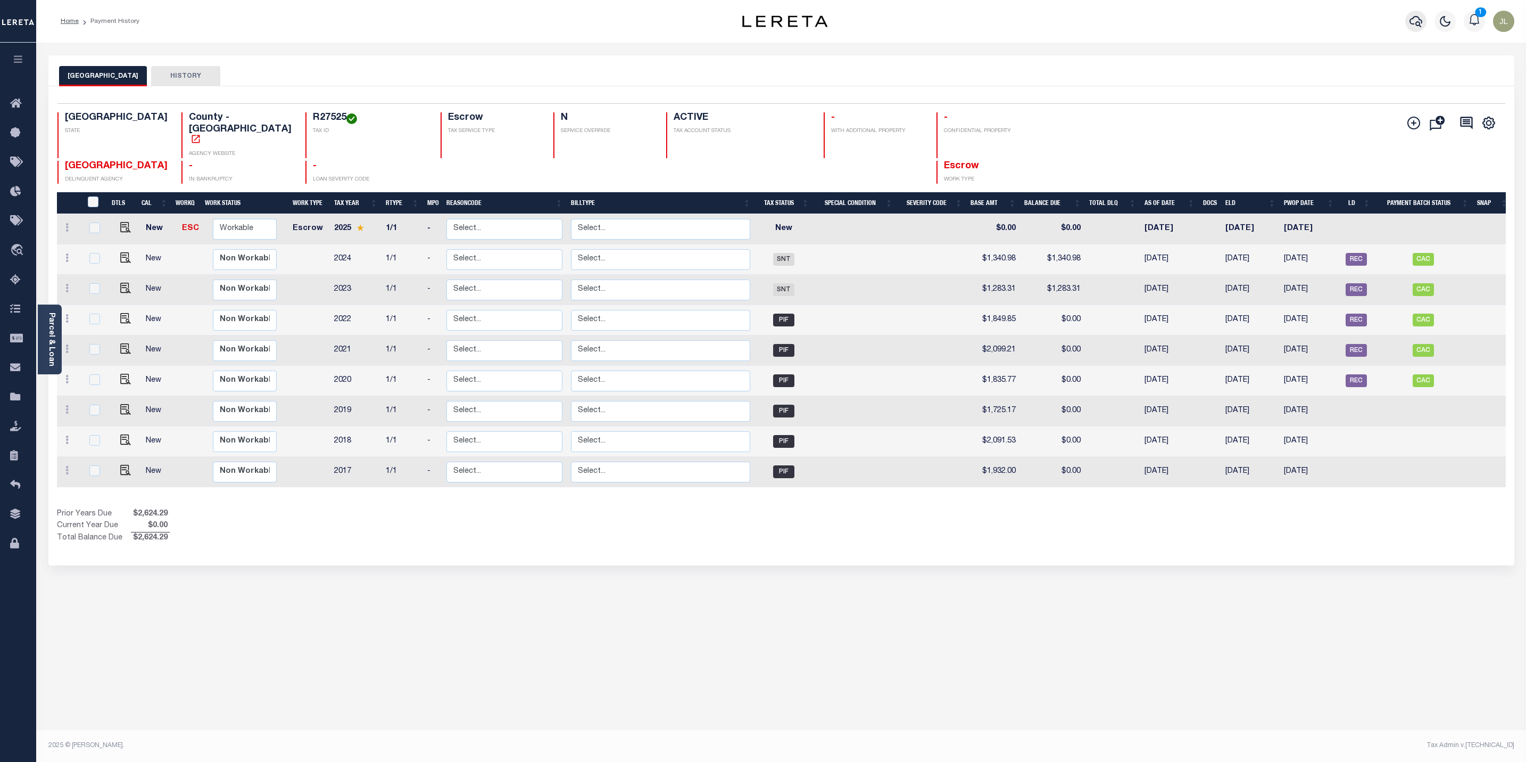
click at [1415, 24] on icon "button" at bounding box center [1416, 21] width 13 height 13
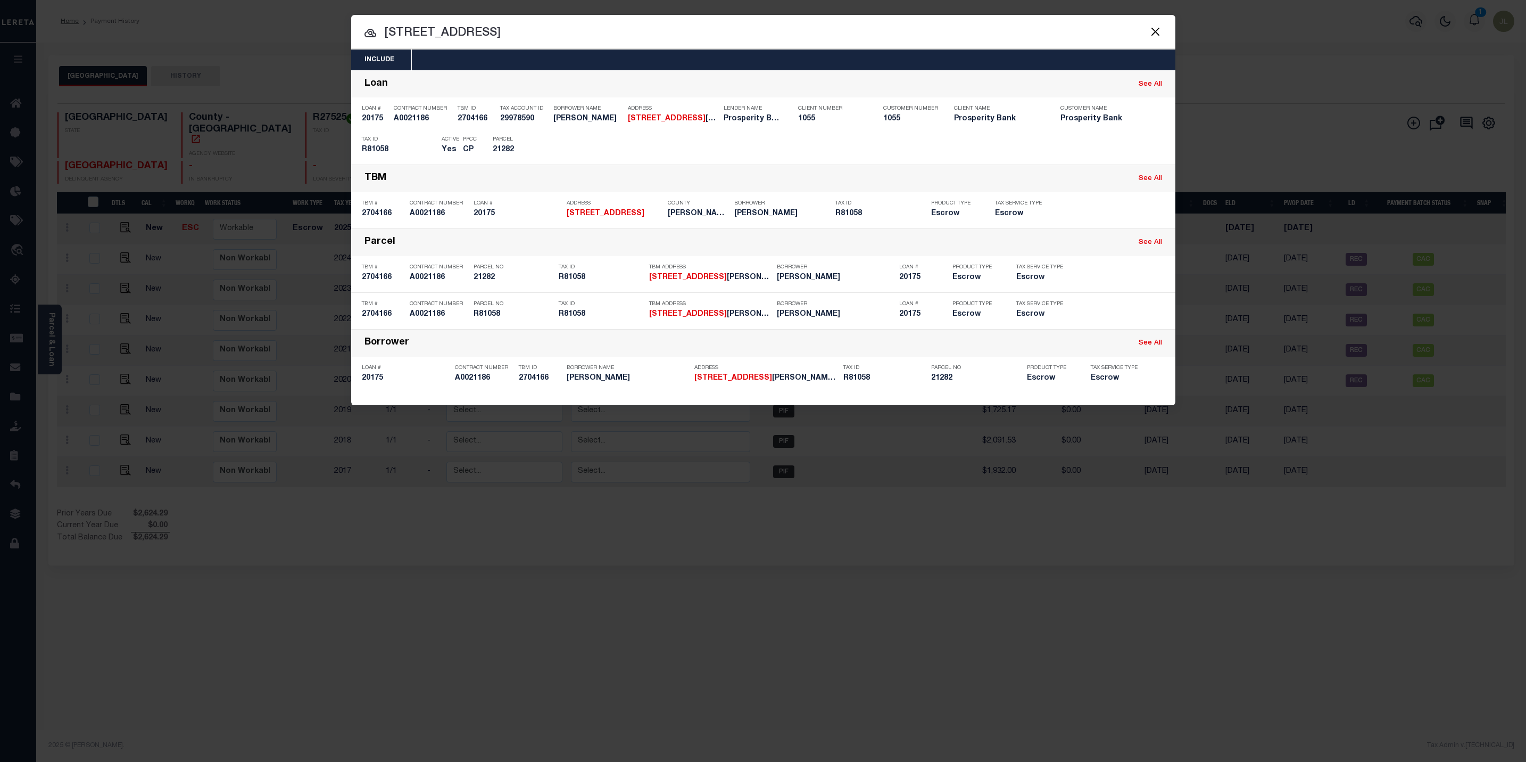
drag, startPoint x: 1153, startPoint y: 32, endPoint x: 916, endPoint y: 426, distance: 459.6
click at [1153, 32] on button "Close" at bounding box center [1156, 31] width 14 height 14
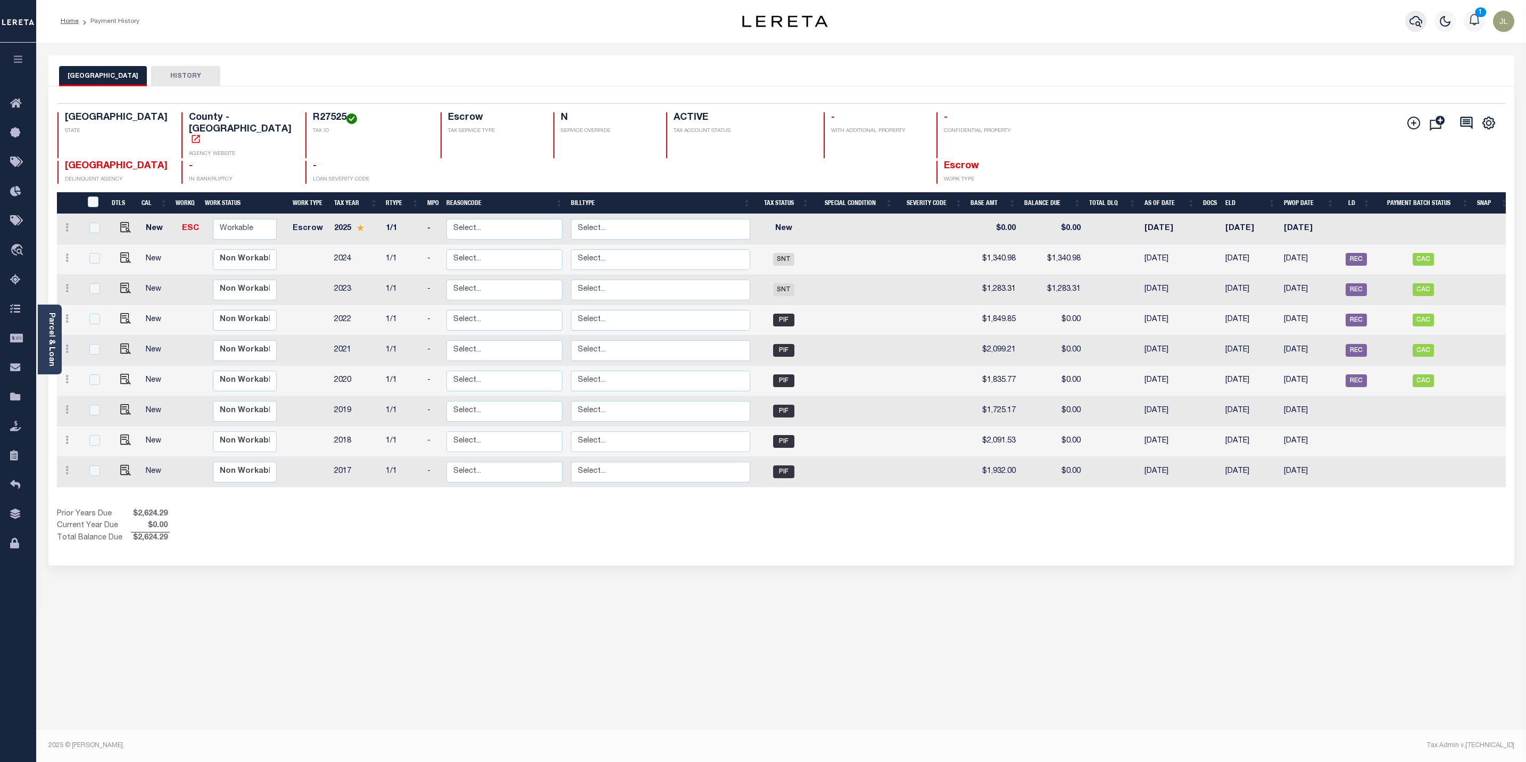
click at [1421, 16] on icon "button" at bounding box center [1416, 21] width 13 height 13
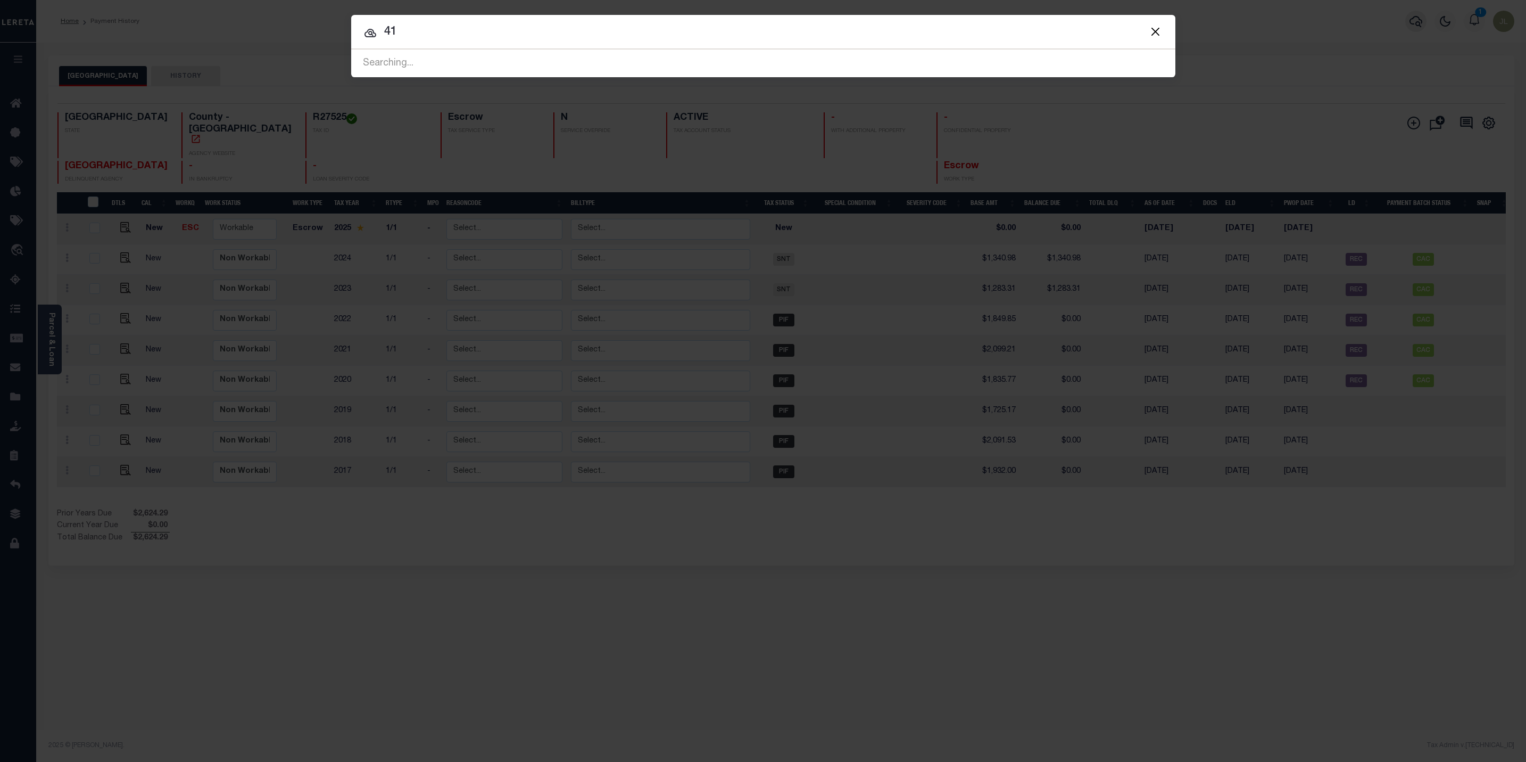
type input "4"
type input "10010577"
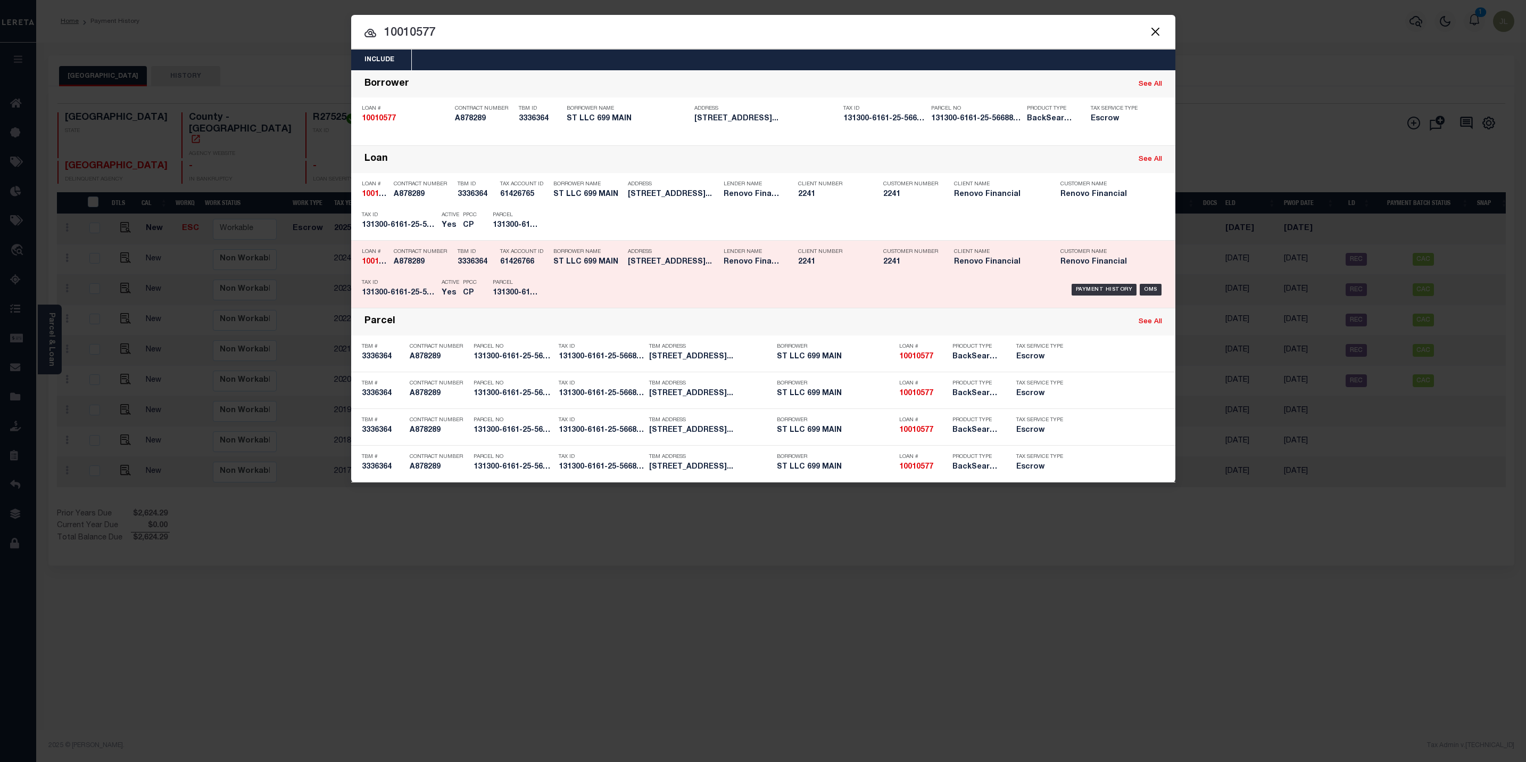
click at [653, 271] on div "Address 699 MAIN ST POUGHKEEPSIE NY 1..." at bounding box center [673, 258] width 90 height 31
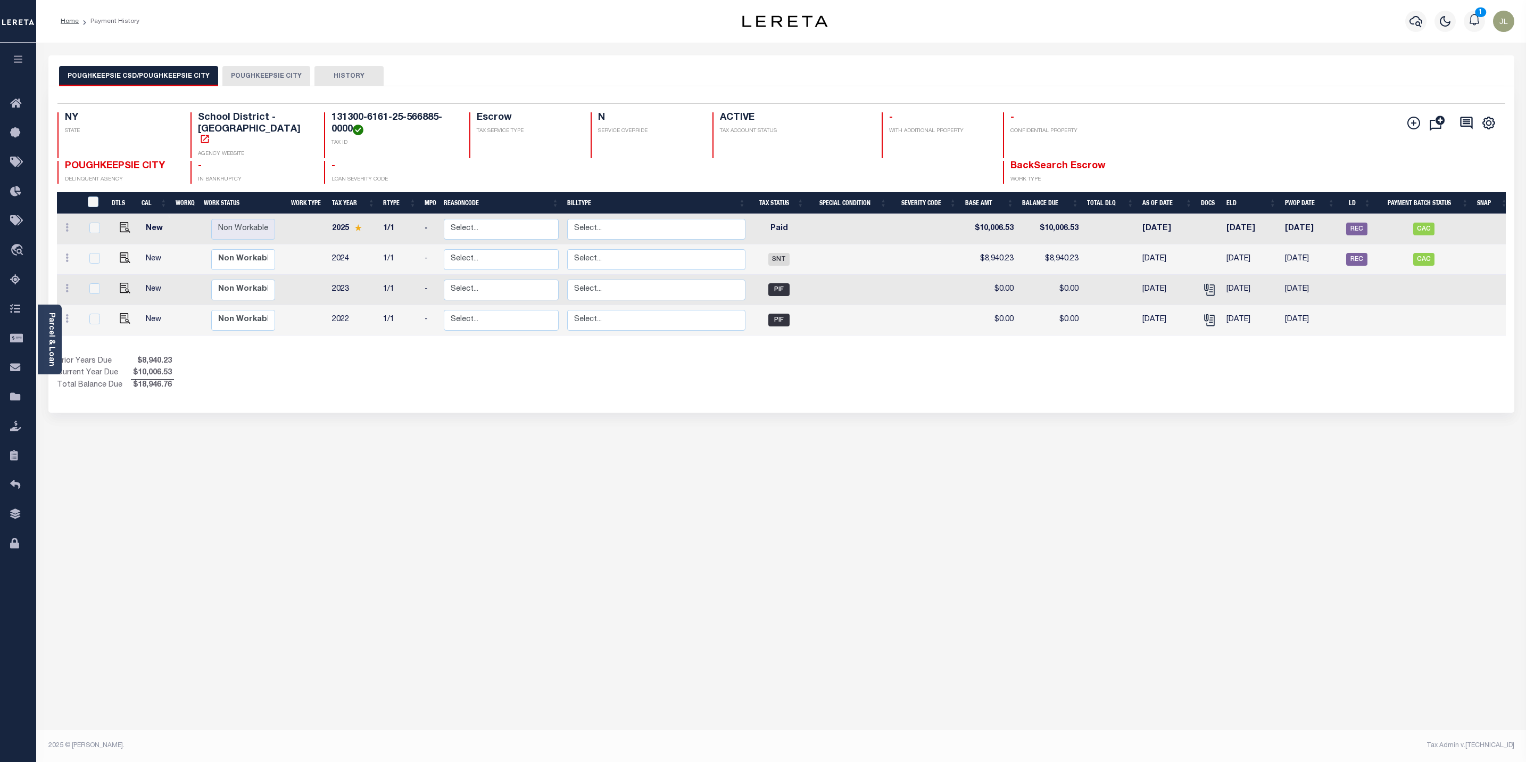
click at [253, 72] on button "POUGHKEEPSIE CITY" at bounding box center [266, 76] width 88 height 20
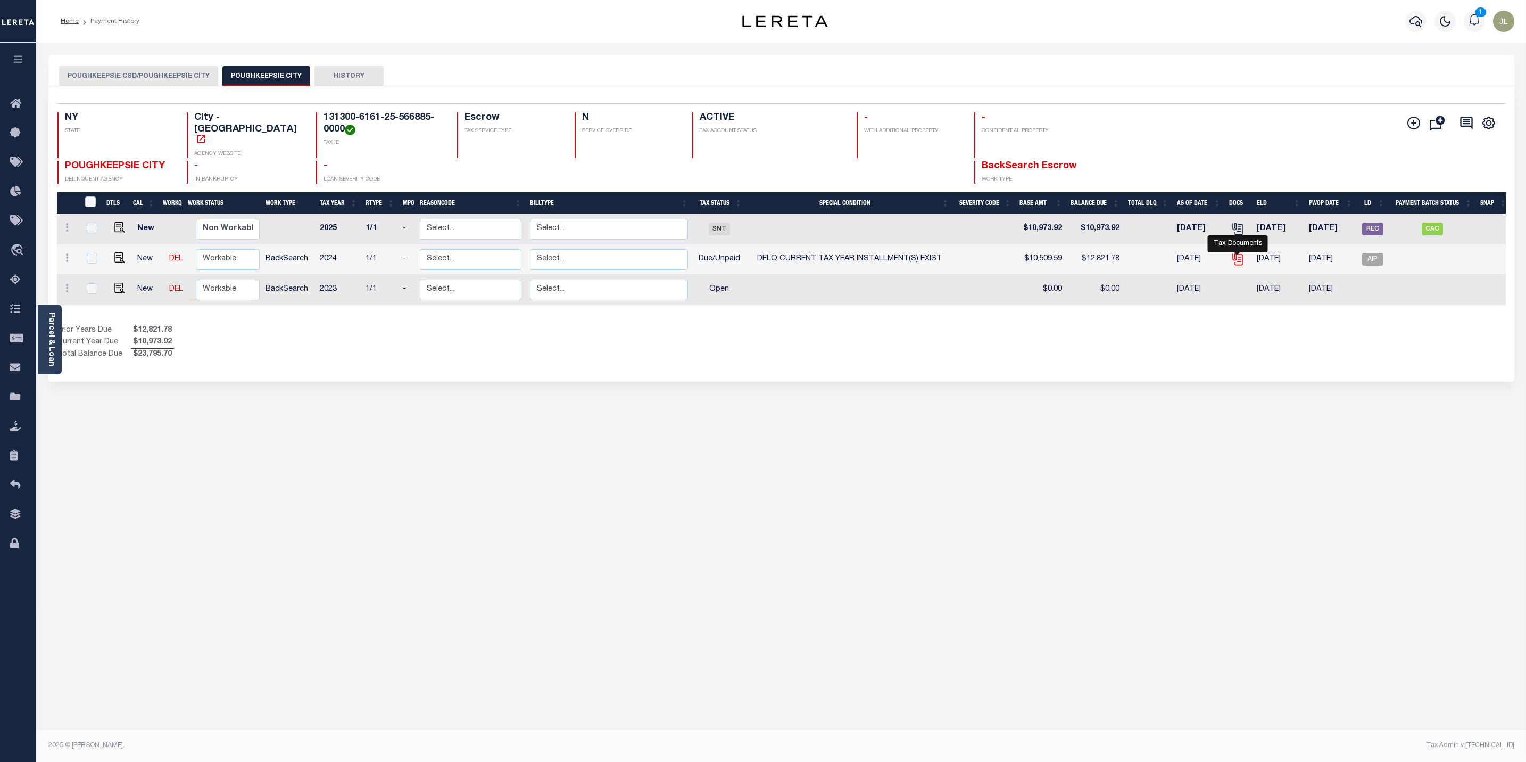
click at [1239, 258] on icon "" at bounding box center [1238, 259] width 14 height 14
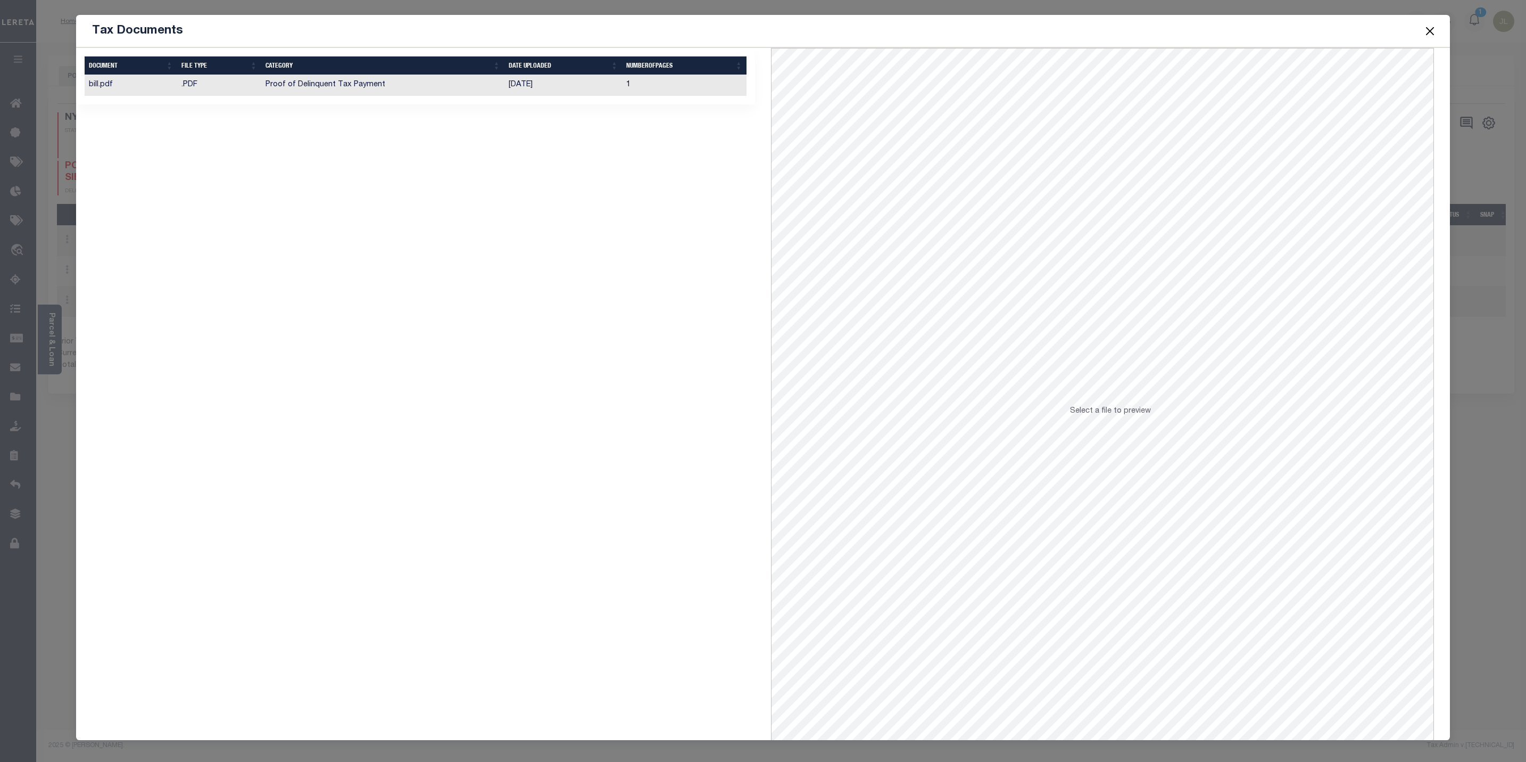
click at [326, 82] on td "Proof of Delinquent Tax Payment" at bounding box center [382, 85] width 243 height 21
click at [1429, 28] on button "Close" at bounding box center [1430, 31] width 14 height 14
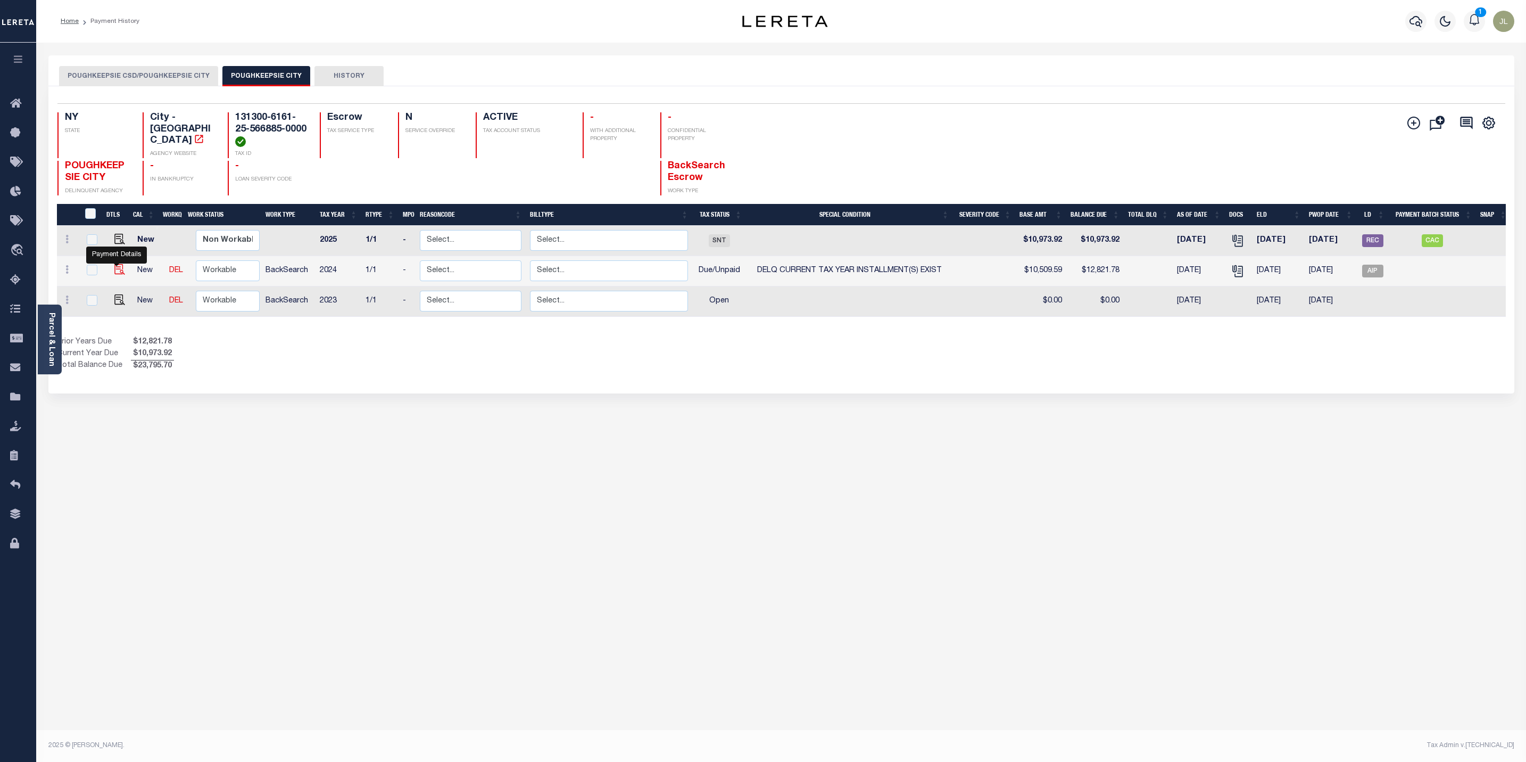
click at [115, 272] on img "" at bounding box center [119, 269] width 11 height 11
checkbox input "true"
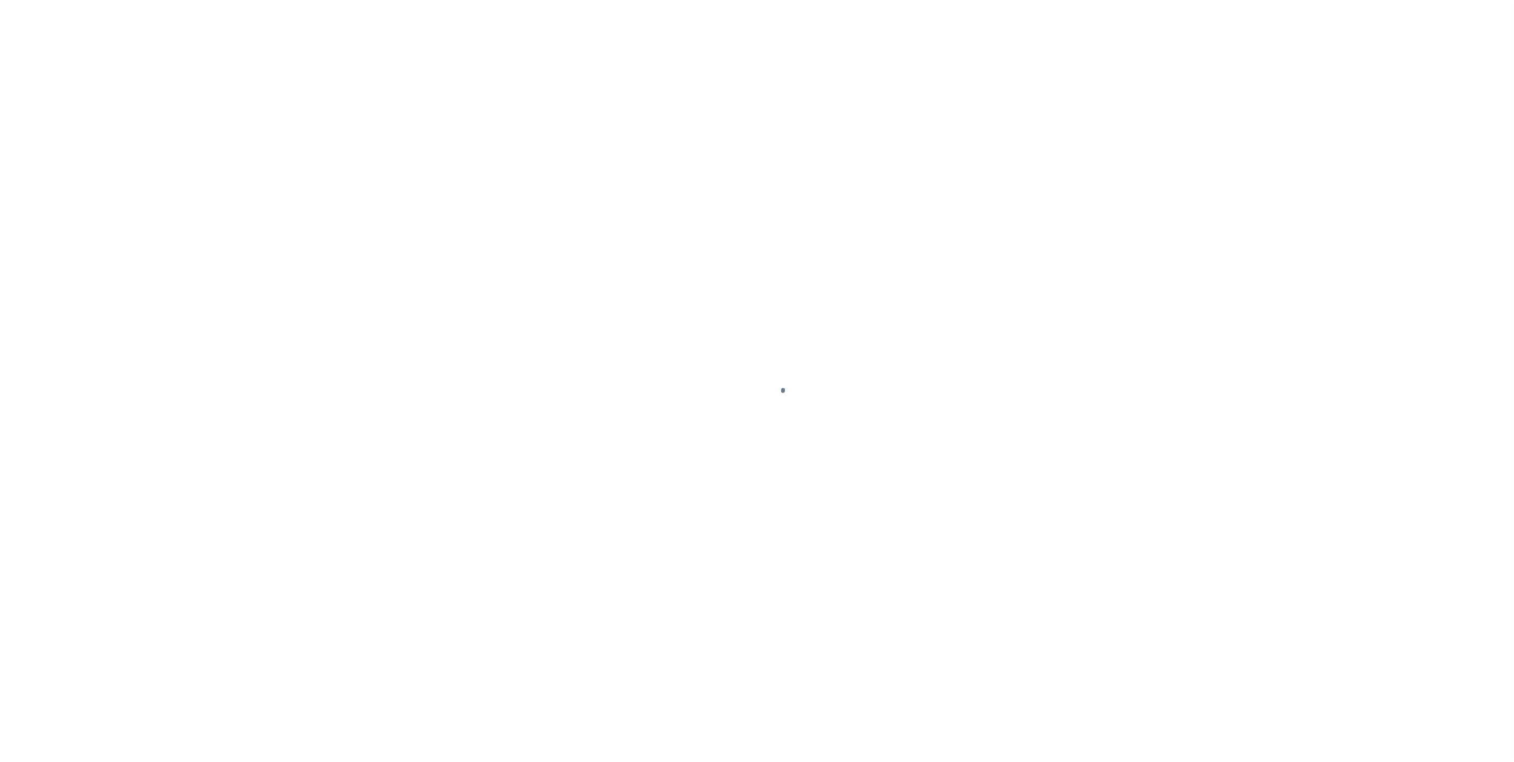
select select "DUE"
select select "17"
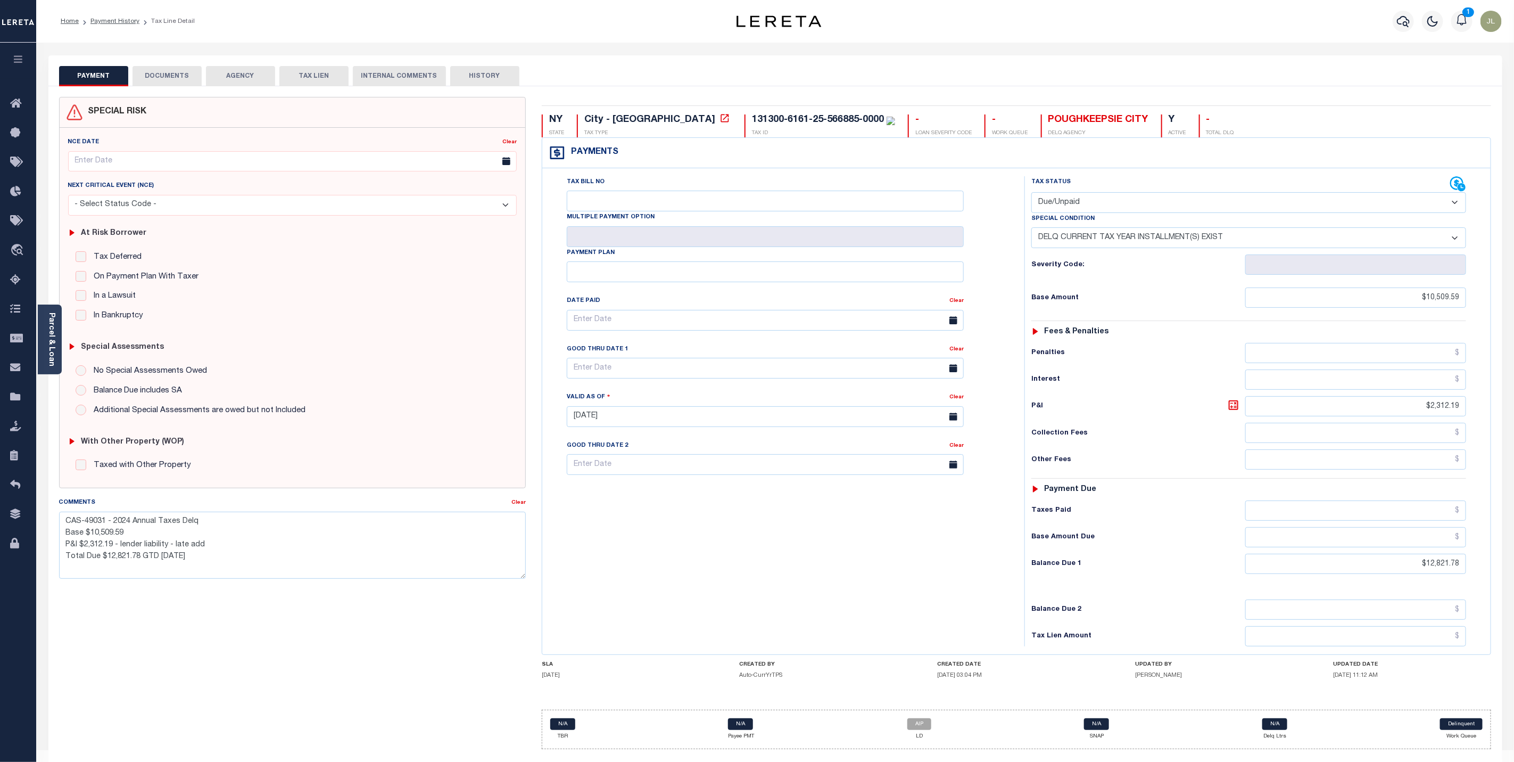
click at [152, 77] on button "DOCUMENTS" at bounding box center [167, 76] width 69 height 20
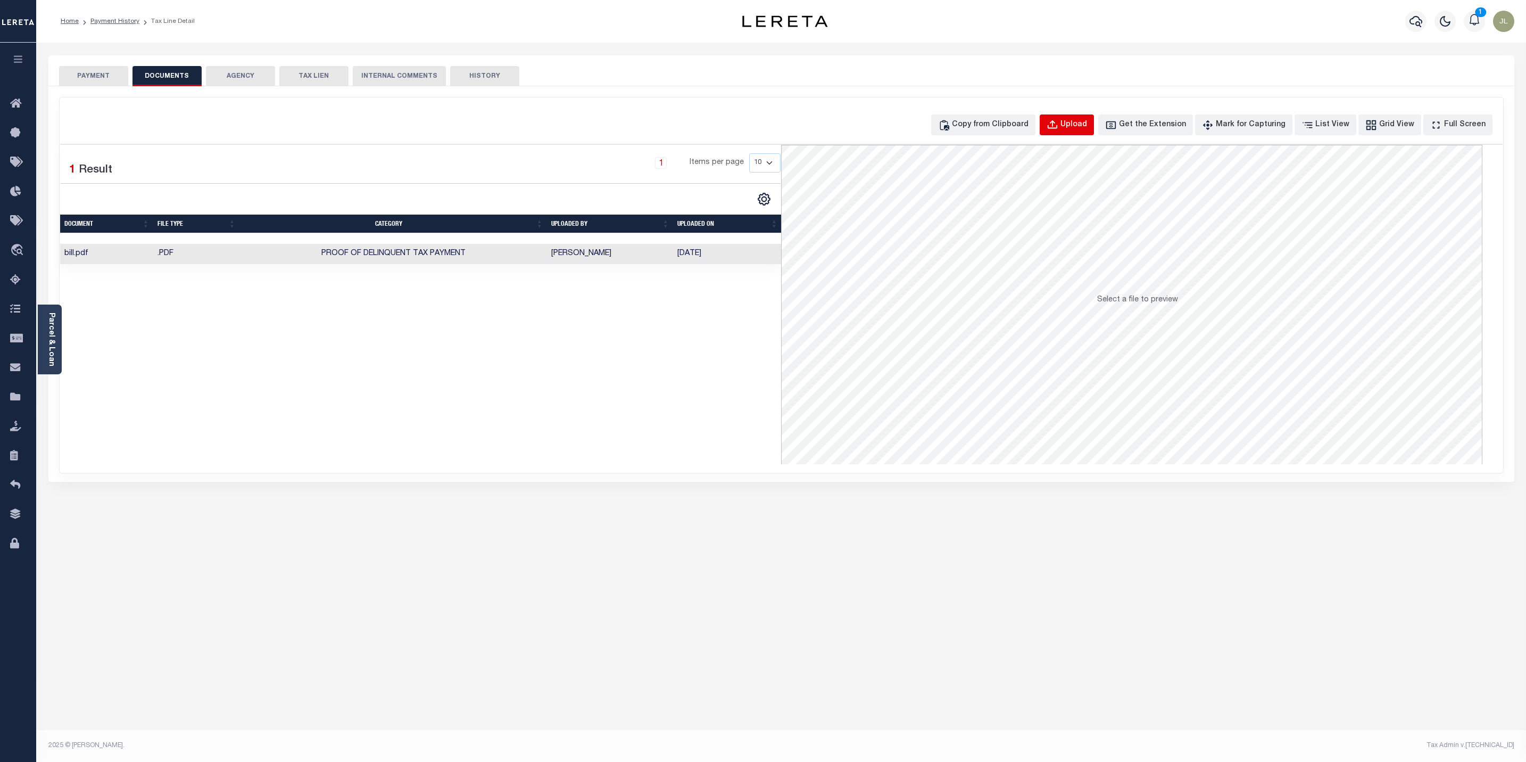
click at [1086, 125] on div "Upload" at bounding box center [1074, 125] width 27 height 12
select select "POP"
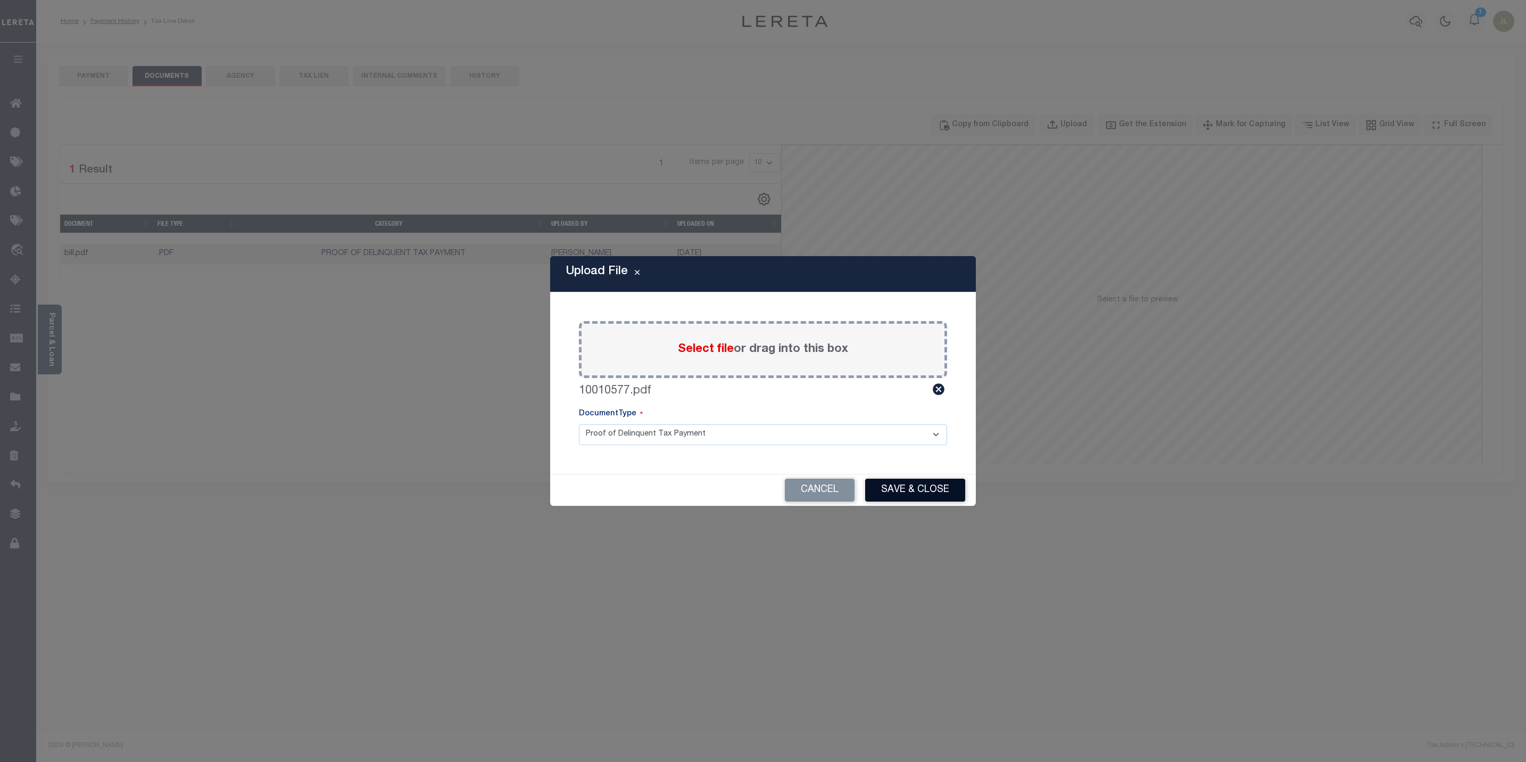
click at [908, 491] on button "Save & Close" at bounding box center [915, 489] width 100 height 23
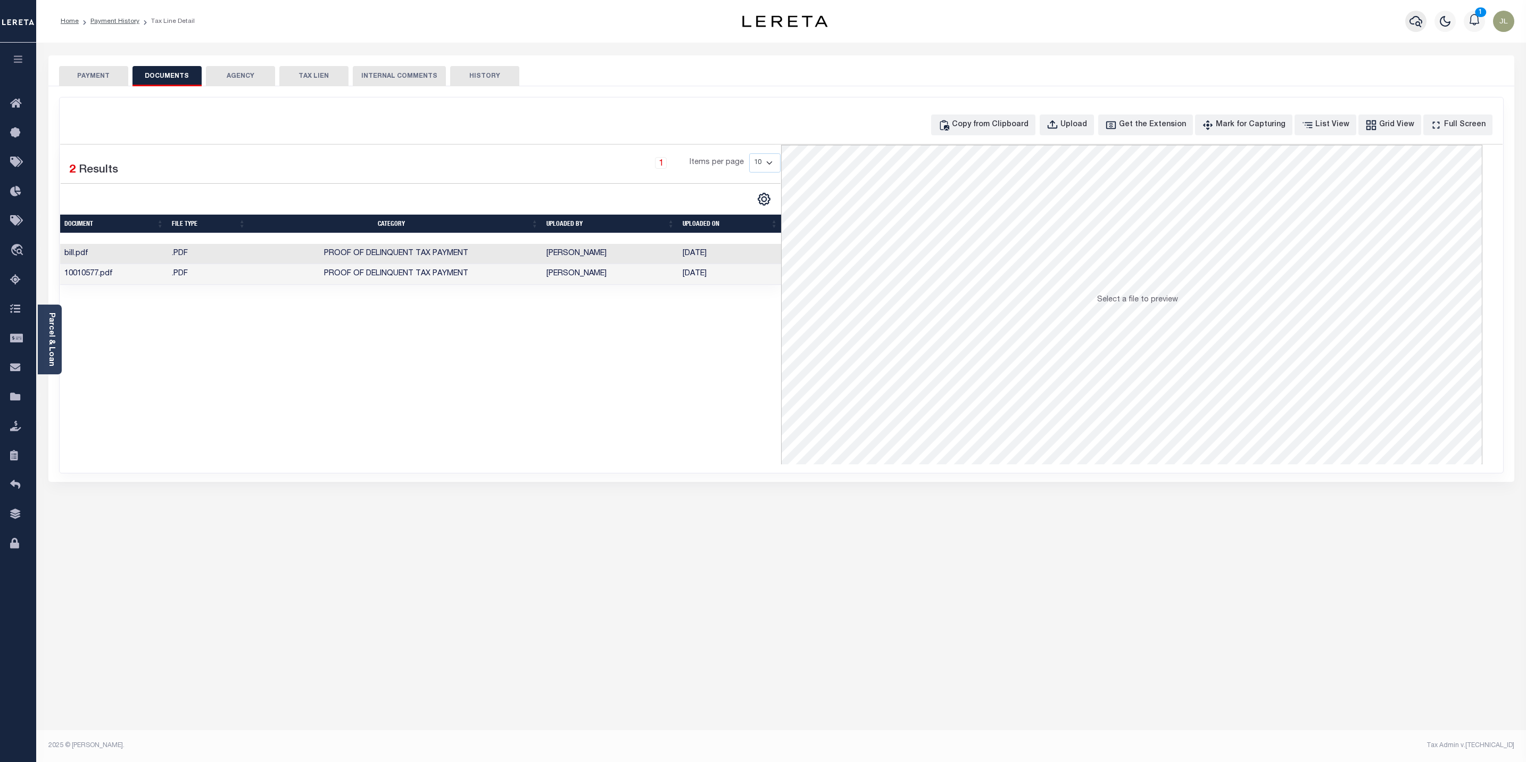
click at [1415, 20] on icon "button" at bounding box center [1416, 21] width 13 height 13
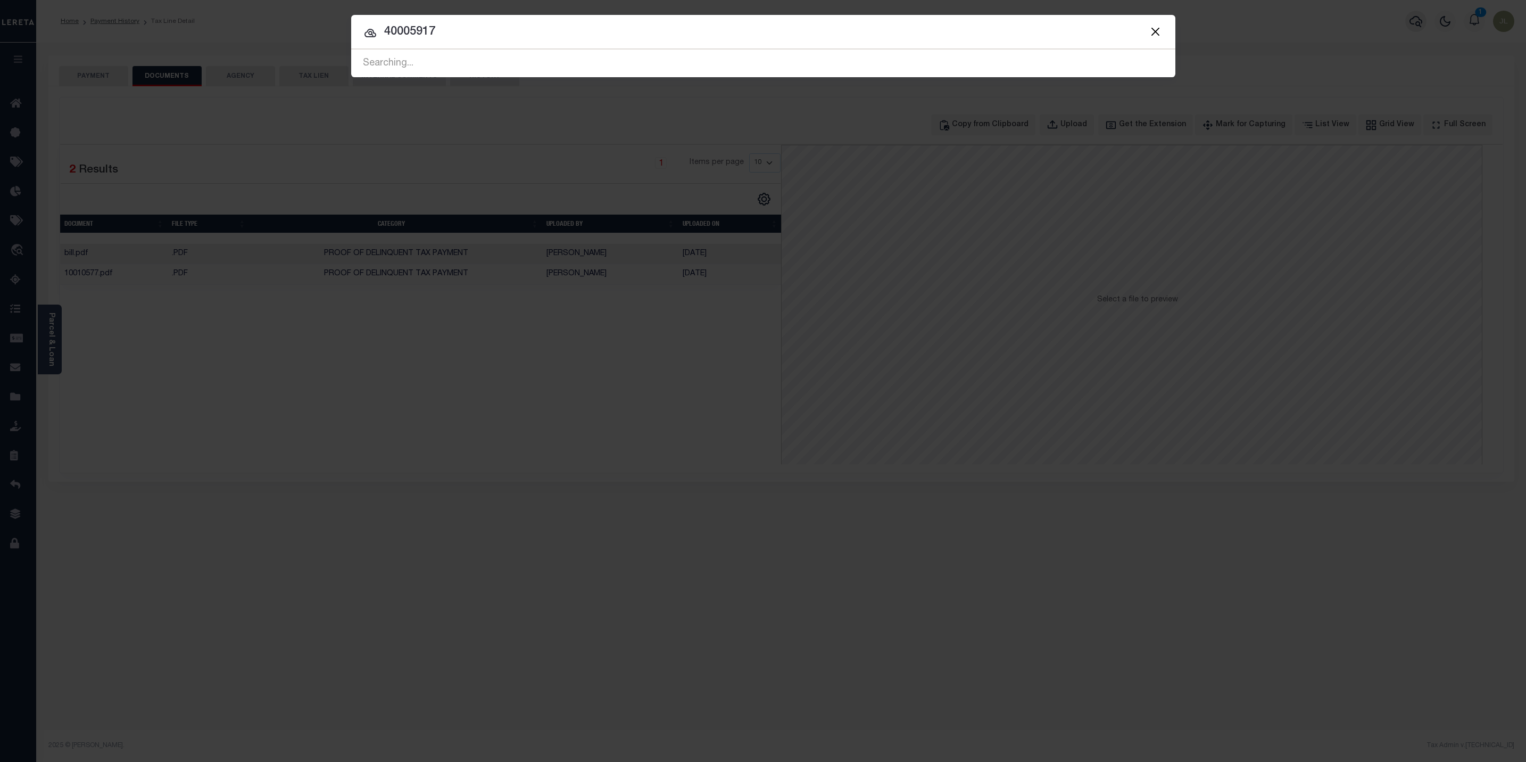
type input "40005917"
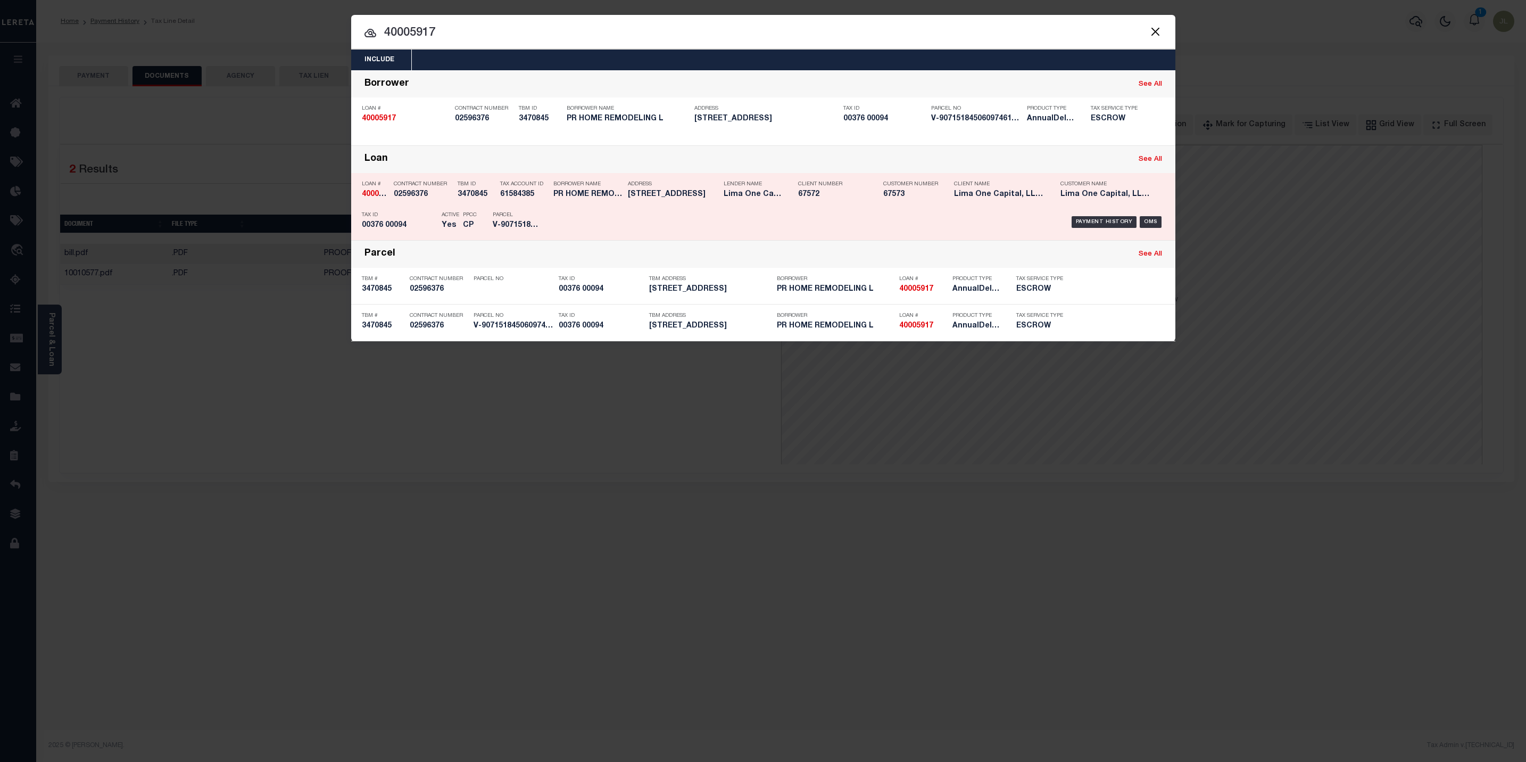
click at [642, 217] on div "Payment History OMS" at bounding box center [861, 222] width 608 height 31
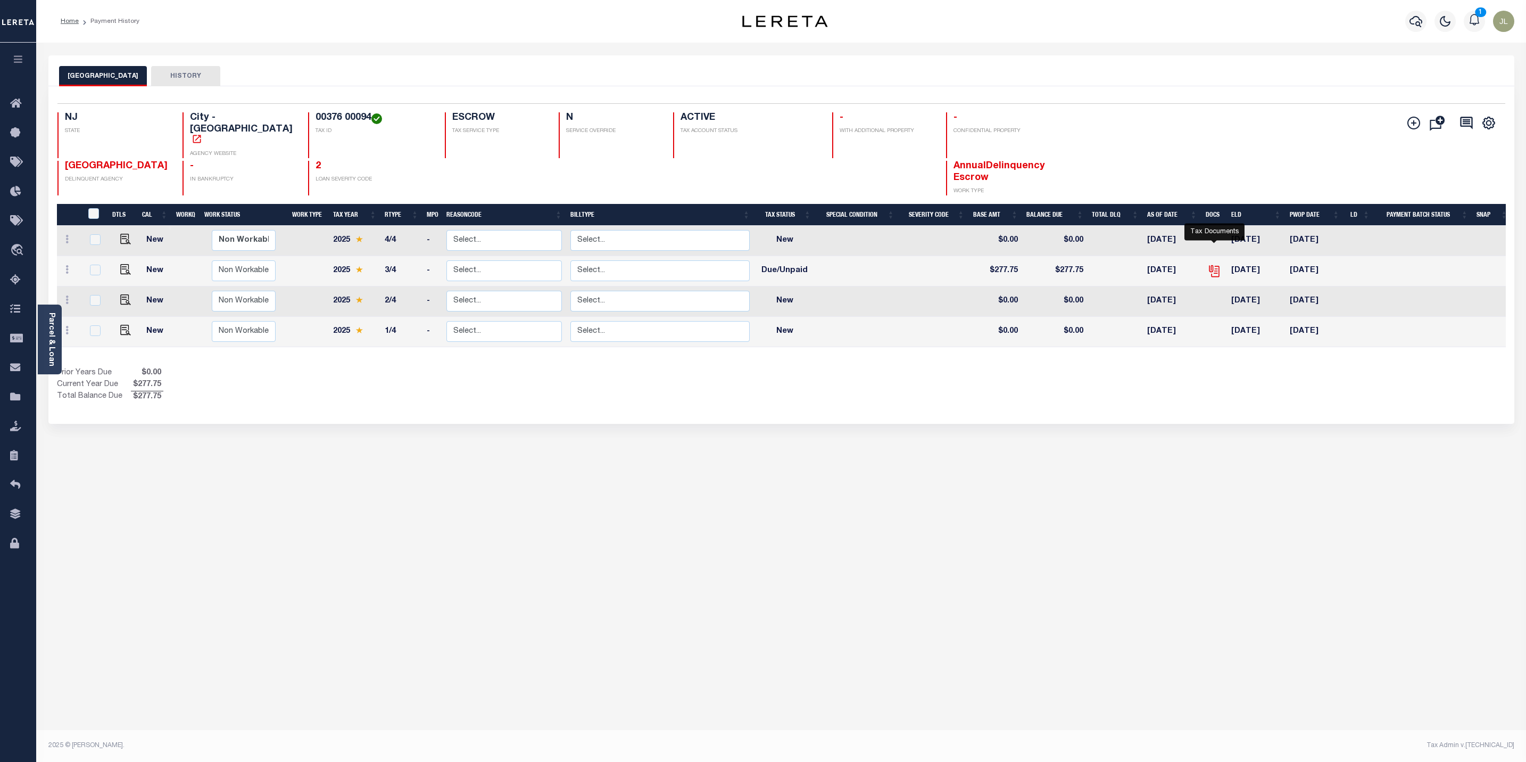
click at [1214, 264] on icon "" at bounding box center [1215, 271] width 14 height 14
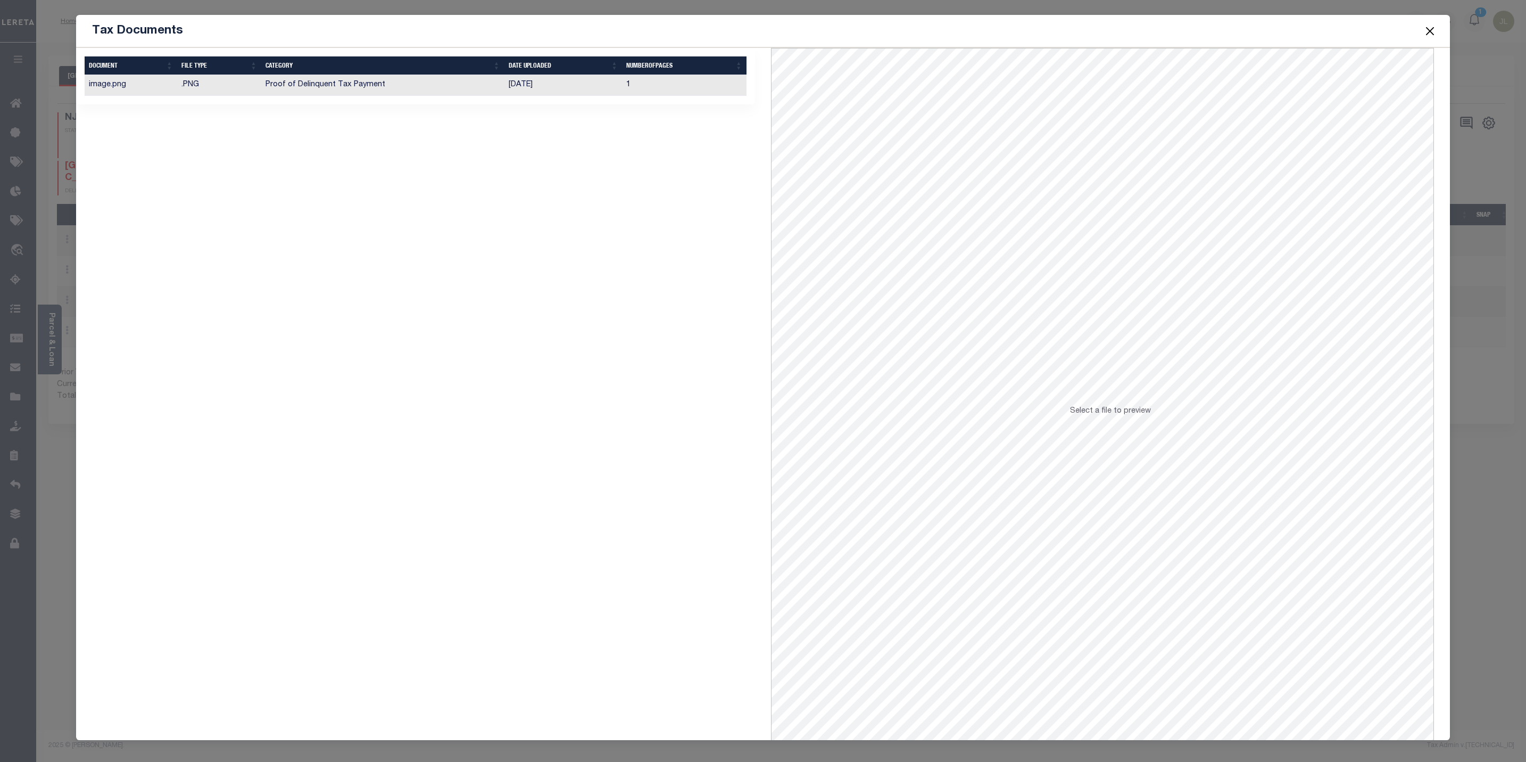
click at [321, 92] on td "Proof of Delinquent Tax Payment" at bounding box center [382, 85] width 243 height 21
click at [1435, 34] on button "Close" at bounding box center [1430, 31] width 14 height 14
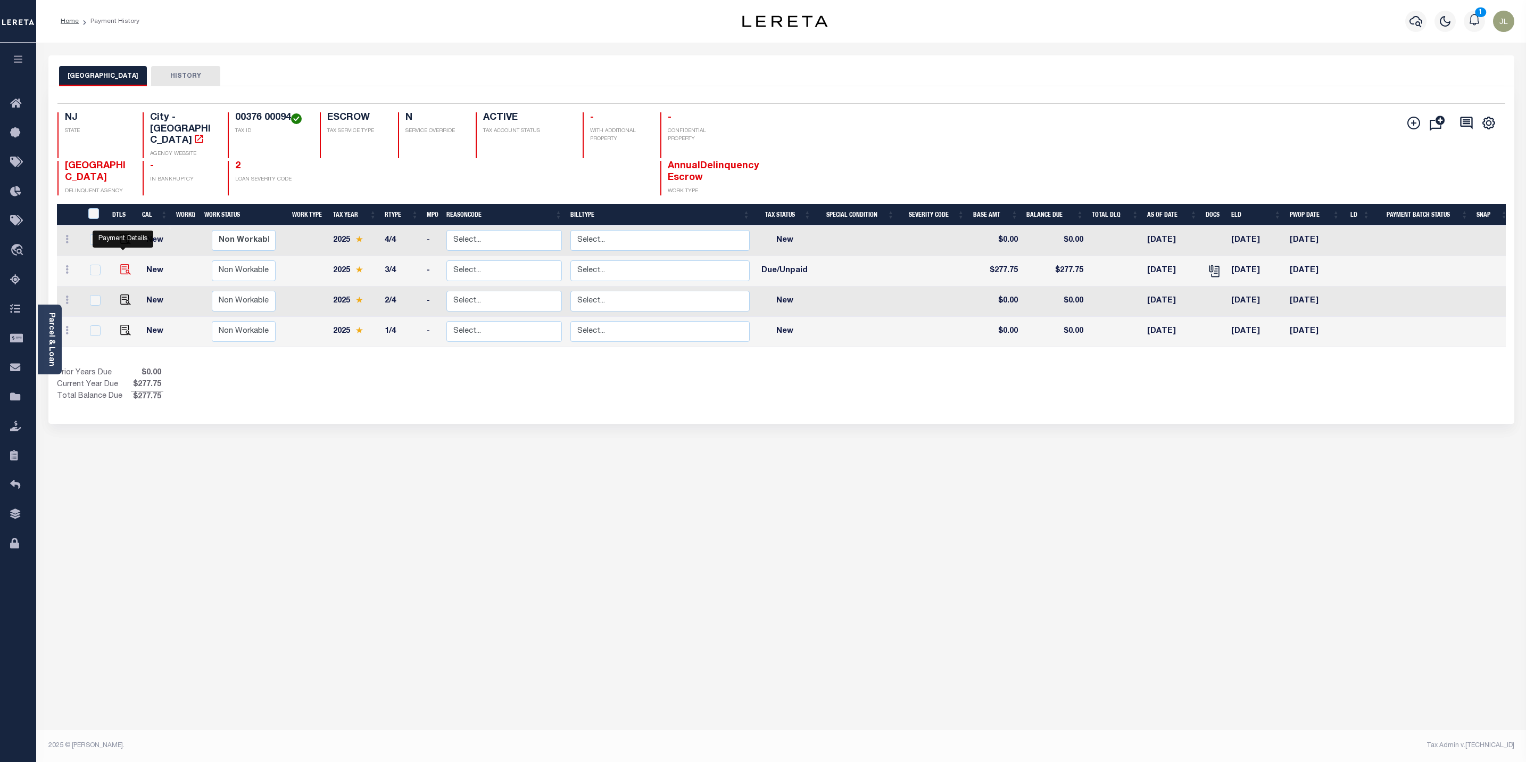
click at [122, 264] on img "" at bounding box center [125, 269] width 11 height 11
checkbox input "true"
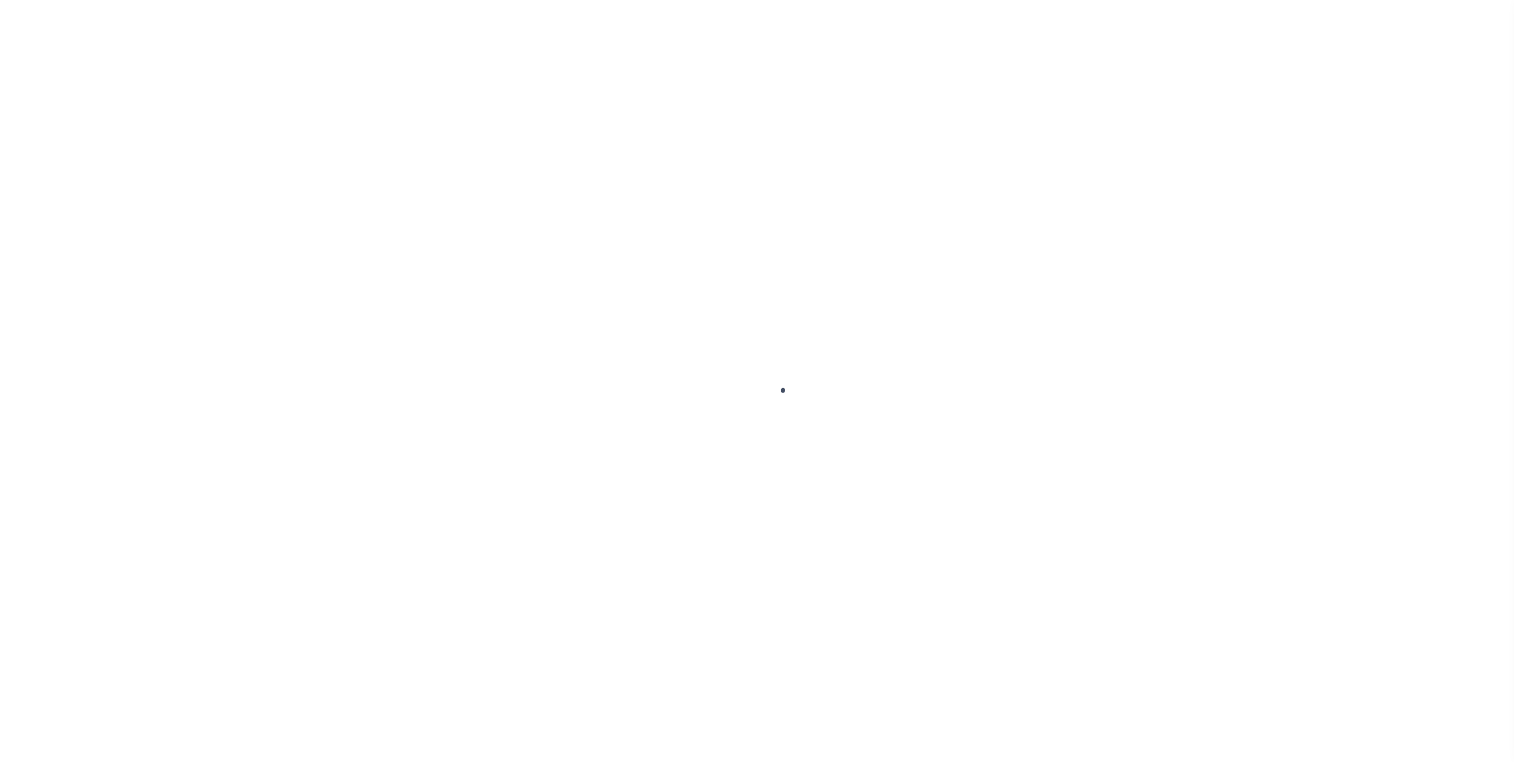
select select "DUE"
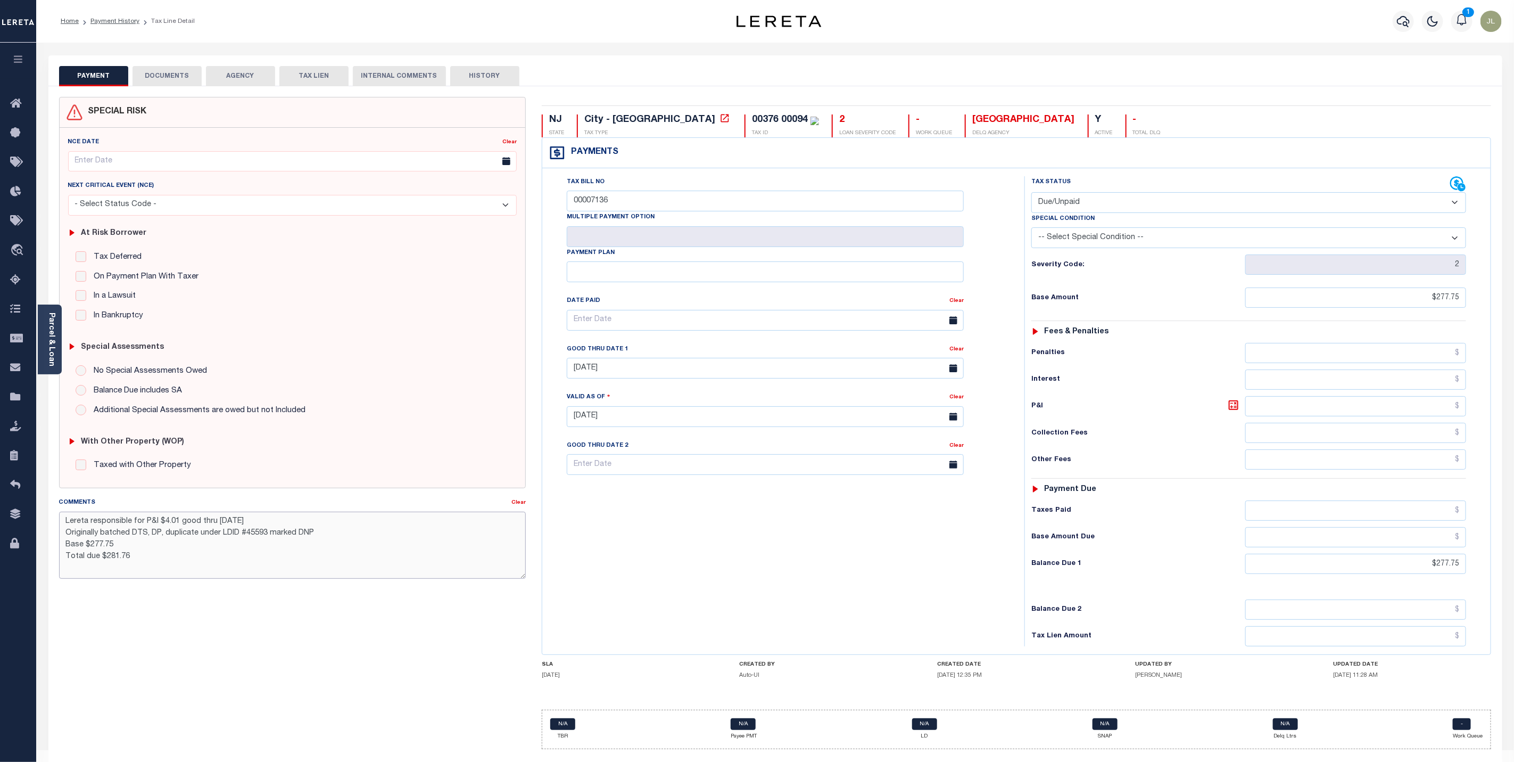
drag, startPoint x: 143, startPoint y: 560, endPoint x: 51, endPoint y: 519, distance: 100.3
click at [51, 519] on div "Comments Clear Lereta responsible for P&I $4.01 good thru 10/31/25 Originally b…" at bounding box center [292, 542] width 483 height 90
click at [199, 562] on textarea "Lereta responsible for P&I $4.01 good thru 10/31/25 Originally batched DTS, DP,…" at bounding box center [292, 544] width 467 height 67
click at [259, 523] on textarea "Lereta responsible for P&I $4.01 good thru 10/31/25 Originally batched DTS, DP,…" at bounding box center [292, 544] width 467 height 67
type textarea "CAS 48505 Lereta responsible for P&I $4.01 good thru 10/31/25 Originally batche…"
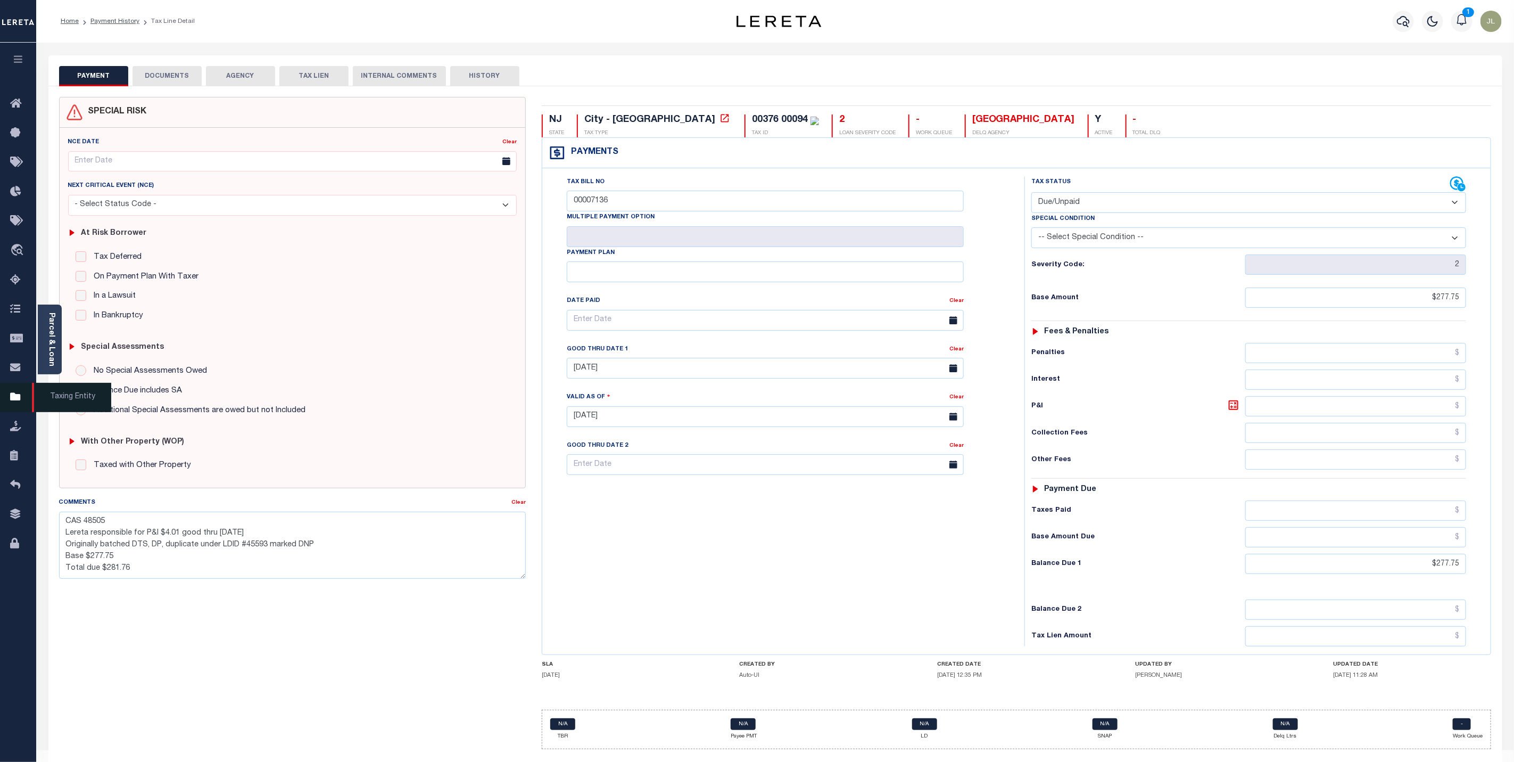
type input "[DATE]"
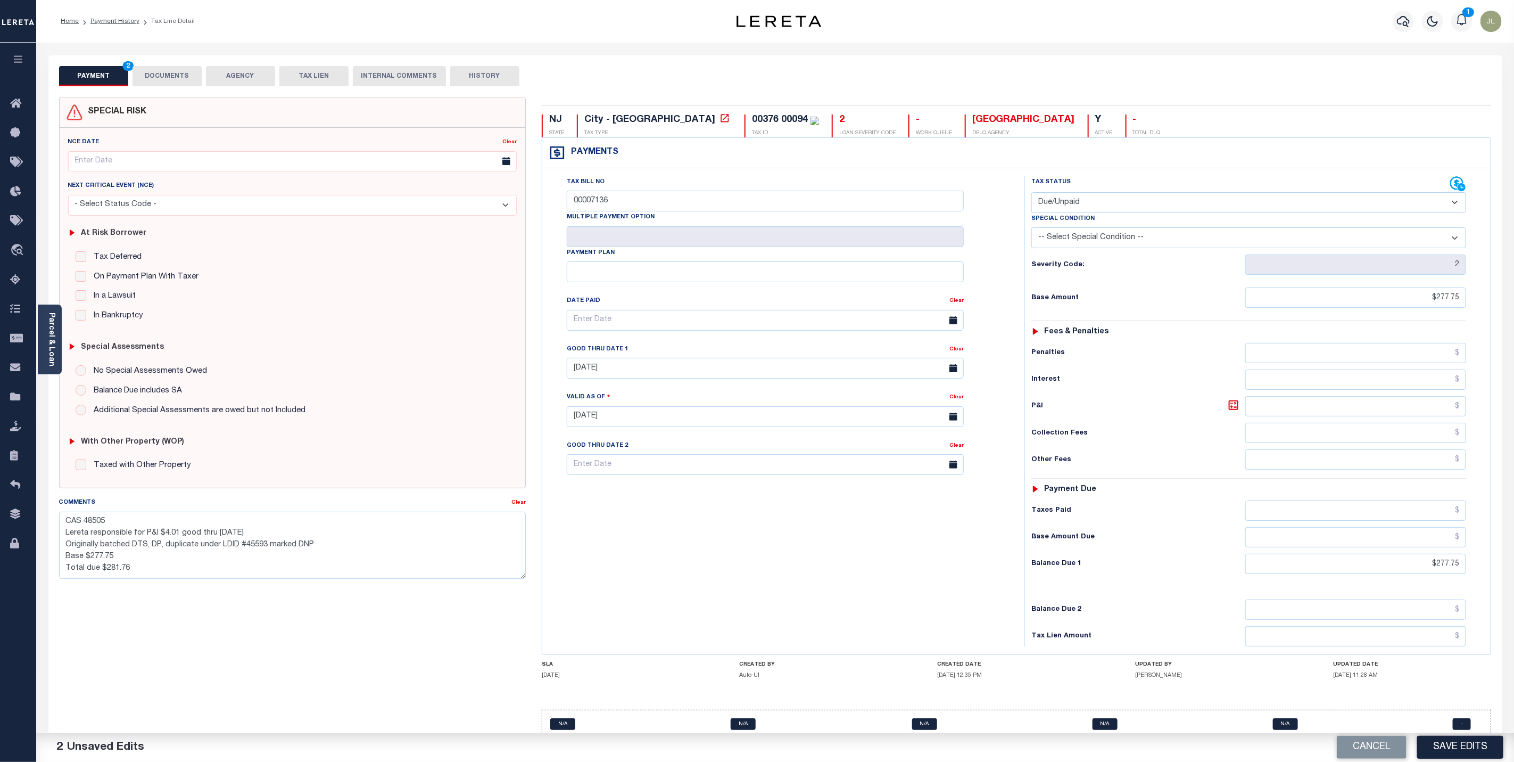
drag, startPoint x: 680, startPoint y: 573, endPoint x: 1137, endPoint y: 612, distance: 458.2
click at [680, 573] on div "Tax Bill No 00007136 Multiple Payment Option Payment Plan" at bounding box center [781, 411] width 472 height 470
click at [1464, 743] on button "Save Edits" at bounding box center [1460, 747] width 86 height 23
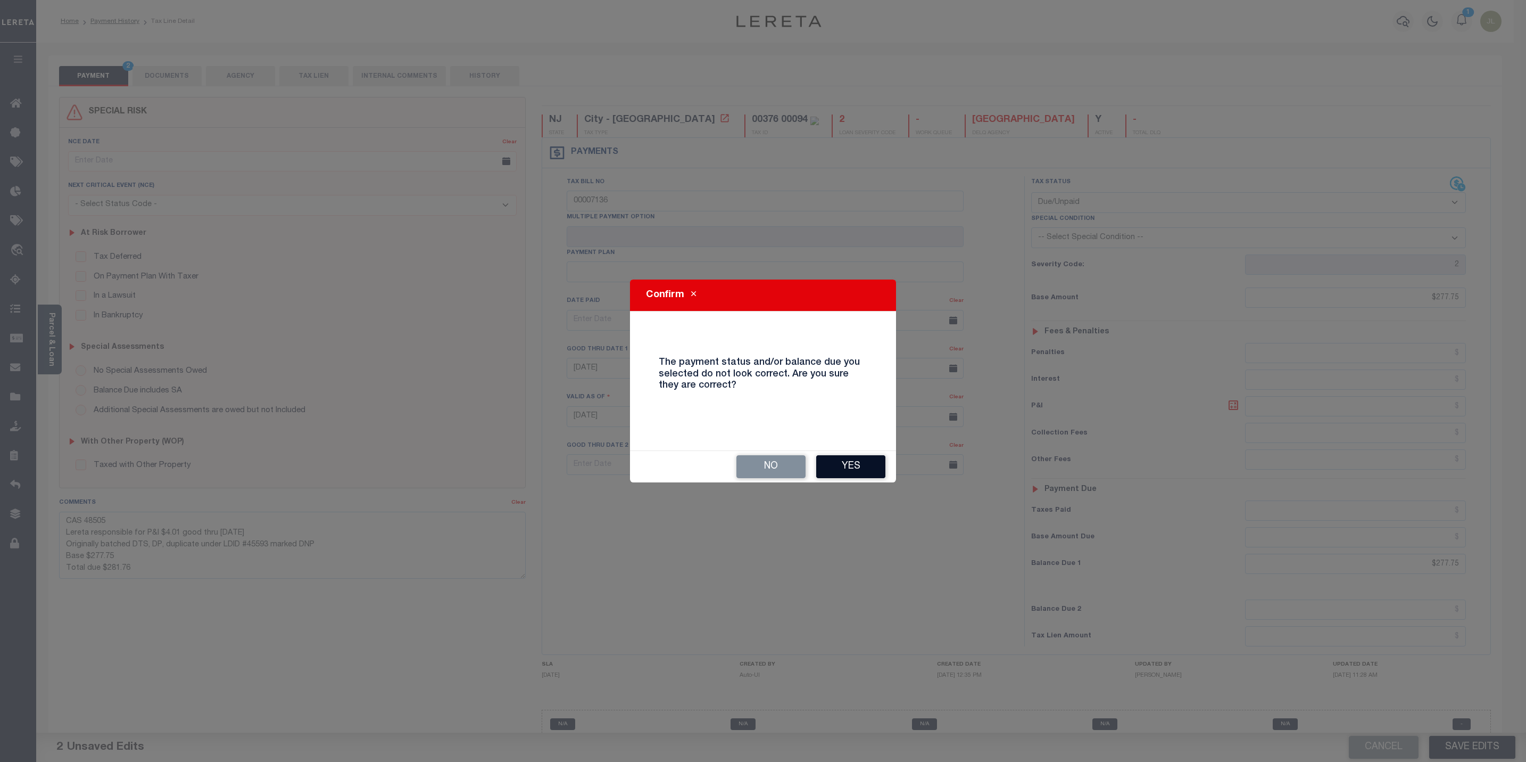
click at [855, 463] on button "Yes" at bounding box center [850, 466] width 69 height 23
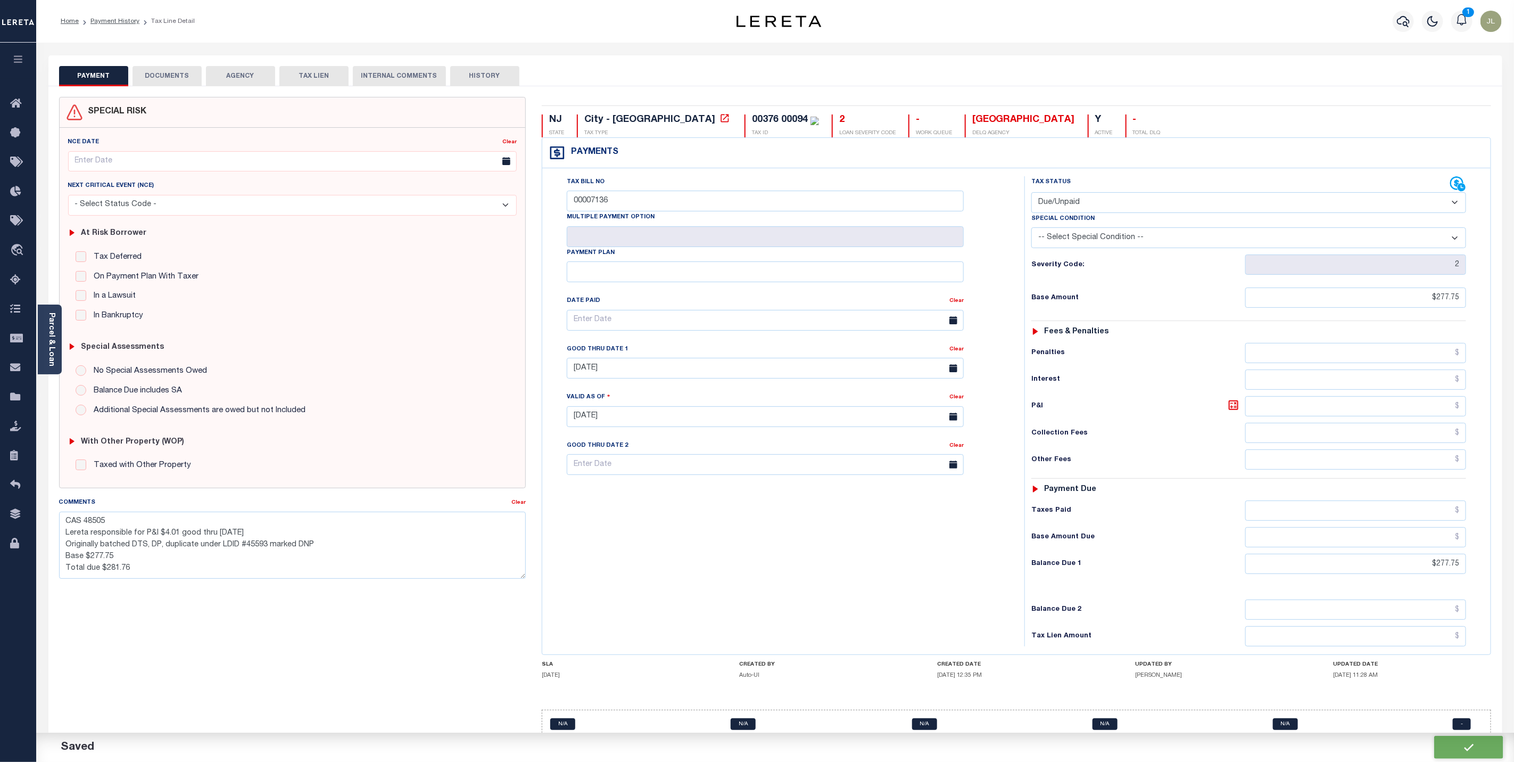
checkbox input "false"
type textarea "CAS 48505 Lereta responsible for P&I $4.01 good thru 10/31/25 Originally batche…"
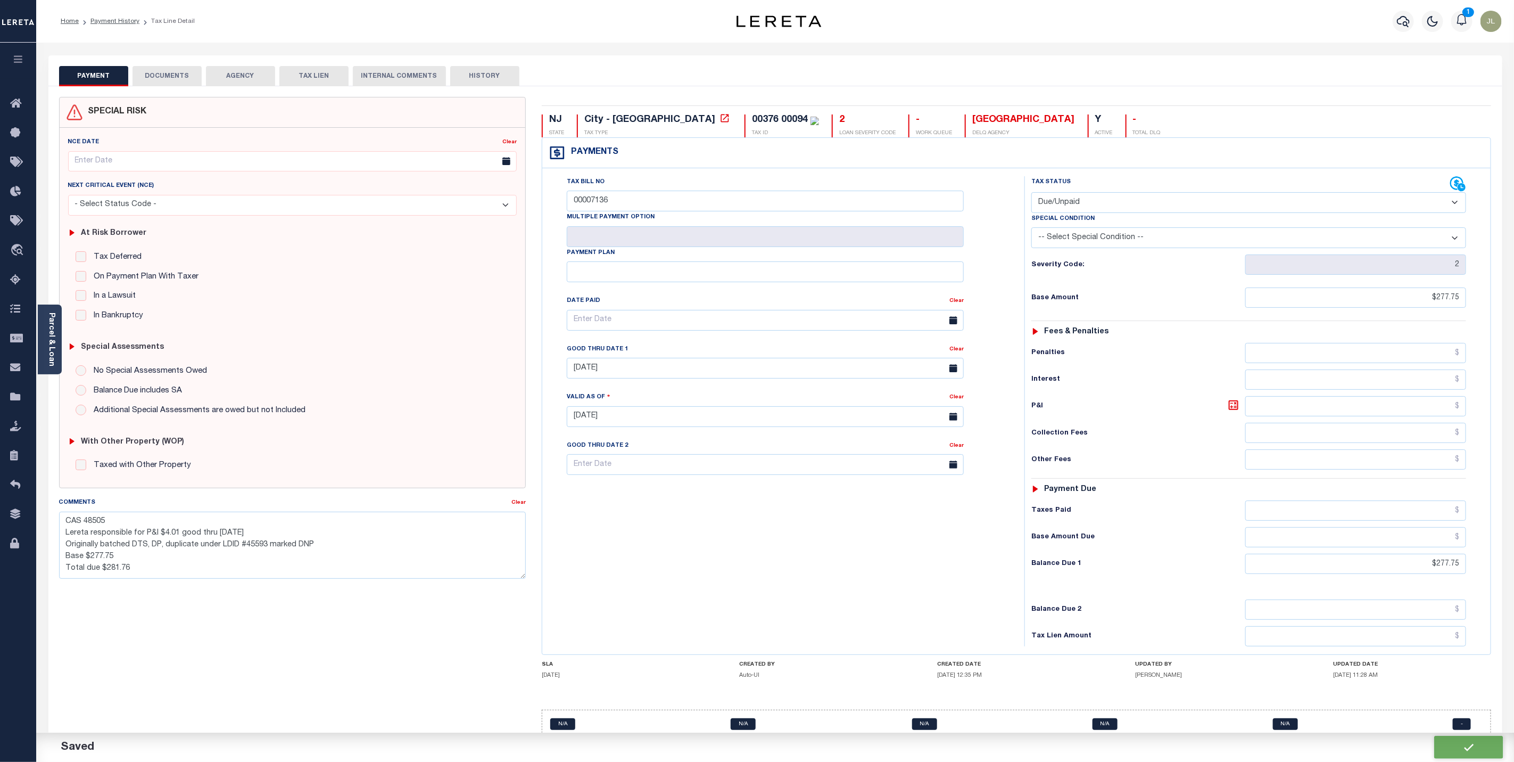
type input "$277.75"
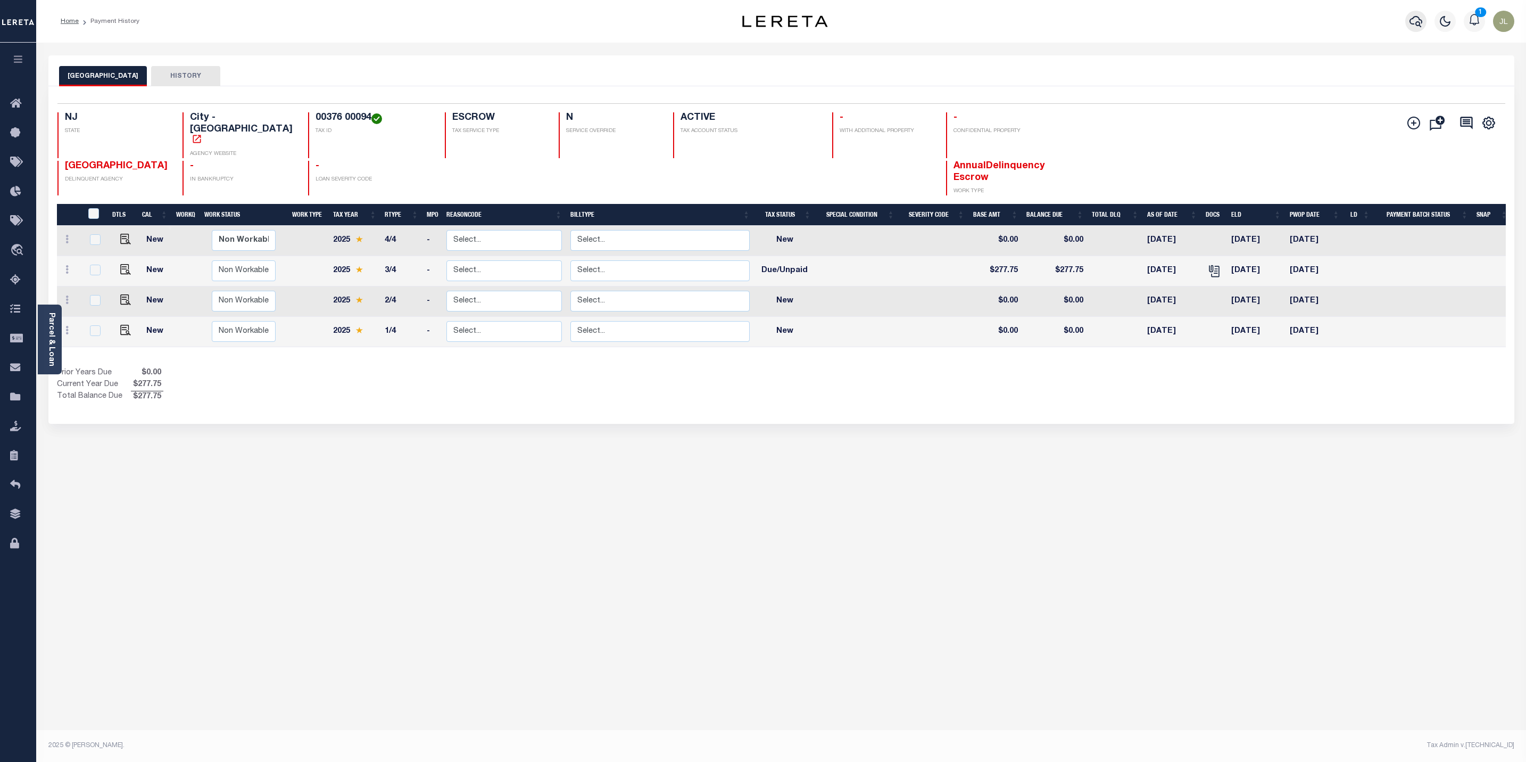
click at [1420, 21] on icon "button" at bounding box center [1416, 21] width 13 height 13
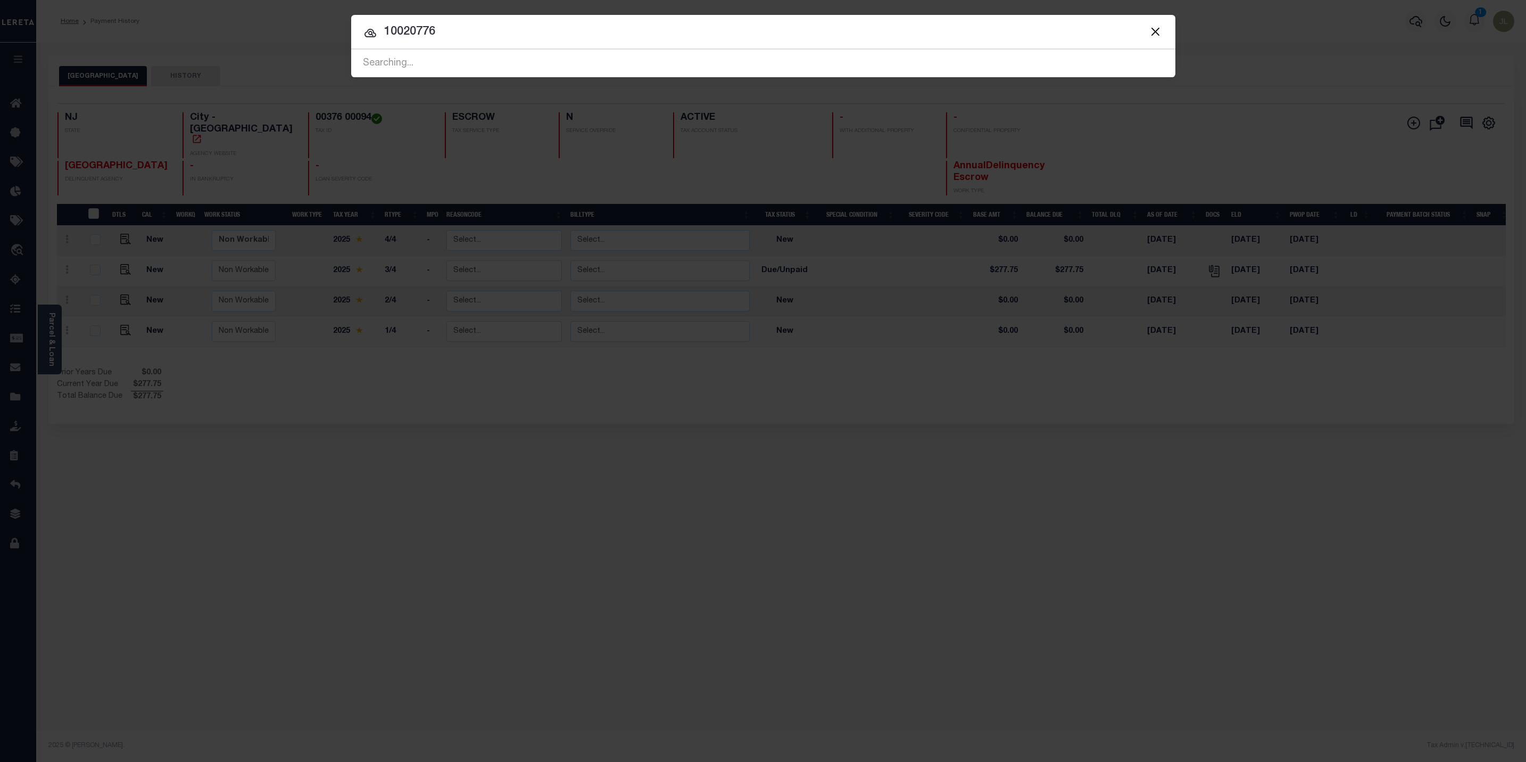
type input "10020776"
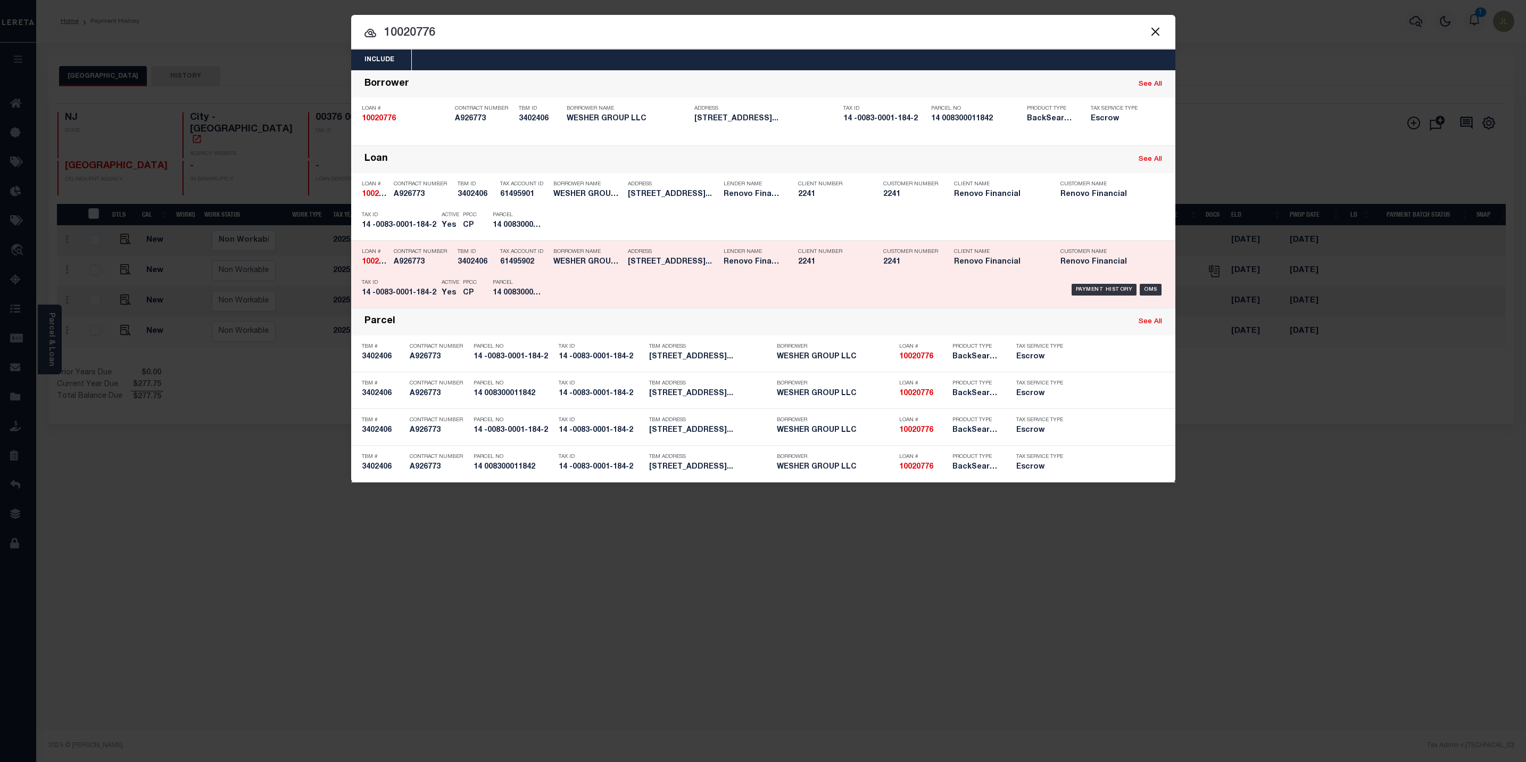
click at [762, 288] on div "Payment History OMS" at bounding box center [861, 289] width 608 height 31
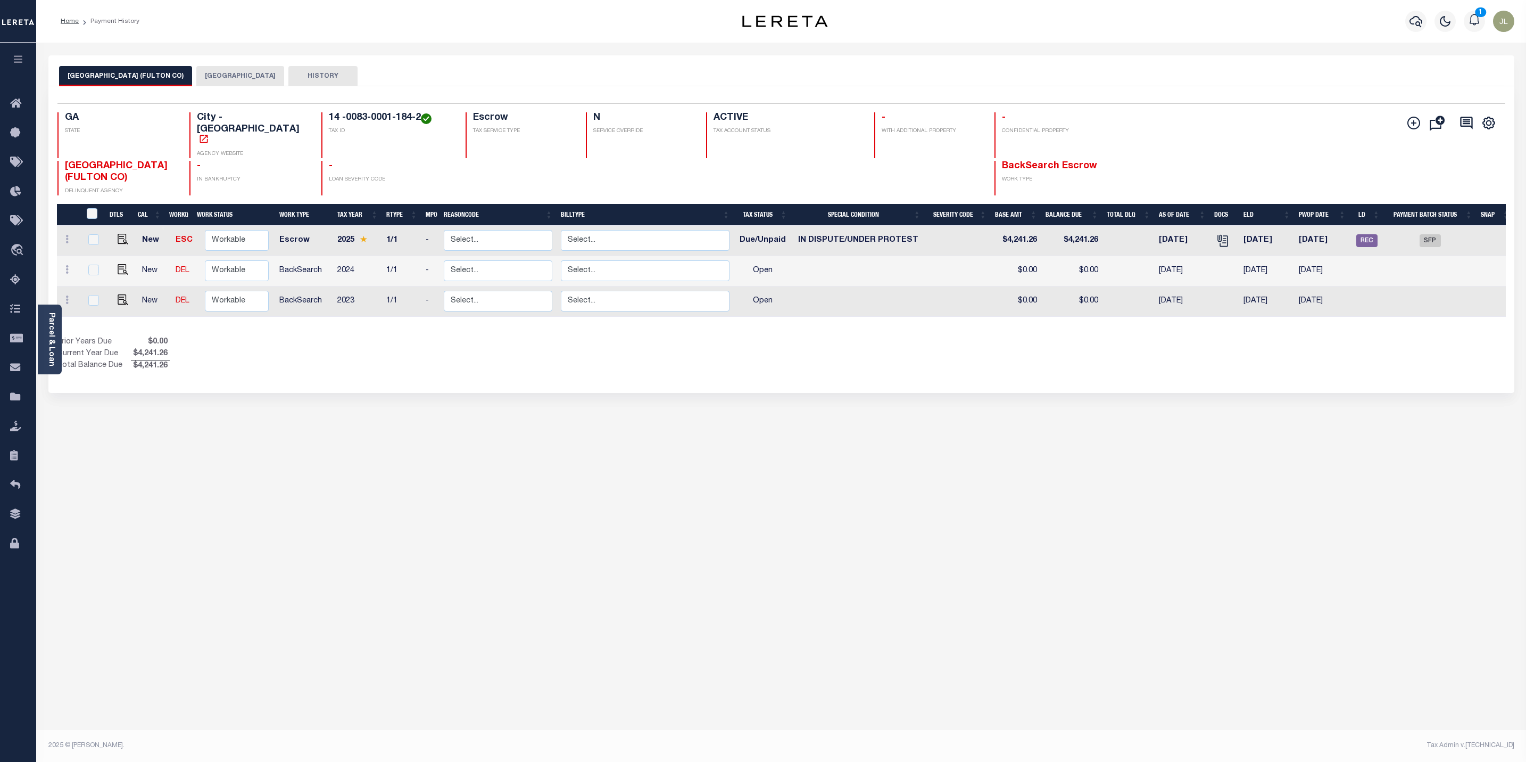
click at [206, 77] on button "[GEOGRAPHIC_DATA]" at bounding box center [240, 76] width 88 height 20
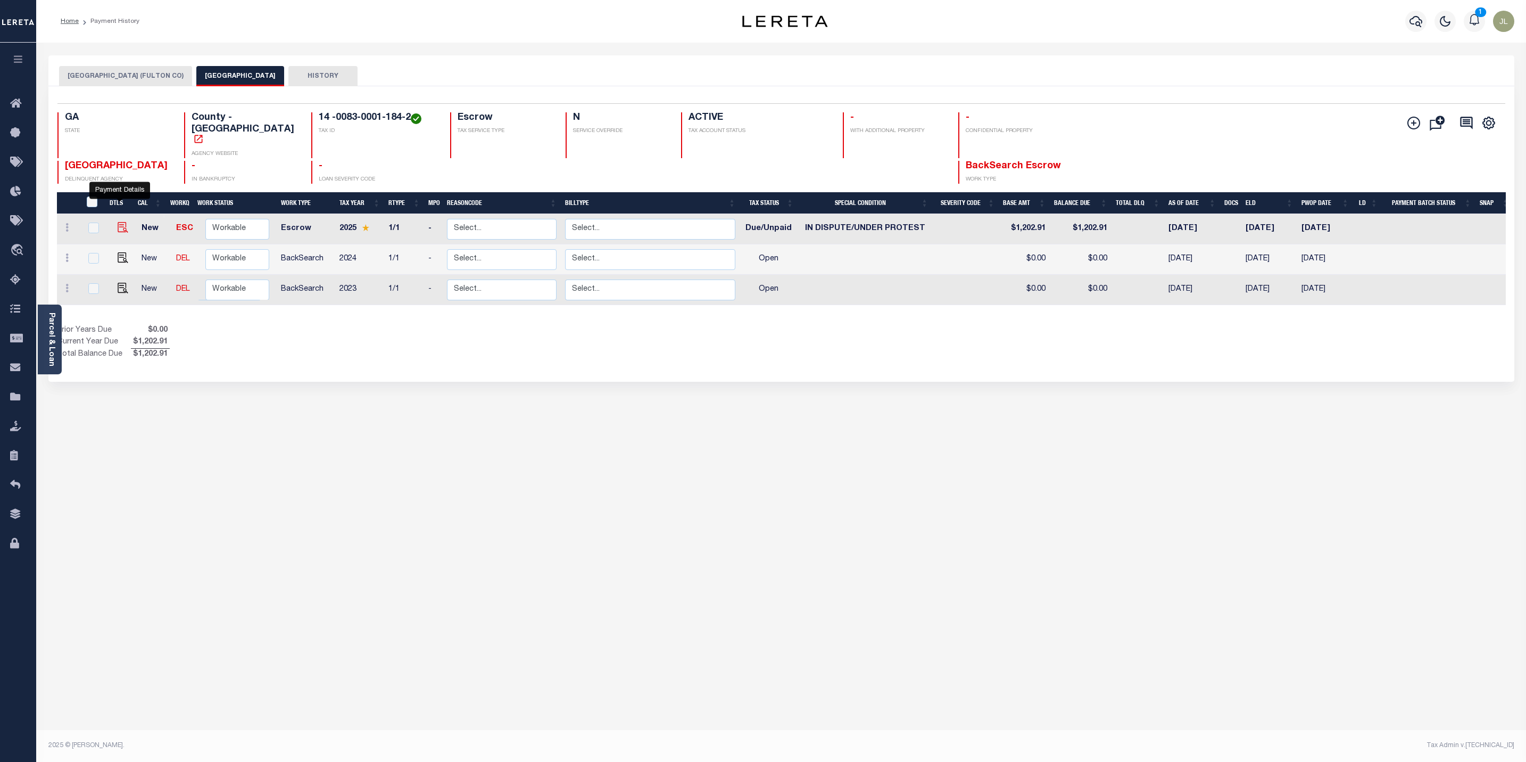
click at [120, 222] on img "" at bounding box center [123, 227] width 11 height 11
checkbox input "true"
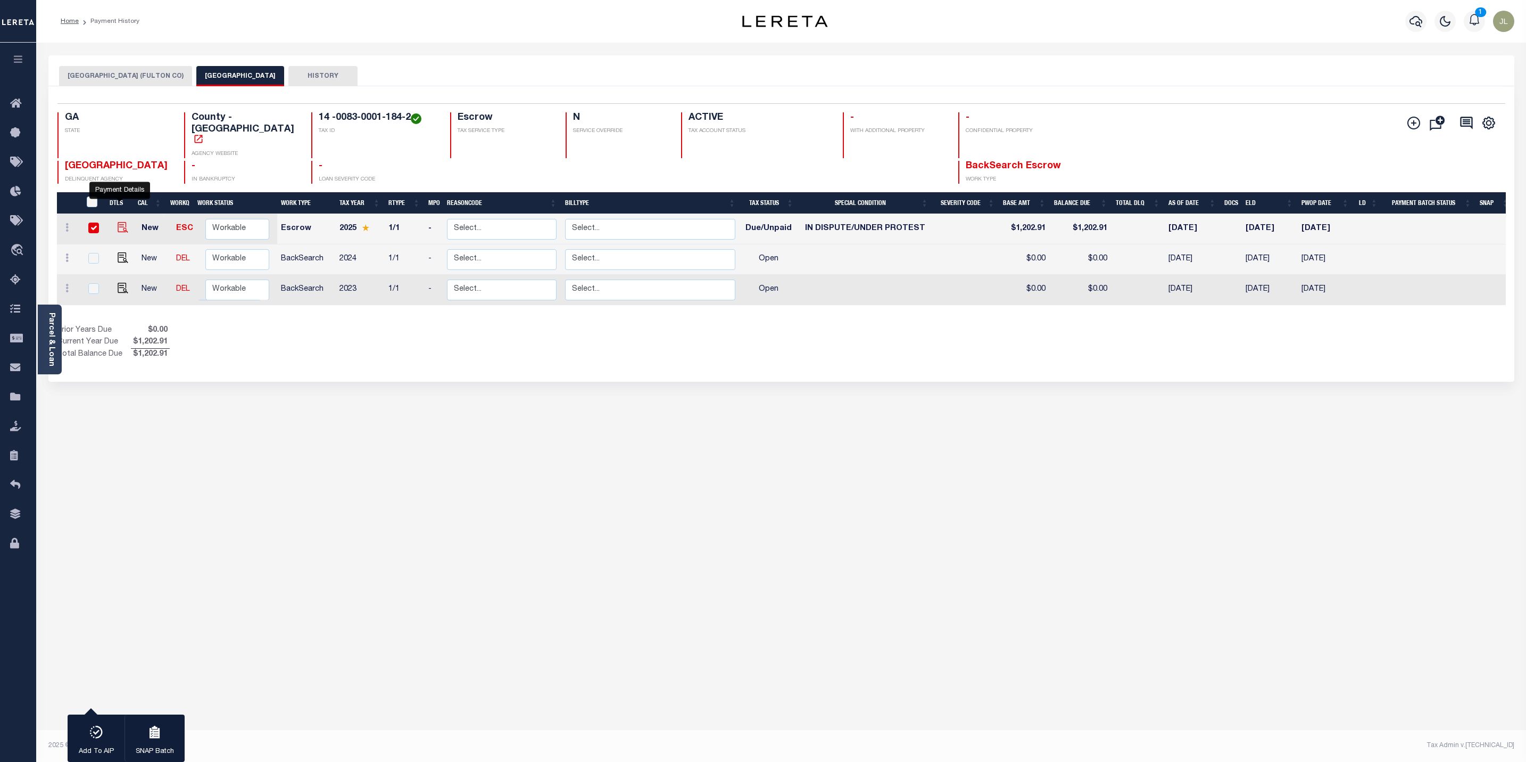
click at [121, 222] on img "" at bounding box center [123, 227] width 11 height 11
checkbox input "false"
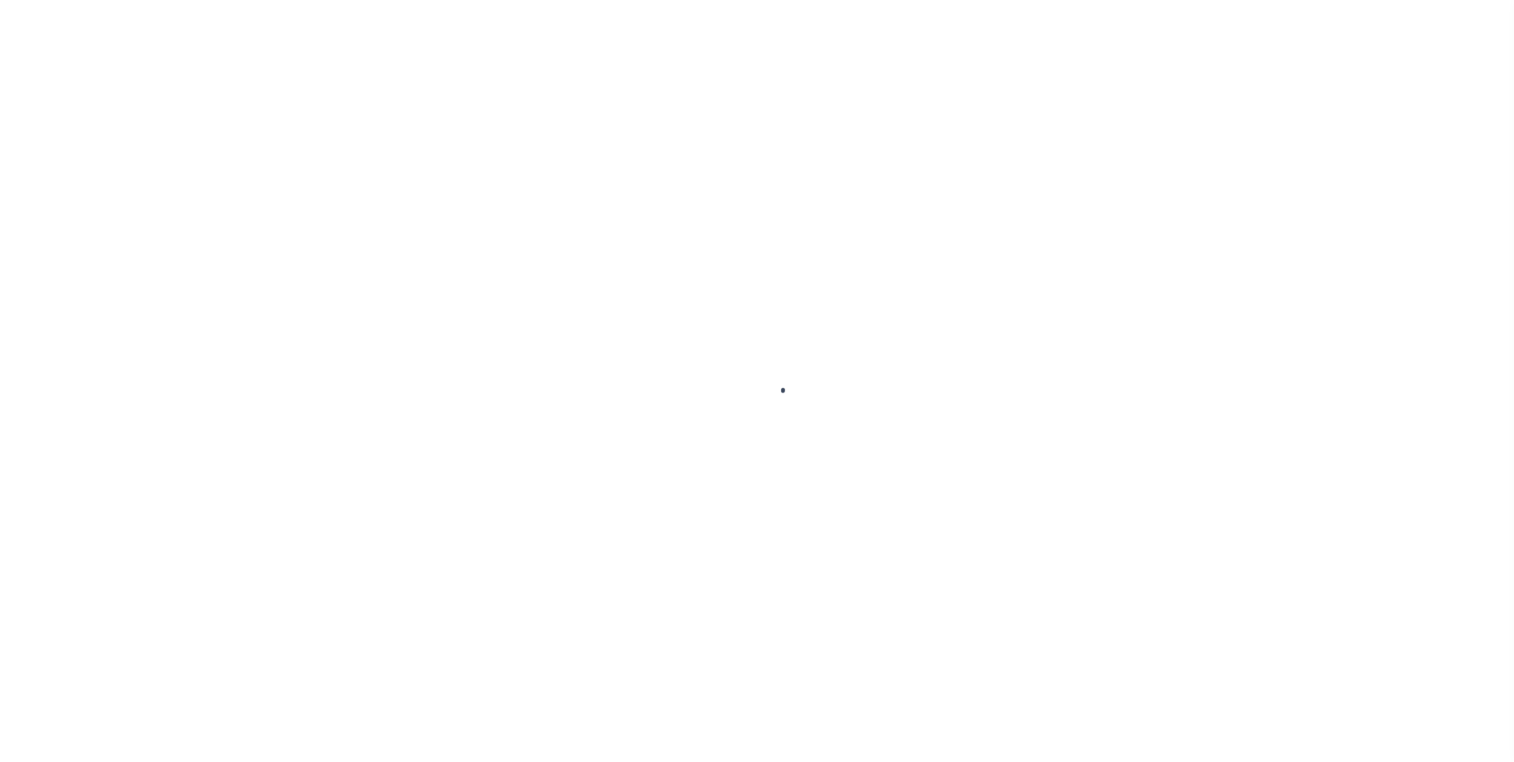
select select "DUE"
select select "14"
select select "DUE"
select select "14"
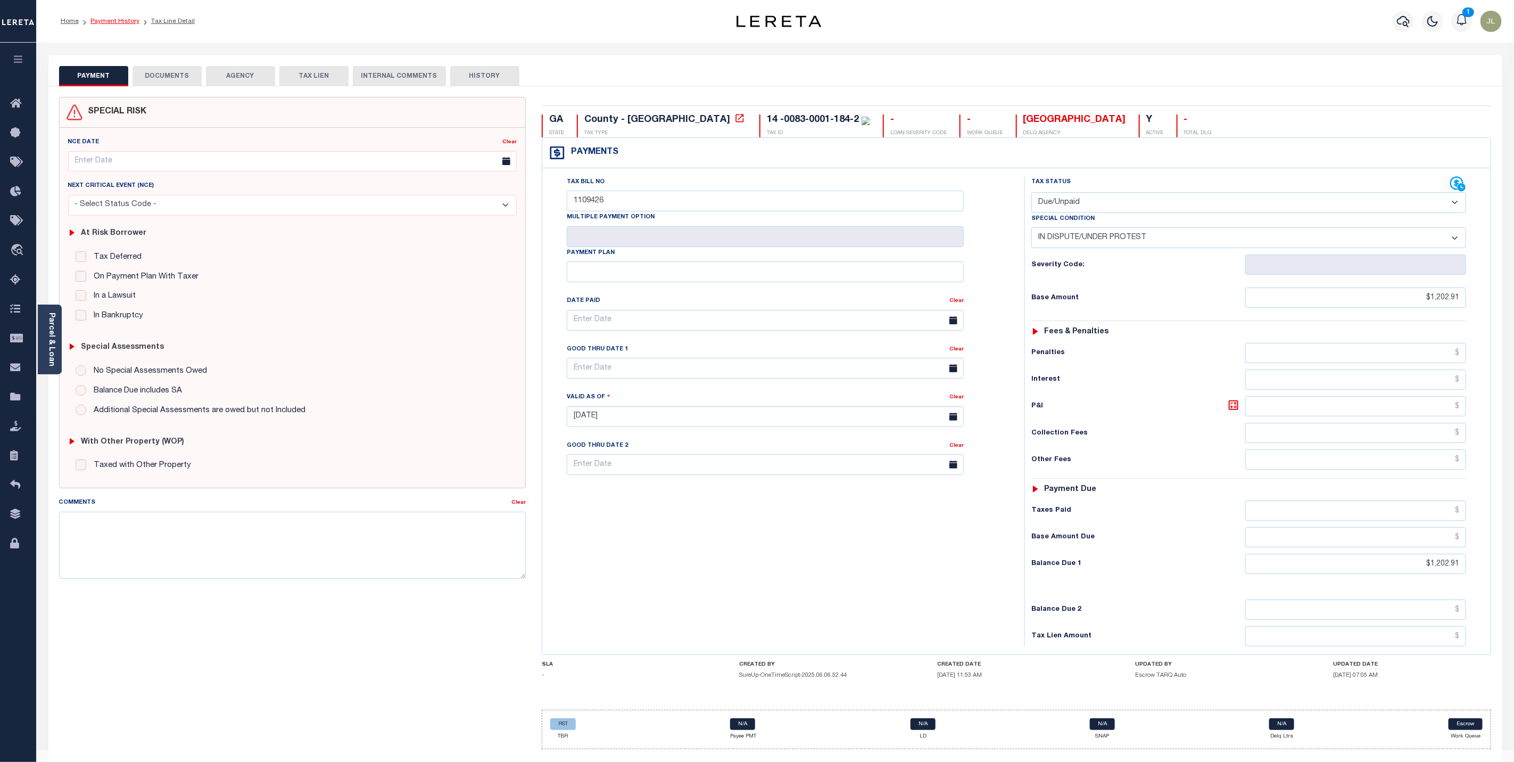
click at [125, 23] on link "Payment History" at bounding box center [114, 21] width 49 height 6
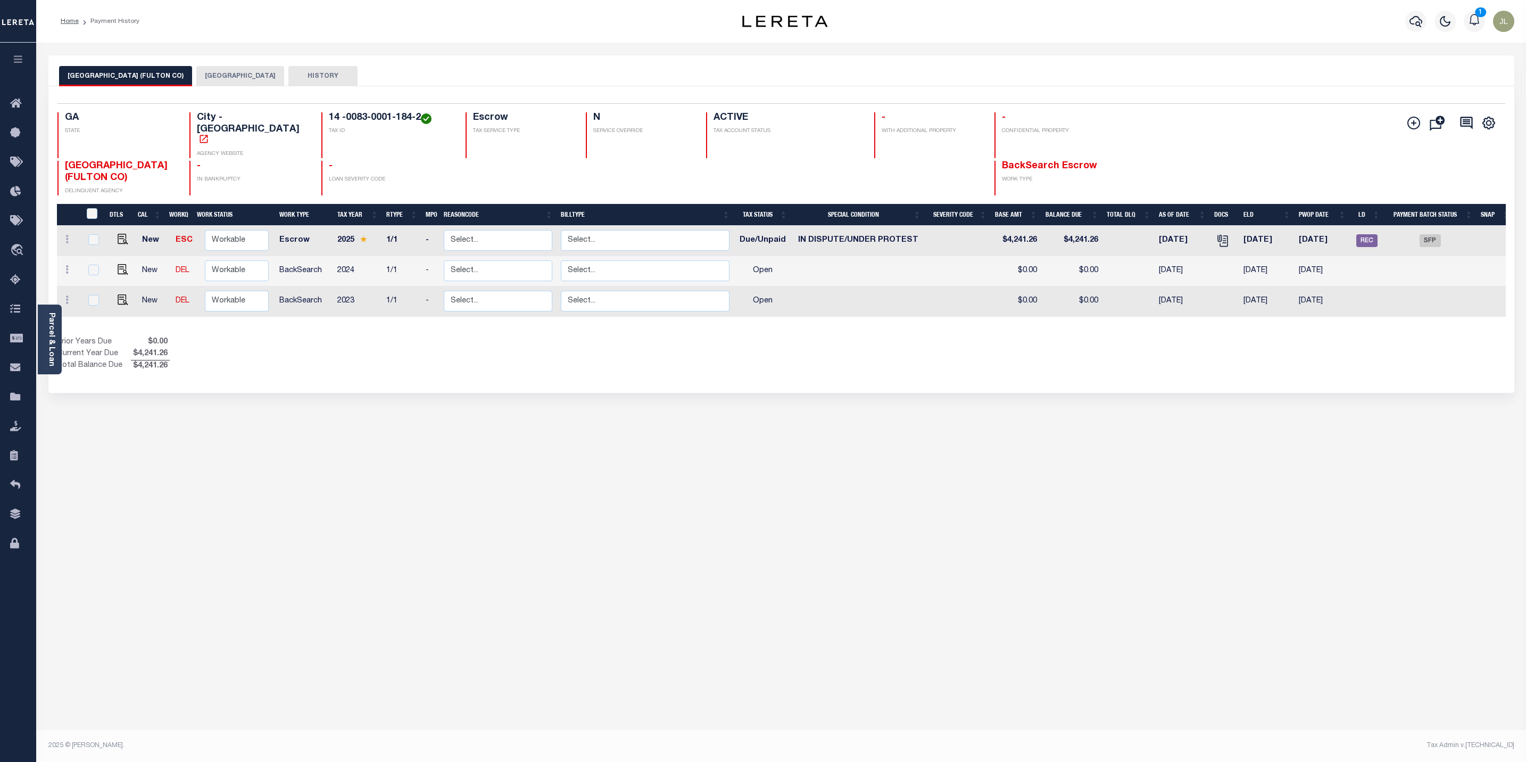
click at [112, 236] on link at bounding box center [120, 239] width 16 height 7
checkbox input "true"
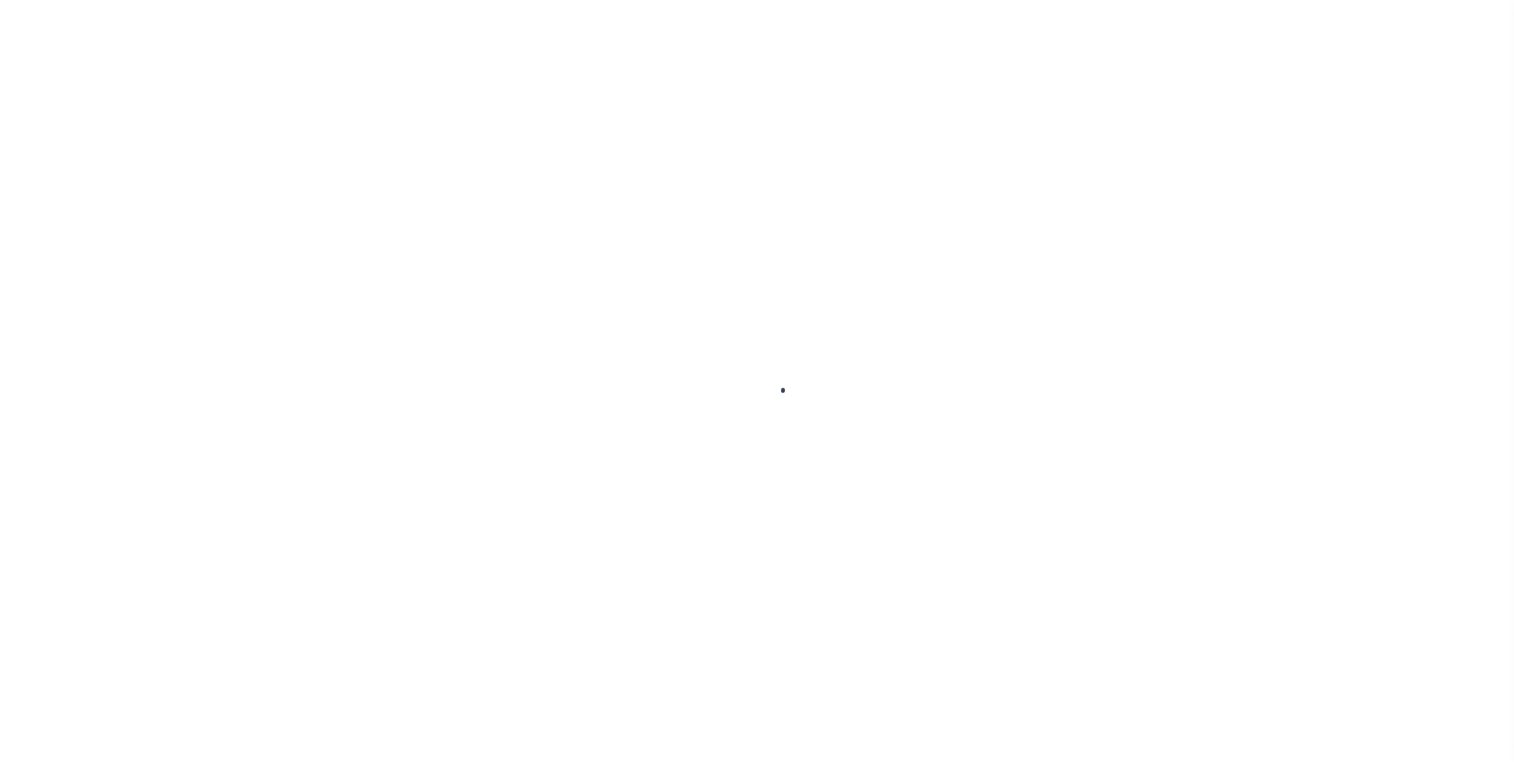
select select "DUE"
select select "14"
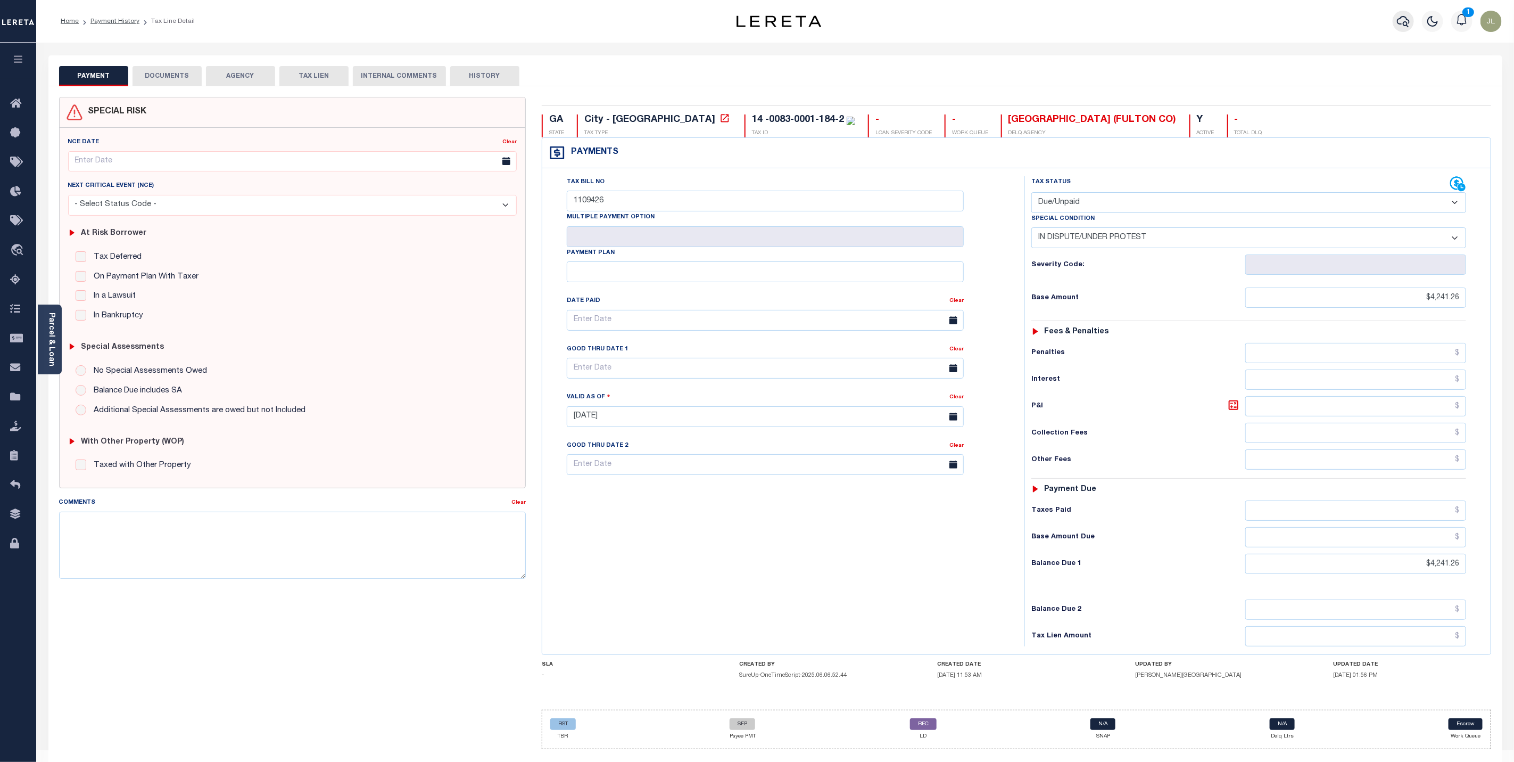
click at [1407, 21] on icon "button" at bounding box center [1403, 21] width 13 height 13
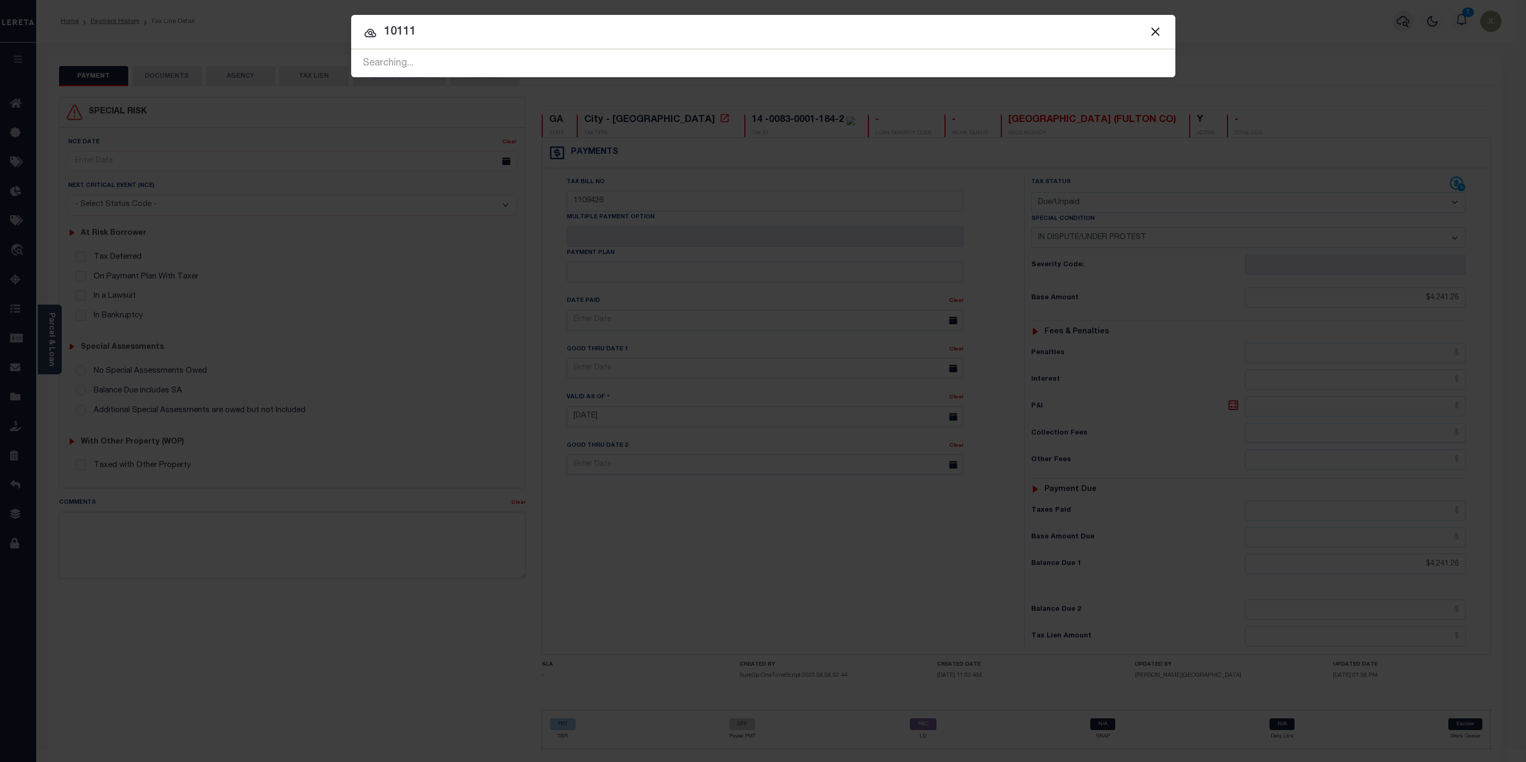
type input "10111"
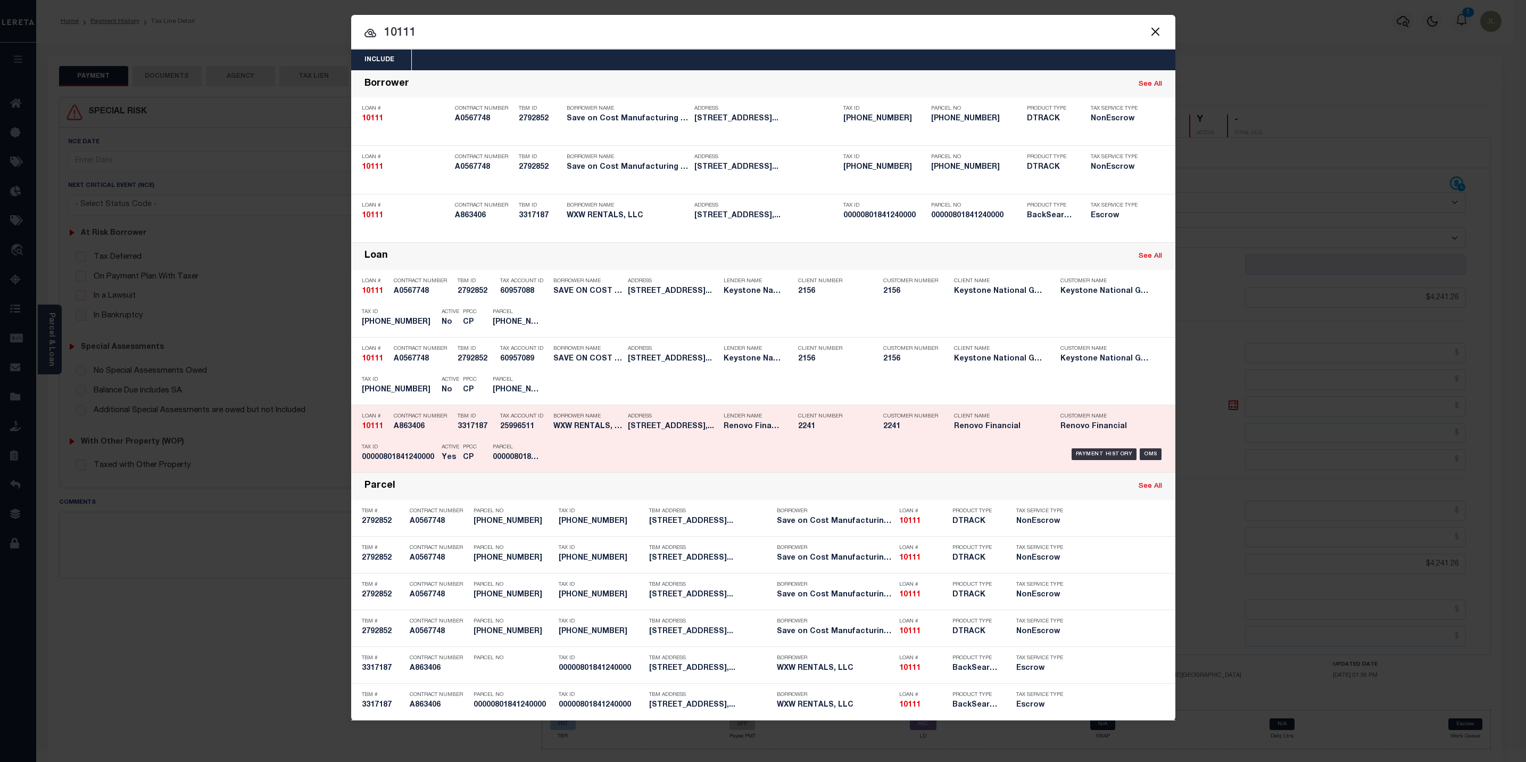
click at [567, 449] on div "Payment History OMS" at bounding box center [861, 454] width 608 height 31
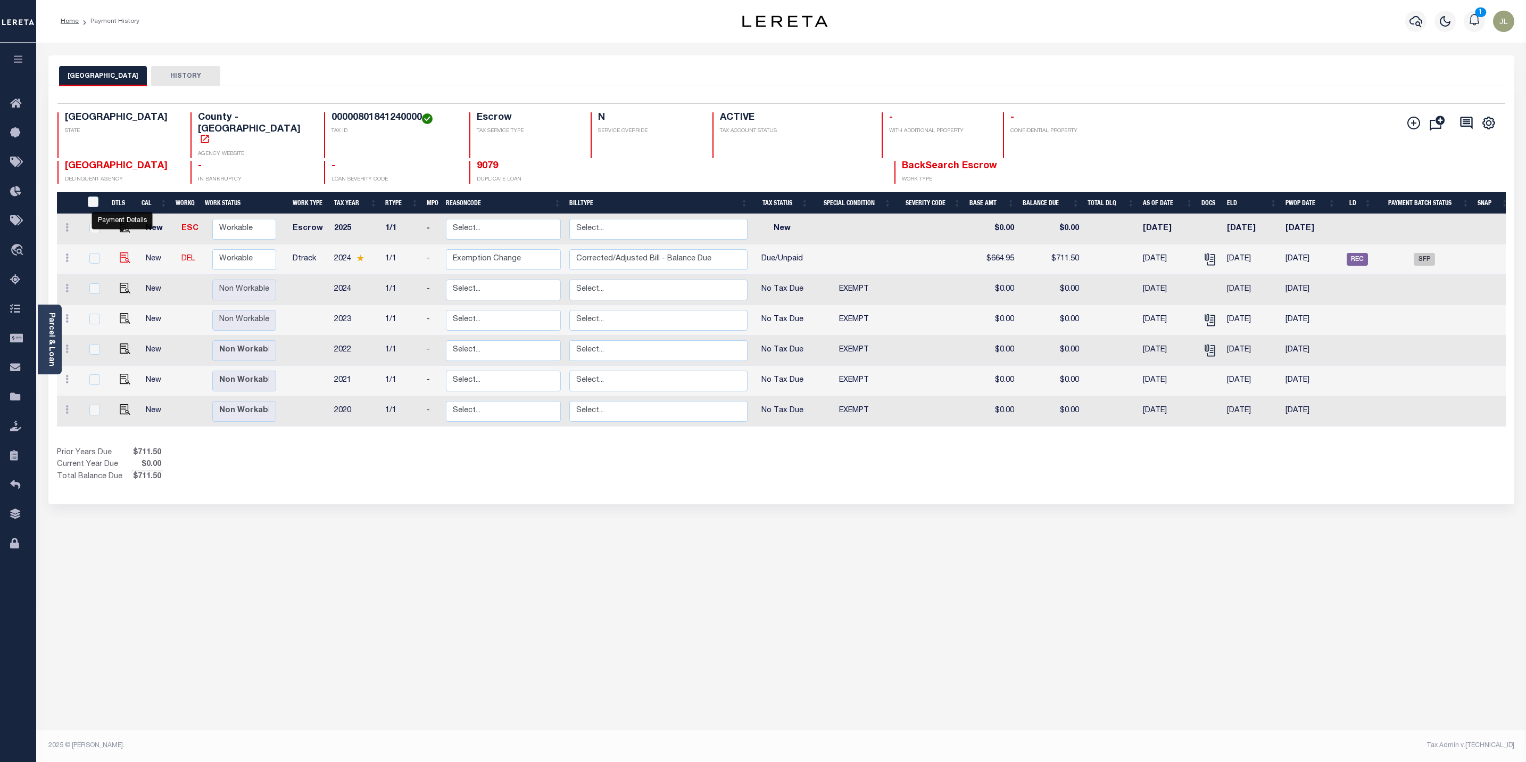
click at [125, 252] on img "" at bounding box center [125, 257] width 11 height 11
checkbox input "true"
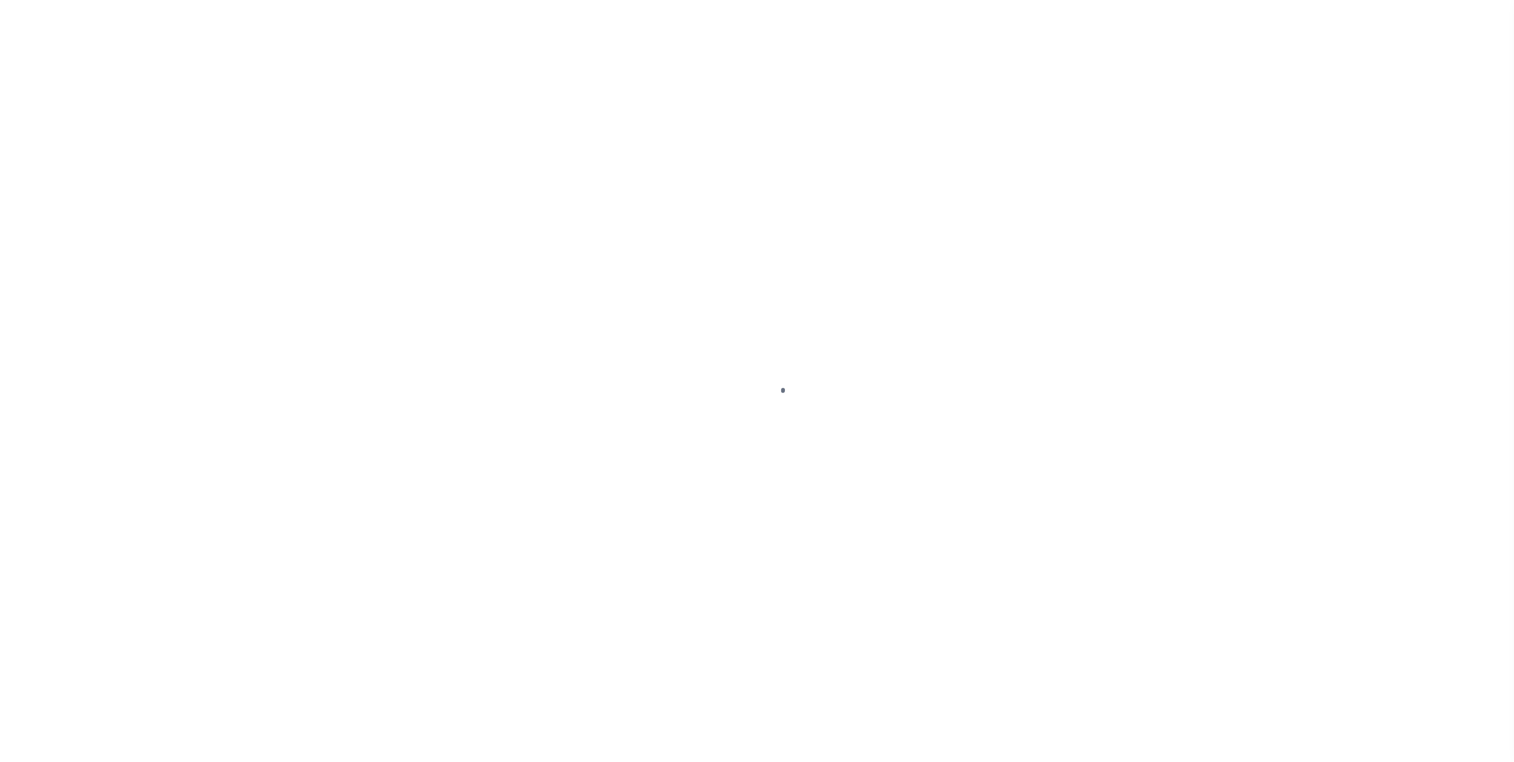
select select "DUE"
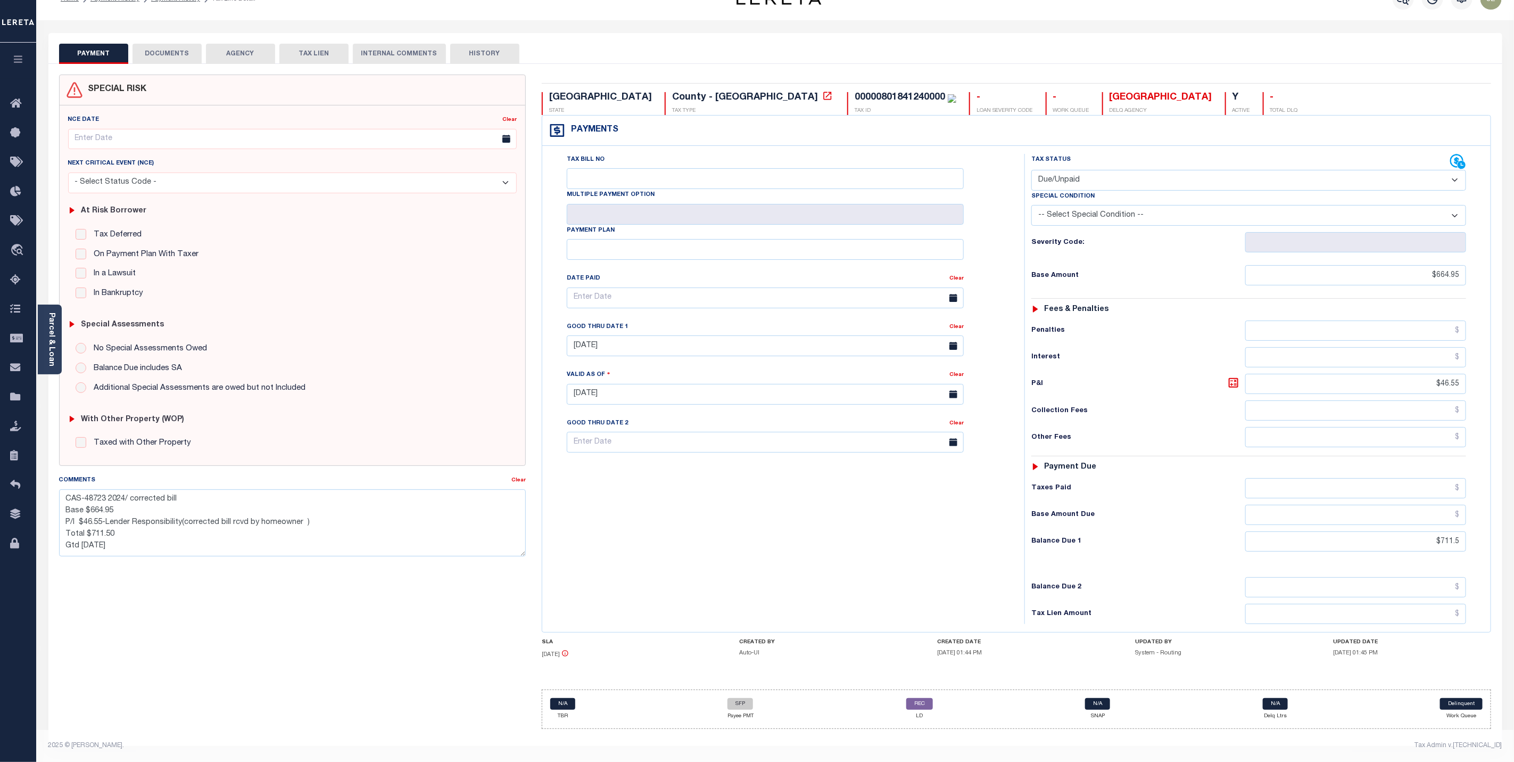
scroll to position [32, 0]
drag, startPoint x: 123, startPoint y: 542, endPoint x: 21, endPoint y: 475, distance: 122.7
click at [21, 475] on div "Home Payment History Payment History Tax Line Detail 1 Profile Sign out" at bounding box center [757, 370] width 1514 height 784
click at [495, 46] on button "HISTORY" at bounding box center [484, 54] width 69 height 20
select select "50"
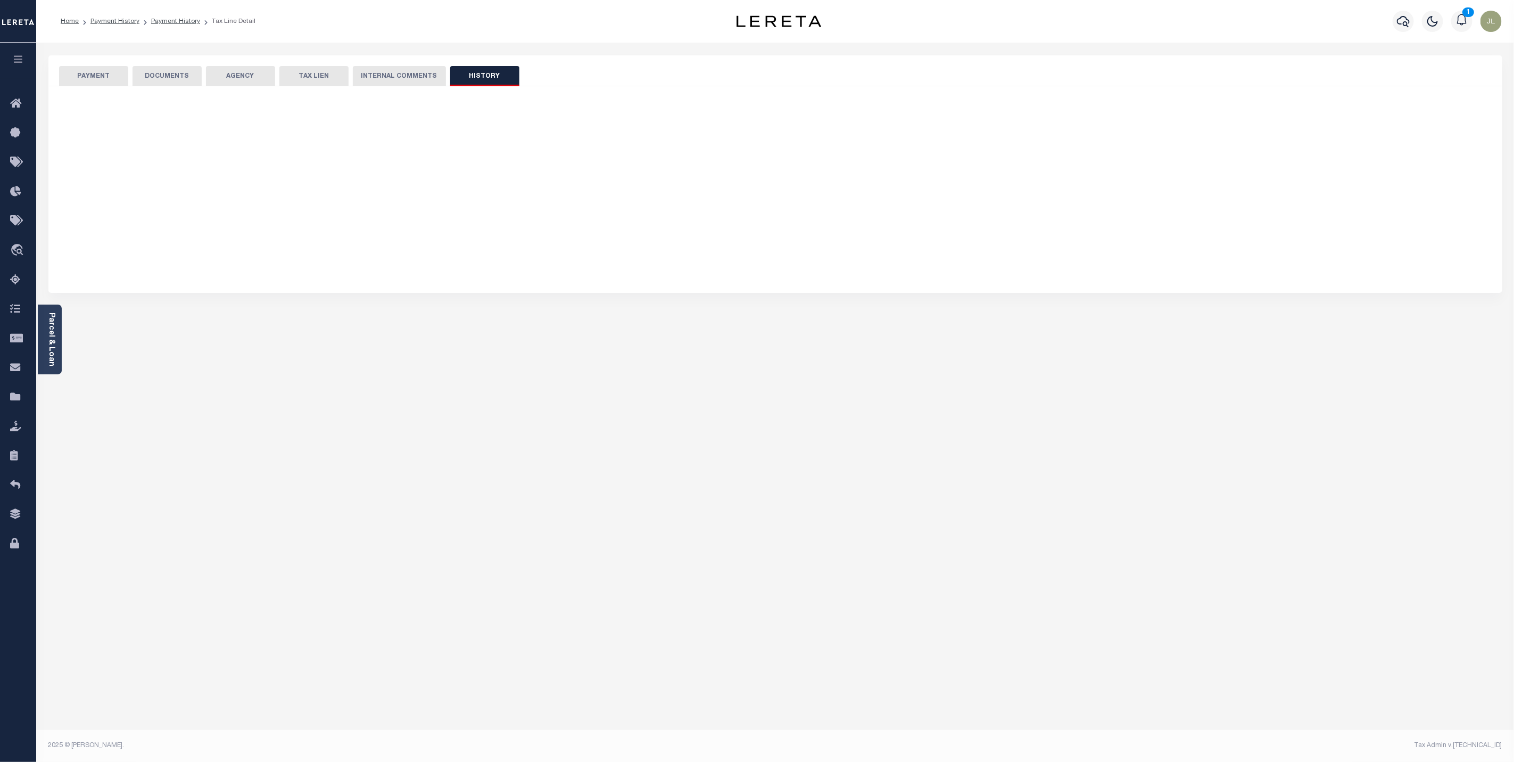
scroll to position [0, 0]
select select "50"
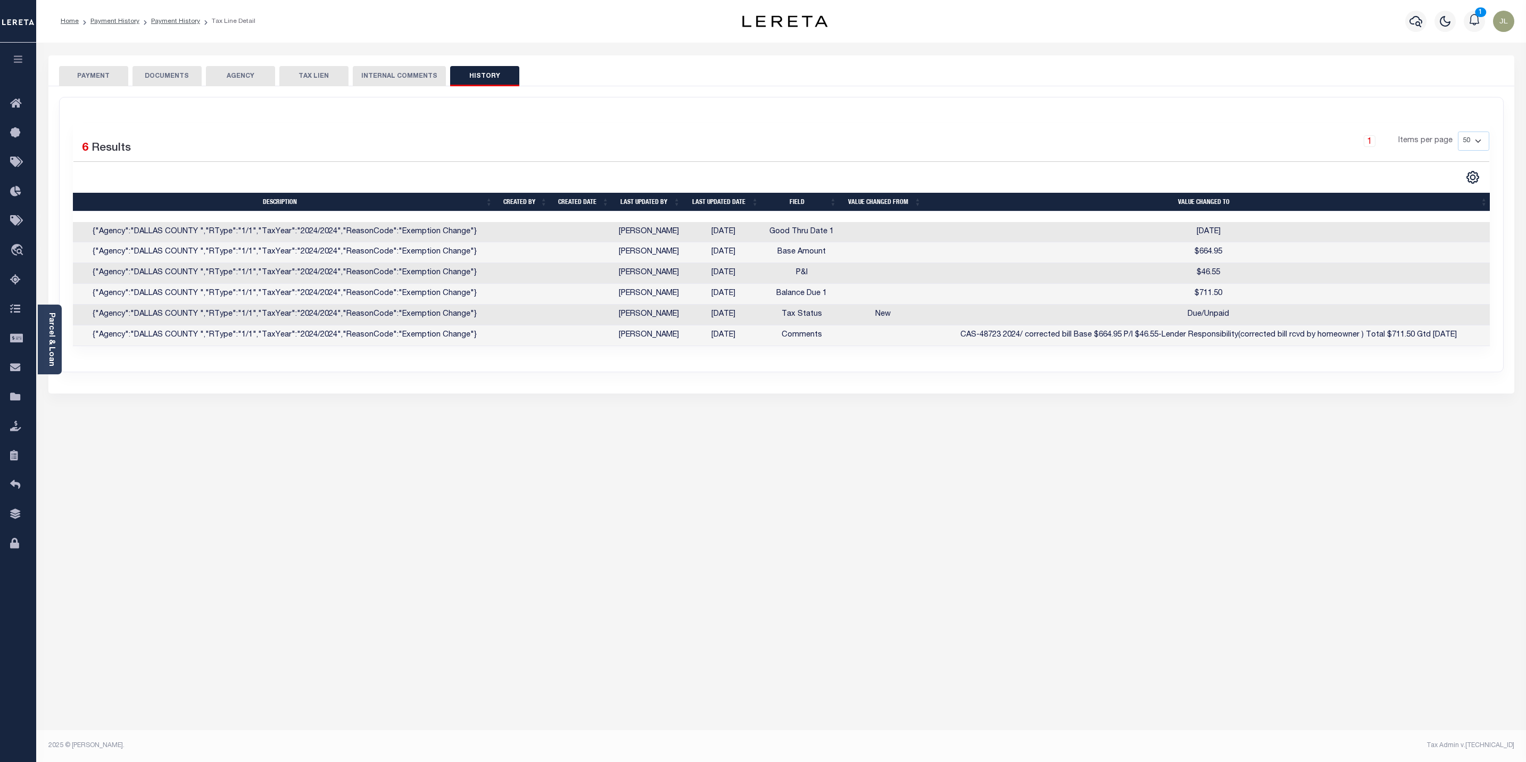
click at [93, 74] on button "PAYMENT" at bounding box center [93, 76] width 69 height 20
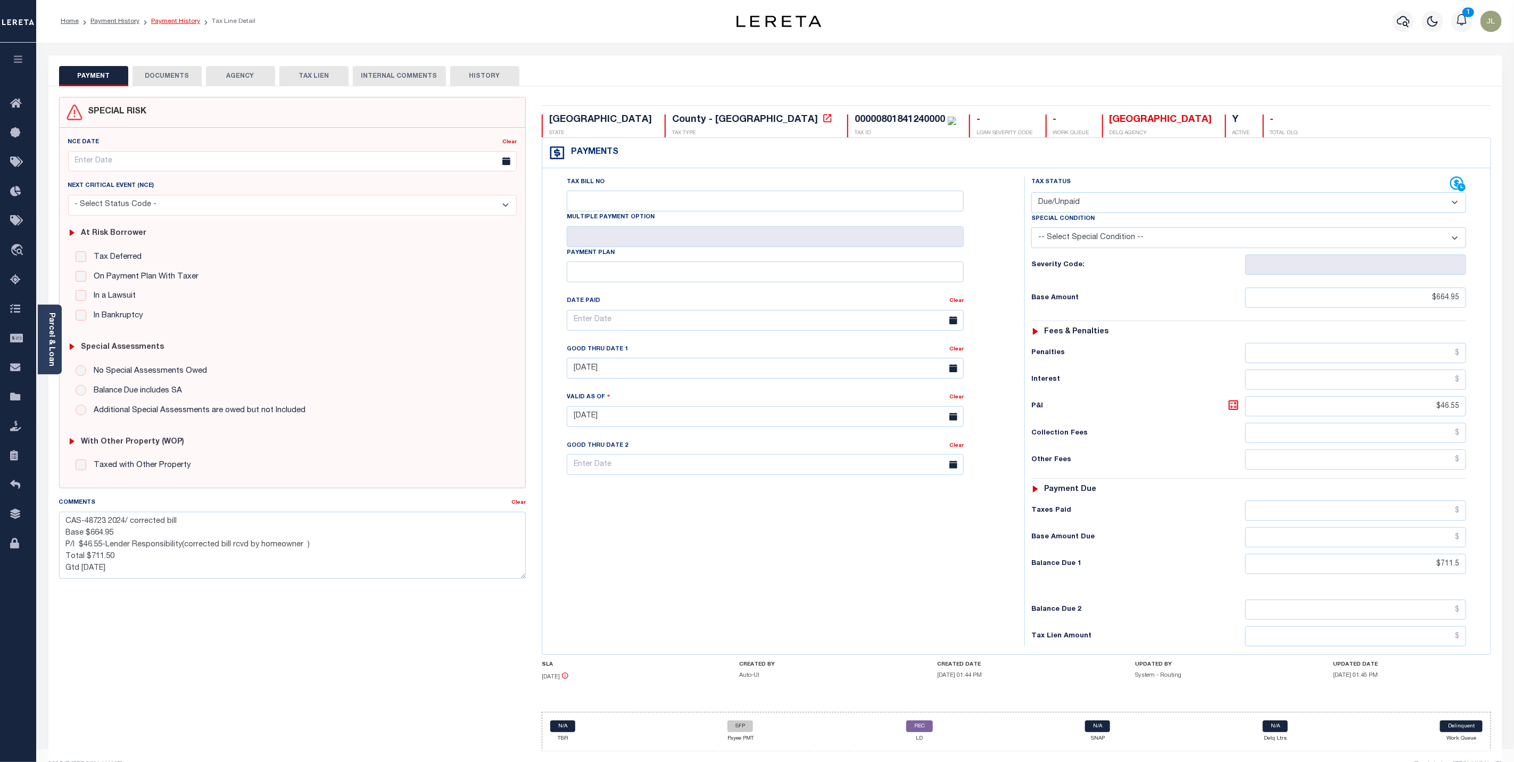
click at [170, 22] on link "Payment History" at bounding box center [175, 21] width 49 height 6
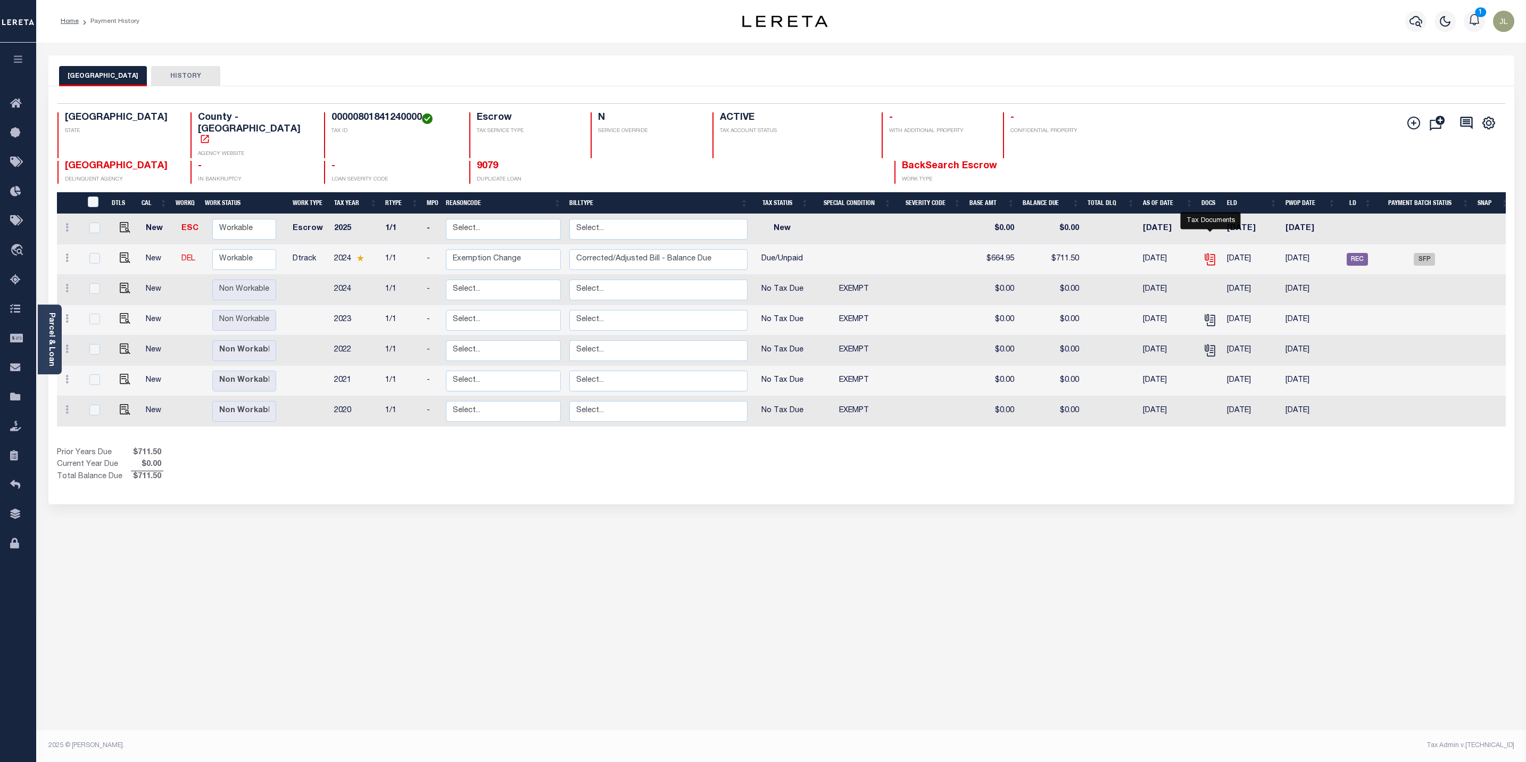
click at [1211, 252] on icon "" at bounding box center [1210, 259] width 14 height 14
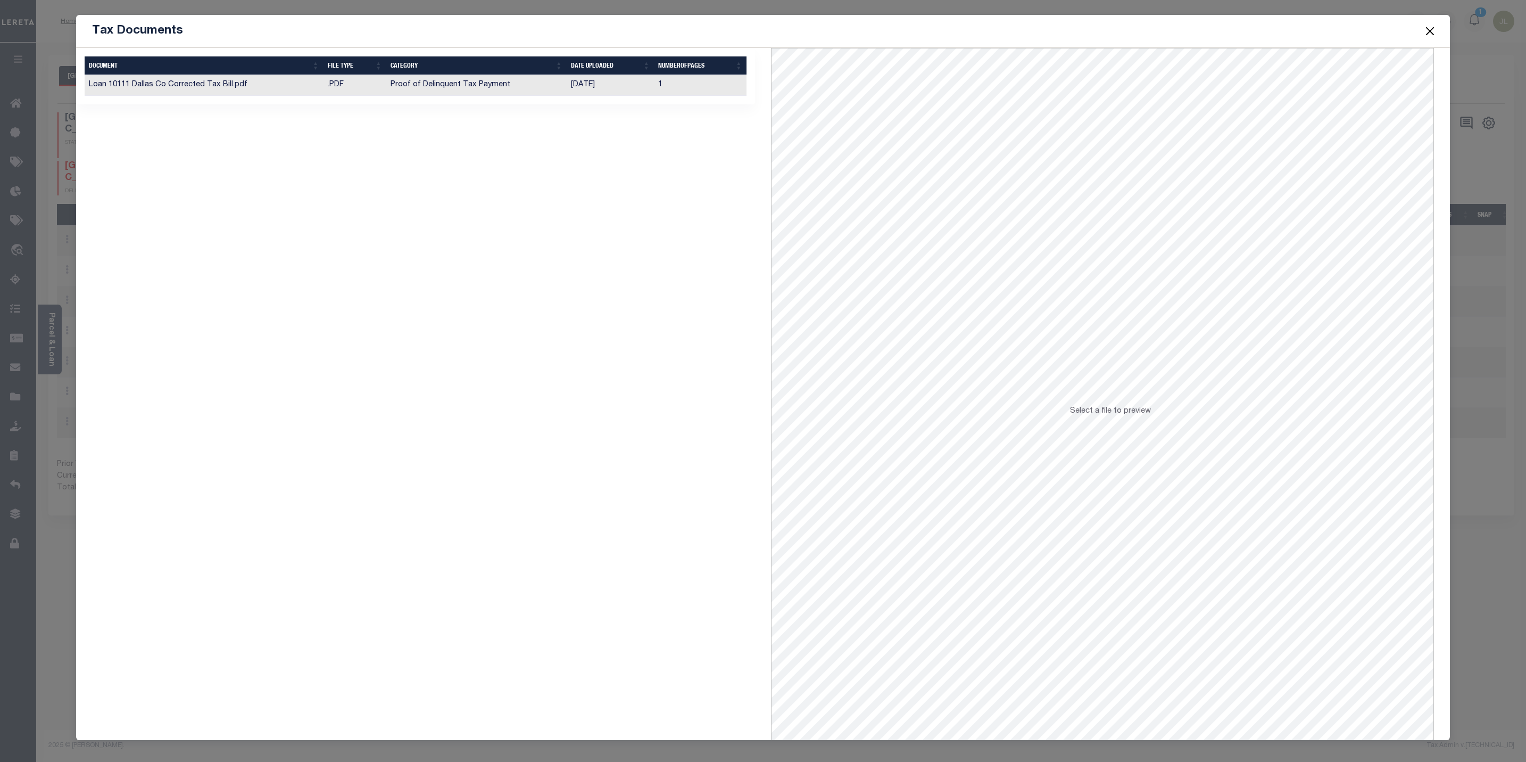
click at [242, 87] on td "Loan 10111 Dallas Co Corrected Tax Bill.pdf" at bounding box center [204, 85] width 238 height 21
click at [1433, 29] on button "Close" at bounding box center [1430, 31] width 14 height 14
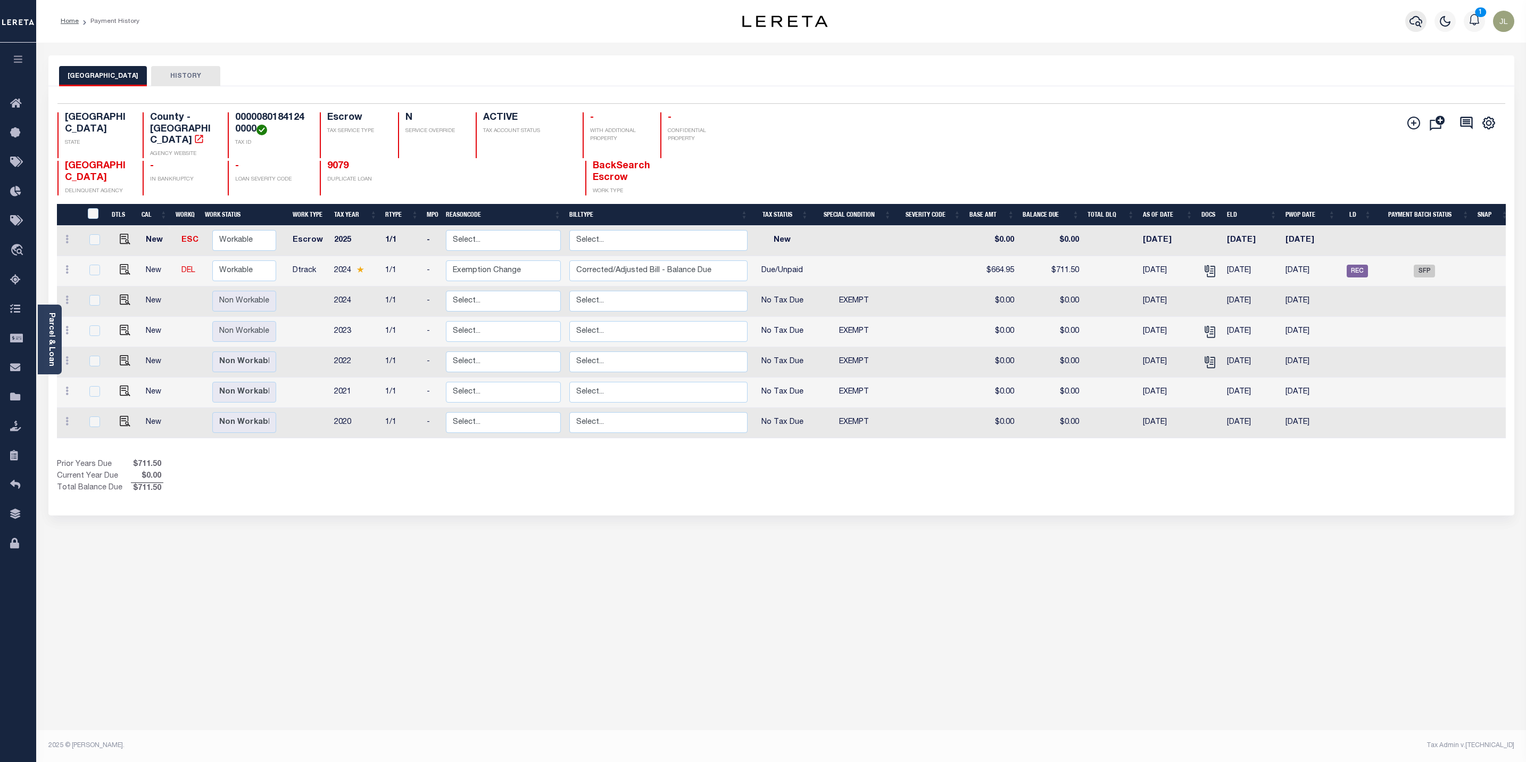
click at [1413, 24] on icon "button" at bounding box center [1416, 21] width 13 height 11
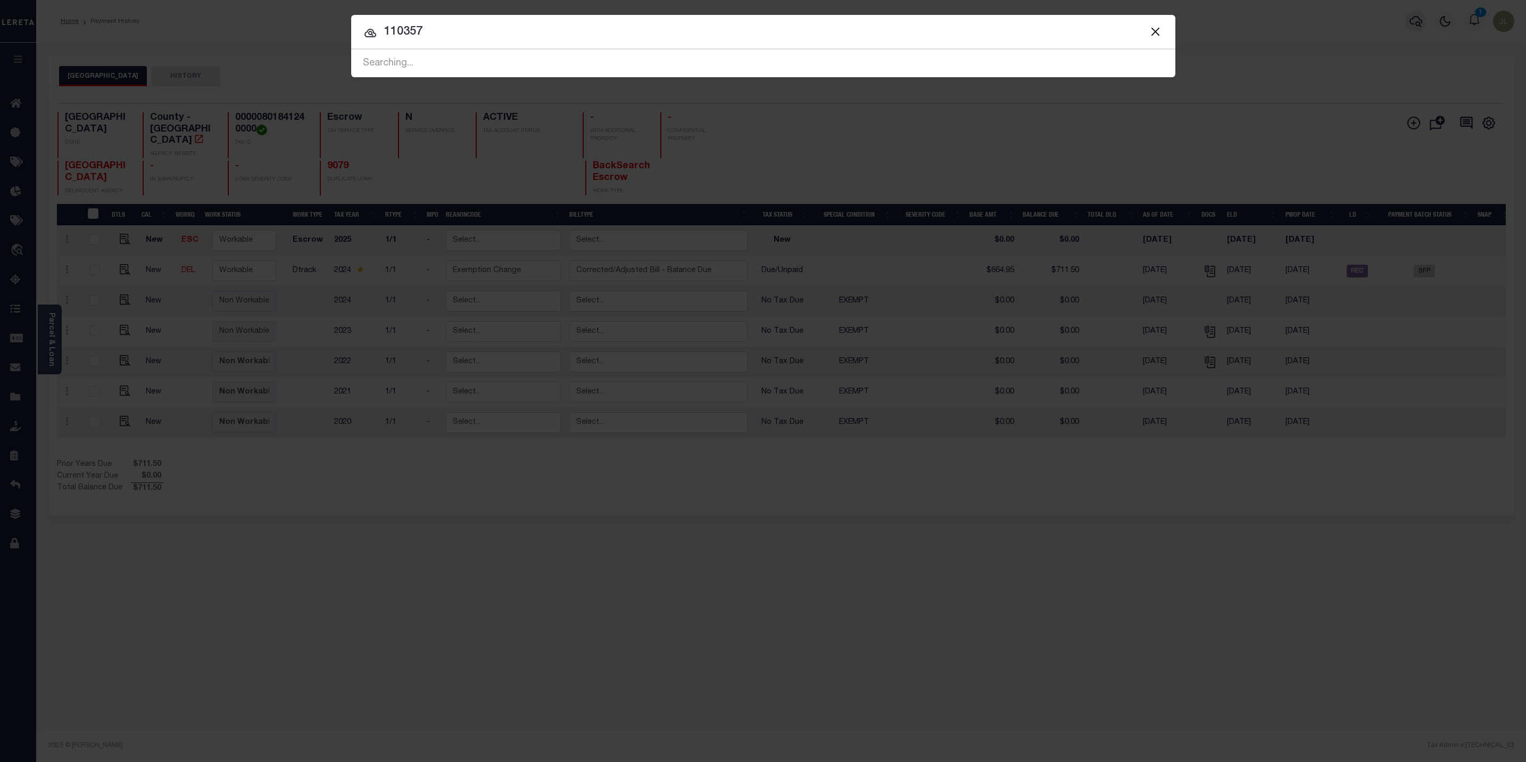
type input "110357"
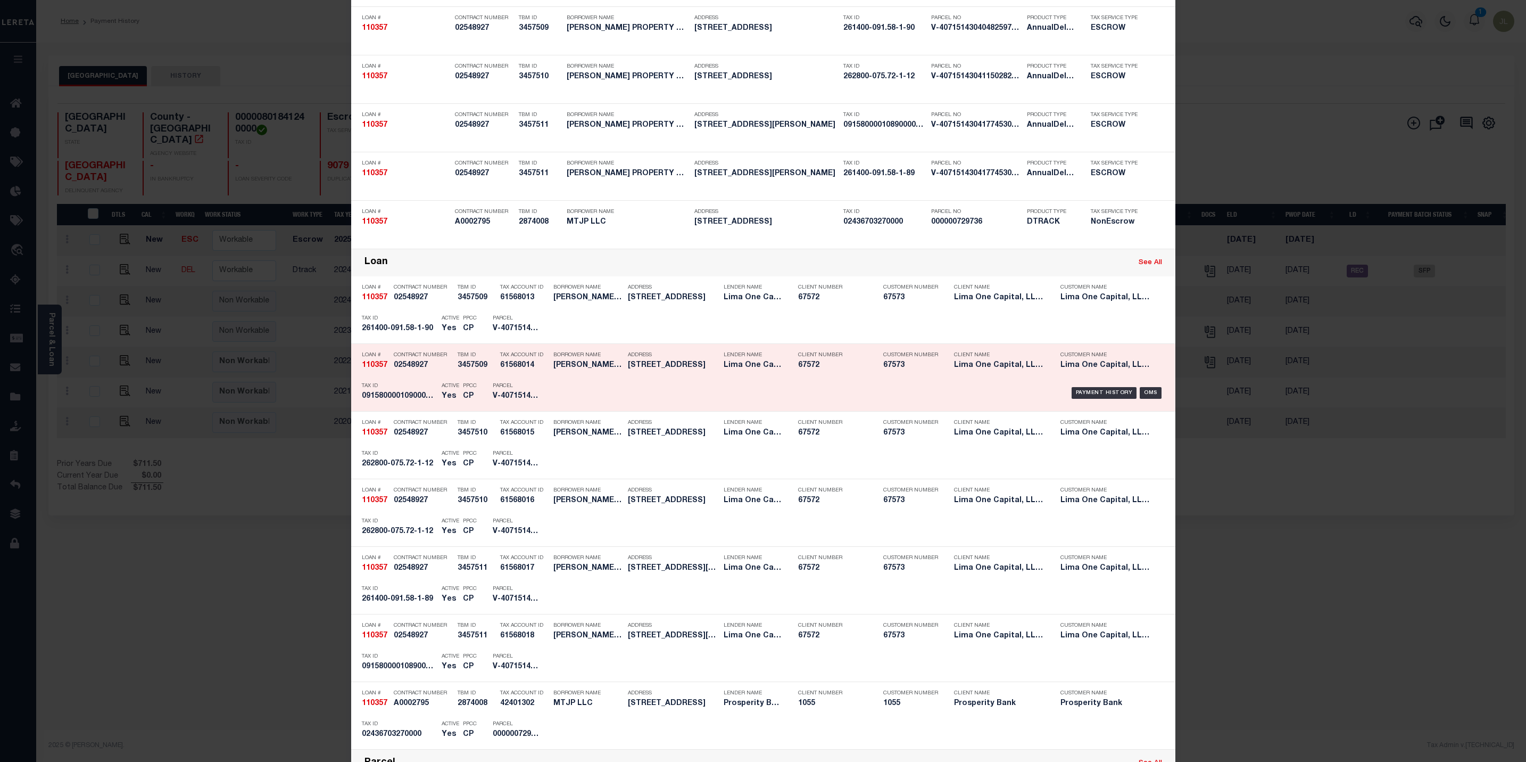
scroll to position [160, 0]
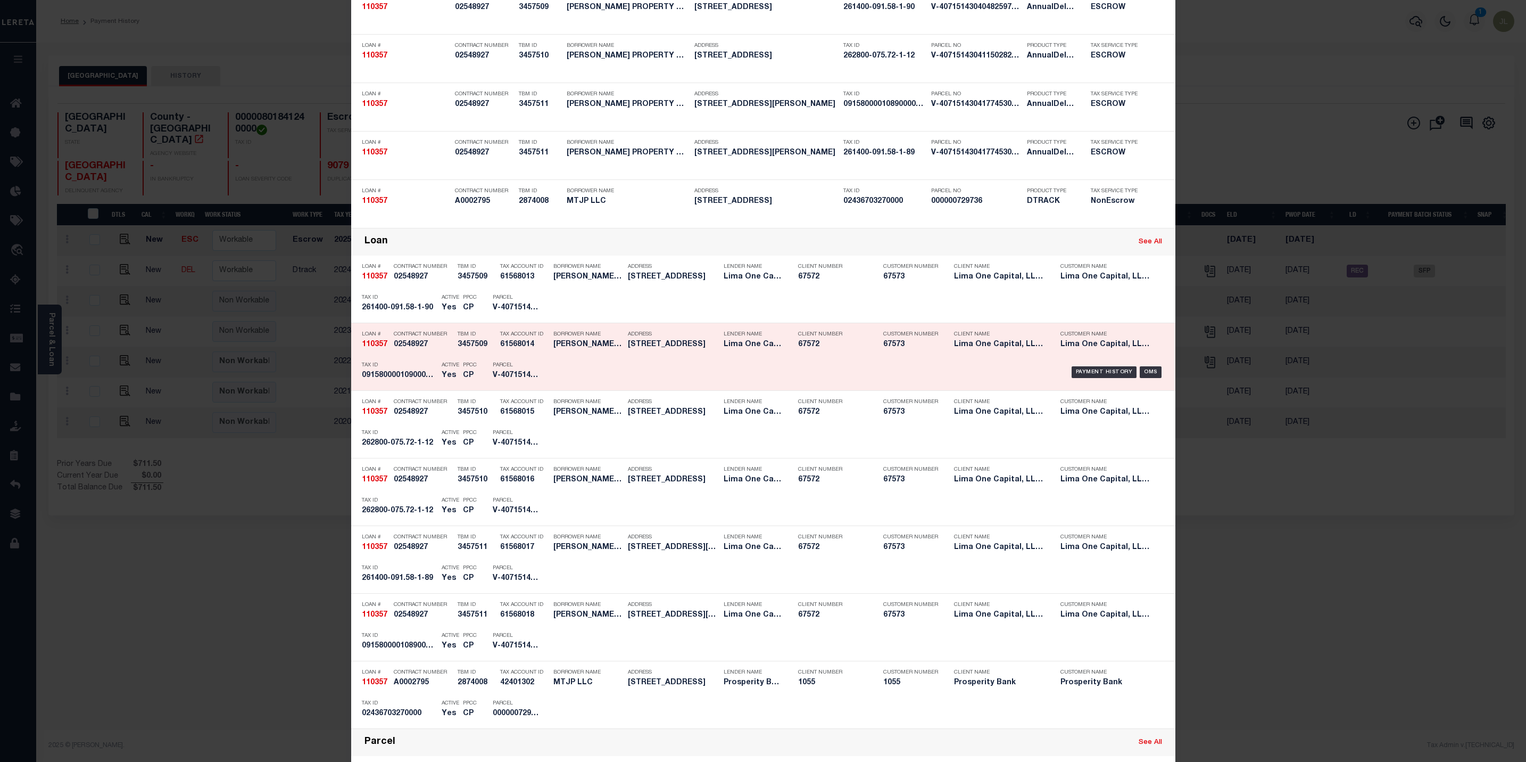
click at [540, 362] on div "Parcel V-4071514304048259710632" at bounding box center [517, 372] width 64 height 31
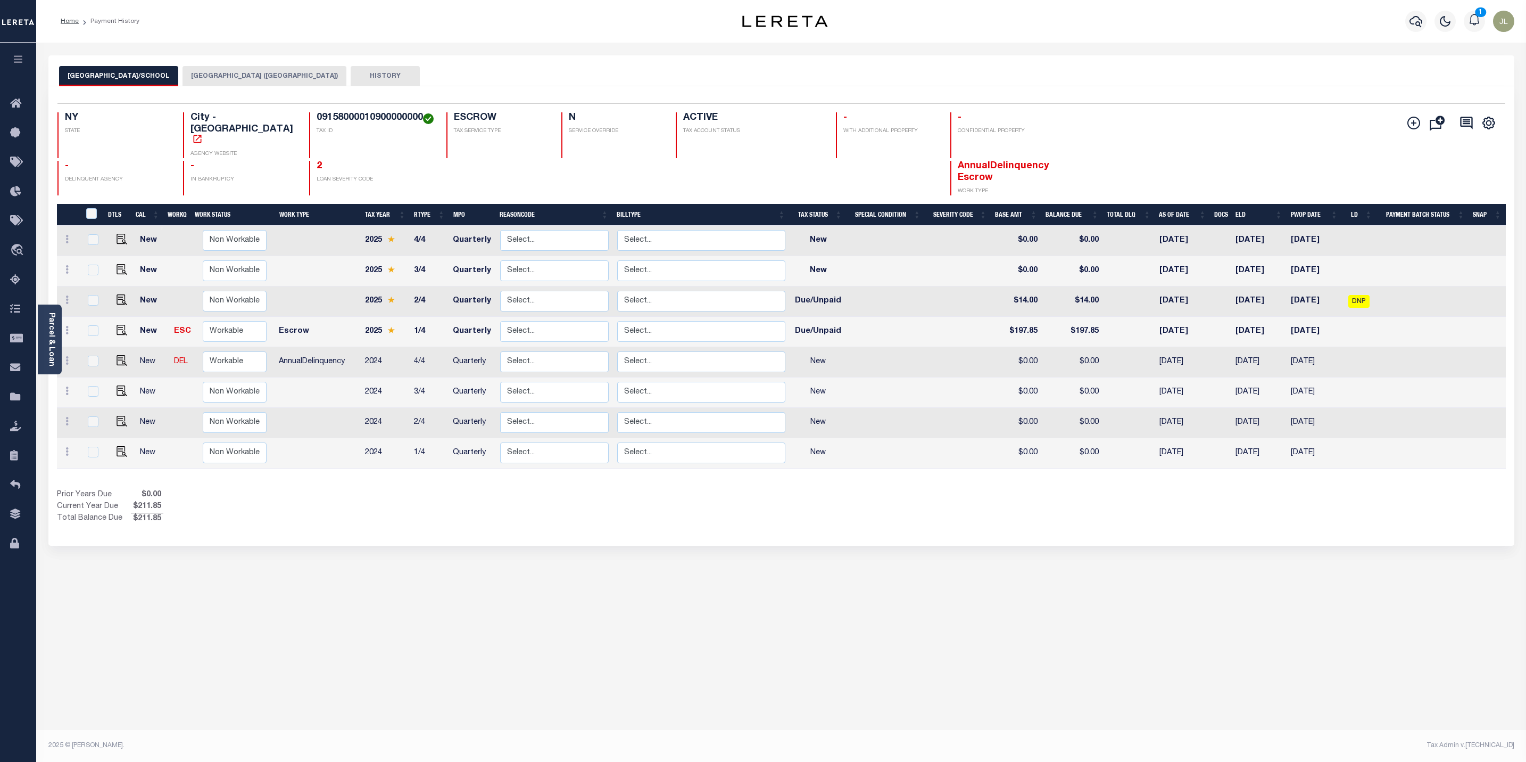
click at [125, 321] on td at bounding box center [121, 332] width 29 height 30
checkbox input "true"
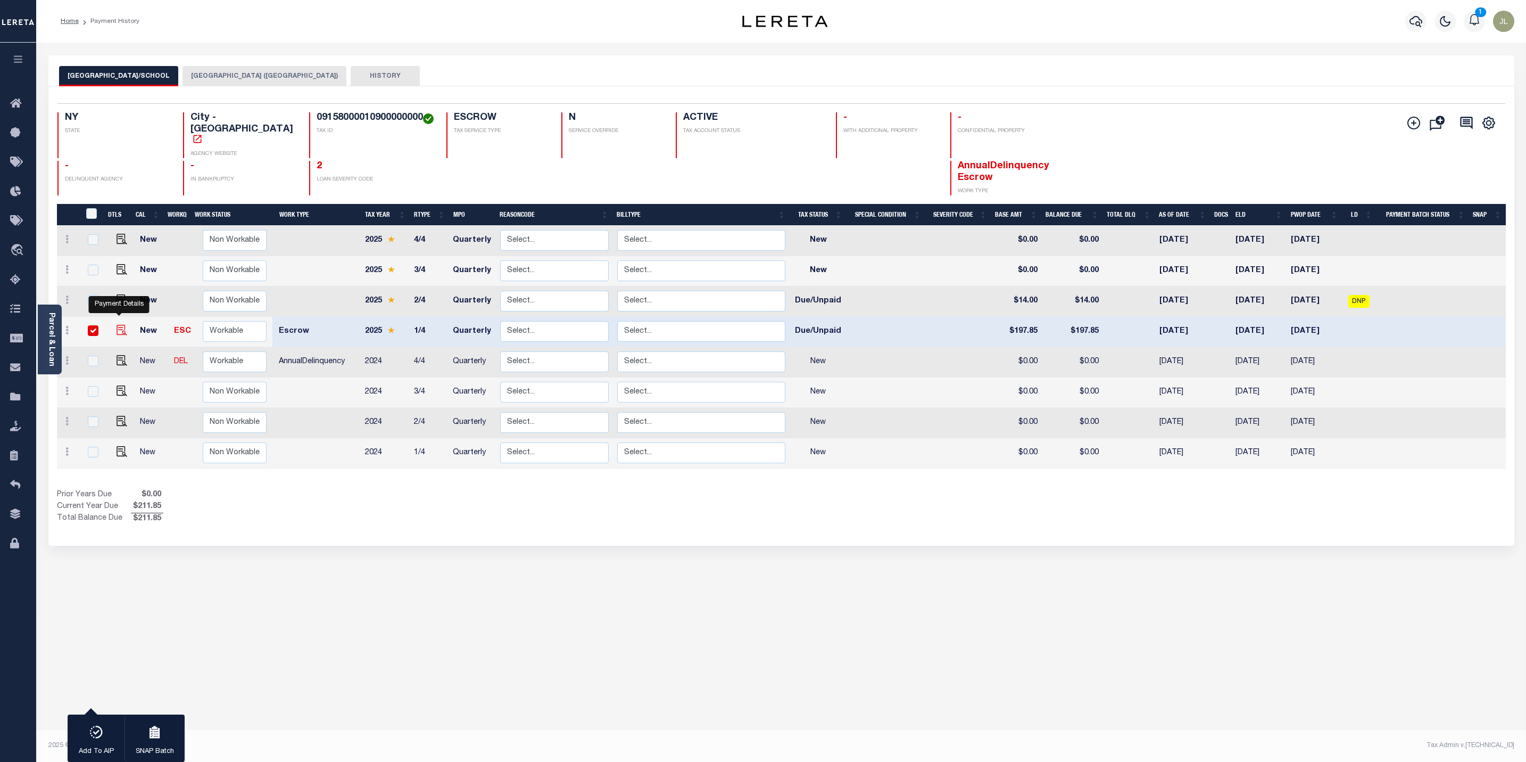
click at [119, 325] on img "" at bounding box center [122, 330] width 11 height 11
checkbox input "false"
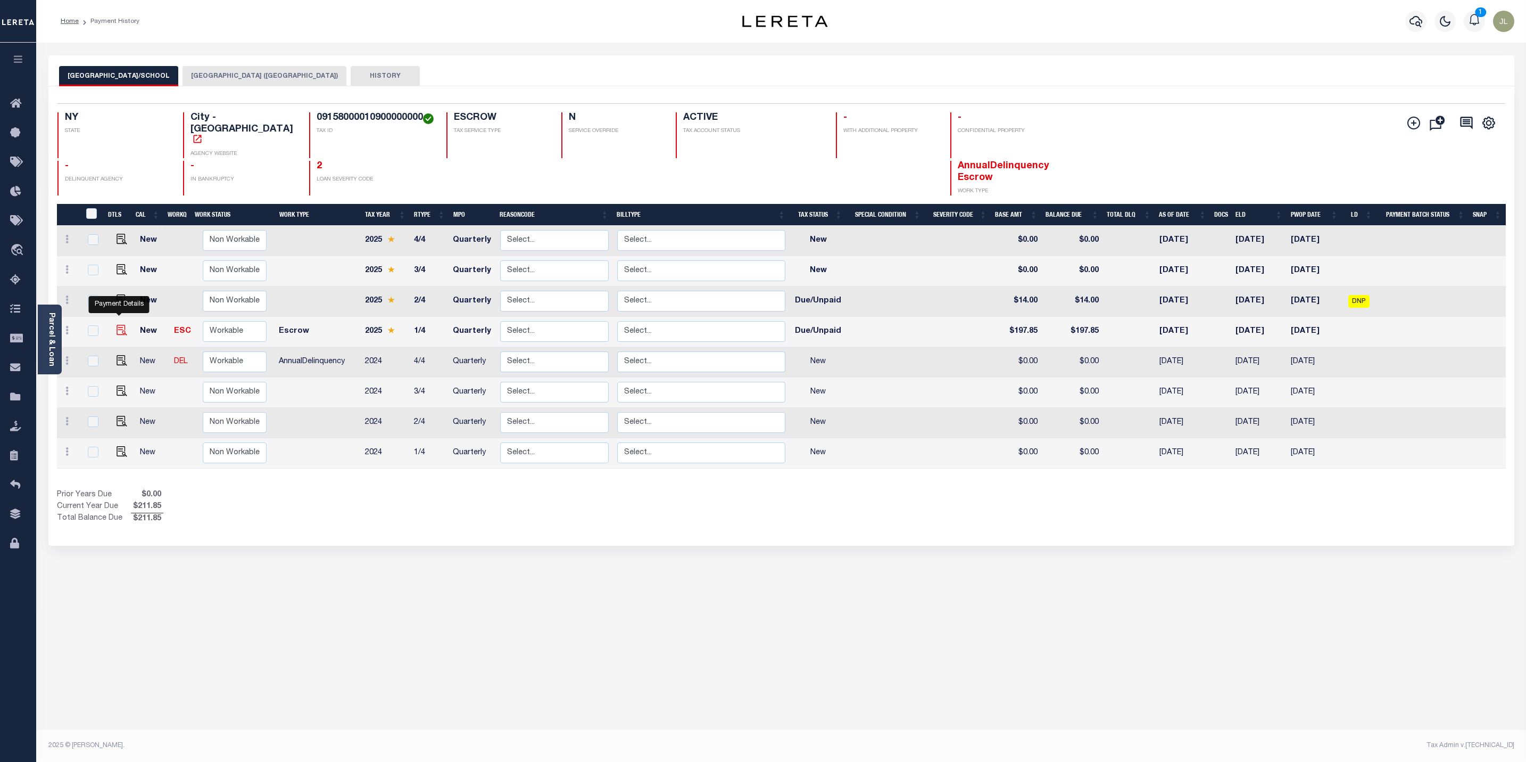
click at [117, 325] on img "" at bounding box center [122, 330] width 11 height 11
checkbox input "true"
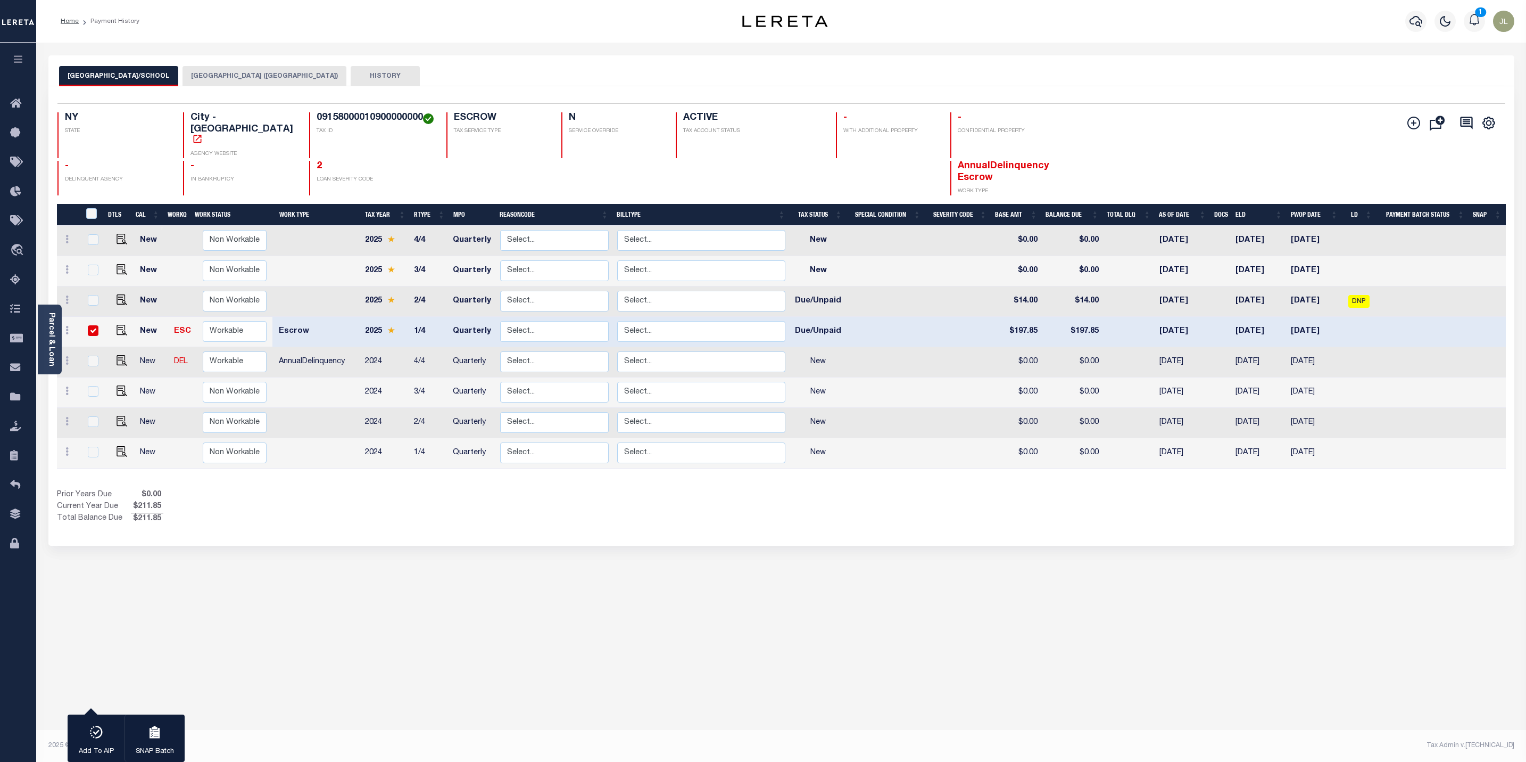
drag, startPoint x: 811, startPoint y: 717, endPoint x: 738, endPoint y: 675, distance: 84.6
click at [805, 713] on div "Parcel & Loan Loan Details 110357 ACTIVE" at bounding box center [781, 385] width 1490 height 685
click at [117, 325] on img "" at bounding box center [122, 330] width 11 height 11
checkbox input "false"
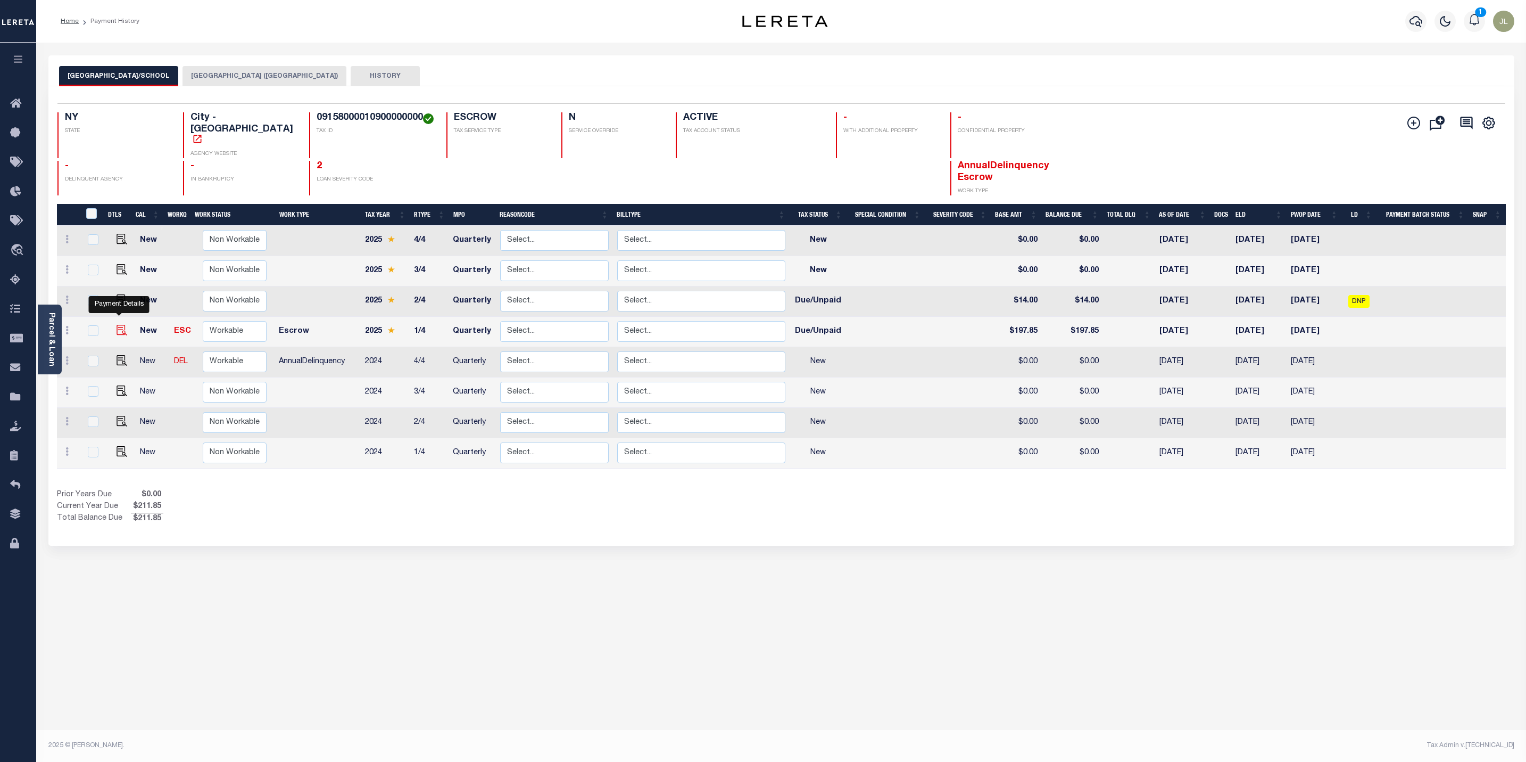
click at [117, 325] on img "" at bounding box center [122, 330] width 11 height 11
checkbox input "true"
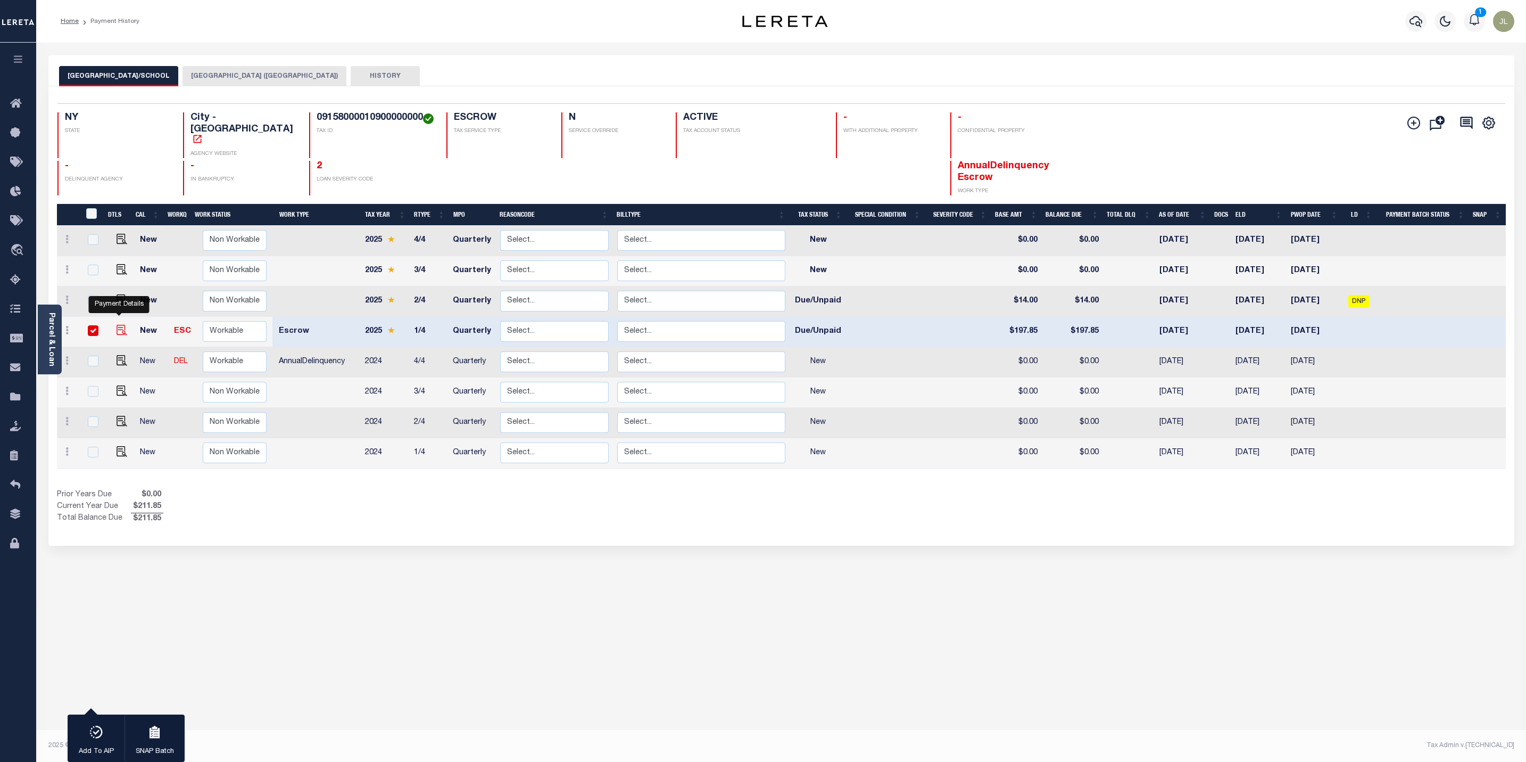
click at [120, 325] on img "" at bounding box center [122, 330] width 11 height 11
checkbox input "false"
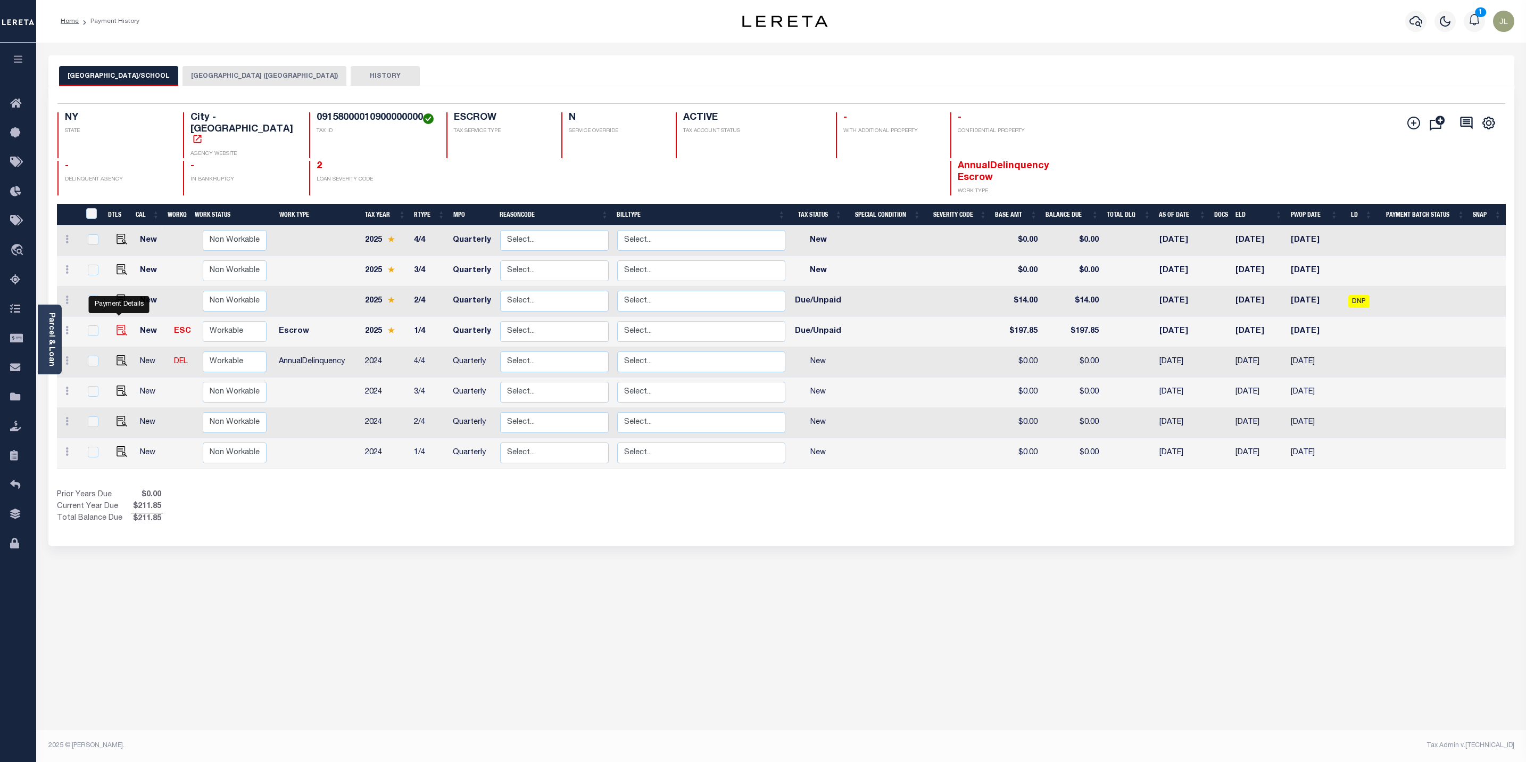
click at [120, 325] on img "" at bounding box center [122, 330] width 11 height 11
checkbox input "true"
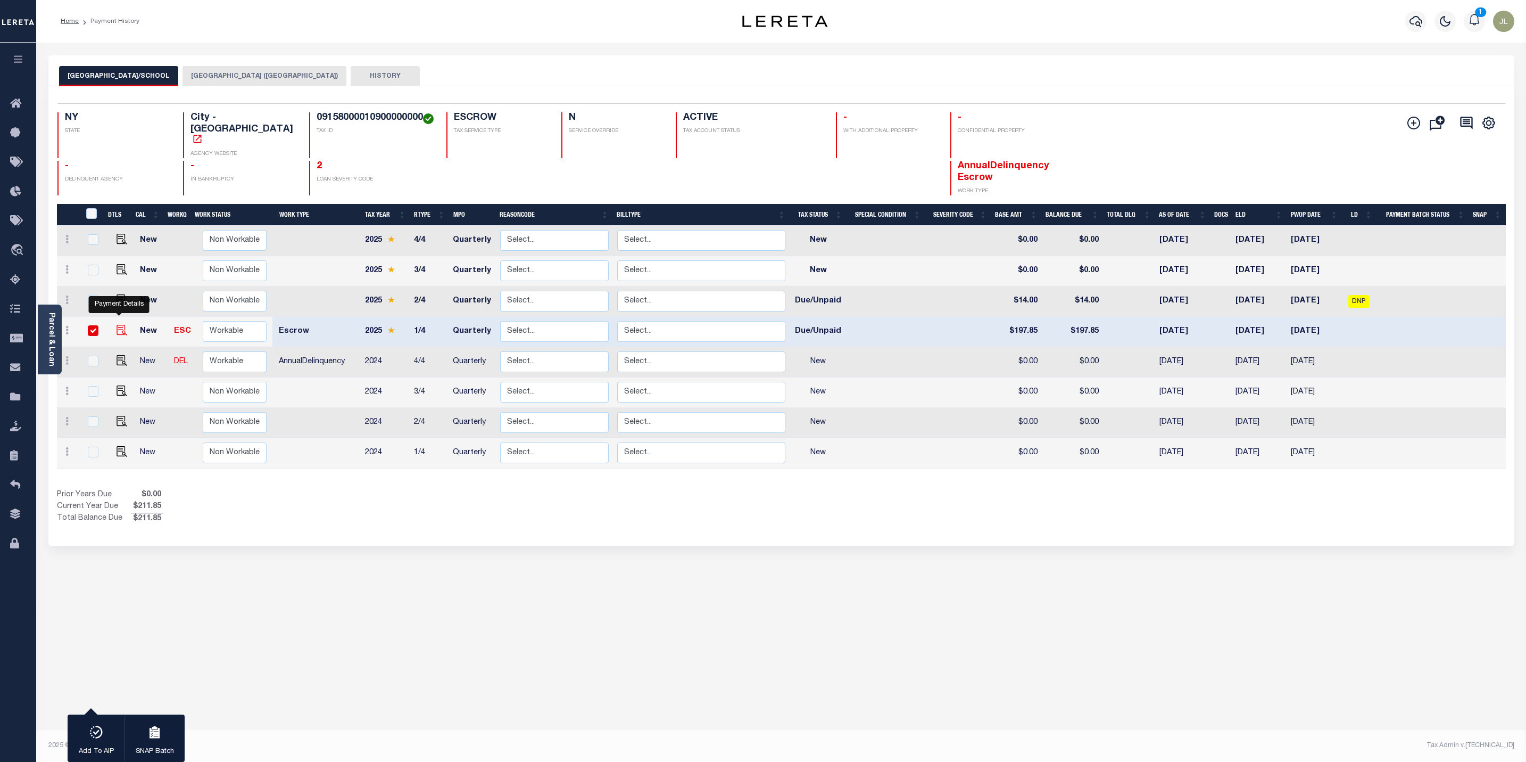
click at [120, 325] on img "" at bounding box center [122, 330] width 11 height 11
checkbox input "false"
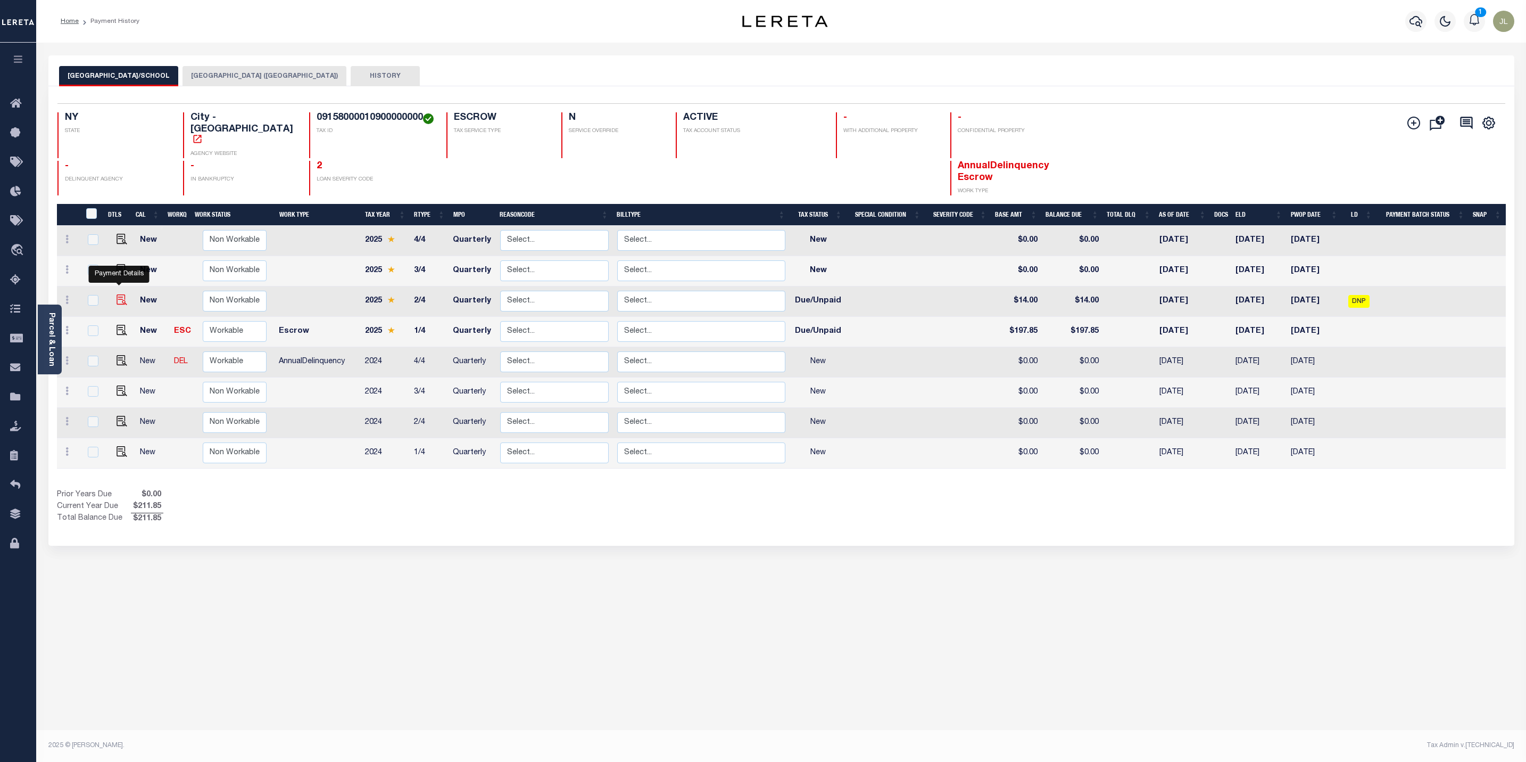
click at [119, 294] on img "" at bounding box center [122, 299] width 11 height 11
checkbox input "true"
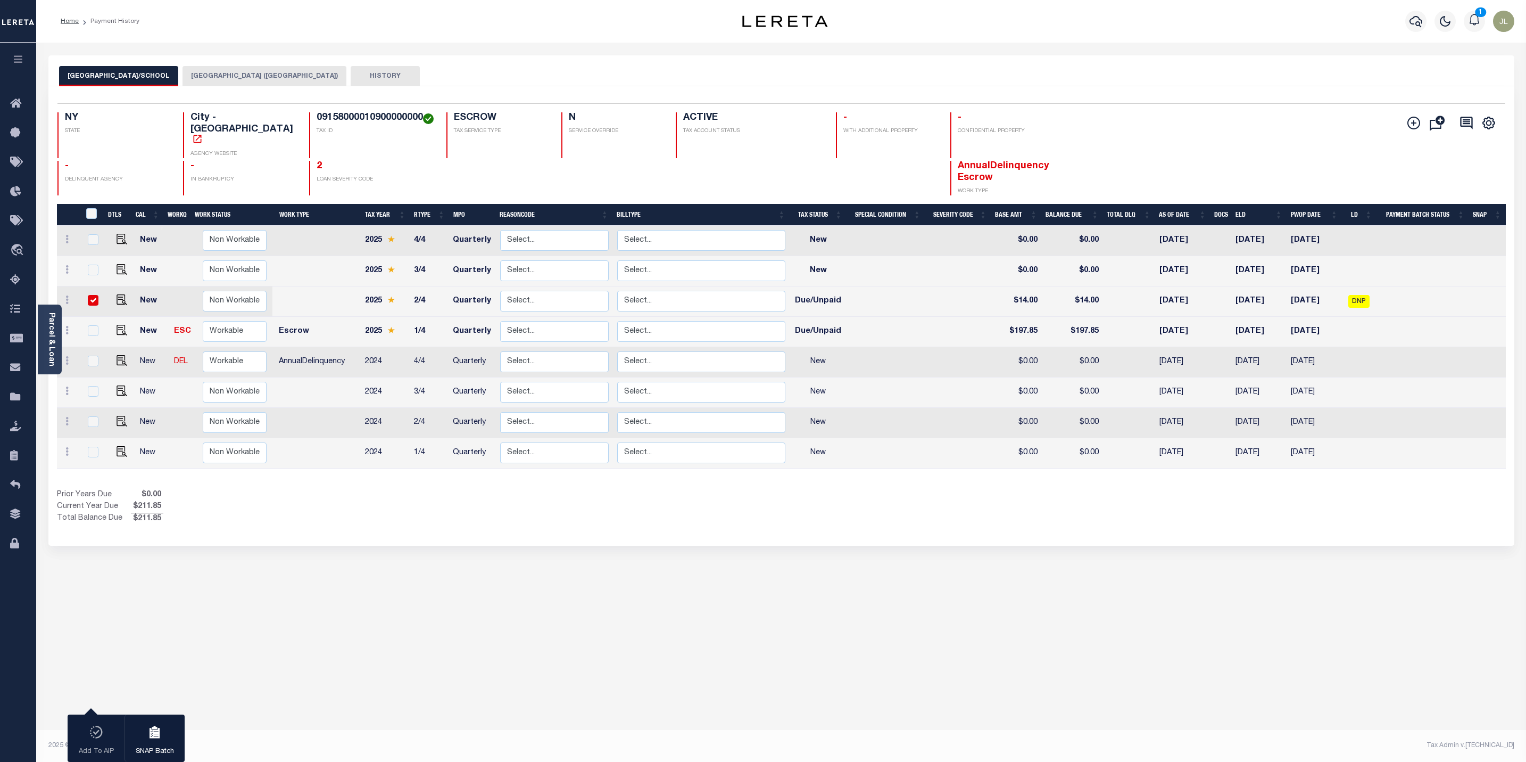
click at [93, 295] on input "checkbox" at bounding box center [93, 300] width 11 height 11
checkbox input "false"
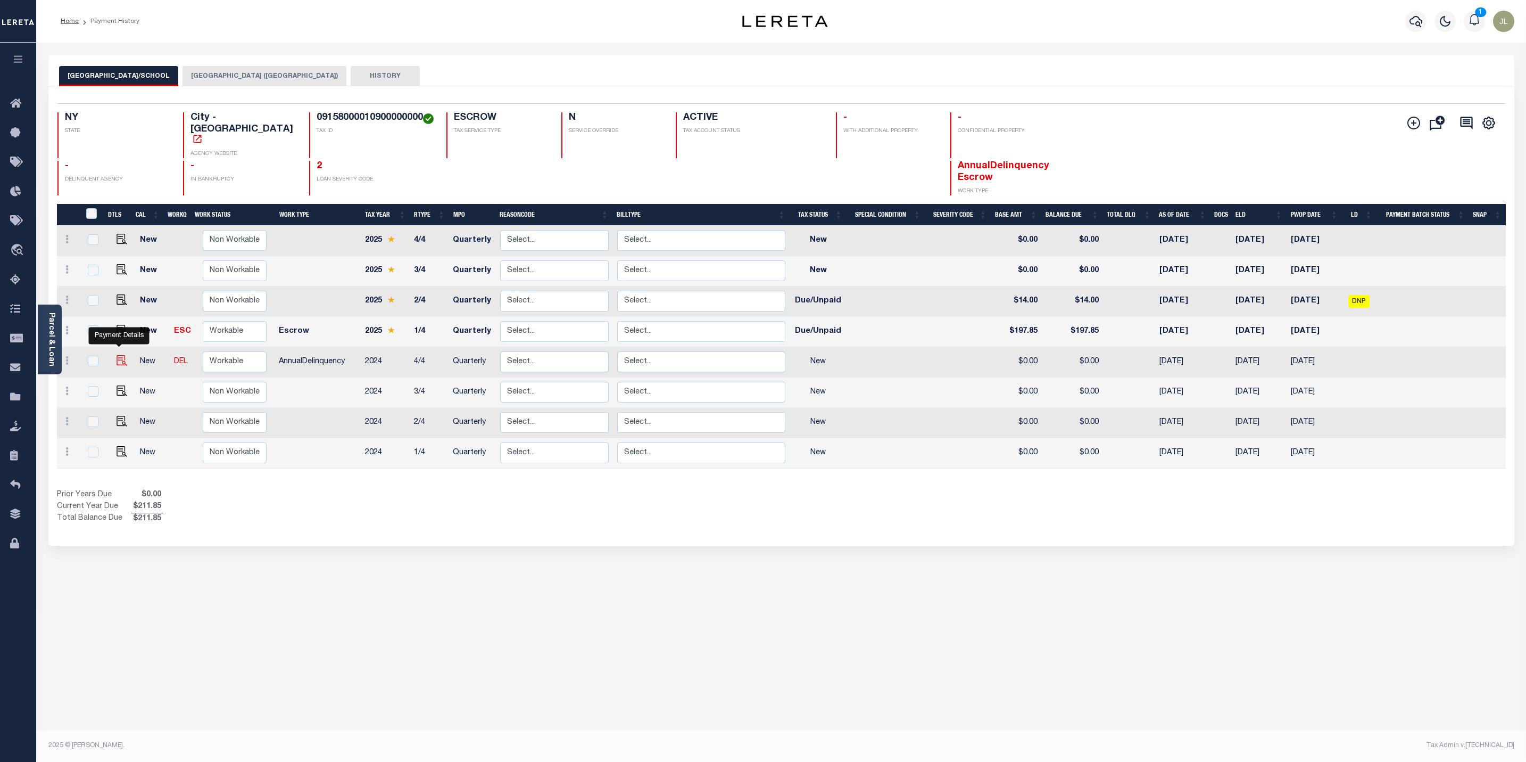
click at [118, 355] on img "" at bounding box center [122, 360] width 11 height 11
checkbox input "true"
